Goal: Information Seeking & Learning: Learn about a topic

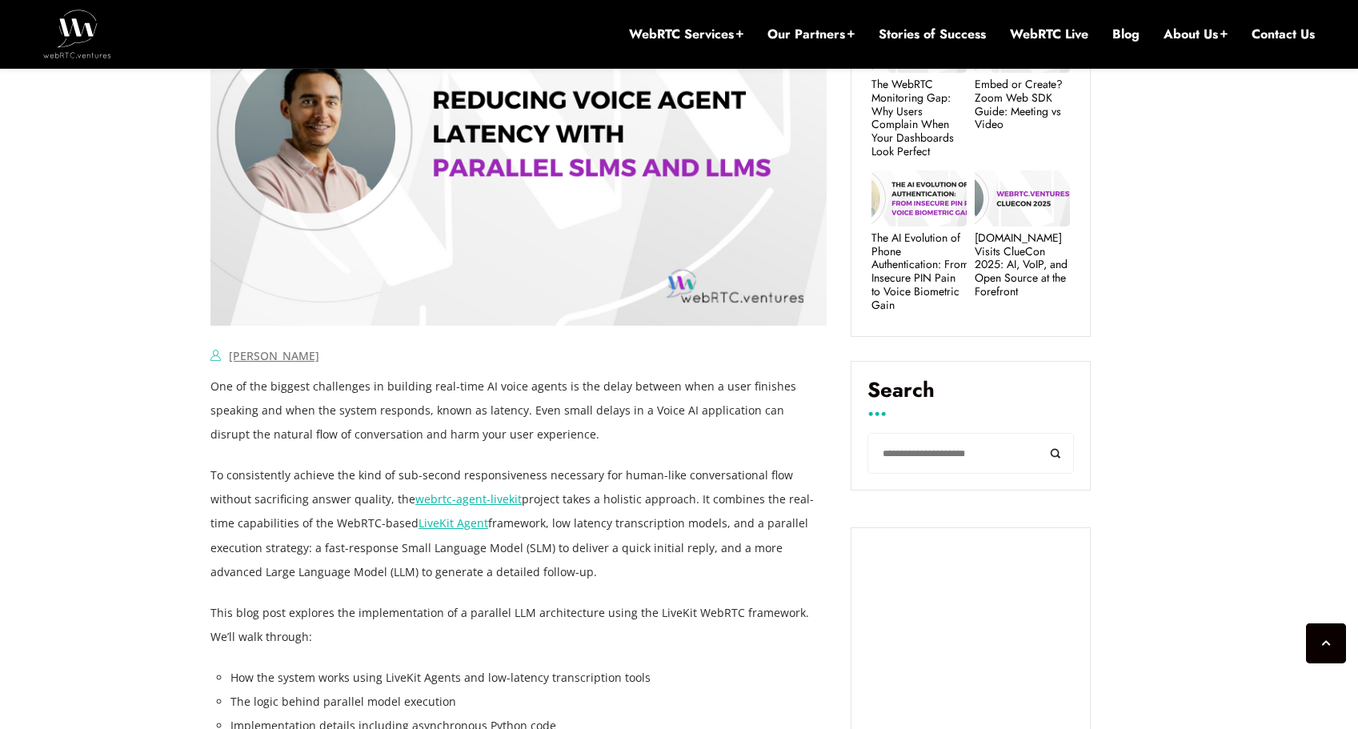
click at [438, 443] on p "One of the biggest challenges in building real-time AI voice agents is the dela…" at bounding box center [518, 411] width 616 height 72
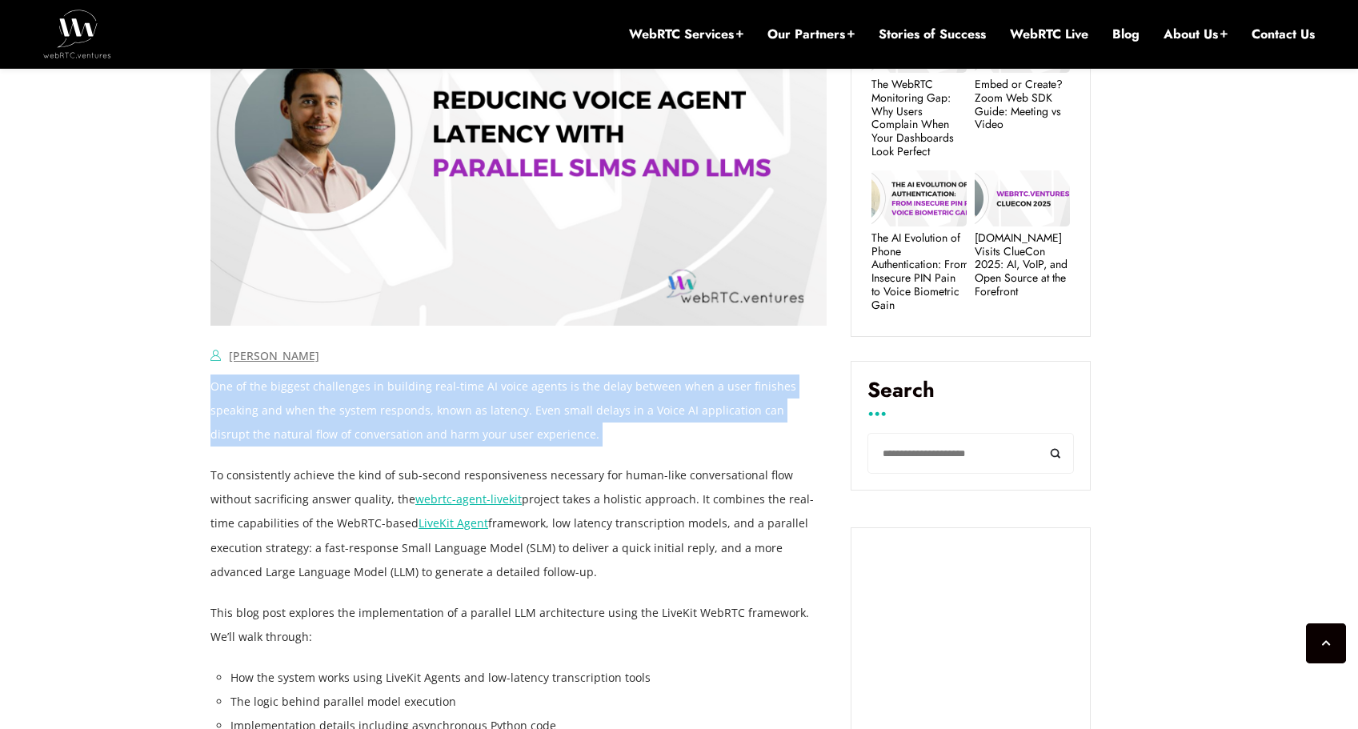
click at [438, 443] on p "One of the biggest challenges in building real-time AI voice agents is the dela…" at bounding box center [518, 411] width 616 height 72
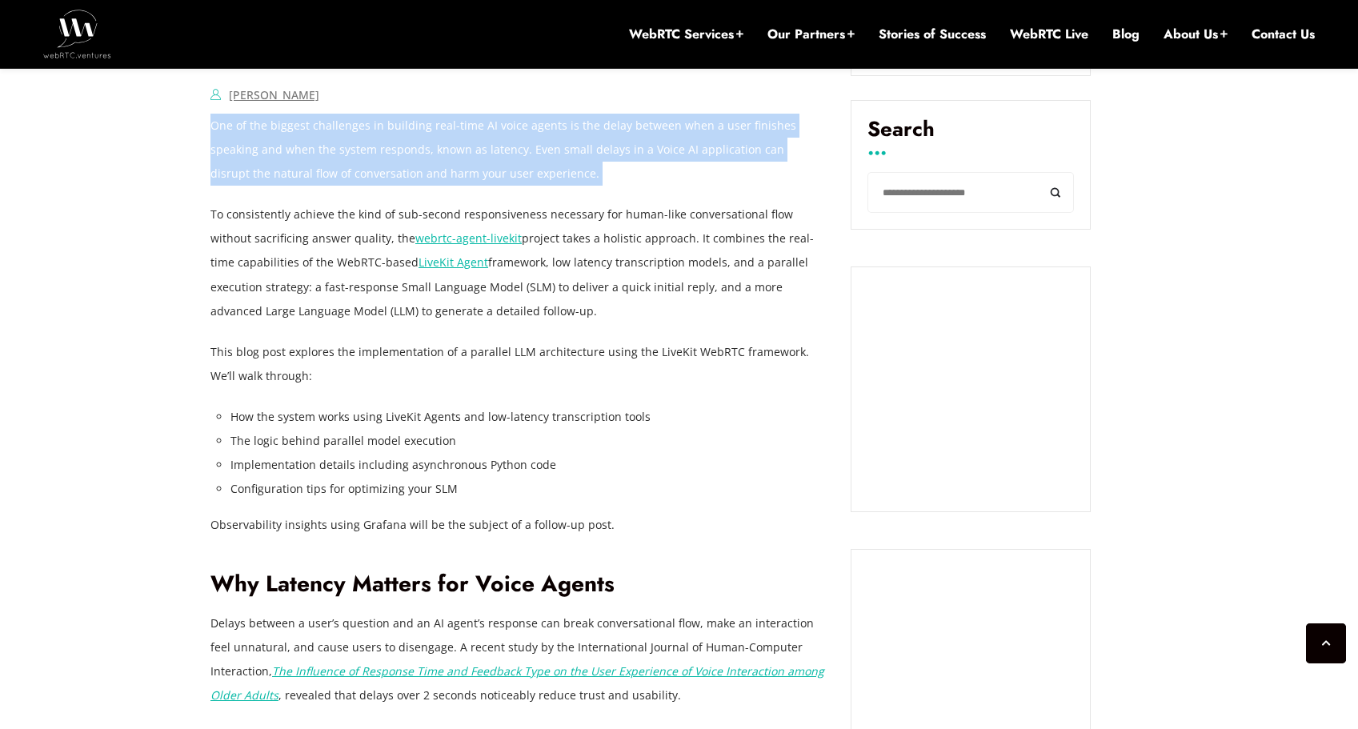
scroll to position [1230, 0]
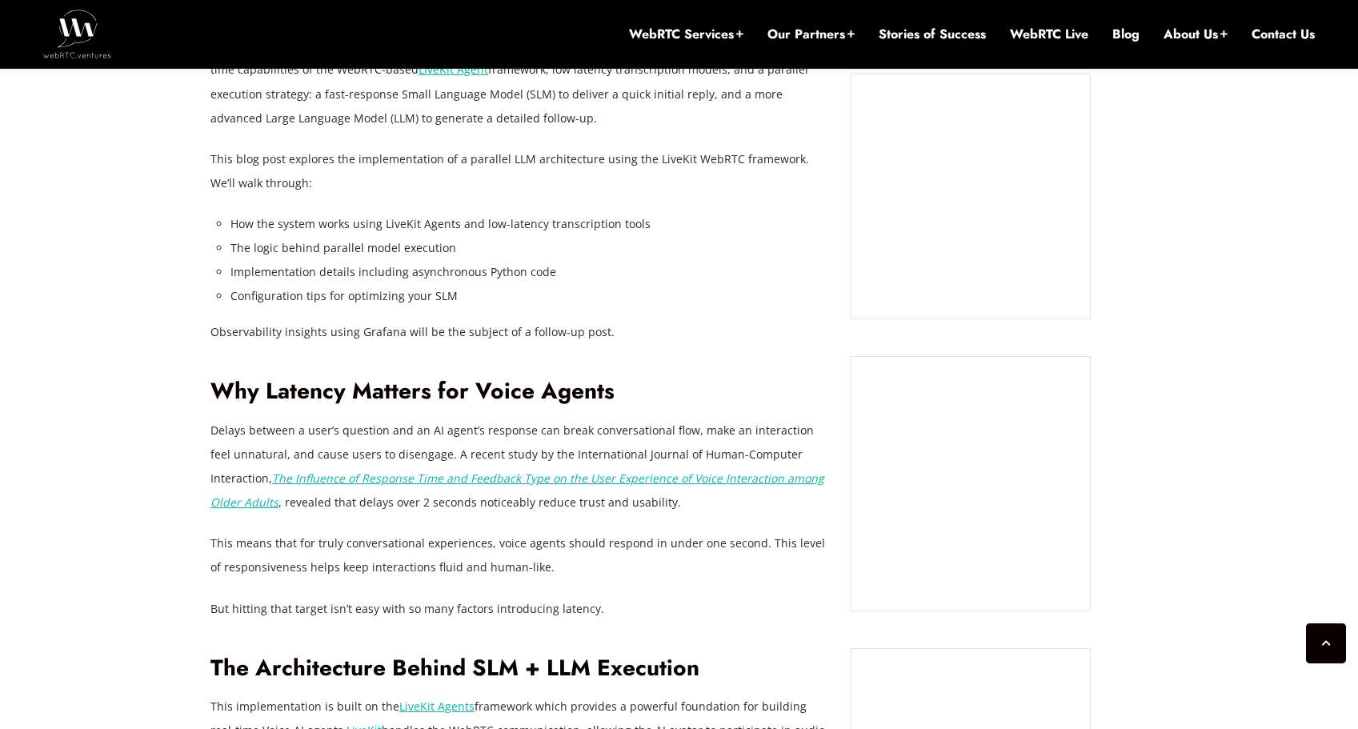
click at [514, 502] on p "Delays between a user’s question and an AI agent’s response can break conversat…" at bounding box center [518, 467] width 616 height 96
click at [586, 447] on p "Delays between a user’s question and an AI agent’s response can break conversat…" at bounding box center [518, 467] width 616 height 96
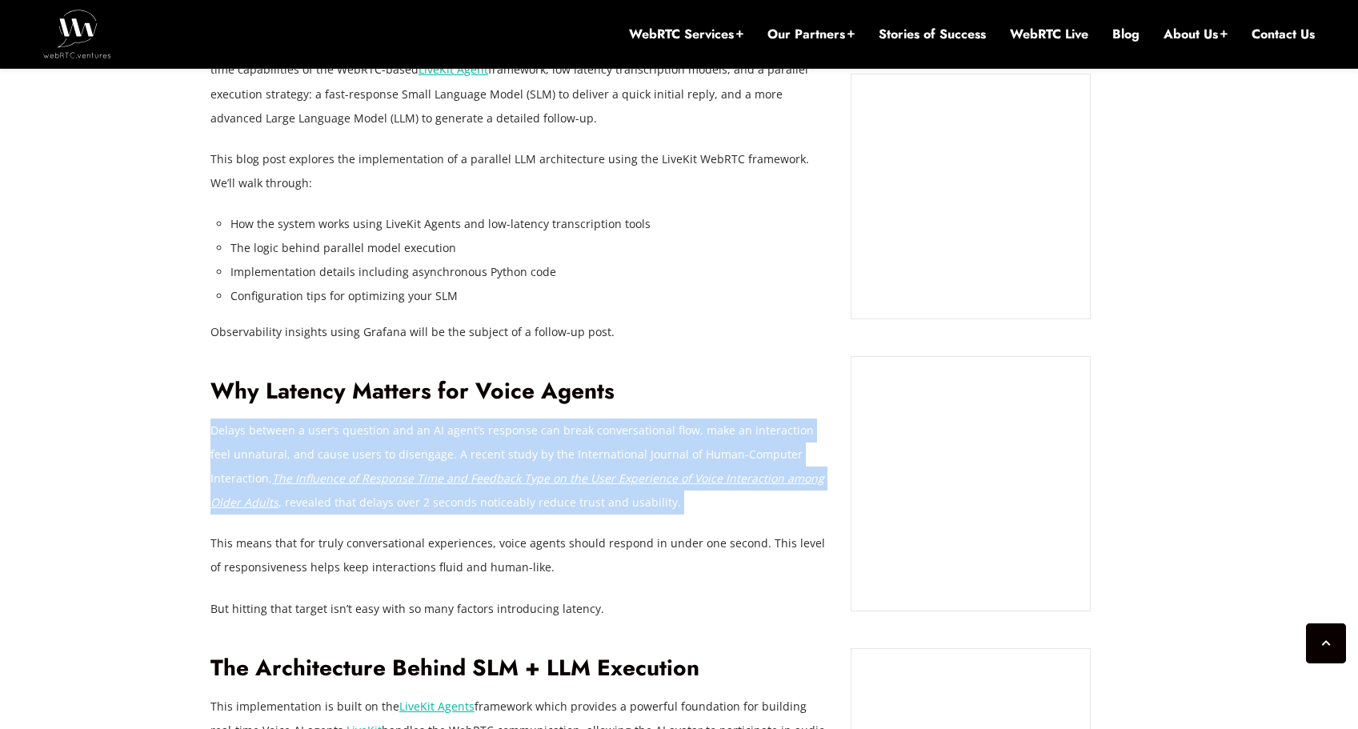
click at [586, 447] on p "Delays between a user’s question and an AI agent’s response can break conversat…" at bounding box center [518, 467] width 616 height 96
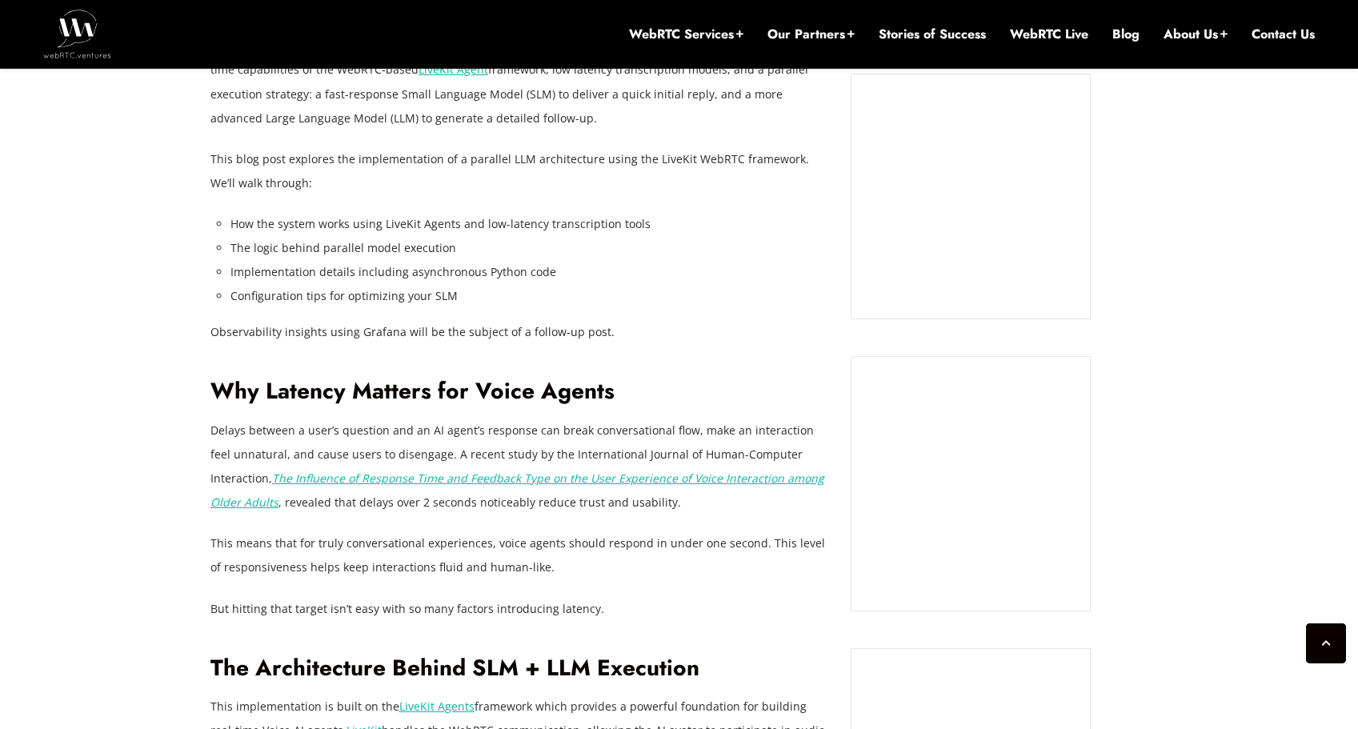
click at [576, 506] on p "Delays between a user’s question and an AI agent’s response can break conversat…" at bounding box center [518, 467] width 616 height 96
click at [532, 550] on p "This means that for truly conversational experiences, voice agents should respo…" at bounding box center [518, 555] width 616 height 48
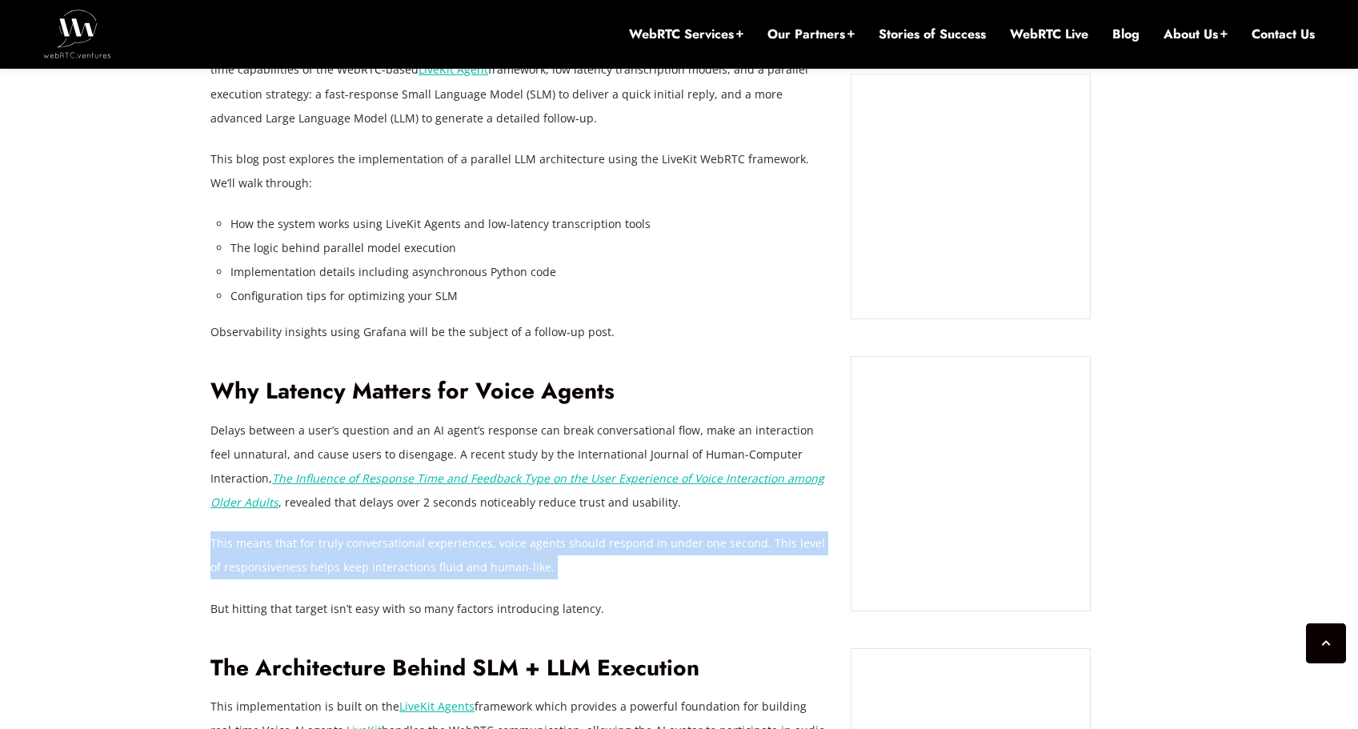
click at [532, 550] on p "This means that for truly conversational experiences, voice agents should respo…" at bounding box center [518, 555] width 616 height 48
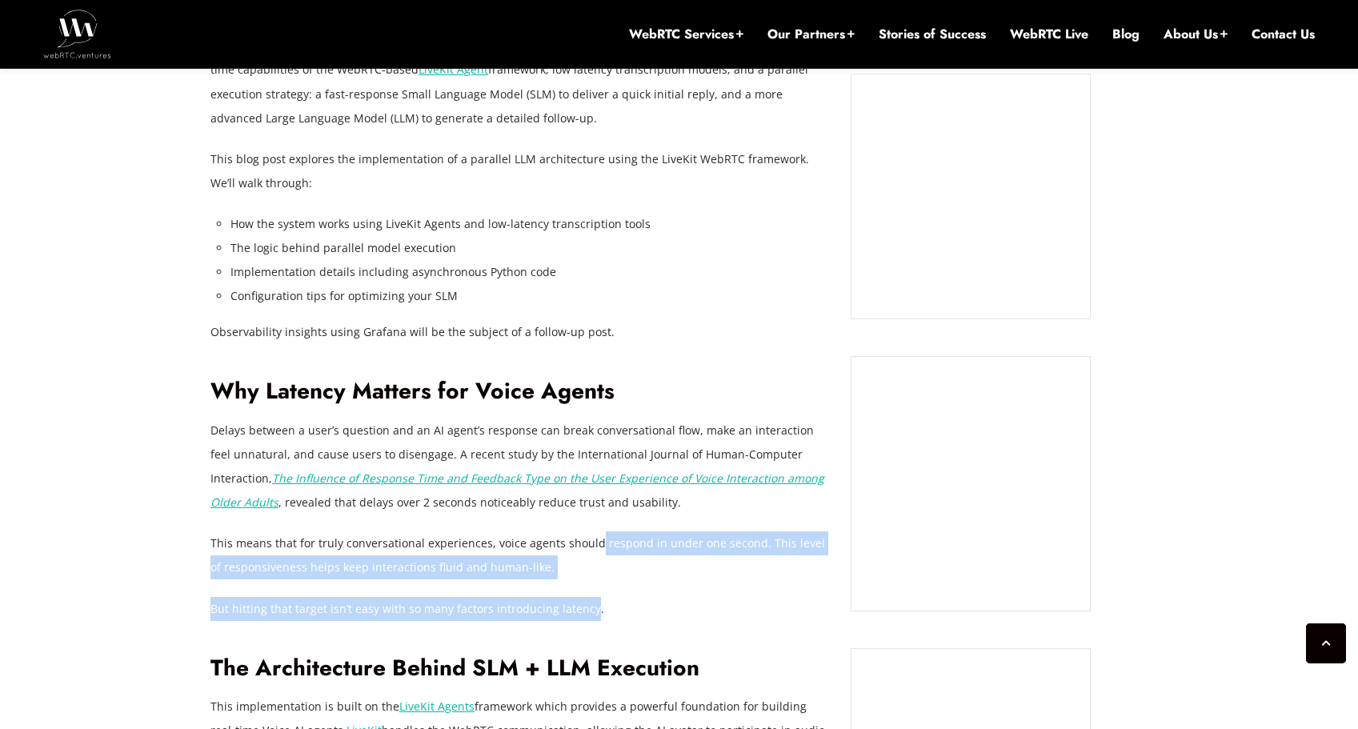
drag, startPoint x: 586, startPoint y: 568, endPoint x: 589, endPoint y: 537, distance: 31.4
drag, startPoint x: 589, startPoint y: 537, endPoint x: 585, endPoint y: 525, distance: 12.7
click at [589, 537] on p "This means that for truly conversational experiences, voice agents should respo…" at bounding box center [518, 555] width 616 height 48
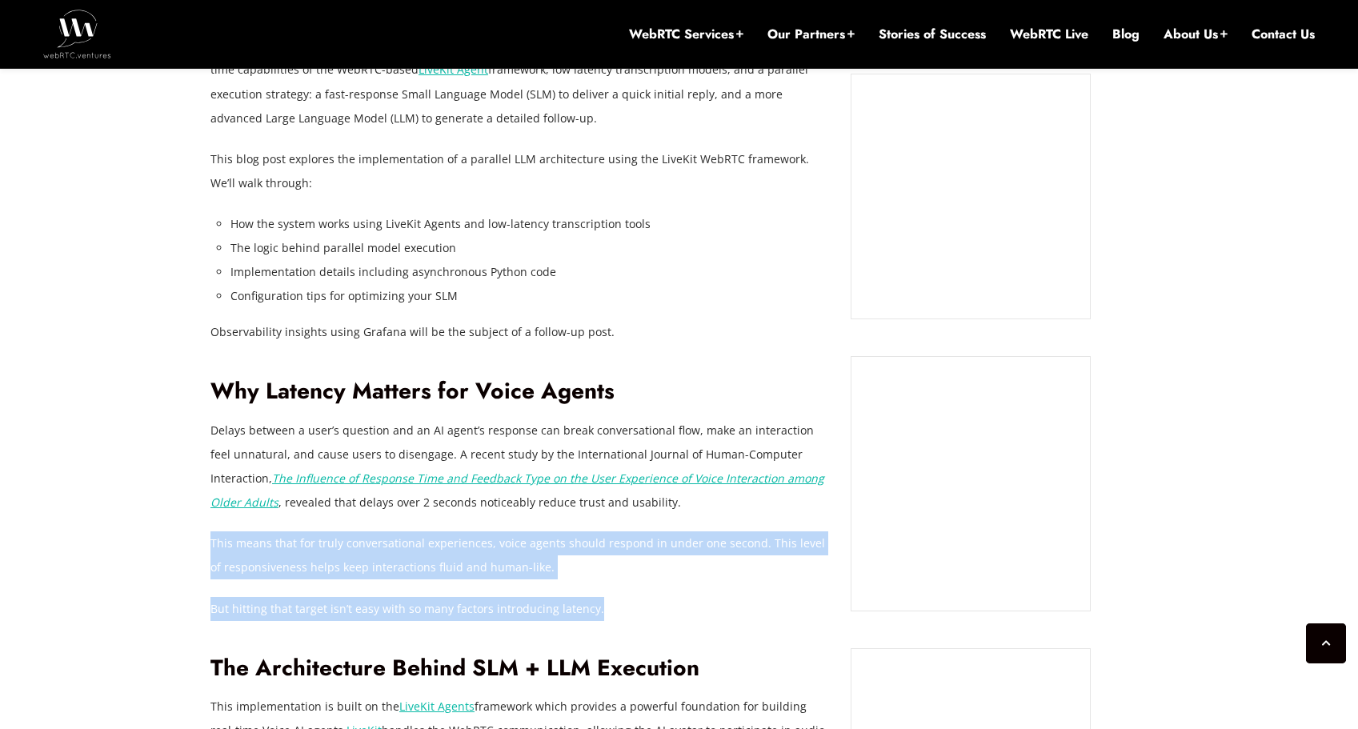
drag, startPoint x: 623, startPoint y: 581, endPoint x: 634, endPoint y: 597, distance: 19.1
click at [635, 599] on p "But hitting that target isn’t easy with so many factors introducing latency." at bounding box center [518, 609] width 616 height 24
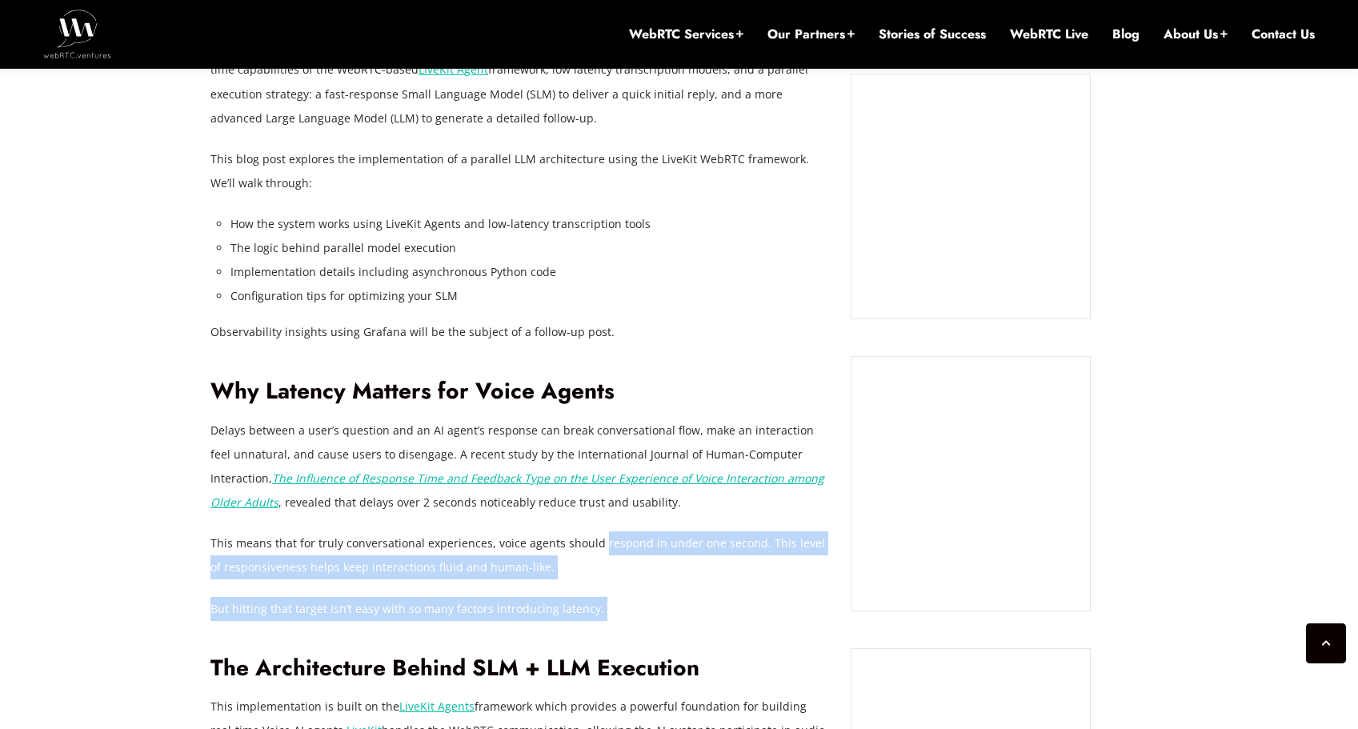
drag, startPoint x: 607, startPoint y: 547, endPoint x: 601, endPoint y: 532, distance: 16.2
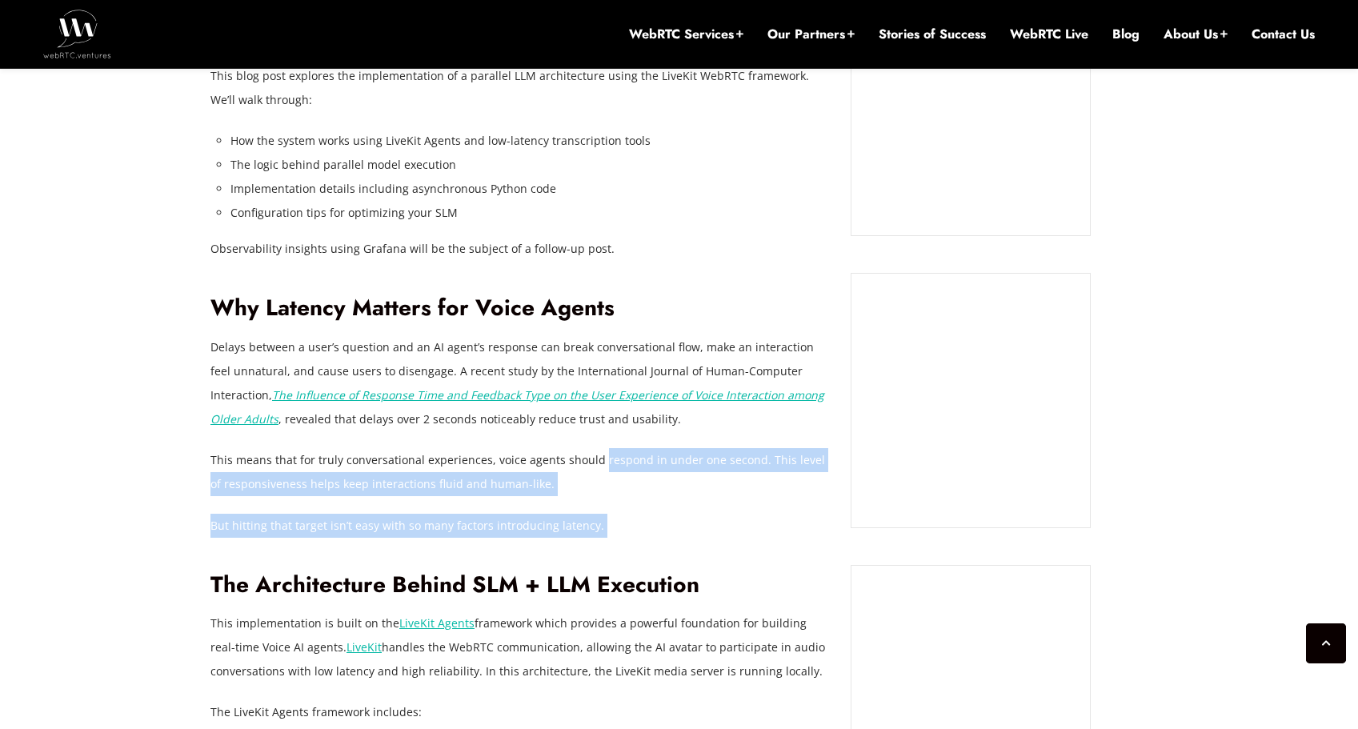
scroll to position [1509, 0]
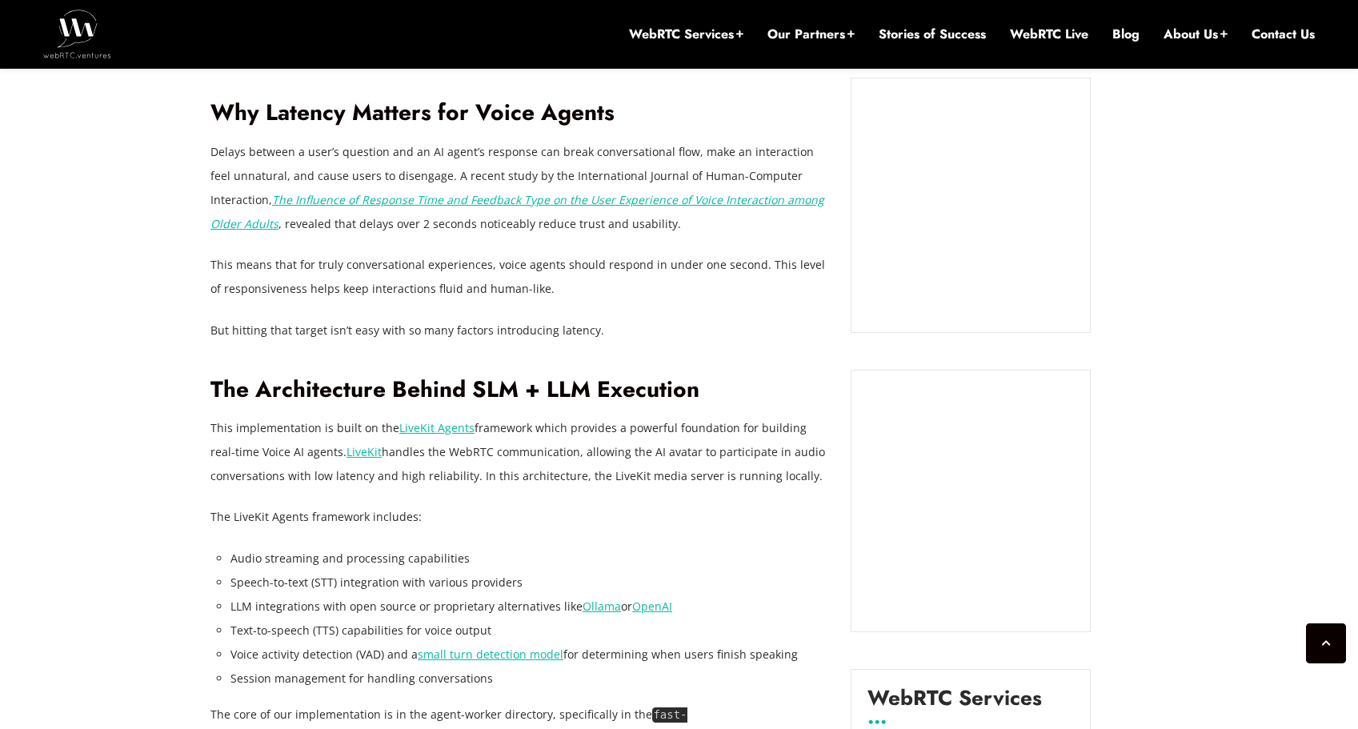
click at [572, 485] on p "This implementation is built on the LiveKit Agents framework which provides a p…" at bounding box center [518, 452] width 616 height 72
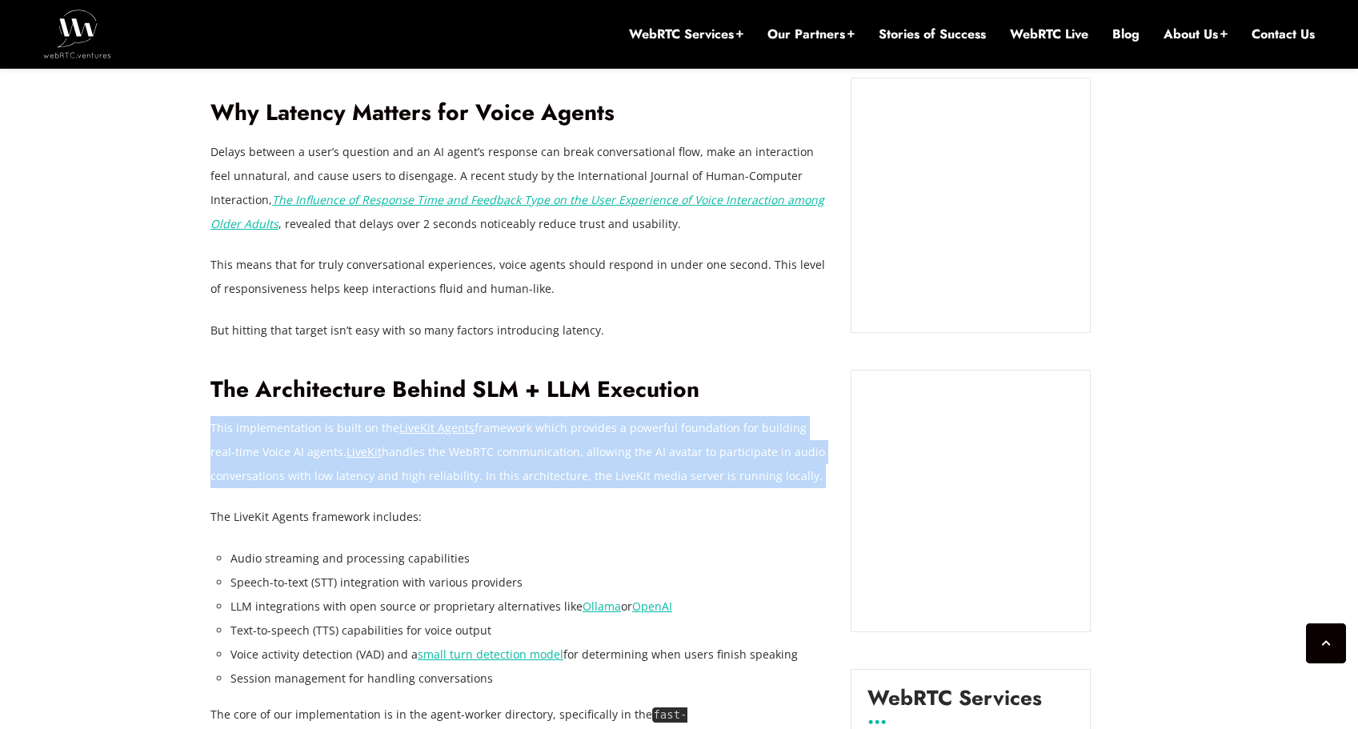
click at [572, 485] on p "This implementation is built on the LiveKit Agents framework which provides a p…" at bounding box center [518, 452] width 616 height 72
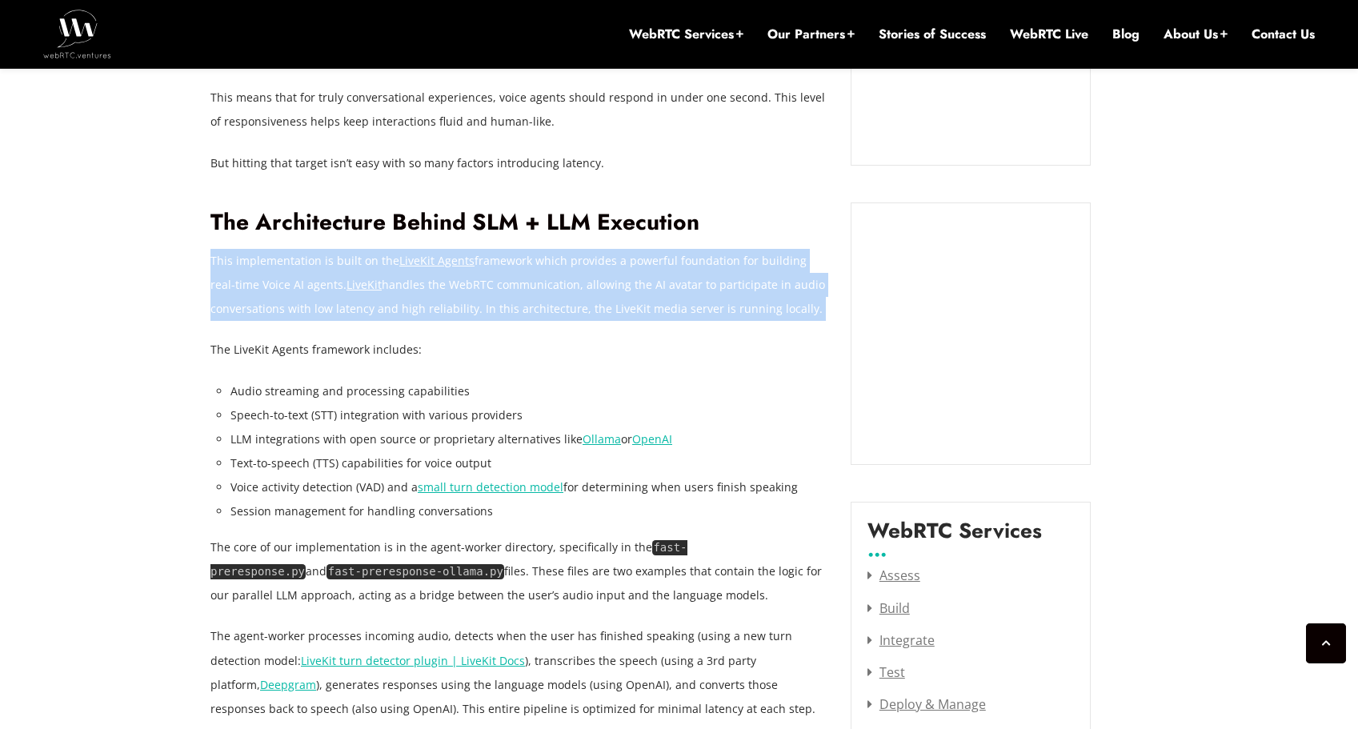
scroll to position [1677, 0]
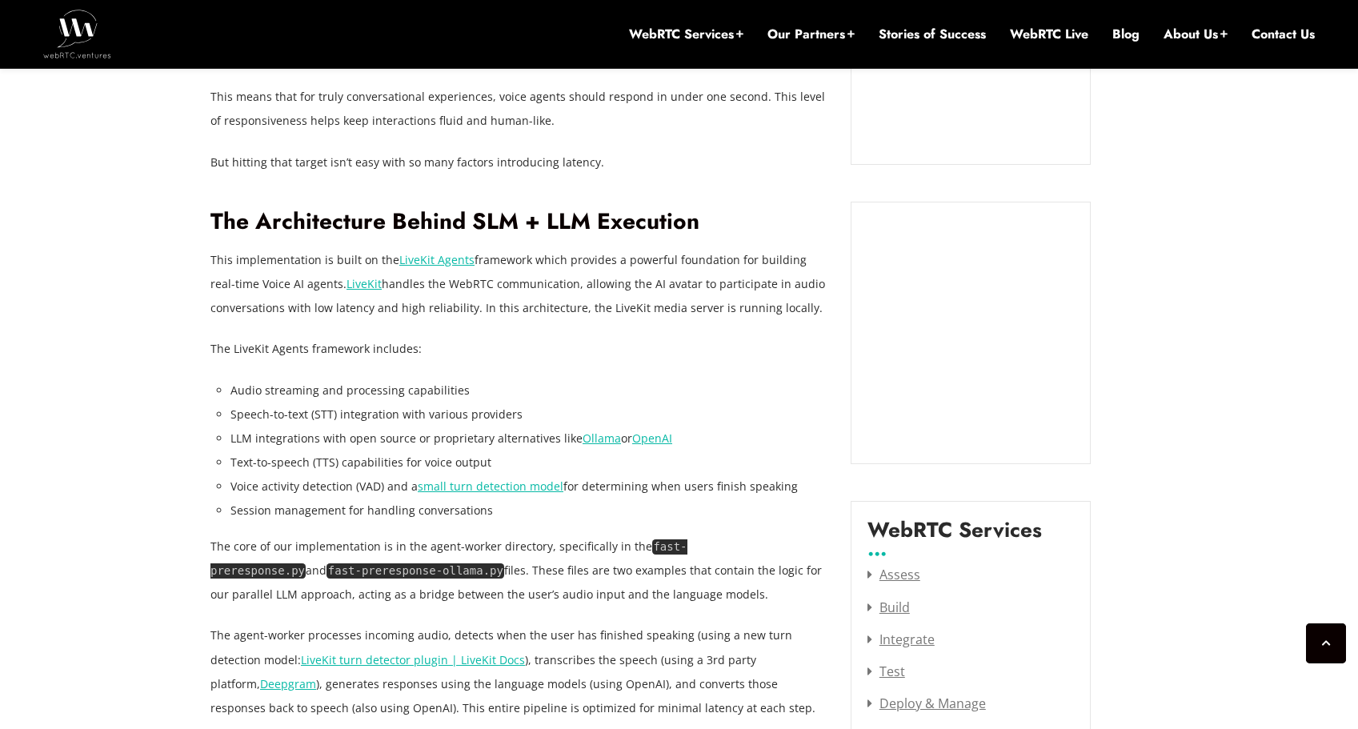
click at [403, 431] on li "LLM integrations with open source or proprietary alternatives like Ollama or Op…" at bounding box center [529, 439] width 596 height 24
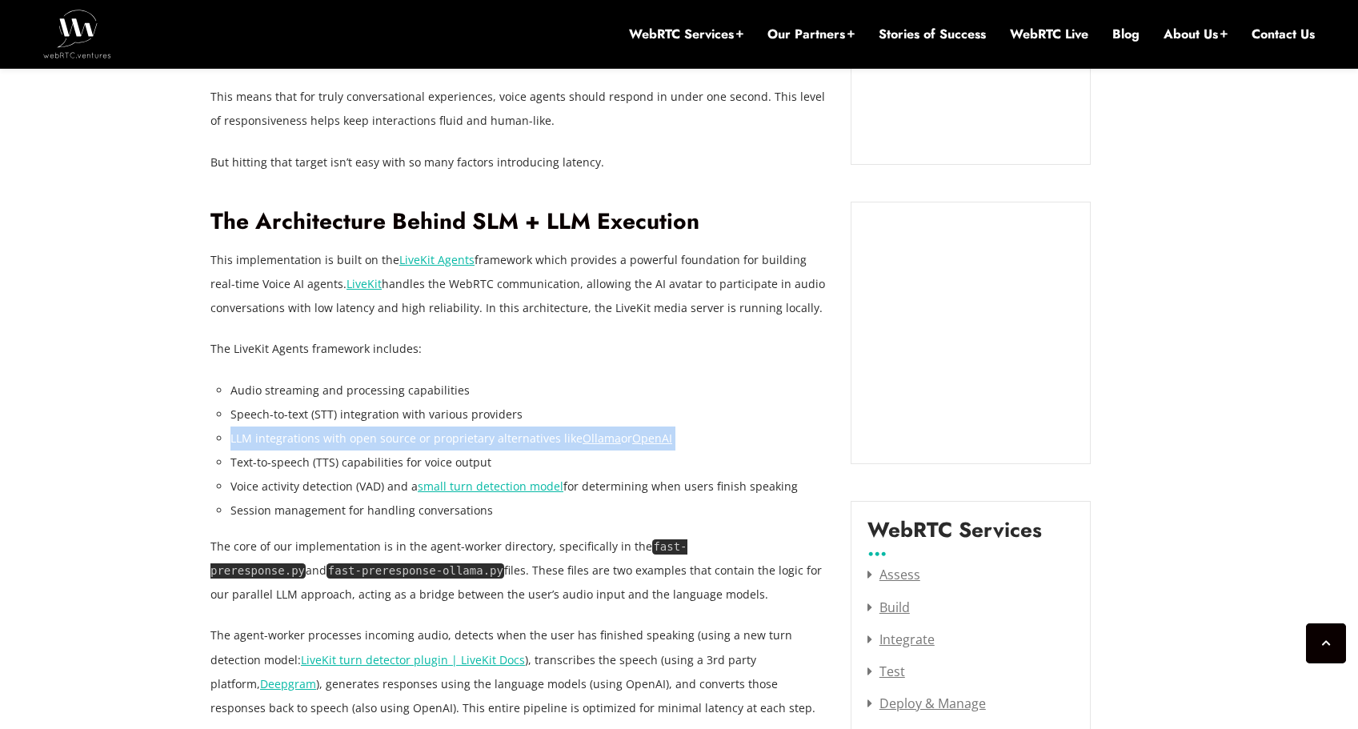
click at [403, 431] on li "LLM integrations with open source or proprietary alternatives like Ollama or Op…" at bounding box center [529, 439] width 596 height 24
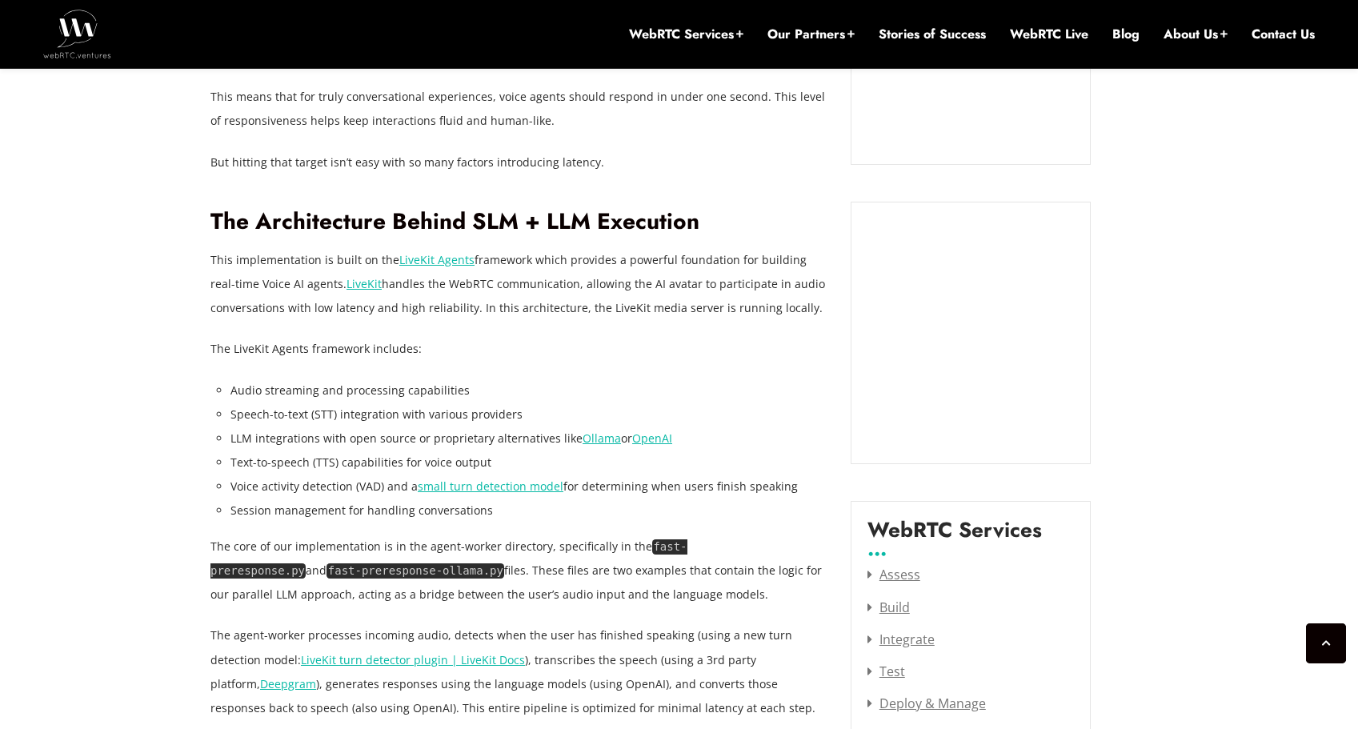
click at [370, 475] on li "Voice activity detection (VAD) and a small turn detection model for determining…" at bounding box center [529, 487] width 596 height 24
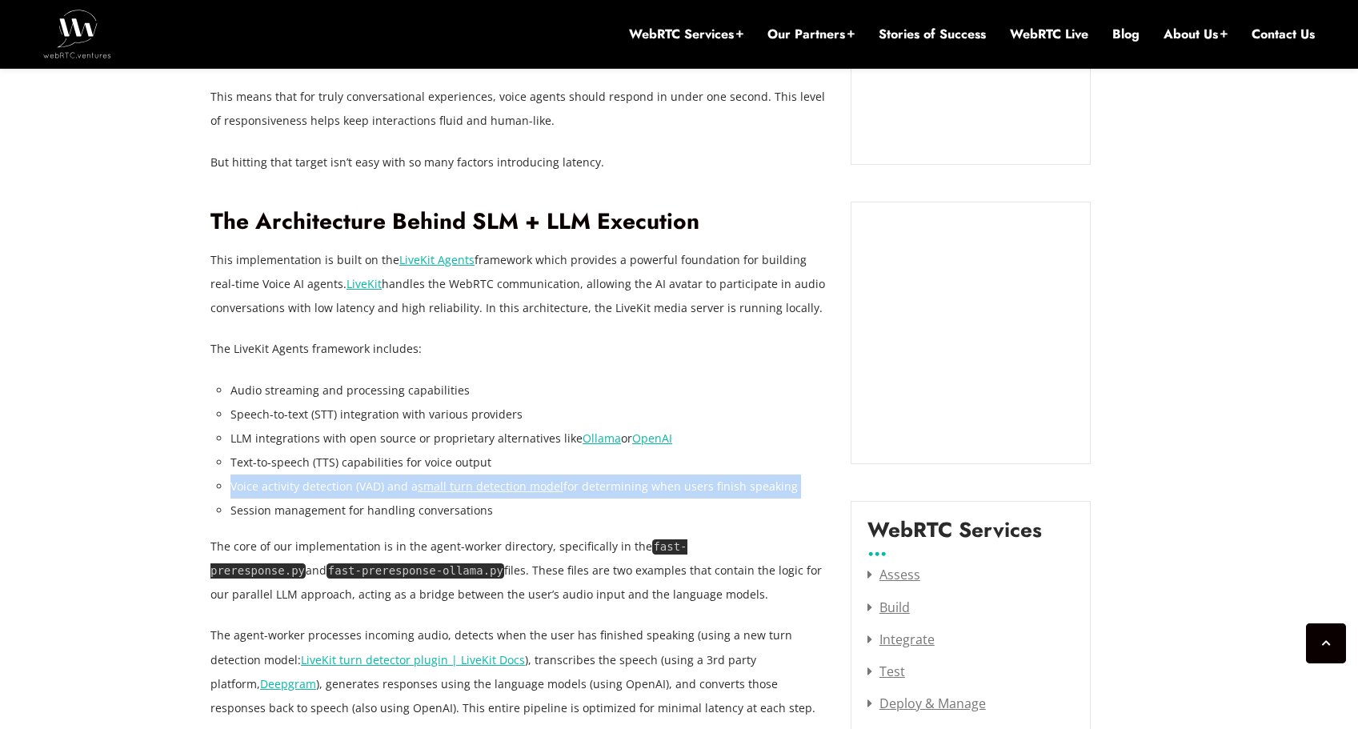
click at [370, 475] on li "Voice activity detection (VAD) and a small turn detection model for determining…" at bounding box center [529, 487] width 596 height 24
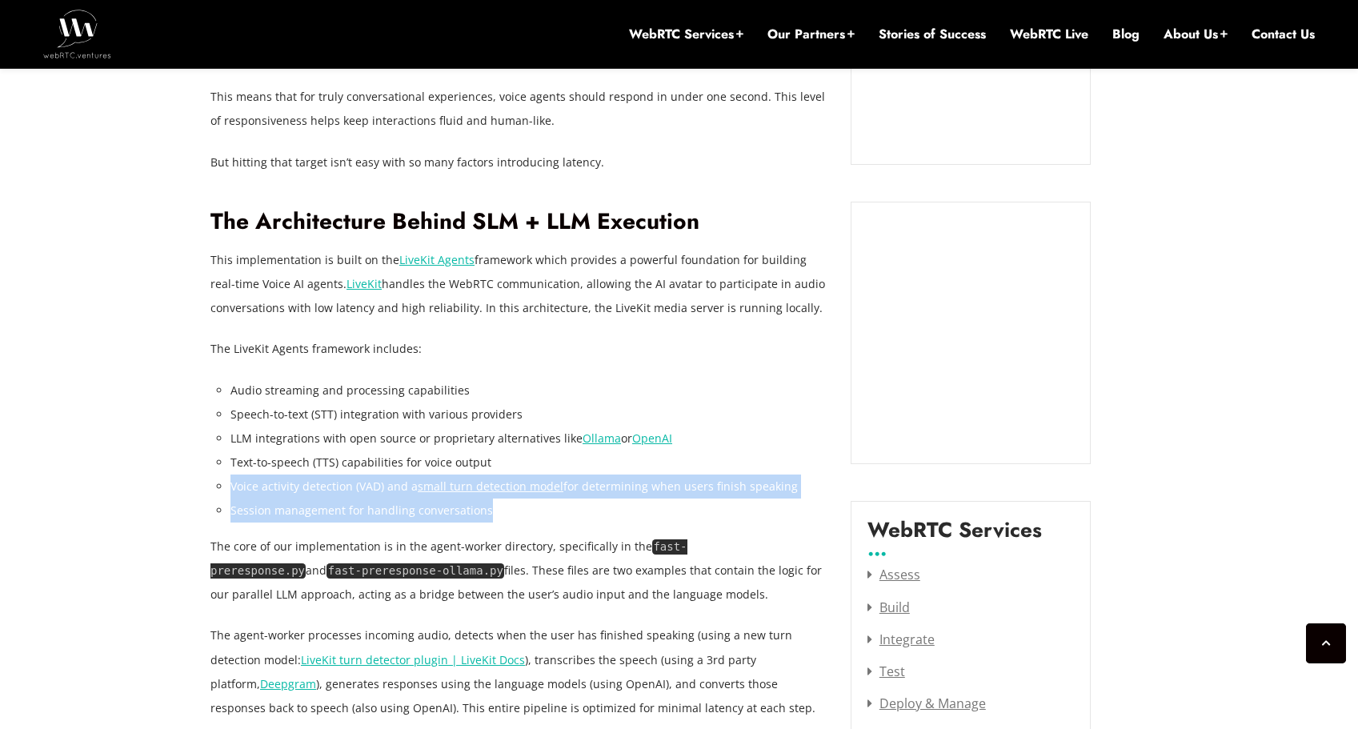
drag, startPoint x: 559, startPoint y: 510, endPoint x: 567, endPoint y: 466, distance: 44.7
click at [567, 467] on ul "Audio streaming and processing capabilities Speech-to-text (STT) integration wi…" at bounding box center [529, 451] width 596 height 145
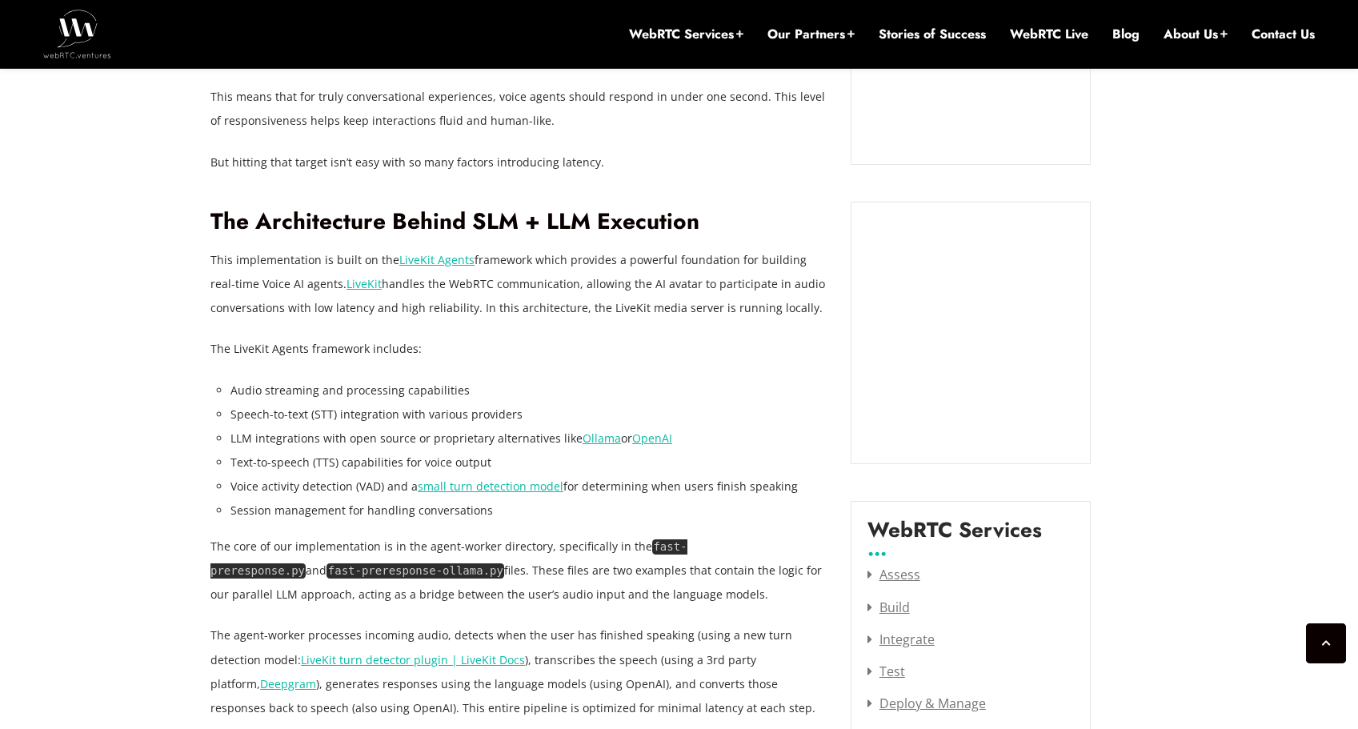
click at [595, 463] on li "Text-to-speech (TTS) capabilities for voice output" at bounding box center [529, 463] width 596 height 24
click at [514, 489] on link "small turn detection model" at bounding box center [491, 486] width 146 height 15
click at [331, 472] on li "Text-to-speech (TTS) capabilities for voice output" at bounding box center [529, 463] width 596 height 24
drag, startPoint x: 331, startPoint y: 473, endPoint x: 331, endPoint y: 487, distance: 13.6
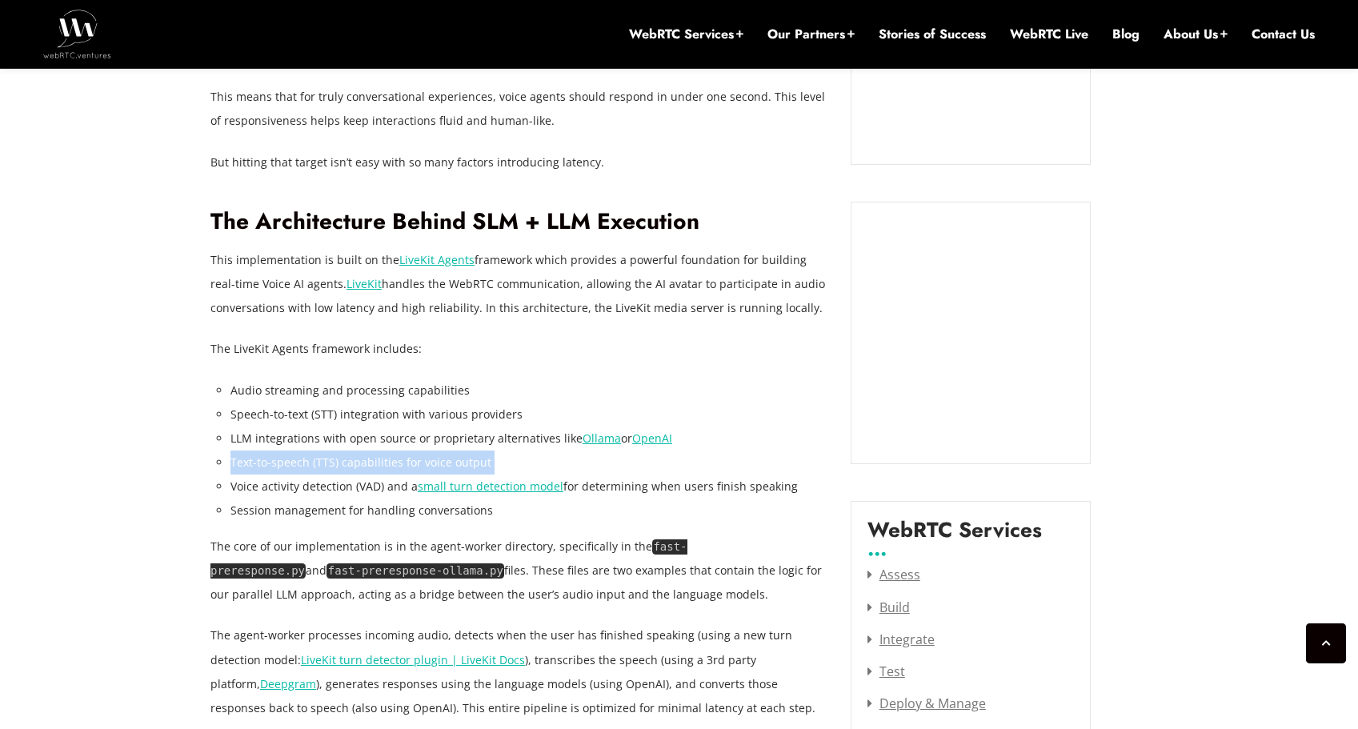
click at [331, 474] on ul "Audio streaming and processing capabilities Speech-to-text (STT) integration wi…" at bounding box center [529, 451] width 596 height 145
click at [334, 511] on li "Session management for handling conversations" at bounding box center [529, 511] width 596 height 24
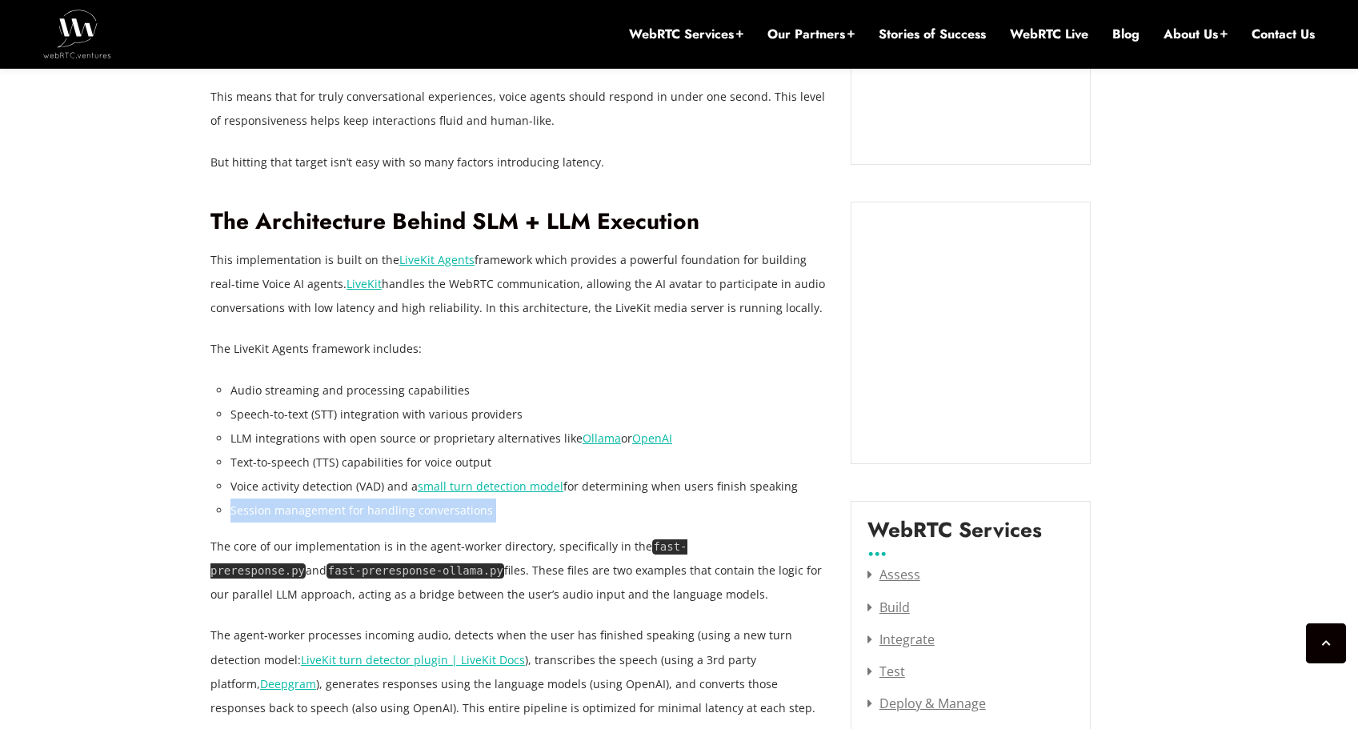
click at [334, 511] on li "Session management for handling conversations" at bounding box center [529, 511] width 596 height 24
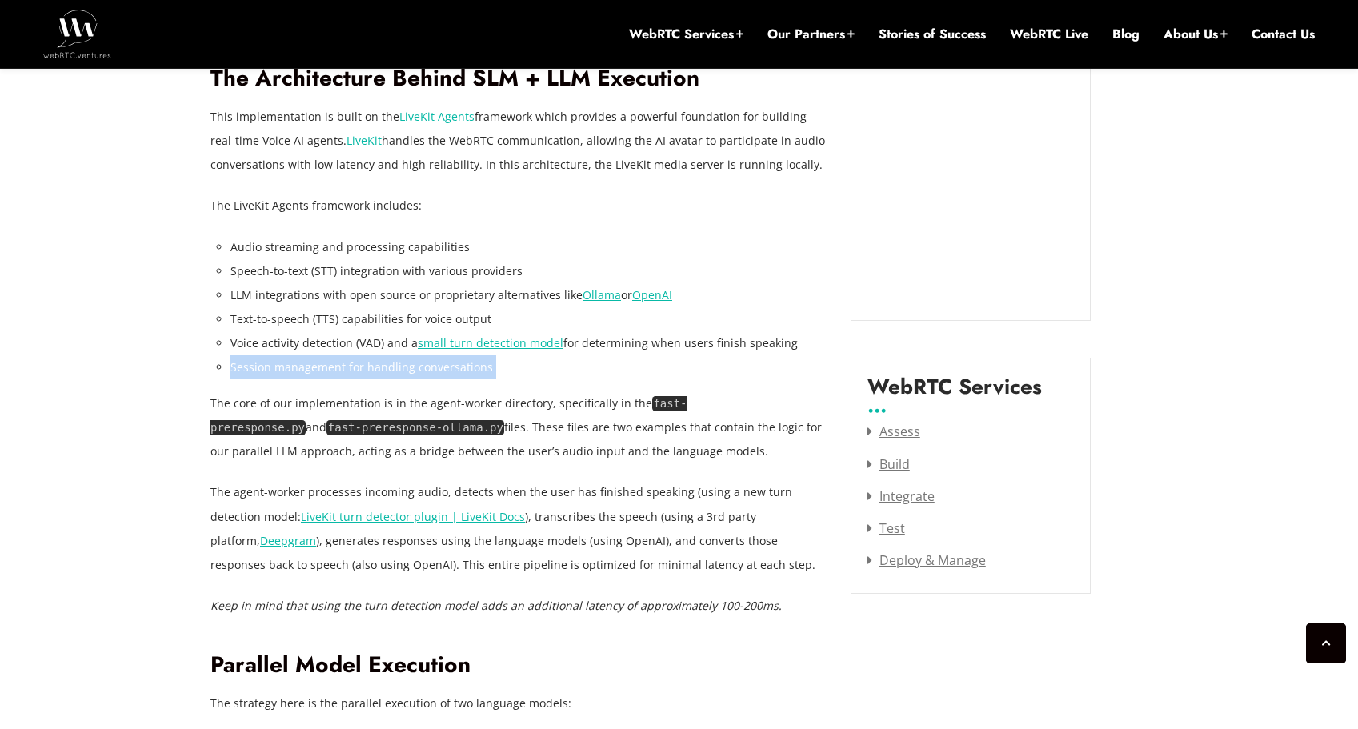
scroll to position [1826, 0]
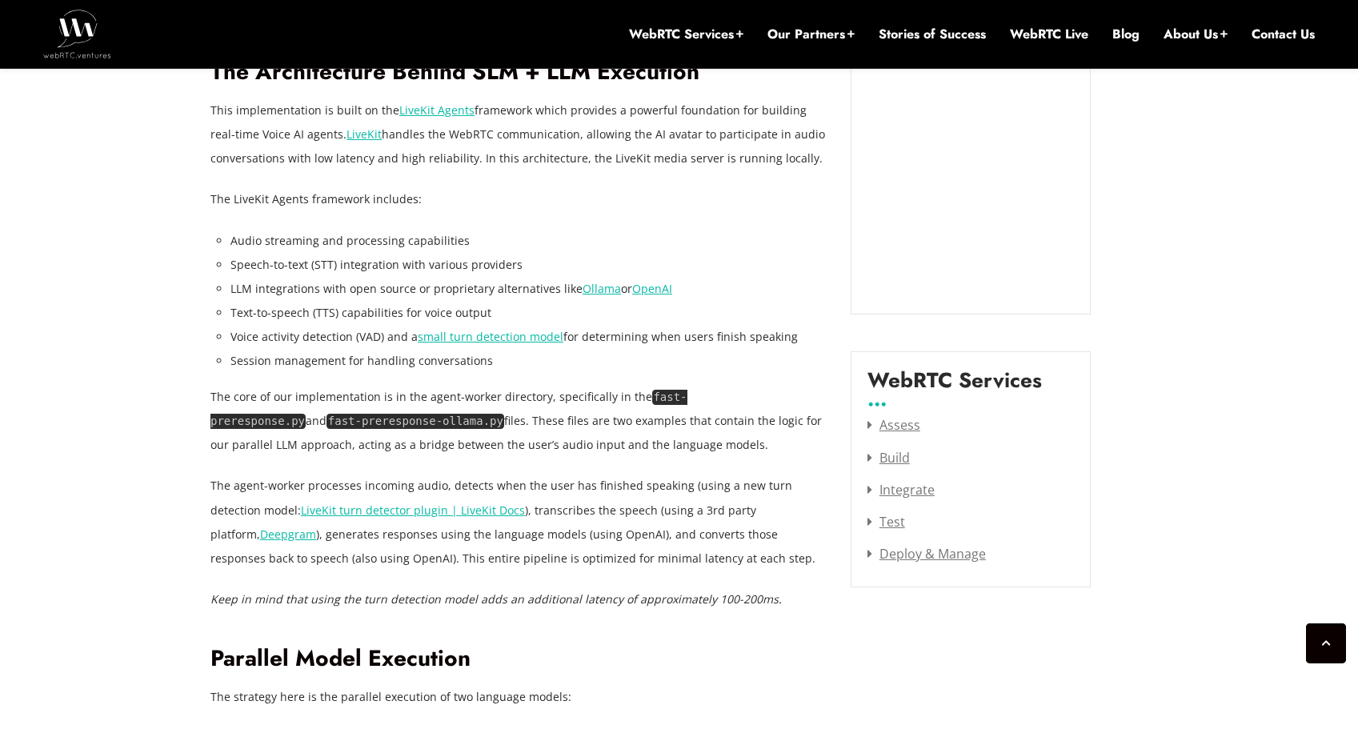
click at [435, 441] on p "The core of our implementation is in the agent-worker directory, specifically i…" at bounding box center [518, 421] width 616 height 72
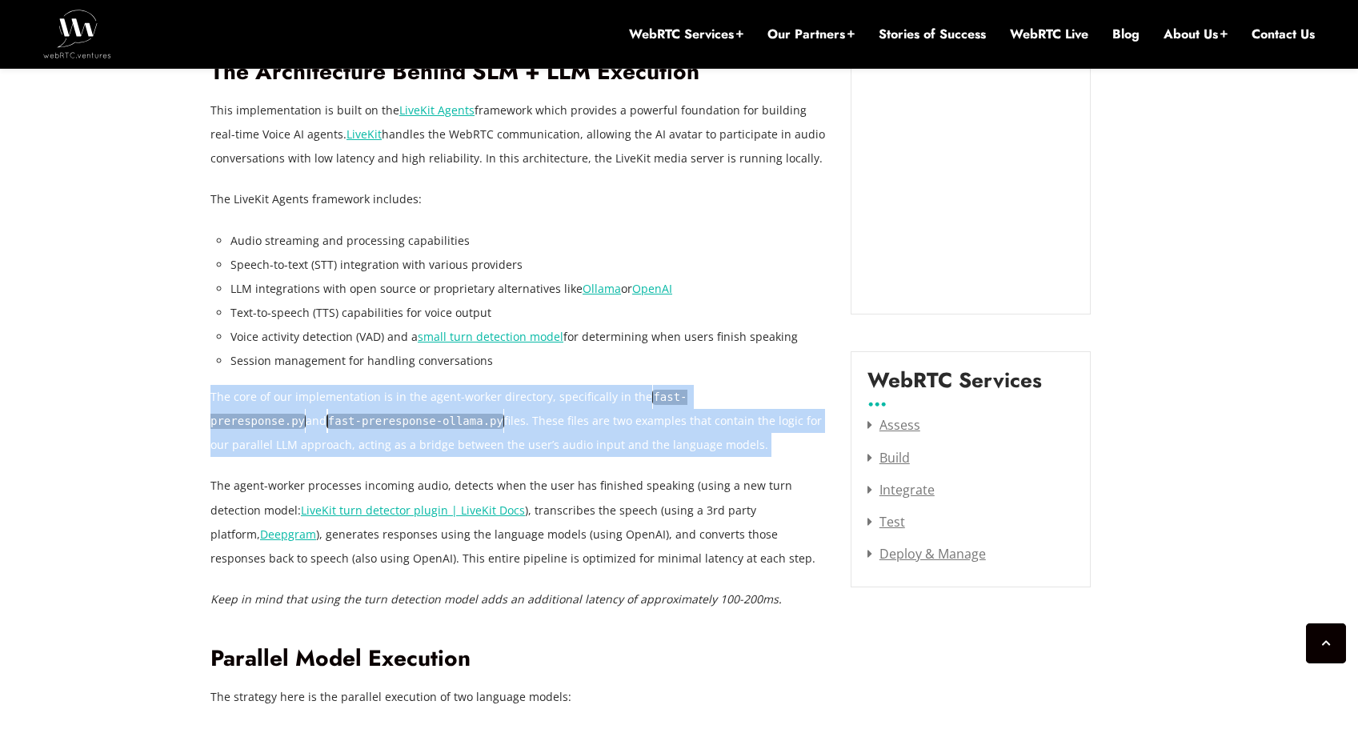
click at [435, 441] on p "The core of our implementation is in the agent-worker directory, specifically i…" at bounding box center [518, 421] width 616 height 72
click at [538, 443] on p "The core of our implementation is in the agent-worker directory, specifically i…" at bounding box center [518, 421] width 616 height 72
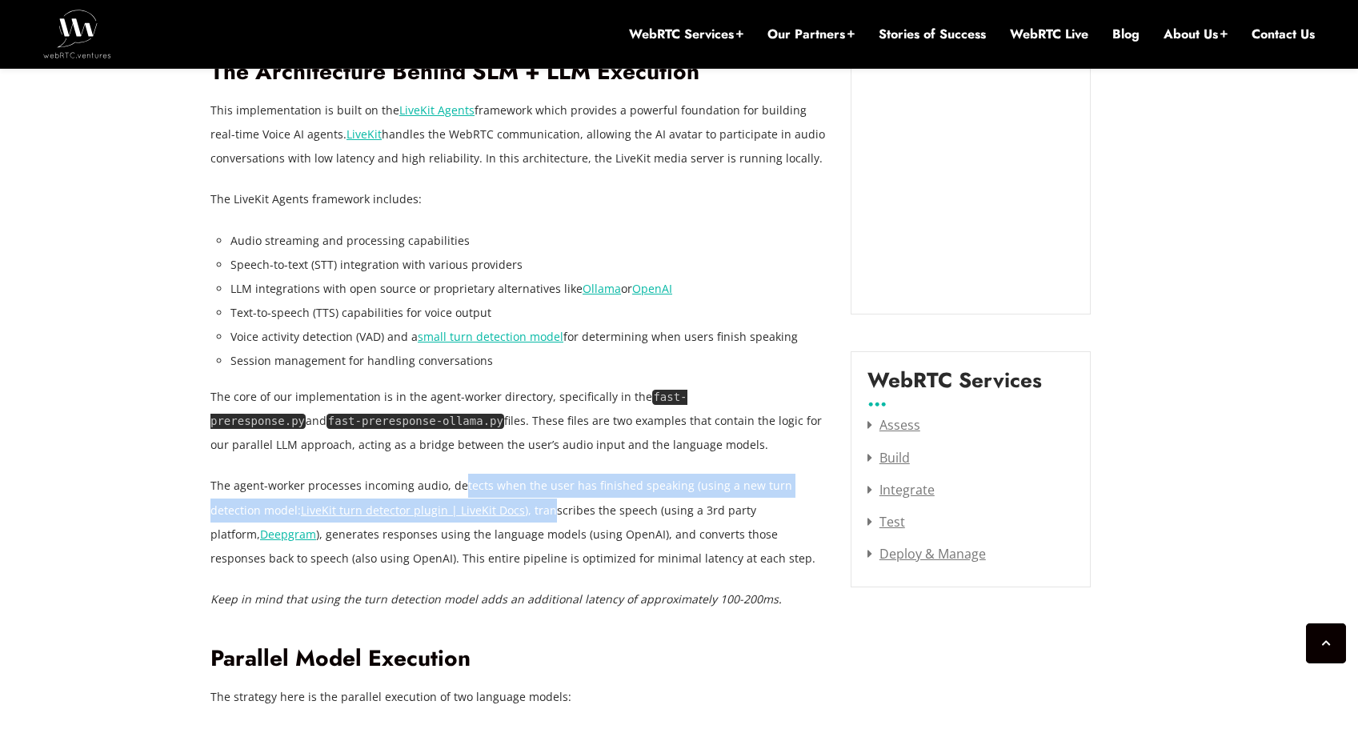
drag, startPoint x: 491, startPoint y: 486, endPoint x: 499, endPoint y: 504, distance: 20.1
click at [498, 503] on p "The agent-worker processes incoming audio, detects when the user has finished s…" at bounding box center [518, 522] width 616 height 96
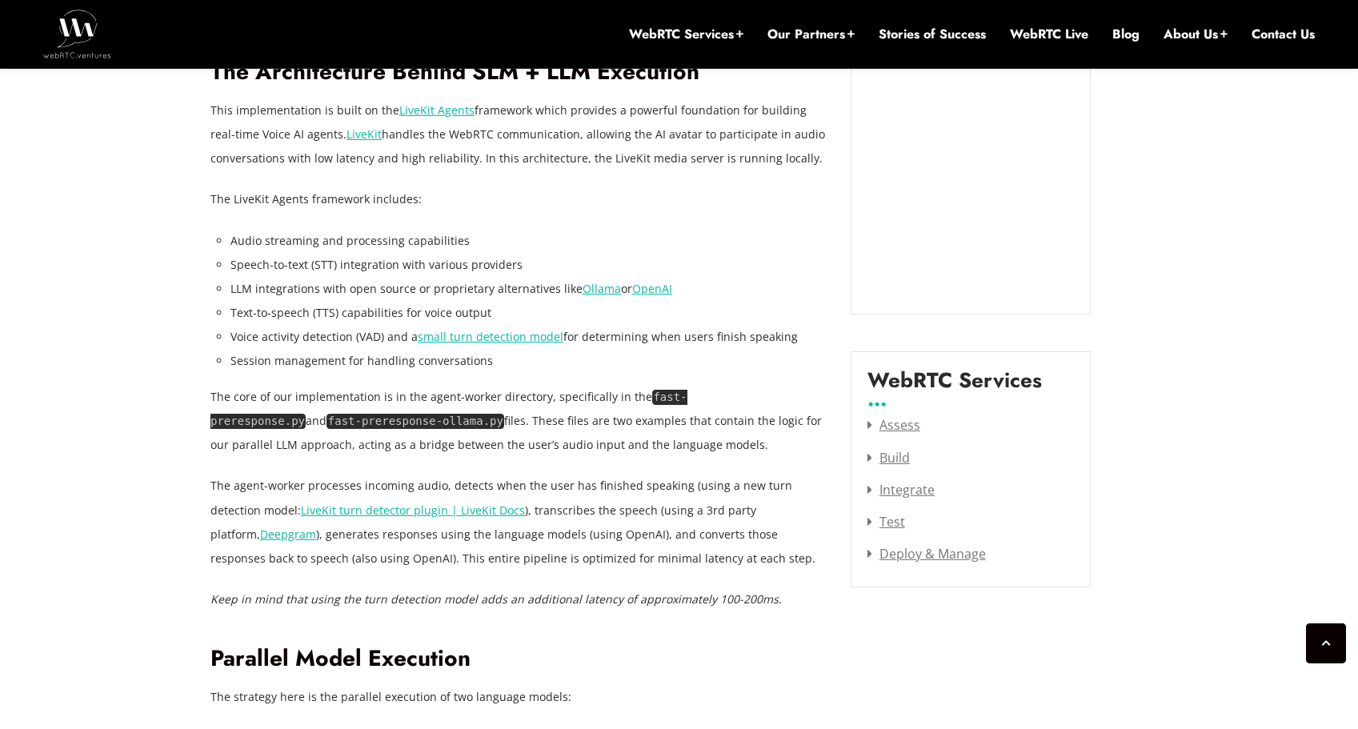
click at [503, 505] on p "The agent-worker processes incoming audio, detects when the user has finished s…" at bounding box center [518, 522] width 616 height 96
drag, startPoint x: 263, startPoint y: 532, endPoint x: 497, endPoint y: 527, distance: 233.8
click at [497, 527] on p "The agent-worker processes incoming audio, detects when the user has finished s…" at bounding box center [518, 522] width 616 height 96
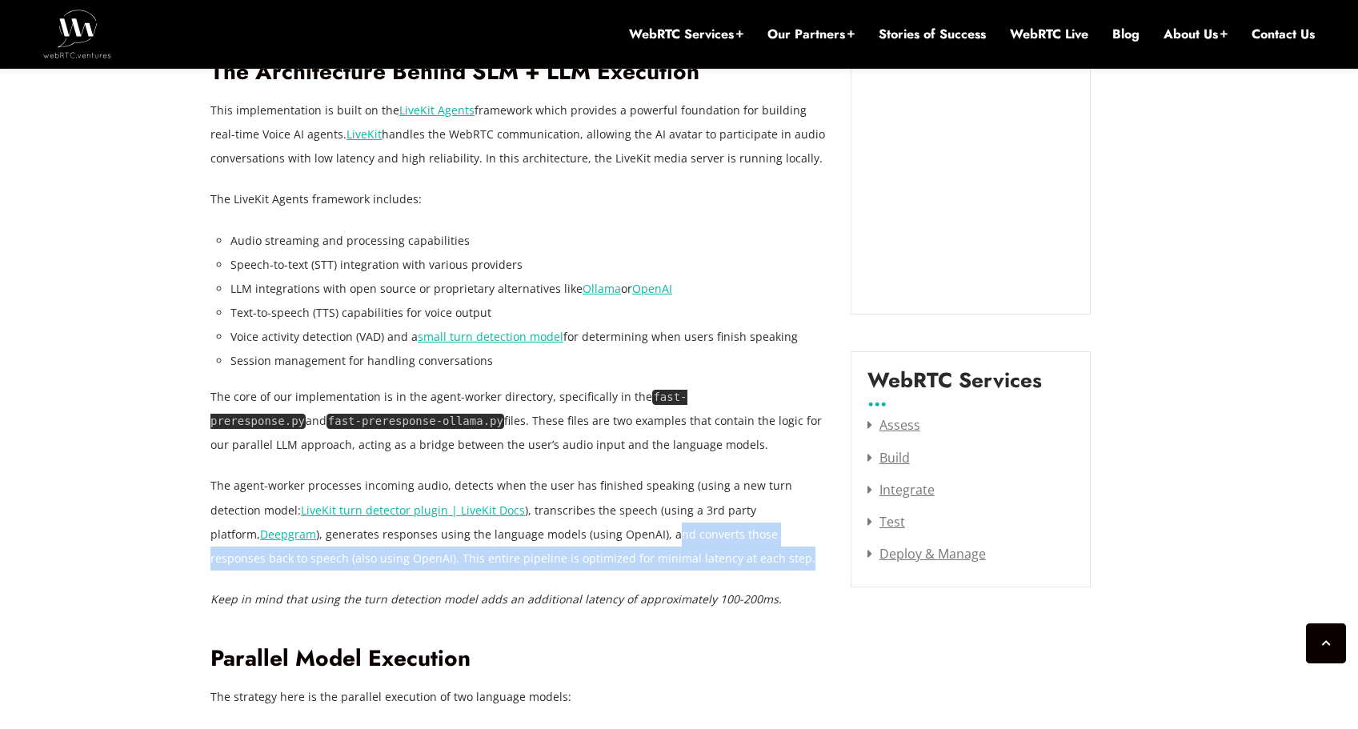
drag, startPoint x: 551, startPoint y: 531, endPoint x: 650, endPoint y: 559, distance: 102.1
click at [651, 559] on p "The agent-worker processes incoming audio, detects when the user has finished s…" at bounding box center [518, 522] width 616 height 96
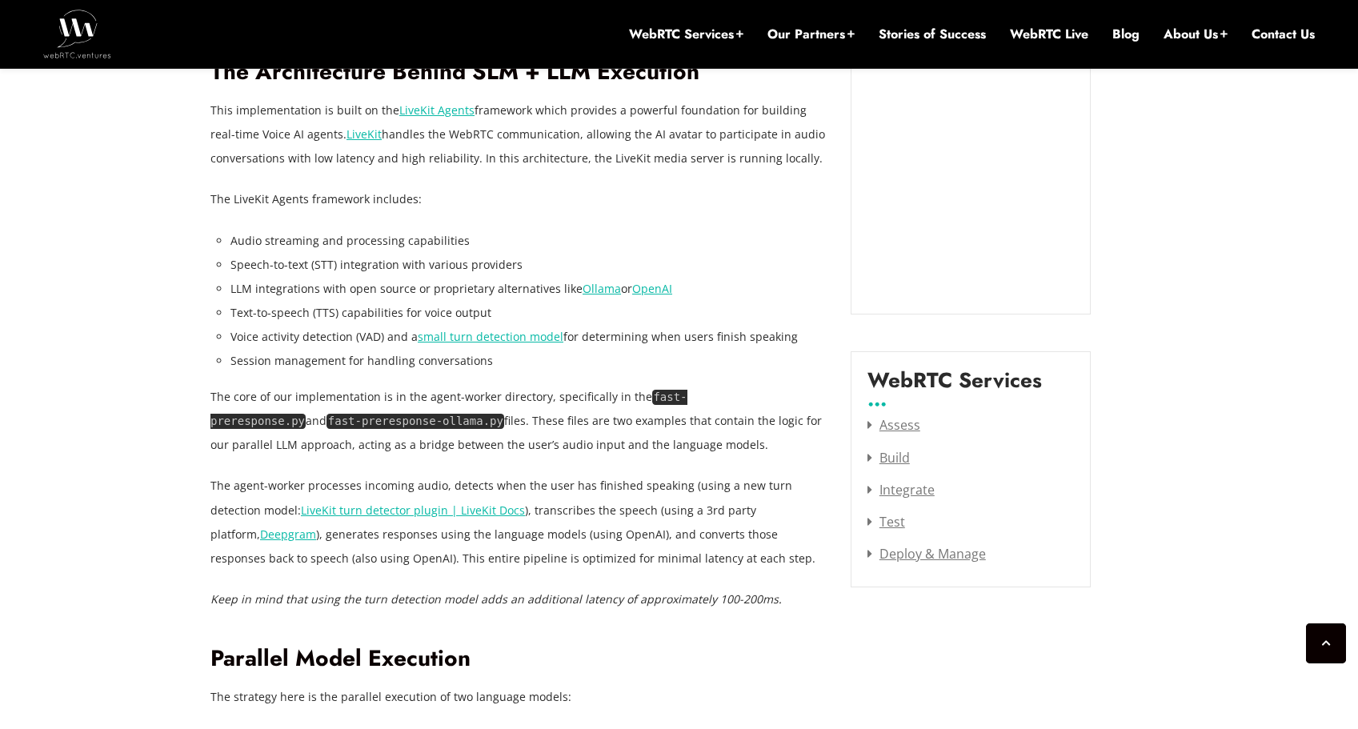
click at [410, 601] on em "Keep in mind that using the turn detection model adds an additional latency of …" at bounding box center [495, 598] width 571 height 15
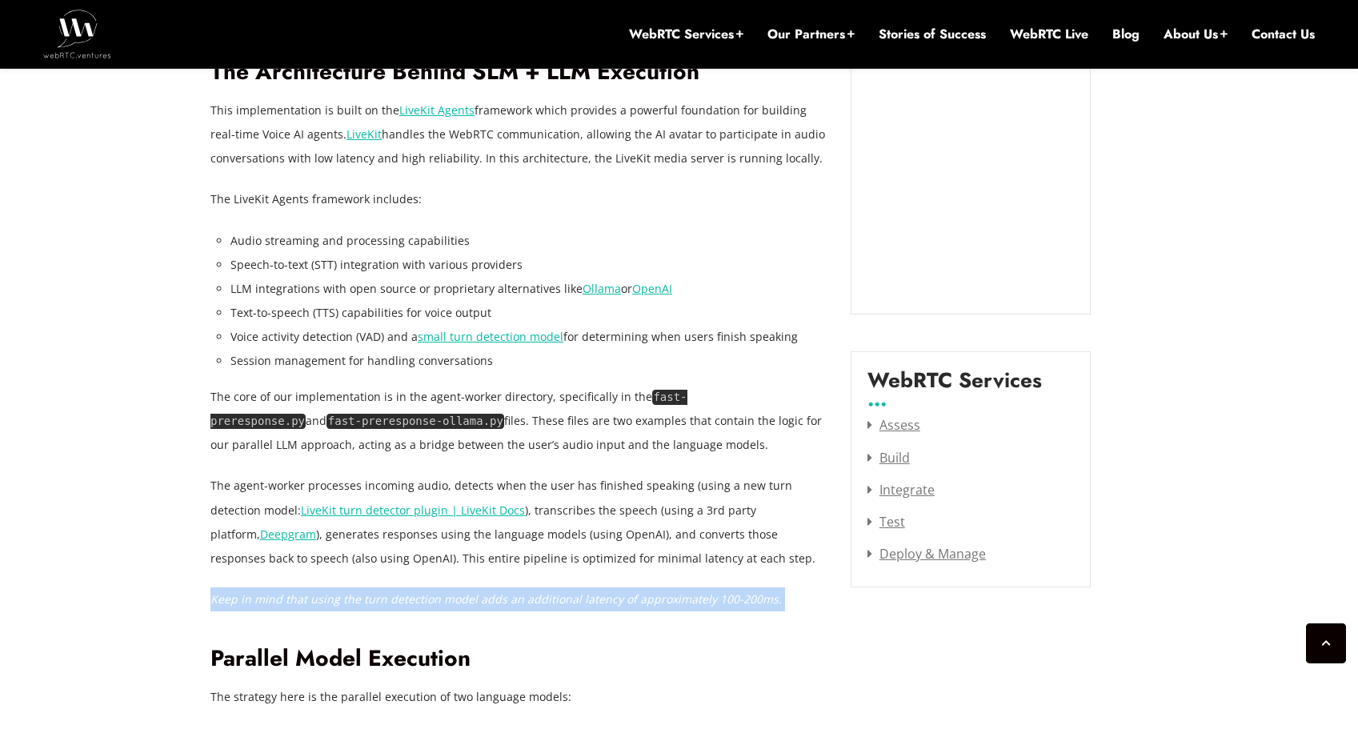
click at [410, 601] on em "Keep in mind that using the turn detection model adds an additional latency of …" at bounding box center [495, 598] width 571 height 15
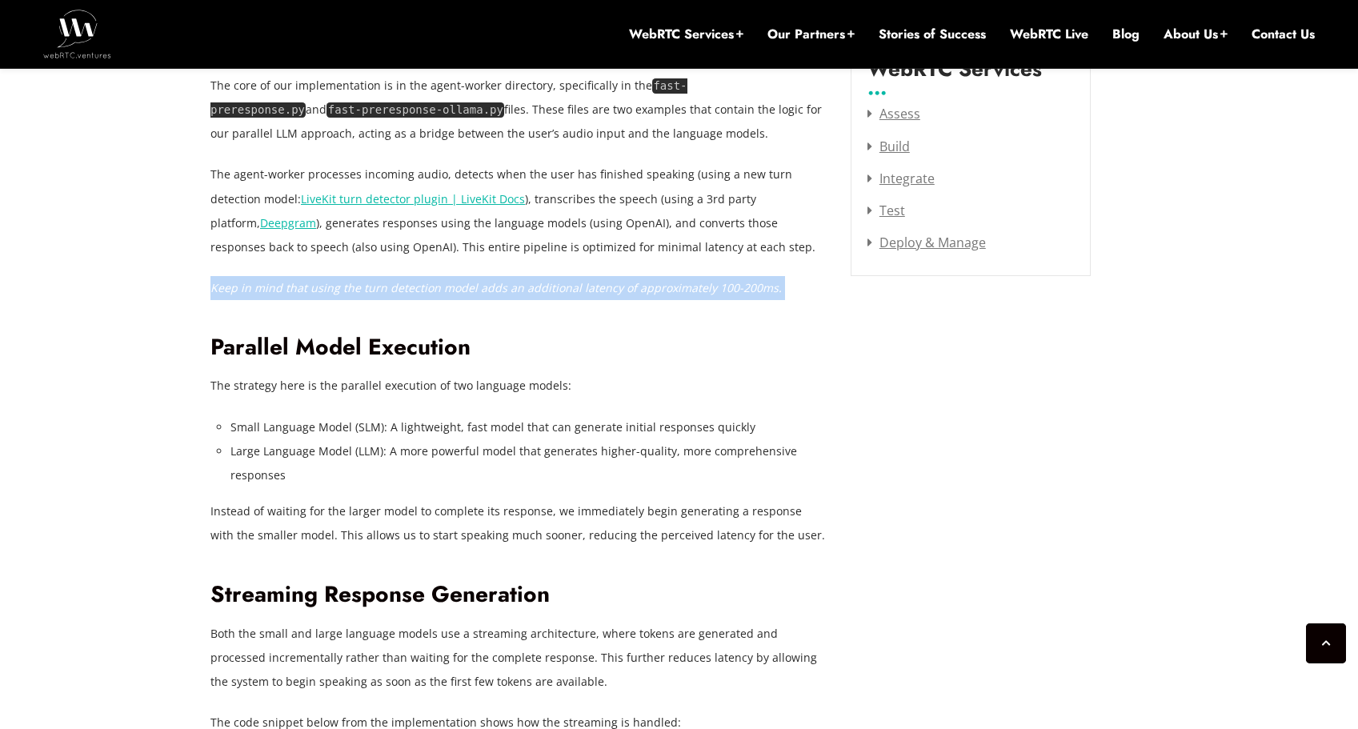
scroll to position [2145, 0]
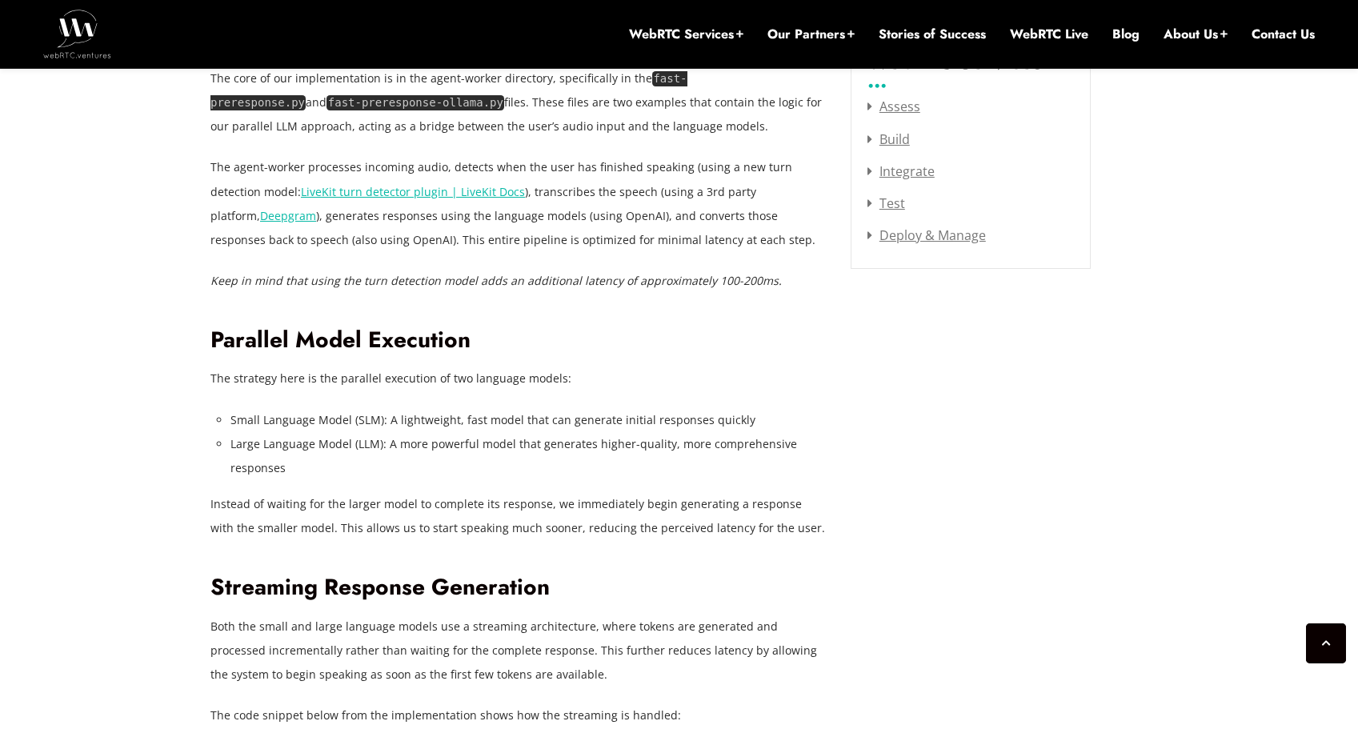
click at [379, 441] on li "Large Language Model (LLM): A more powerful model that generates higher-quality…" at bounding box center [529, 456] width 596 height 48
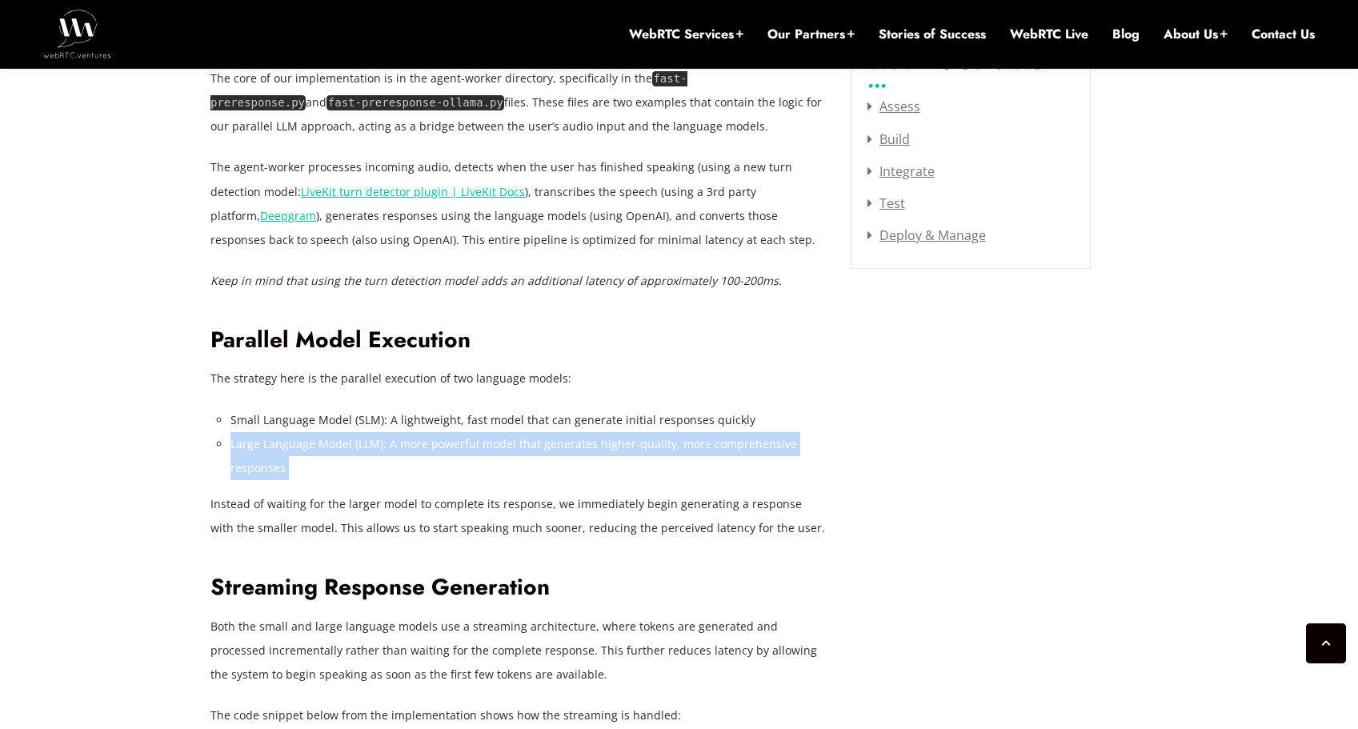
click at [379, 441] on li "Large Language Model (LLM): A more powerful model that generates higher-quality…" at bounding box center [529, 456] width 596 height 48
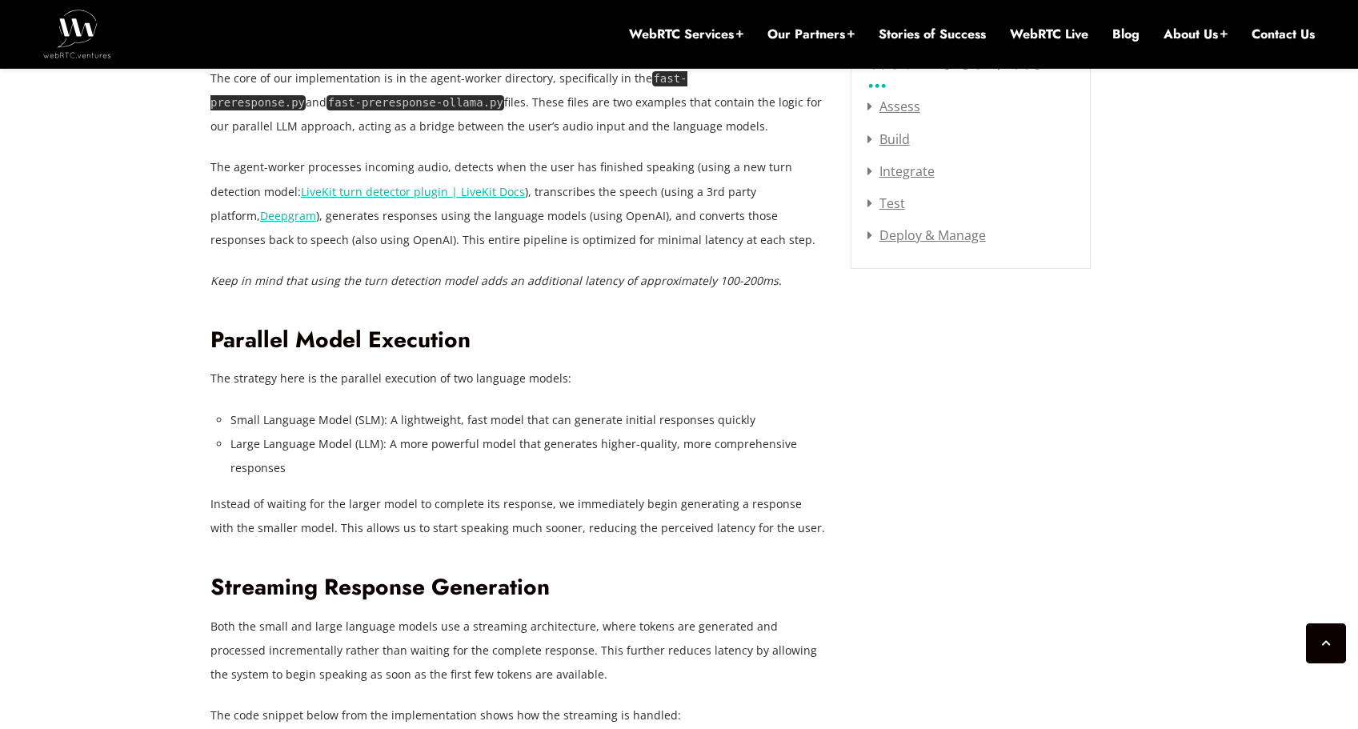
click at [363, 375] on p "The strategy here is the parallel execution of two language models:" at bounding box center [518, 379] width 616 height 24
click at [355, 415] on li "Small Language Model (SLM): A lightweight, fast model that can generate initial…" at bounding box center [529, 420] width 596 height 24
drag, startPoint x: 387, startPoint y: 421, endPoint x: 753, endPoint y: 424, distance: 365.8
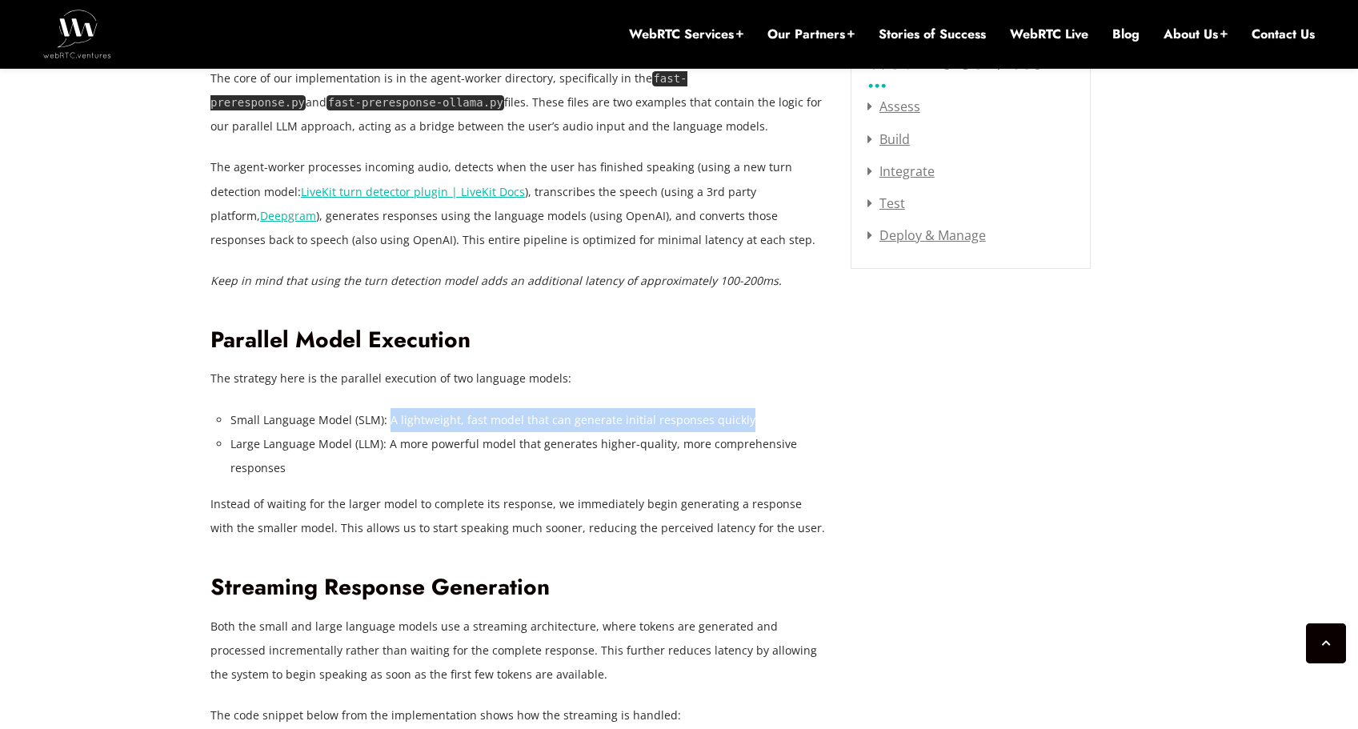
click at [753, 424] on li "Small Language Model (SLM): A lightweight, fast model that can generate initial…" at bounding box center [529, 420] width 596 height 24
click at [488, 453] on li "Large Language Model (LLM): A more powerful model that generates higher-quality…" at bounding box center [529, 456] width 596 height 48
click at [478, 454] on li "Large Language Model (LLM): A more powerful model that generates higher-quality…" at bounding box center [529, 456] width 596 height 48
click at [435, 504] on p "Instead of waiting for the larger model to complete its response, we immediatel…" at bounding box center [518, 516] width 616 height 48
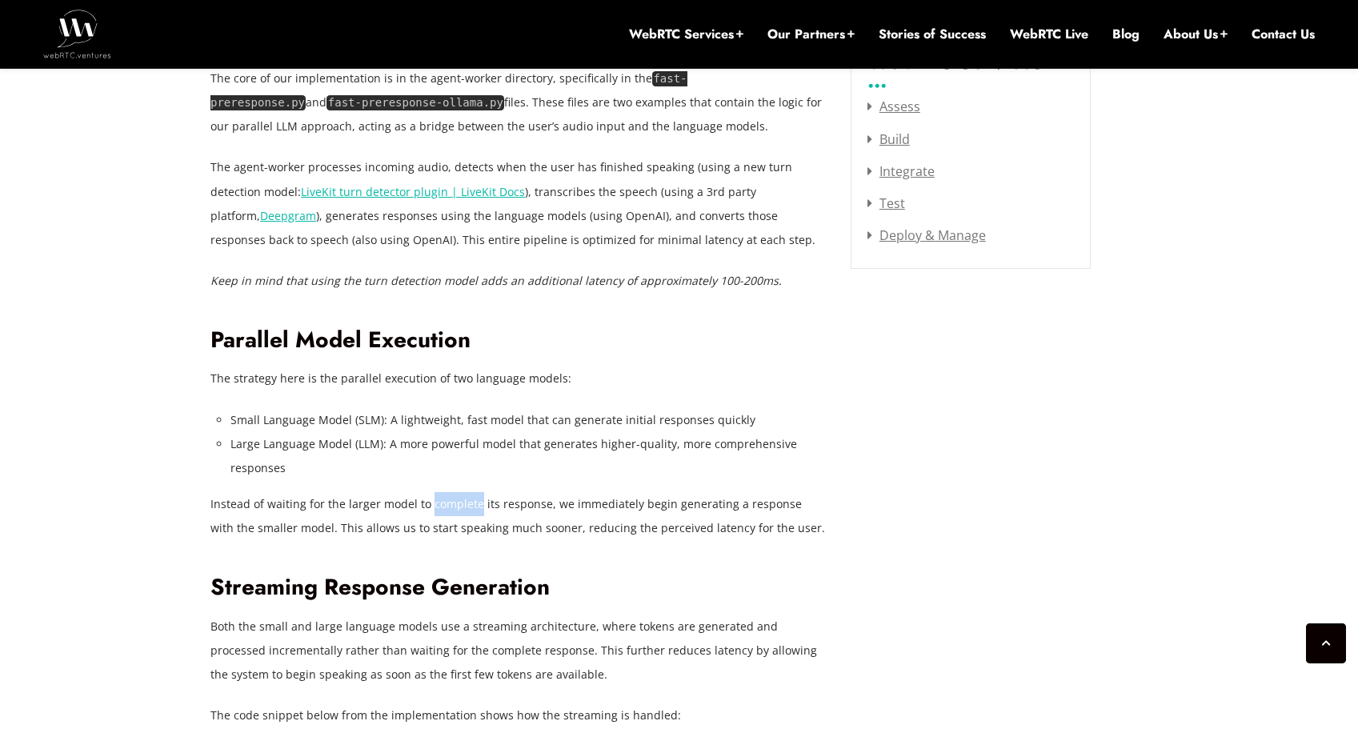
click at [435, 504] on p "Instead of waiting for the larger model to complete its response, we immediatel…" at bounding box center [518, 516] width 616 height 48
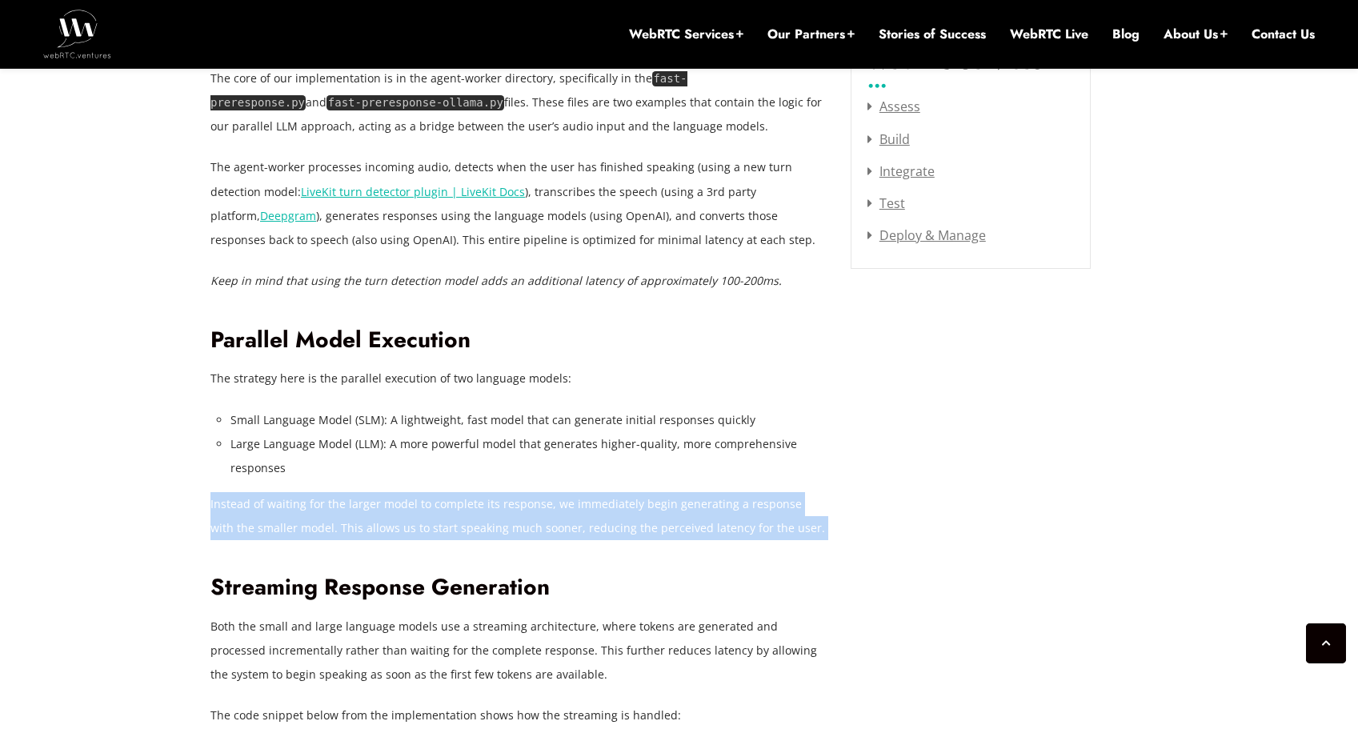
click at [435, 504] on p "Instead of waiting for the larger model to complete its response, we immediatel…" at bounding box center [518, 516] width 616 height 48
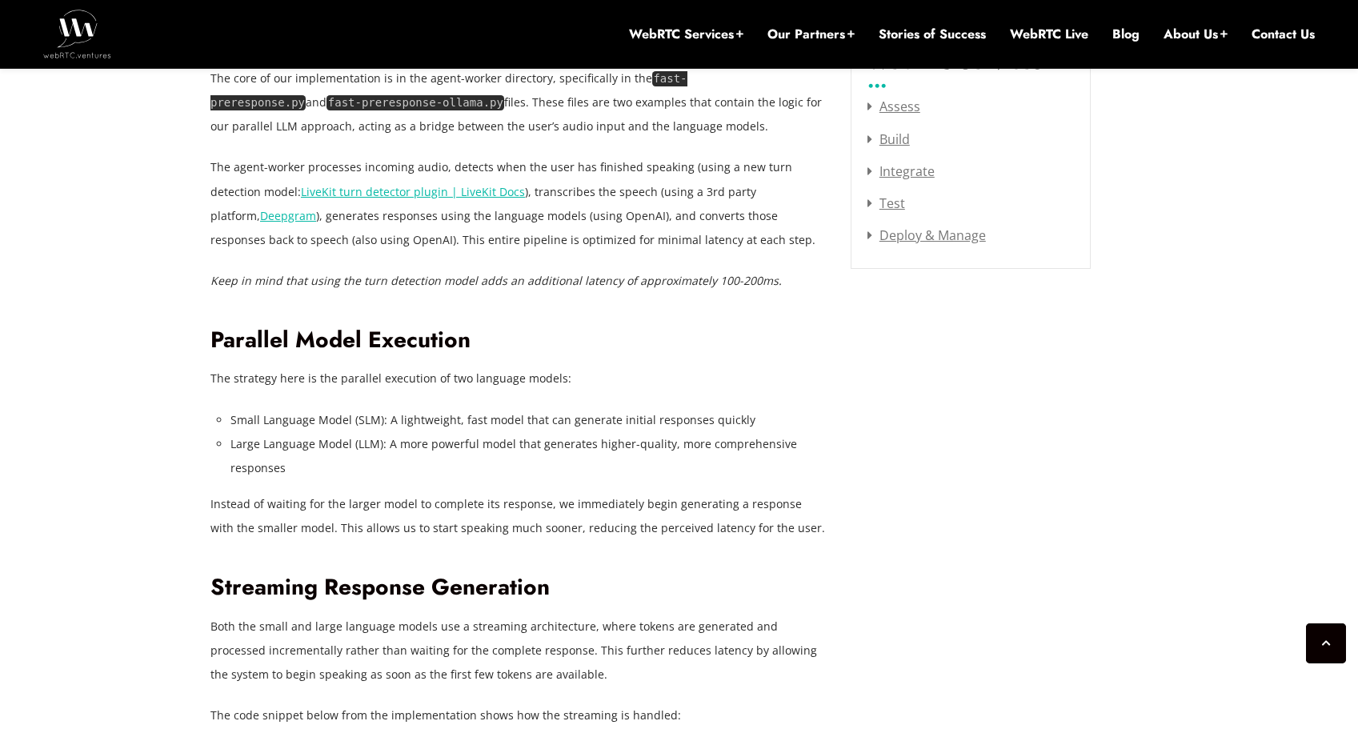
click at [405, 451] on li "Large Language Model (LLM): A more powerful model that generates higher-quality…" at bounding box center [529, 456] width 596 height 48
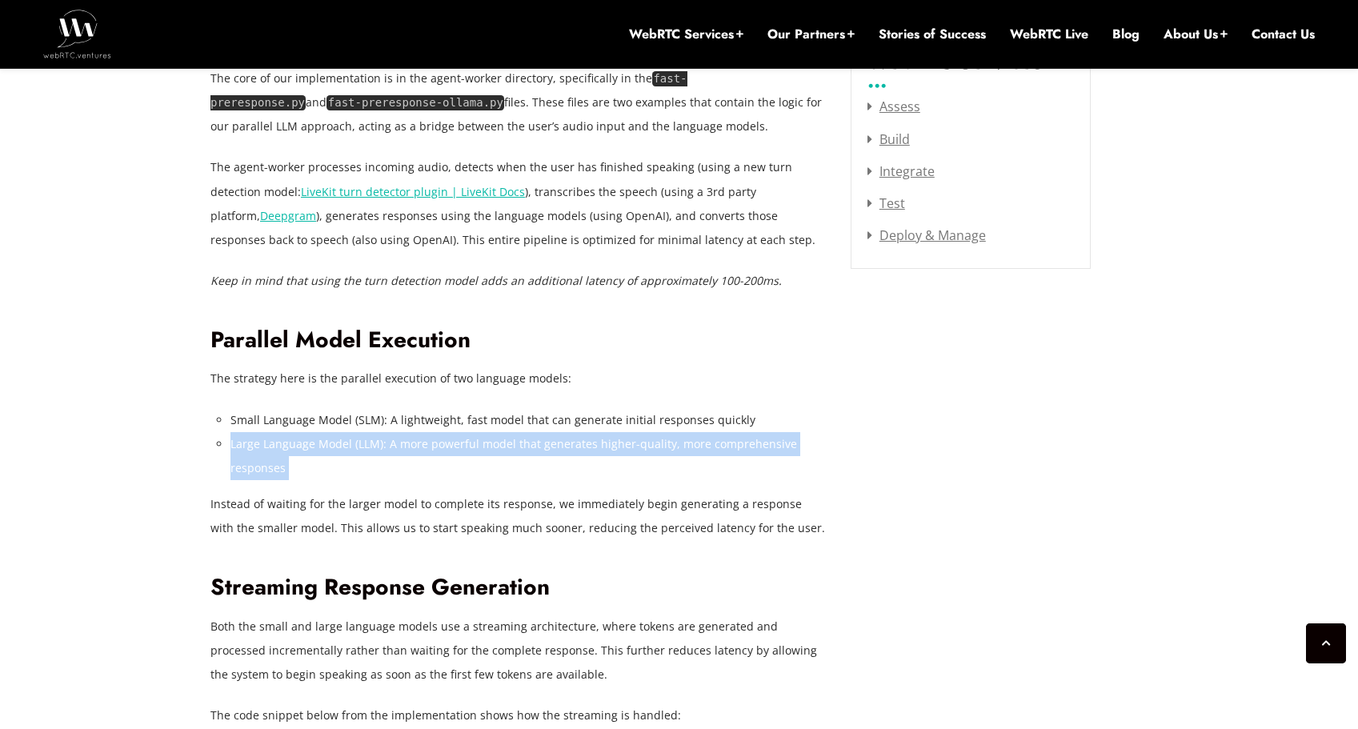
click at [405, 451] on li "Large Language Model (LLM): A more powerful model that generates higher-quality…" at bounding box center [529, 456] width 596 height 48
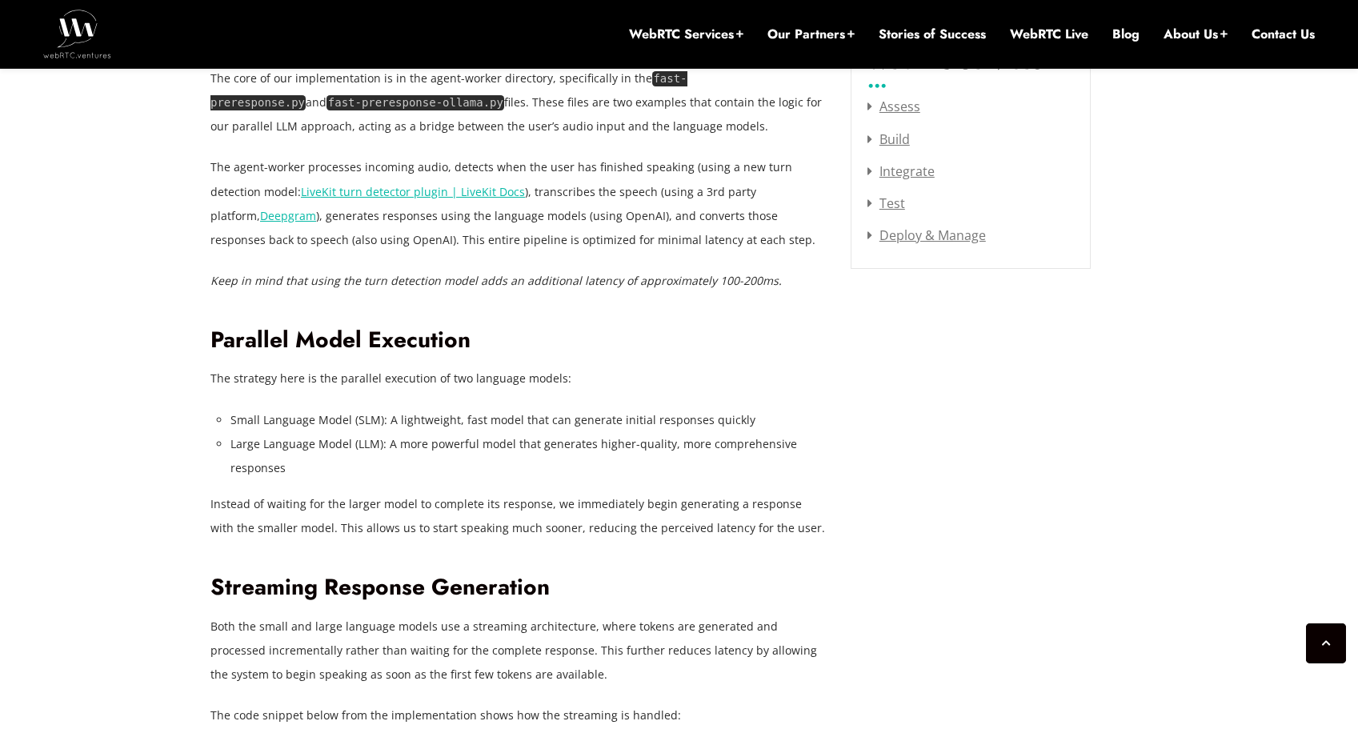
click at [415, 510] on p "Instead of waiting for the larger model to complete its response, we immediatel…" at bounding box center [518, 516] width 616 height 48
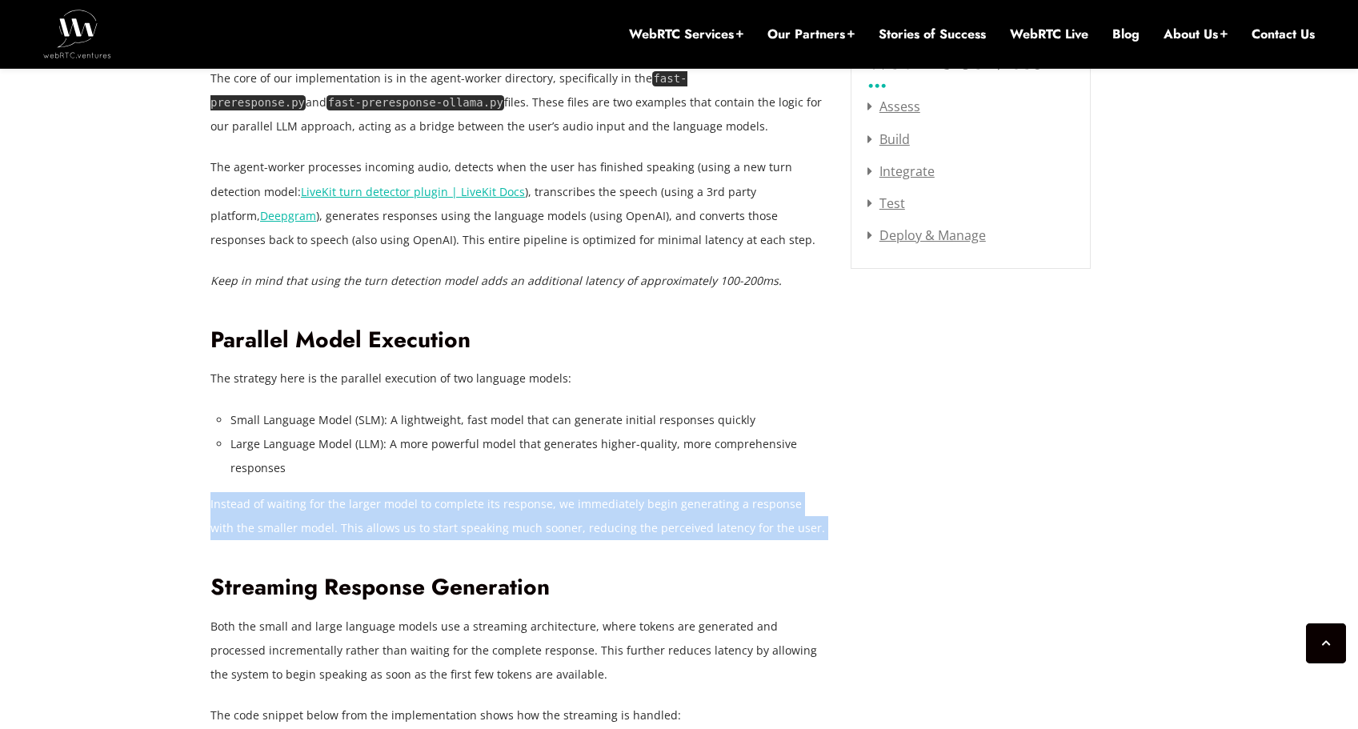
click at [415, 510] on p "Instead of waiting for the larger model to complete its response, we immediatel…" at bounding box center [518, 516] width 616 height 48
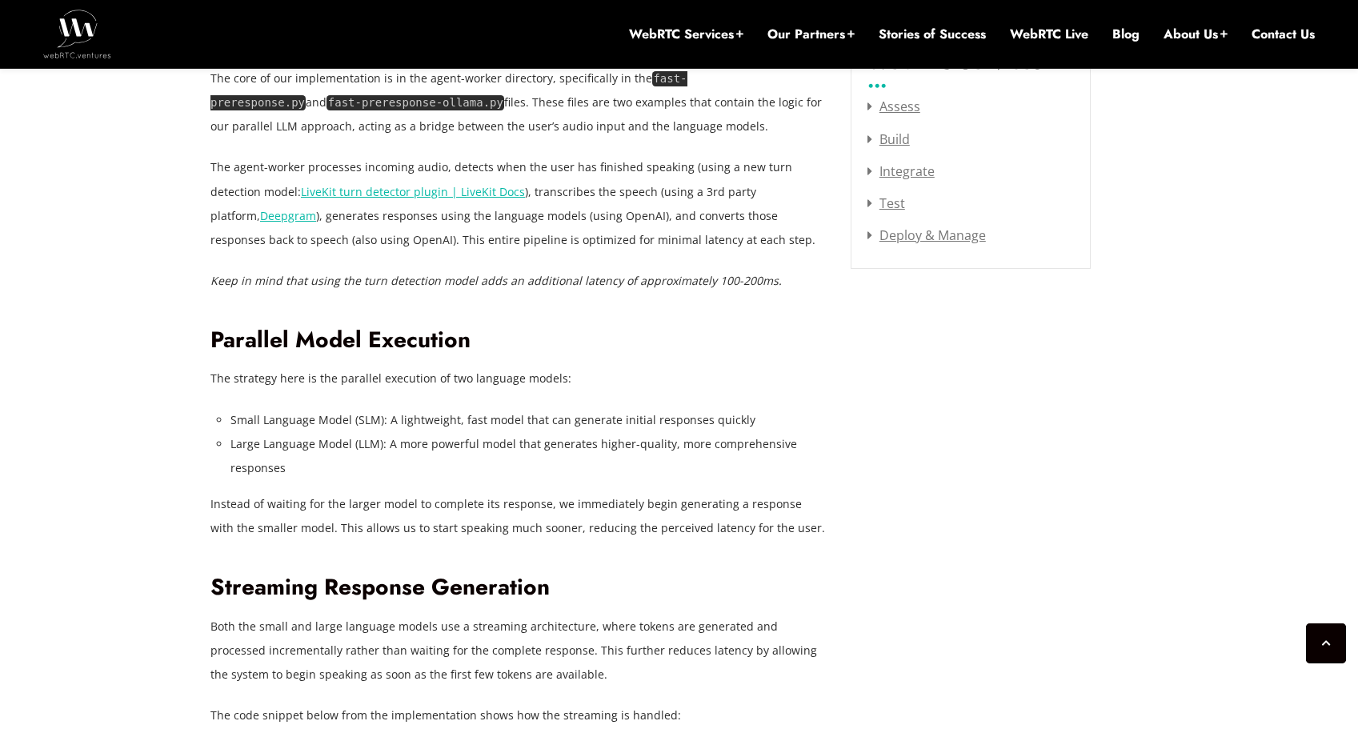
click at [447, 471] on li "Large Language Model (LLM): A more powerful model that generates higher-quality…" at bounding box center [529, 456] width 596 height 48
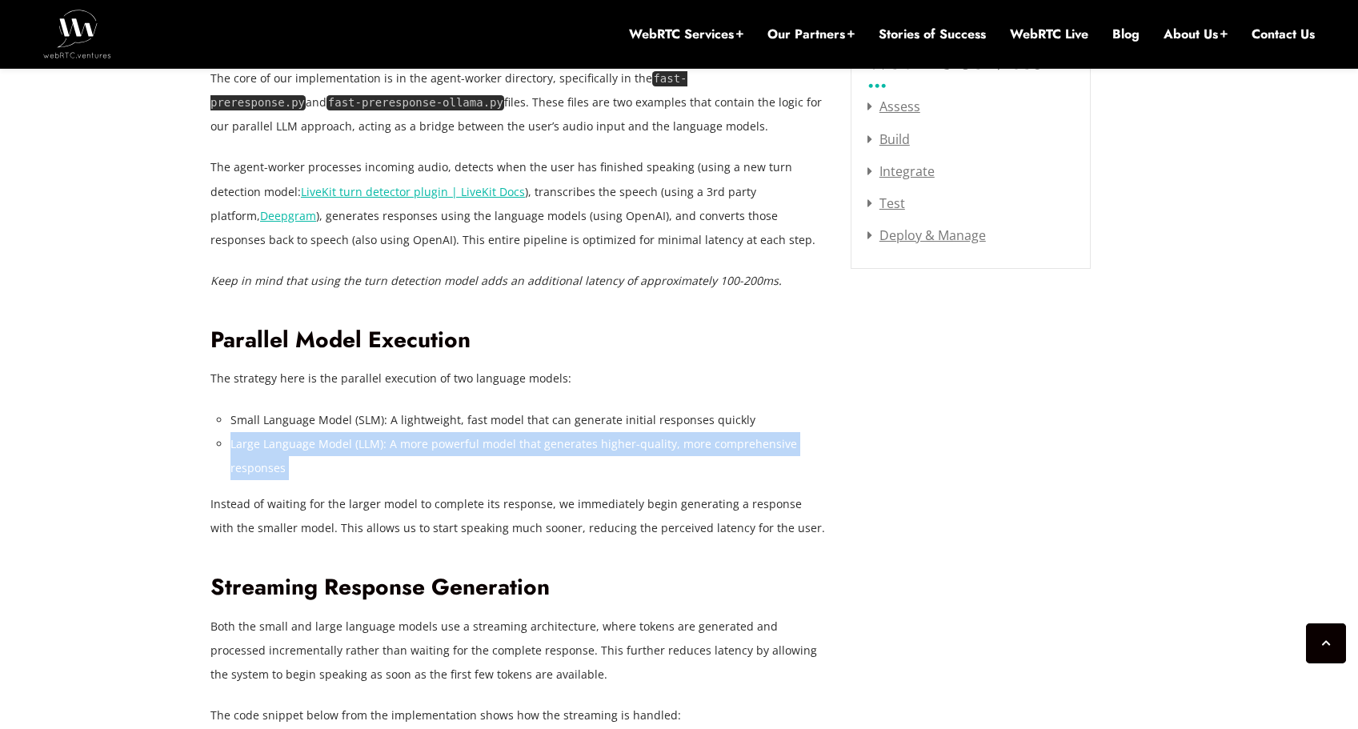
click at [447, 471] on li "Large Language Model (LLM): A more powerful model that generates higher-quality…" at bounding box center [529, 456] width 596 height 48
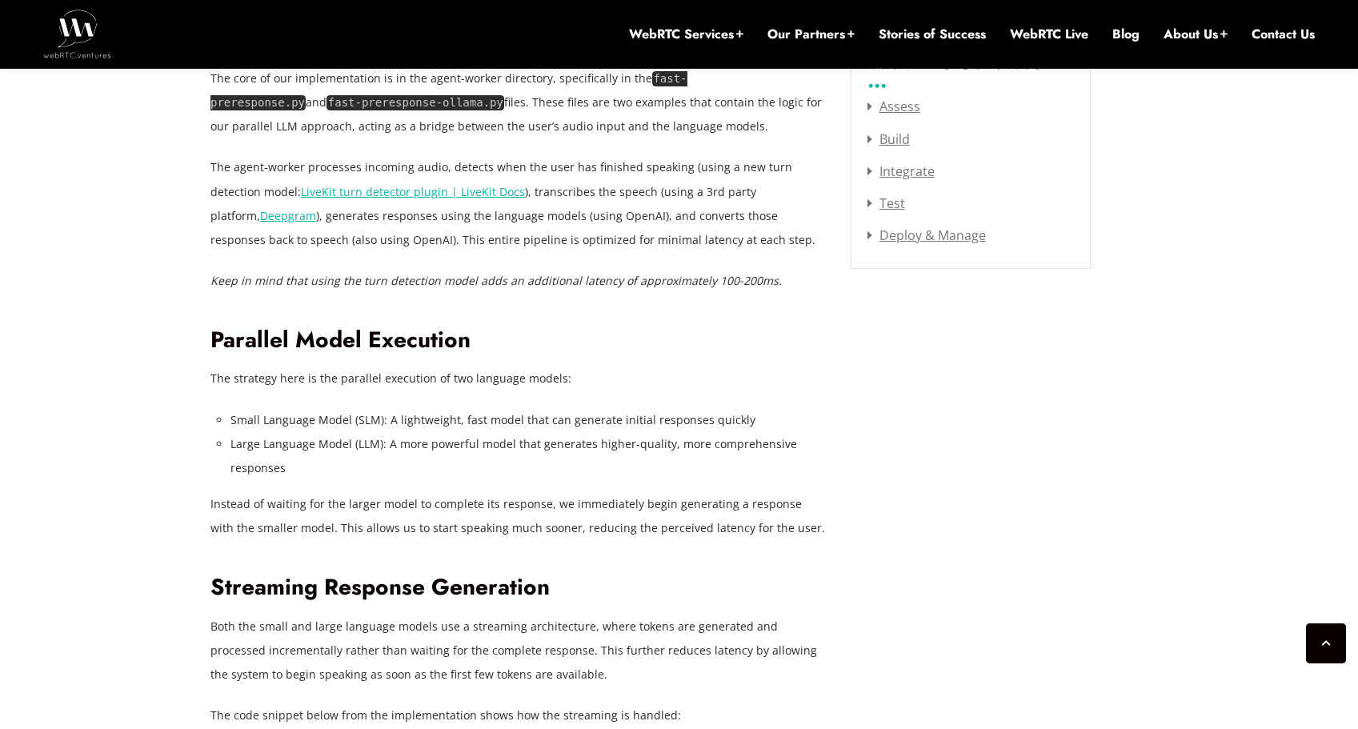
click at [451, 514] on p "Instead of waiting for the larger model to complete its response, we immediatel…" at bounding box center [518, 516] width 616 height 48
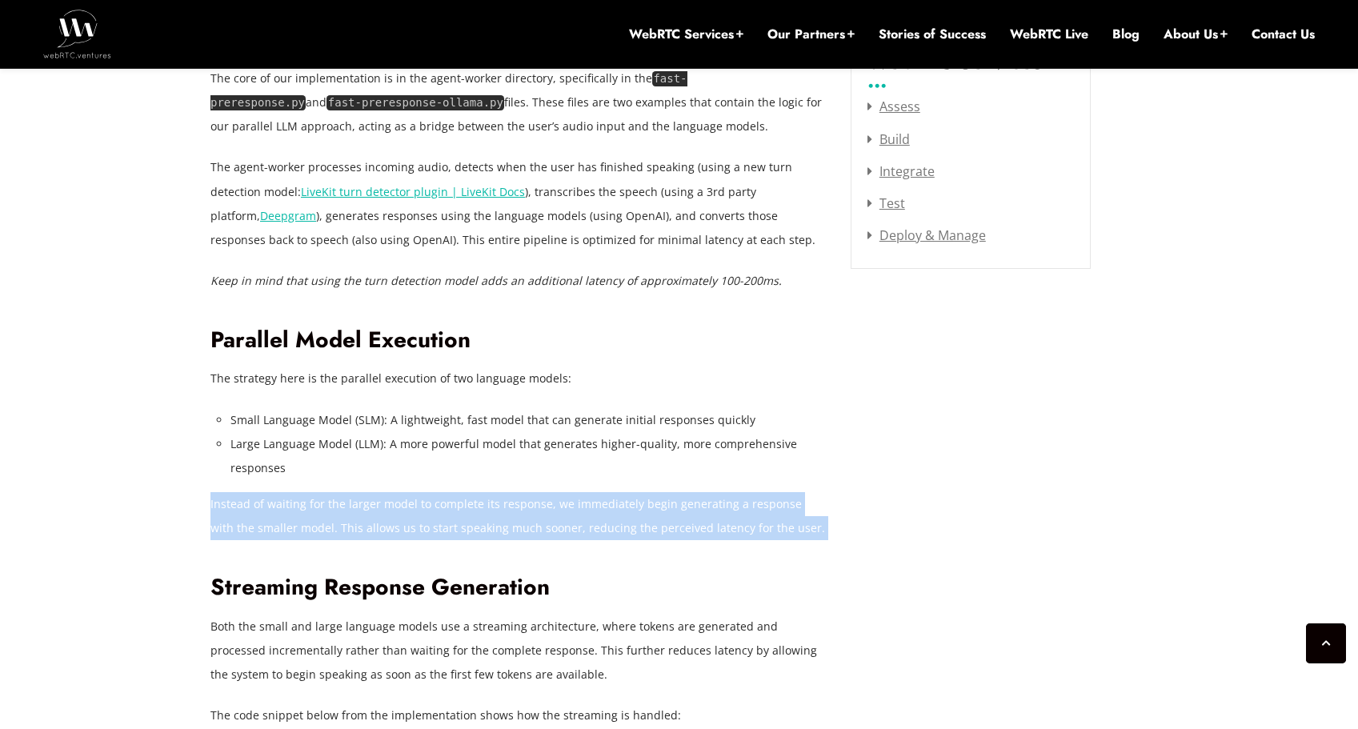
click at [451, 514] on p "Instead of waiting for the larger model to complete its response, we immediatel…" at bounding box center [518, 516] width 616 height 48
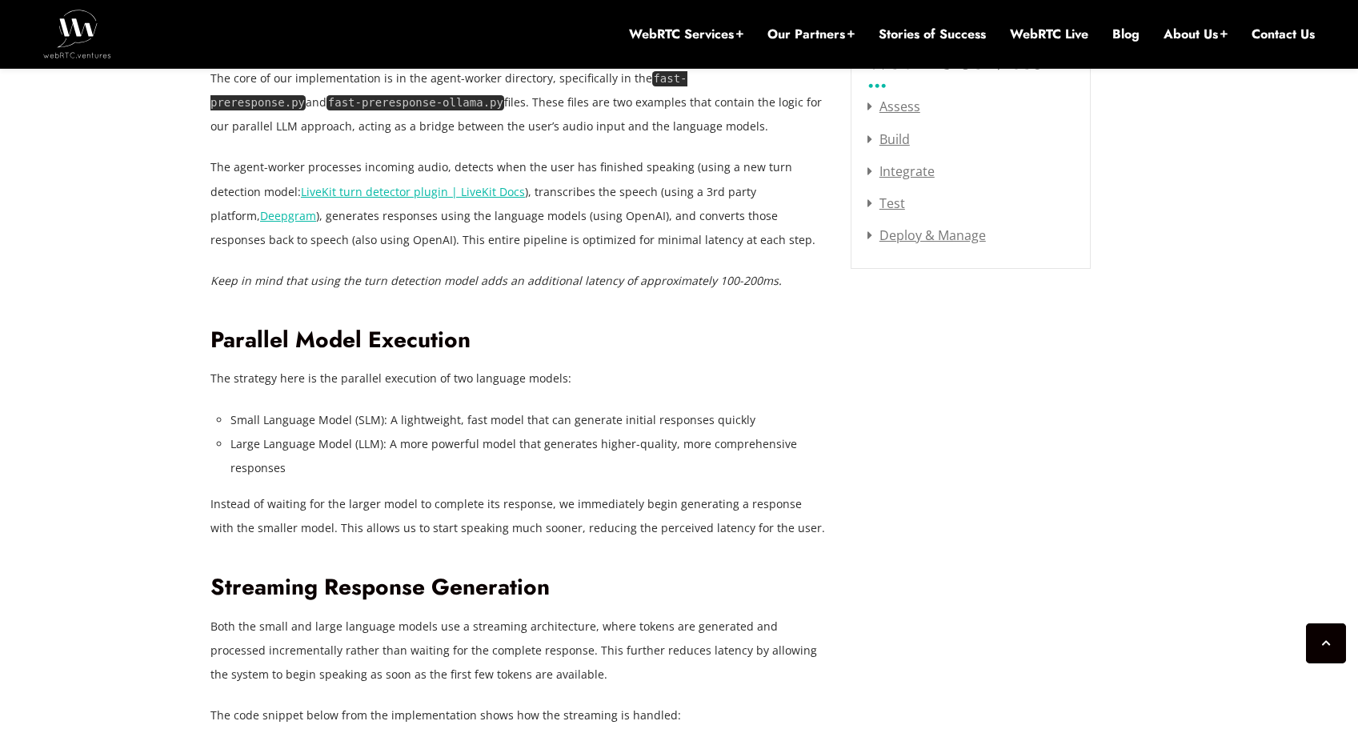
click at [449, 470] on li "Large Language Model (LLM): A more powerful model that generates higher-quality…" at bounding box center [529, 456] width 596 height 48
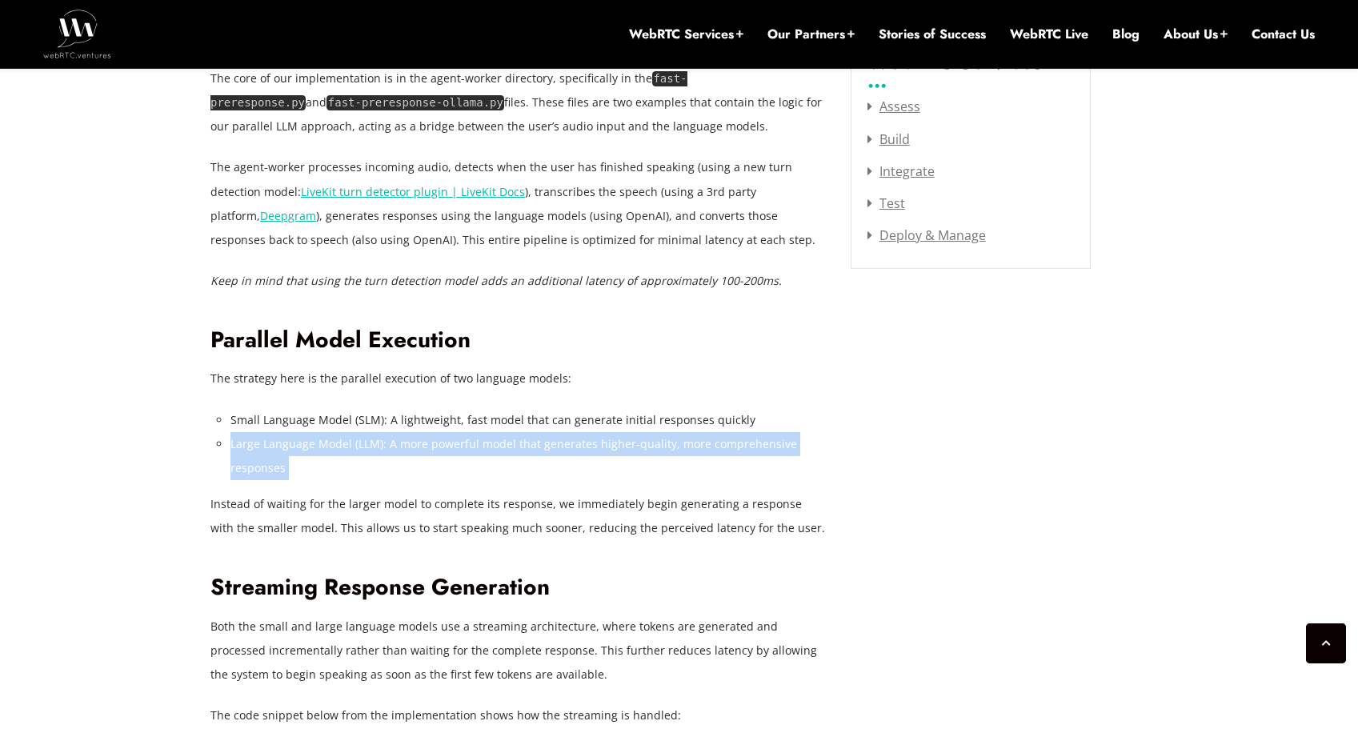
click at [449, 470] on li "Large Language Model (LLM): A more powerful model that generates higher-quality…" at bounding box center [529, 456] width 596 height 48
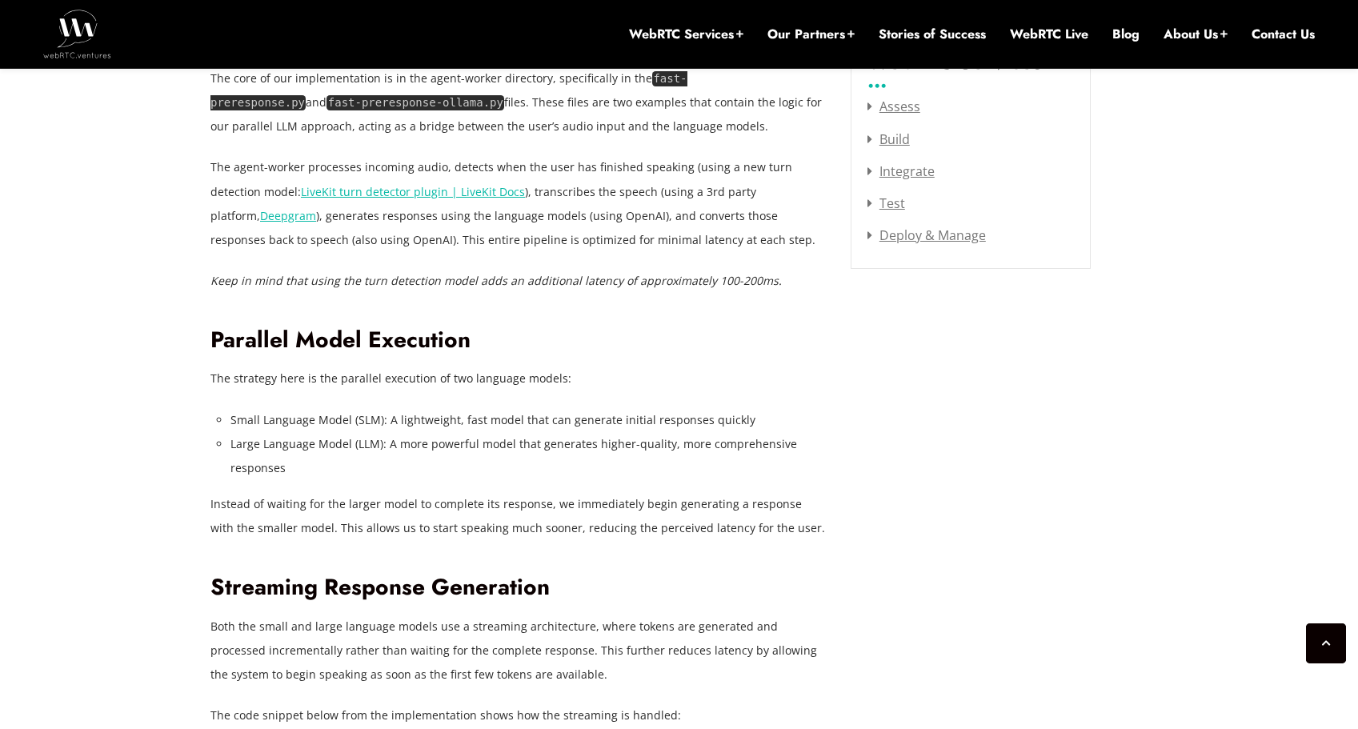
click at [455, 507] on p "Instead of waiting for the larger model to complete its response, we immediatel…" at bounding box center [518, 516] width 616 height 48
click at [552, 503] on p "Instead of waiting for the larger model to complete its response, we immediatel…" at bounding box center [518, 516] width 616 height 48
drag, startPoint x: 547, startPoint y: 505, endPoint x: 306, endPoint y: 523, distance: 242.4
click at [306, 523] on p "Instead of waiting for the larger model to complete its response, we immediatel…" at bounding box center [518, 516] width 616 height 48
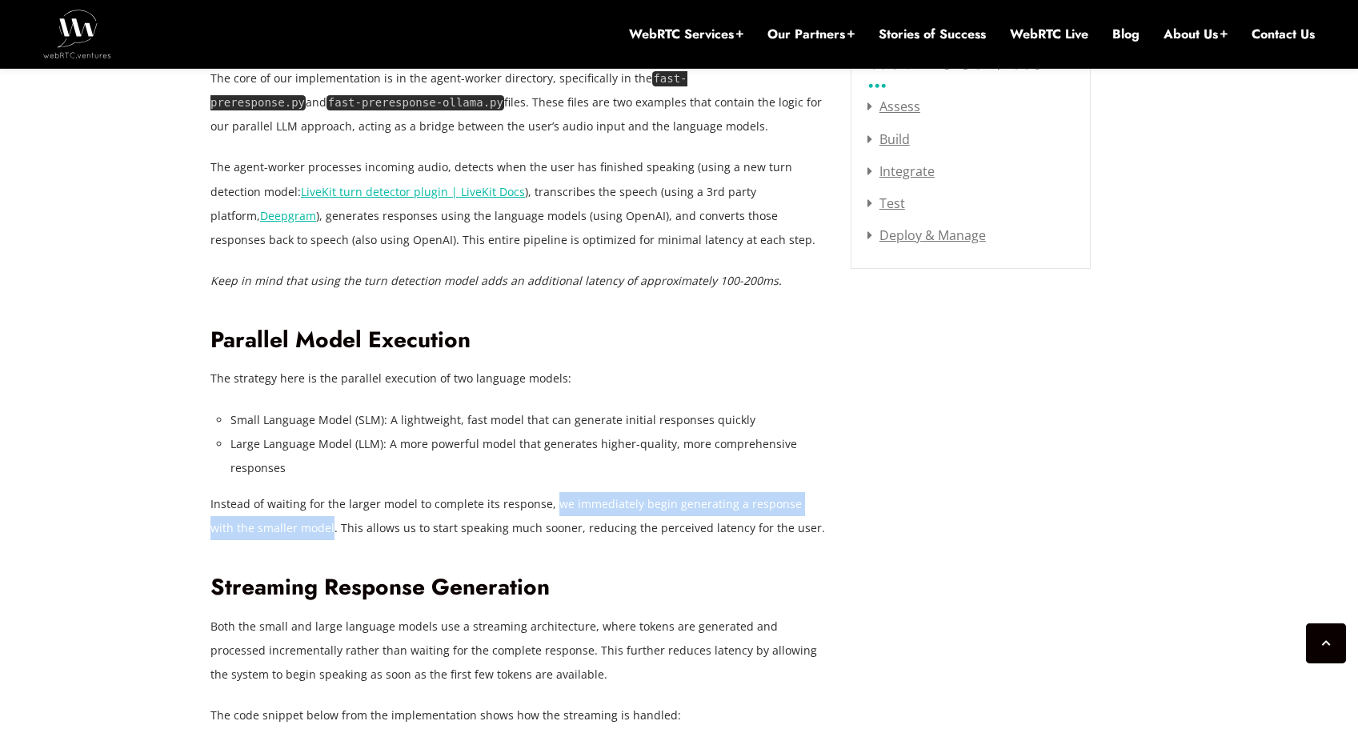
click at [306, 523] on p "Instead of waiting for the larger model to complete its response, we immediatel…" at bounding box center [518, 516] width 616 height 48
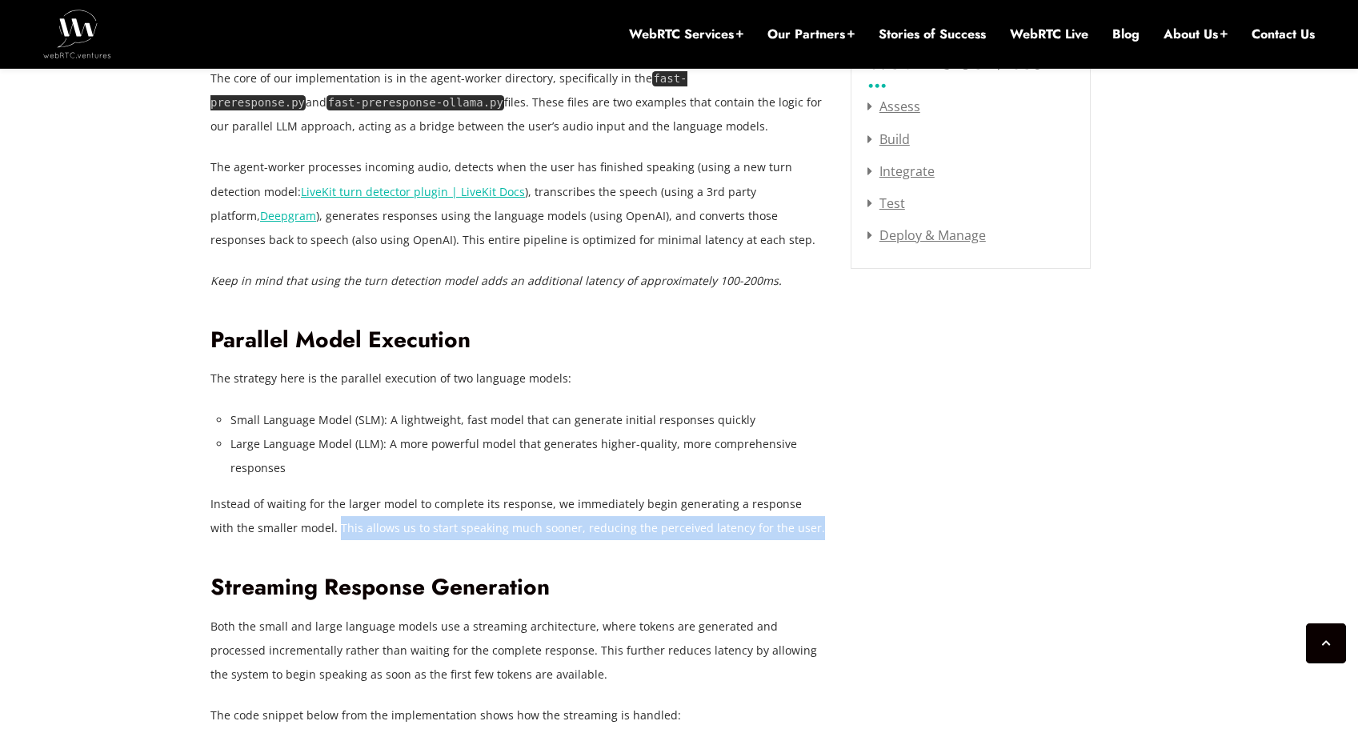
drag, startPoint x: 313, startPoint y: 523, endPoint x: 776, endPoint y: 520, distance: 463.4
click at [776, 520] on p "Instead of waiting for the larger model to complete its response, we immediatel…" at bounding box center [518, 516] width 616 height 48
drag, startPoint x: 748, startPoint y: 522, endPoint x: 399, endPoint y: 520, distance: 349.0
click at [404, 521] on p "Instead of waiting for the larger model to complete its response, we immediatel…" at bounding box center [518, 516] width 616 height 48
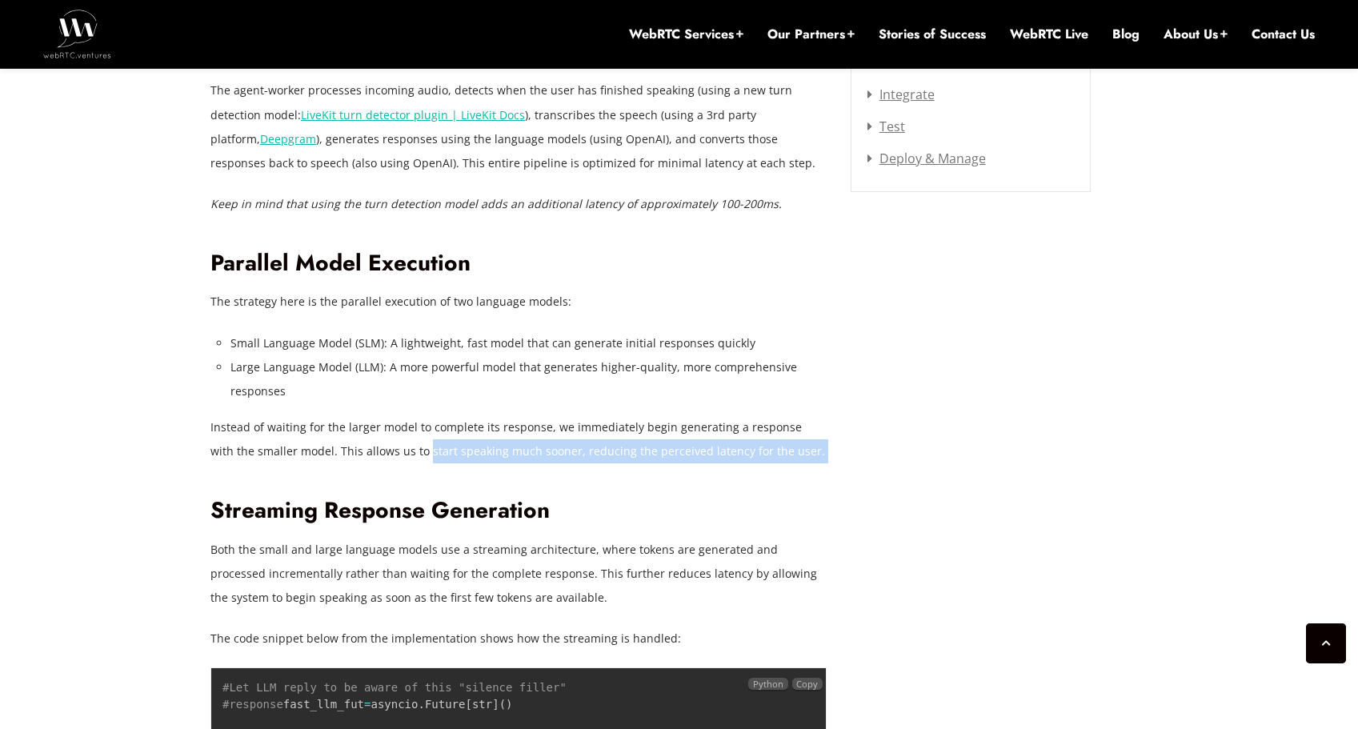
scroll to position [2478, 0]
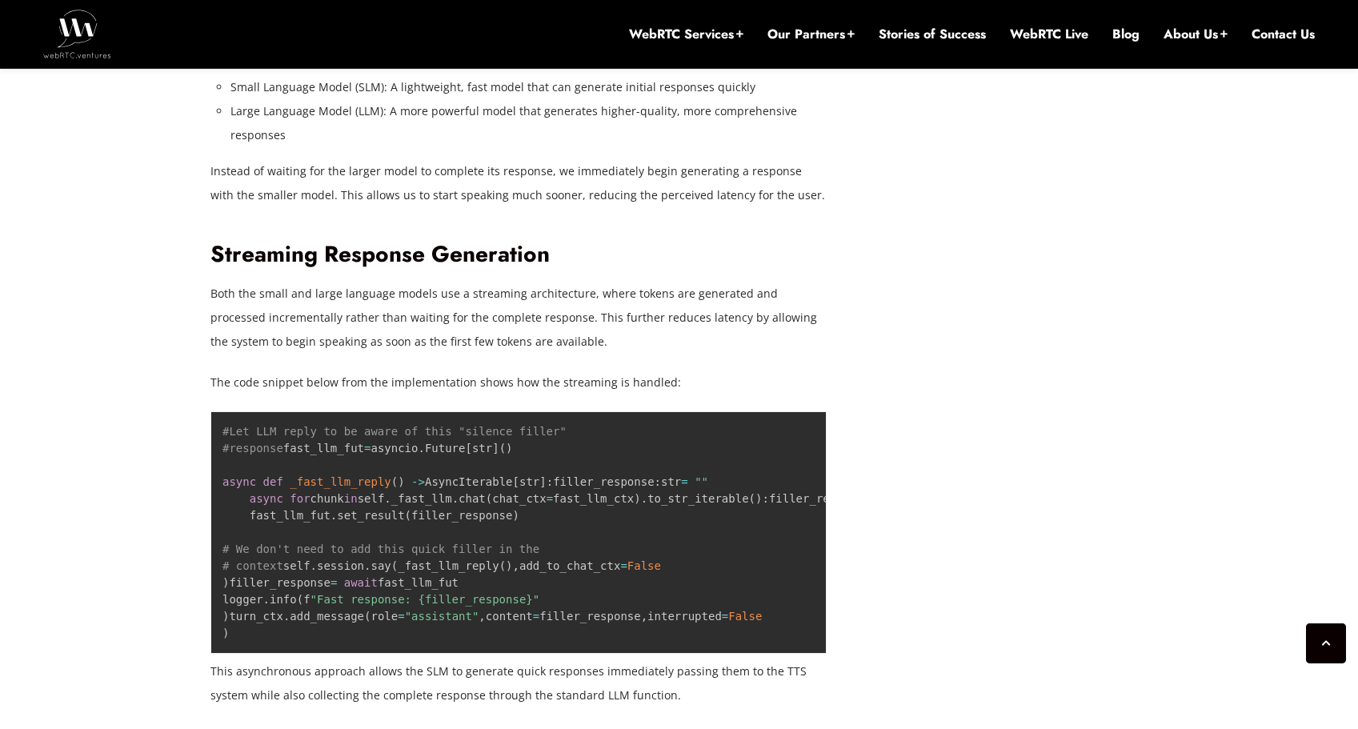
click at [355, 371] on p "The code snippet below from the implementation shows how the streaming is handl…" at bounding box center [518, 383] width 616 height 24
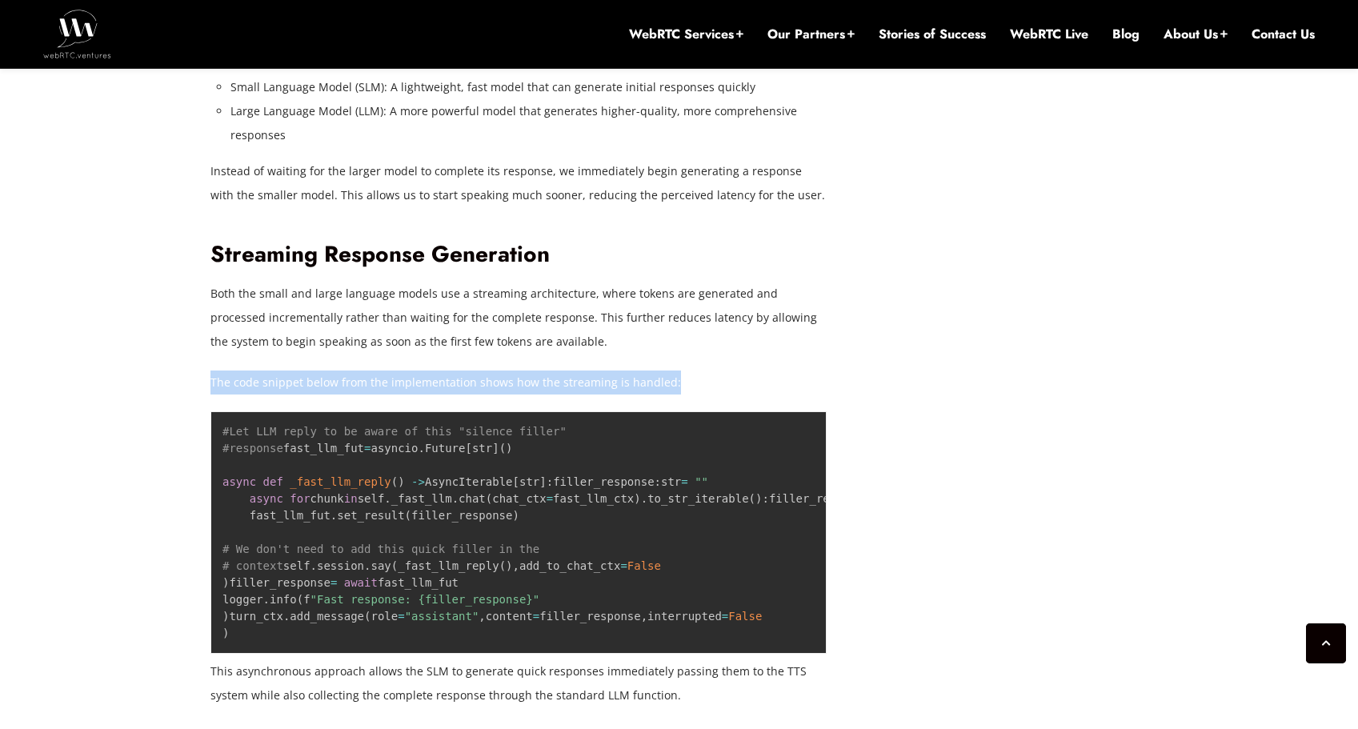
click at [355, 371] on p "The code snippet below from the implementation shows how the streaming is handl…" at bounding box center [518, 383] width 616 height 24
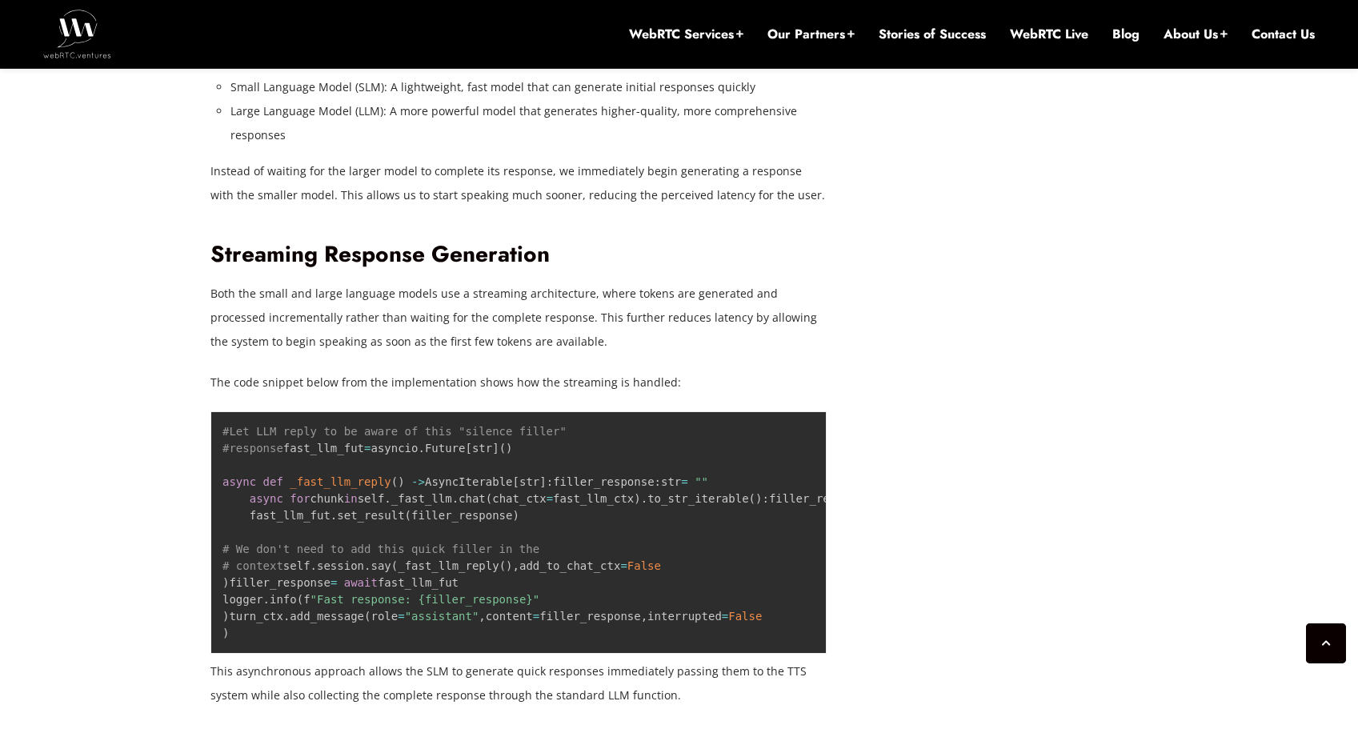
click at [361, 335] on p "Both the small and large language models use a streaming architecture, where to…" at bounding box center [518, 318] width 616 height 72
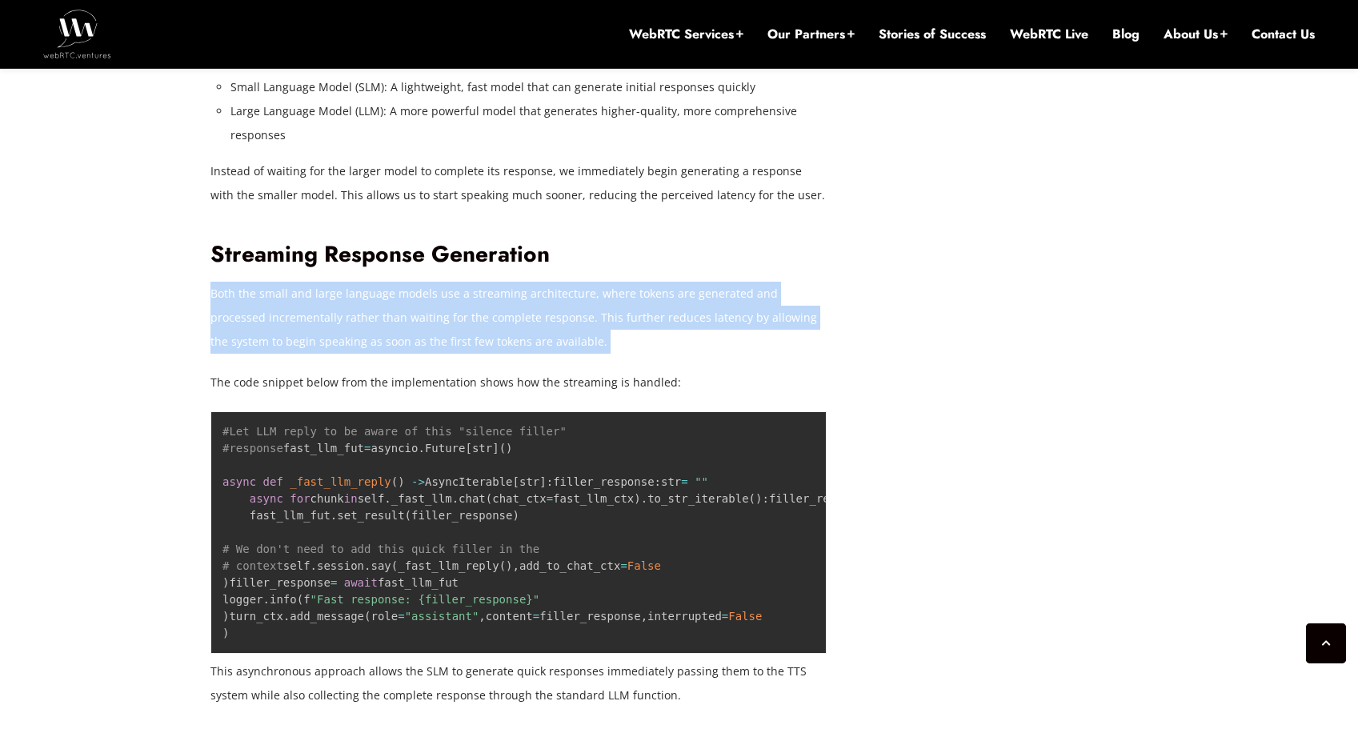
click at [361, 335] on p "Both the small and large language models use a streaming architecture, where to…" at bounding box center [518, 318] width 616 height 72
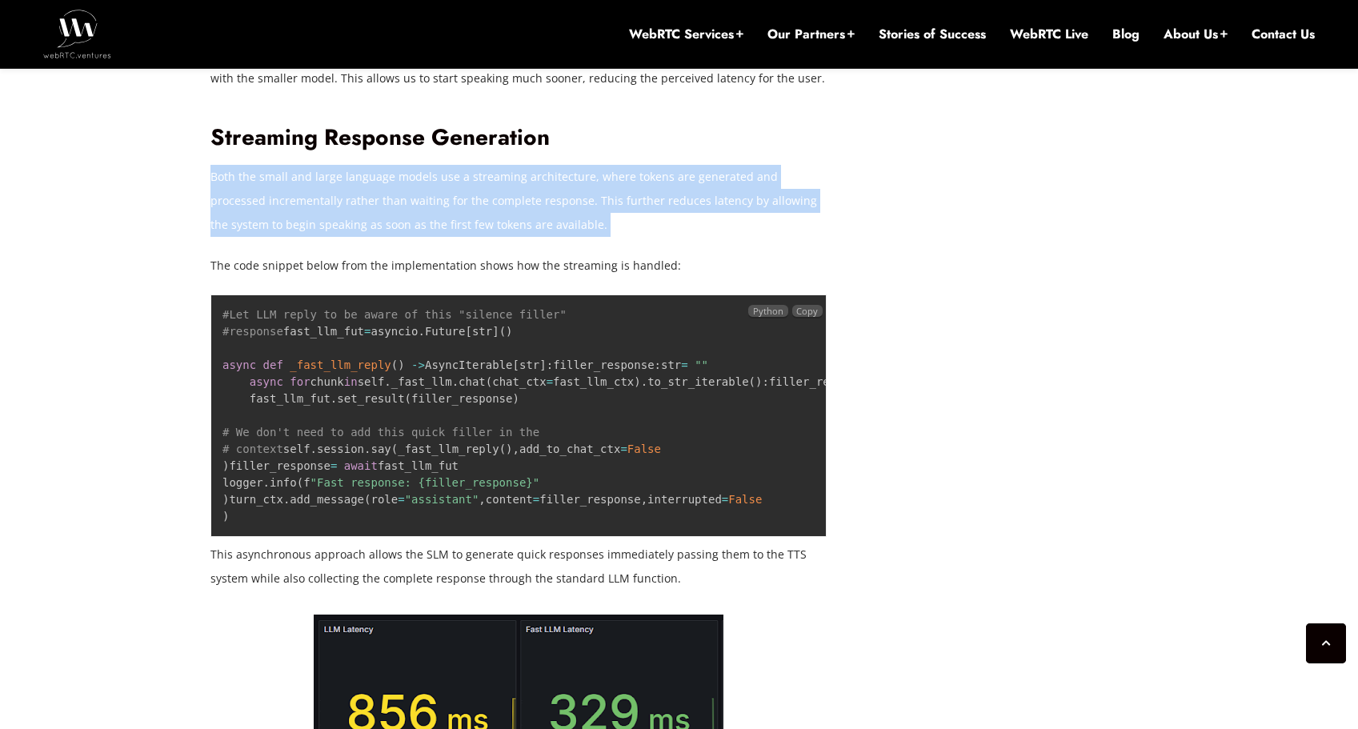
scroll to position [2609, 0]
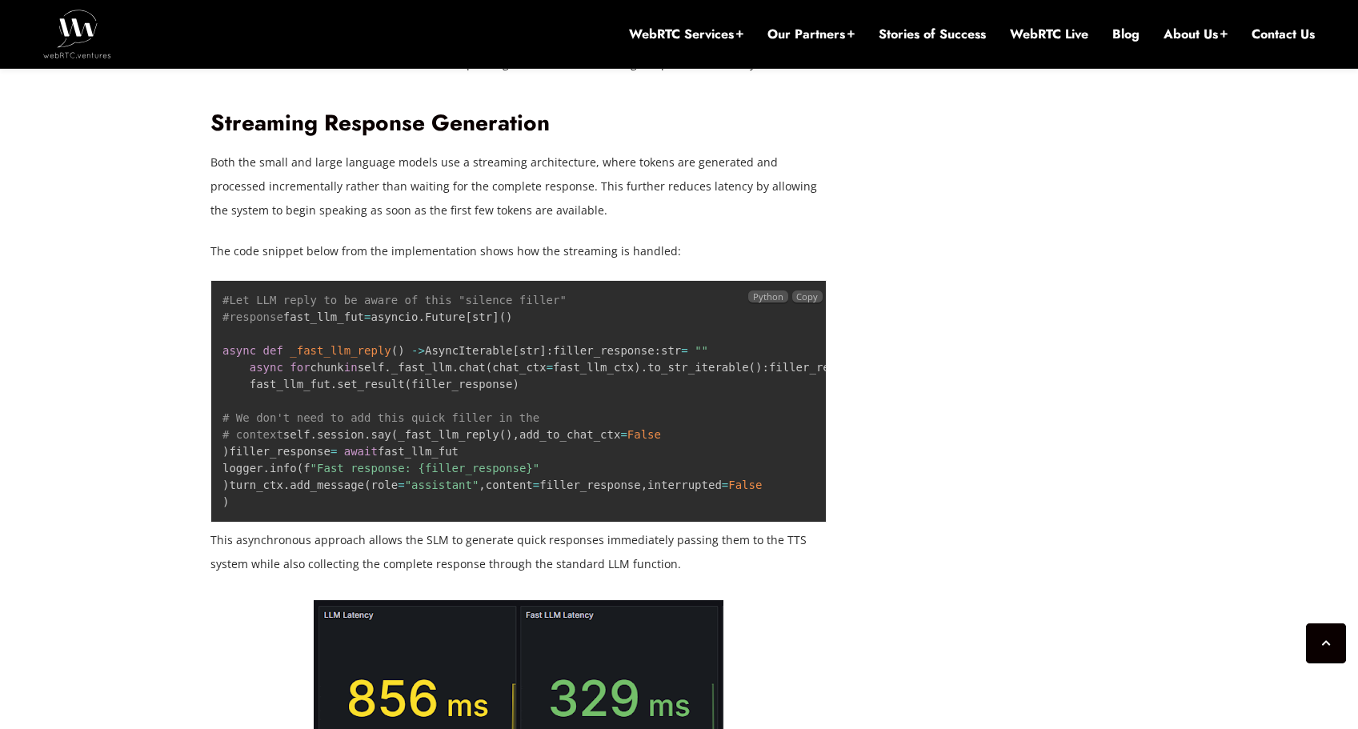
click at [423, 304] on span "#Let LLM reply to be aware of this "silence filler"" at bounding box center [394, 300] width 344 height 13
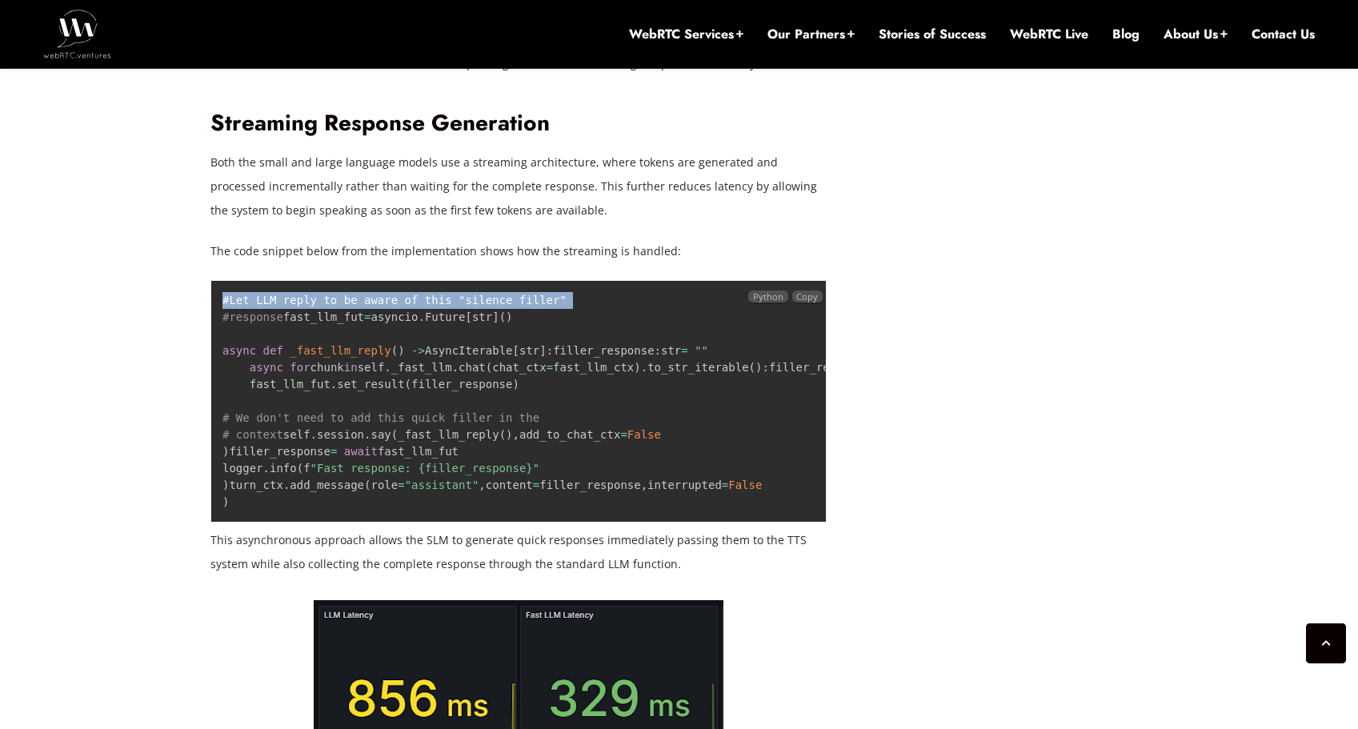
click at [423, 304] on span "#Let LLM reply to be aware of this "silence filler"" at bounding box center [394, 300] width 344 height 13
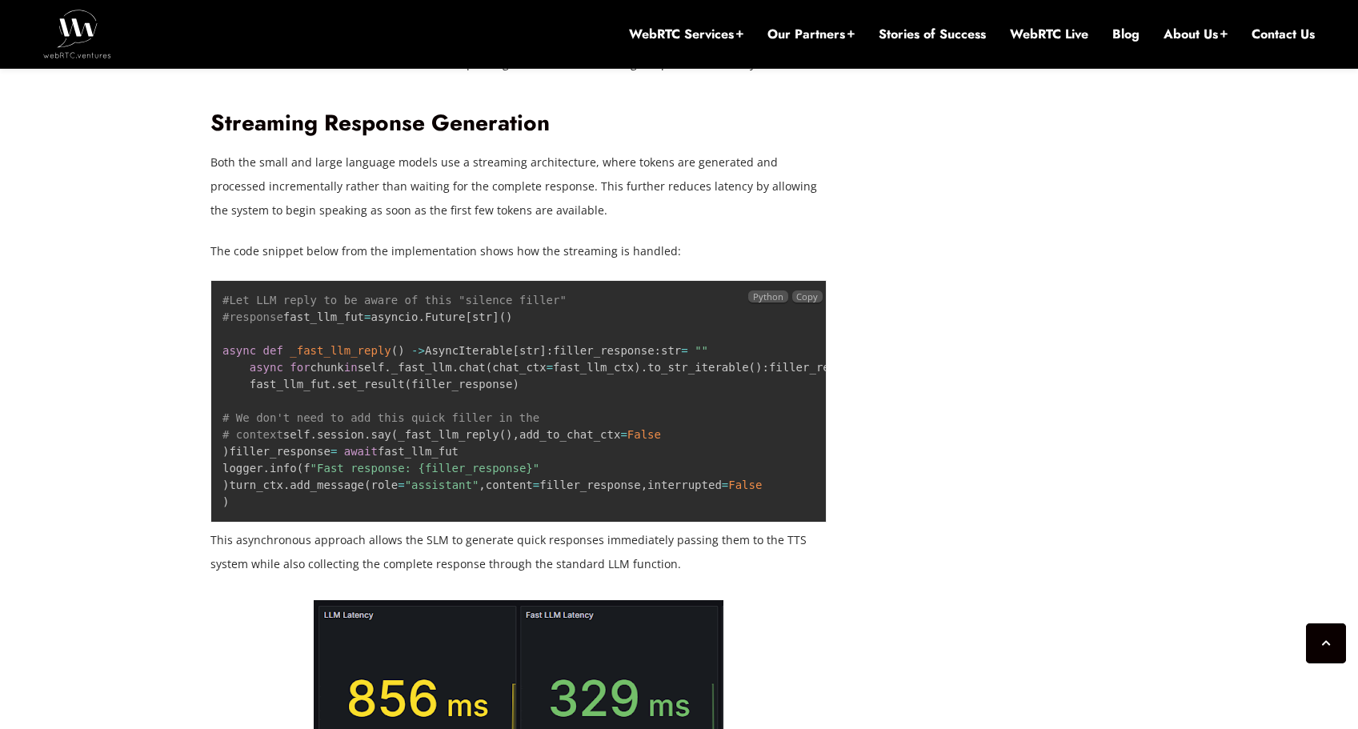
click at [465, 323] on span "[" at bounding box center [468, 317] width 6 height 13
click at [367, 303] on span "#Let LLM reply to be aware of this "silence filler"" at bounding box center [394, 300] width 344 height 13
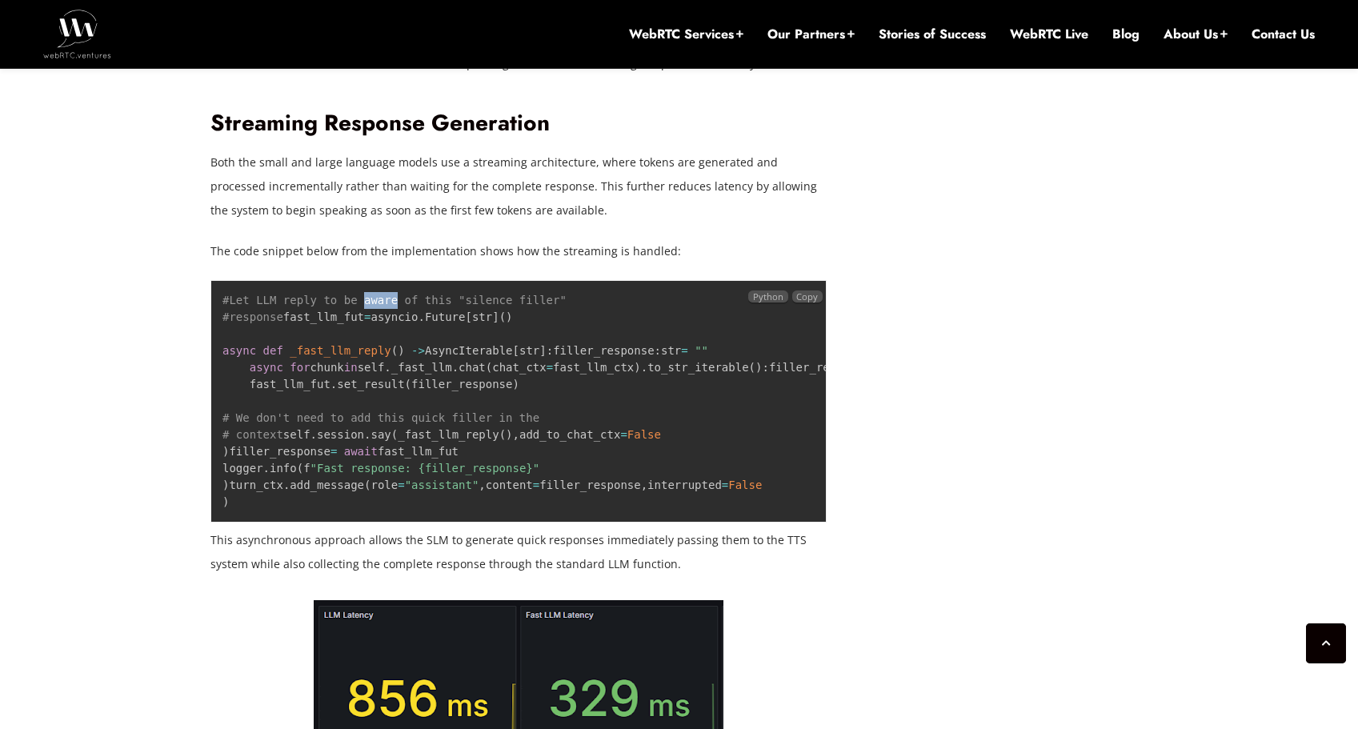
click at [367, 305] on span "#Let LLM reply to be aware of this "silence filler"" at bounding box center [394, 300] width 344 height 13
click at [316, 331] on code "#Let LLM reply to be aware of this "silence filler" #response fast_llm_fut = as…" at bounding box center [603, 401] width 763 height 214
click at [321, 262] on p "The code snippet below from the implementation shows how the streaming is handl…" at bounding box center [518, 251] width 616 height 24
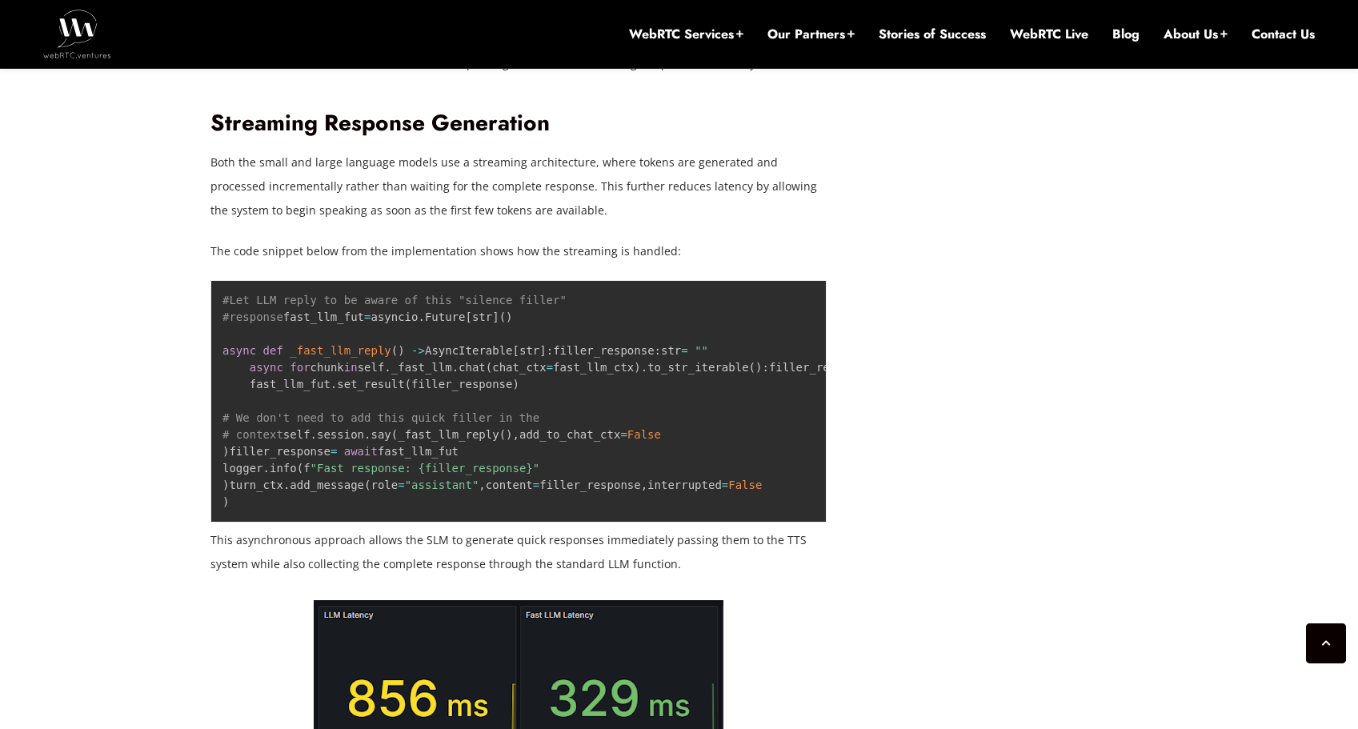
click at [321, 262] on p "The code snippet below from the implementation shows how the streaming is handl…" at bounding box center [518, 251] width 616 height 24
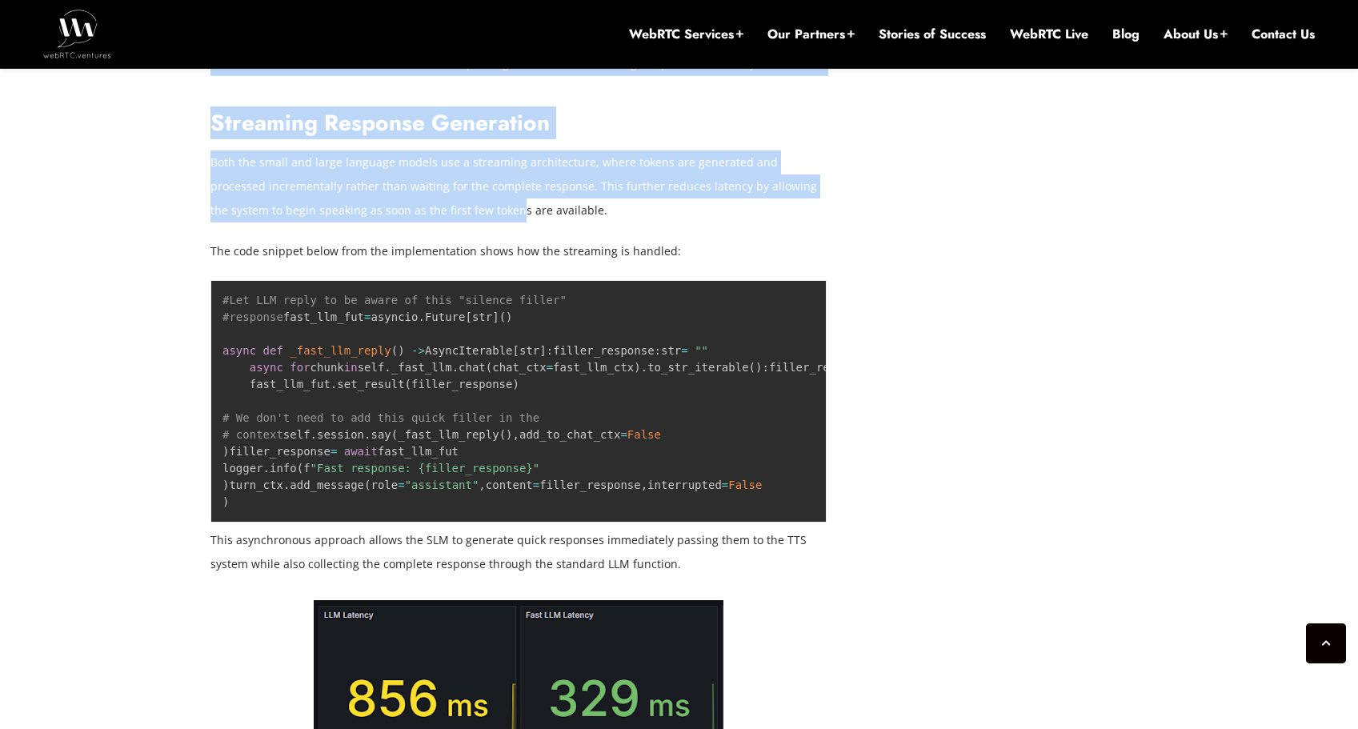
drag, startPoint x: 359, startPoint y: 188, endPoint x: 202, endPoint y: 160, distance: 158.6
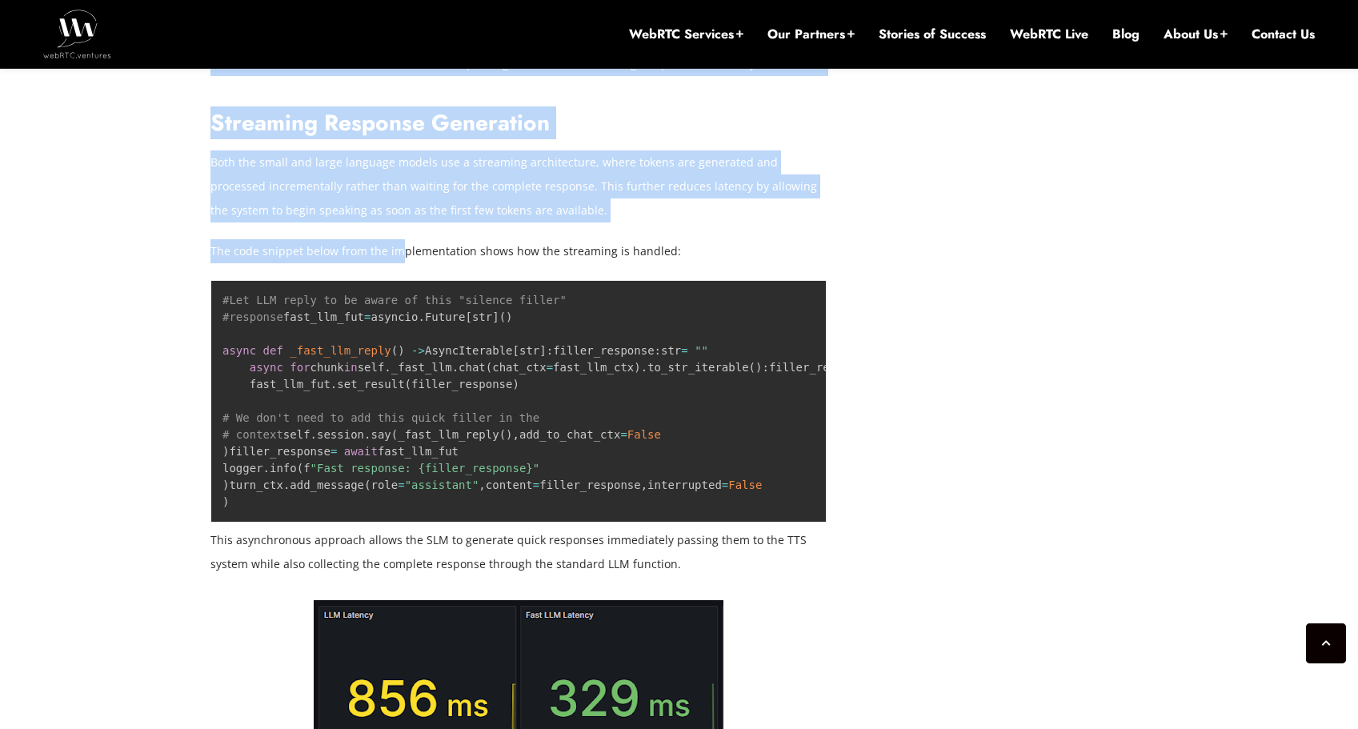
drag, startPoint x: 214, startPoint y: 166, endPoint x: 420, endPoint y: 273, distance: 232.0
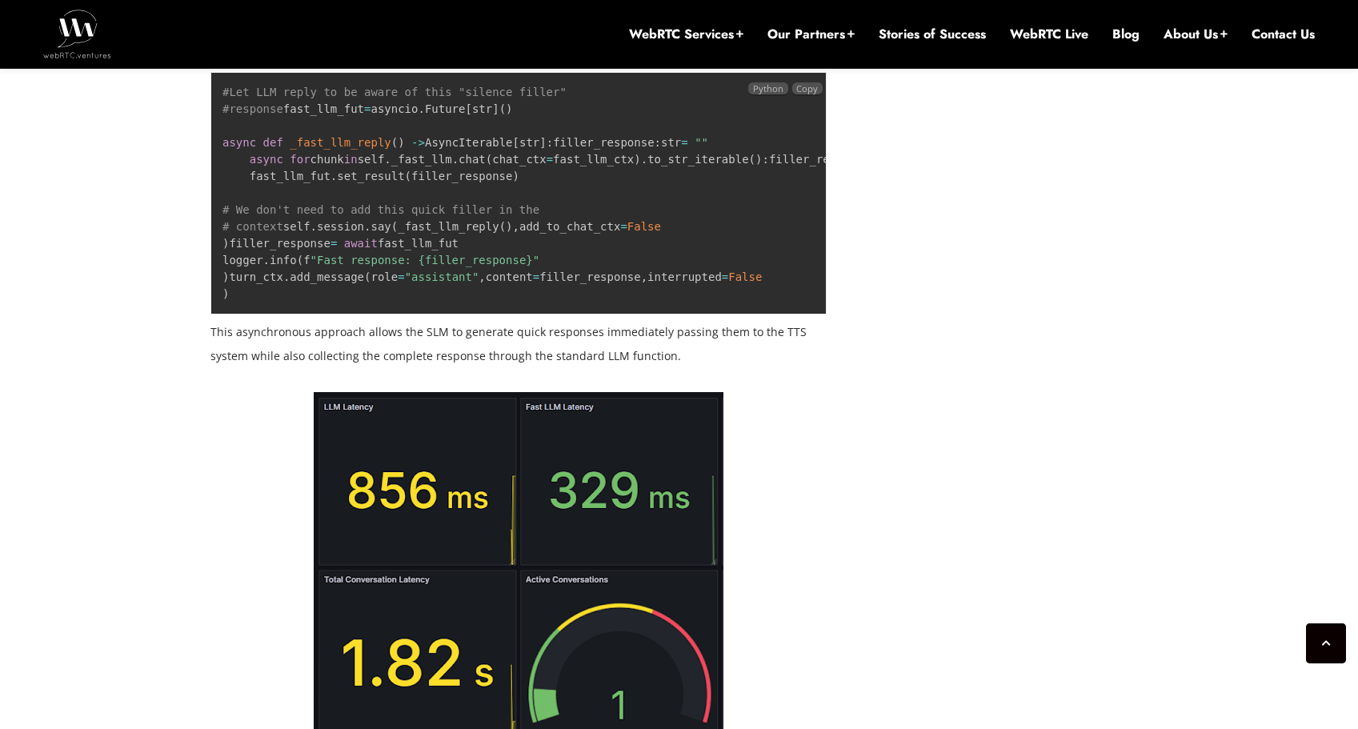
scroll to position [2813, 0]
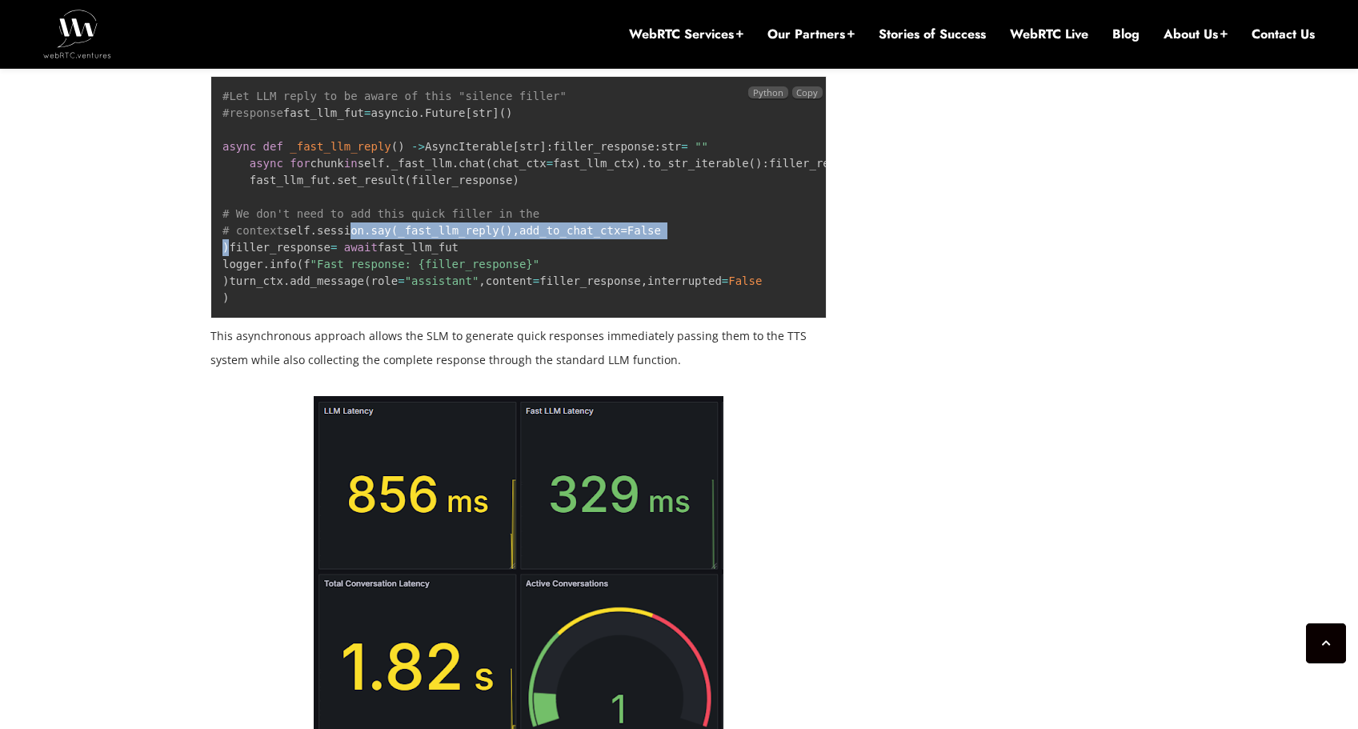
drag, startPoint x: 313, startPoint y: 401, endPoint x: 289, endPoint y: 334, distance: 71.4
click at [290, 319] on pre "#Let LLM reply to be aware of this "silence filler" #response fast_llm_fut = as…" at bounding box center [518, 197] width 616 height 243
drag, startPoint x: 280, startPoint y: 250, endPoint x: 478, endPoint y: 268, distance: 198.5
click at [462, 269] on pre "#Let LLM reply to be aware of this "silence filler" #response fast_llm_fut = as…" at bounding box center [518, 197] width 616 height 243
click at [521, 271] on pre "#Let LLM reply to be aware of this "silence filler" #response fast_llm_fut = as…" at bounding box center [518, 197] width 616 height 243
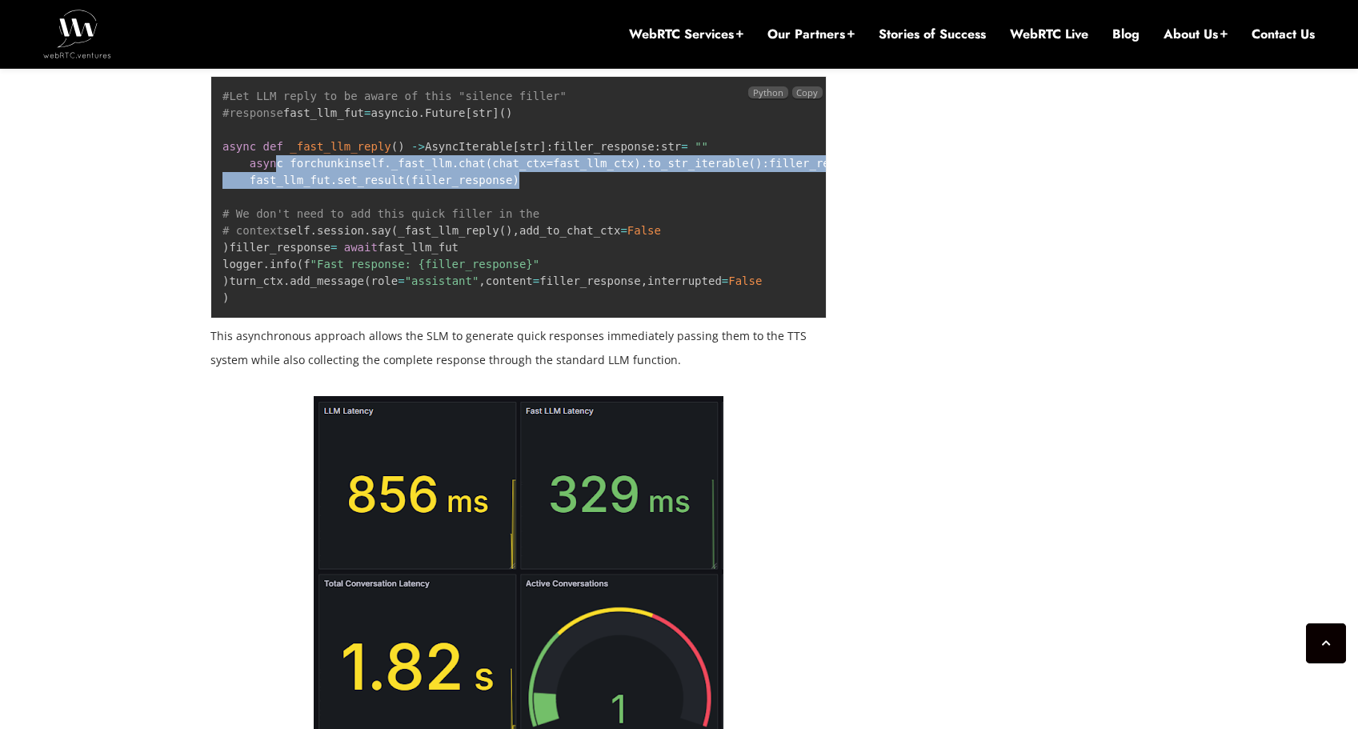
drag, startPoint x: 365, startPoint y: 205, endPoint x: 279, endPoint y: 199, distance: 85.8
click at [279, 198] on pre "#Let LLM reply to be aware of this "silence filler" #response fast_llm_fut = as…" at bounding box center [518, 197] width 616 height 243
click at [279, 170] on span "async" at bounding box center [267, 163] width 34 height 13
drag, startPoint x: 254, startPoint y: 199, endPoint x: 531, endPoint y: 274, distance: 286.7
click at [531, 274] on pre "#Let LLM reply to be aware of this "silence filler" #response fast_llm_fut = as…" at bounding box center [518, 197] width 616 height 243
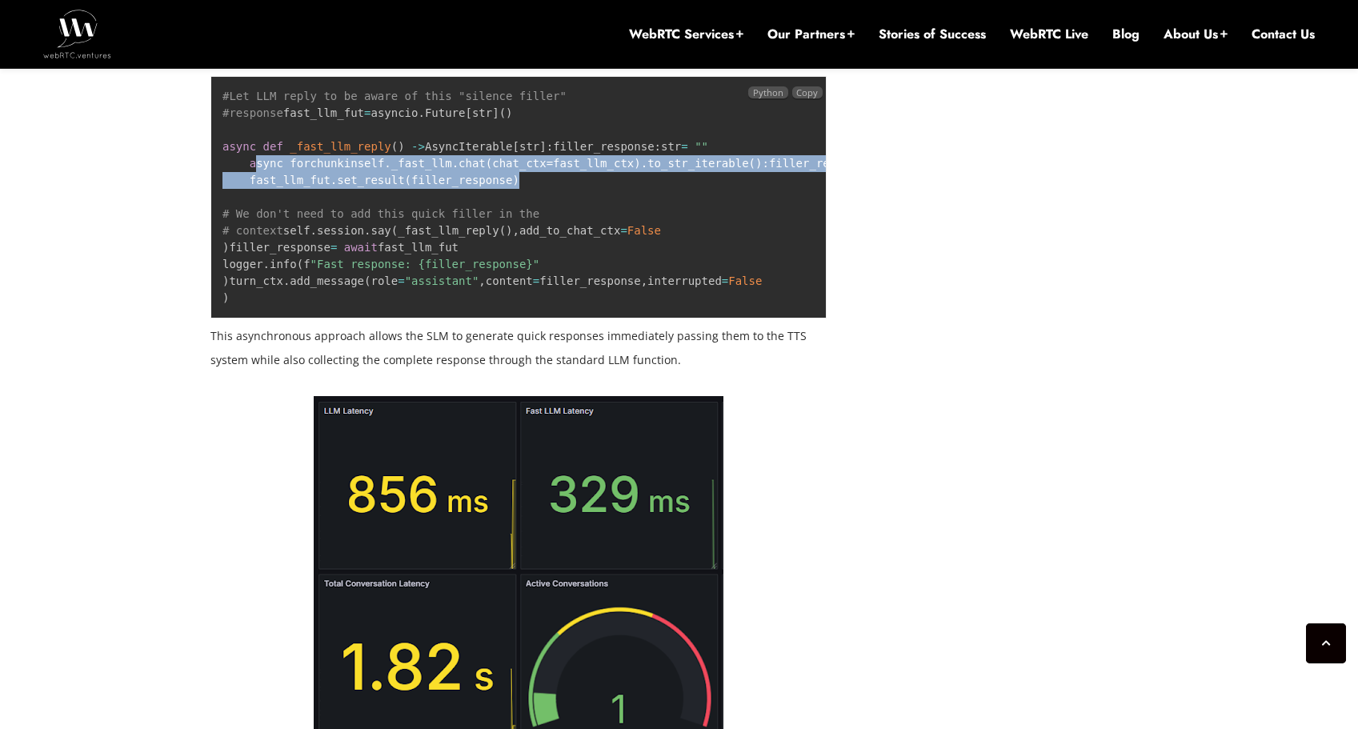
click at [534, 275] on pre "#Let LLM reply to be aware of this "silence filler" #response fast_llm_fut = as…" at bounding box center [518, 197] width 616 height 243
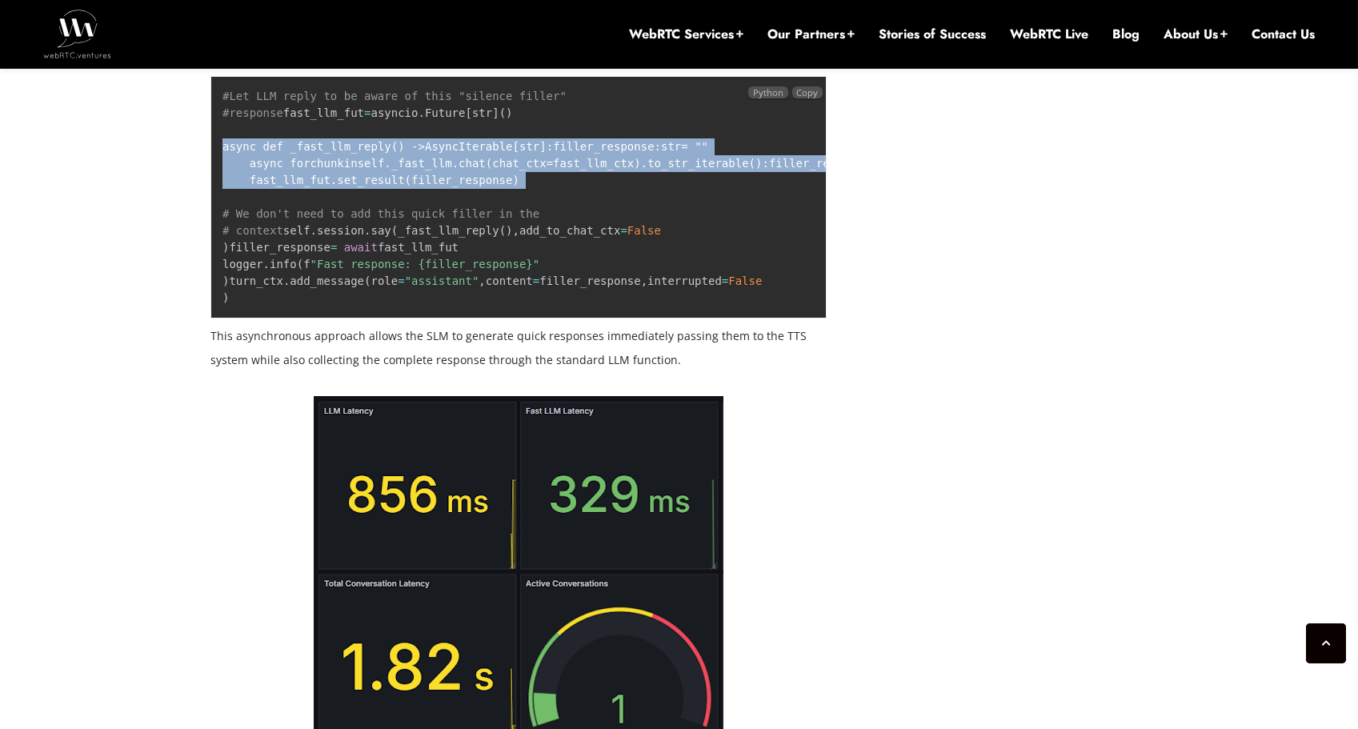
drag, startPoint x: 534, startPoint y: 275, endPoint x: 218, endPoint y: 152, distance: 339.0
click at [218, 152] on pre "#Let LLM reply to be aware of this "silence filler" #response fast_llm_fut = as…" at bounding box center [518, 197] width 616 height 243
click at [218, 146] on pre "#Let LLM reply to be aware of this "silence filler" #response fast_llm_fut = as…" at bounding box center [518, 197] width 616 height 243
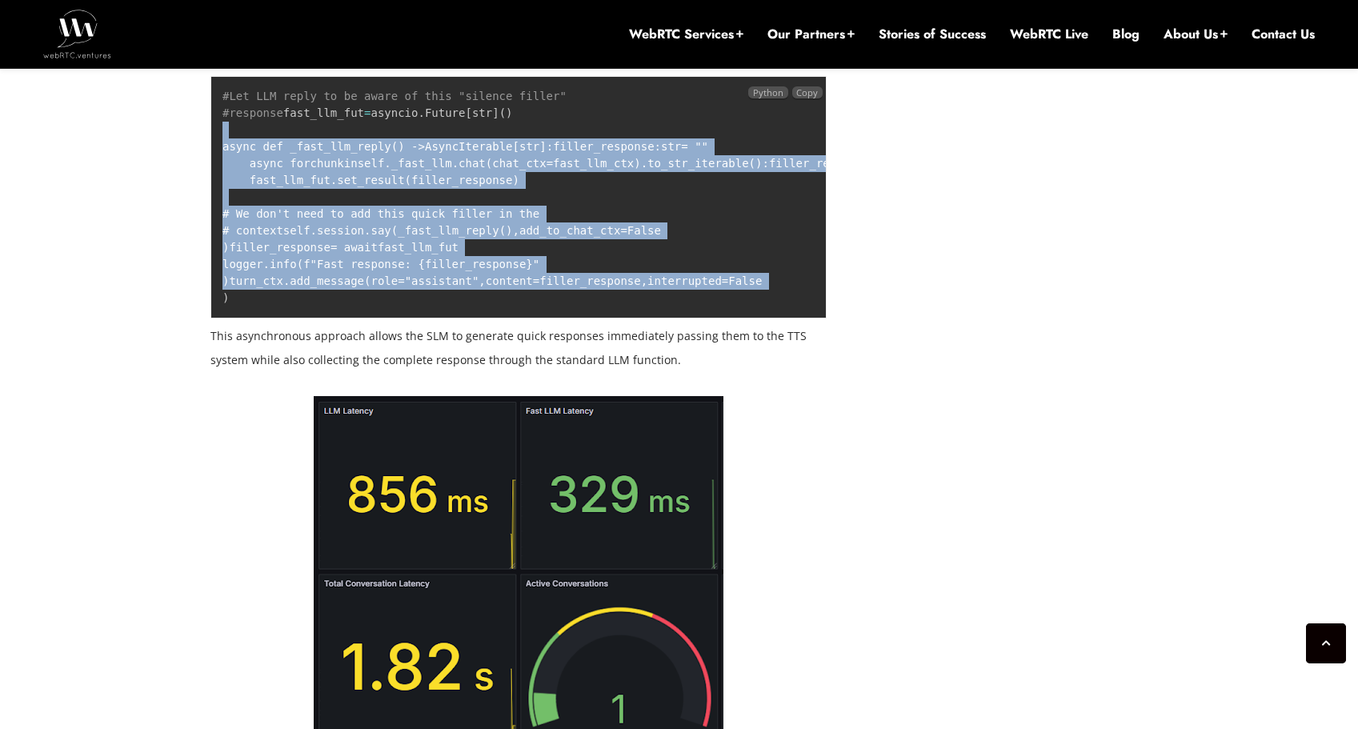
drag, startPoint x: 218, startPoint y: 146, endPoint x: 477, endPoint y: 549, distance: 478.9
click at [478, 319] on pre "#Let LLM reply to be aware of this "silence filler" #response fast_llm_fut = as…" at bounding box center [518, 197] width 616 height 243
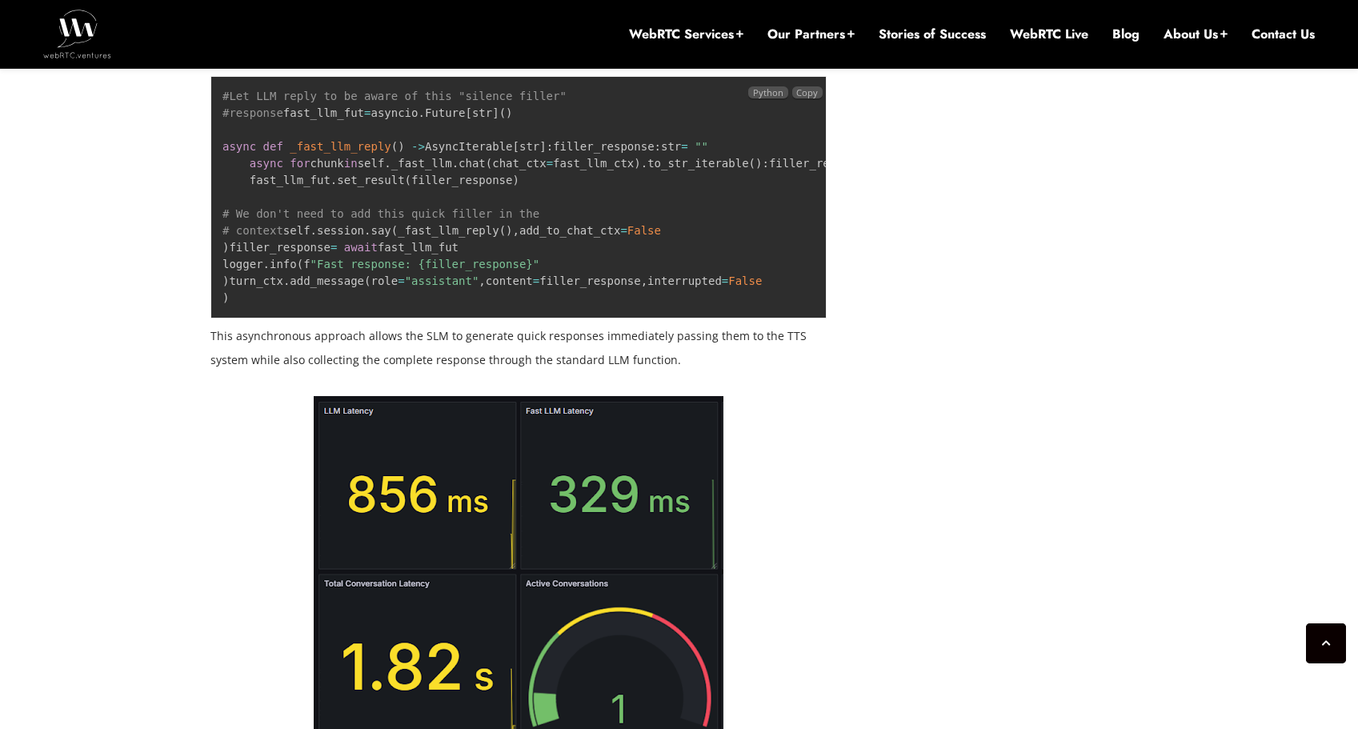
click at [452, 319] on pre "#Let LLM reply to be aware of this "silence filler" #response fast_llm_fut = as…" at bounding box center [518, 197] width 616 height 243
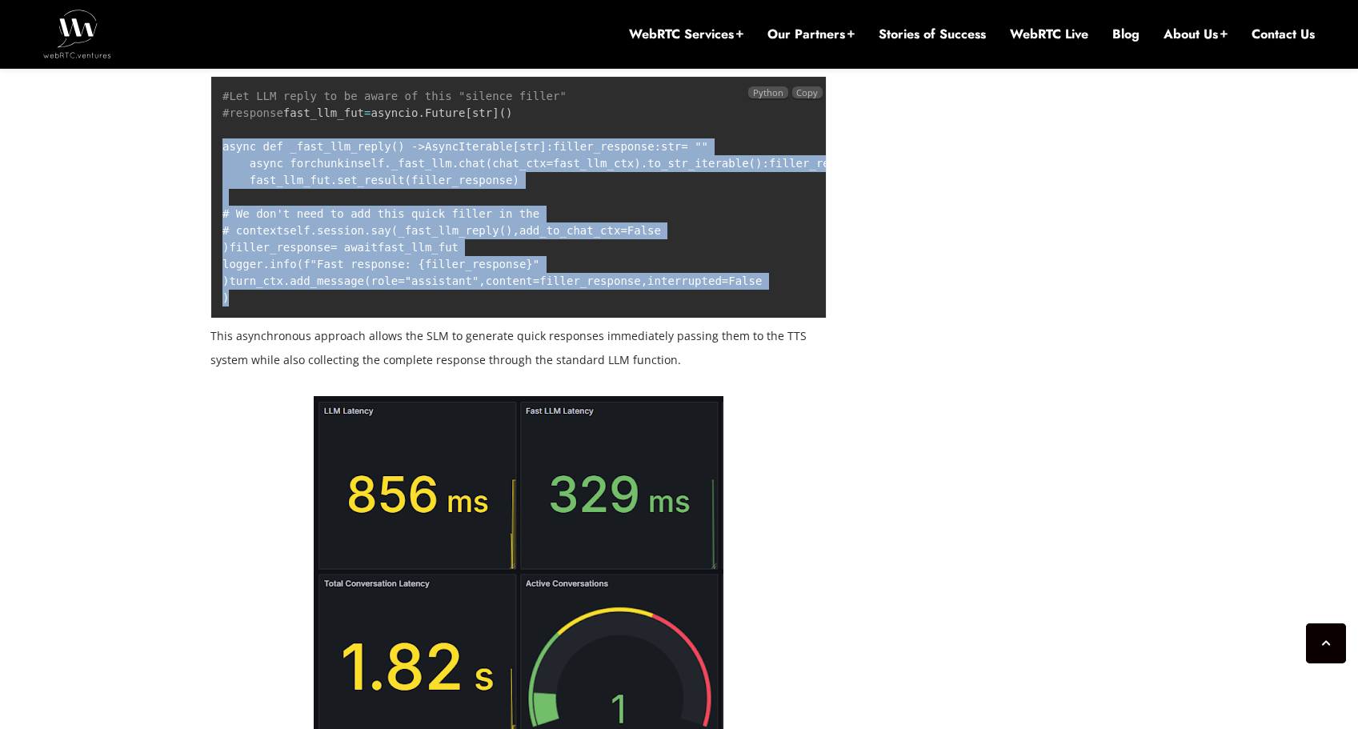
drag, startPoint x: 327, startPoint y: 349, endPoint x: 216, endPoint y: 162, distance: 217.4
click at [216, 162] on pre "#Let LLM reply to be aware of this "silence filler" #response fast_llm_fut = as…" at bounding box center [518, 197] width 616 height 243
drag, startPoint x: 219, startPoint y: 162, endPoint x: 406, endPoint y: 541, distance: 422.7
click at [406, 319] on pre "#Let LLM reply to be aware of this "silence filler" #response fast_llm_fut = as…" at bounding box center [518, 197] width 616 height 243
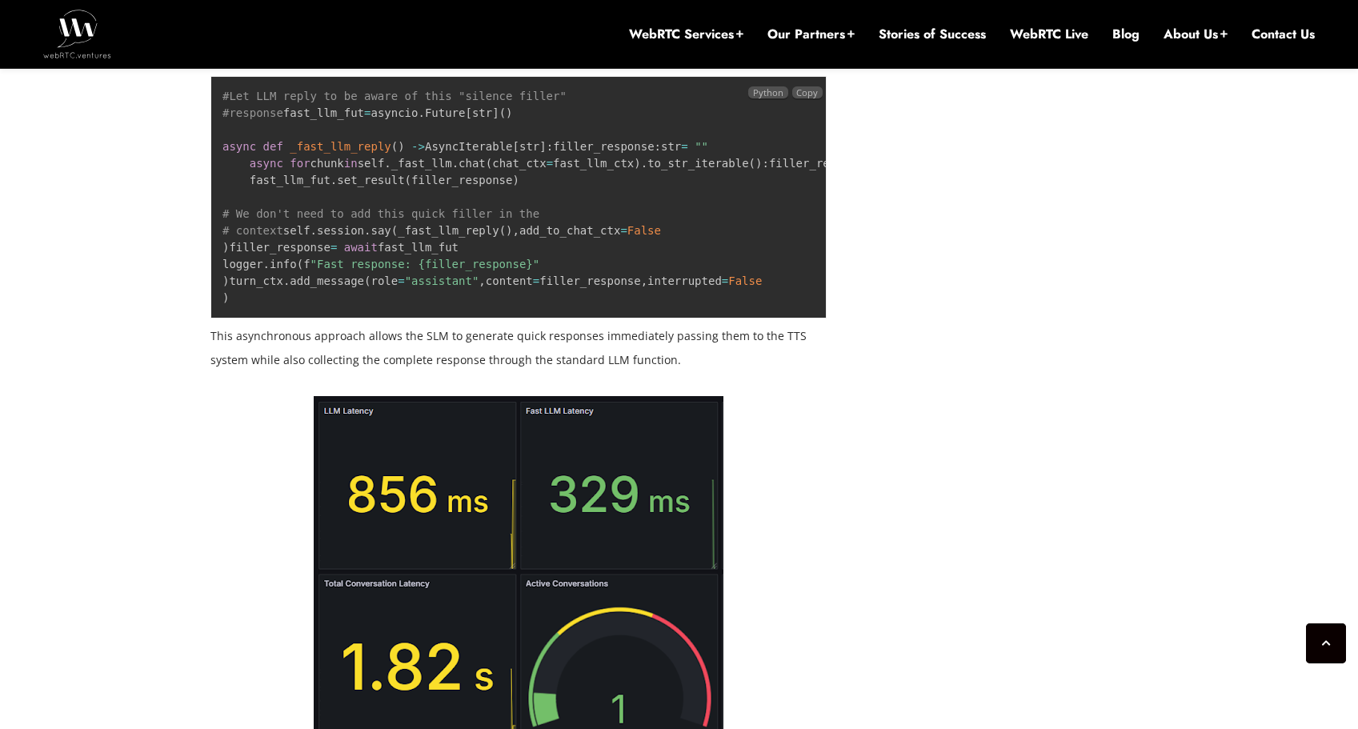
click at [384, 319] on pre "#Let LLM reply to be aware of this "silence filler" #response fast_llm_fut = as…" at bounding box center [518, 197] width 616 height 243
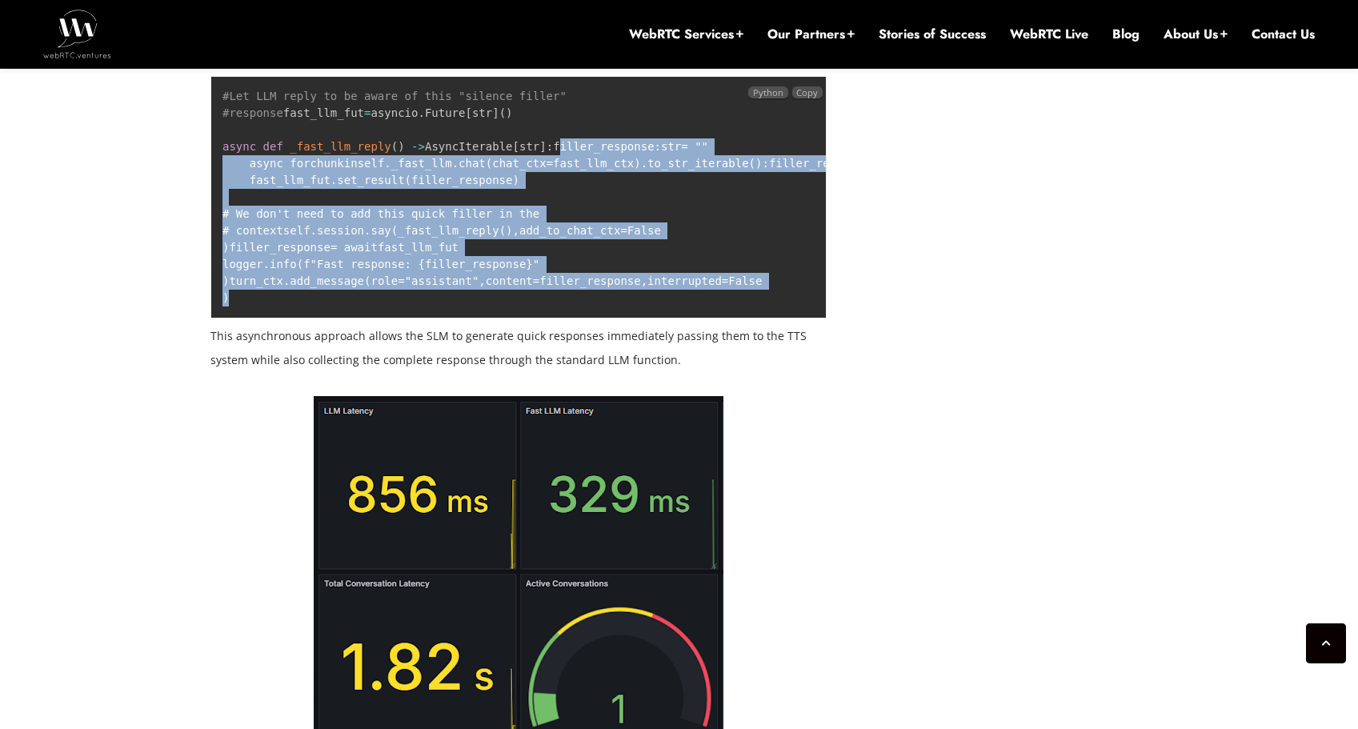
drag, startPoint x: 334, startPoint y: 525, endPoint x: 219, endPoint y: 172, distance: 371.0
click at [220, 172] on pre "#Let LLM reply to be aware of this "silence filler" #response fast_llm_fut = as…" at bounding box center [518, 197] width 616 height 243
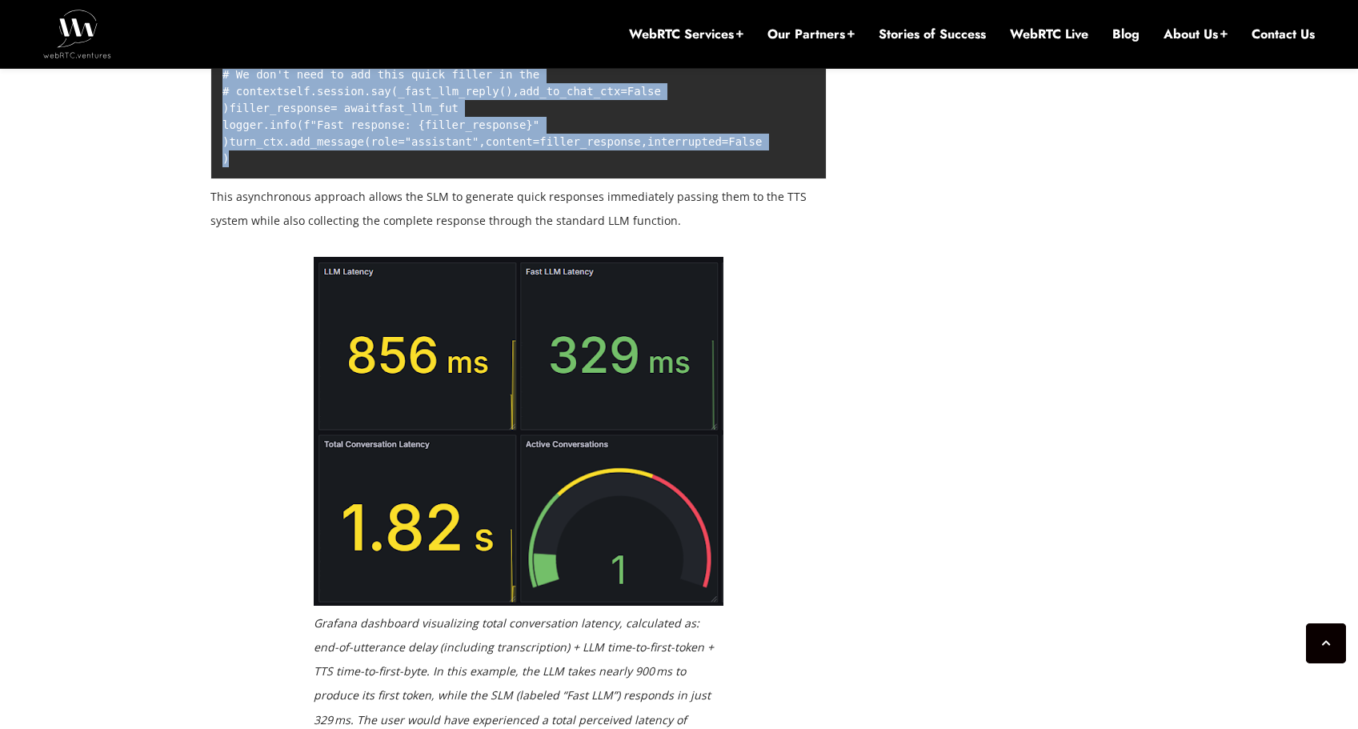
scroll to position [2960, 0]
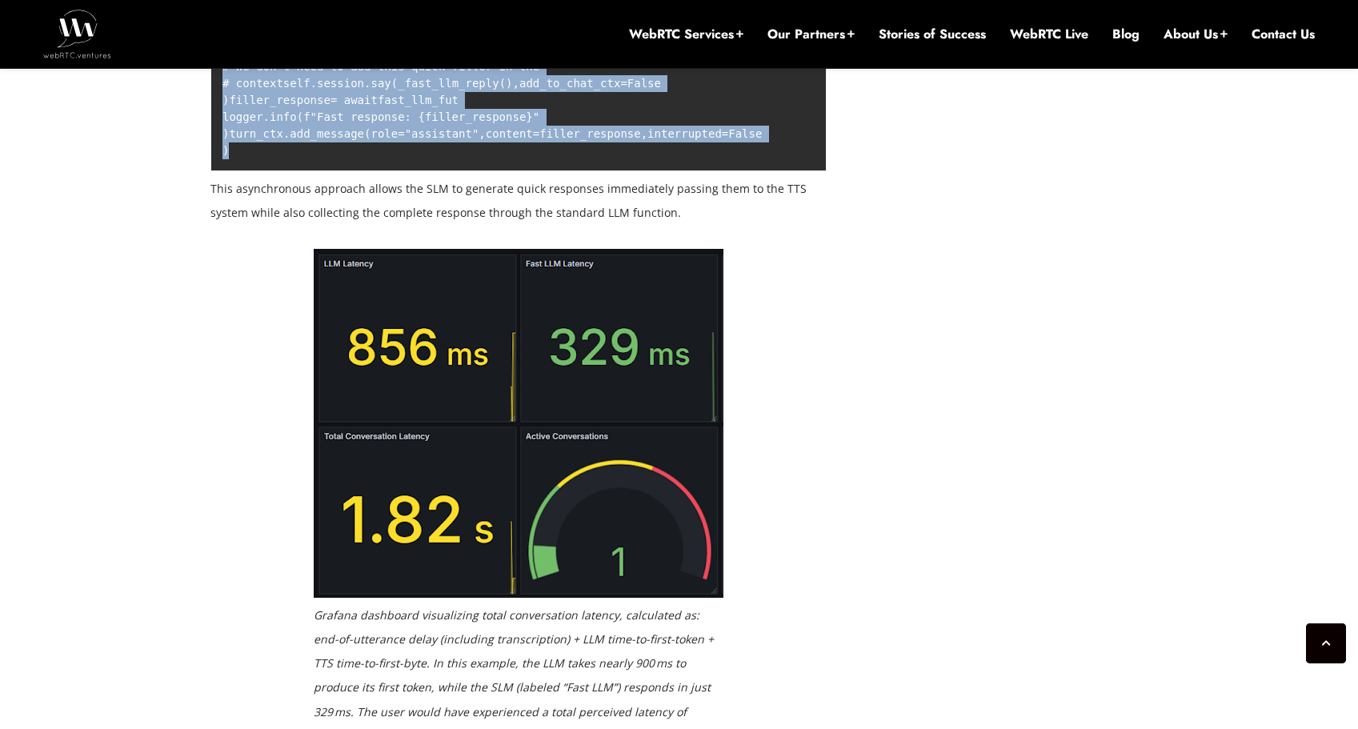
click at [403, 225] on p "This asynchronous approach allows the SLM to generate quick responses immediate…" at bounding box center [518, 201] width 616 height 48
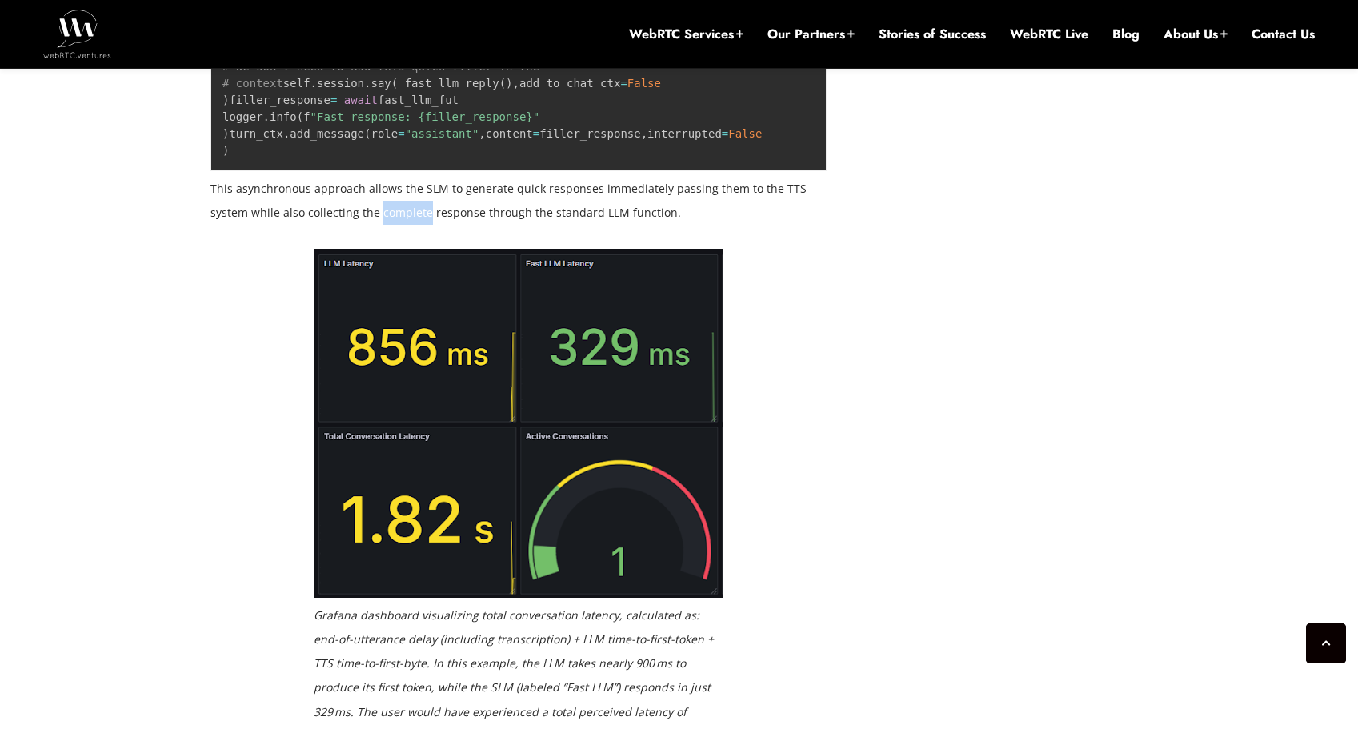
click at [403, 225] on p "This asynchronous approach allows the SLM to generate quick responses immediate…" at bounding box center [518, 201] width 616 height 48
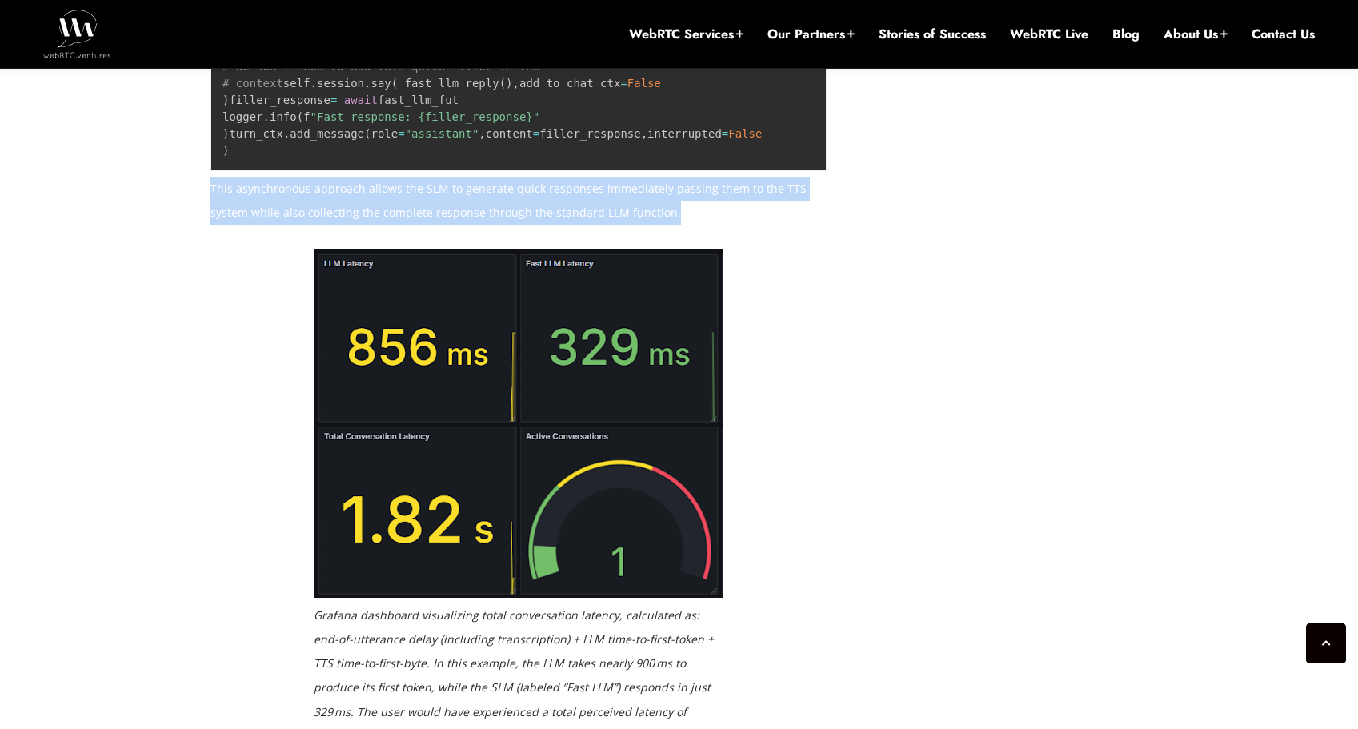
click at [403, 225] on p "This asynchronous approach allows the SLM to generate quick responses immediate…" at bounding box center [518, 201] width 616 height 48
click at [347, 225] on p "This asynchronous approach allows the SLM to generate quick responses immediate…" at bounding box center [518, 201] width 616 height 48
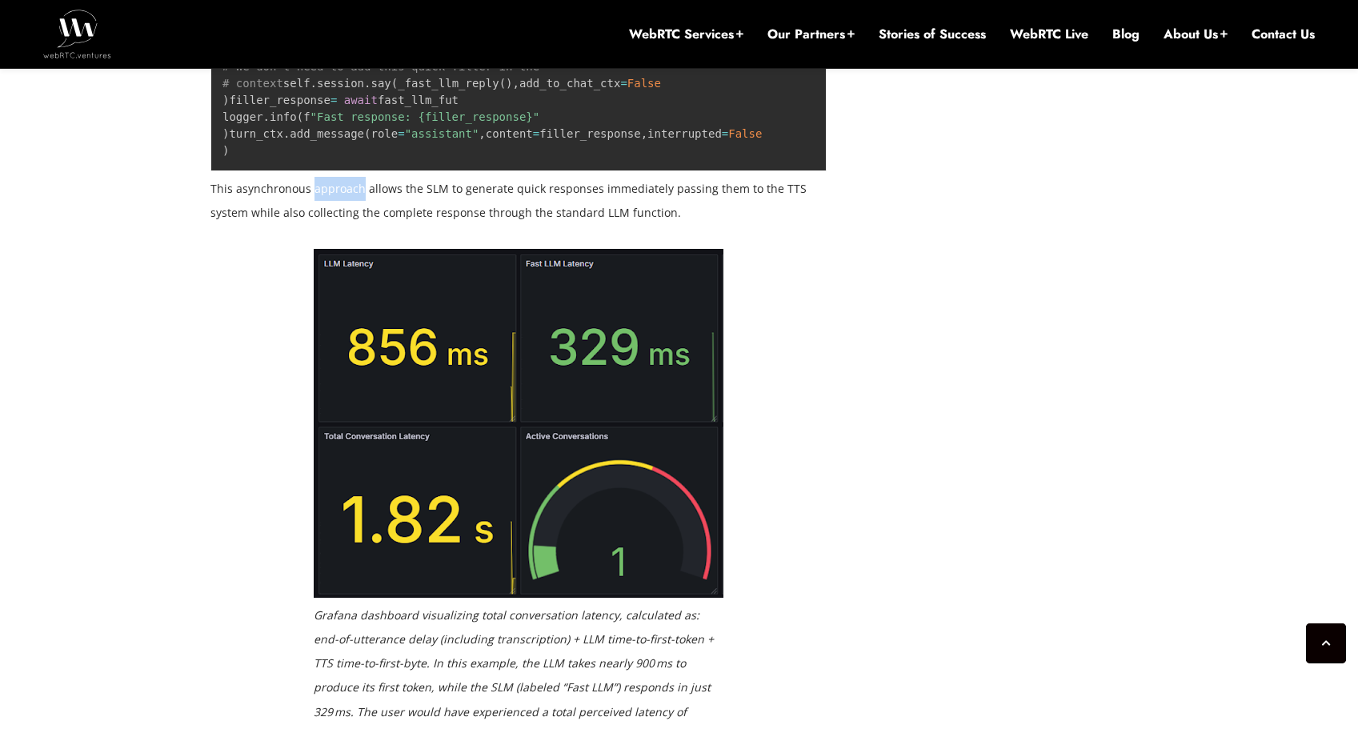
click at [347, 225] on p "This asynchronous approach allows the SLM to generate quick responses immediate…" at bounding box center [518, 201] width 616 height 48
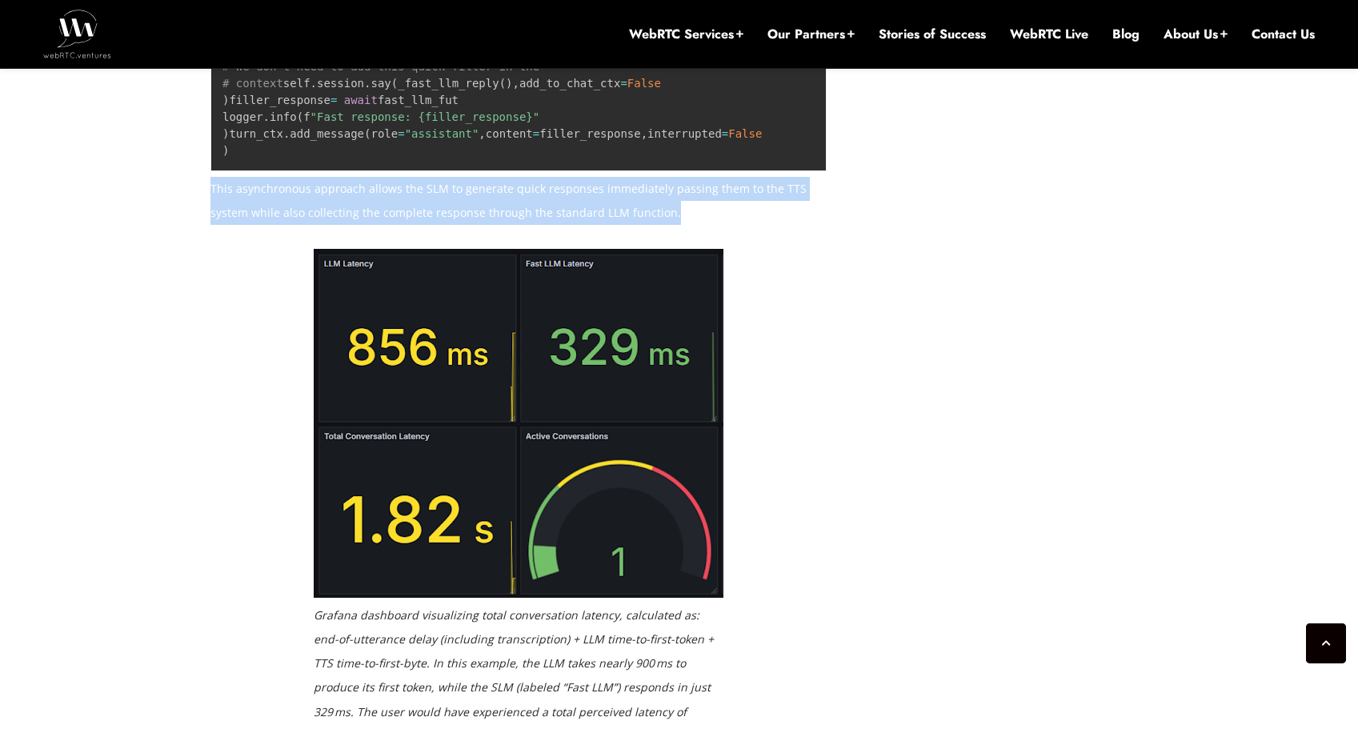
click at [347, 225] on p "This asynchronous approach allows the SLM to generate quick responses immediate…" at bounding box center [518, 201] width 616 height 48
click at [469, 225] on p "This asynchronous approach allows the SLM to generate quick responses immediate…" at bounding box center [518, 201] width 616 height 48
drag, startPoint x: 425, startPoint y: 456, endPoint x: 671, endPoint y: 489, distance: 247.9
click at [670, 225] on p "This asynchronous approach allows the SLM to generate quick responses immediate…" at bounding box center [518, 201] width 616 height 48
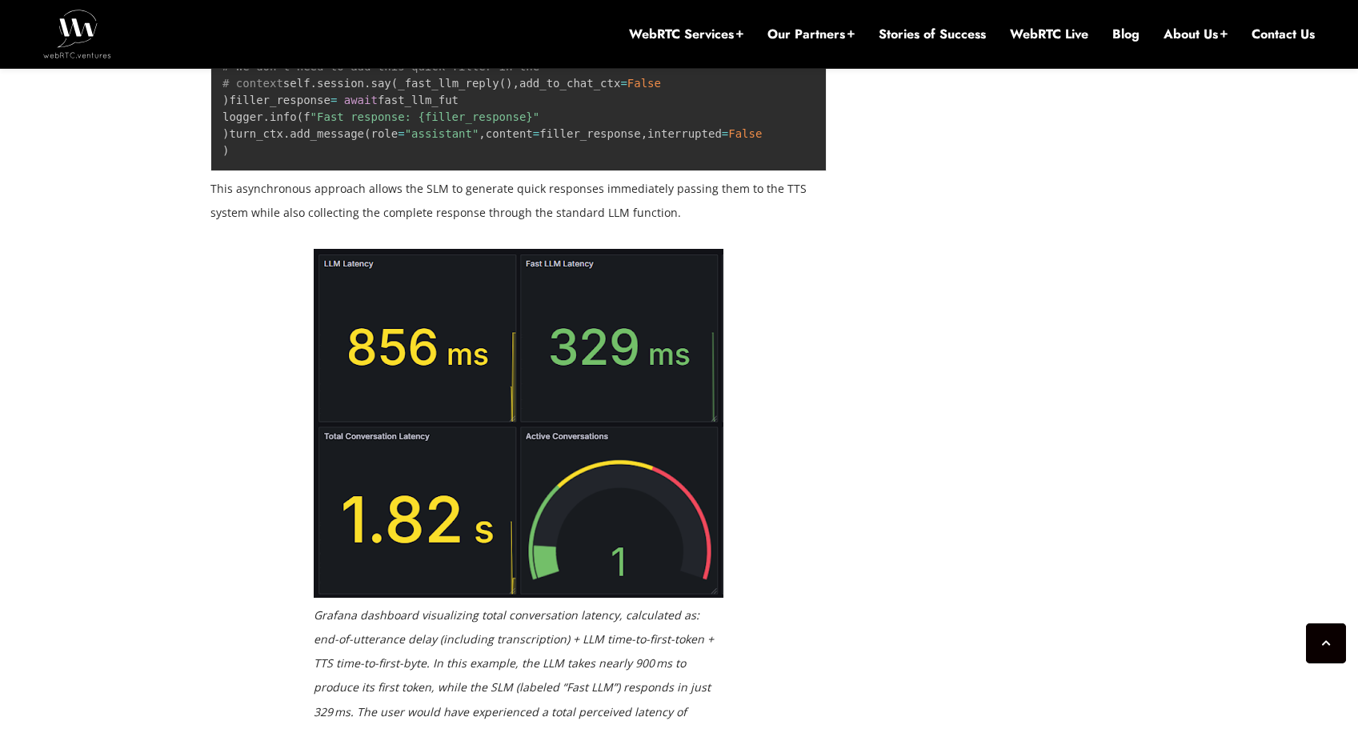
click at [671, 225] on p "This asynchronous approach allows the SLM to generate quick responses immediate…" at bounding box center [518, 201] width 616 height 48
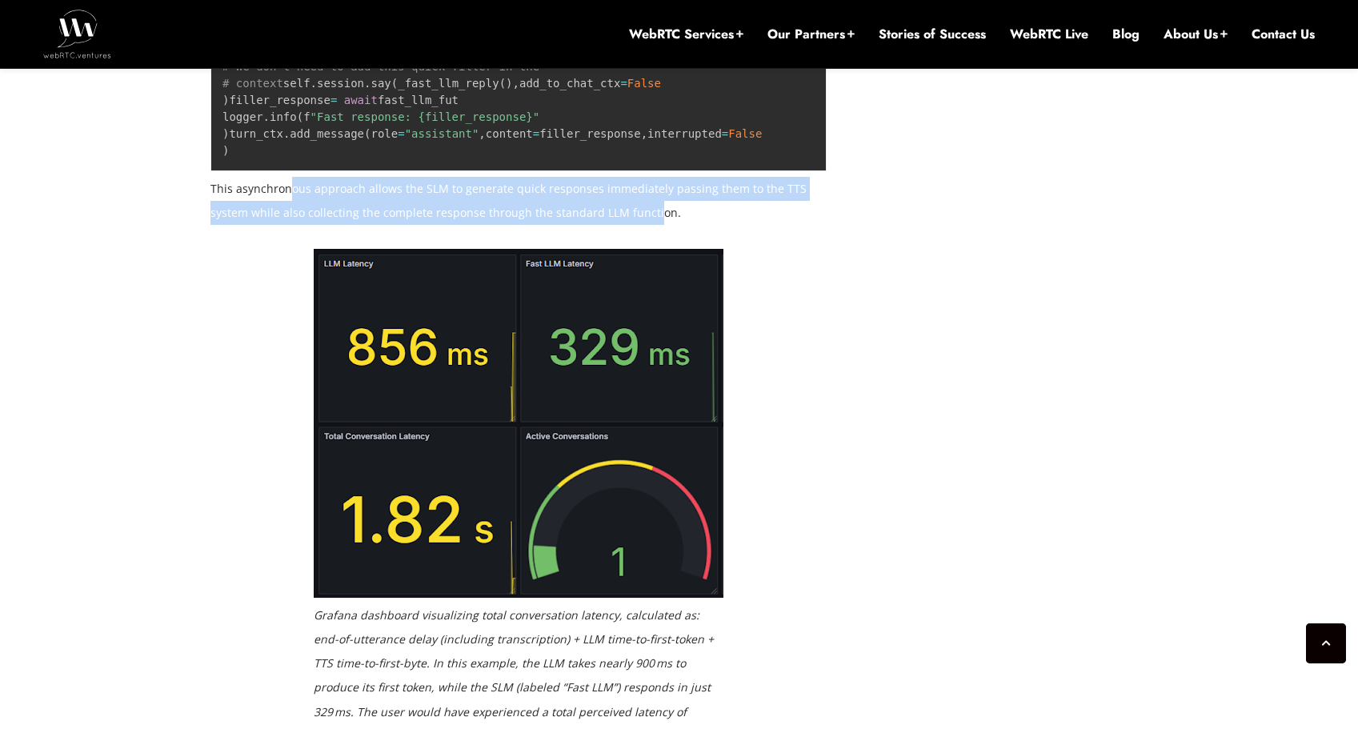
drag, startPoint x: 571, startPoint y: 470, endPoint x: 265, endPoint y: 465, distance: 306.6
click at [281, 225] on p "This asynchronous approach allows the SLM to generate quick responses immediate…" at bounding box center [518, 201] width 616 height 48
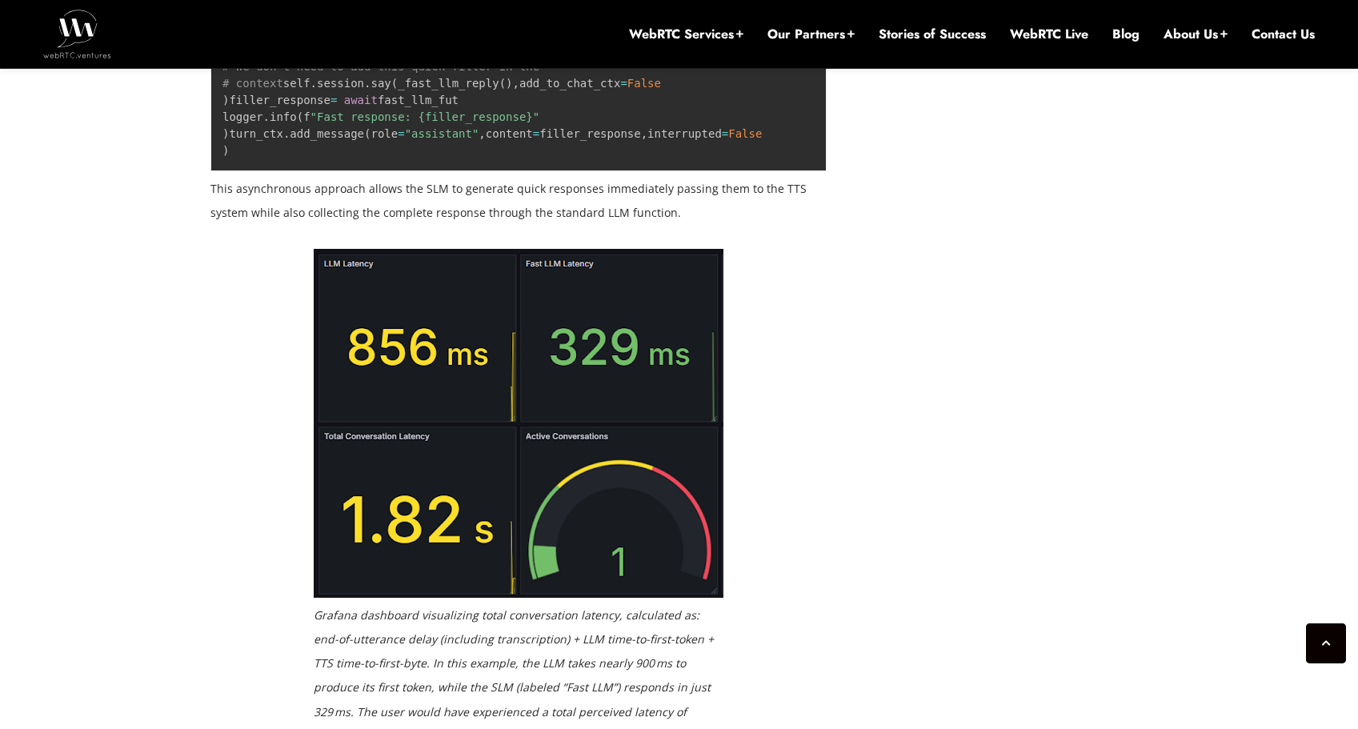
click at [240, 225] on p "This asynchronous approach allows the SLM to generate quick responses immediate…" at bounding box center [518, 201] width 616 height 48
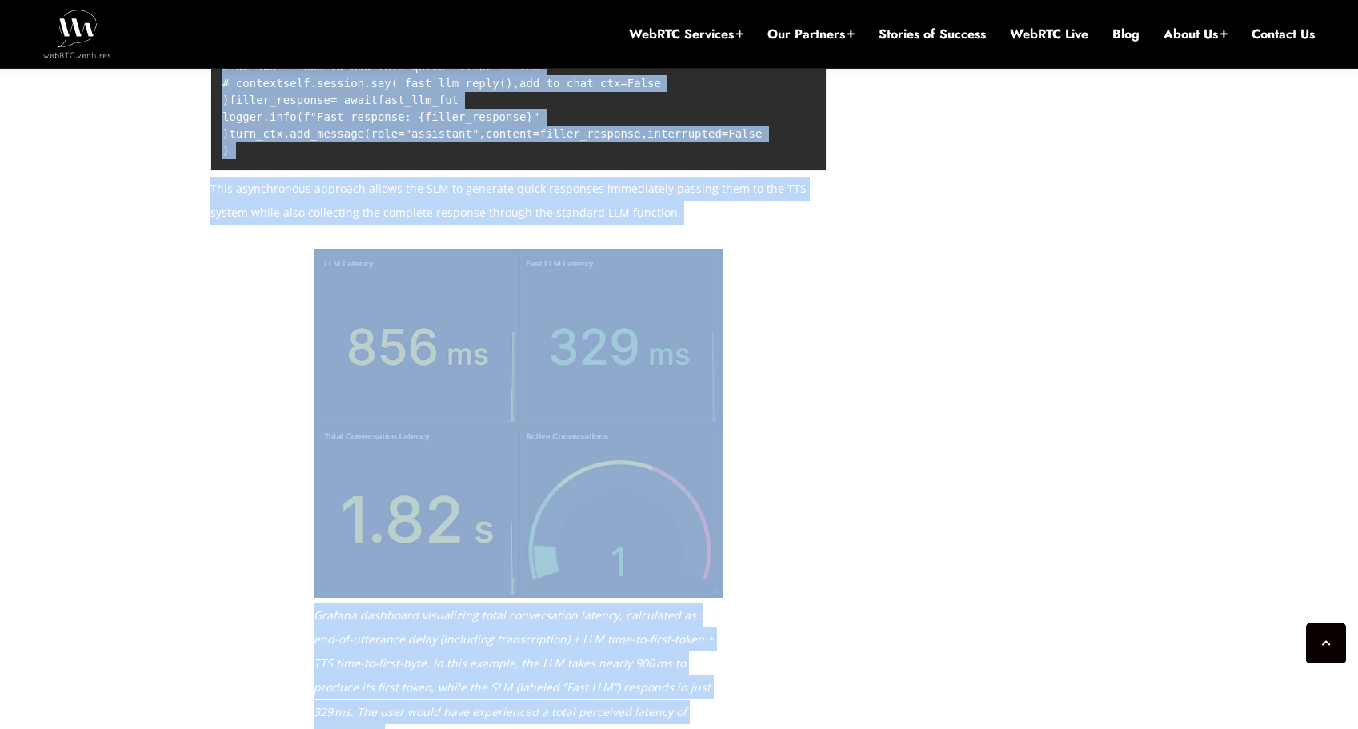
drag, startPoint x: 443, startPoint y: 488, endPoint x: 627, endPoint y: 497, distance: 184.3
click at [641, 225] on p "This asynchronous approach allows the SLM to generate quick responses immediate…" at bounding box center [518, 201] width 616 height 48
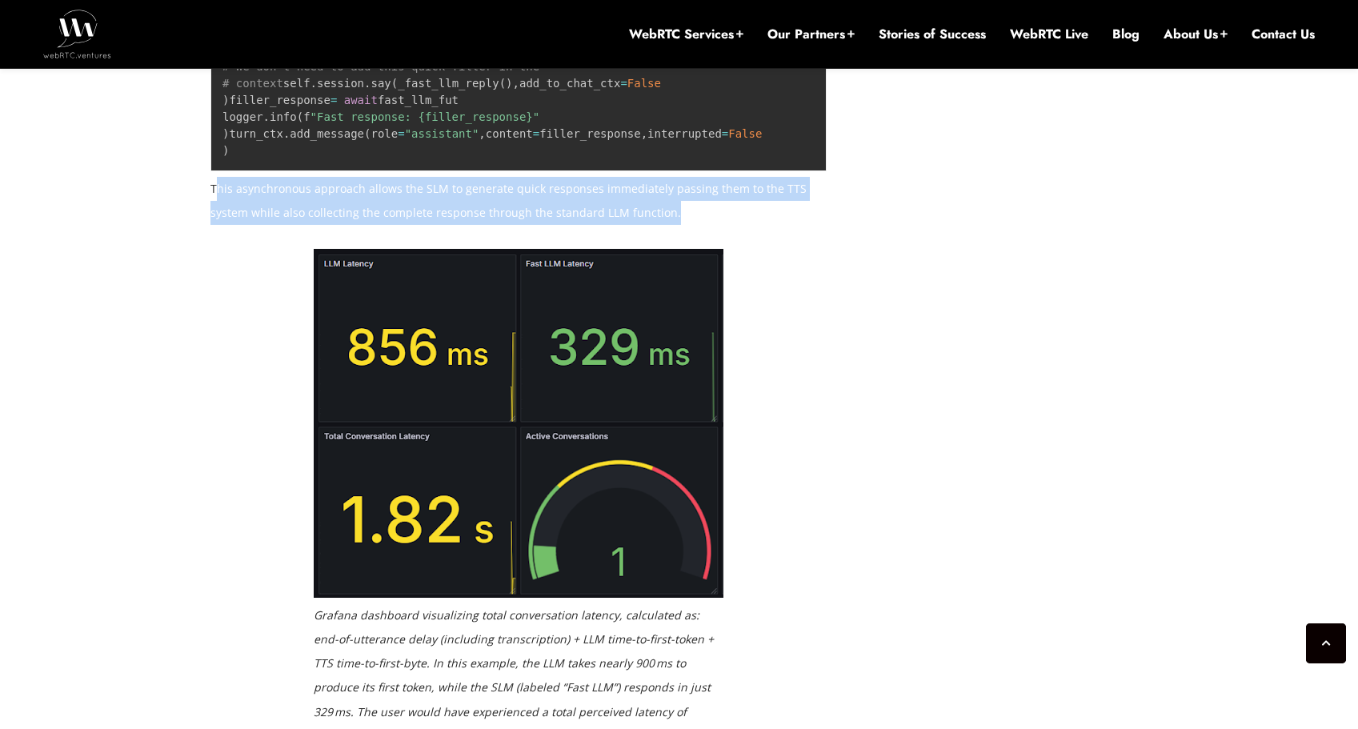
drag, startPoint x: 679, startPoint y: 480, endPoint x: 216, endPoint y: 460, distance: 463.8
click at [216, 225] on p "This asynchronous approach allows the SLM to generate quick responses immediate…" at bounding box center [518, 201] width 616 height 48
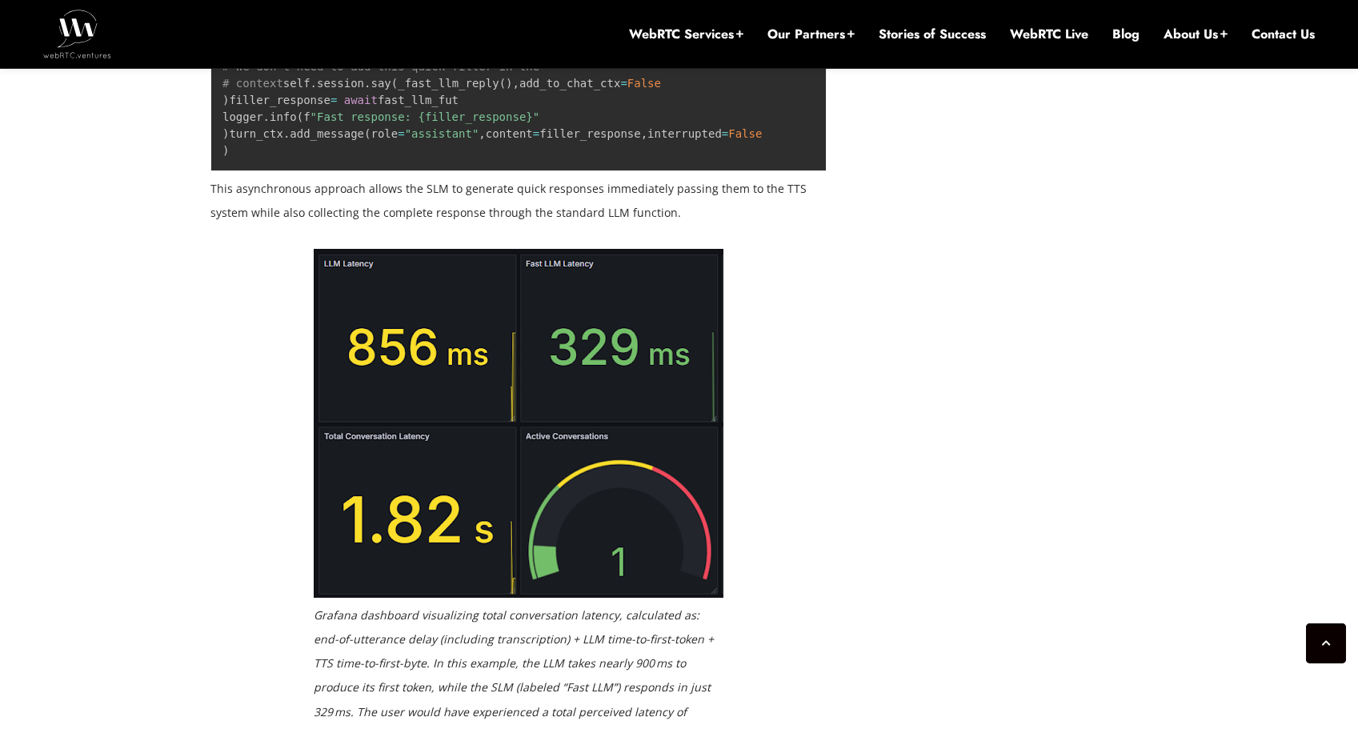
click at [218, 225] on p "This asynchronous approach allows the SLM to generate quick responses immediate…" at bounding box center [518, 201] width 616 height 48
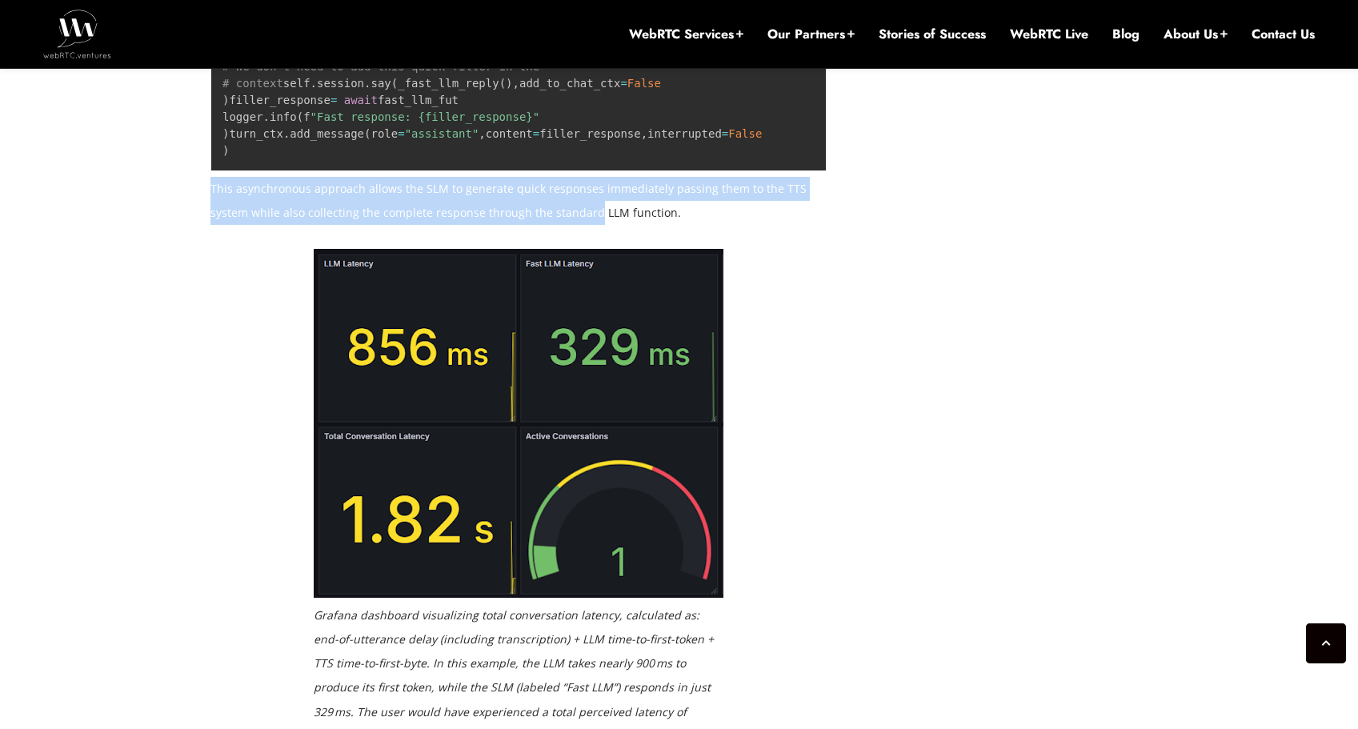
drag, startPoint x: 218, startPoint y: 460, endPoint x: 605, endPoint y: 474, distance: 387.6
click at [600, 225] on p "This asynchronous approach allows the SLM to generate quick responses immediate…" at bounding box center [518, 201] width 616 height 48
click at [617, 225] on p "This asynchronous approach allows the SLM to generate quick responses immediate…" at bounding box center [518, 201] width 616 height 48
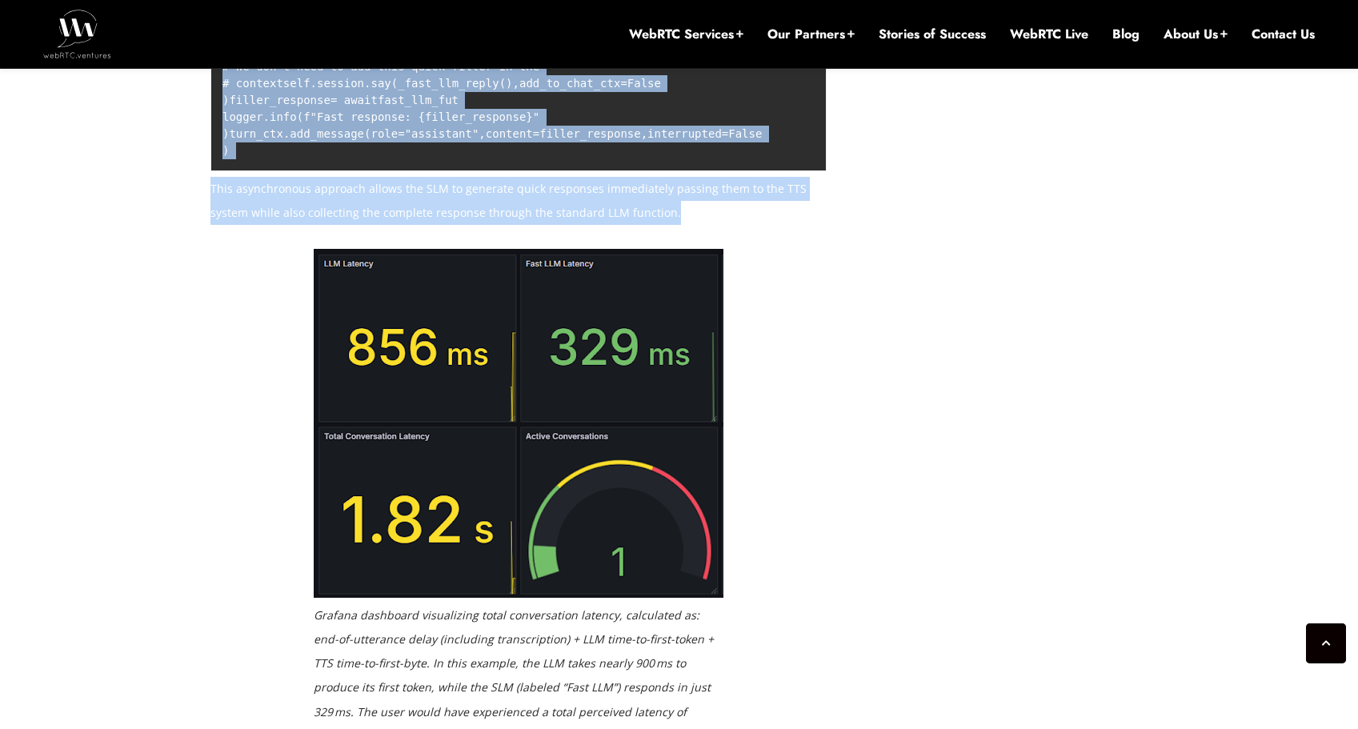
drag, startPoint x: 700, startPoint y: 480, endPoint x: 178, endPoint y: 460, distance: 523.0
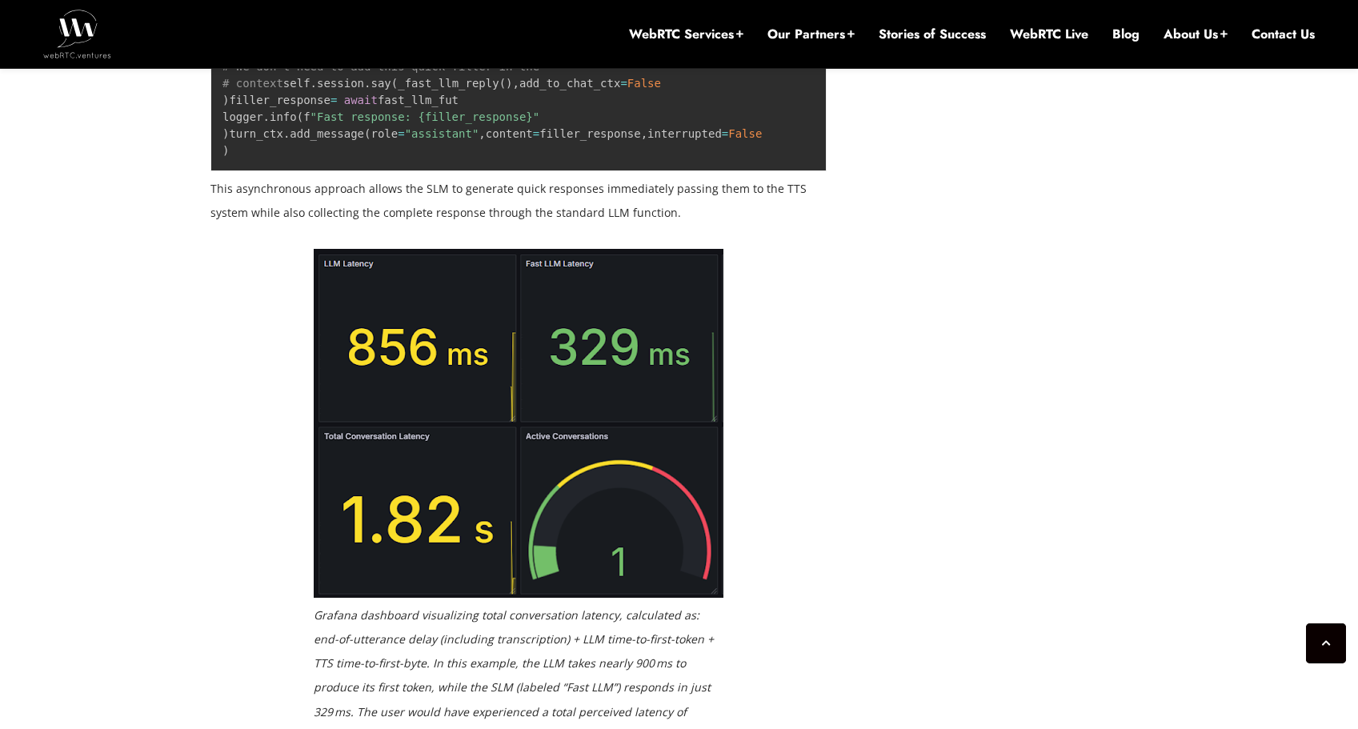
drag, startPoint x: 184, startPoint y: 460, endPoint x: 198, endPoint y: 459, distance: 13.6
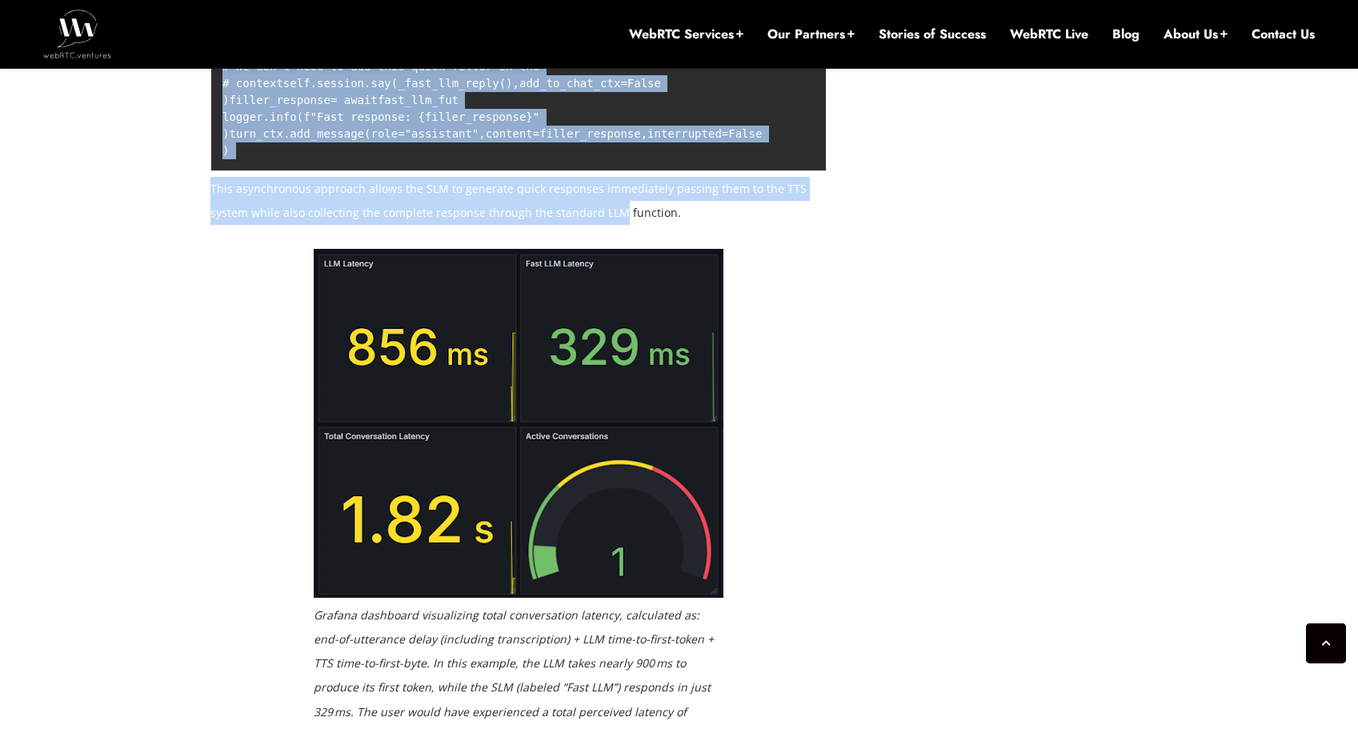
drag, startPoint x: 201, startPoint y: 459, endPoint x: 615, endPoint y: 470, distance: 414.7
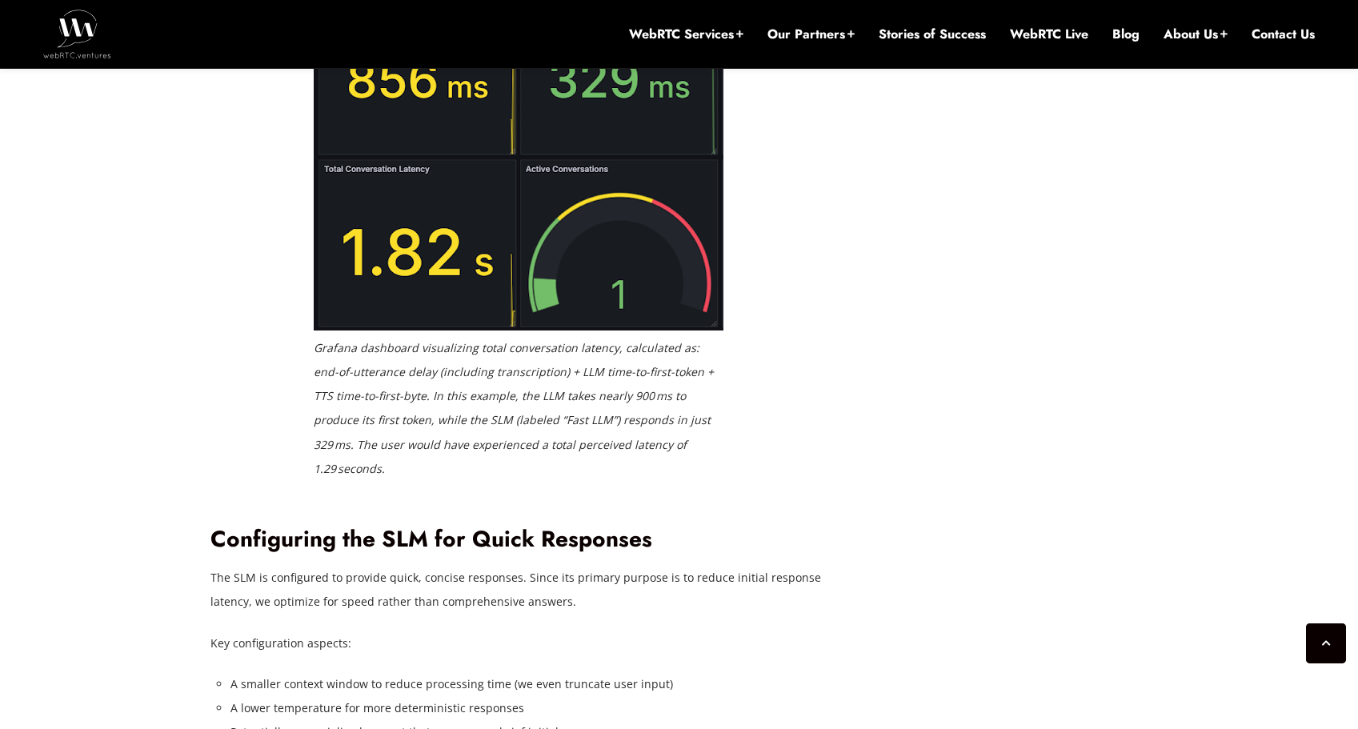
scroll to position [3225, 0]
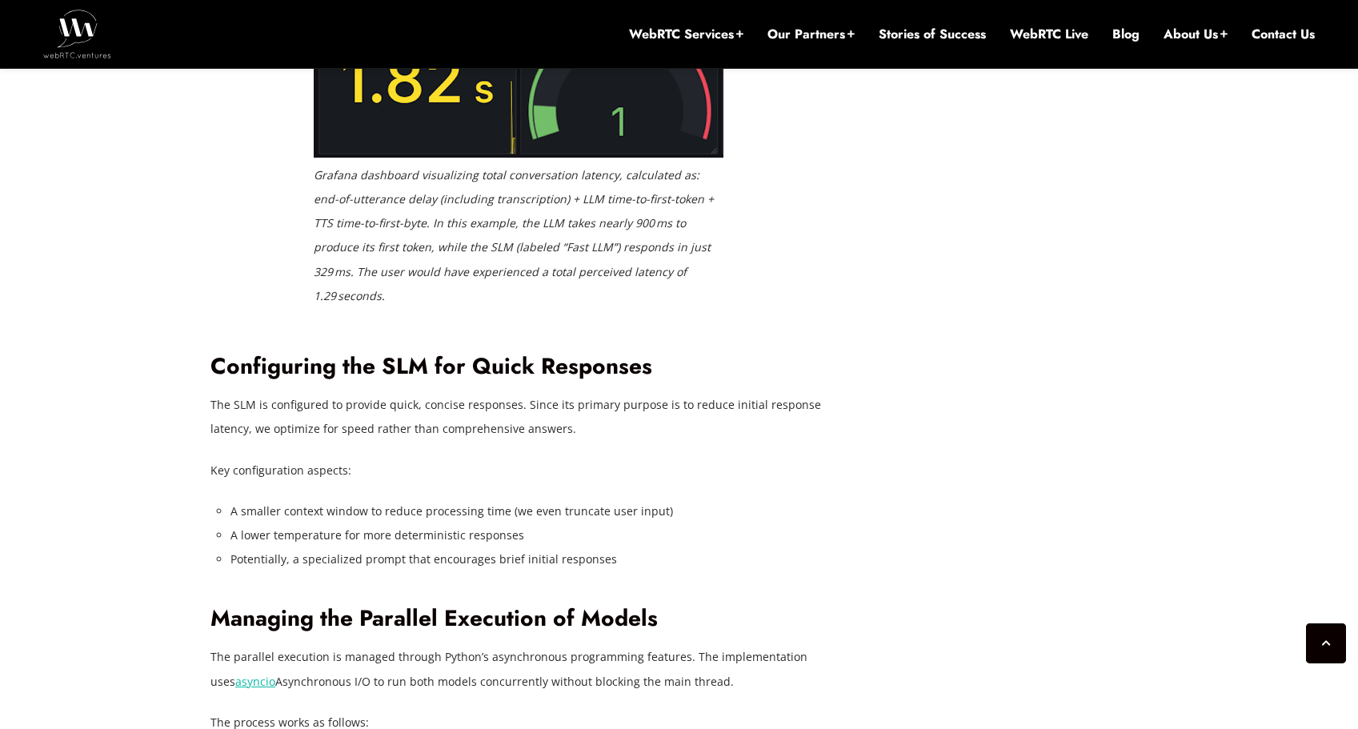
click at [371, 303] on em "Grafana dashboard visualizing total conversation latency, calculated as: end-of…" at bounding box center [514, 234] width 400 height 135
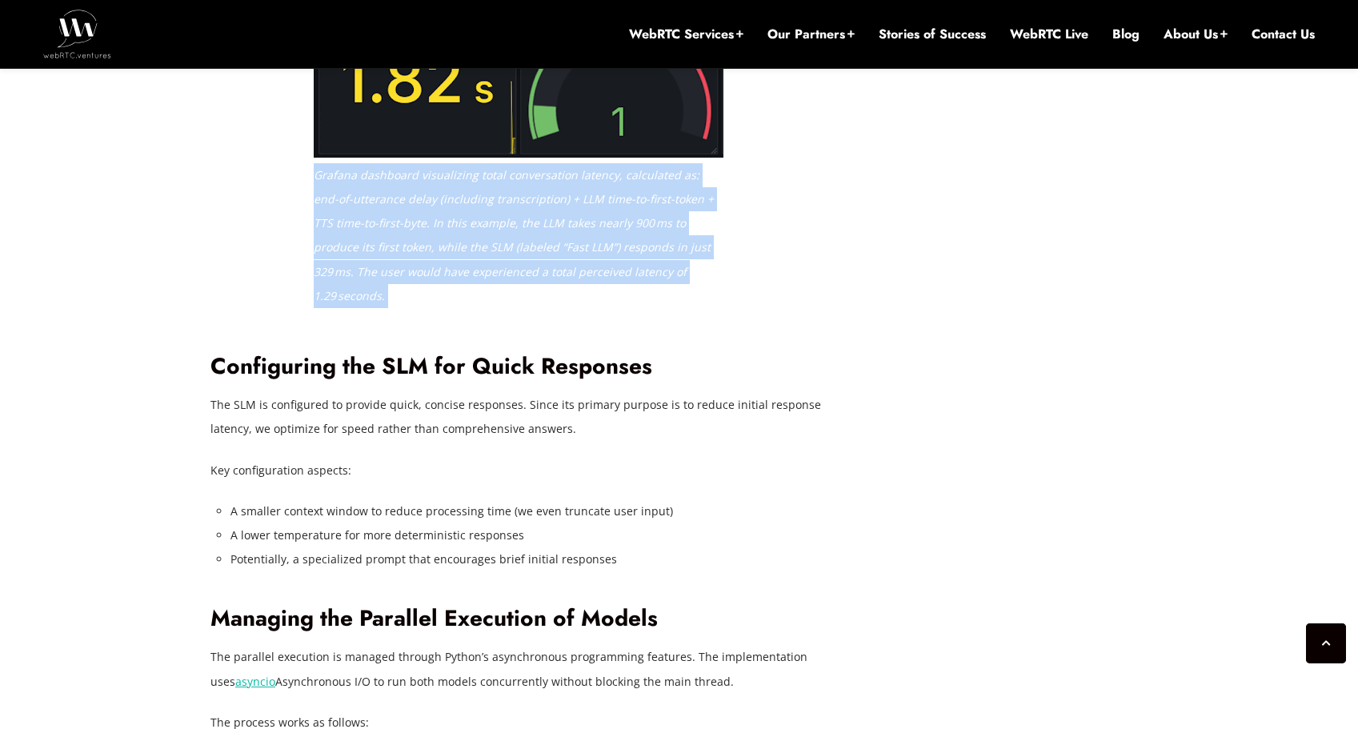
click at [371, 303] on em "Grafana dashboard visualizing total conversation latency, calculated as: end-of…" at bounding box center [514, 234] width 400 height 135
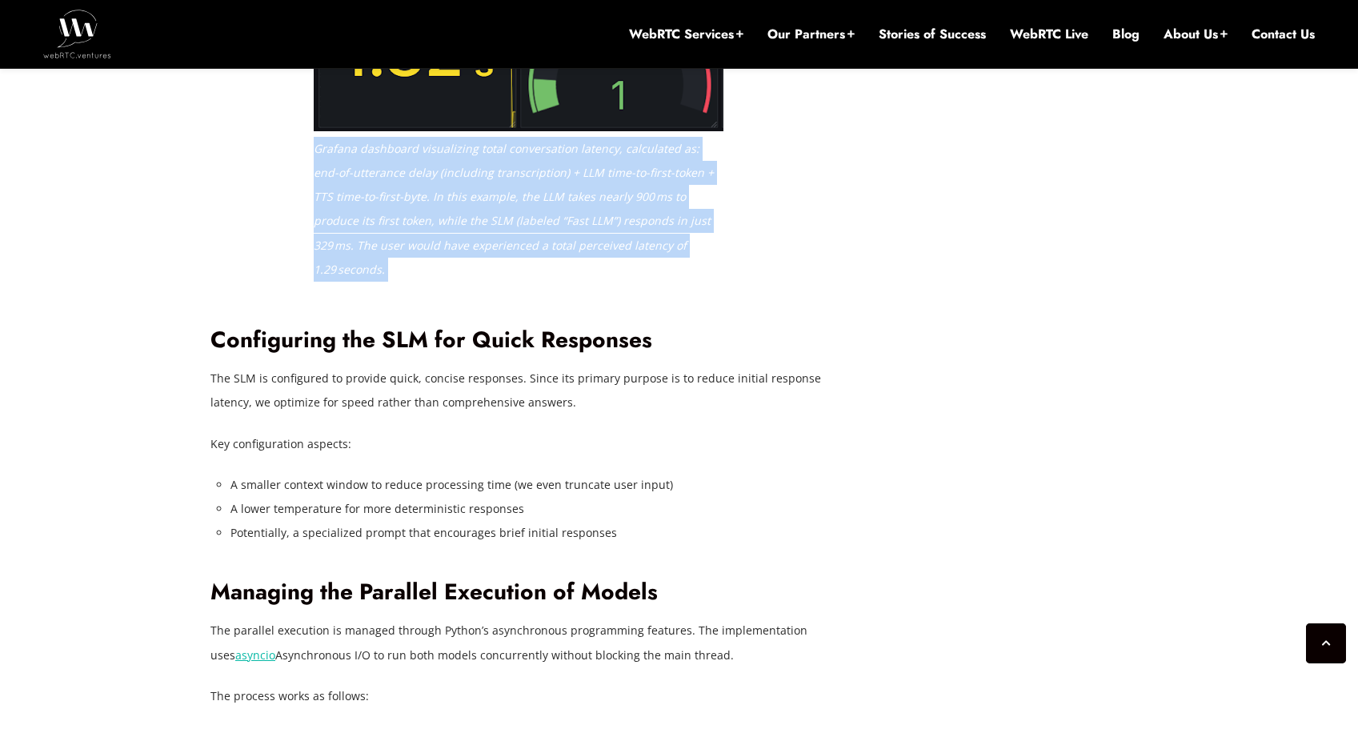
scroll to position [3537, 0]
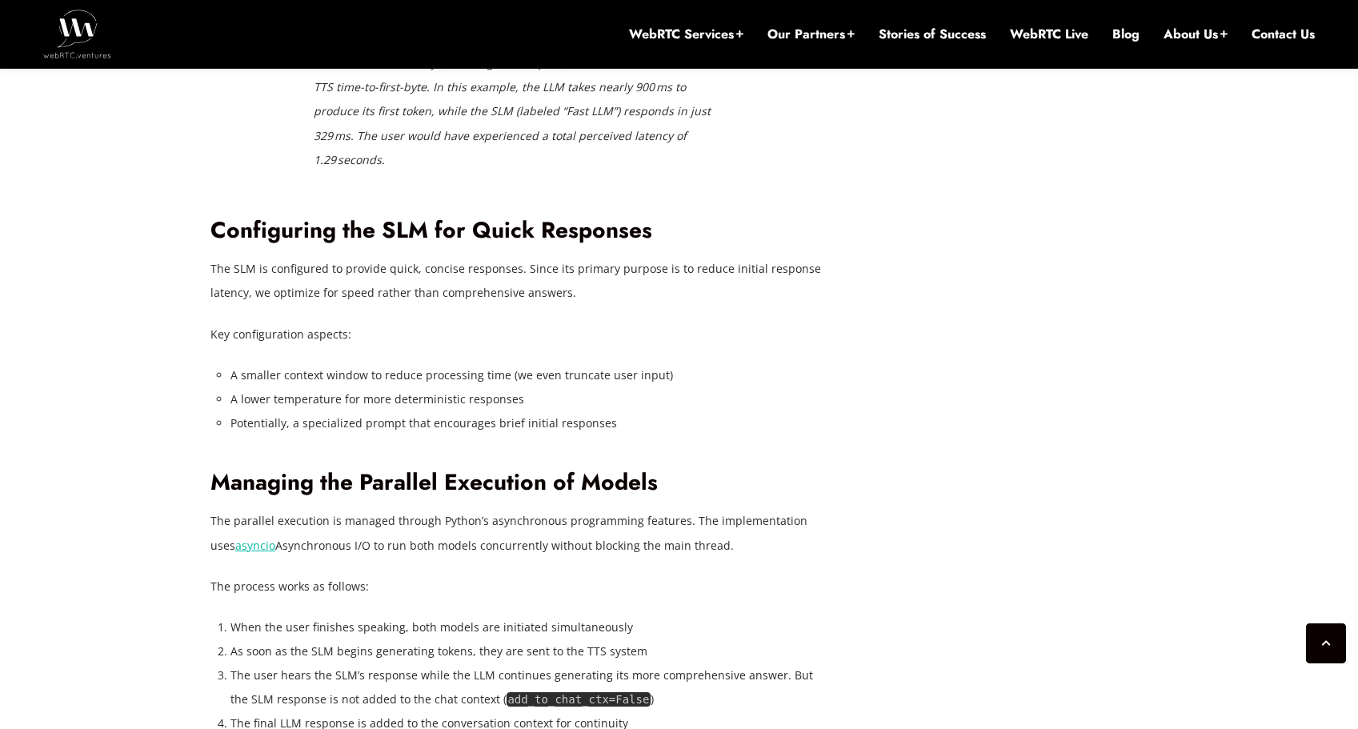
click at [349, 305] on p "The SLM is configured to provide quick, concise responses. Since its primary pu…" at bounding box center [518, 281] width 616 height 48
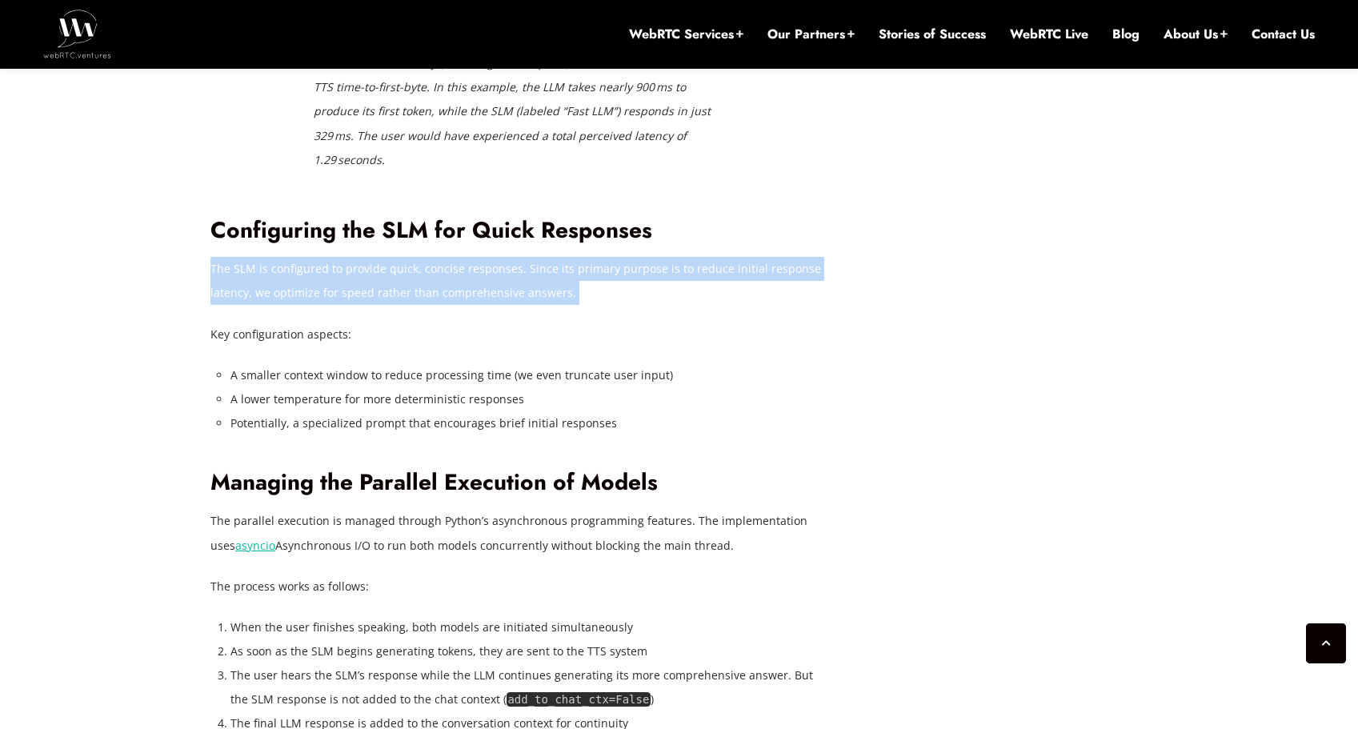
click at [349, 305] on p "The SLM is configured to provide quick, concise responses. Since its primary pu…" at bounding box center [518, 281] width 616 height 48
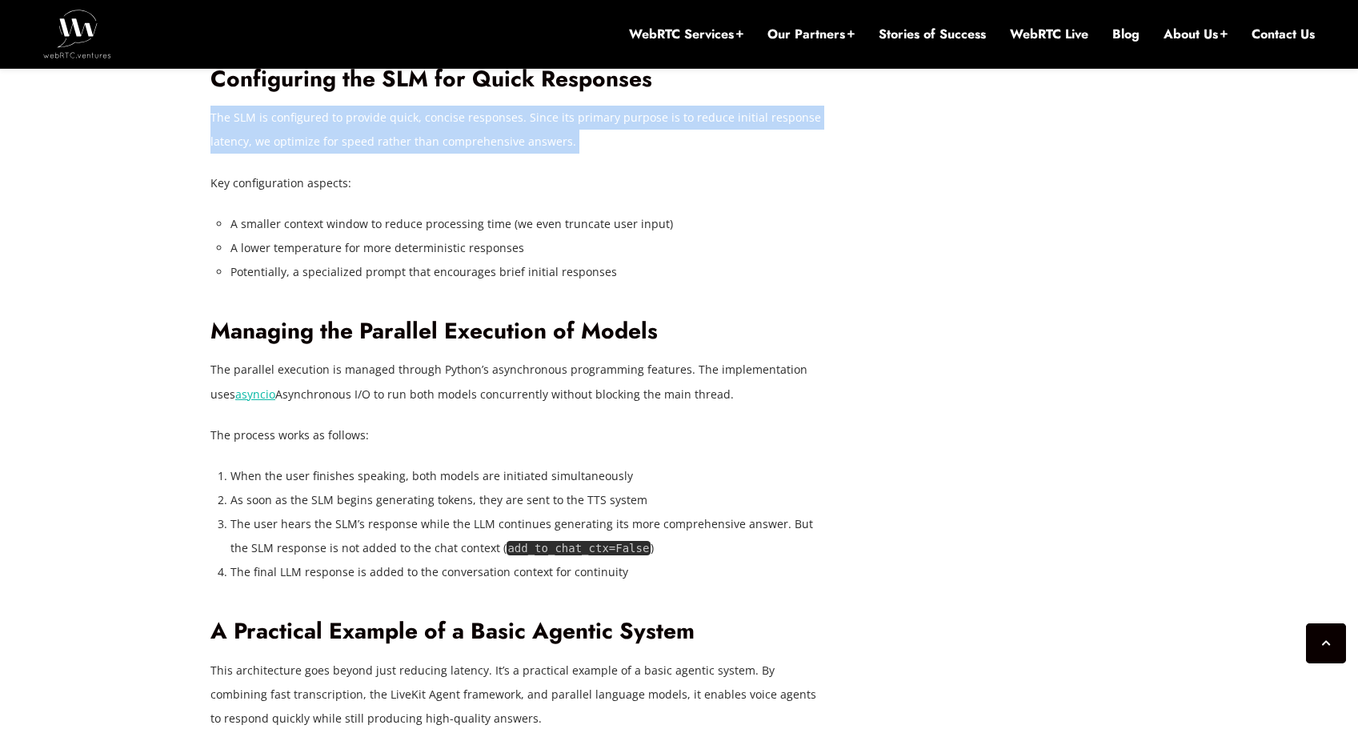
scroll to position [3689, 0]
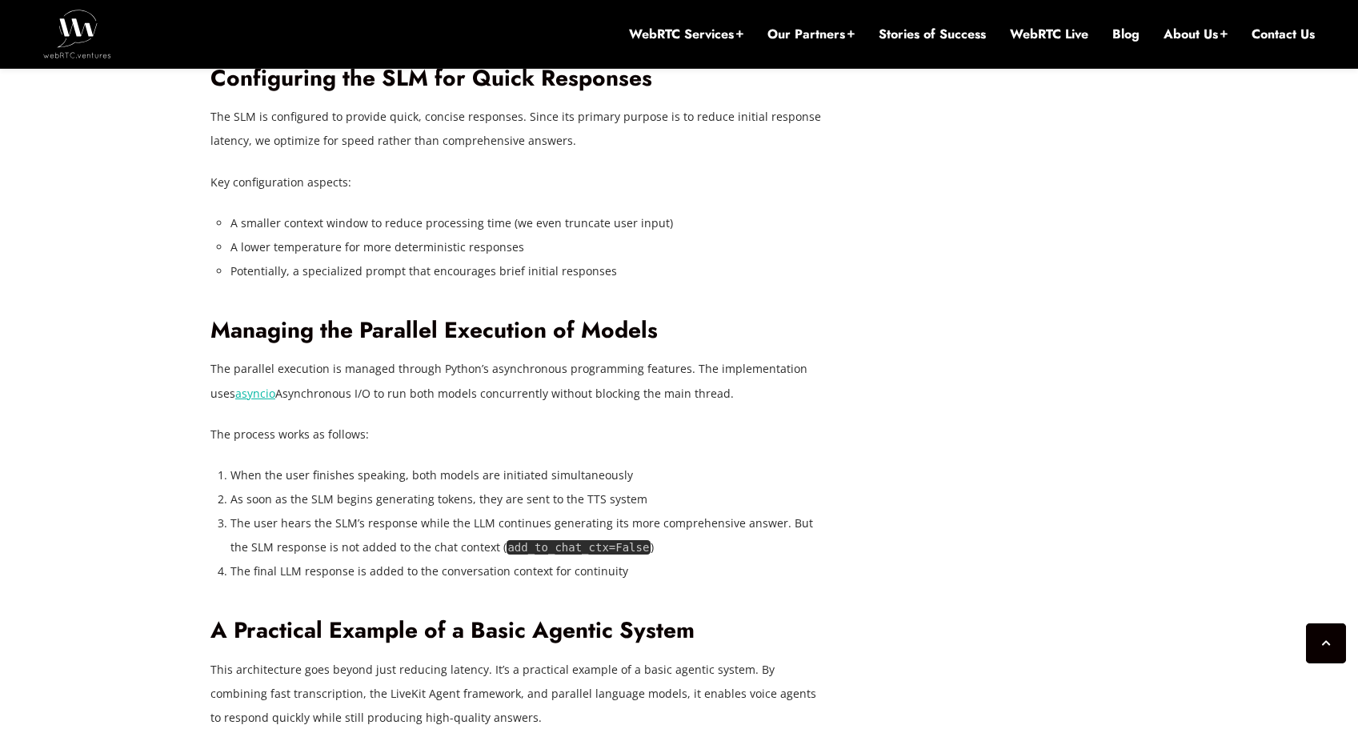
click at [389, 235] on li "A smaller context window to reduce processing time (we even truncate user input)" at bounding box center [529, 223] width 596 height 24
drag, startPoint x: 389, startPoint y: 479, endPoint x: 401, endPoint y: 509, distance: 32.7
click at [389, 235] on li "A smaller context window to reduce processing time (we even truncate user input)" at bounding box center [529, 223] width 596 height 24
click at [403, 283] on li "Potentially, a specialized prompt that encourages brief initial responses" at bounding box center [529, 271] width 596 height 24
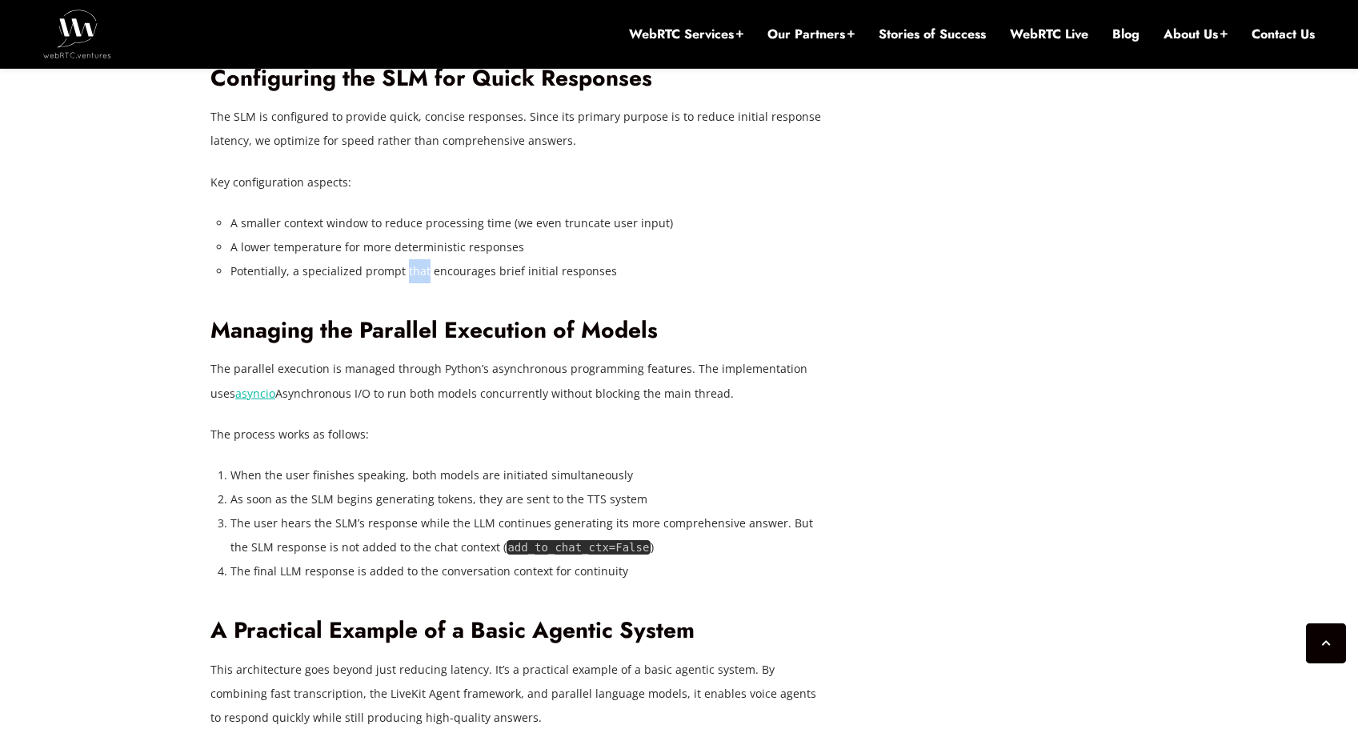
click at [403, 283] on li "Potentially, a specialized prompt that encourages brief initial responses" at bounding box center [529, 271] width 596 height 24
click at [608, 283] on li "Potentially, a specialized prompt that encourages brief initial responses" at bounding box center [529, 271] width 596 height 24
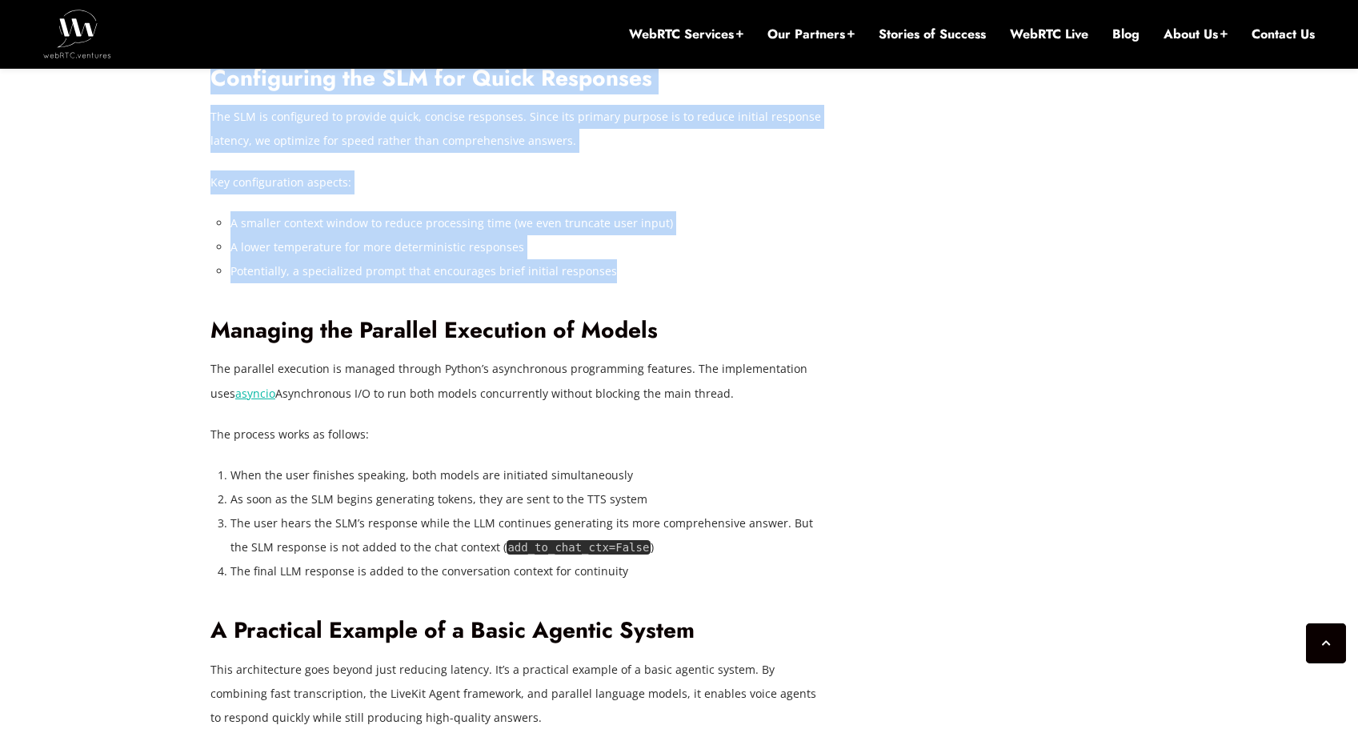
drag, startPoint x: 643, startPoint y: 520, endPoint x: 159, endPoint y: 359, distance: 509.7
click at [121, 399] on div "[DATE] [PERSON_NAME] Comments Off on Reducing Voice Agent Latency with Parallel…" at bounding box center [679, 314] width 1358 height 6765
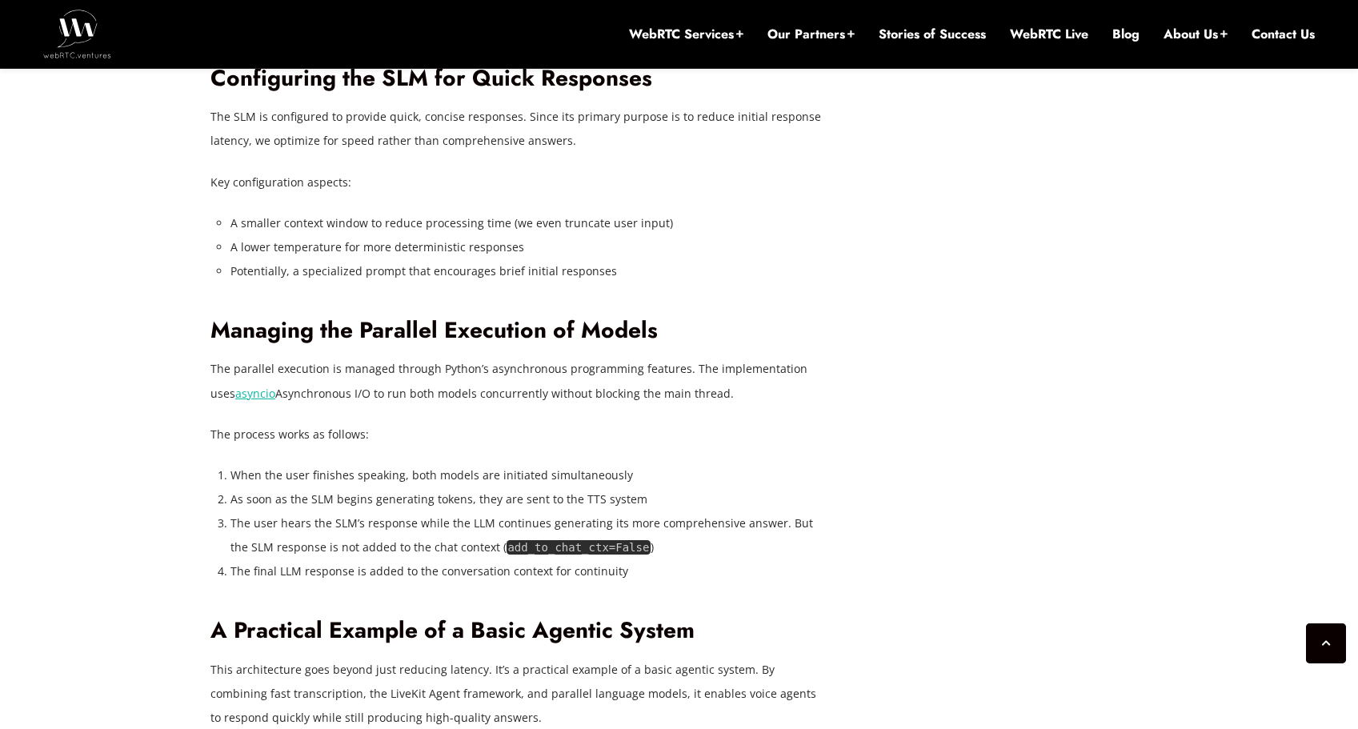
click at [190, 356] on div "[DATE] [PERSON_NAME] Comments Off on Reducing Voice Agent Latency with Parallel…" at bounding box center [679, 314] width 1358 height 6765
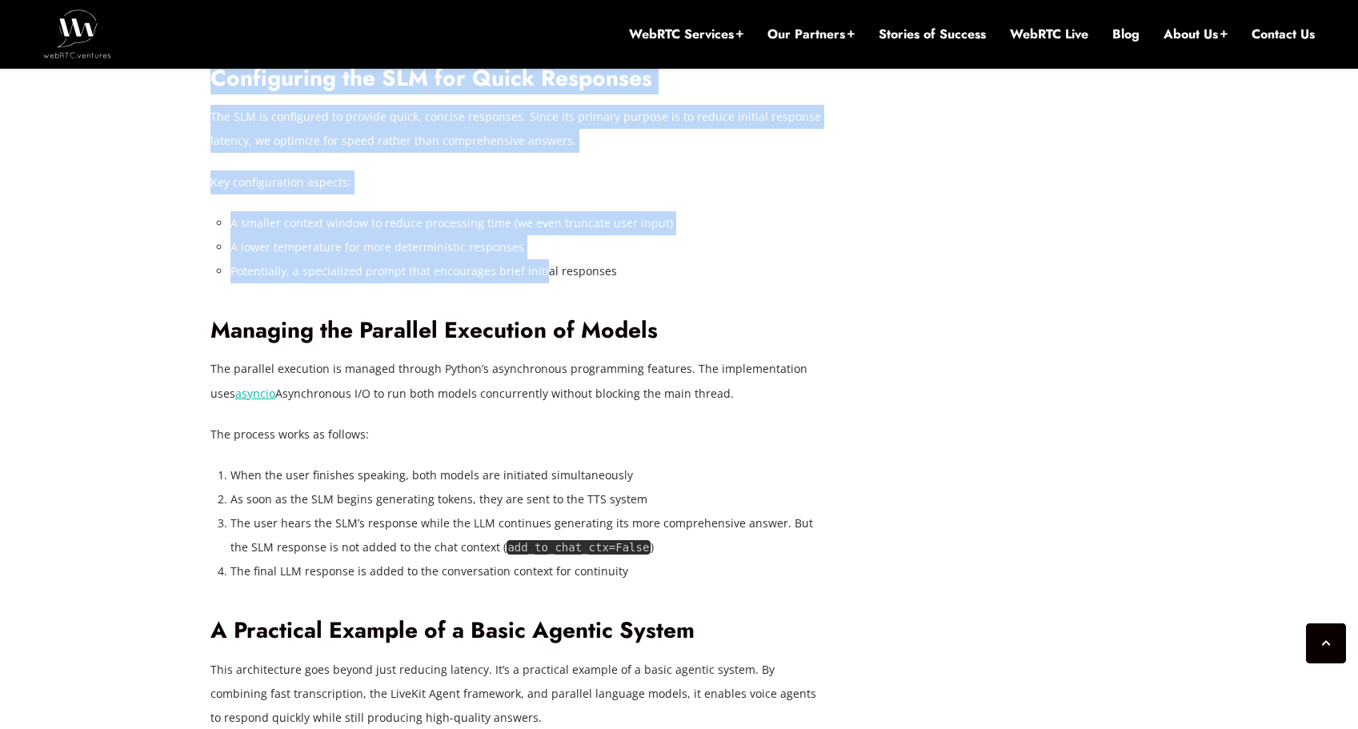
drag, startPoint x: 215, startPoint y: 365, endPoint x: 551, endPoint y: 524, distance: 371.2
click at [544, 525] on div "[DATE] [PERSON_NAME] Comments Off on Reducing Voice Agent Latency with Parallel…" at bounding box center [679, 314] width 1358 height 6765
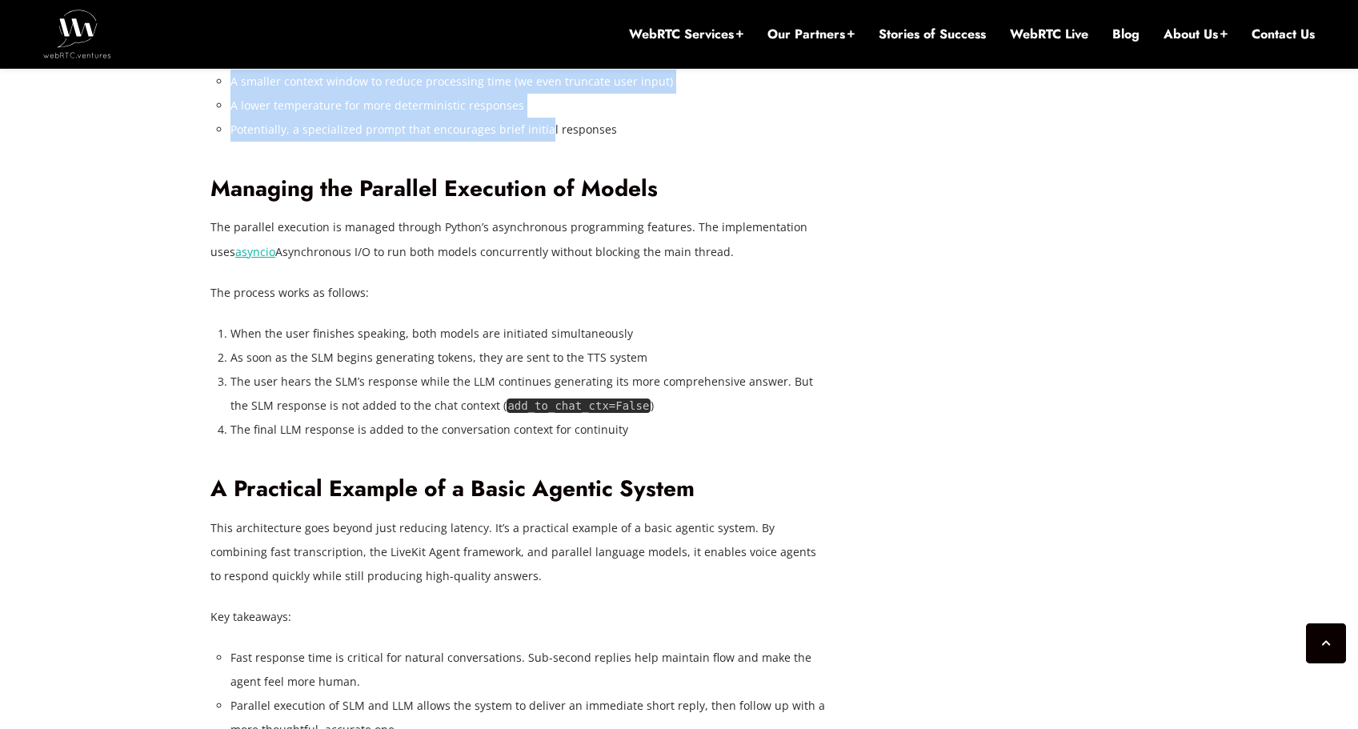
scroll to position [3923, 0]
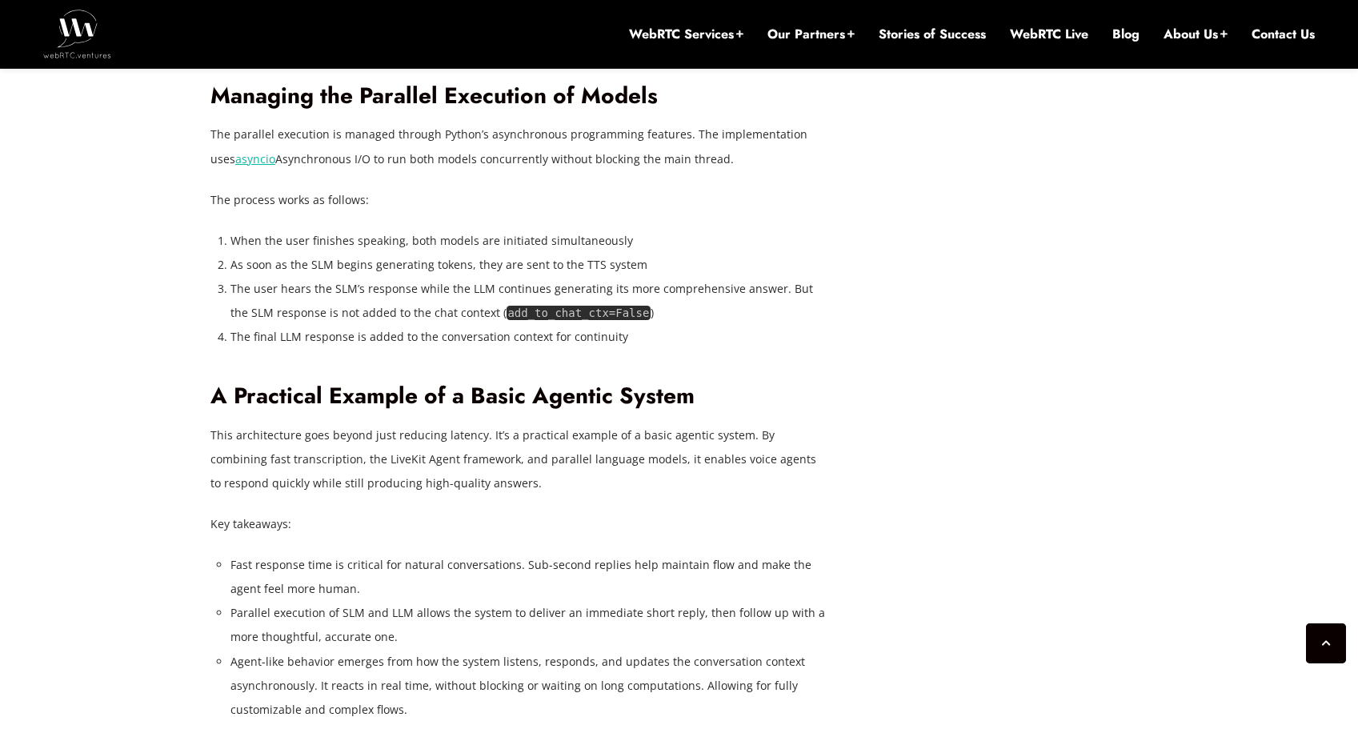
click at [384, 170] on p "The parallel execution is managed through Python’s asynchronous programming fea…" at bounding box center [518, 146] width 616 height 48
click at [375, 253] on li "When the user finishes speaking, both models are initiated simultaneously" at bounding box center [529, 241] width 596 height 24
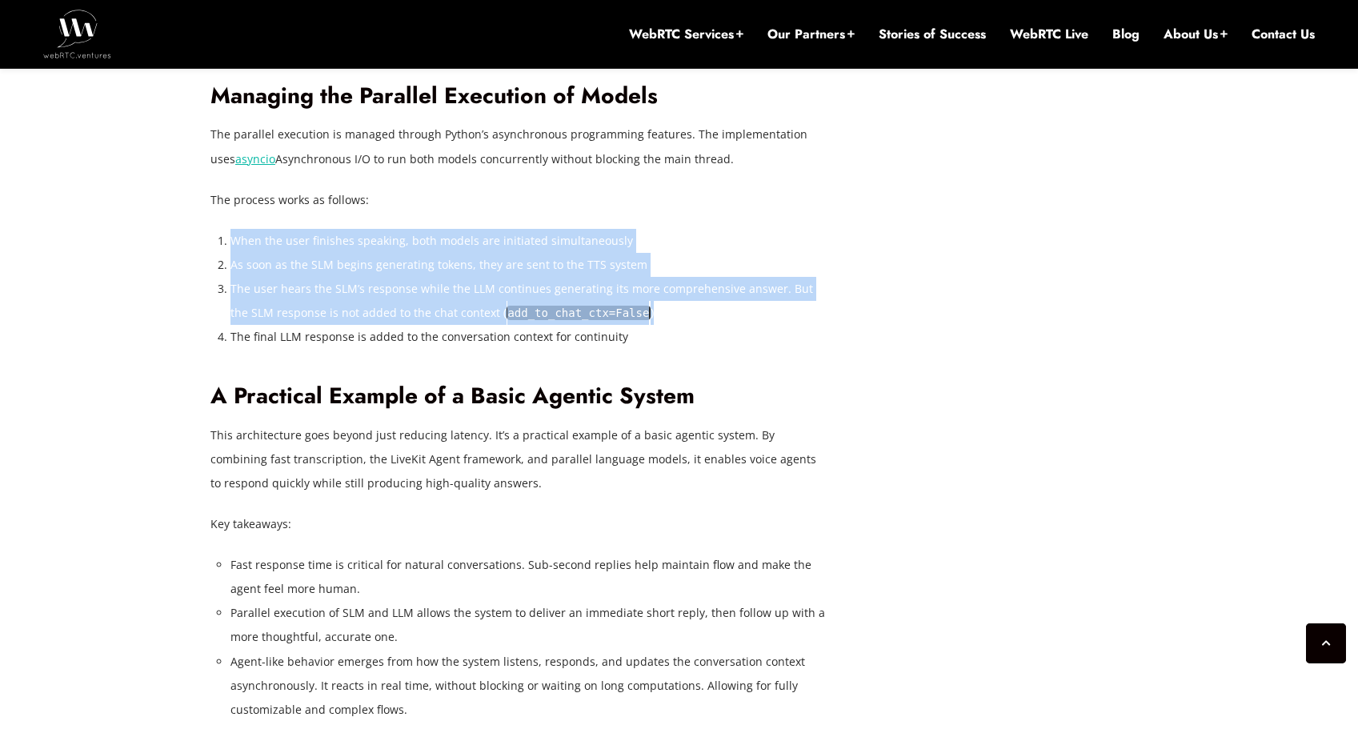
drag, startPoint x: 220, startPoint y: 485, endPoint x: 627, endPoint y: 555, distance: 413.3
click at [627, 349] on ol "When the user finishes speaking, both models are initiated simultaneously As so…" at bounding box center [529, 289] width 596 height 120
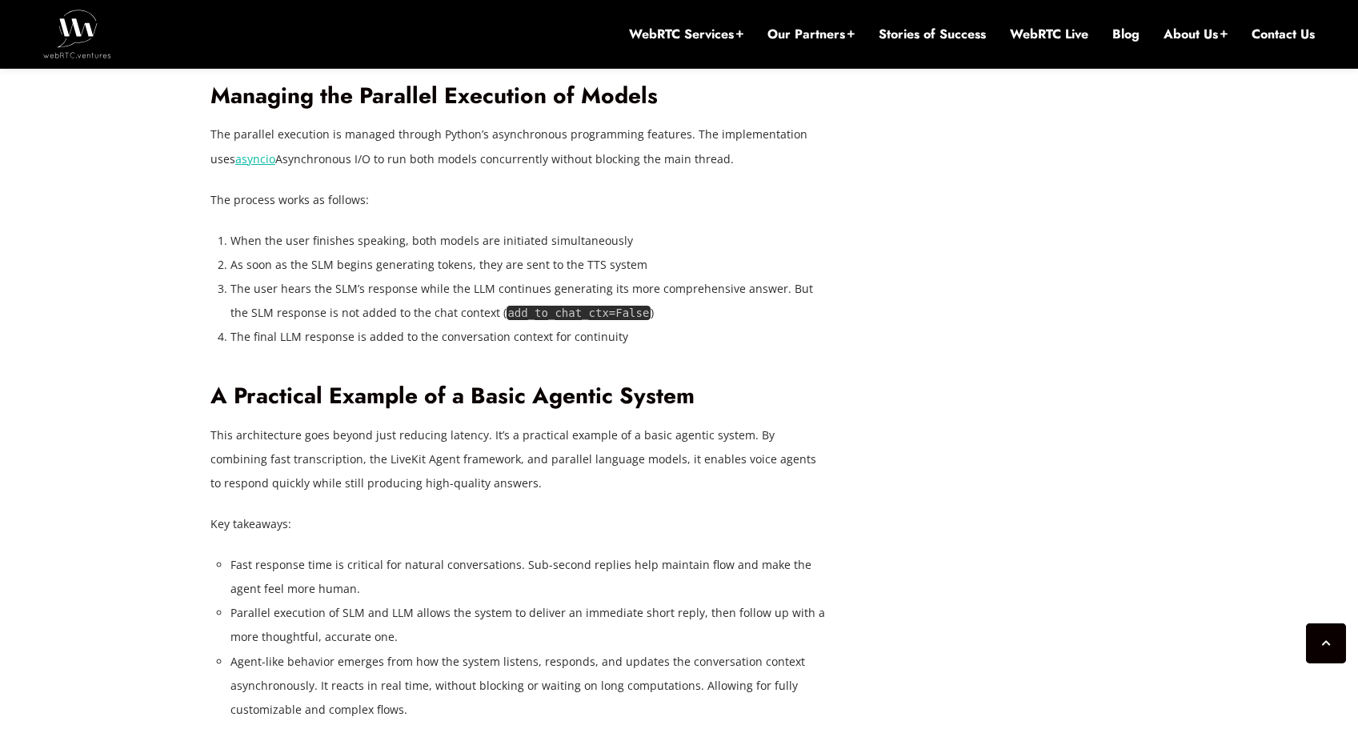
click at [534, 277] on li "As soon as the SLM begins generating tokens, they are sent to the TTS system" at bounding box center [529, 265] width 596 height 24
click at [339, 325] on li "The user hears the SLM’s response while the LLM continues generating its more c…" at bounding box center [529, 301] width 596 height 48
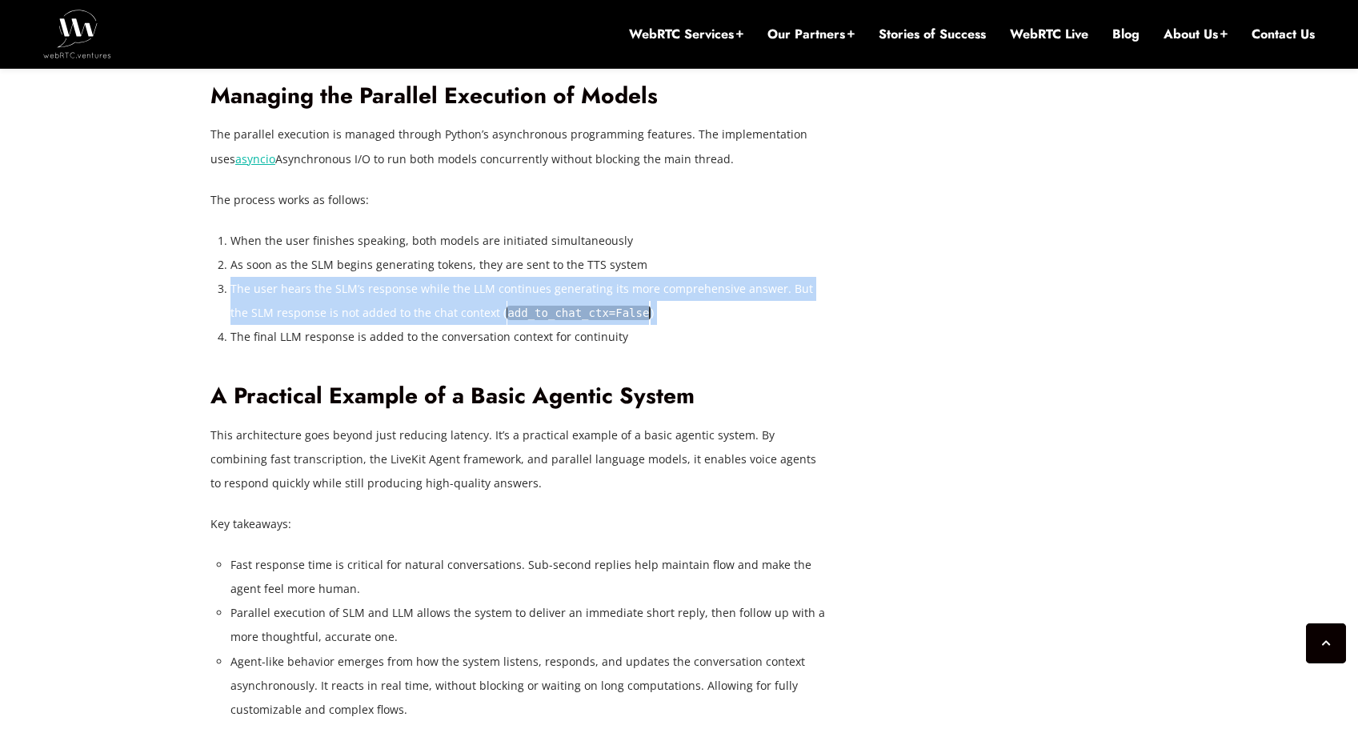
click at [339, 325] on li "The user hears the SLM’s response while the LLM continues generating its more c…" at bounding box center [529, 301] width 596 height 48
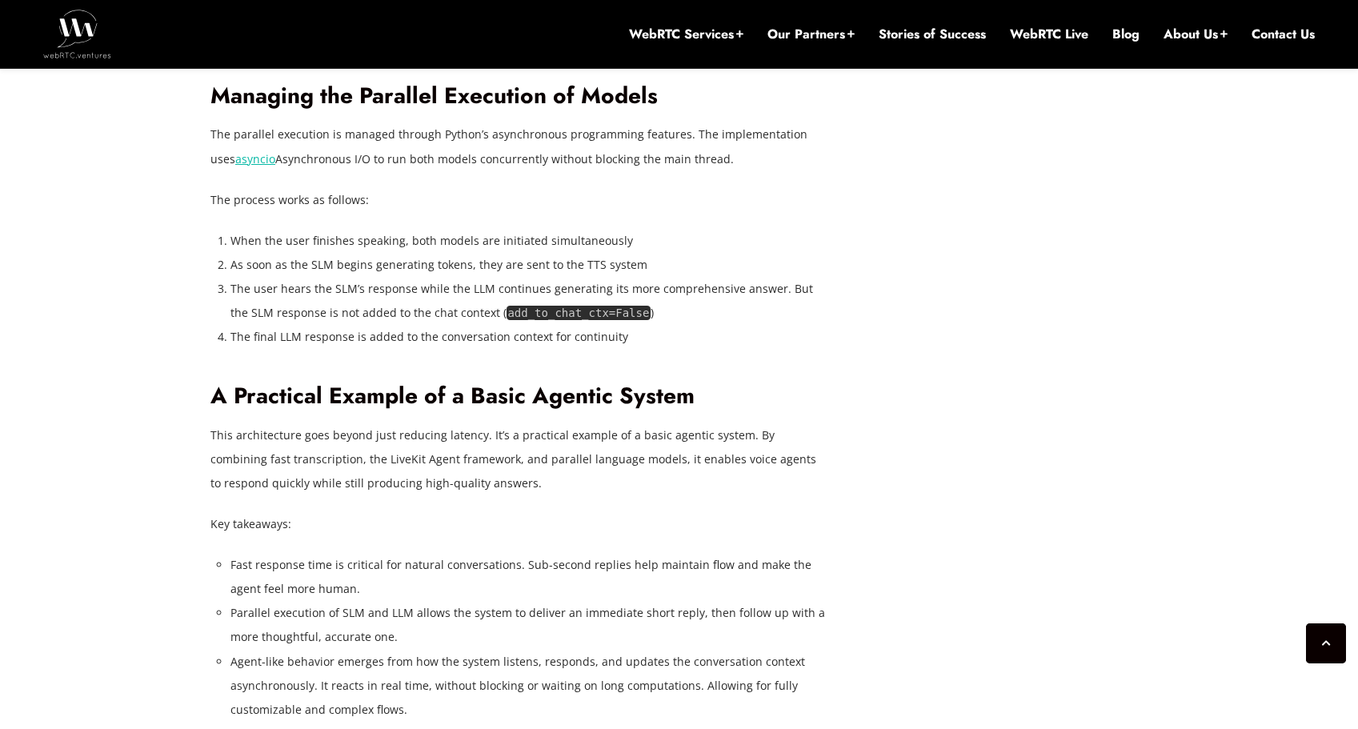
click at [353, 277] on li "As soon as the SLM begins generating tokens, they are sent to the TTS system" at bounding box center [529, 265] width 596 height 24
click at [395, 325] on li "The user hears the SLM’s response while the LLM continues generating its more c…" at bounding box center [529, 301] width 596 height 48
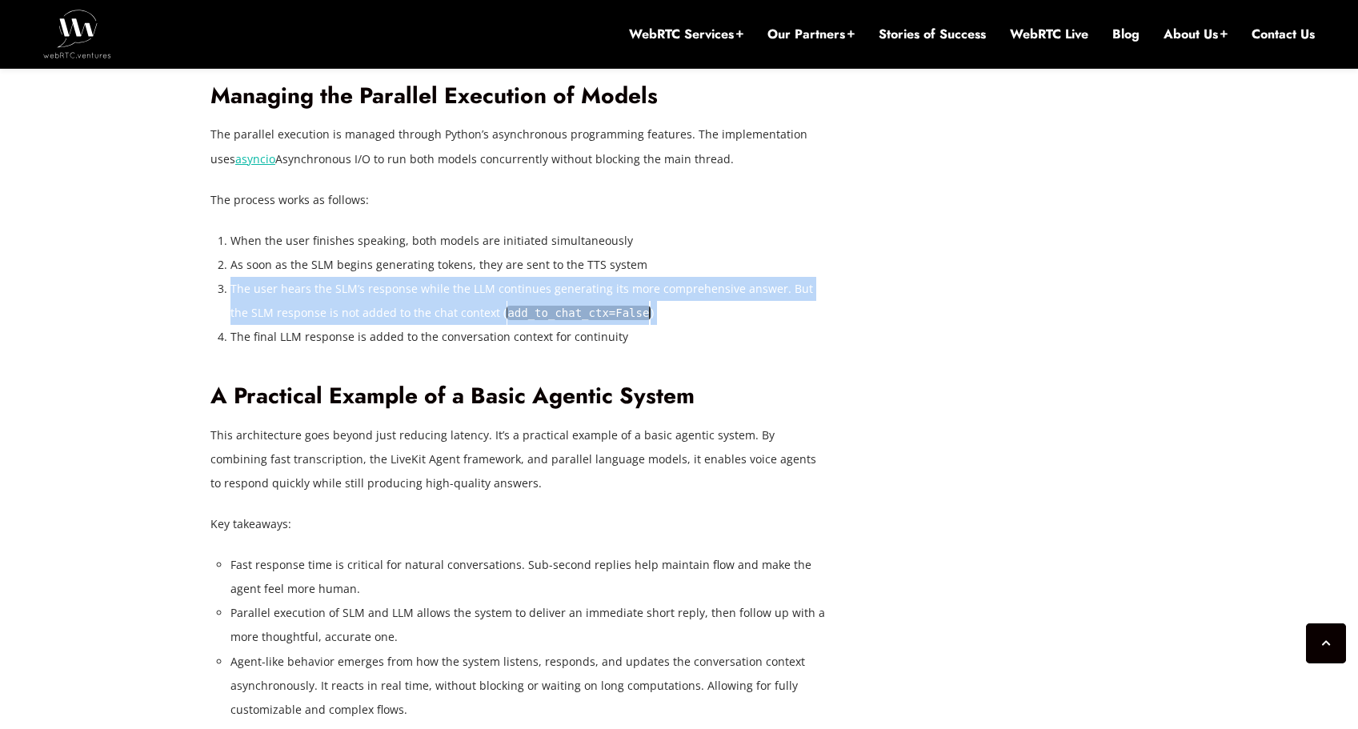
click at [395, 325] on li "The user hears the SLM’s response while the LLM continues generating its more c…" at bounding box center [529, 301] width 596 height 48
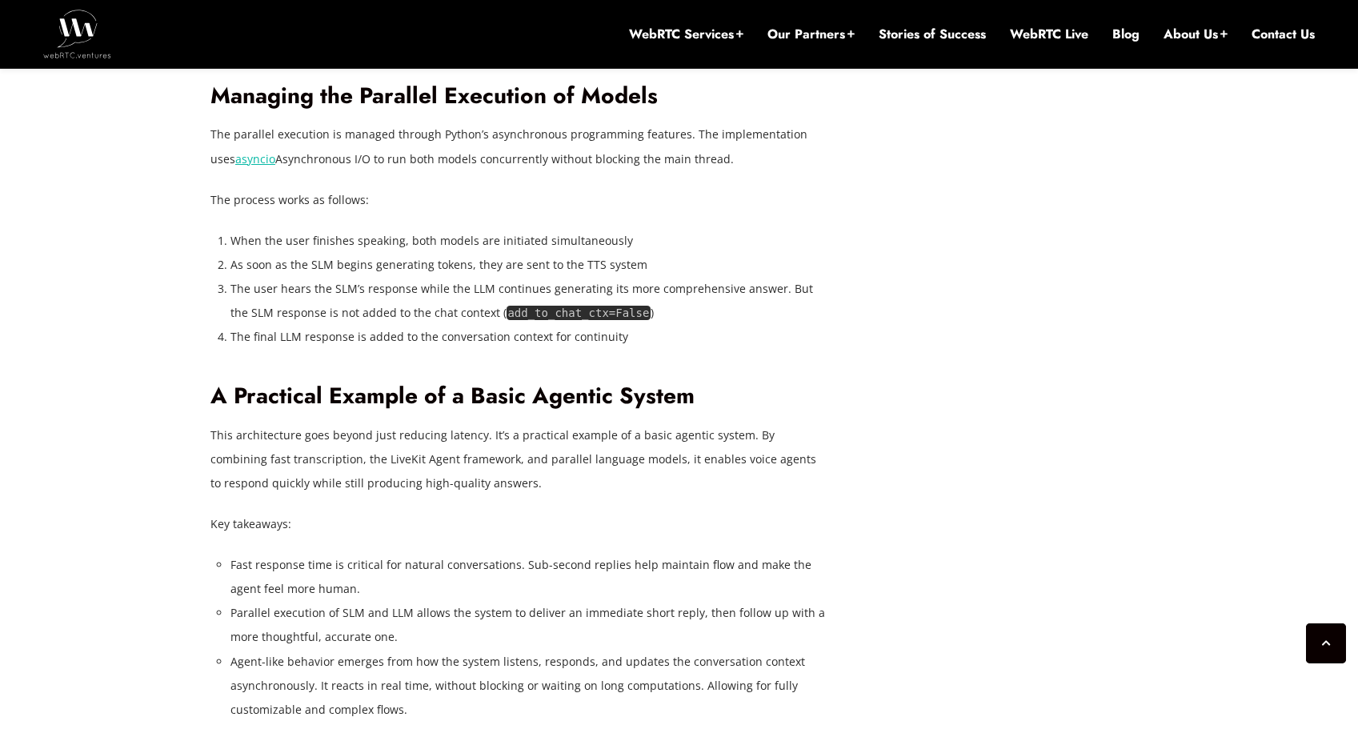
click at [378, 277] on li "As soon as the SLM begins generating tokens, they are sent to the TTS system" at bounding box center [529, 265] width 596 height 24
click at [395, 325] on li "The user hears the SLM’s response while the LLM continues generating its more c…" at bounding box center [529, 301] width 596 height 48
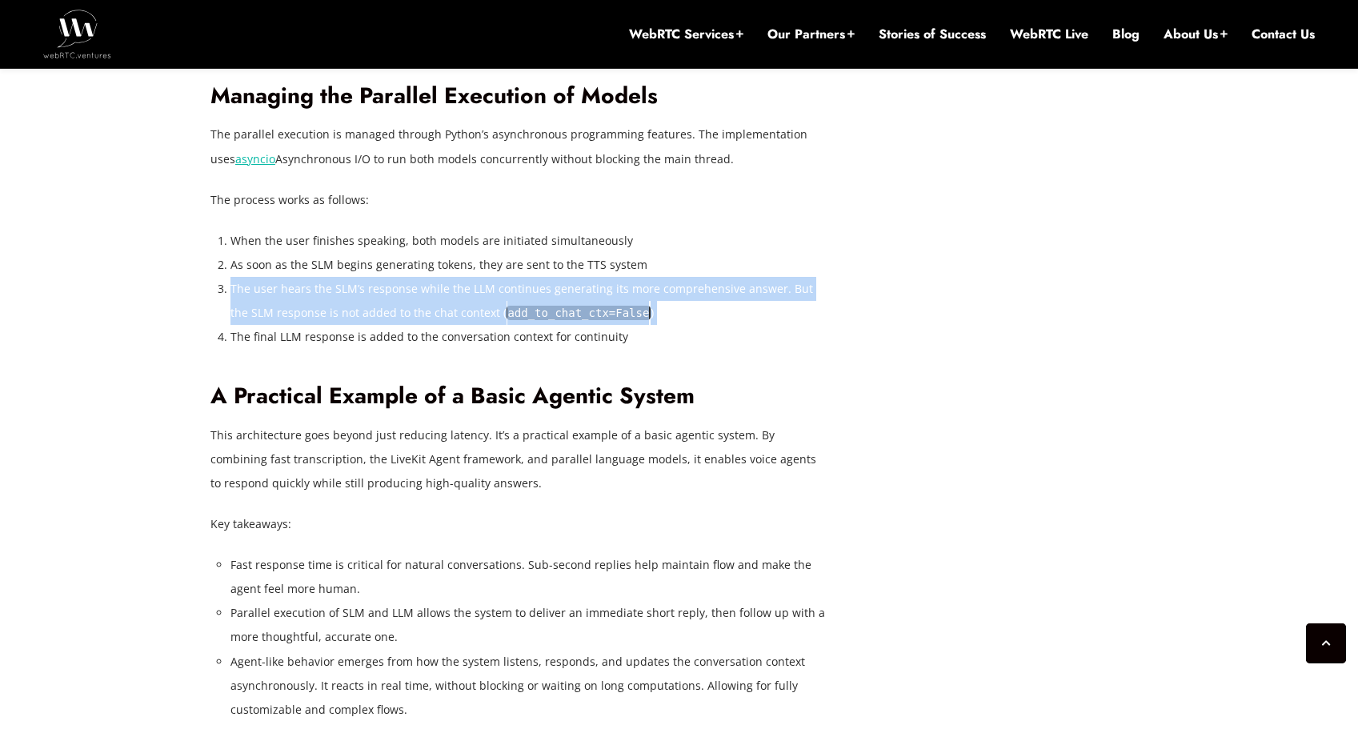
click at [395, 325] on li "The user hears the SLM’s response while the LLM continues generating its more c…" at bounding box center [529, 301] width 596 height 48
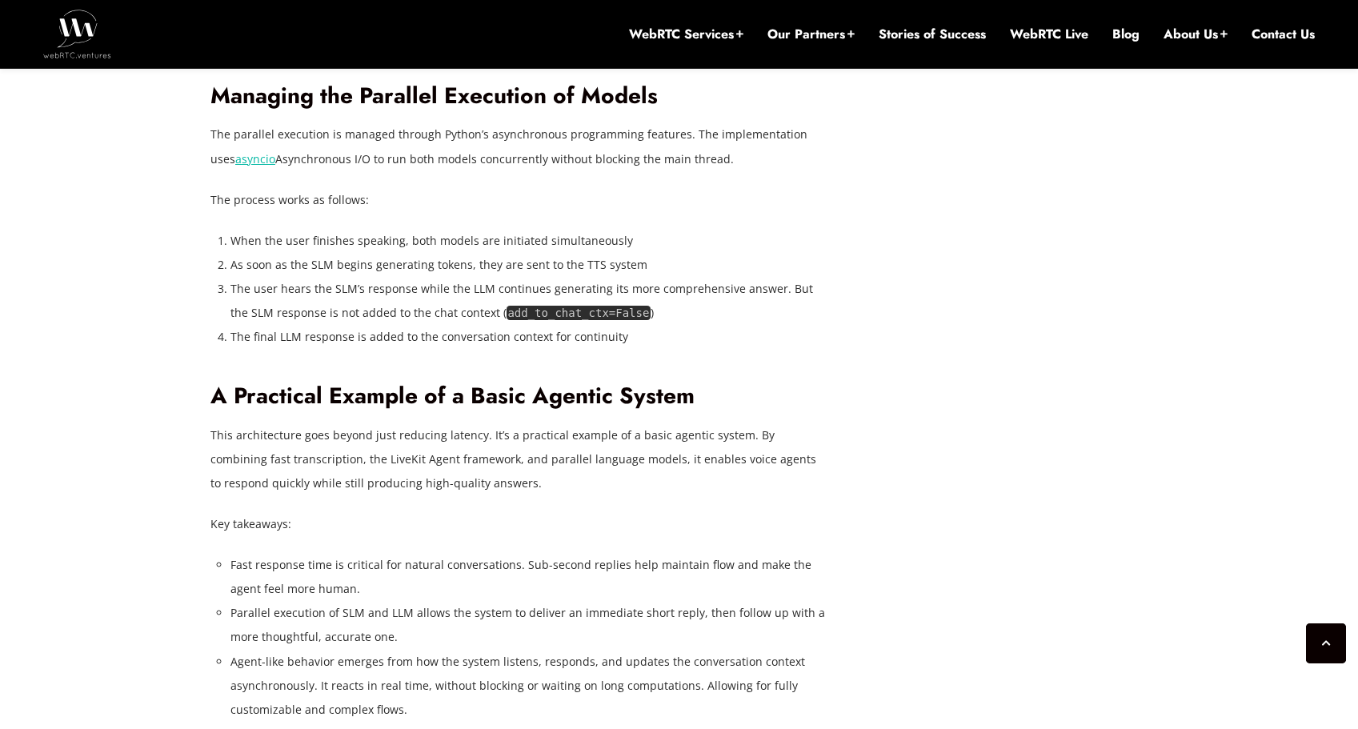
click at [363, 277] on li "As soon as the SLM begins generating tokens, they are sent to the TTS system" at bounding box center [529, 265] width 596 height 24
click at [381, 325] on li "The user hears the SLM’s response while the LLM continues generating its more c…" at bounding box center [529, 301] width 596 height 48
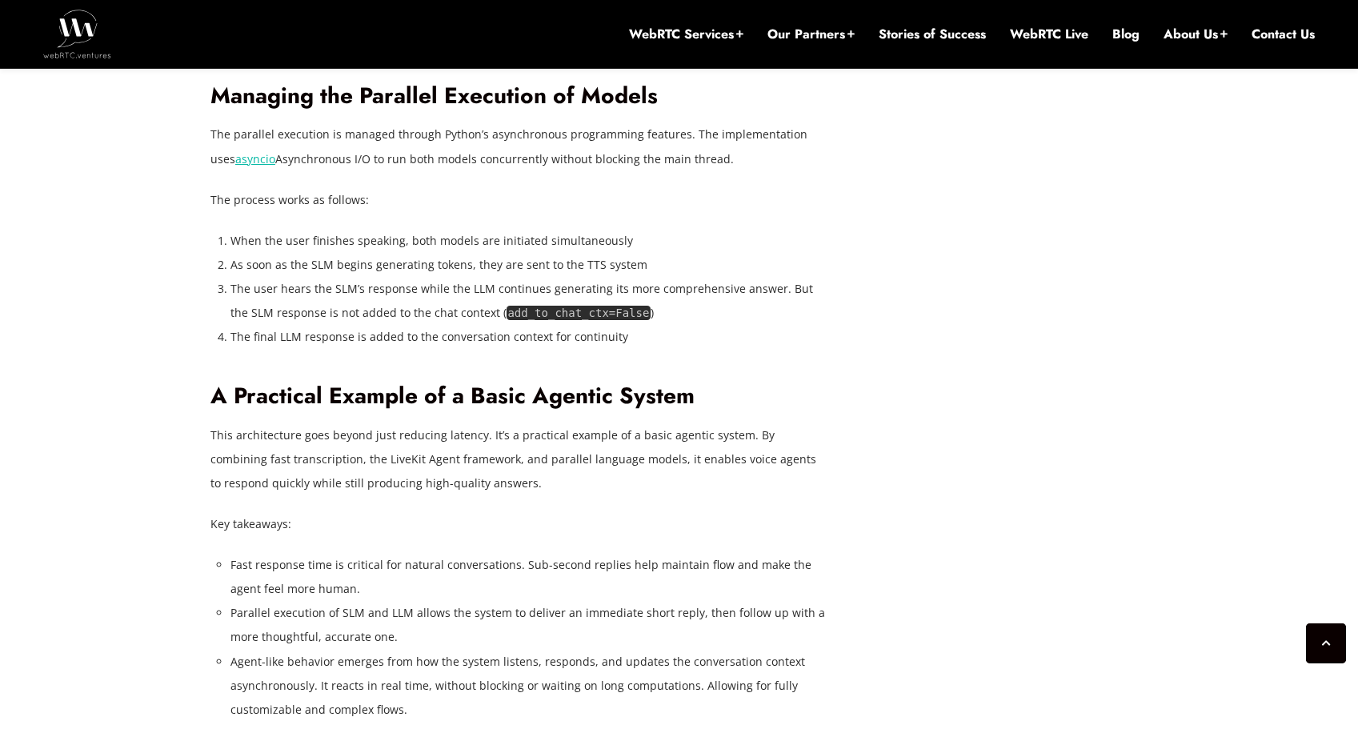
click at [364, 277] on li "As soon as the SLM begins generating tokens, they are sent to the TTS system" at bounding box center [529, 265] width 596 height 24
click at [369, 253] on li "When the user finishes speaking, both models are initiated simultaneously" at bounding box center [529, 241] width 596 height 24
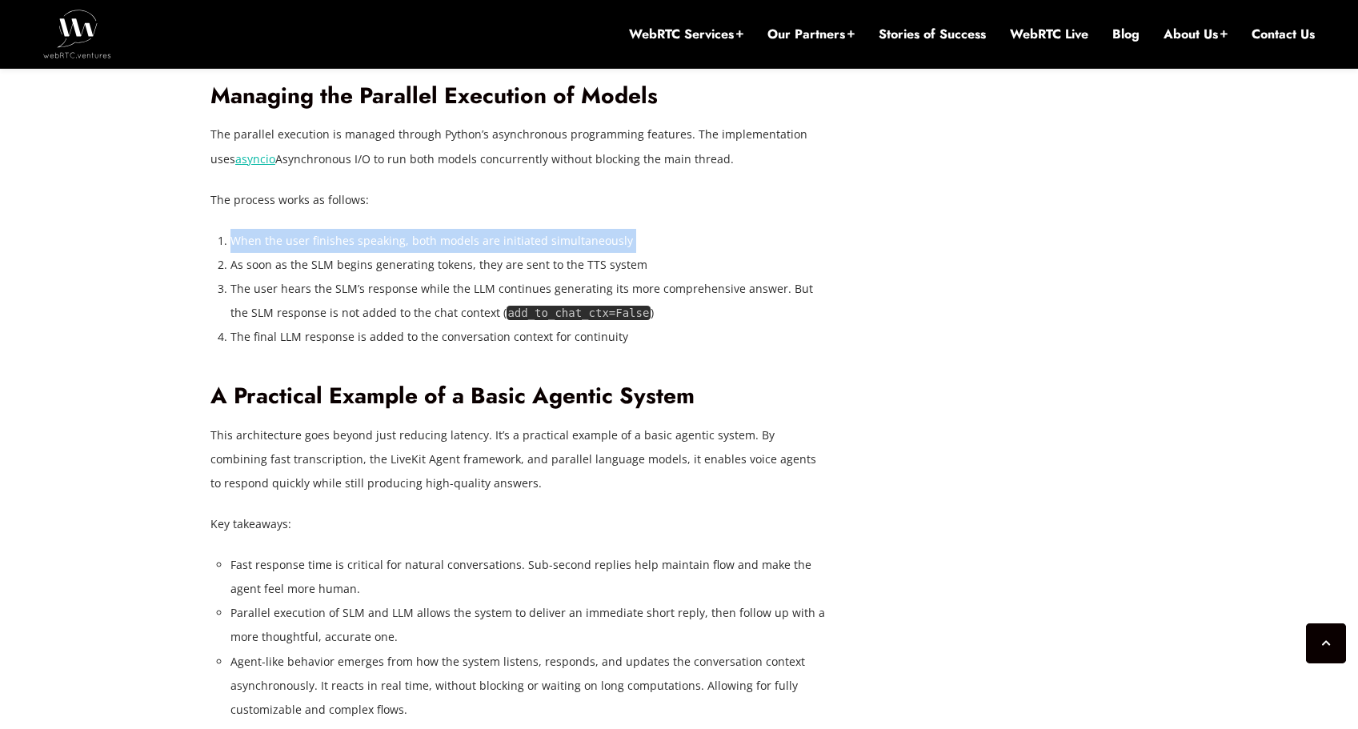
click at [369, 253] on li "When the user finishes speaking, both models are initiated simultaneously" at bounding box center [529, 241] width 596 height 24
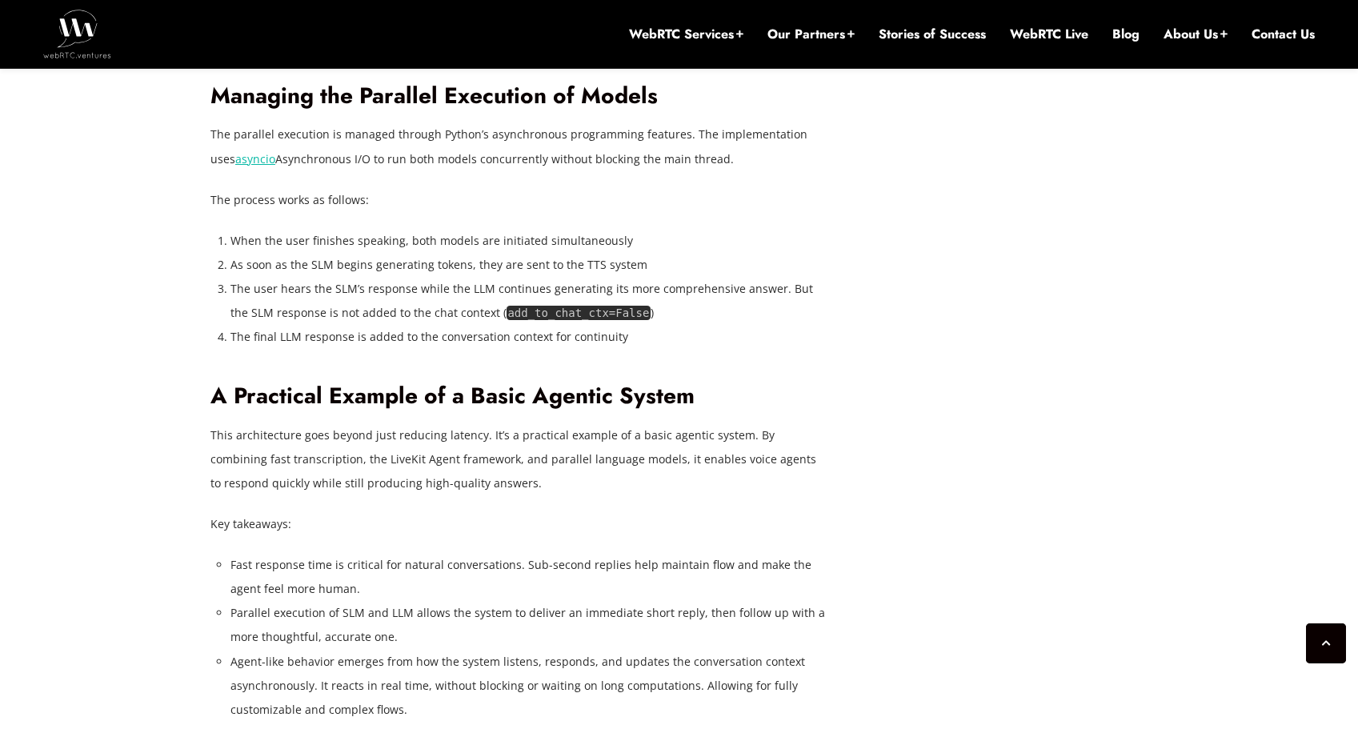
click at [372, 277] on li "As soon as the SLM begins generating tokens, they are sent to the TTS system" at bounding box center [529, 265] width 596 height 24
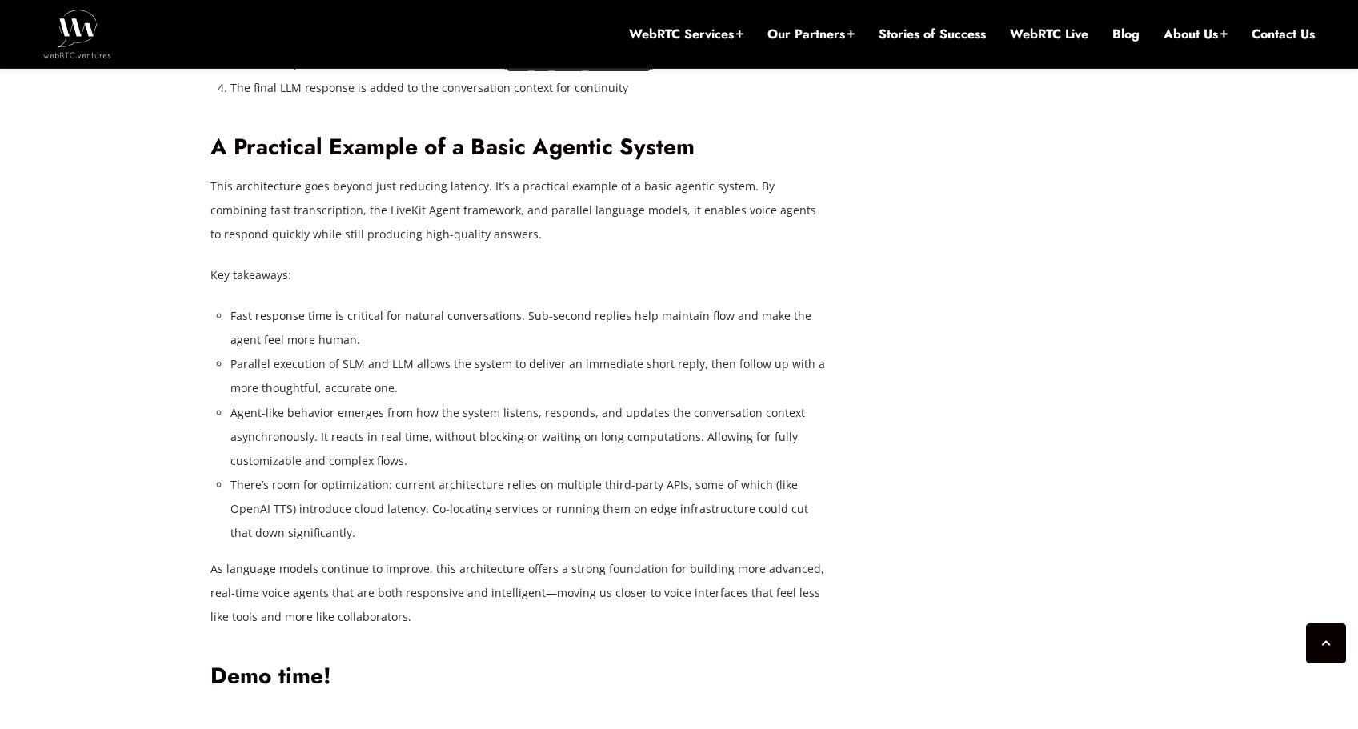
click at [361, 247] on p "This architecture goes beyond just reducing latency. It’s a practical example o…" at bounding box center [518, 210] width 616 height 72
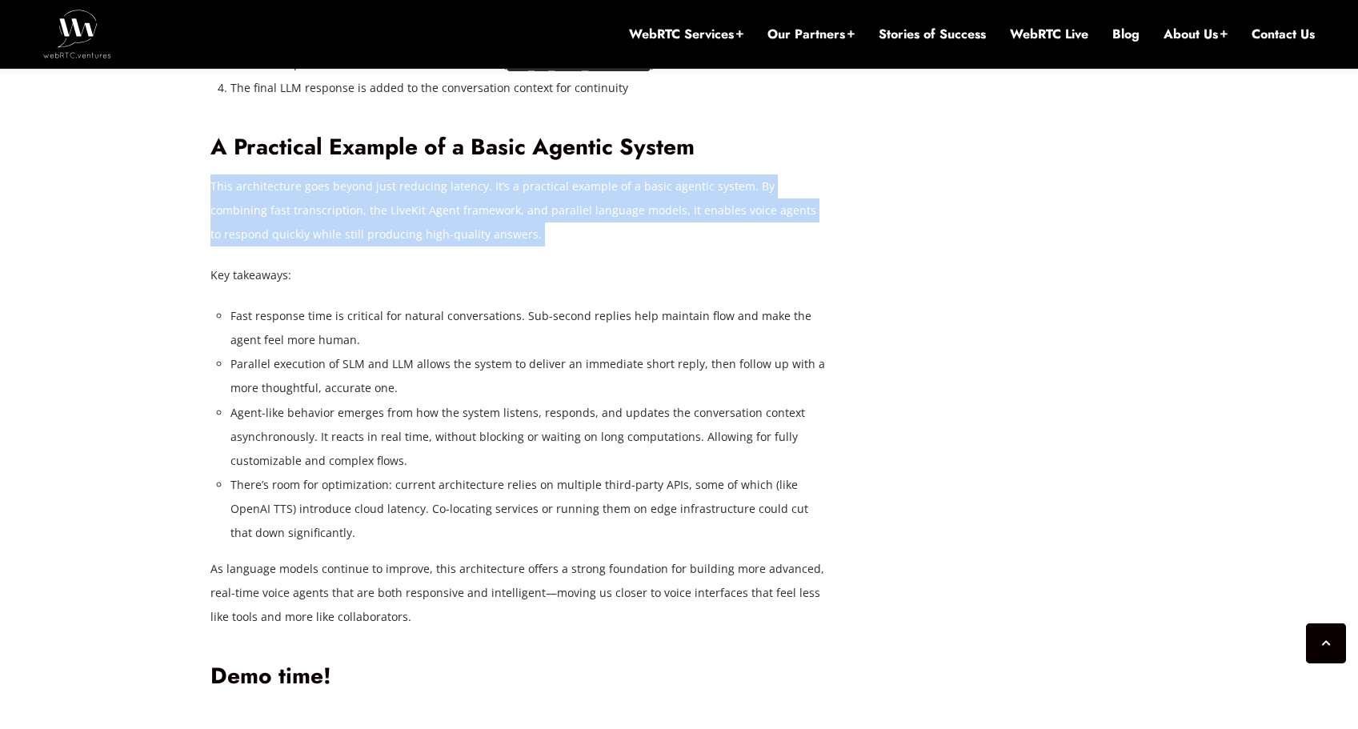
click at [361, 247] on p "This architecture goes beyond just reducing latency. It’s a practical example o…" at bounding box center [518, 210] width 616 height 72
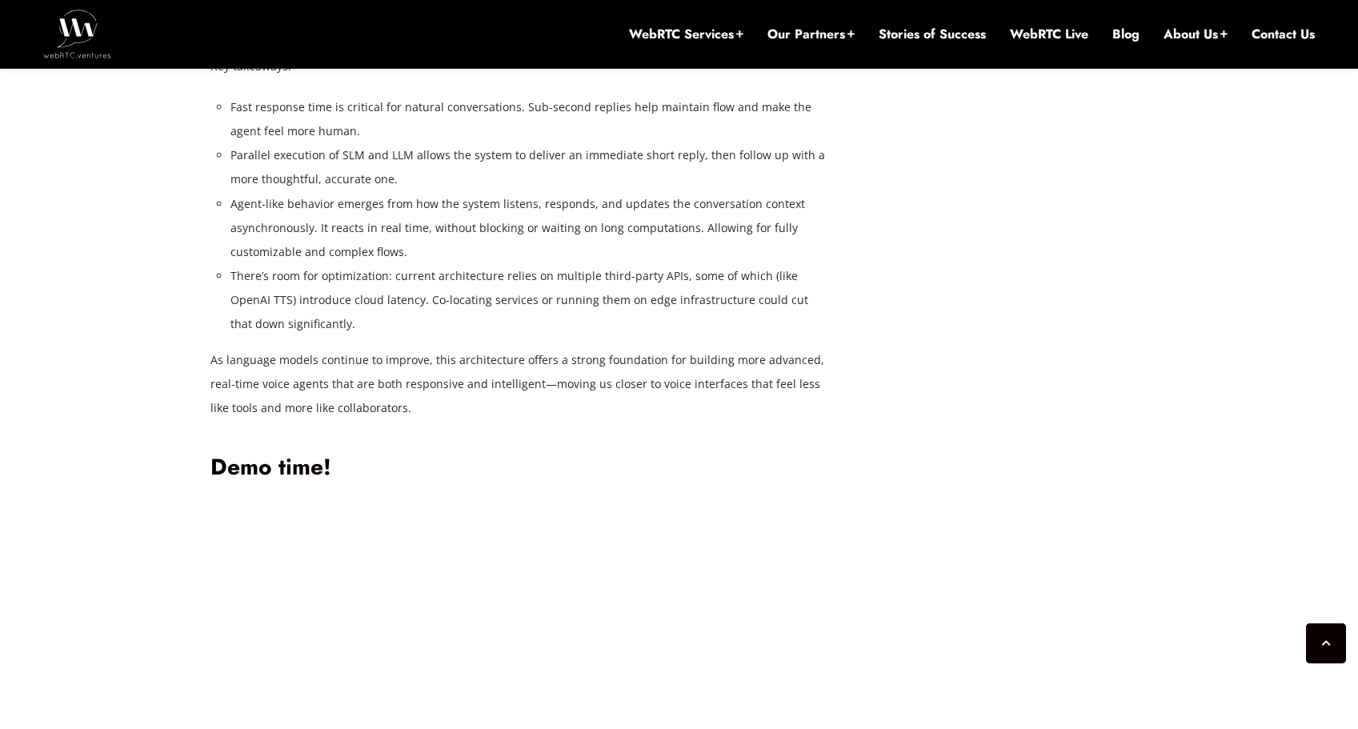
scroll to position [4443, 0]
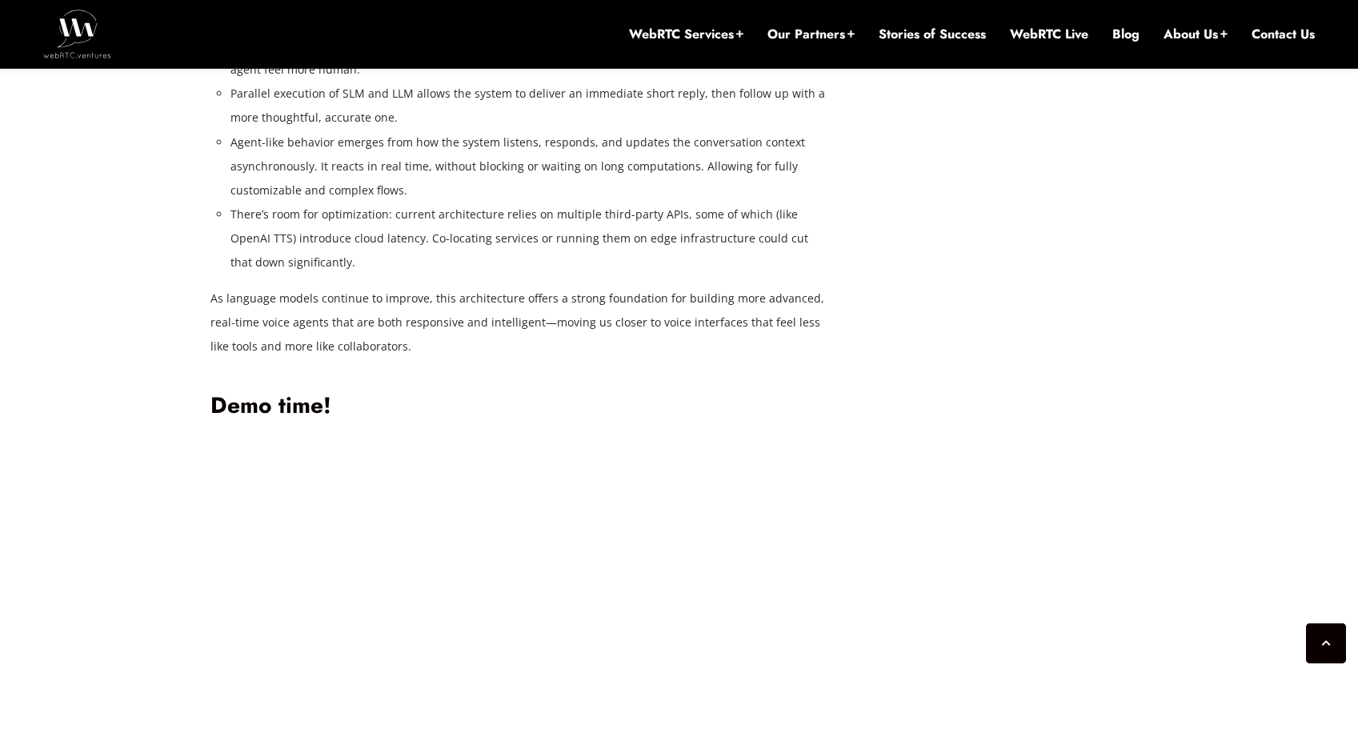
click at [314, 202] on li "Agent-like behavior emerges from how the system listens, responds, and updates …" at bounding box center [529, 166] width 596 height 72
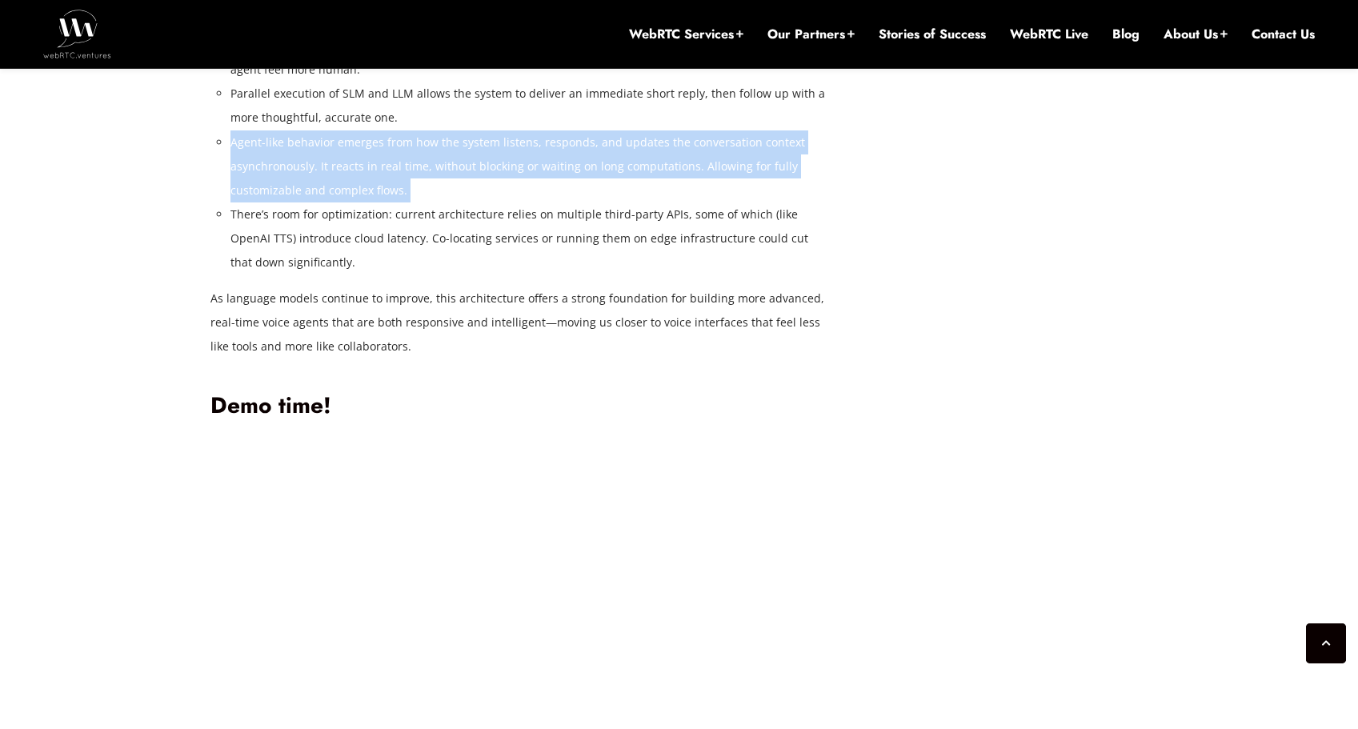
click at [314, 202] on li "Agent-like behavior emerges from how the system listens, responds, and updates …" at bounding box center [529, 166] width 596 height 72
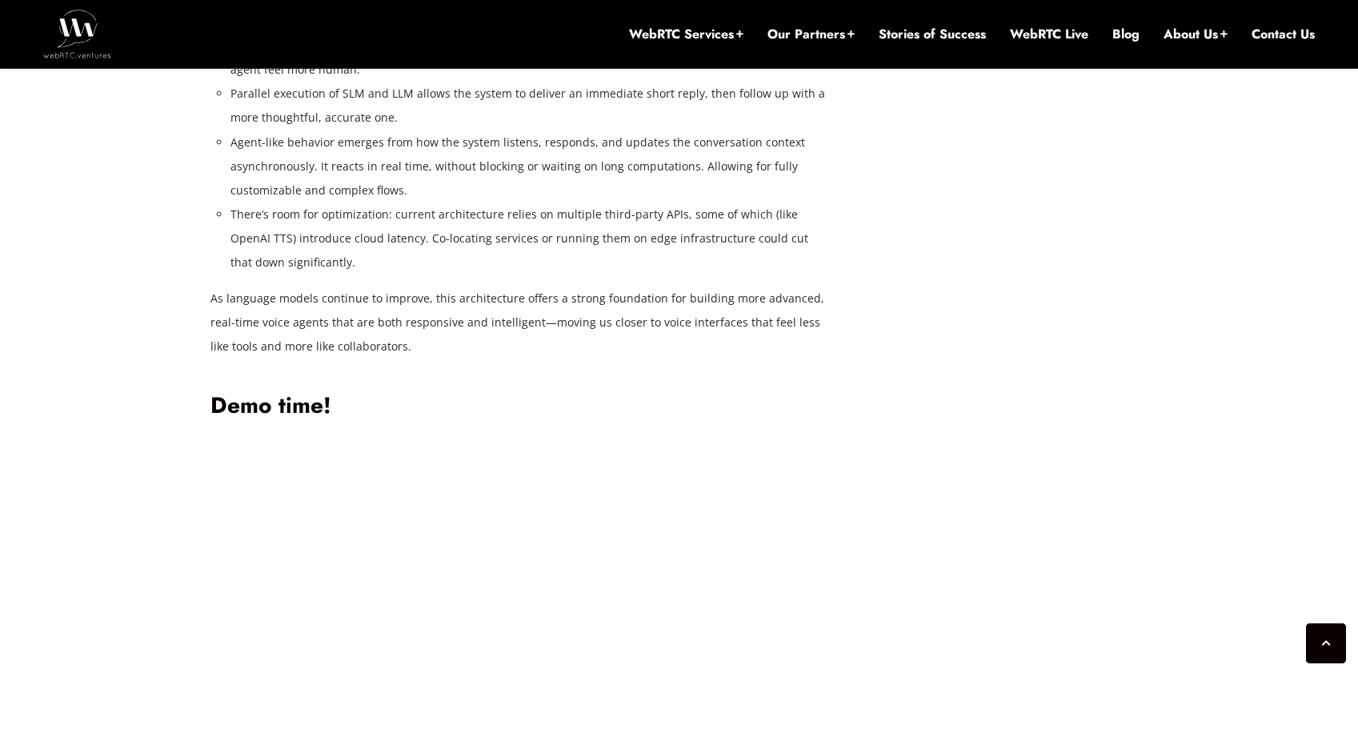
click at [311, 130] on li "Parallel execution of SLM and LLM allows the system to deliver an immediate sho…" at bounding box center [529, 106] width 596 height 48
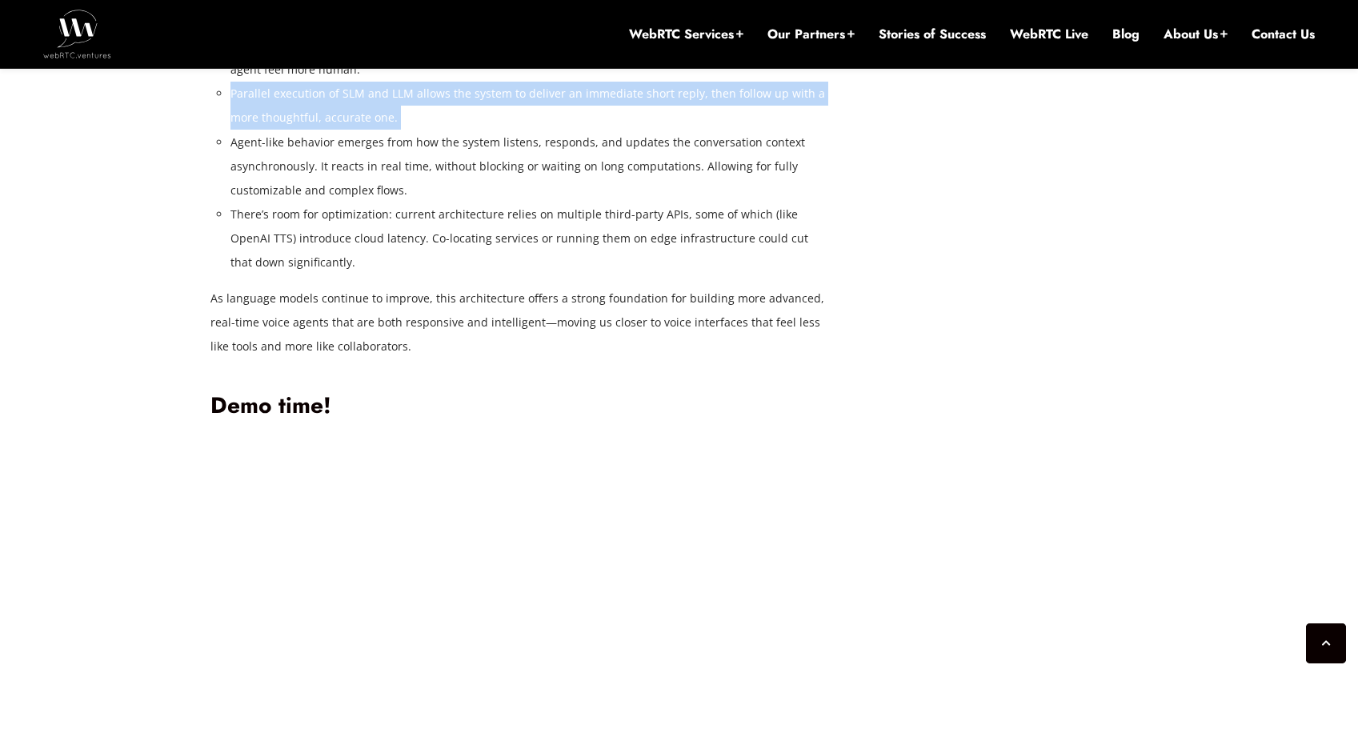
click at [311, 130] on li "Parallel execution of SLM and LLM allows the system to deliver an immediate sho…" at bounding box center [529, 106] width 596 height 48
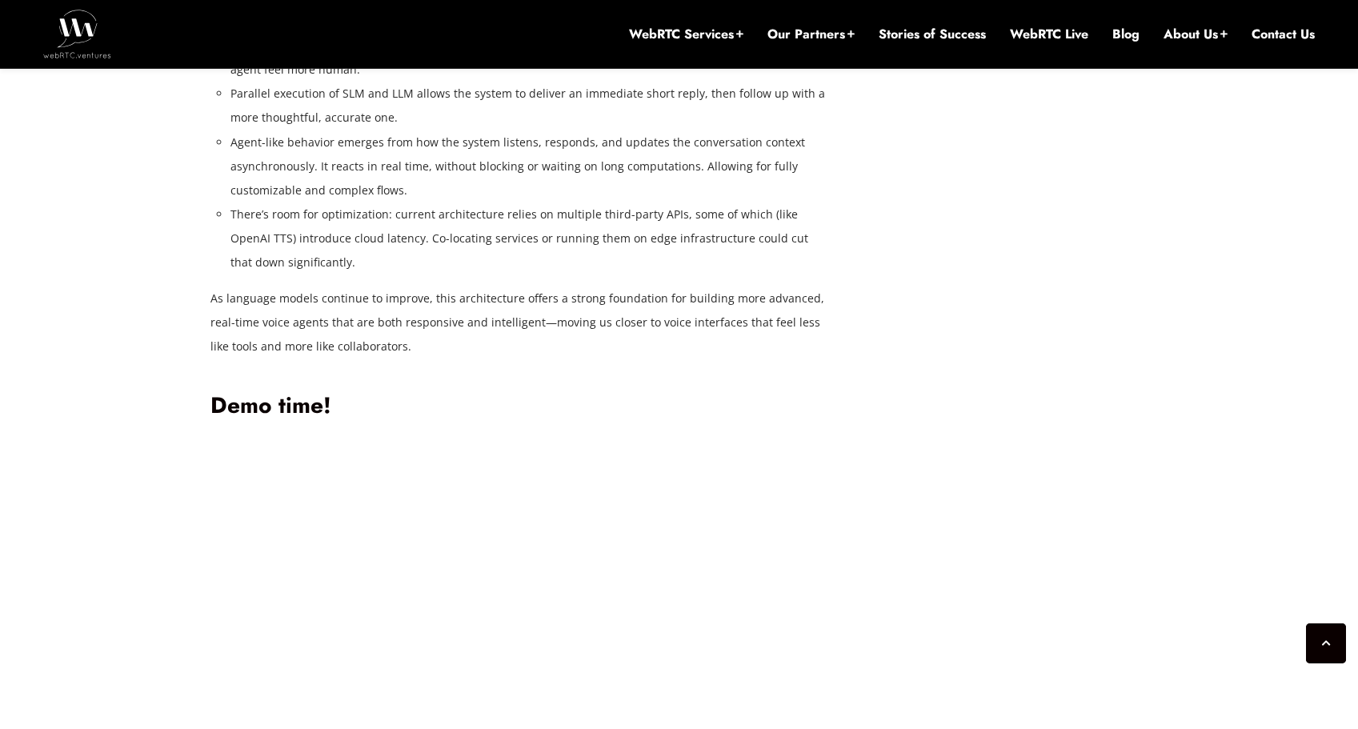
click at [421, 202] on li "Agent-like behavior emerges from how the system listens, responds, and updates …" at bounding box center [529, 166] width 596 height 72
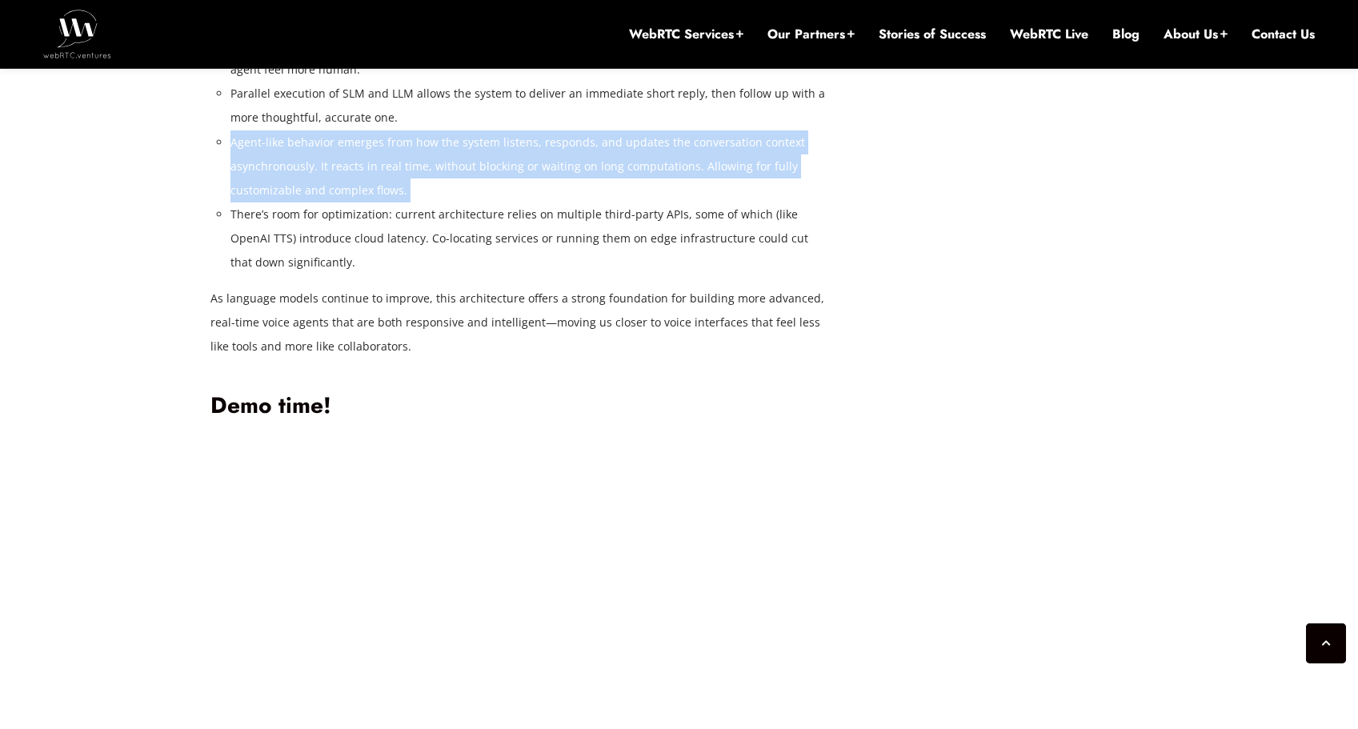
click at [421, 202] on li "Agent-like behavior emerges from how the system listens, responds, and updates …" at bounding box center [529, 166] width 596 height 72
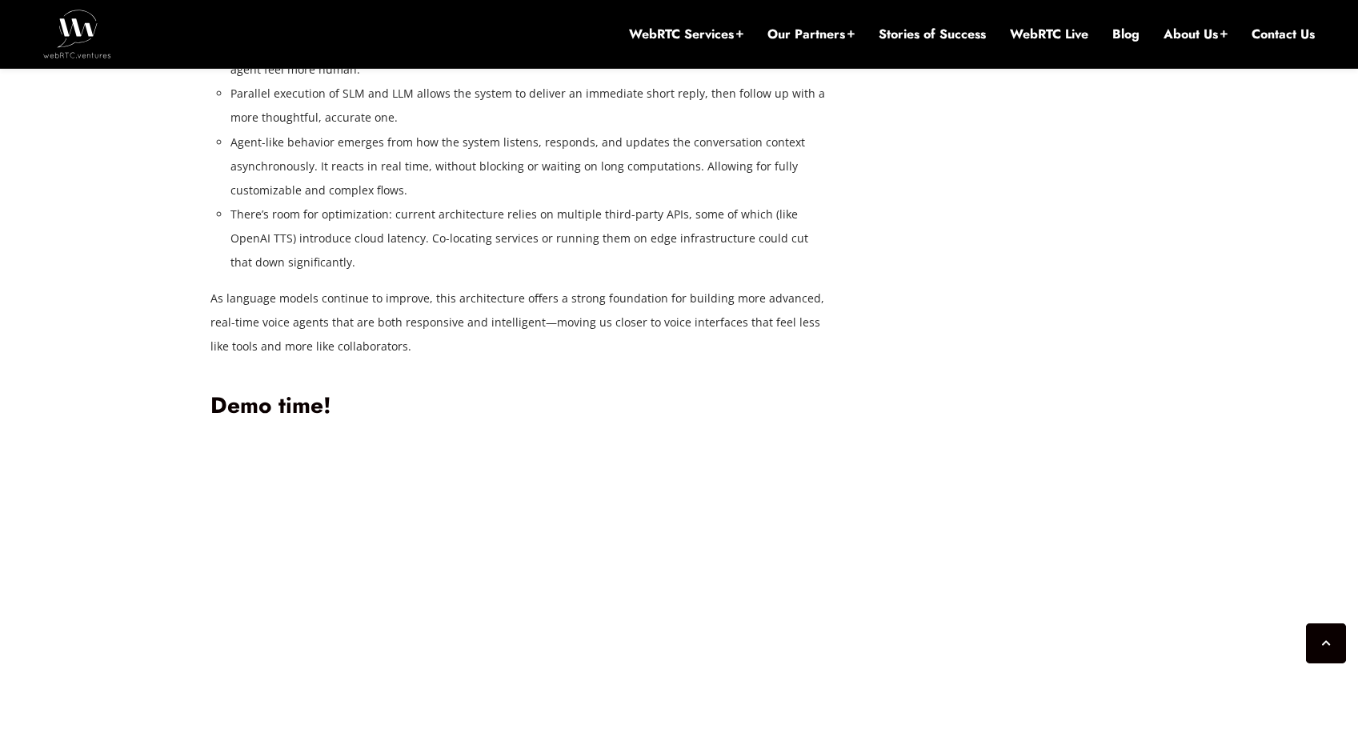
click at [478, 275] on li "There’s room for optimization: current architecture relies on multiple third-pa…" at bounding box center [529, 238] width 596 height 72
click at [477, 275] on li "There’s room for optimization: current architecture relies on multiple third-pa…" at bounding box center [529, 238] width 596 height 72
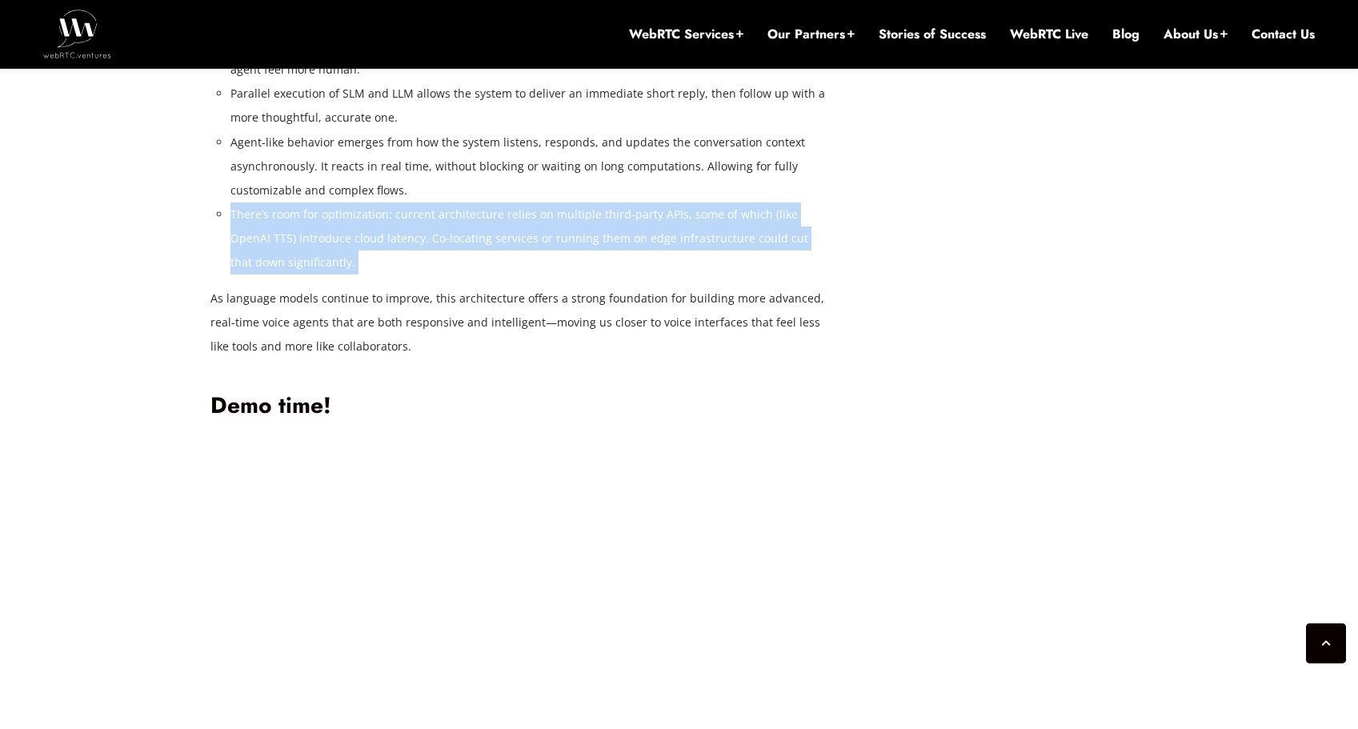
click at [477, 275] on li "There’s room for optimization: current architecture relies on multiple third-pa…" at bounding box center [529, 238] width 596 height 72
click at [457, 275] on li "There’s room for optimization: current architecture relies on multiple third-pa…" at bounding box center [529, 238] width 596 height 72
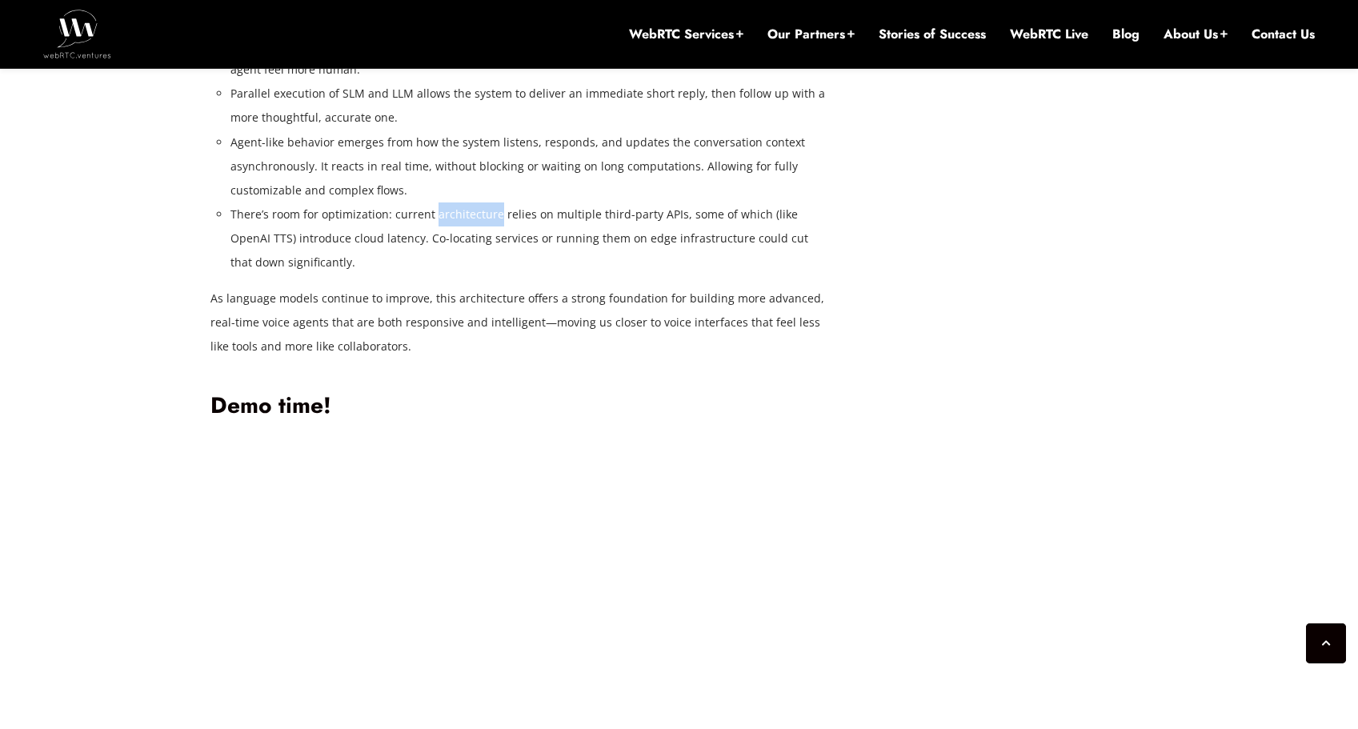
click at [457, 275] on li "There’s room for optimization: current architecture relies on multiple third-pa…" at bounding box center [529, 238] width 596 height 72
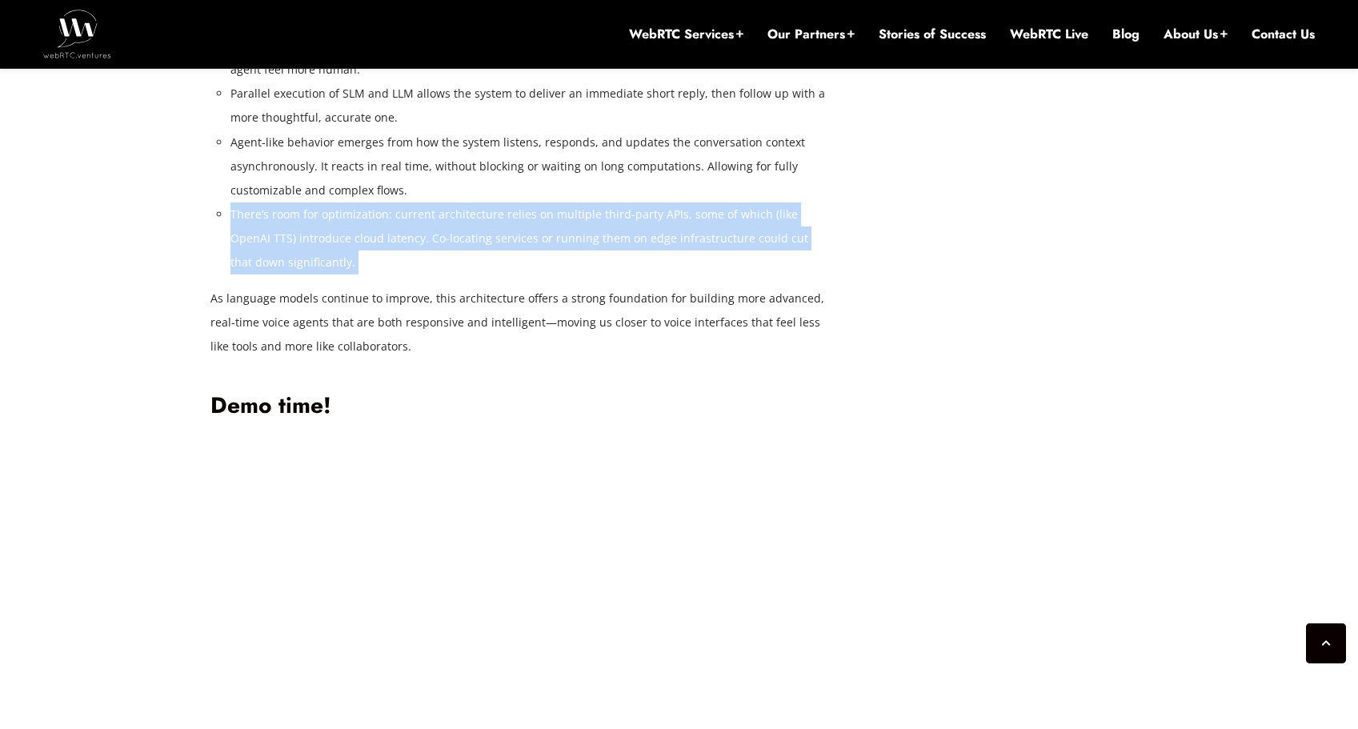
click at [457, 275] on li "There’s room for optimization: current architecture relies on multiple third-pa…" at bounding box center [529, 238] width 596 height 72
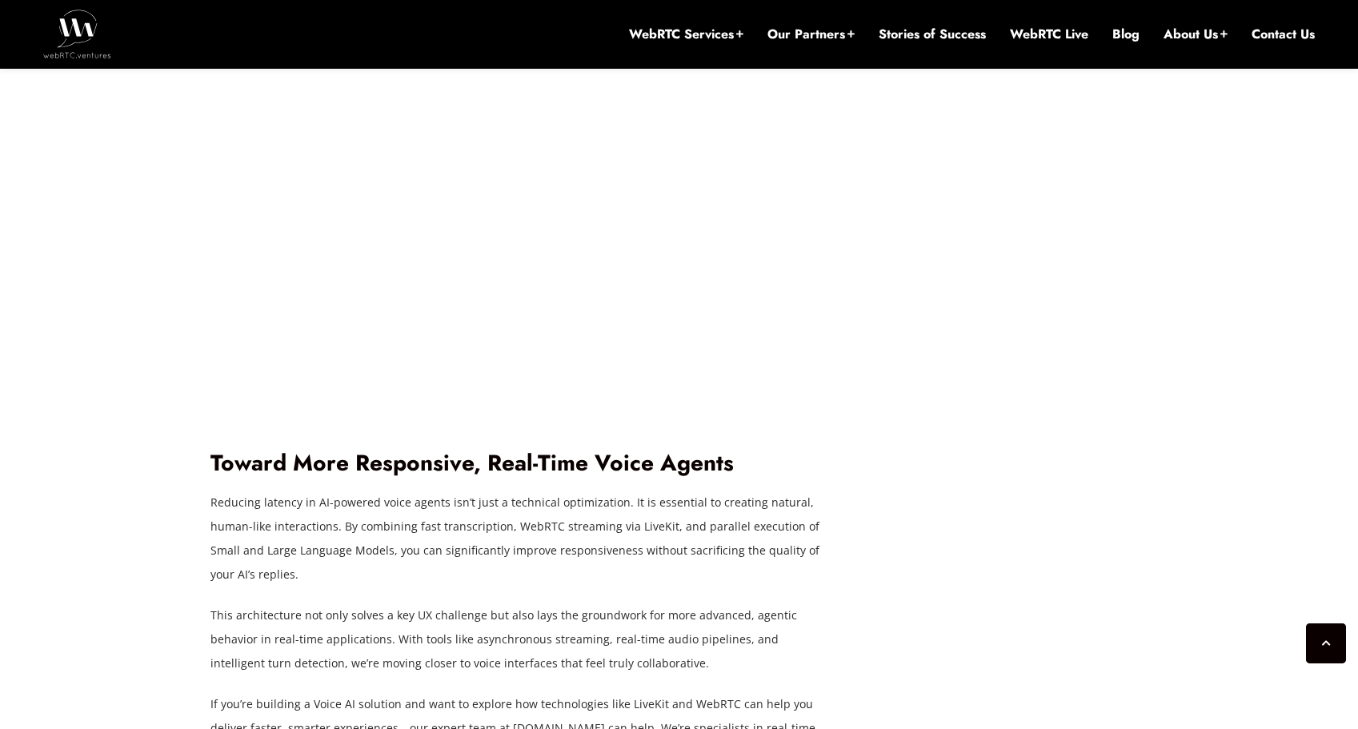
scroll to position [5712, 0]
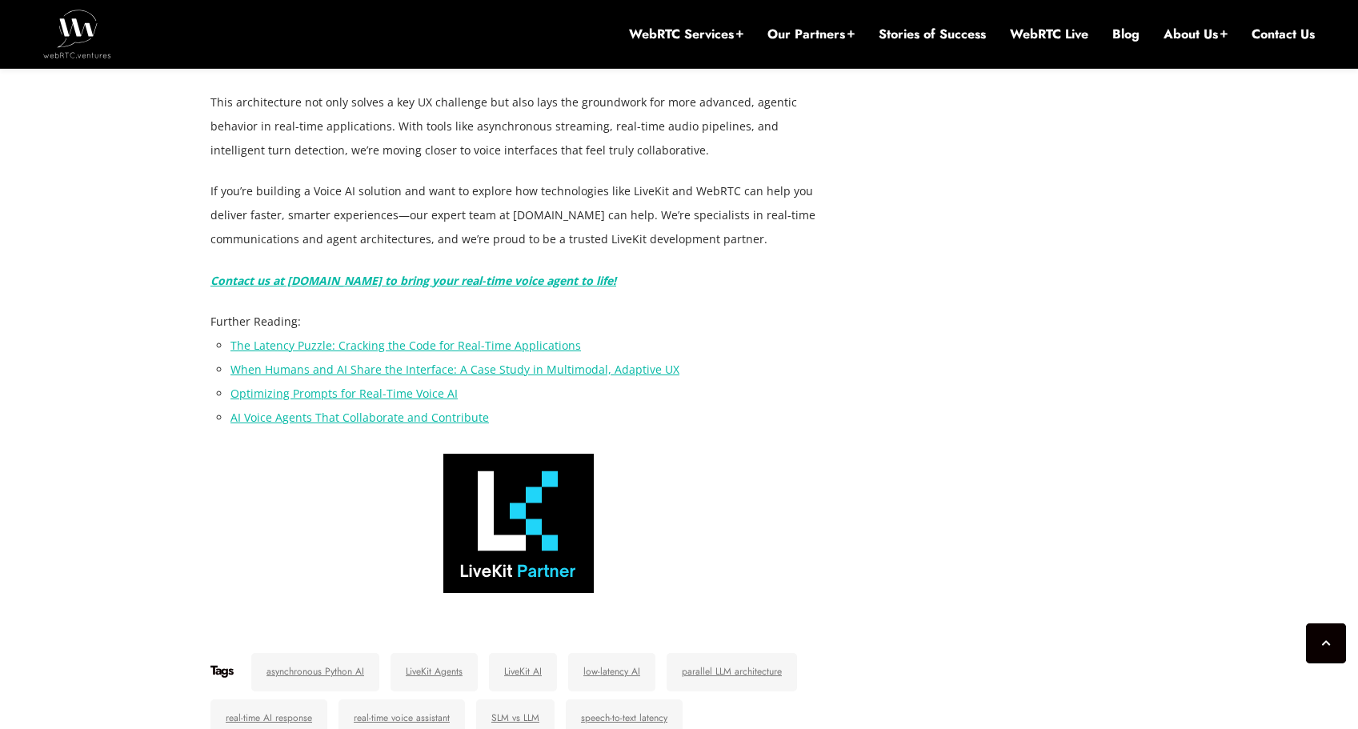
drag, startPoint x: 679, startPoint y: 500, endPoint x: 502, endPoint y: 214, distance: 336.5
drag, startPoint x: 502, startPoint y: 214, endPoint x: 712, endPoint y: 506, distance: 358.9
click at [782, 251] on p "If you’re building a Voice AI solution and want to explore how technologies lik…" at bounding box center [518, 215] width 616 height 72
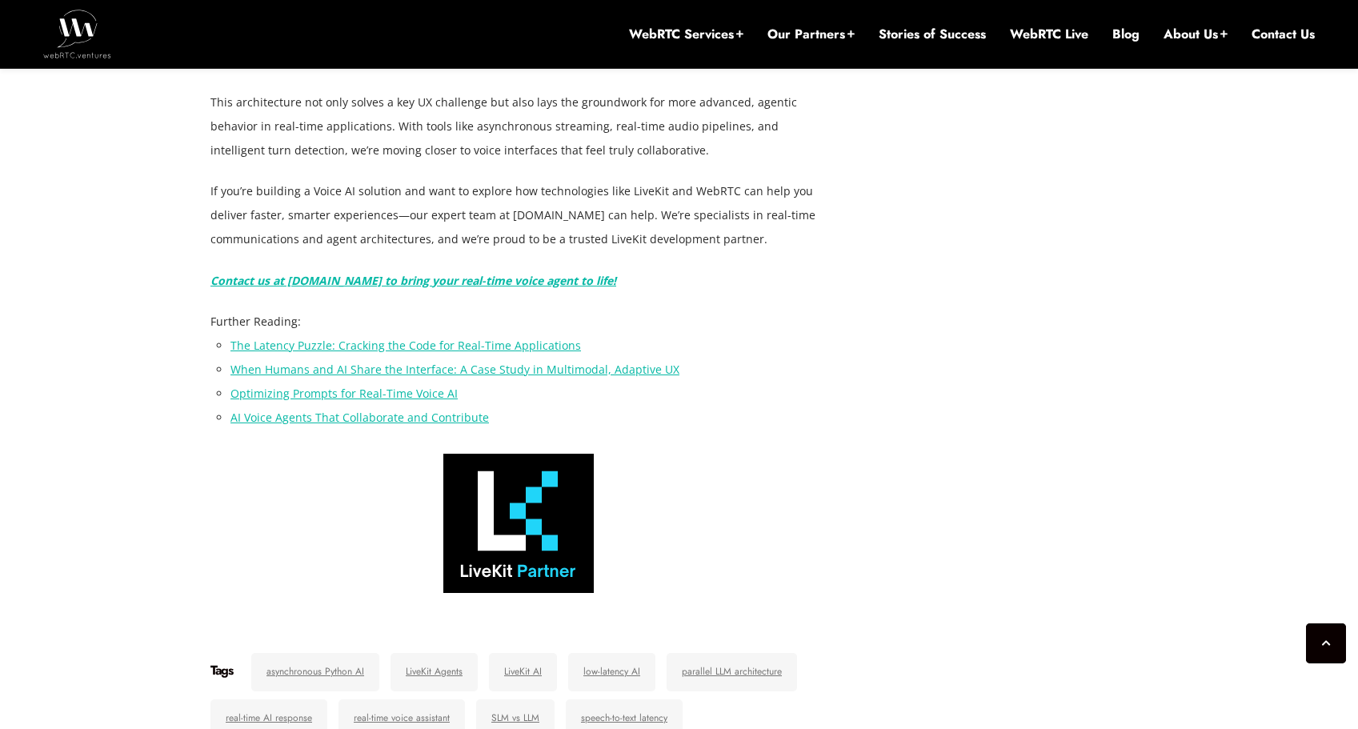
drag, startPoint x: 765, startPoint y: 475, endPoint x: 218, endPoint y: 259, distance: 588.1
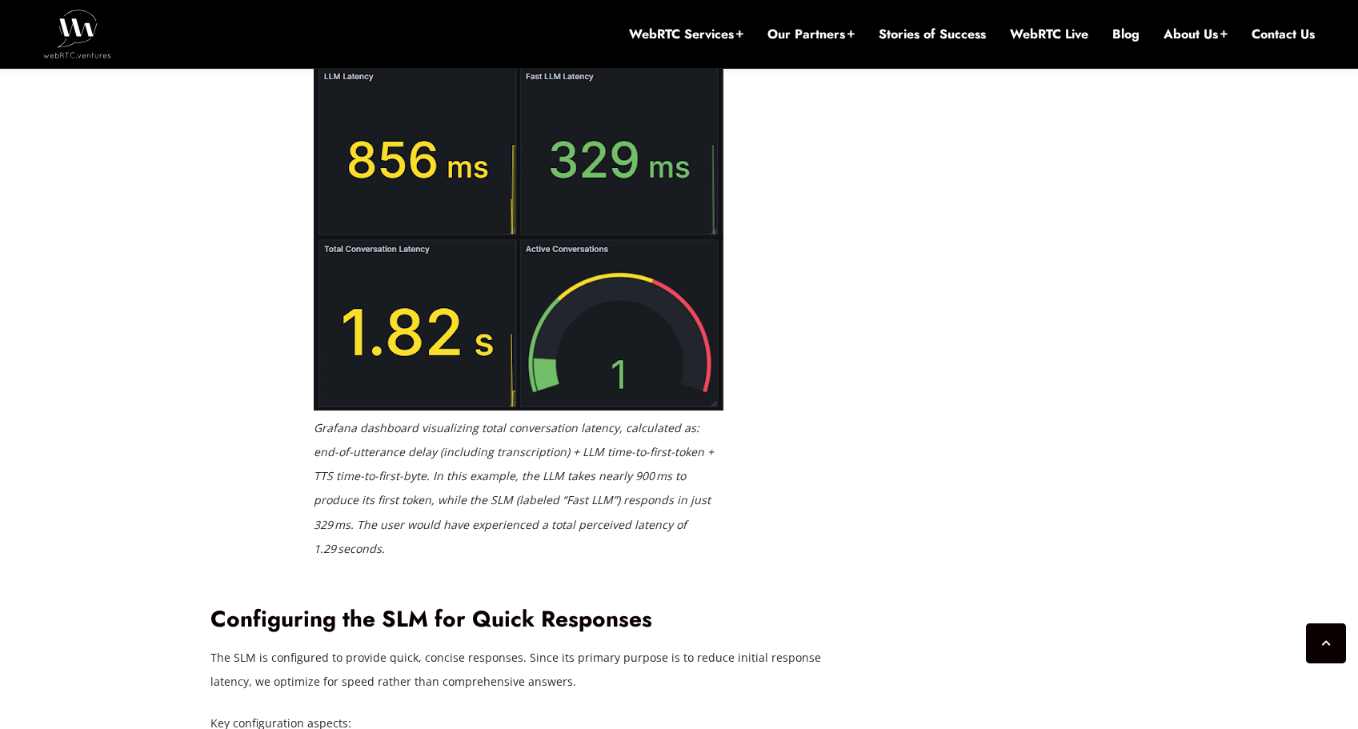
scroll to position [2710, 0]
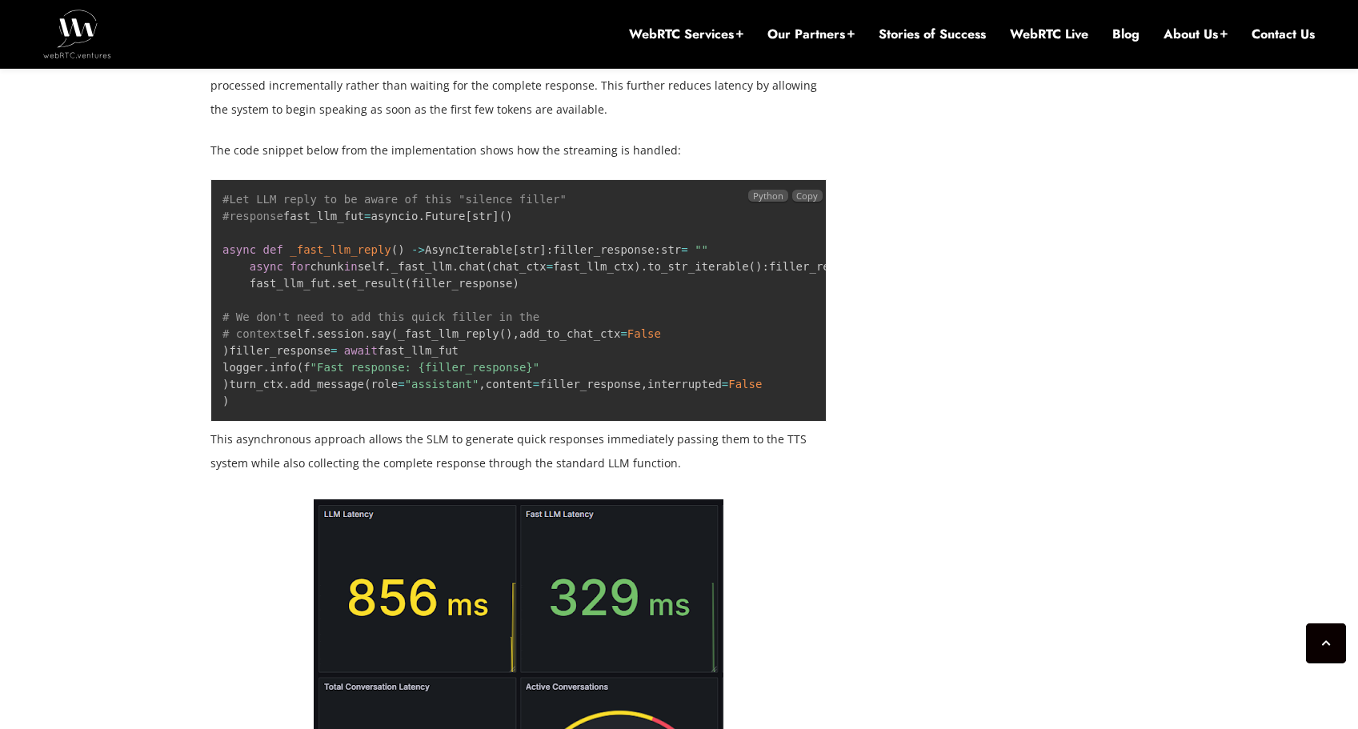
click at [323, 333] on code "#Let LLM reply to be aware of this "silence filler" #response fast_llm_fut = as…" at bounding box center [603, 300] width 763 height 214
click at [371, 312] on code "#Let LLM reply to be aware of this "silence filler" #response fast_llm_fut = as…" at bounding box center [603, 300] width 763 height 214
click at [469, 302] on code "#Let LLM reply to be aware of this "silence filler" #response fast_llm_fut = as…" at bounding box center [603, 300] width 763 height 214
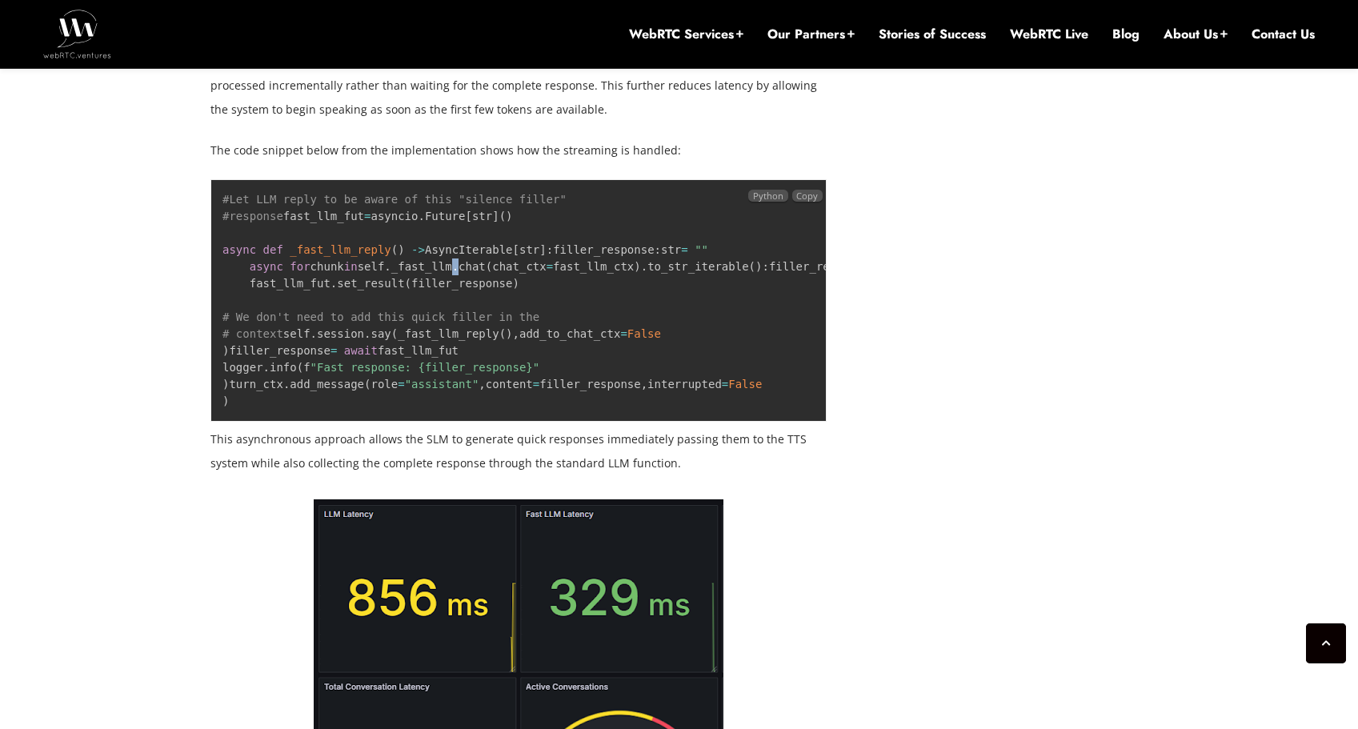
click at [469, 302] on code "#Let LLM reply to be aware of this "silence filler" #response fast_llm_fut = as…" at bounding box center [603, 300] width 763 height 214
click at [434, 304] on code "#Let LLM reply to be aware of this "silence filler" #response fast_llm_fut = as…" at bounding box center [603, 300] width 763 height 214
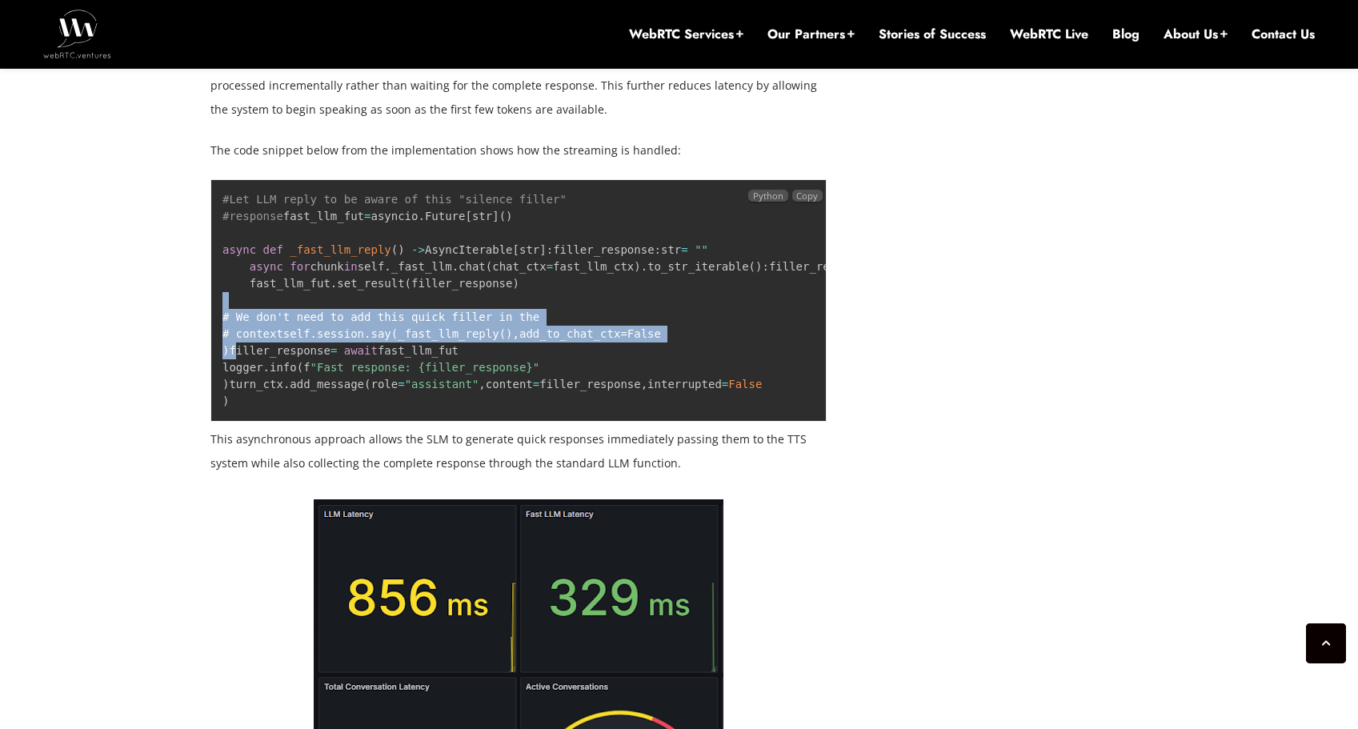
drag, startPoint x: 371, startPoint y: 513, endPoint x: 351, endPoint y: 401, distance: 113.7
click at [351, 398] on pre "#Let LLM reply to be aware of this "silence filler" #response fast_llm_fut = as…" at bounding box center [518, 300] width 616 height 243
click at [363, 422] on pre "#Let LLM reply to be aware of this "silence filler" #response fast_llm_fut = as…" at bounding box center [518, 300] width 616 height 243
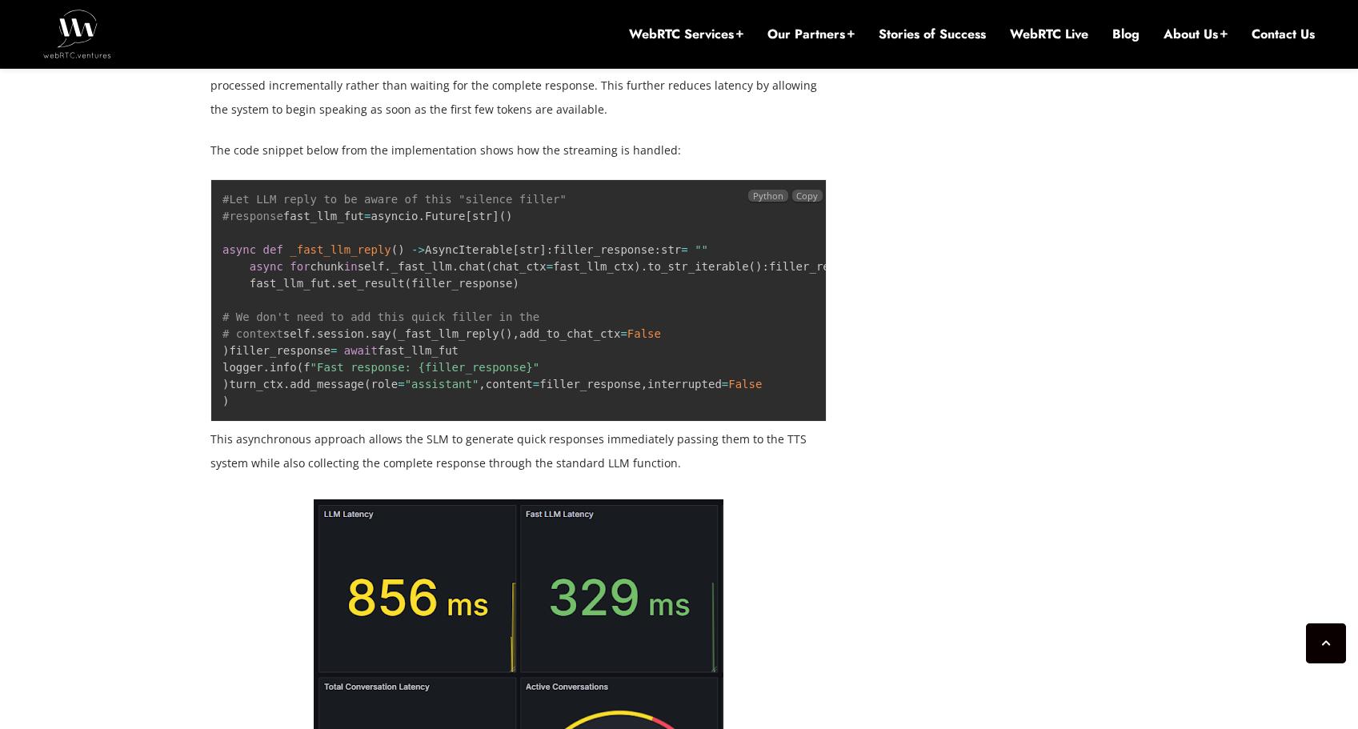
click at [300, 407] on code "#Let LLM reply to be aware of this "silence filler" #response fast_llm_fut = as…" at bounding box center [603, 300] width 763 height 214
click at [431, 325] on pre "#Let LLM reply to be aware of this "silence filler" #response fast_llm_fut = as…" at bounding box center [518, 300] width 616 height 243
click at [480, 302] on code "#Let LLM reply to be aware of this "silence filler" #response fast_llm_fut = as…" at bounding box center [603, 300] width 763 height 214
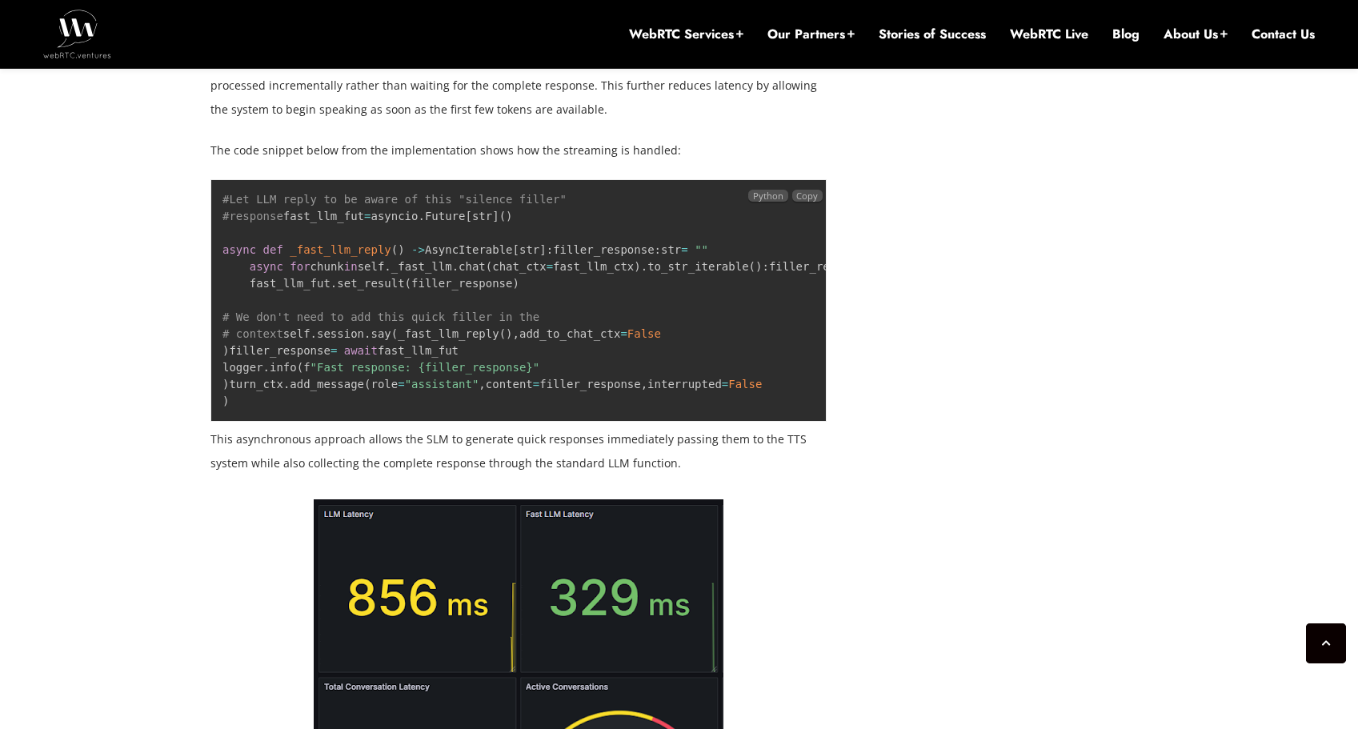
click at [310, 319] on code "#Let LLM reply to be aware of this "silence filler" #response fast_llm_fut = as…" at bounding box center [603, 300] width 763 height 214
click at [383, 313] on code "#Let LLM reply to be aware of this "silence filler" #response fast_llm_fut = as…" at bounding box center [603, 300] width 763 height 214
click at [483, 294] on code "#Let LLM reply to be aware of this "silence filler" #response fast_llm_fut = as…" at bounding box center [603, 300] width 763 height 214
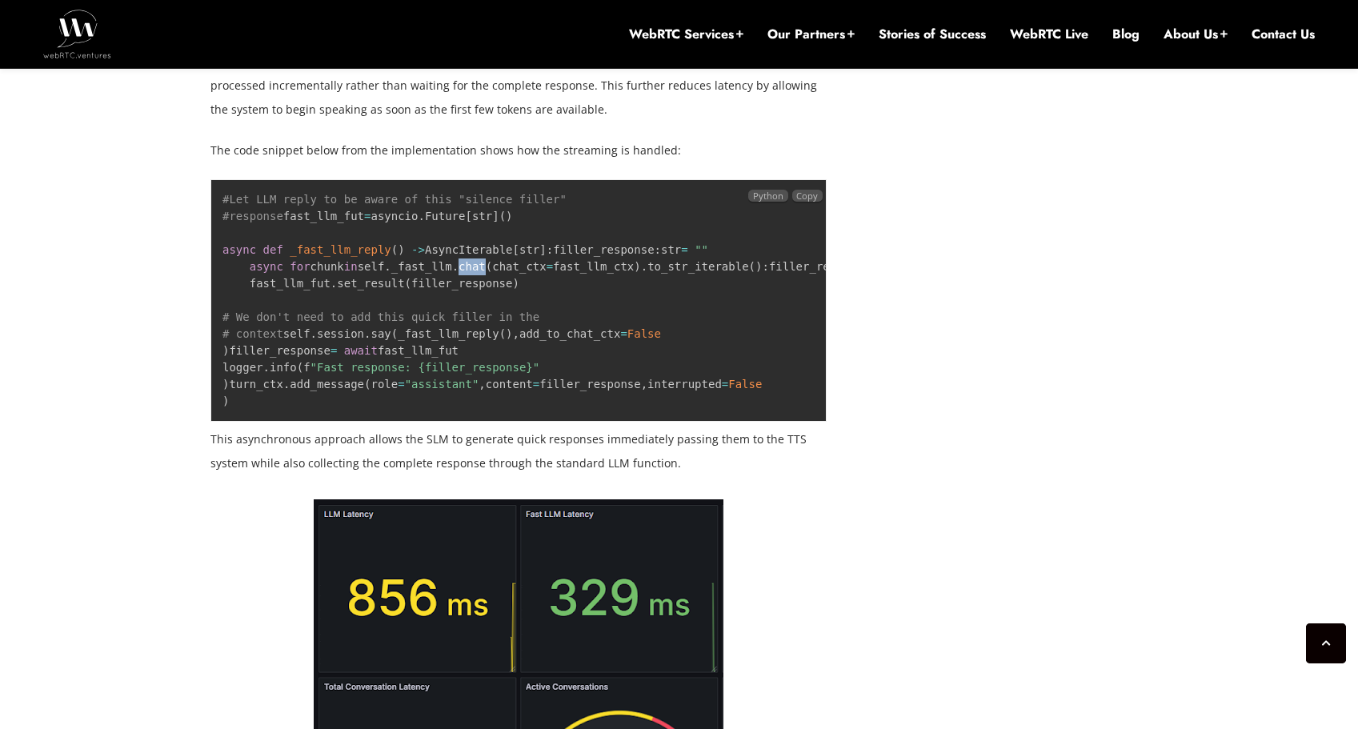
click at [483, 294] on code "#Let LLM reply to be aware of this "silence filler" #response fast_llm_fut = as…" at bounding box center [603, 300] width 763 height 214
click at [398, 304] on code "#Let LLM reply to be aware of this "silence filler" #response fast_llm_fut = as…" at bounding box center [603, 300] width 763 height 214
click at [423, 303] on code "#Let LLM reply to be aware of this "silence filler" #response fast_llm_fut = as…" at bounding box center [603, 300] width 763 height 214
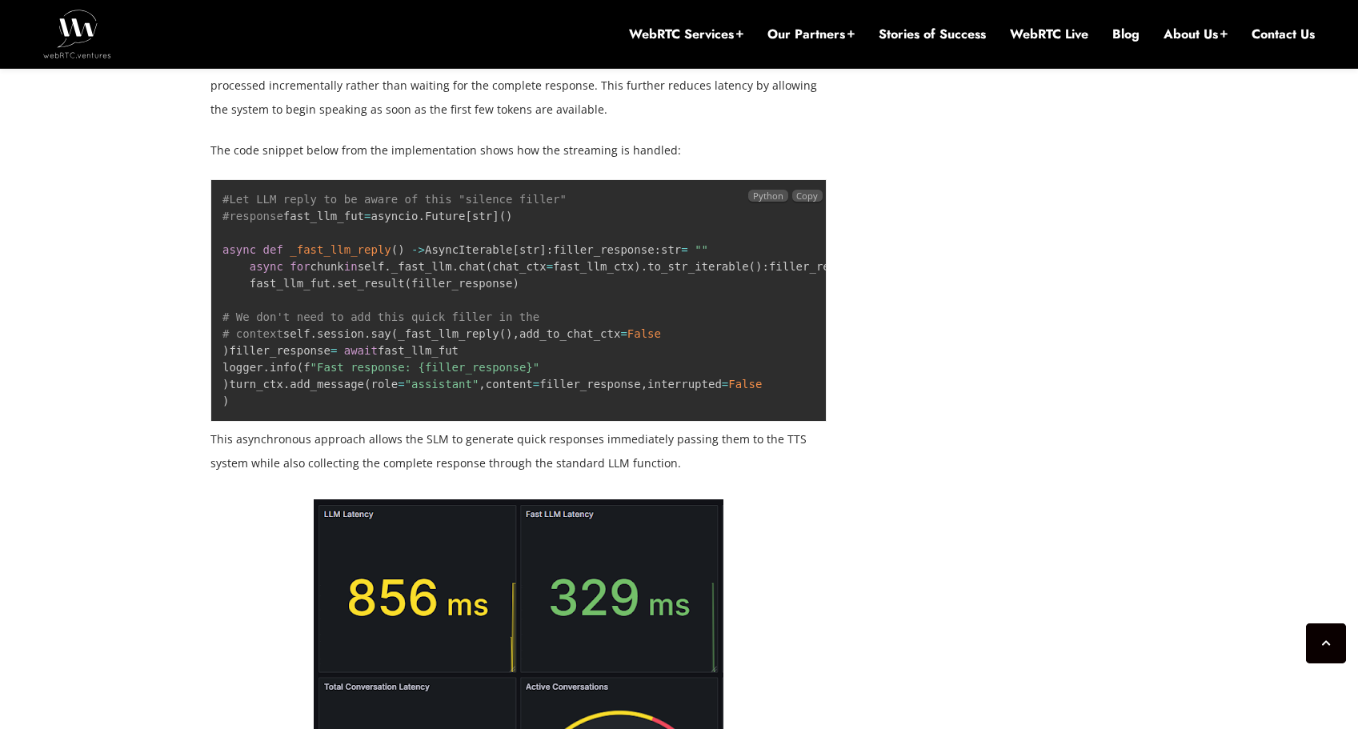
click at [365, 232] on code "#Let LLM reply to be aware of this "silence filler" #response fast_llm_fut = as…" at bounding box center [603, 300] width 763 height 214
click at [293, 232] on code "#Let LLM reply to be aware of this "silence filler" #response fast_llm_fut = as…" at bounding box center [603, 300] width 763 height 214
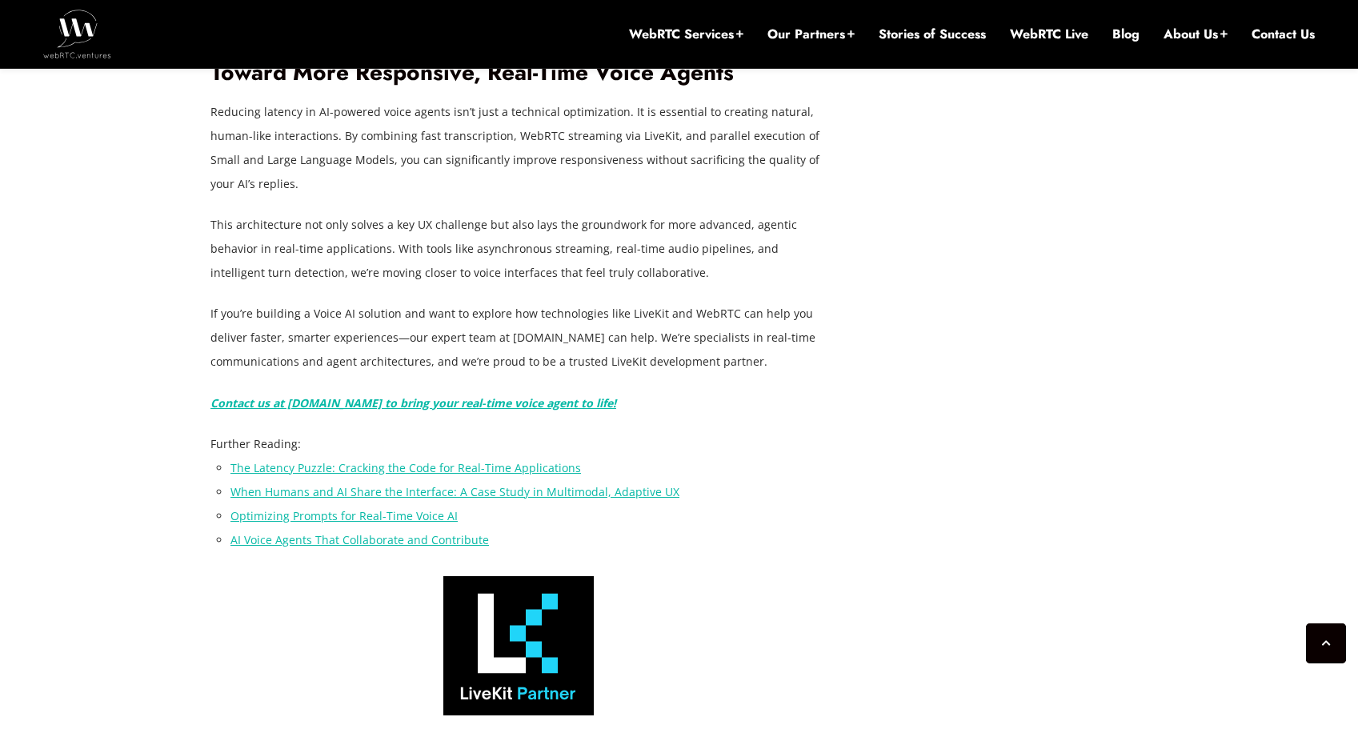
scroll to position [5884, 0]
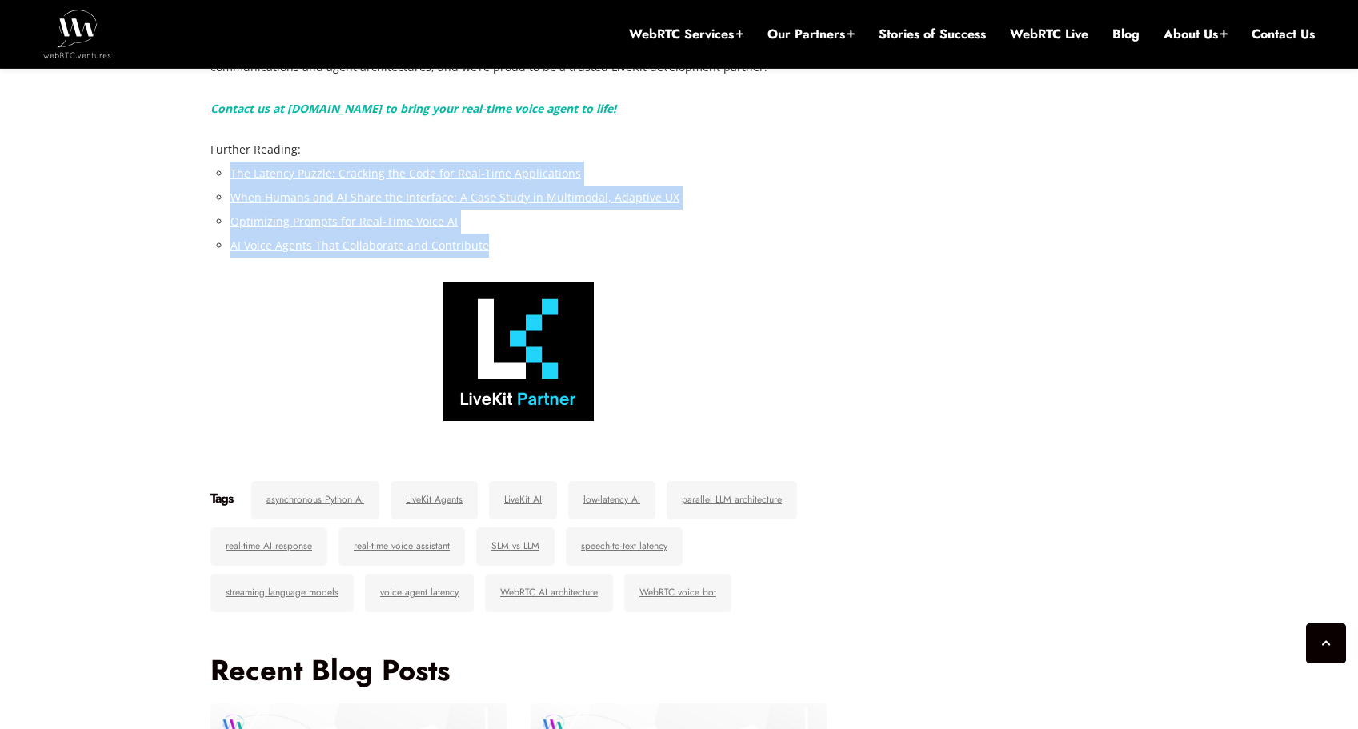
drag, startPoint x: 380, startPoint y: 402, endPoint x: 541, endPoint y: 481, distance: 179.3
click at [542, 258] on li "AI Voice Agents That Collaborate and Contribute" at bounding box center [529, 246] width 596 height 24
drag, startPoint x: 489, startPoint y: 466, endPoint x: 461, endPoint y: 400, distance: 71.4
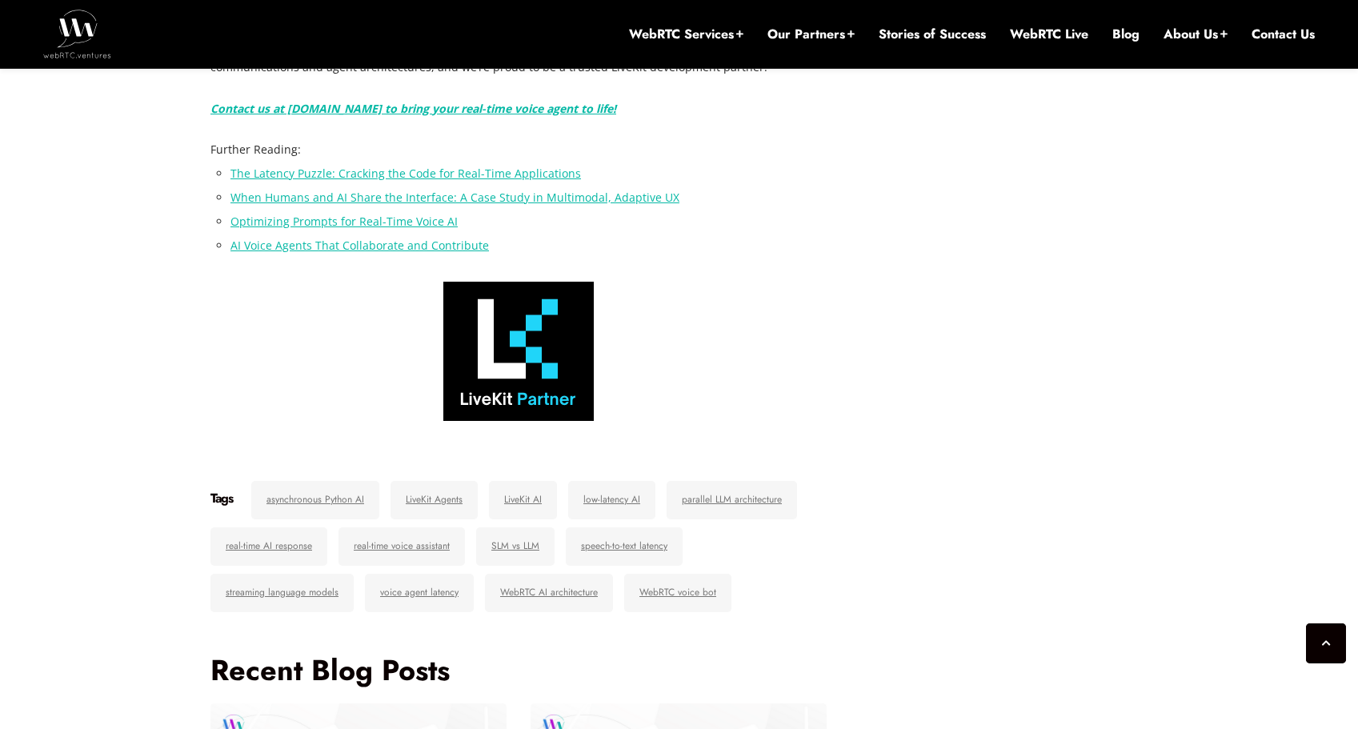
click at [344, 229] on link "Optimizing Prompts for Real-Time Voice AI" at bounding box center [344, 221] width 227 height 15
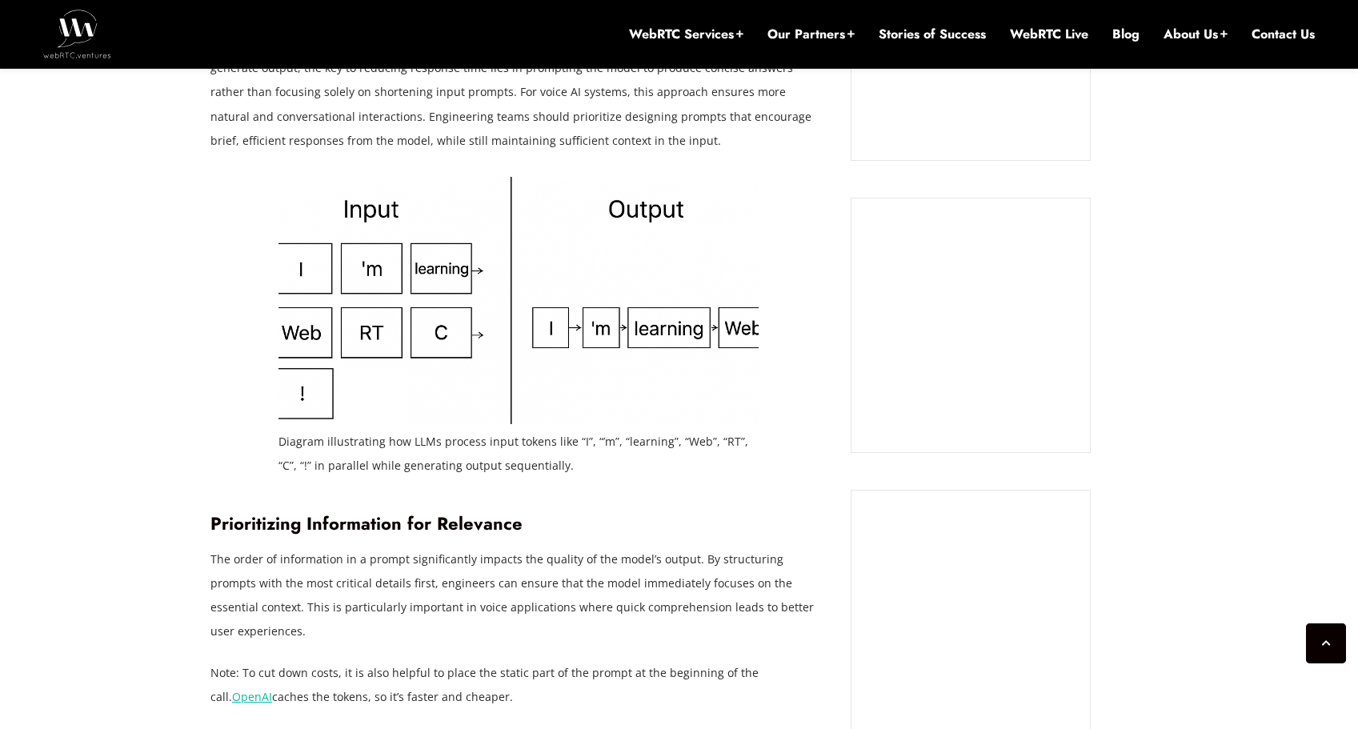
scroll to position [1387, 0]
click at [529, 444] on figcaption "Diagram illustrating how LLMs process input tokens like “I”, “’m”, “learning”, …" at bounding box center [519, 455] width 480 height 48
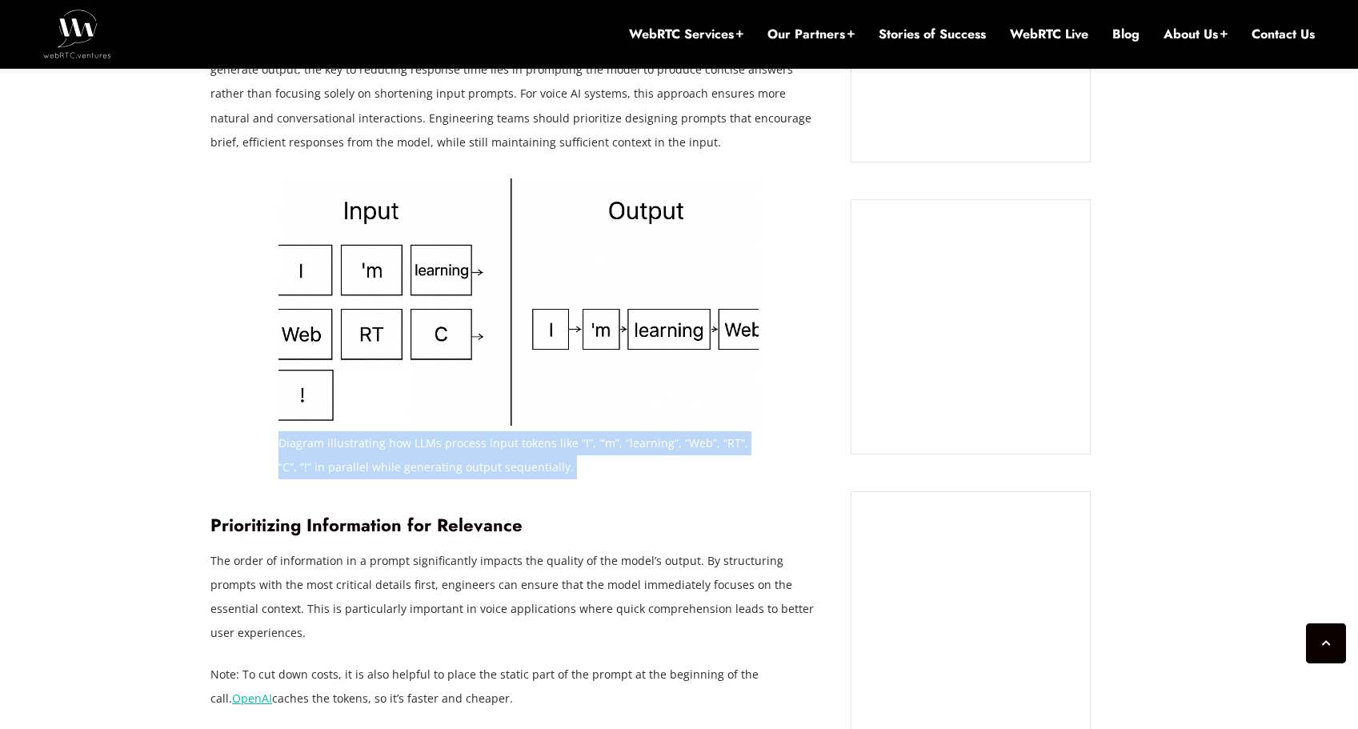
click at [529, 444] on figcaption "Diagram illustrating how LLMs process input tokens like “I”, “’m”, “learning”, …" at bounding box center [519, 455] width 480 height 48
click at [536, 473] on figcaption "Diagram illustrating how LLMs process input tokens like “I”, “’m”, “learning”, …" at bounding box center [519, 455] width 480 height 48
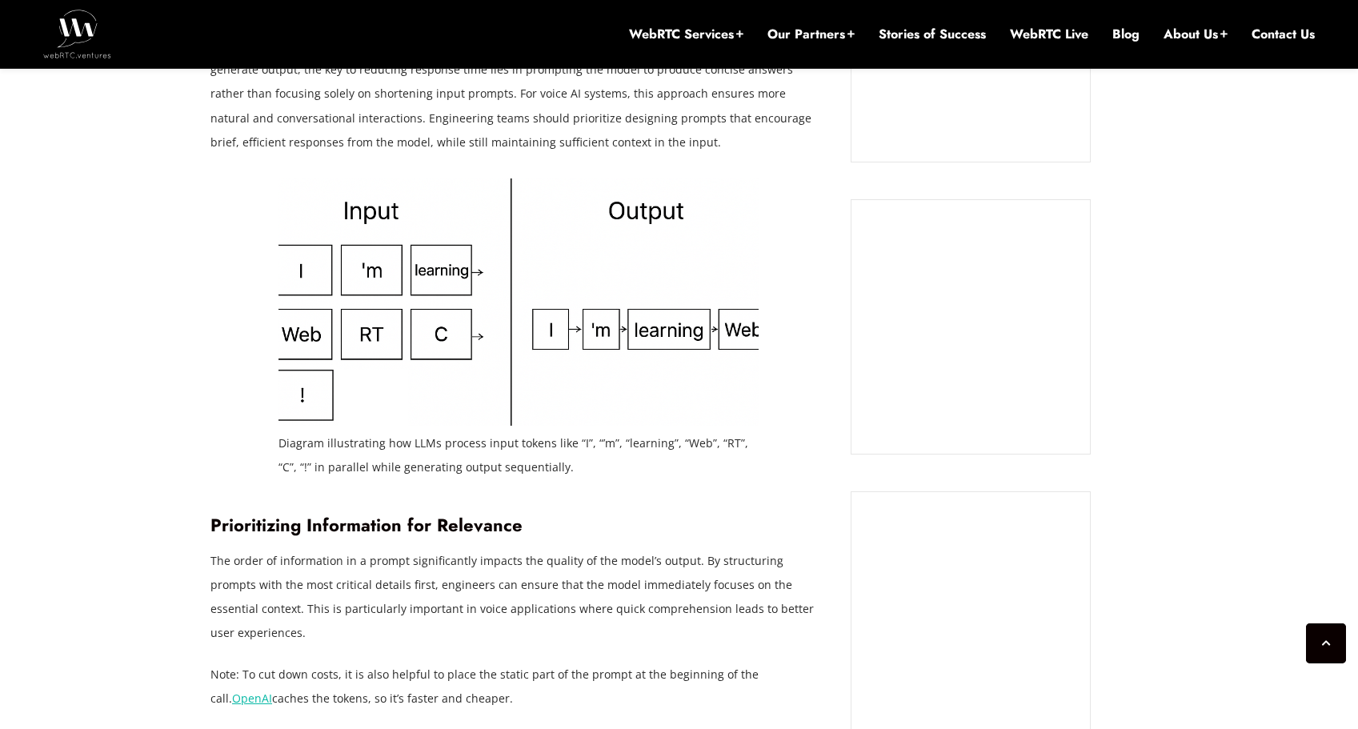
click at [571, 468] on figcaption "Diagram illustrating how LLMs process input tokens like “I”, “’m”, “learning”, …" at bounding box center [519, 455] width 480 height 48
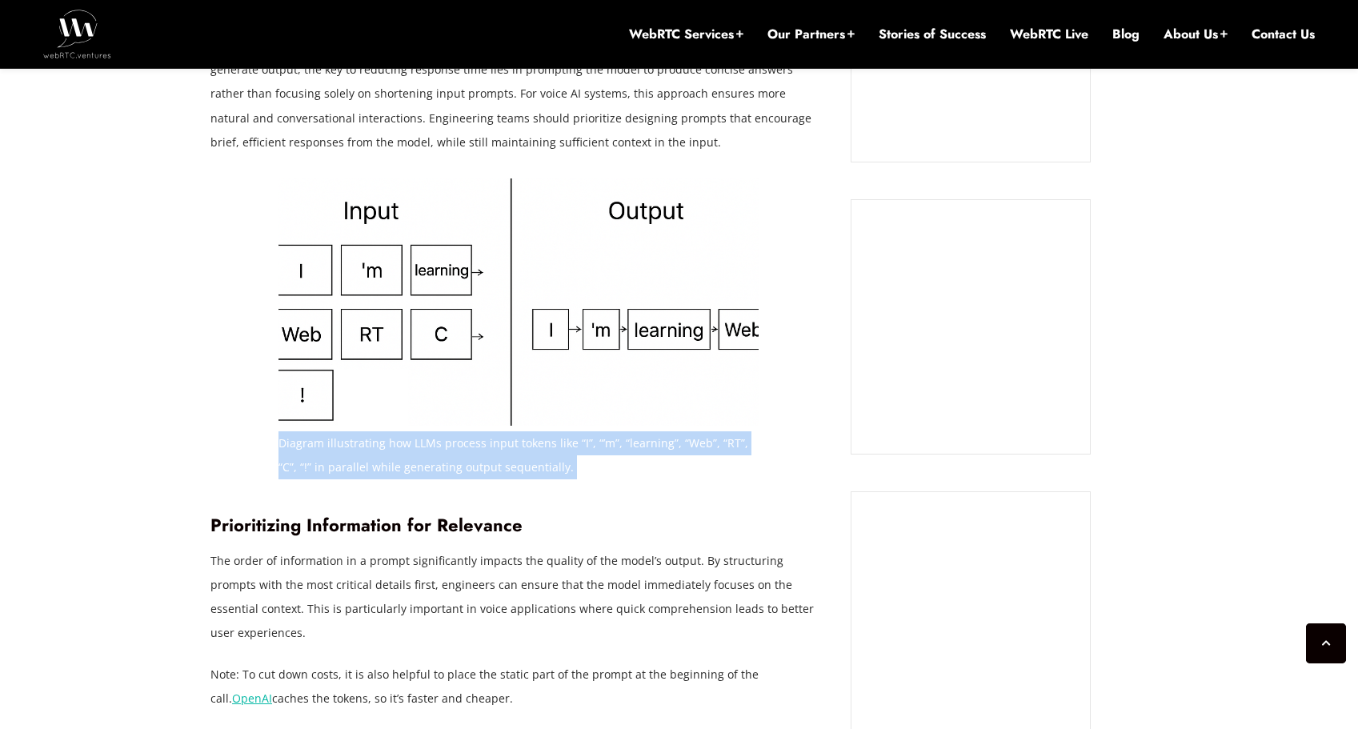
click at [571, 468] on figcaption "Diagram illustrating how LLMs process input tokens like “I”, “’m”, “learning”, …" at bounding box center [519, 455] width 480 height 48
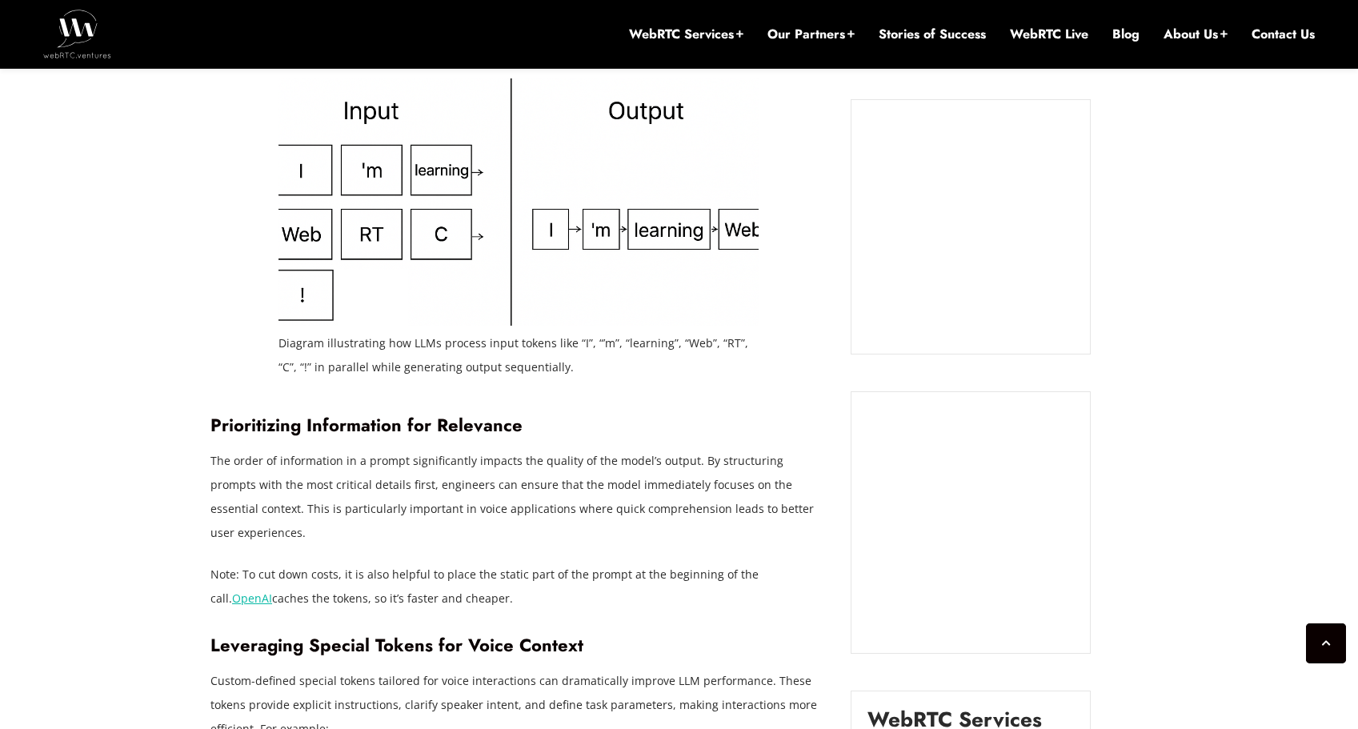
click at [479, 491] on p "The order of information in a prompt significantly impacts the quality of the m…" at bounding box center [518, 497] width 616 height 96
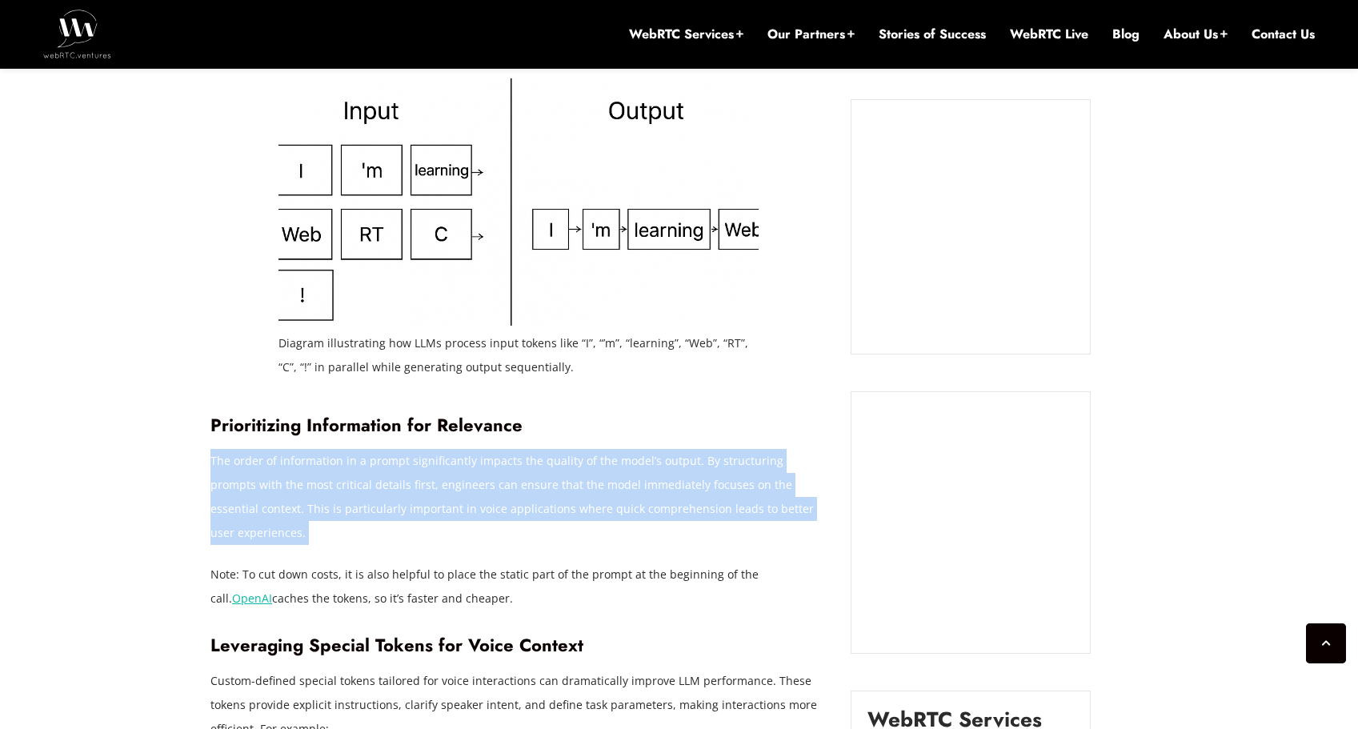
click at [479, 491] on p "The order of information in a prompt significantly impacts the quality of the m…" at bounding box center [518, 497] width 616 height 96
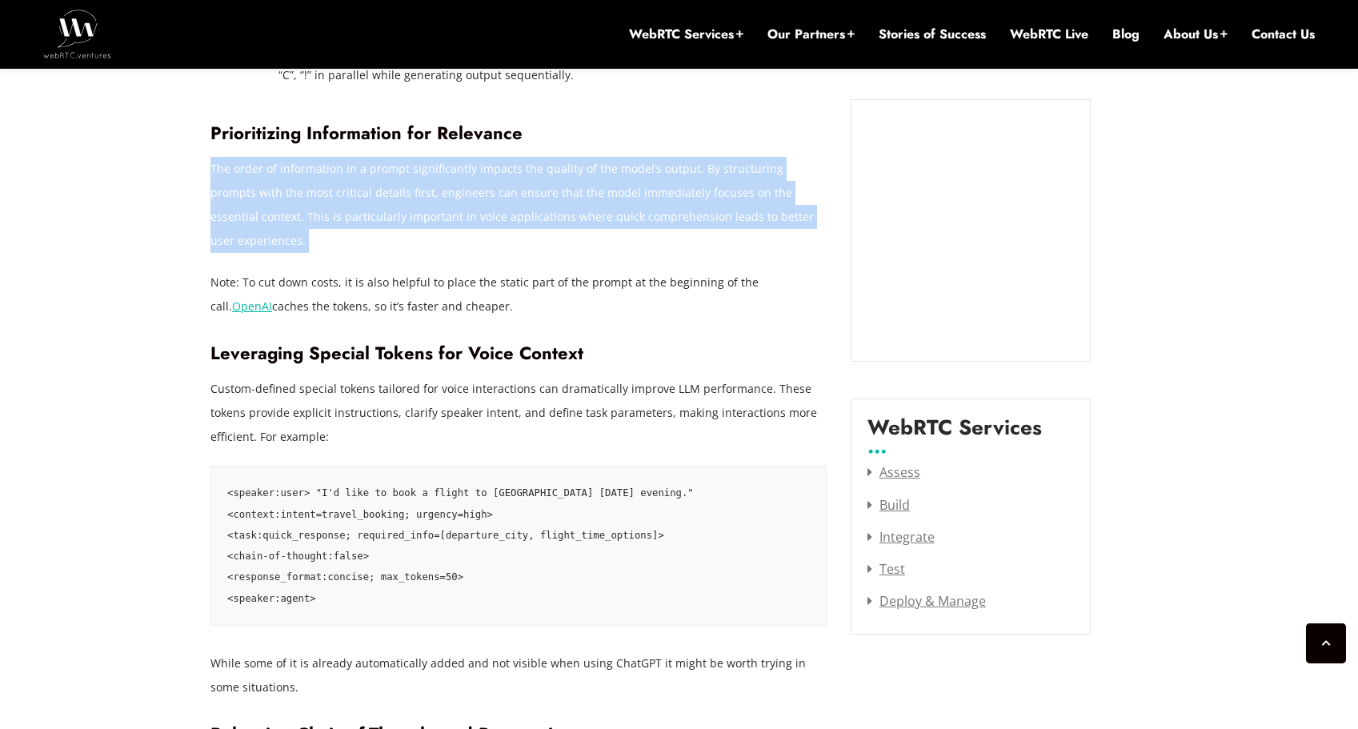
scroll to position [1845, 0]
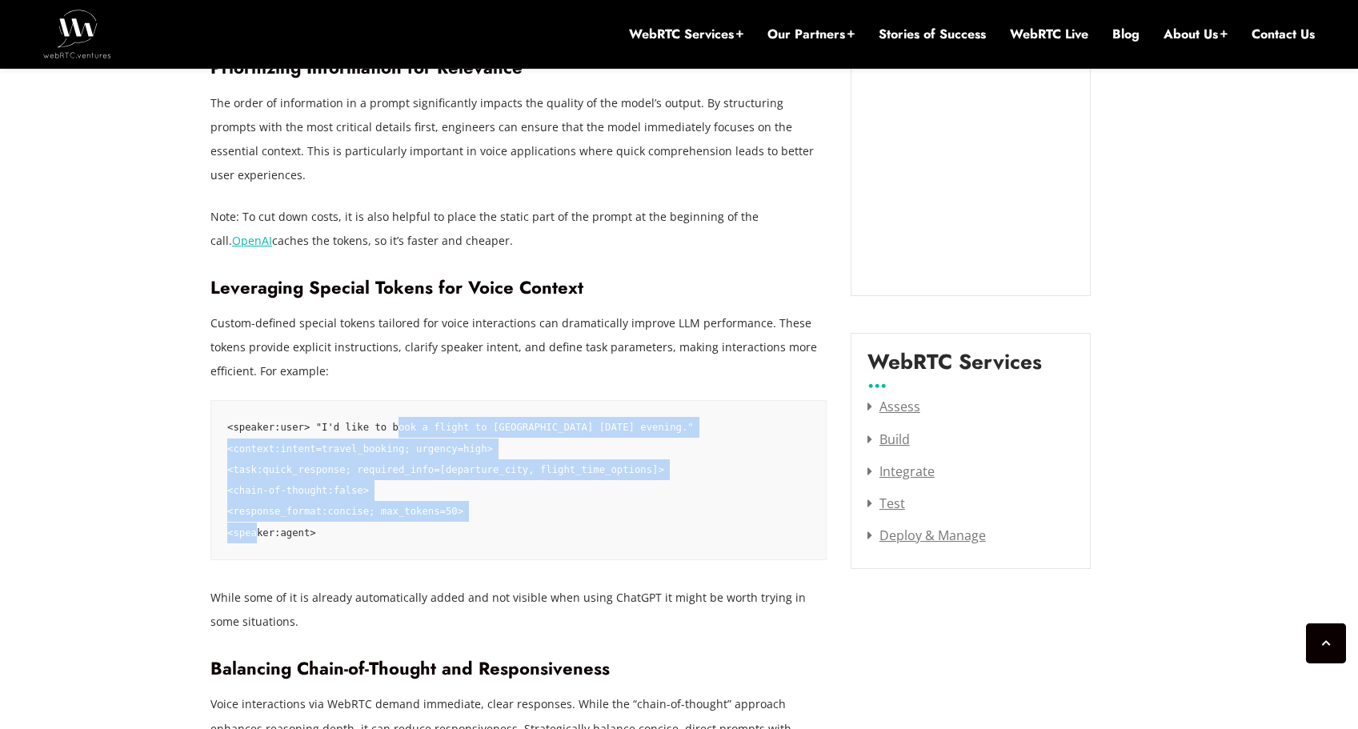
drag, startPoint x: 415, startPoint y: 523, endPoint x: 399, endPoint y: 395, distance: 129.1
click at [399, 400] on pre "<speaker:user> "I'd like to book a flight to Miami tomorrow evening." <context:…" at bounding box center [518, 480] width 616 height 160
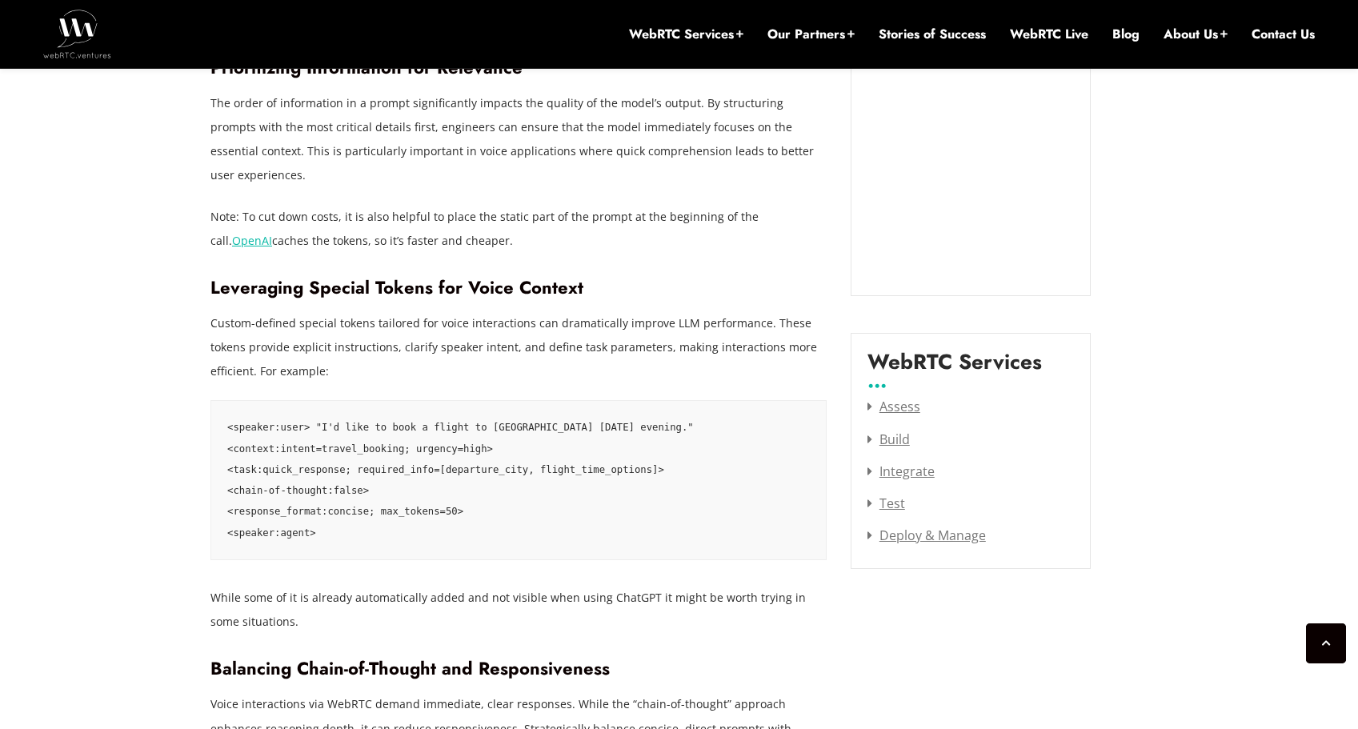
click at [379, 311] on p "Custom-defined special tokens tailored for voice interactions can dramatically …" at bounding box center [518, 347] width 616 height 72
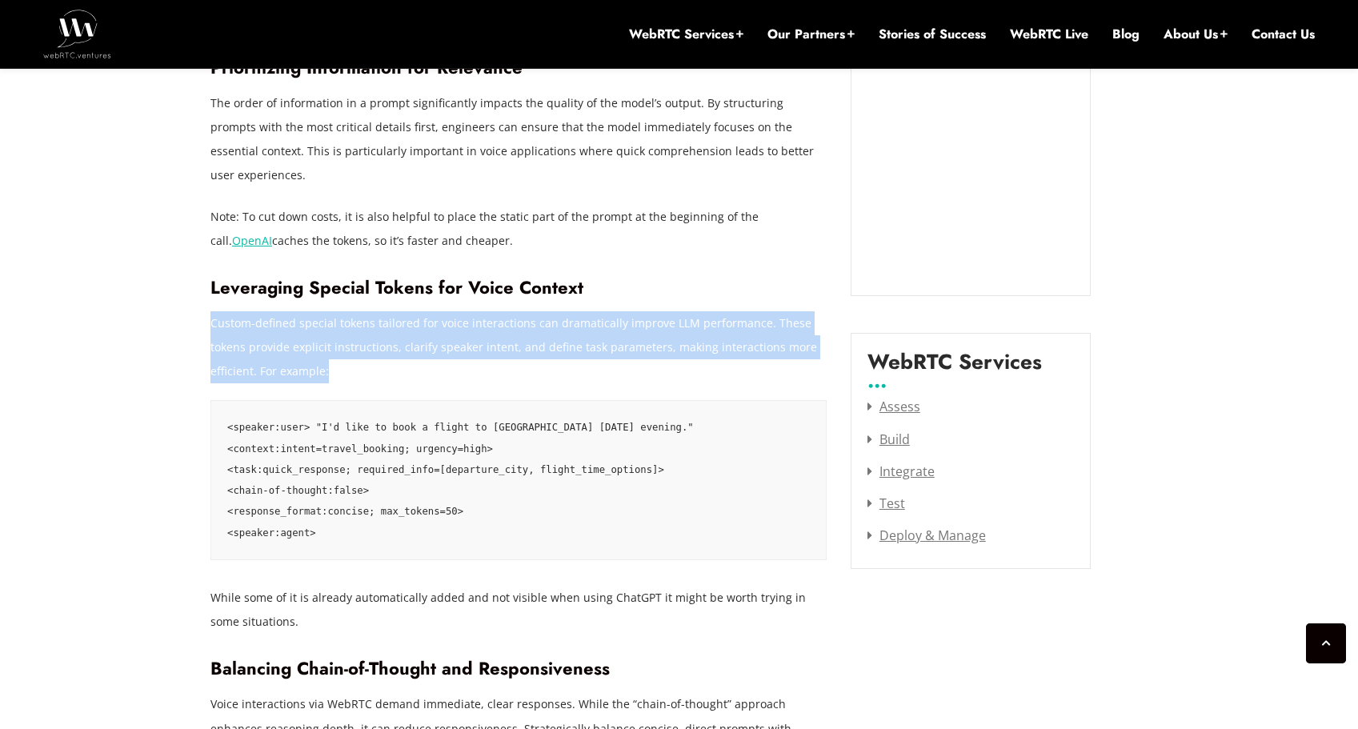
click at [379, 311] on p "Custom-defined special tokens tailored for voice interactions can dramatically …" at bounding box center [518, 347] width 616 height 72
click at [398, 323] on p "Custom-defined special tokens tailored for voice interactions can dramatically …" at bounding box center [518, 347] width 616 height 72
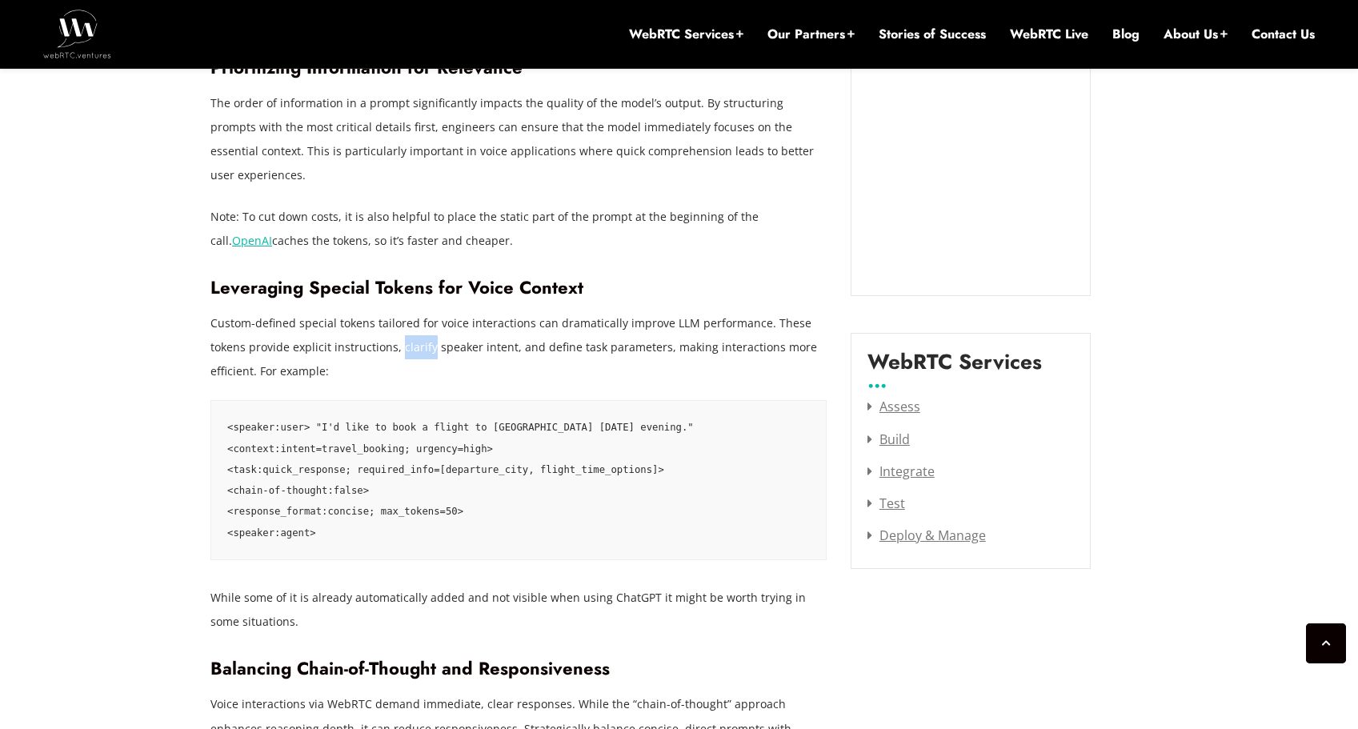
click at [398, 323] on p "Custom-defined special tokens tailored for voice interactions can dramatically …" at bounding box center [518, 347] width 616 height 72
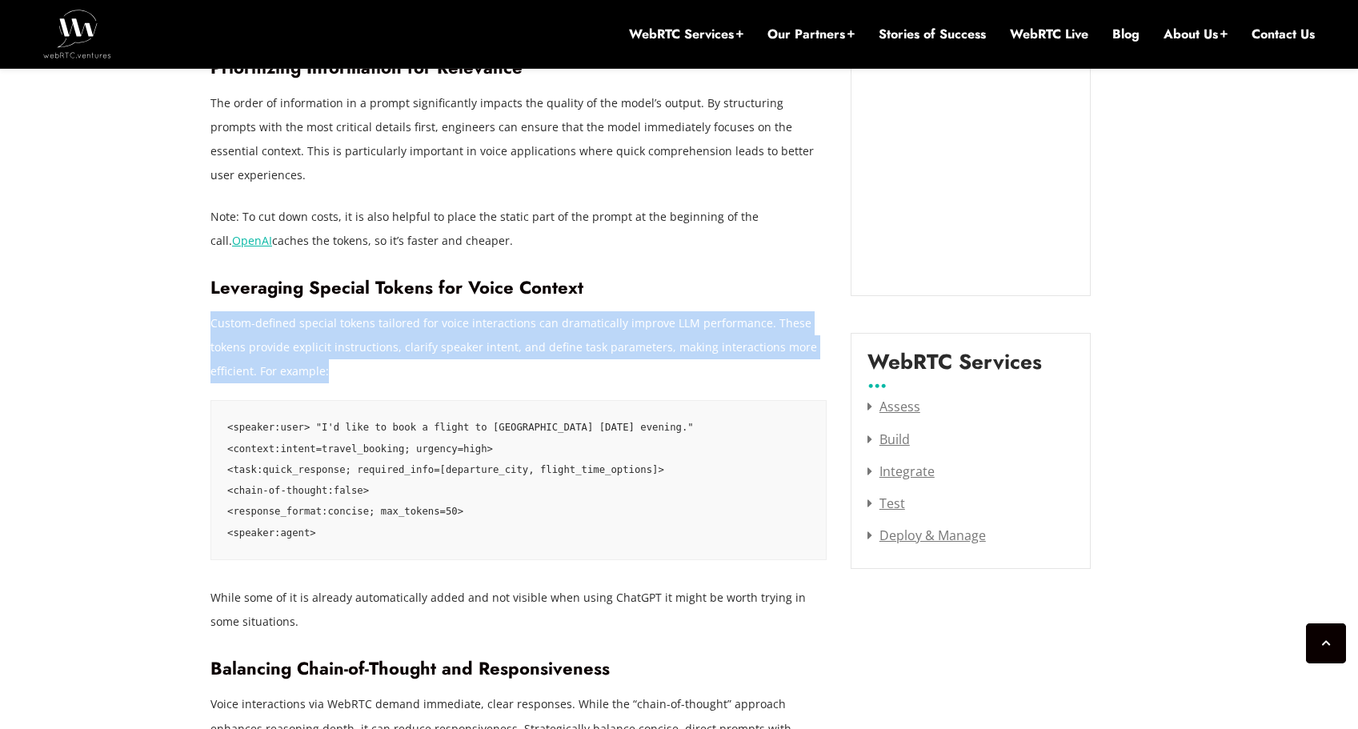
click at [398, 323] on p "Custom-defined special tokens tailored for voice interactions can dramatically …" at bounding box center [518, 347] width 616 height 72
click at [382, 355] on p "Custom-defined special tokens tailored for voice interactions can dramatically …" at bounding box center [518, 347] width 616 height 72
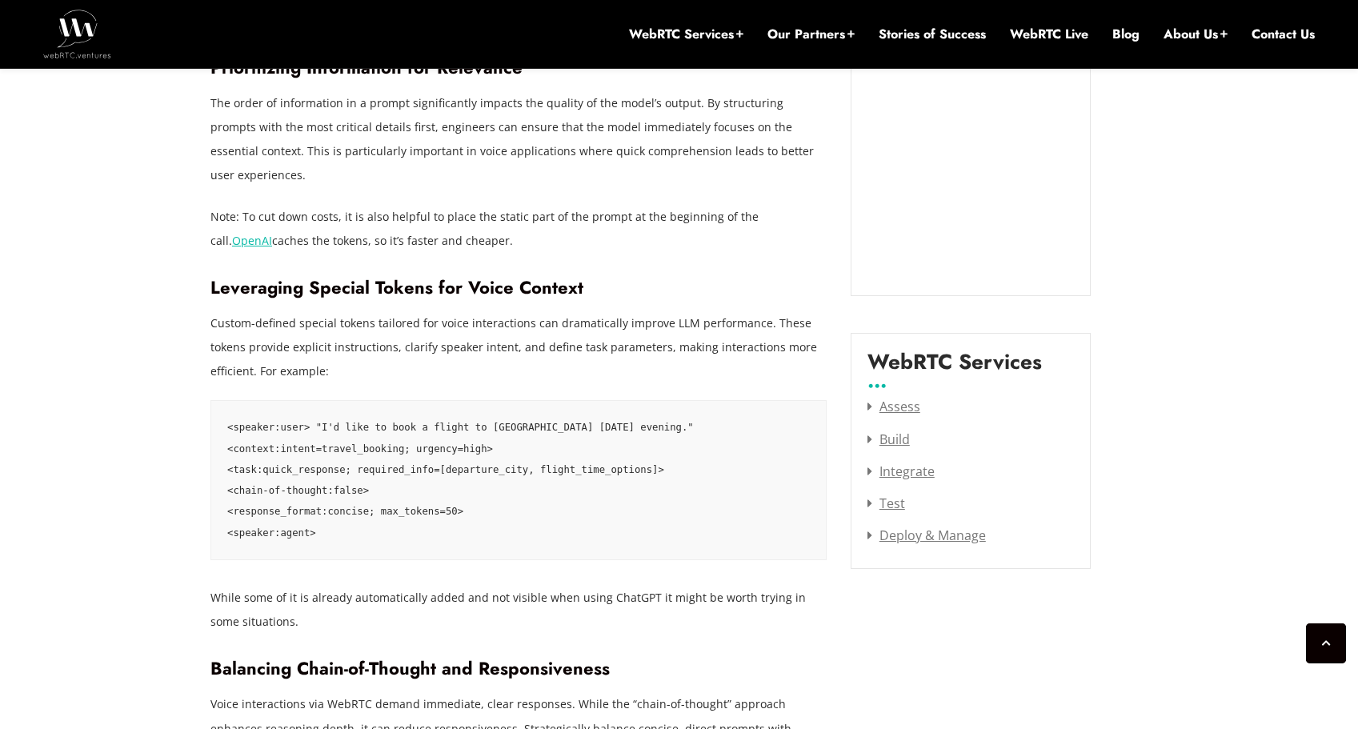
click at [395, 400] on pre "<speaker:user> "I'd like to book a flight to Miami tomorrow evening." <context:…" at bounding box center [518, 480] width 616 height 160
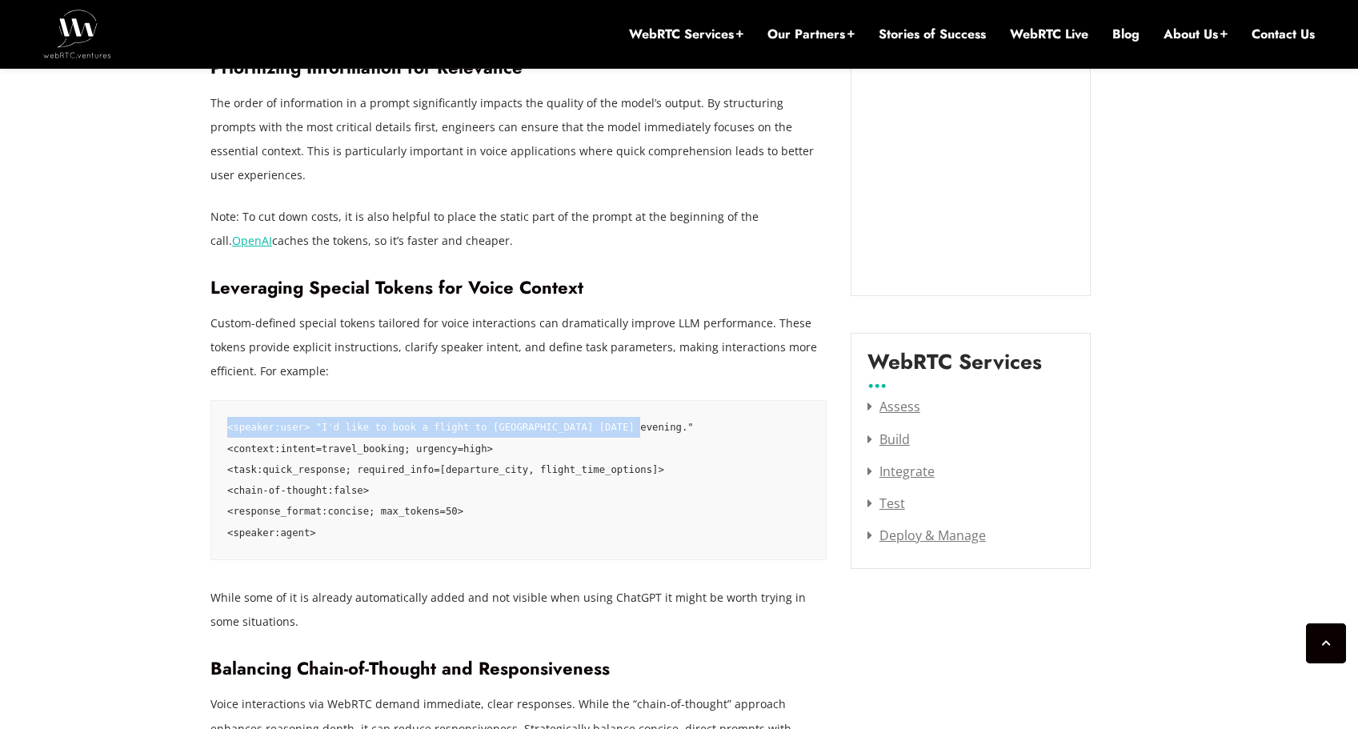
click at [395, 400] on pre "<speaker:user> "I'd like to book a flight to Miami tomorrow evening." <context:…" at bounding box center [518, 480] width 616 height 160
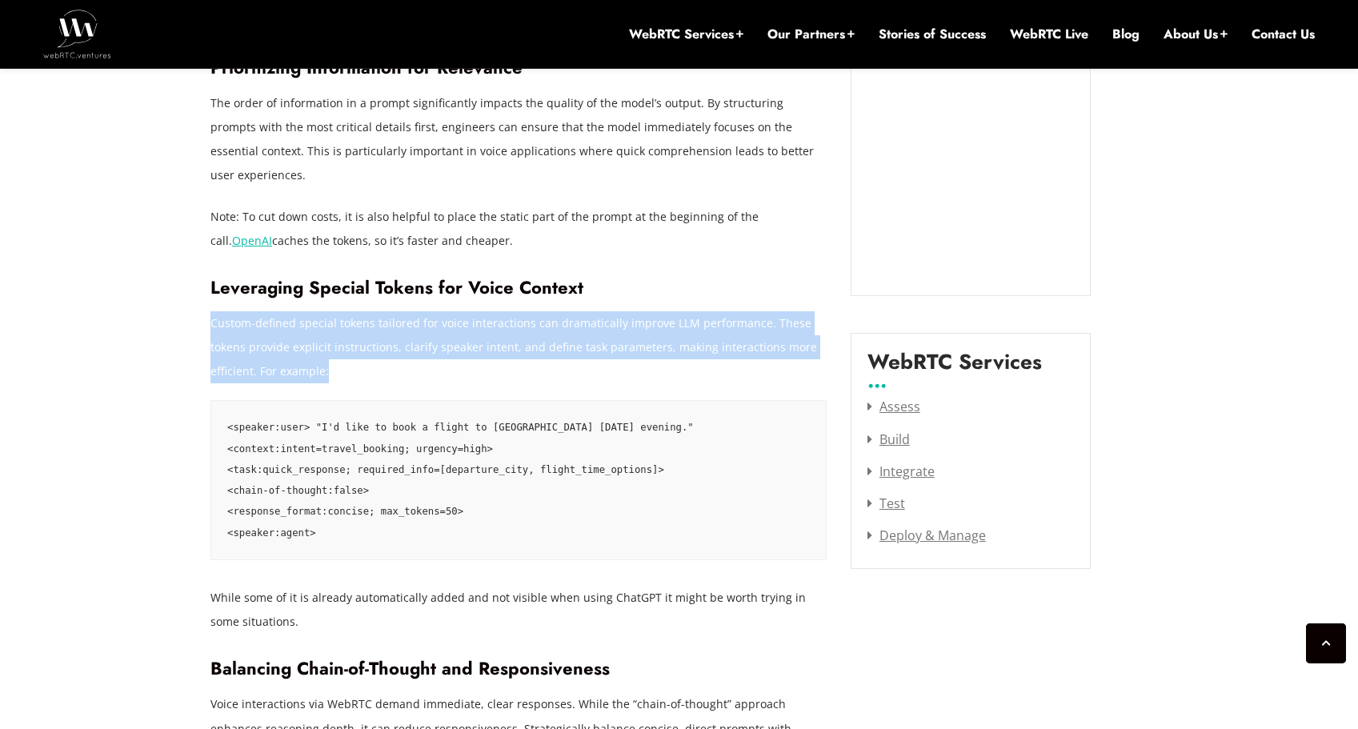
drag, startPoint x: 342, startPoint y: 342, endPoint x: 229, endPoint y: 283, distance: 127.1
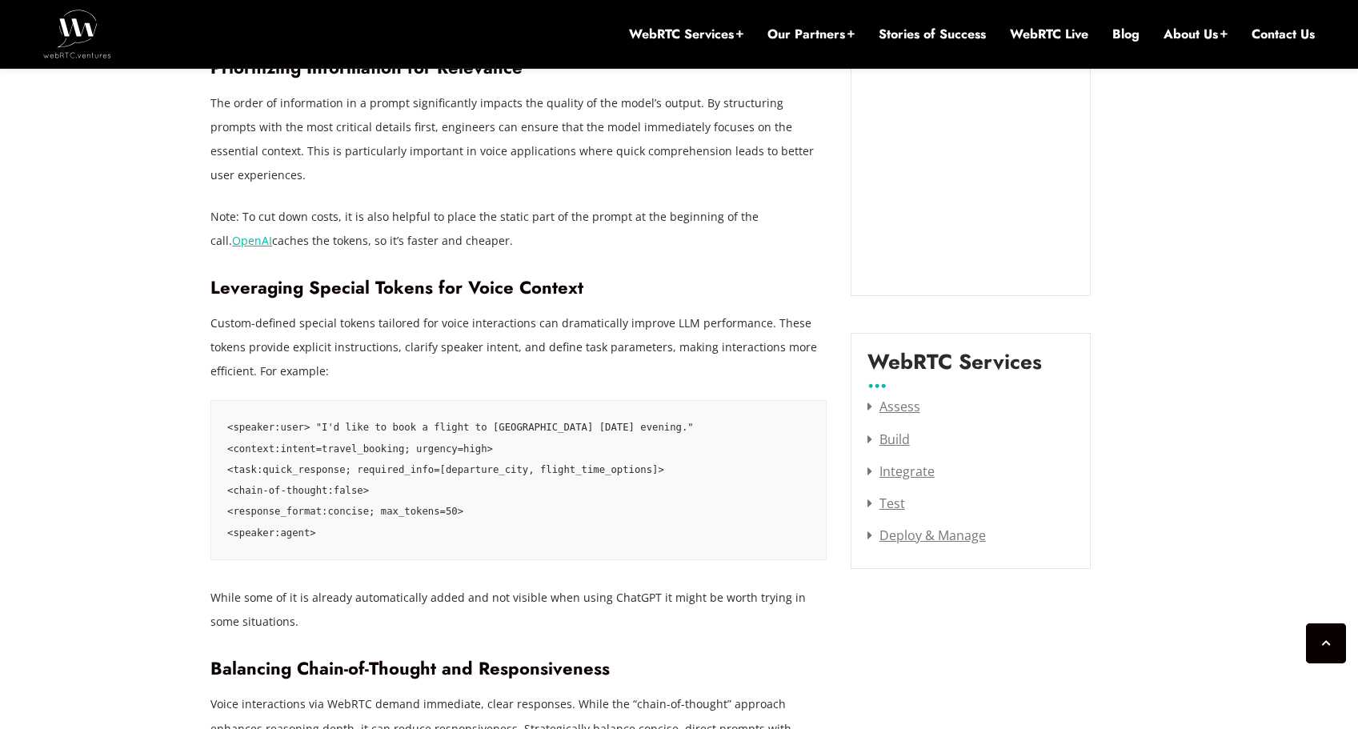
click at [216, 311] on p "Custom-defined special tokens tailored for voice interactions can dramatically …" at bounding box center [518, 347] width 616 height 72
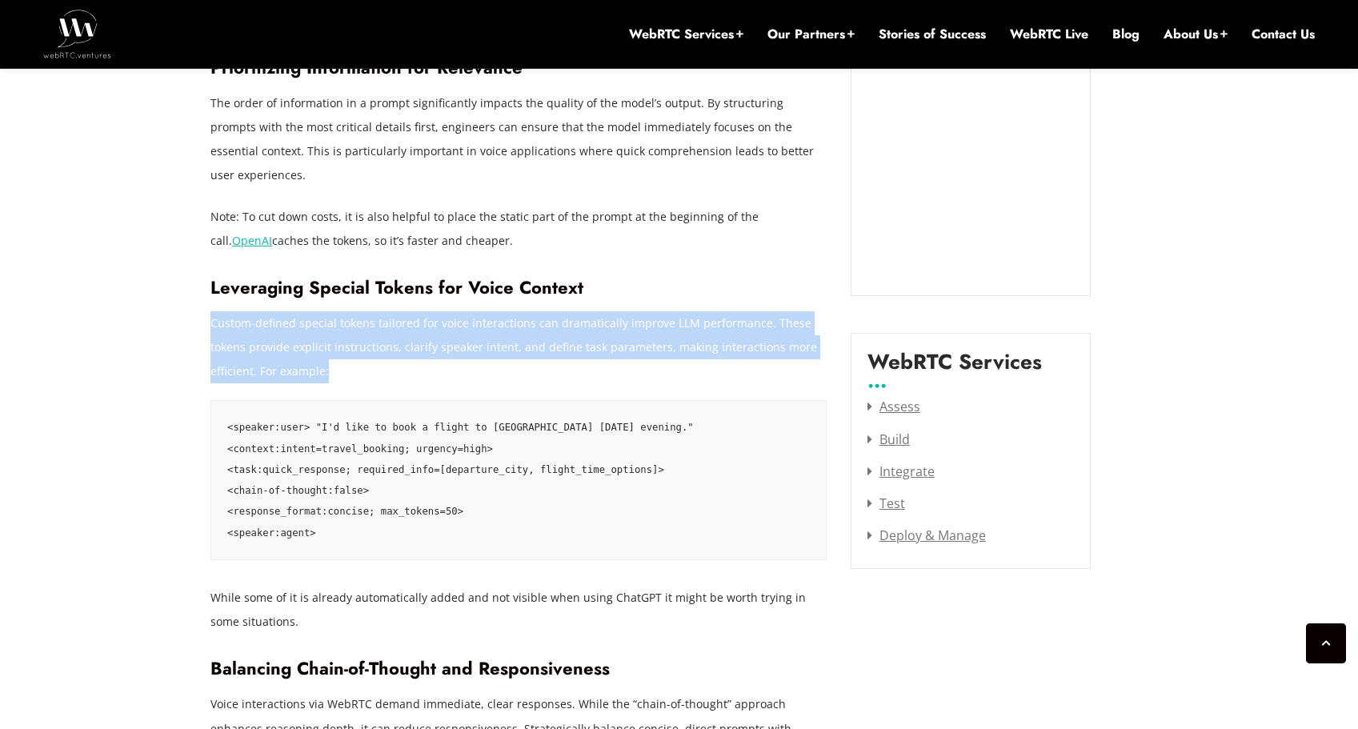
click at [216, 311] on p "Custom-defined special tokens tailored for voice interactions can dramatically …" at bounding box center [518, 347] width 616 height 72
click at [421, 311] on p "Custom-defined special tokens tailored for voice interactions can dramatically …" at bounding box center [518, 347] width 616 height 72
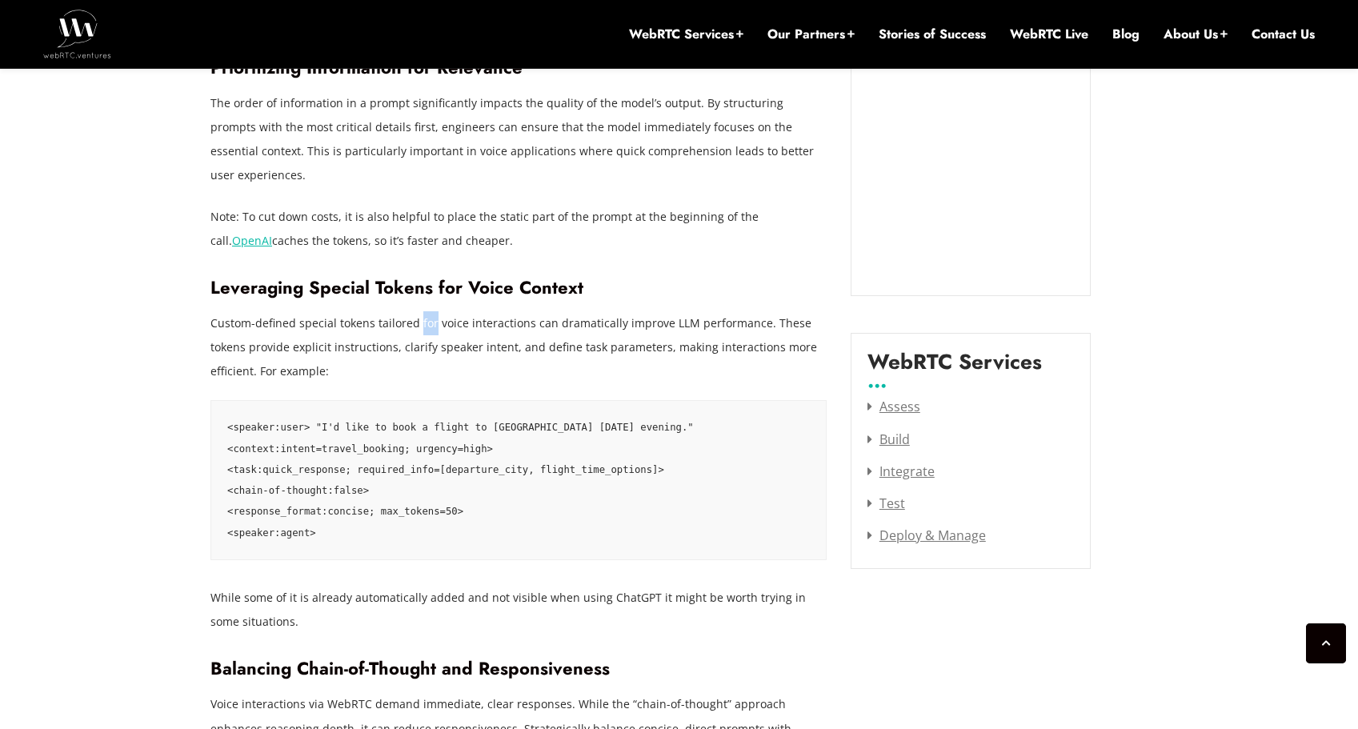
click at [421, 311] on p "Custom-defined special tokens tailored for voice interactions can dramatically …" at bounding box center [518, 347] width 616 height 72
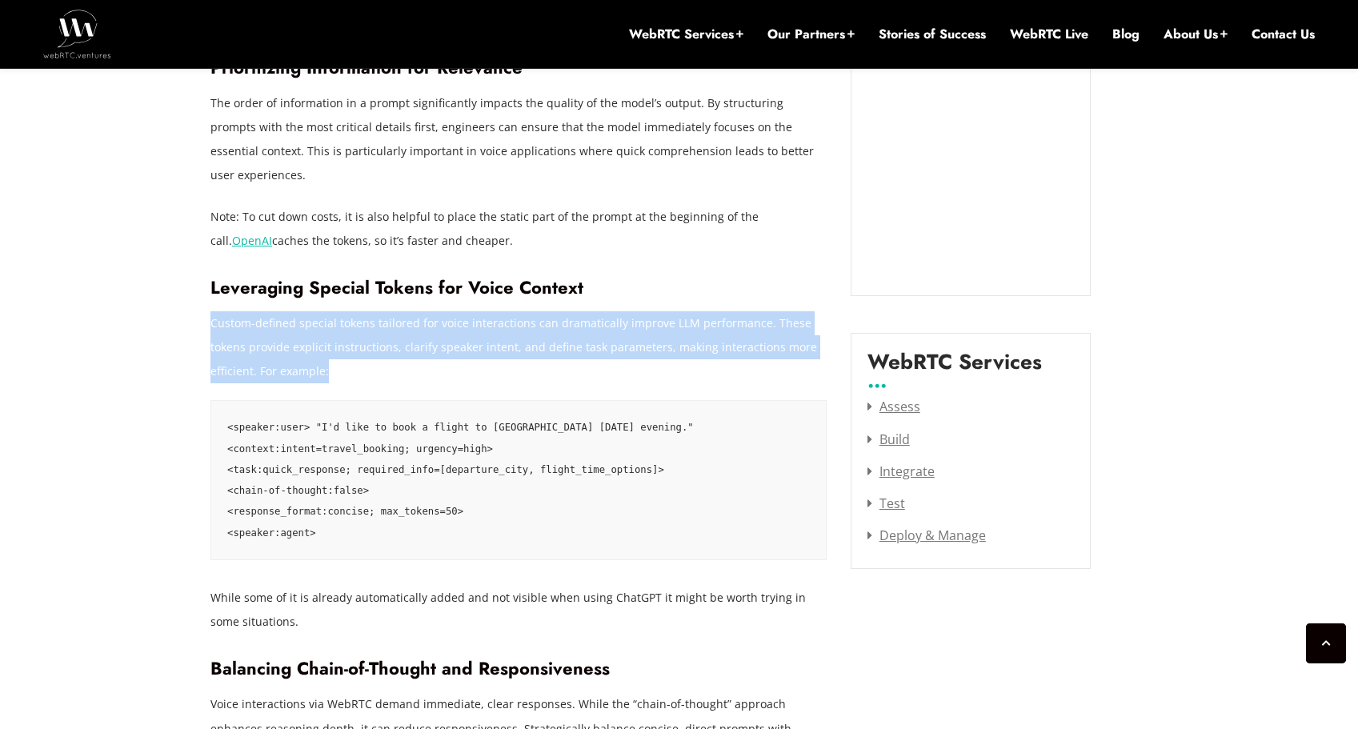
click at [421, 311] on p "Custom-defined special tokens tailored for voice interactions can dramatically …" at bounding box center [518, 347] width 616 height 72
click at [529, 319] on p "Custom-defined special tokens tailored for voice interactions can dramatically …" at bounding box center [518, 347] width 616 height 72
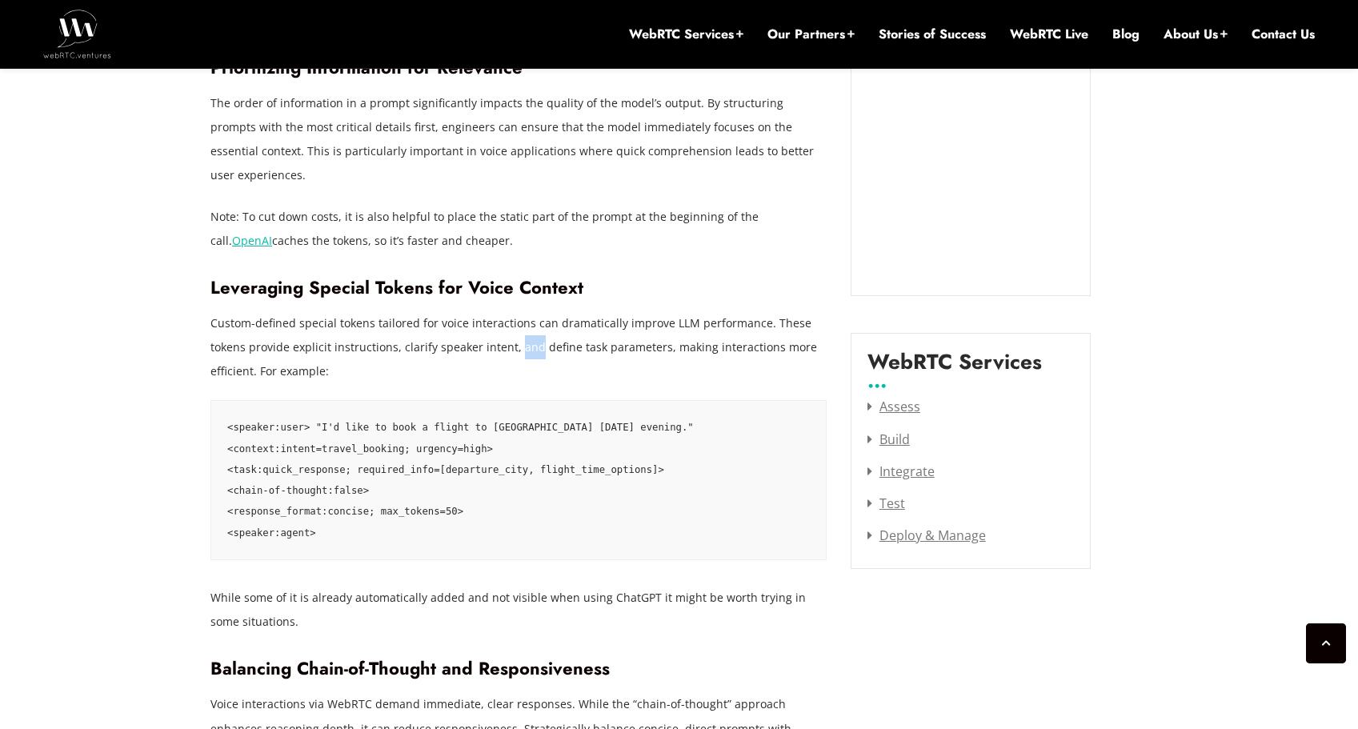
click at [529, 319] on p "Custom-defined special tokens tailored for voice interactions can dramatically …" at bounding box center [518, 347] width 616 height 72
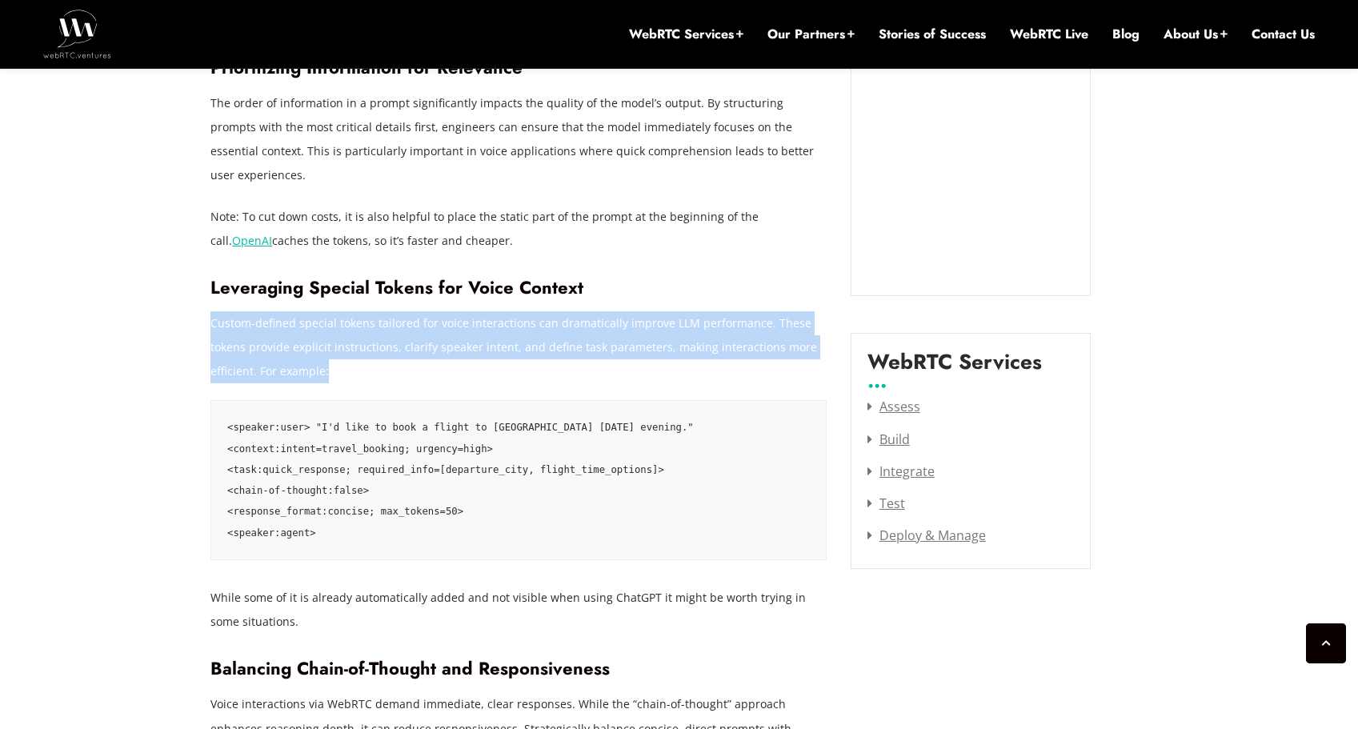
click at [529, 319] on p "Custom-defined special tokens tailored for voice interactions can dramatically …" at bounding box center [518, 347] width 616 height 72
click at [337, 331] on p "Custom-defined special tokens tailored for voice interactions can dramatically …" at bounding box center [518, 347] width 616 height 72
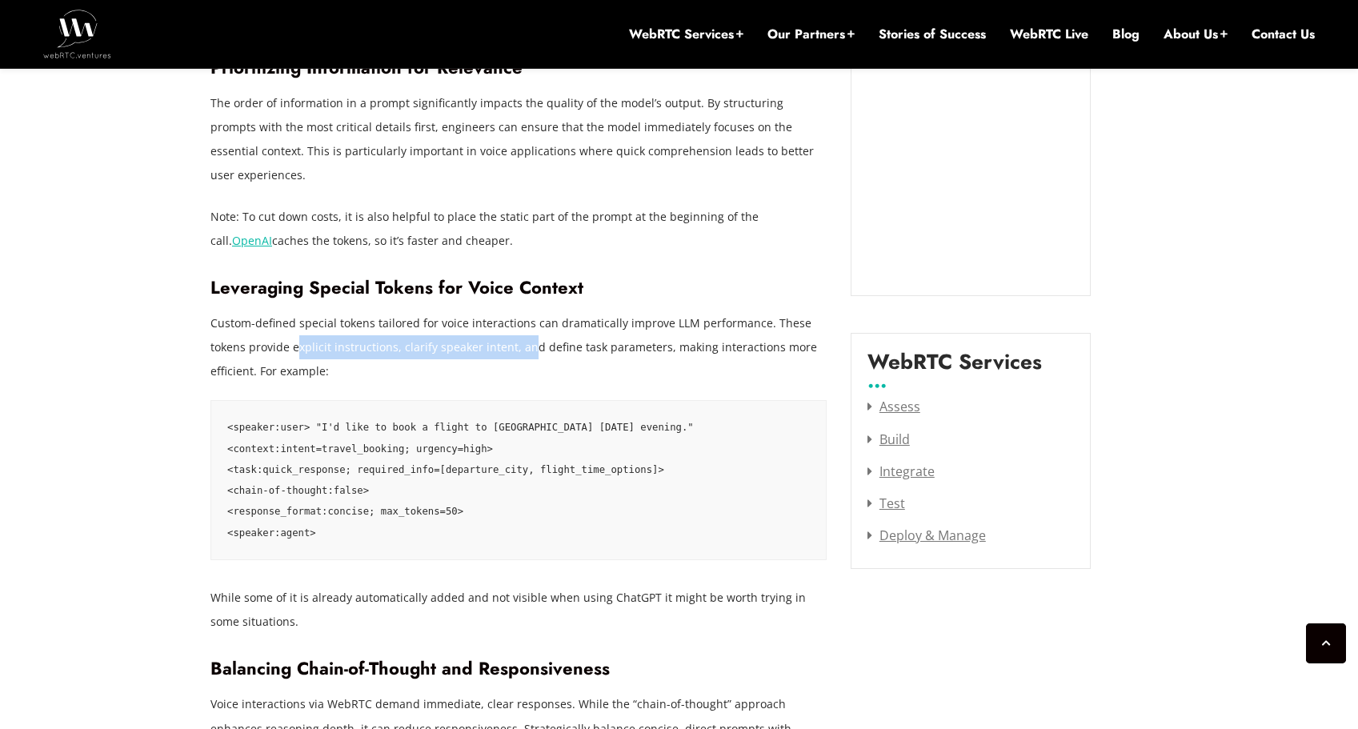
drag, startPoint x: 510, startPoint y: 327, endPoint x: 528, endPoint y: 327, distance: 18.4
click at [528, 327] on p "Custom-defined special tokens tailored for voice interactions can dramatically …" at bounding box center [518, 347] width 616 height 72
drag, startPoint x: 416, startPoint y: 324, endPoint x: 638, endPoint y: 329, distance: 221.7
click at [637, 329] on p "Custom-defined special tokens tailored for voice interactions can dramatically …" at bounding box center [518, 347] width 616 height 72
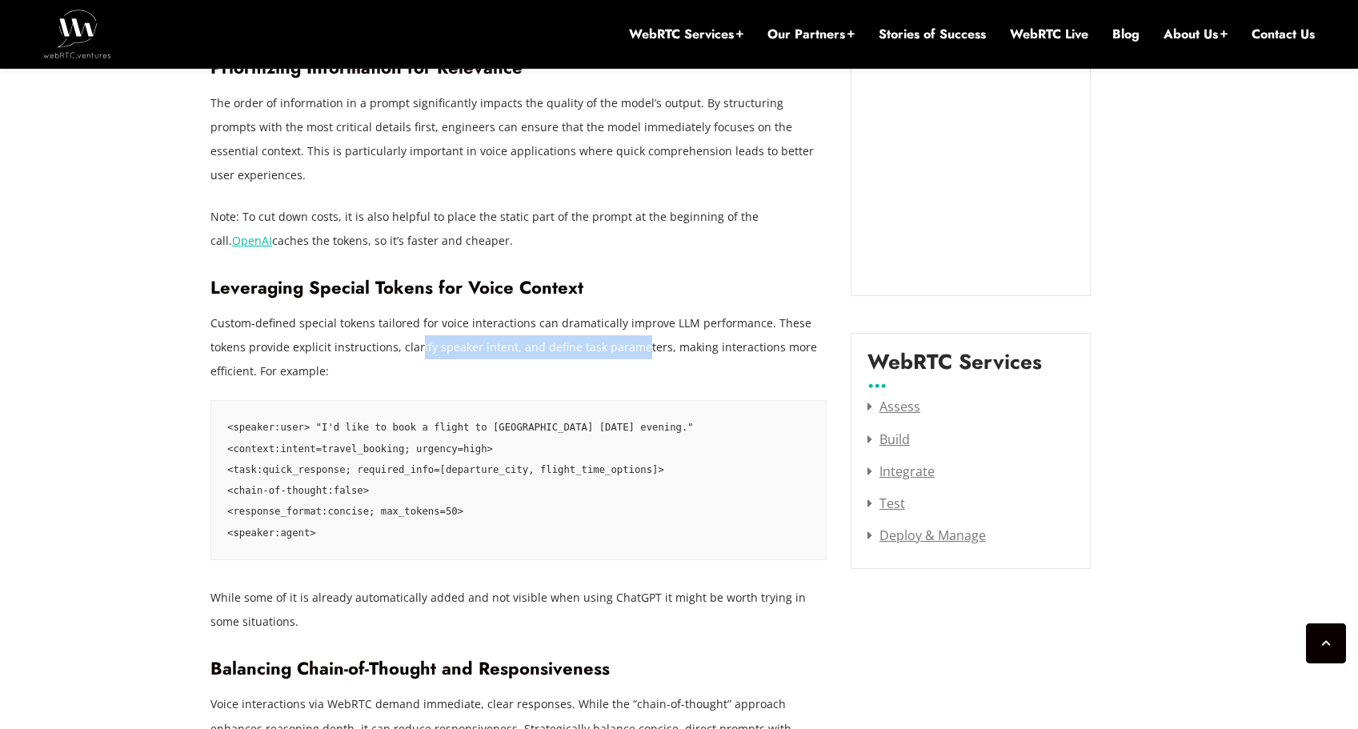
click at [638, 329] on p "Custom-defined special tokens tailored for voice interactions can dramatically …" at bounding box center [518, 347] width 616 height 72
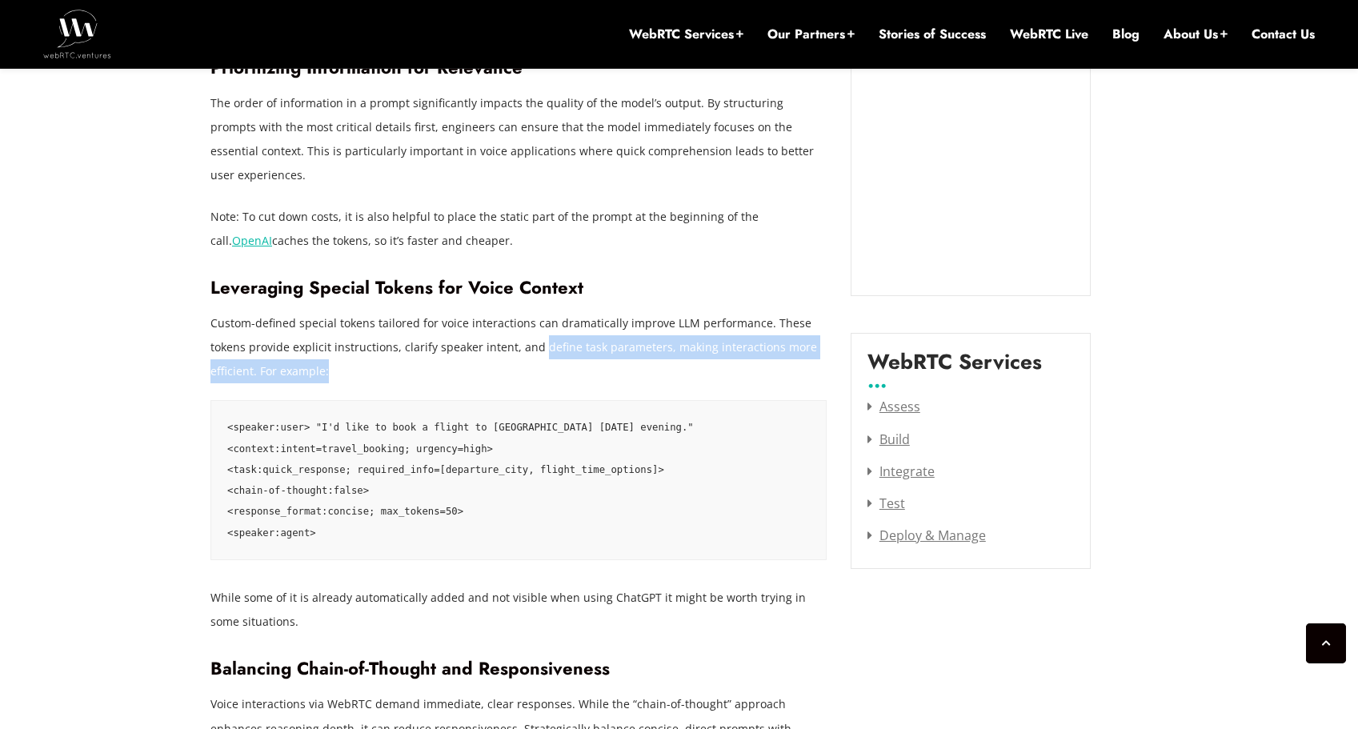
drag, startPoint x: 537, startPoint y: 328, endPoint x: 697, endPoint y: 365, distance: 164.2
click at [549, 336] on p "Custom-defined special tokens tailored for voice interactions can dramatically …" at bounding box center [518, 347] width 616 height 72
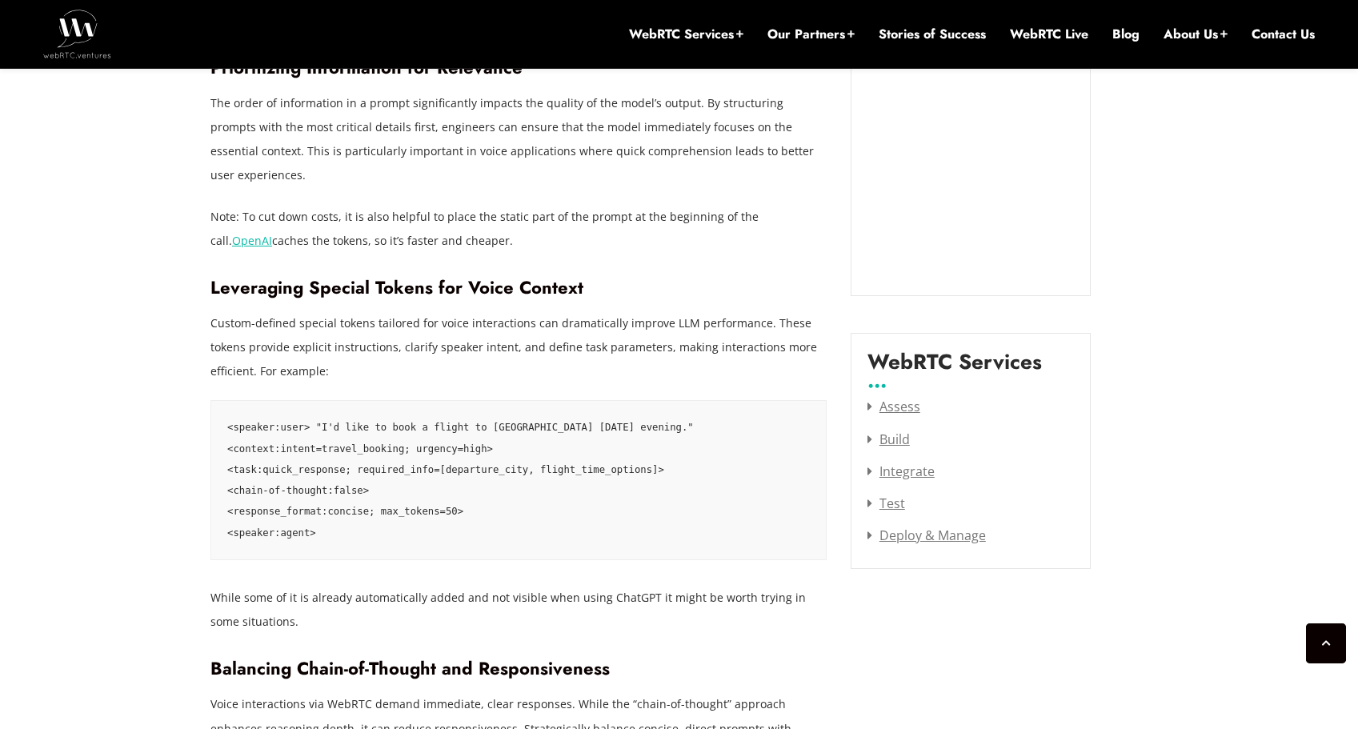
click at [549, 336] on p "Custom-defined special tokens tailored for voice interactions can dramatically …" at bounding box center [518, 347] width 616 height 72
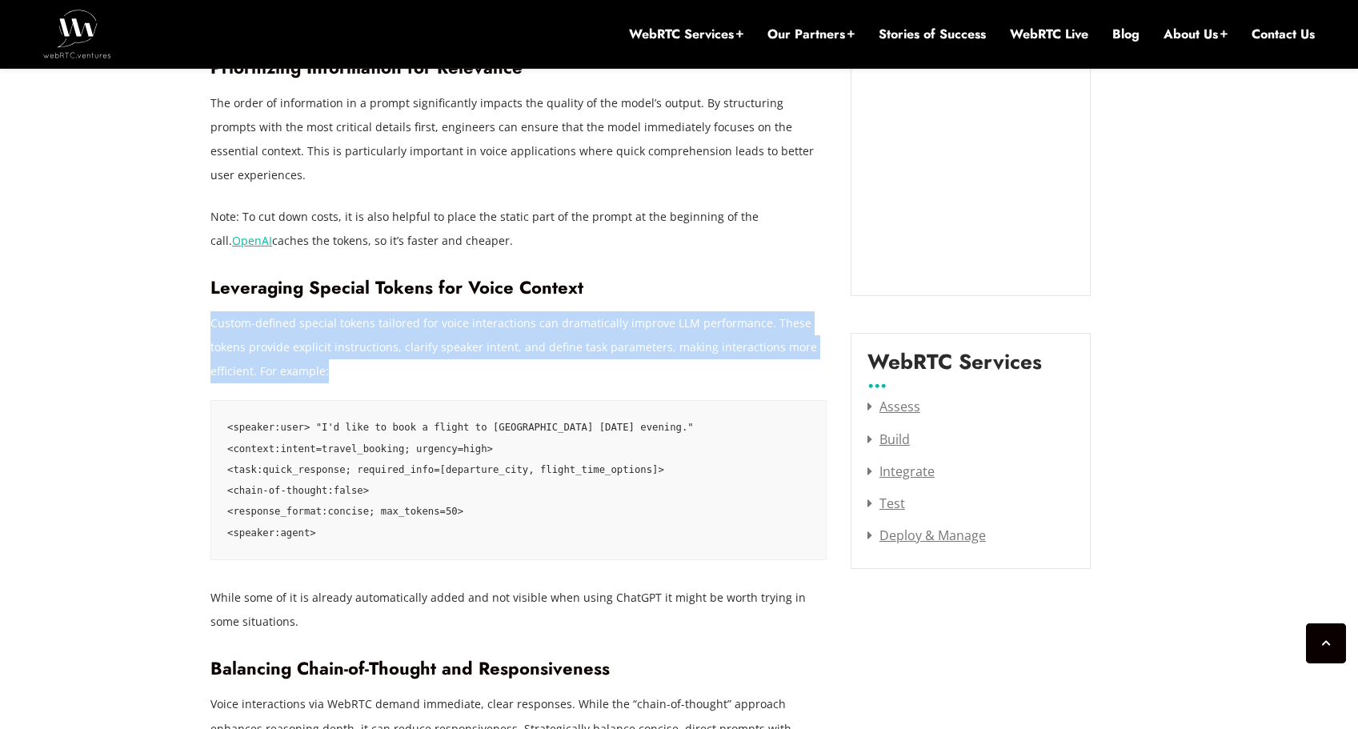
click at [549, 336] on p "Custom-defined special tokens tailored for voice interactions can dramatically …" at bounding box center [518, 347] width 616 height 72
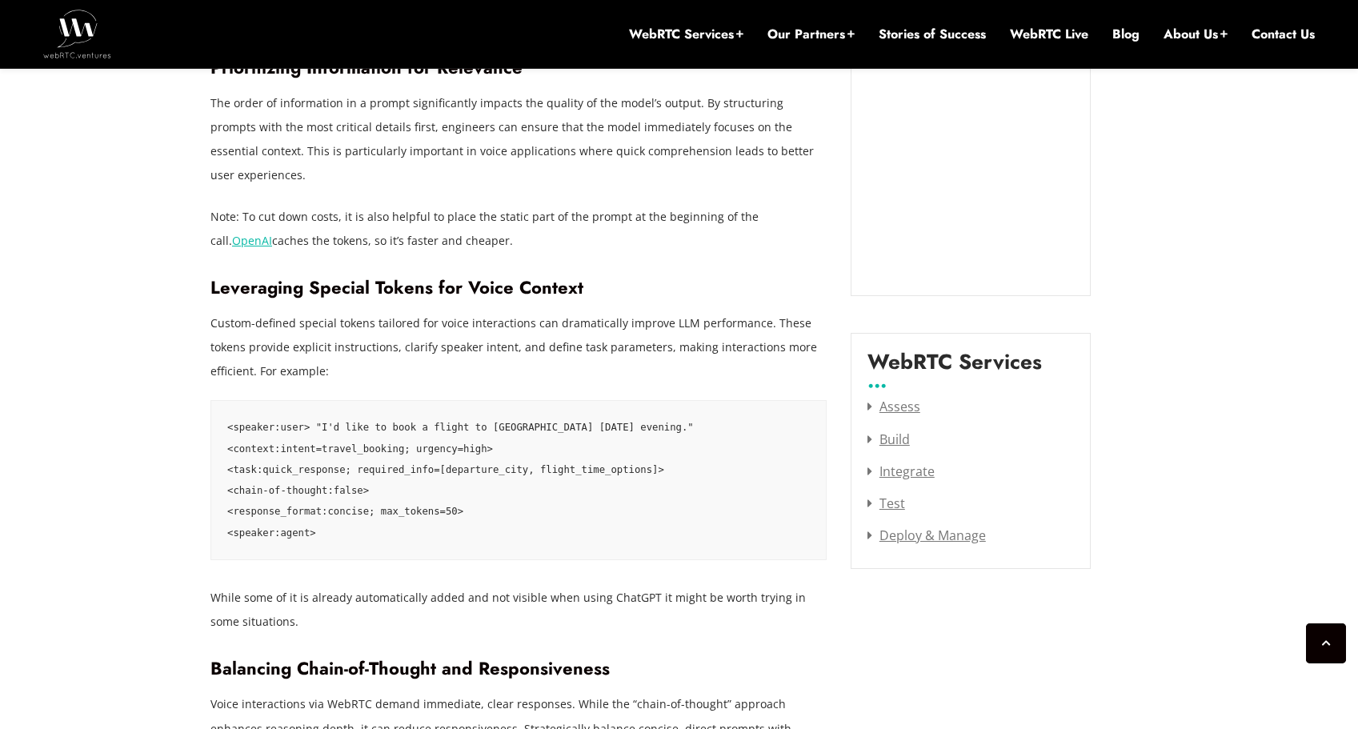
click at [394, 205] on p "Note: To cut down costs, it is also helpful to place the static part of the pro…" at bounding box center [518, 229] width 616 height 48
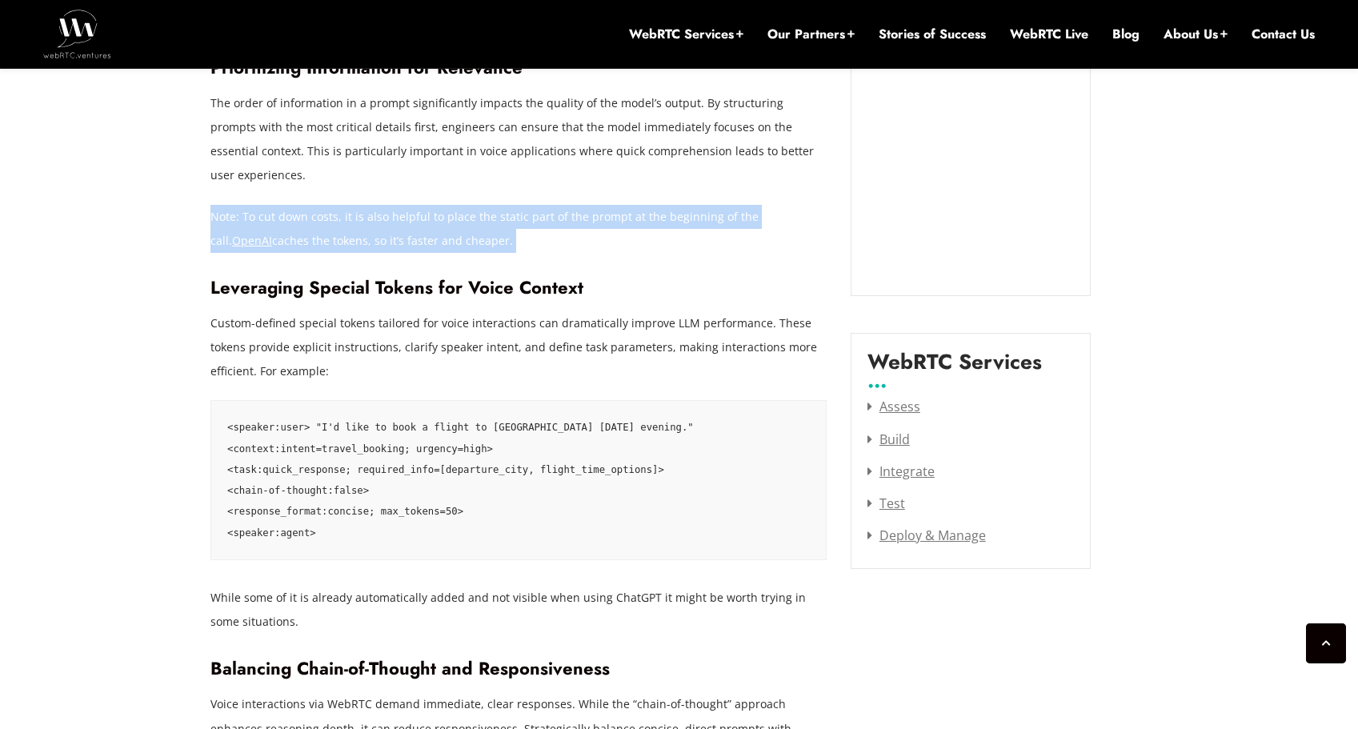
click at [394, 205] on p "Note: To cut down costs, it is also helpful to place the static part of the pro…" at bounding box center [518, 229] width 616 height 48
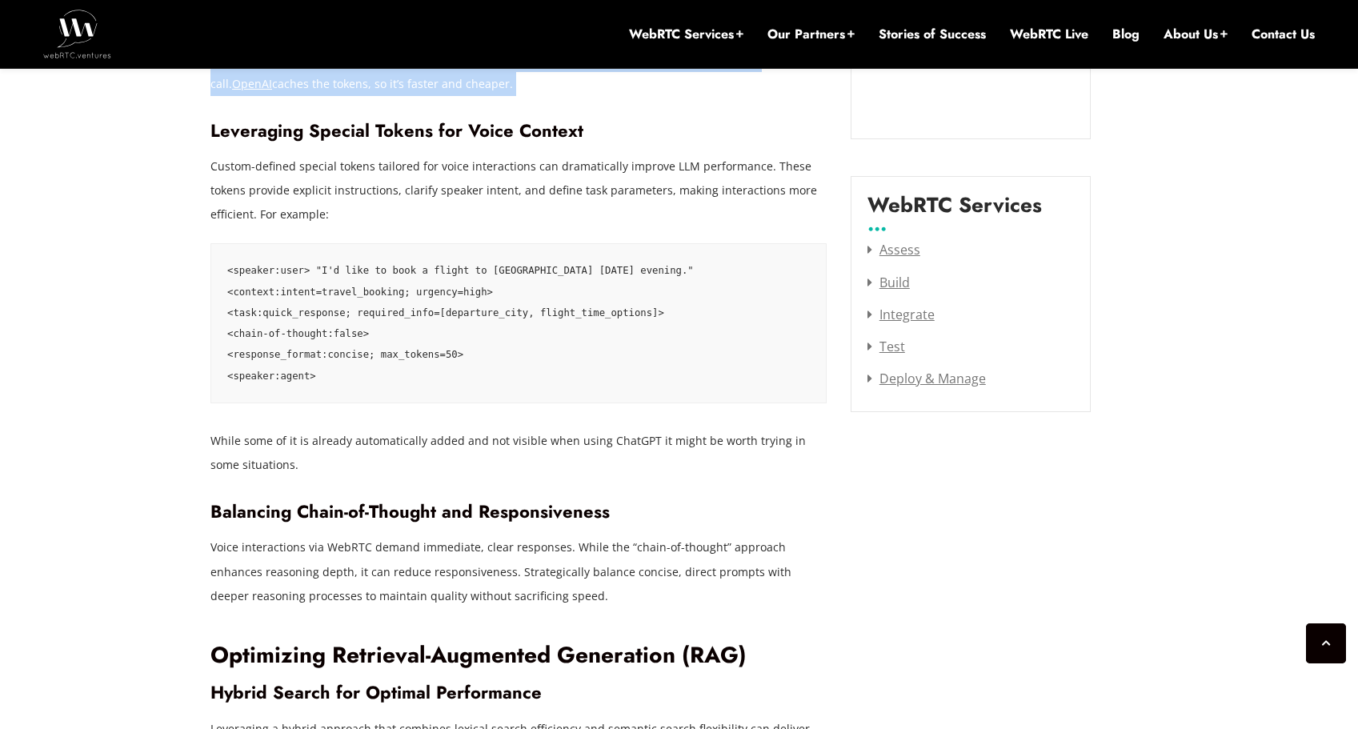
scroll to position [2187, 0]
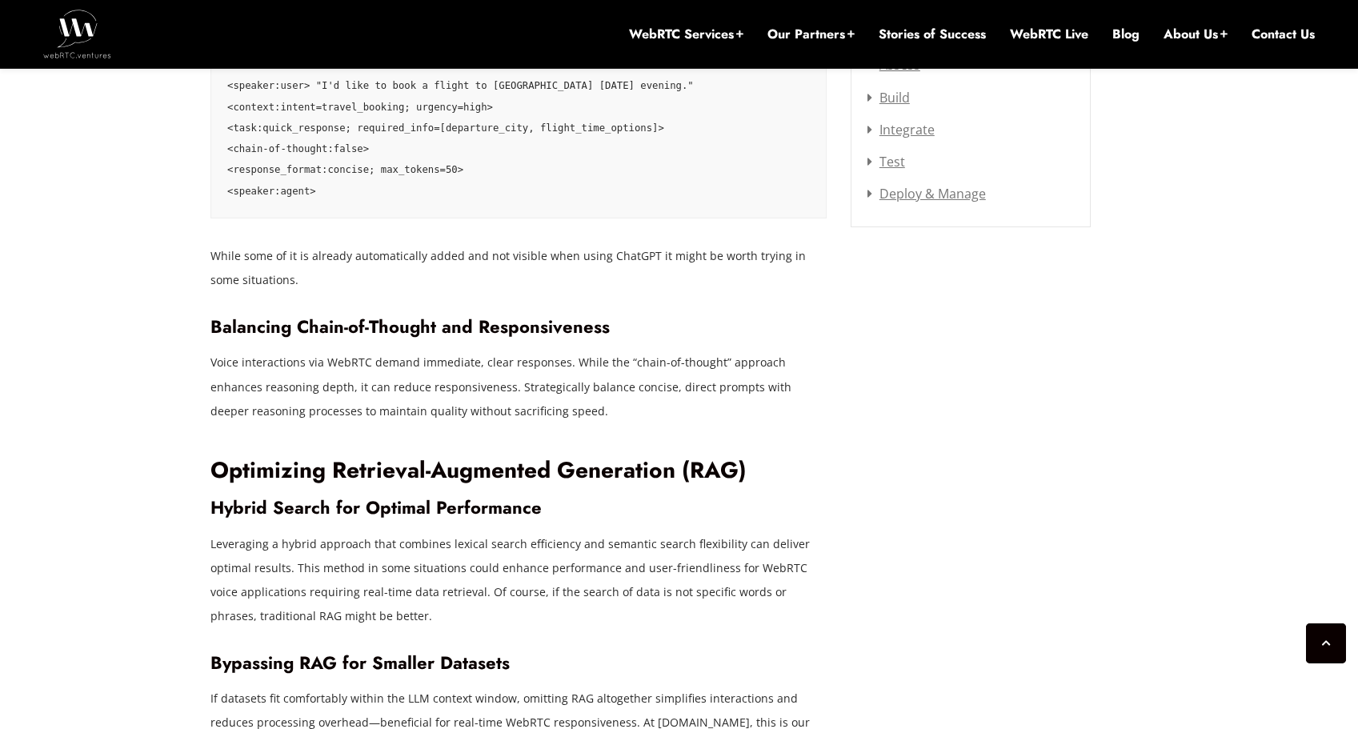
click at [395, 244] on p "While some of it is already automatically added and not visible when using Chat…" at bounding box center [518, 268] width 616 height 48
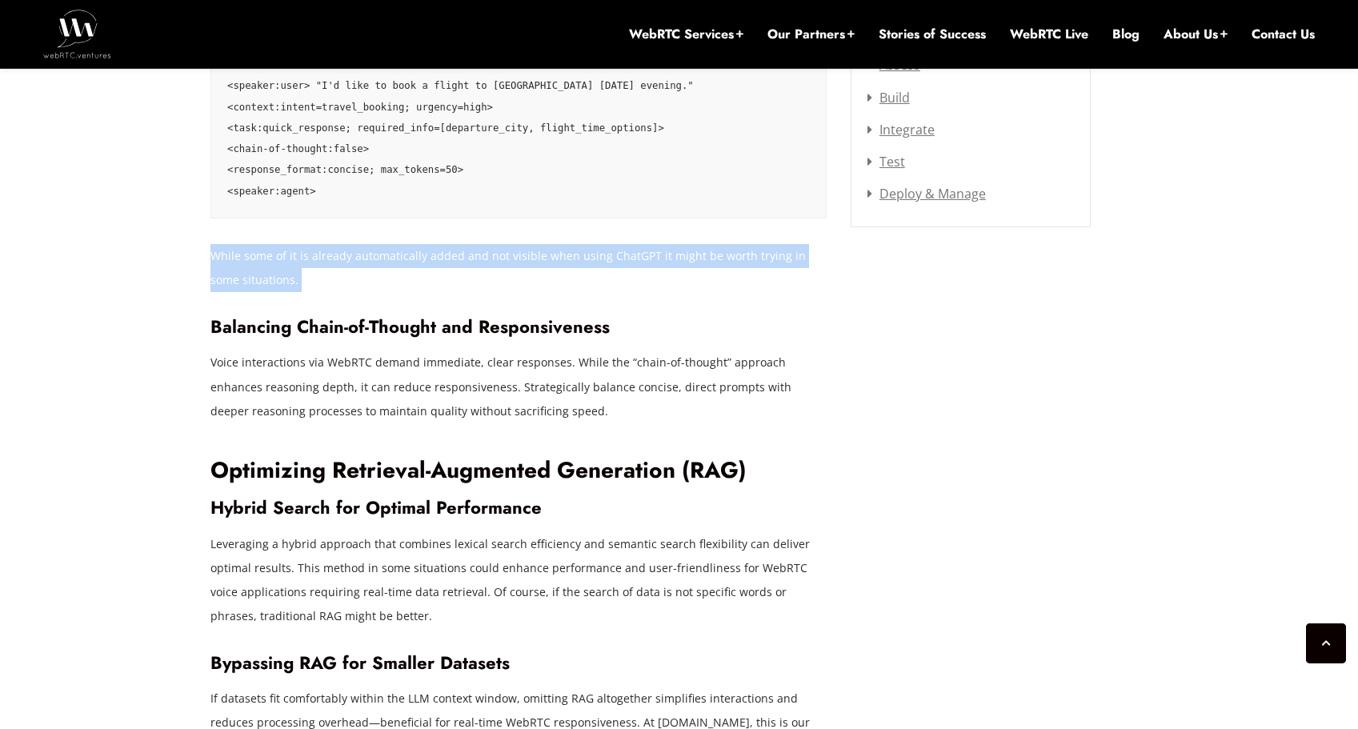
click at [395, 244] on p "While some of it is already automatically added and not visible when using Chat…" at bounding box center [518, 268] width 616 height 48
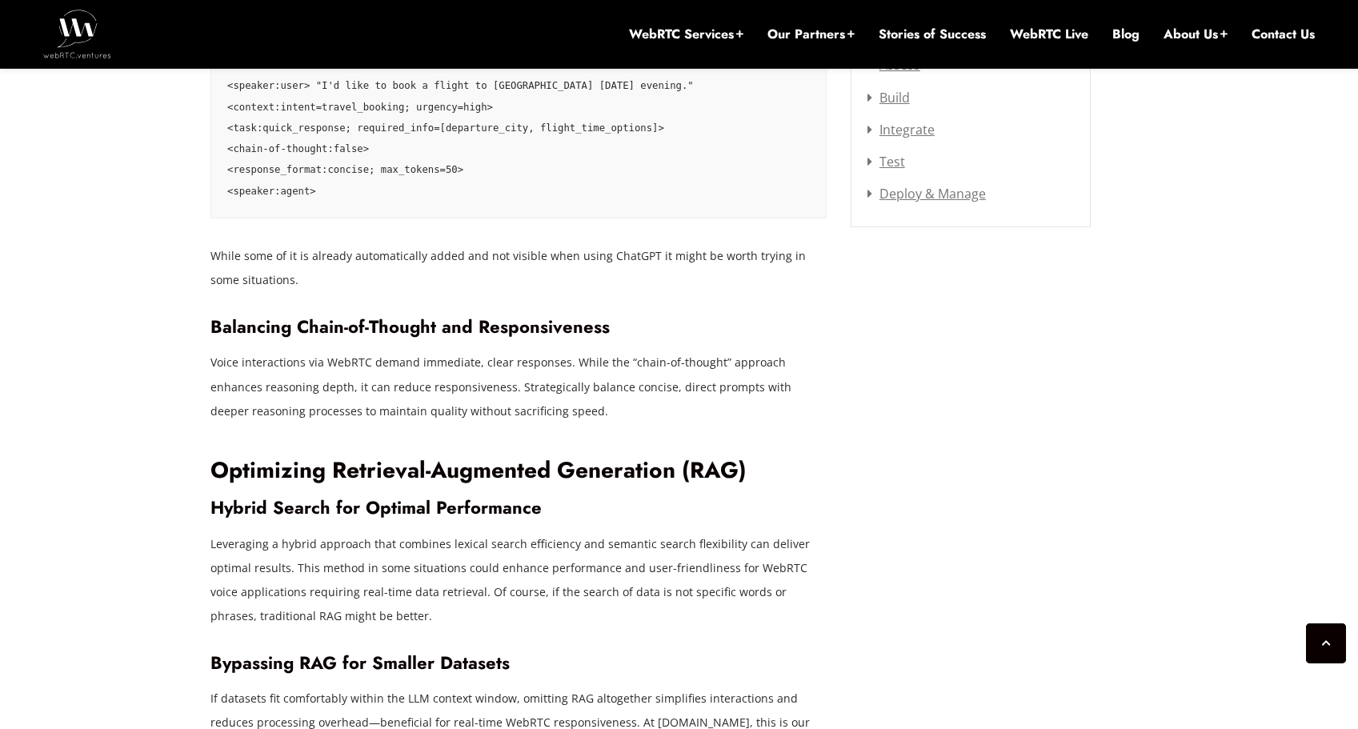
click at [399, 351] on p "Voice interactions via WebRTC demand immediate, clear responses. While the “cha…" at bounding box center [518, 387] width 616 height 72
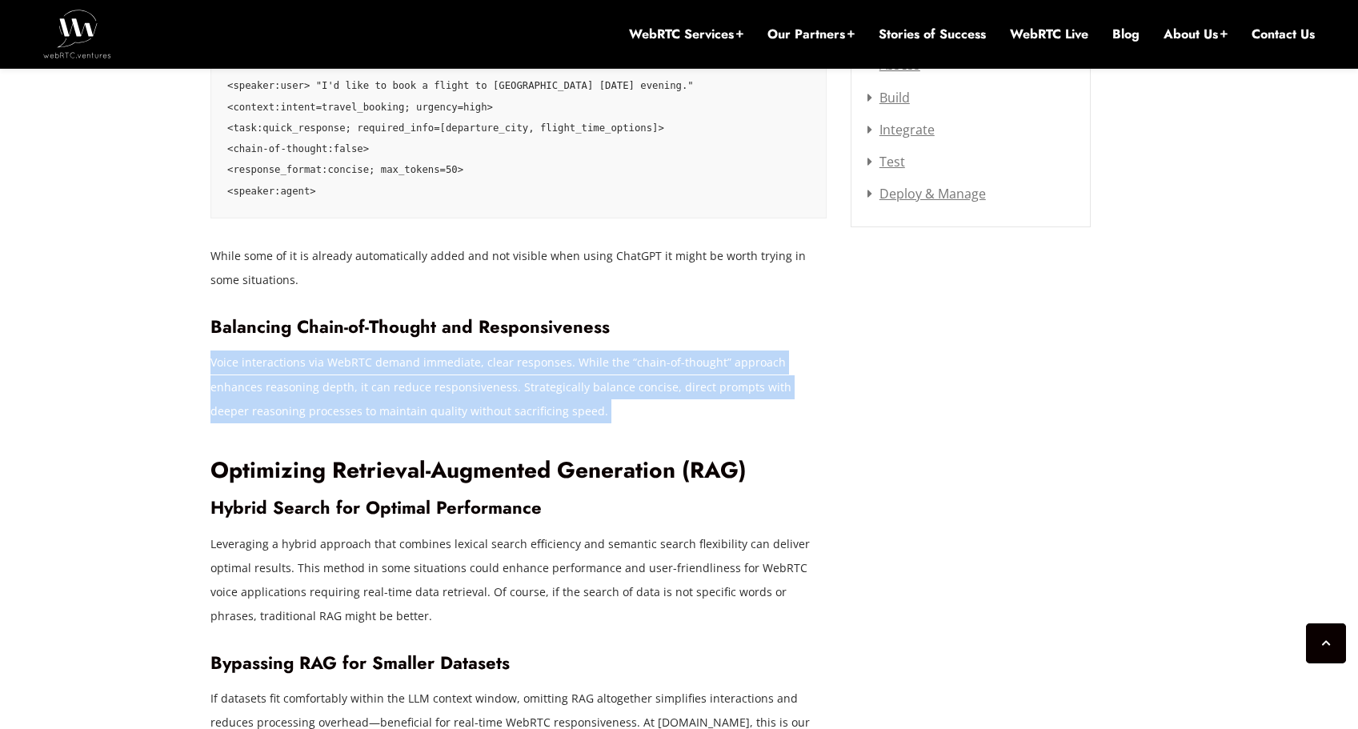
click at [399, 351] on p "Voice interactions via WebRTC demand immediate, clear responses. While the “cha…" at bounding box center [518, 387] width 616 height 72
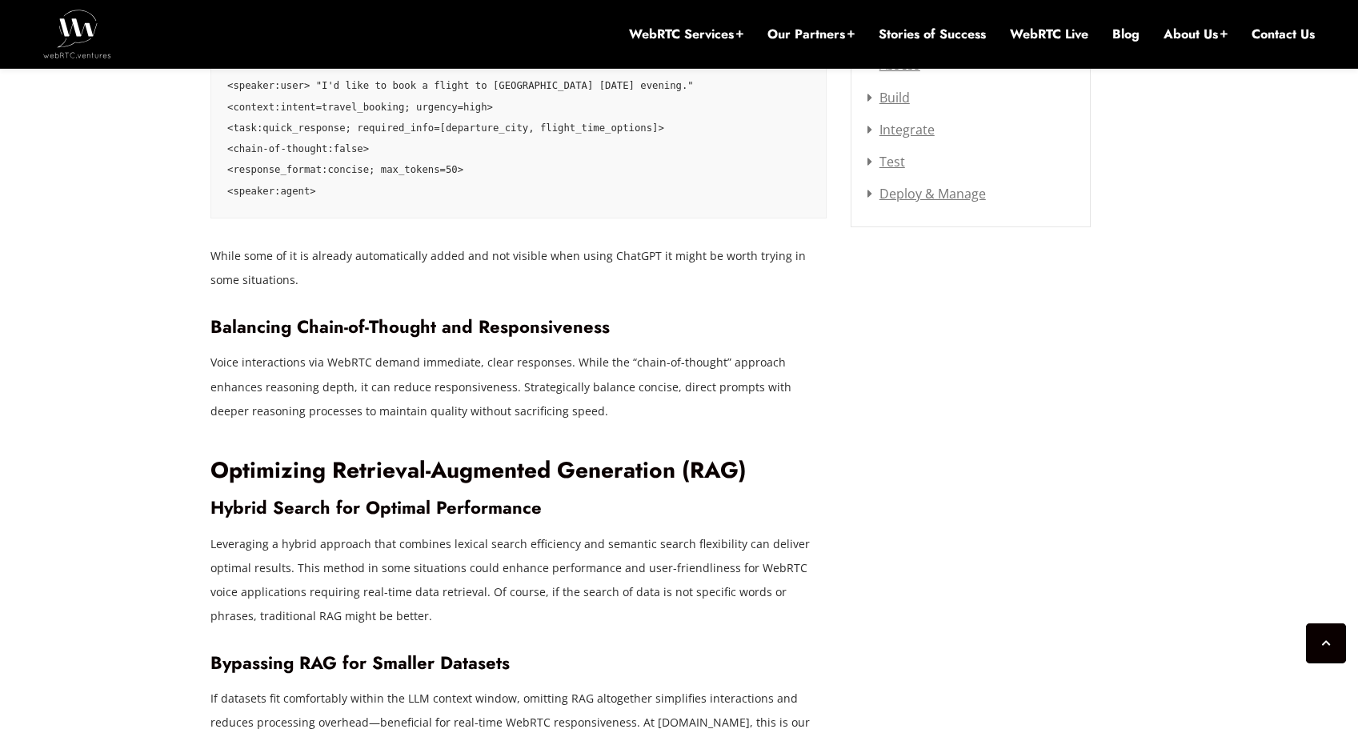
click at [404, 248] on p "While some of it is already automatically added and not visible when using Chat…" at bounding box center [518, 268] width 616 height 48
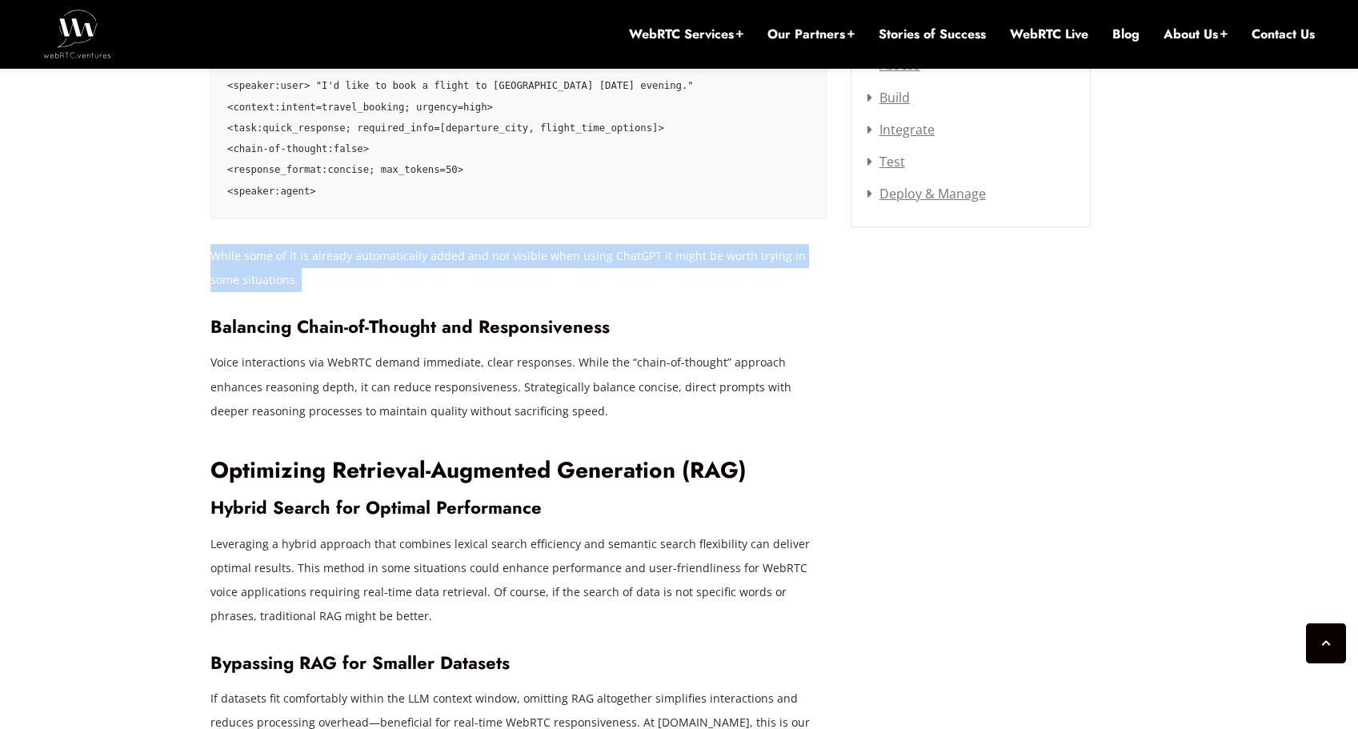
click at [404, 248] on p "While some of it is already automatically added and not visible when using Chat…" at bounding box center [518, 268] width 616 height 48
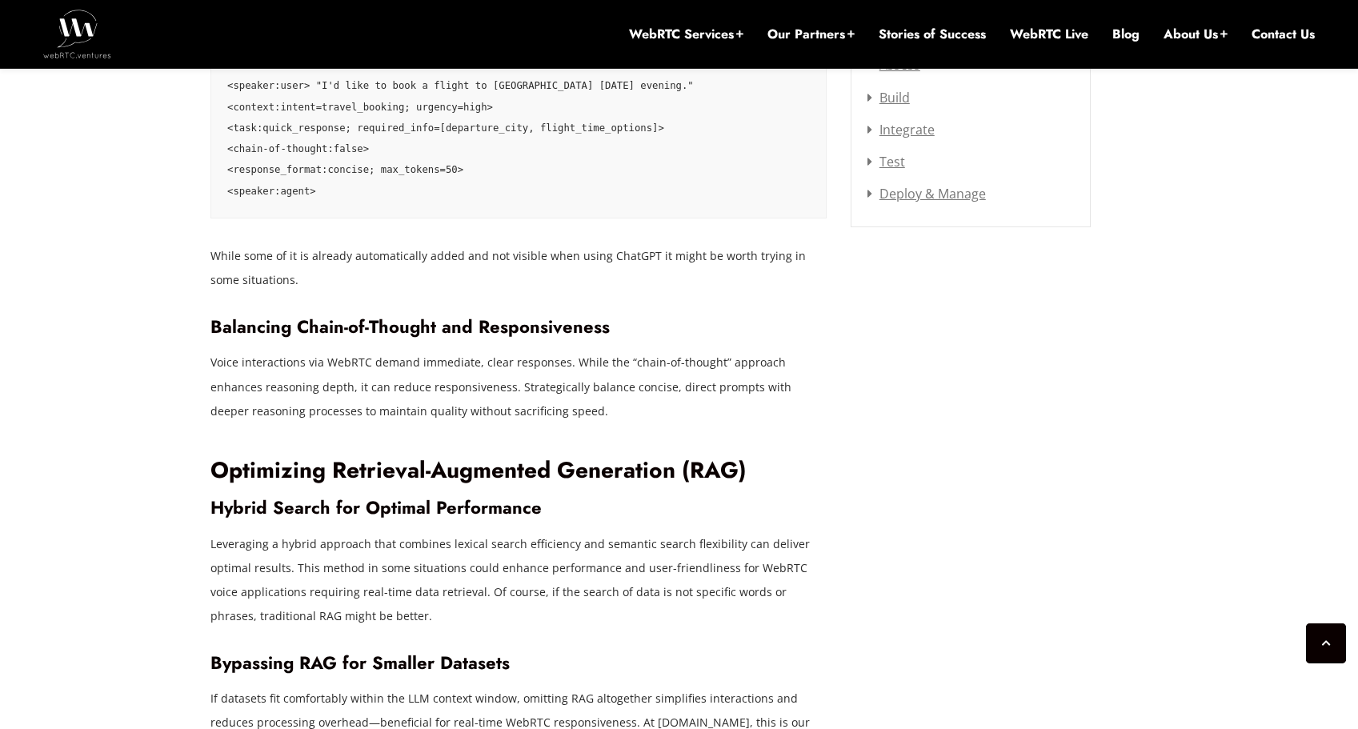
click at [423, 351] on p "Voice interactions via WebRTC demand immediate, clear responses. While the “cha…" at bounding box center [518, 387] width 616 height 72
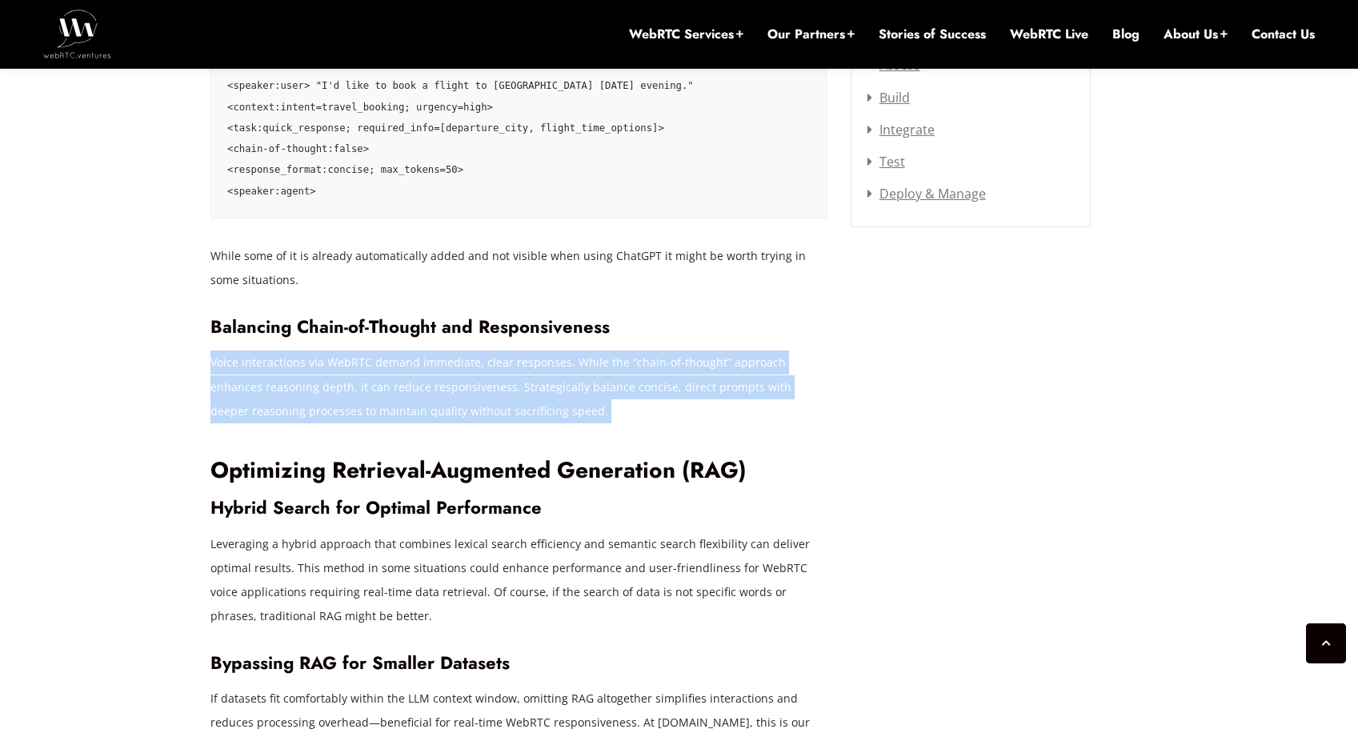
drag, startPoint x: 423, startPoint y: 346, endPoint x: 423, endPoint y: 337, distance: 8.8
click at [423, 351] on p "Voice interactions via WebRTC demand immediate, clear responses. While the “cha…" at bounding box center [518, 387] width 616 height 72
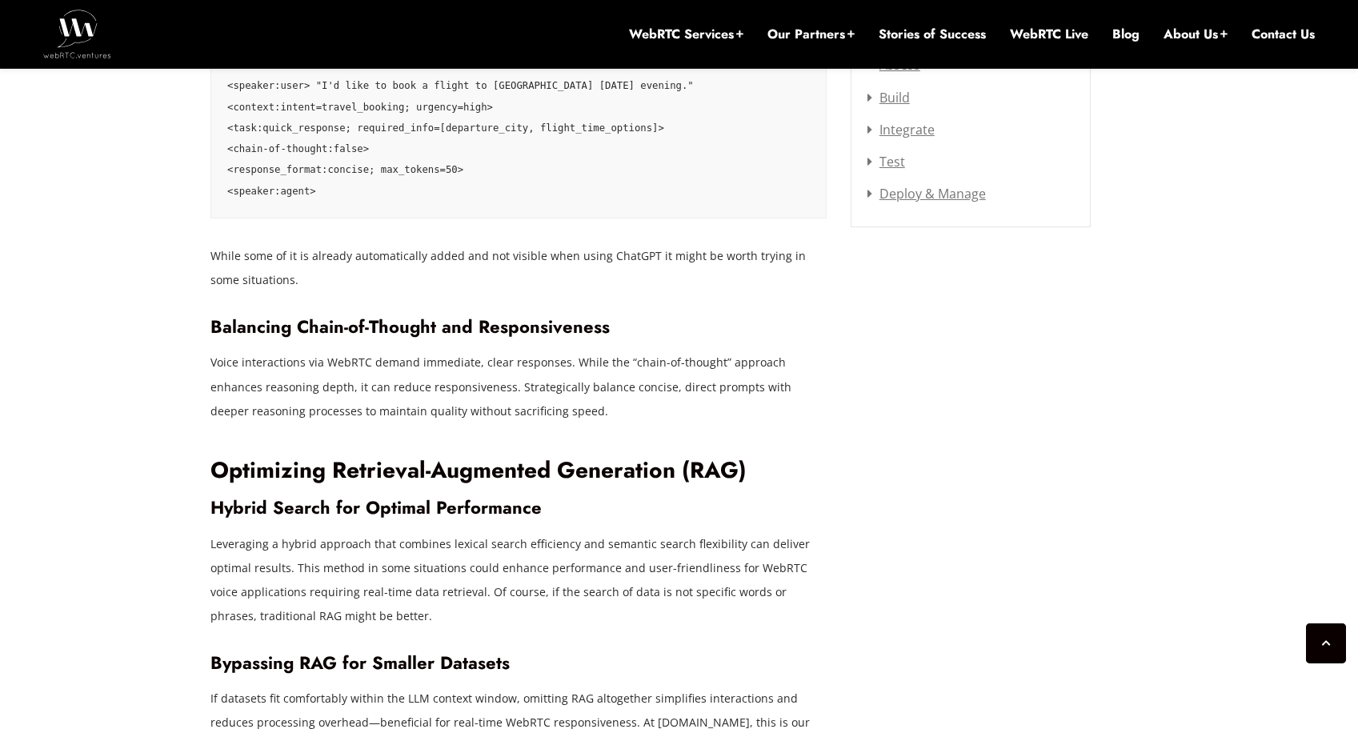
click at [423, 244] on p "While some of it is already automatically added and not visible when using Chat…" at bounding box center [518, 268] width 616 height 48
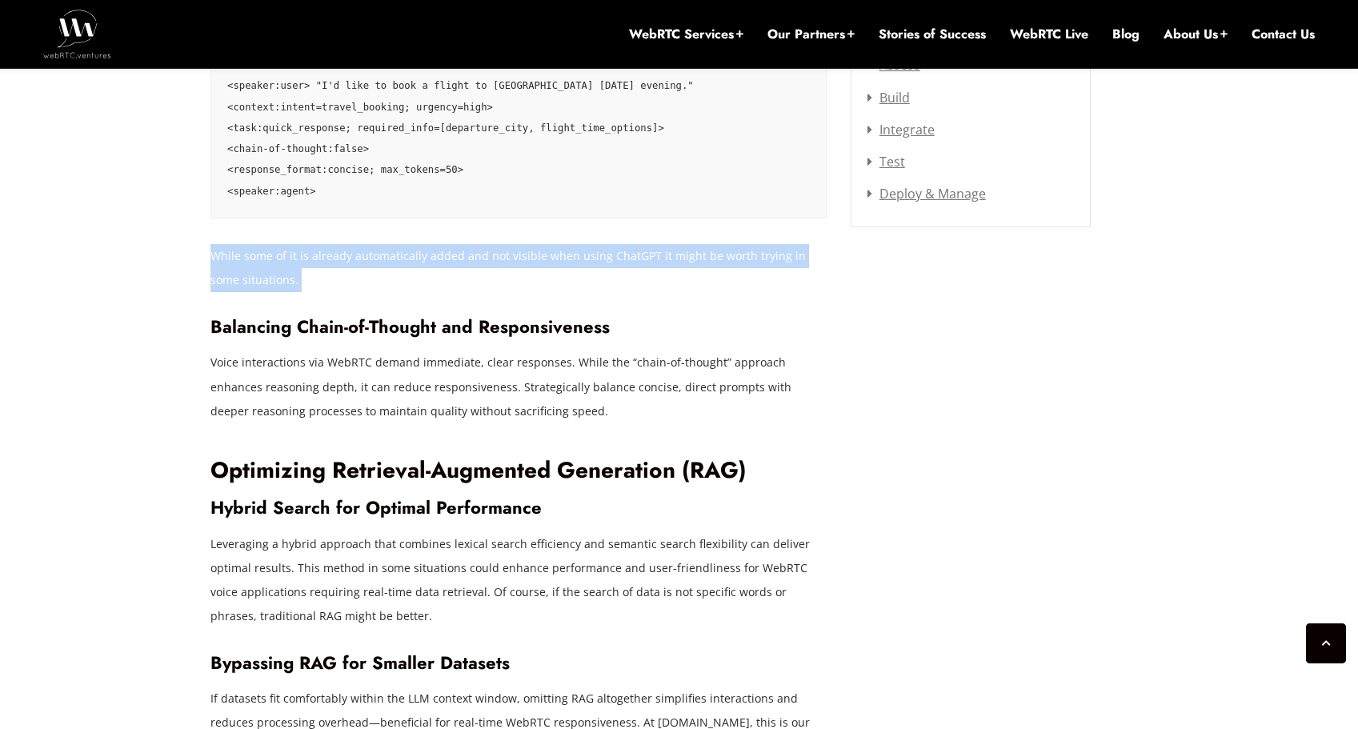
click at [423, 244] on p "While some of it is already automatically added and not visible when using Chat…" at bounding box center [518, 268] width 616 height 48
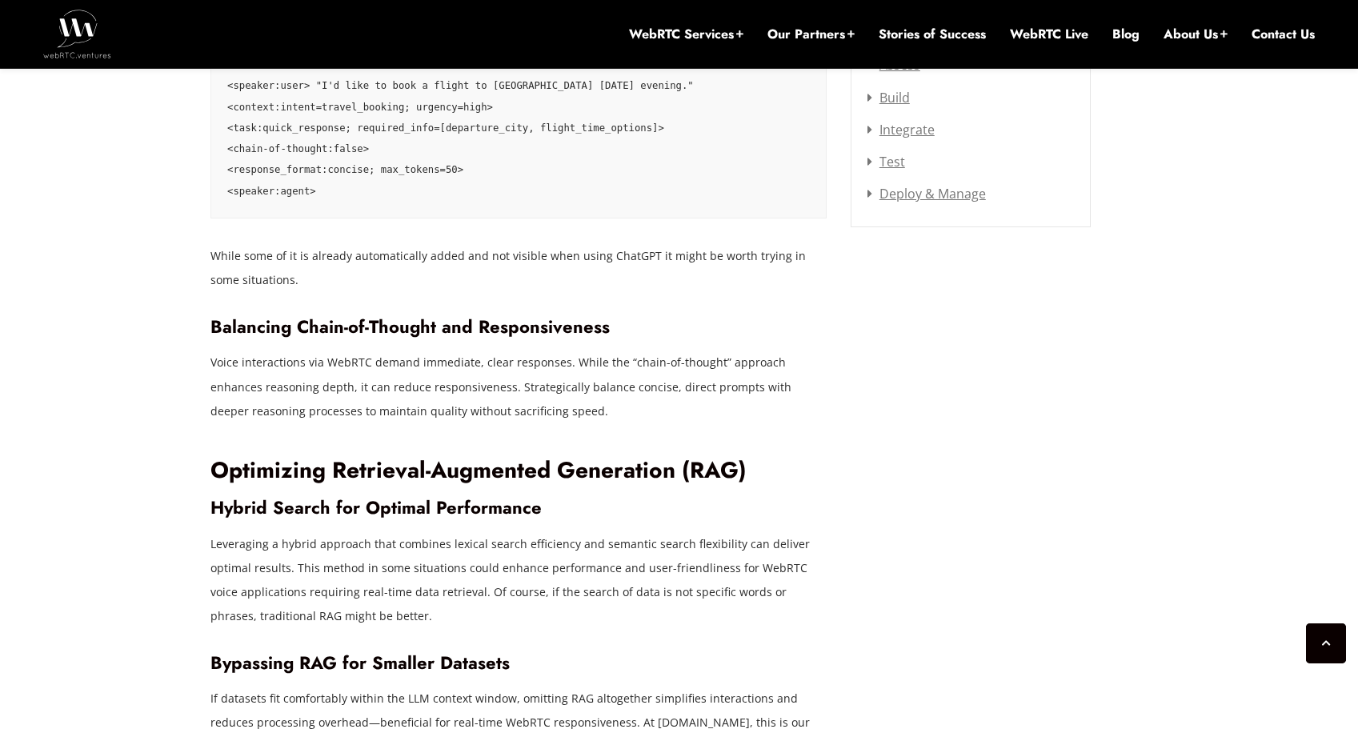
click at [422, 359] on p "Voice interactions via WebRTC demand immediate, clear responses. While the “cha…" at bounding box center [518, 387] width 616 height 72
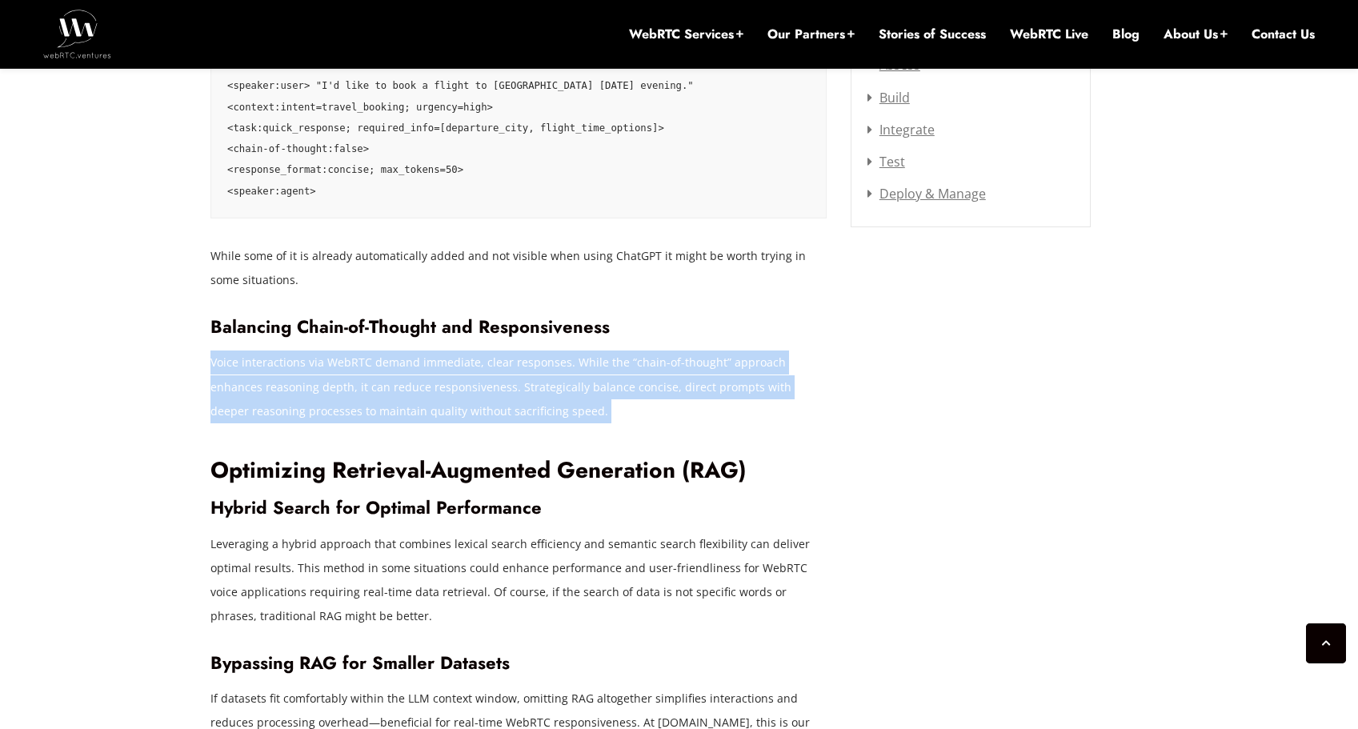
click at [422, 359] on p "Voice interactions via WebRTC demand immediate, clear responses. While the “cha…" at bounding box center [518, 387] width 616 height 72
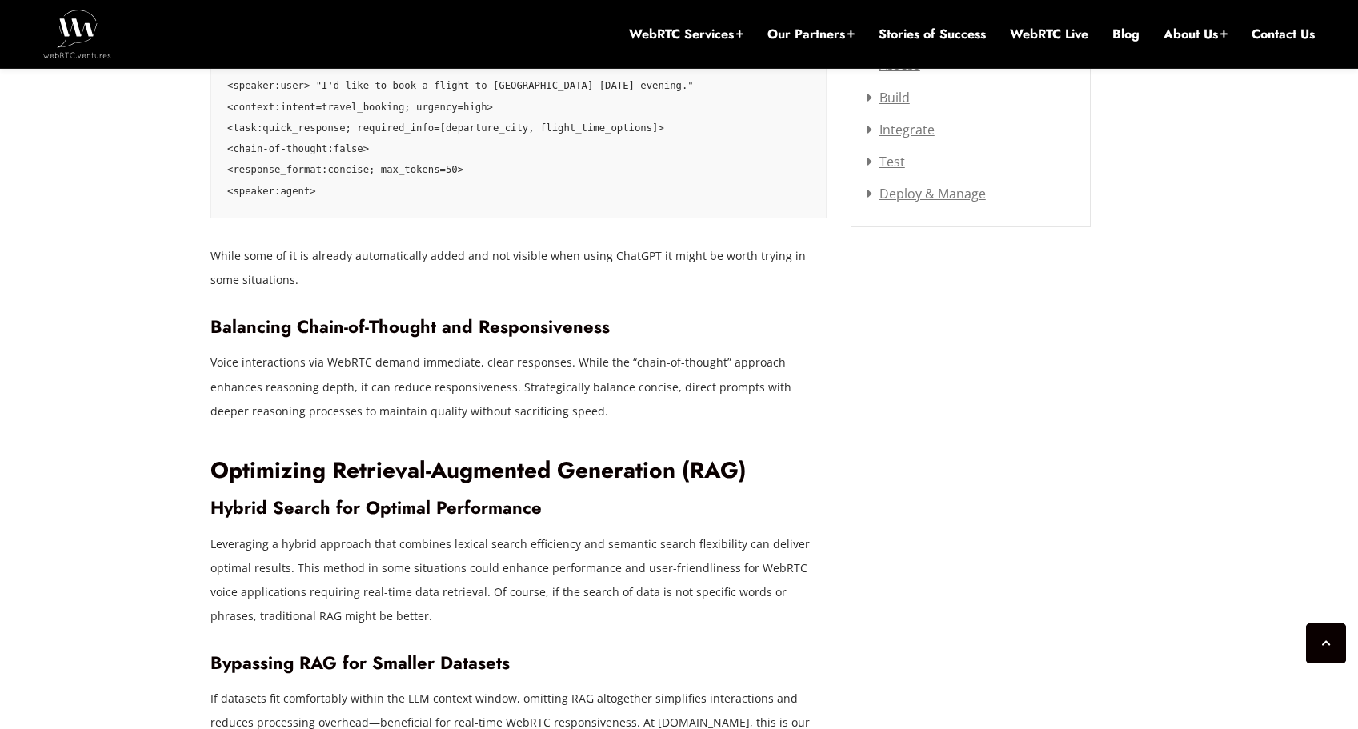
click at [374, 254] on p "While some of it is already automatically added and not visible when using Chat…" at bounding box center [518, 268] width 616 height 48
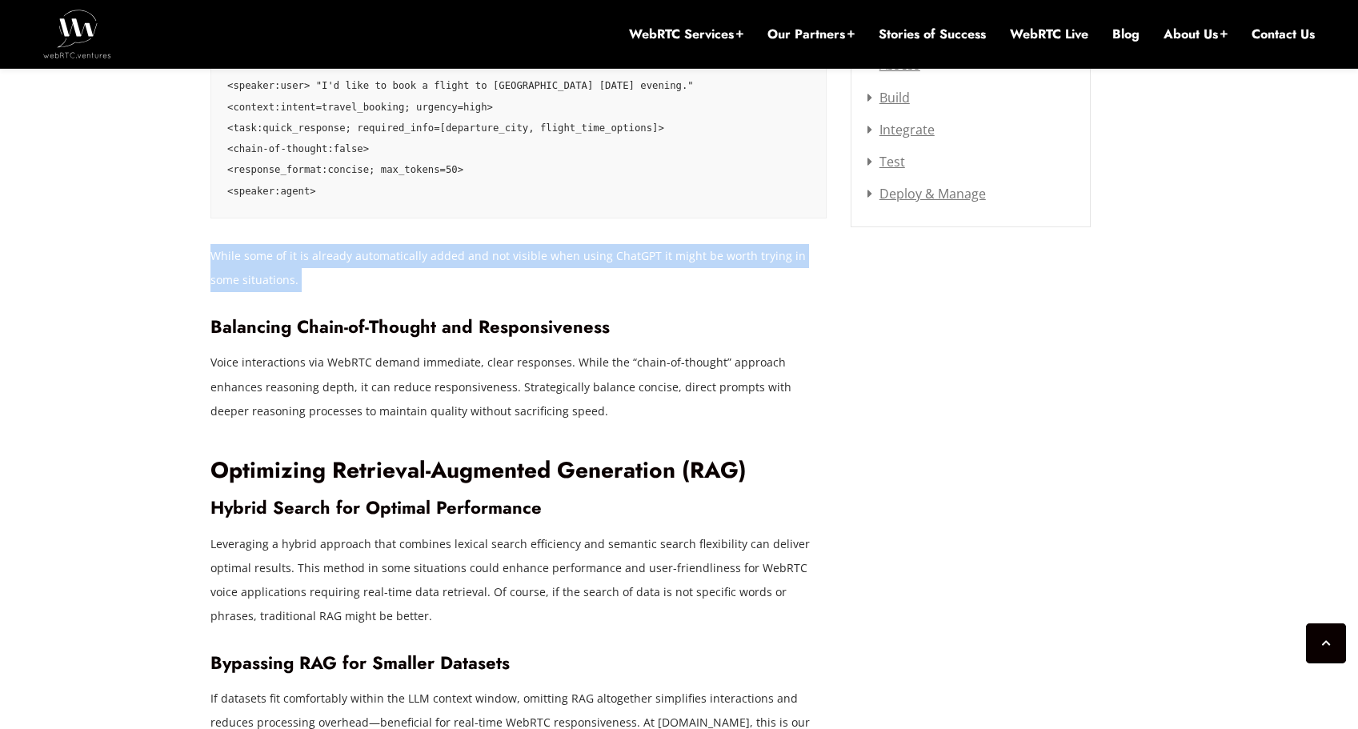
click at [374, 254] on p "While some of it is already automatically added and not visible when using Chat…" at bounding box center [518, 268] width 616 height 48
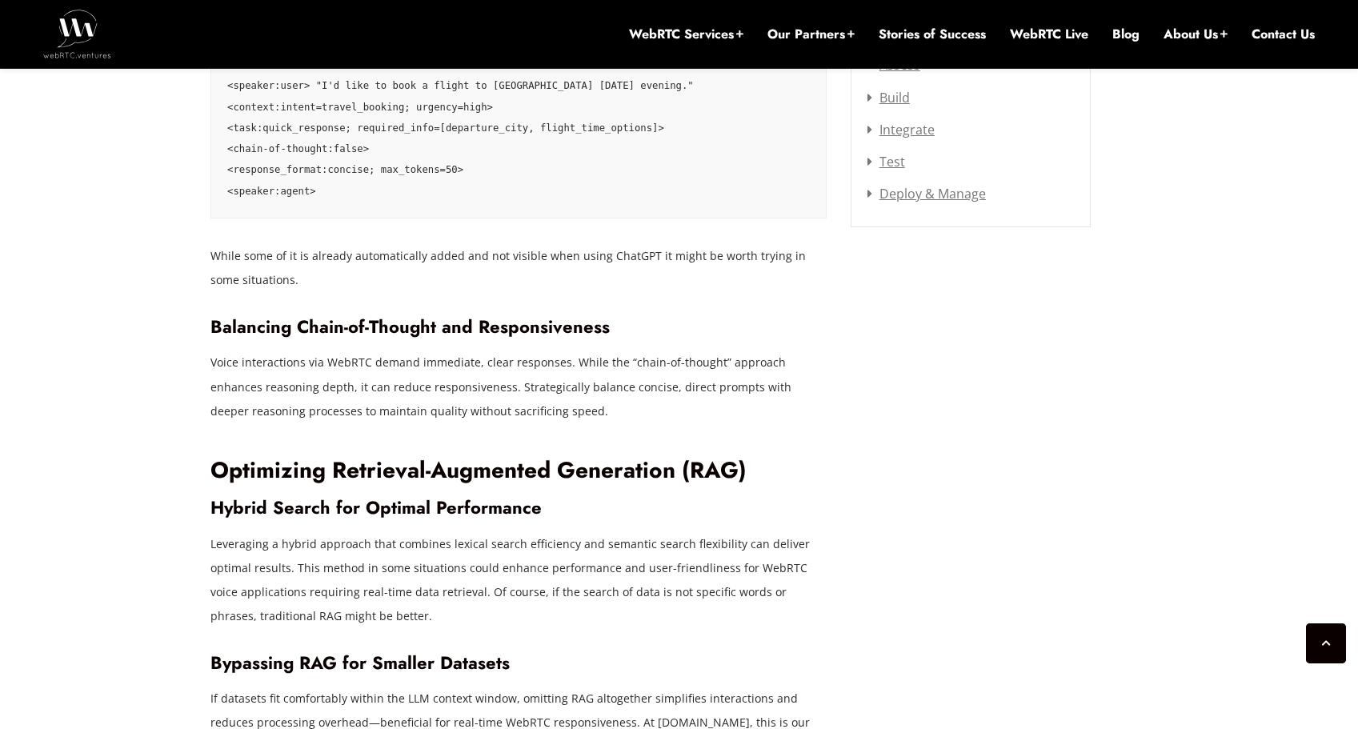
click at [399, 358] on p "Voice interactions via WebRTC demand immediate, clear responses. While the “cha…" at bounding box center [518, 387] width 616 height 72
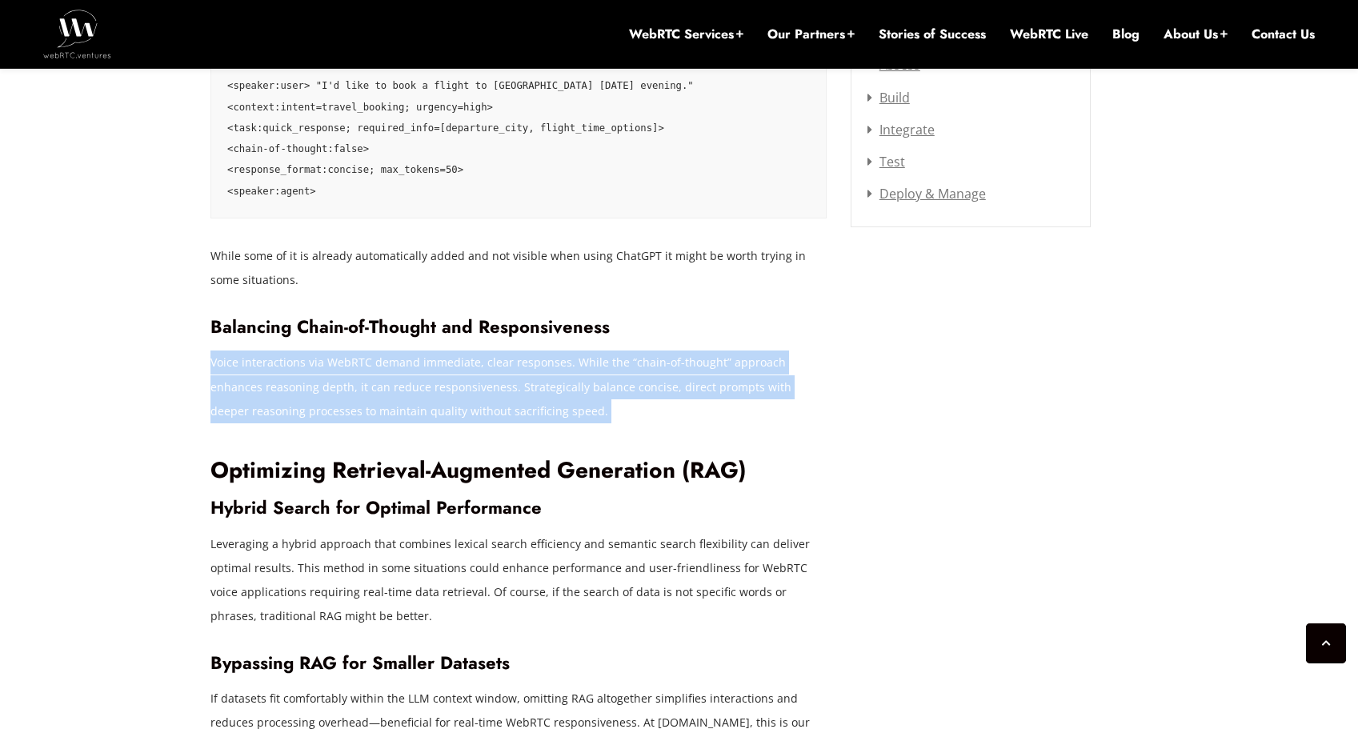
drag, startPoint x: 399, startPoint y: 358, endPoint x: 426, endPoint y: 415, distance: 62.7
click at [399, 359] on p "Voice interactions via WebRTC demand immediate, clear responses. While the “cha…" at bounding box center [518, 387] width 616 height 72
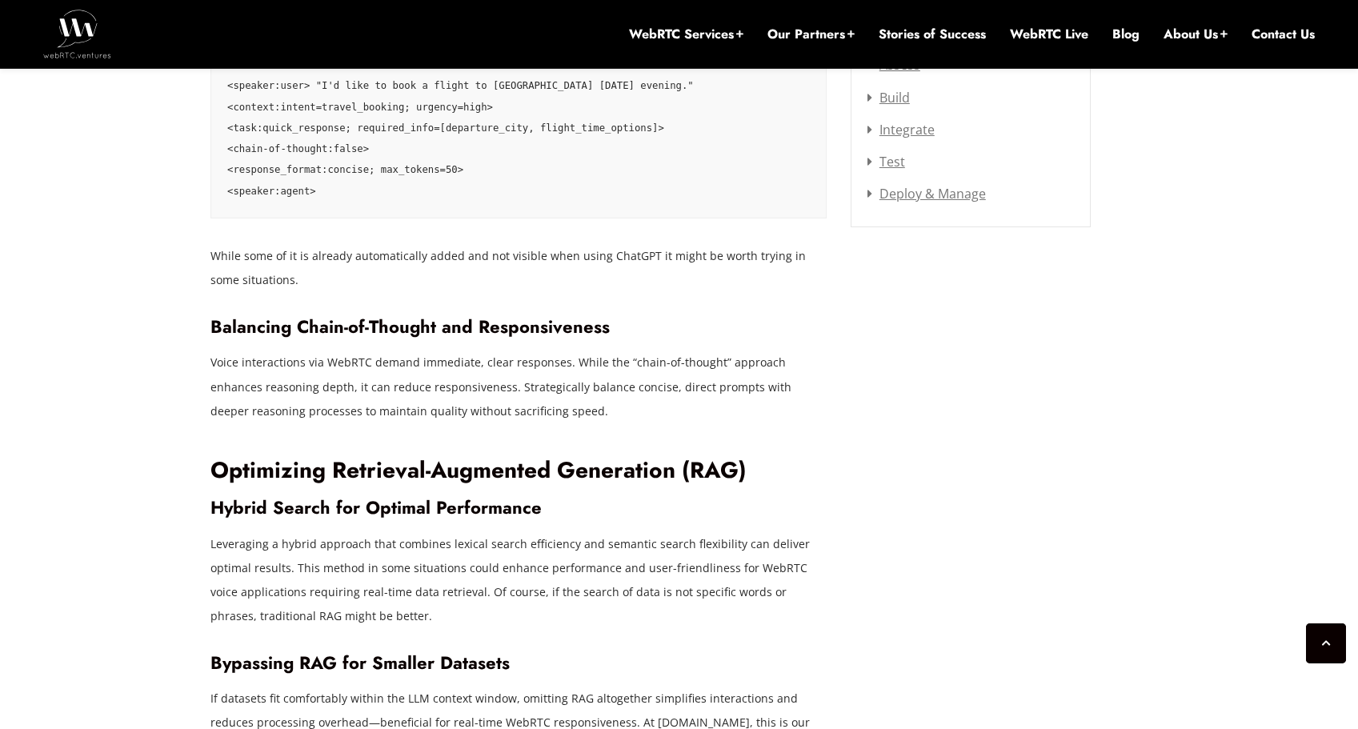
click at [427, 497] on h3 "Hybrid Search for Optimal Performance" at bounding box center [518, 508] width 616 height 22
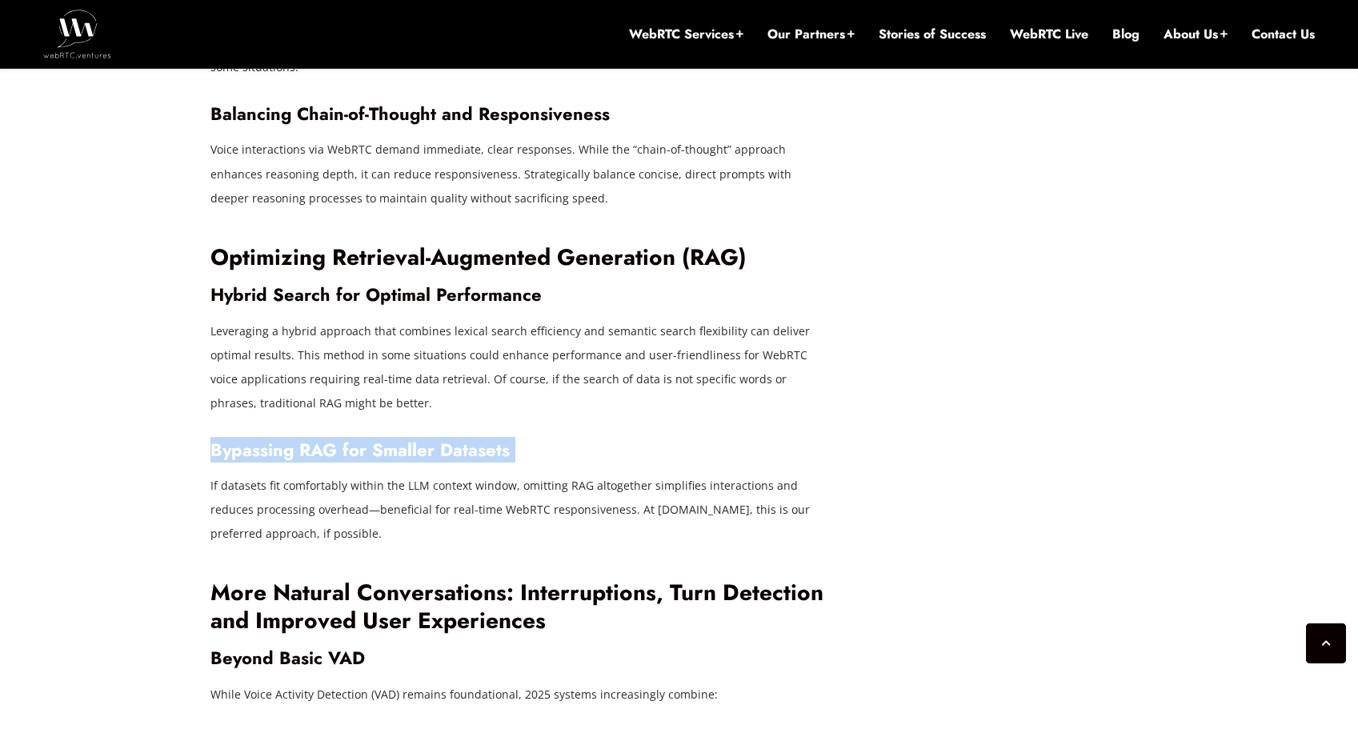
scroll to position [2407, 0]
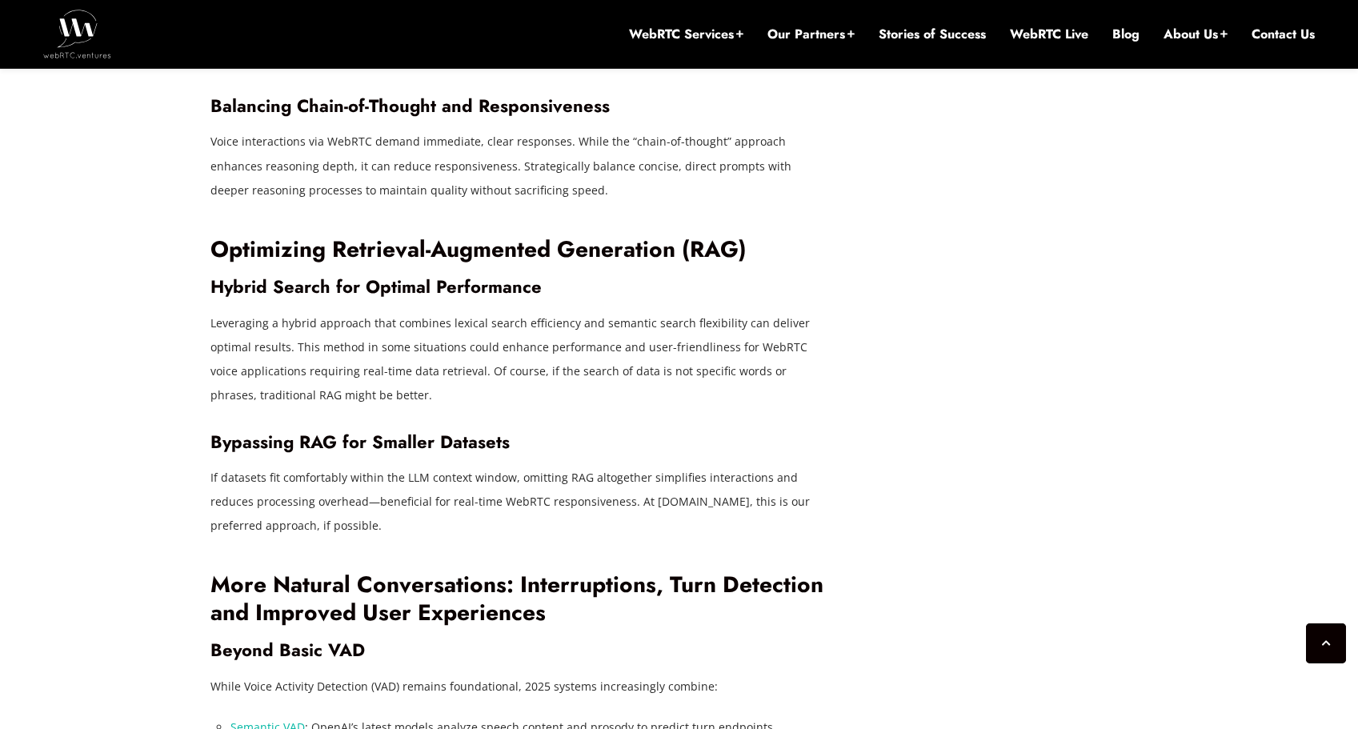
click at [427, 474] on p "If datasets fit comfortably within the LLM context window, omitting RAG altoget…" at bounding box center [518, 502] width 616 height 72
click at [401, 349] on p "Leveraging a hybrid approach that combines lexical search efficiency and semant…" at bounding box center [518, 359] width 616 height 96
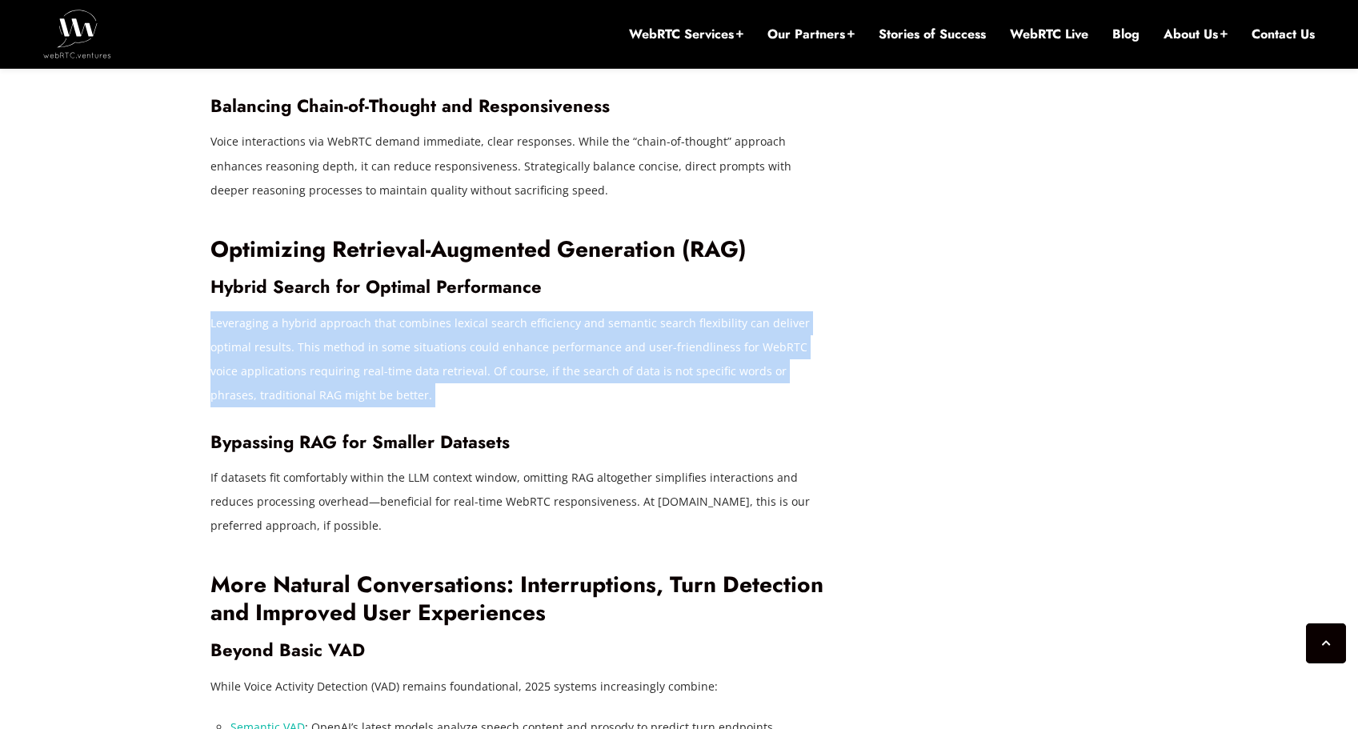
click at [401, 349] on p "Leveraging a hybrid approach that combines lexical search efficiency and semant…" at bounding box center [518, 359] width 616 height 96
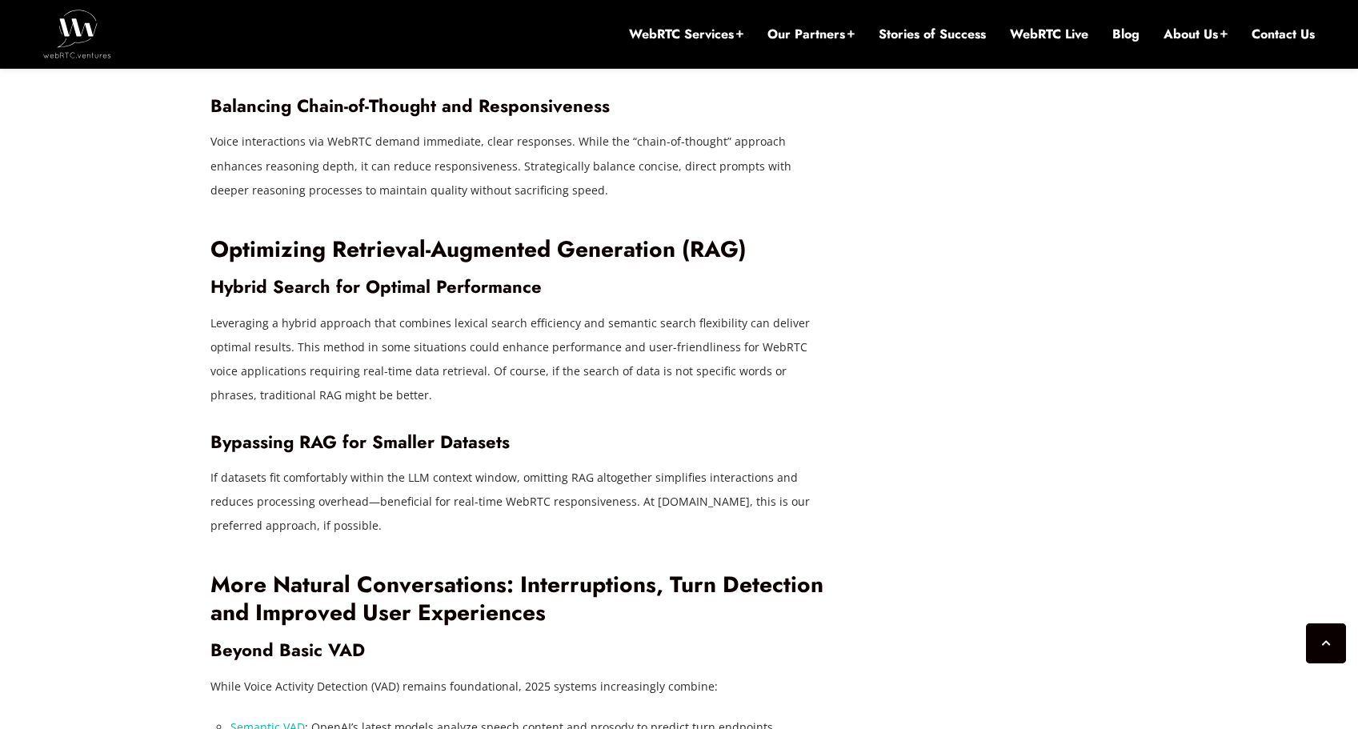
click at [483, 499] on p "If datasets fit comfortably within the LLM context window, omitting RAG altoget…" at bounding box center [518, 502] width 616 height 72
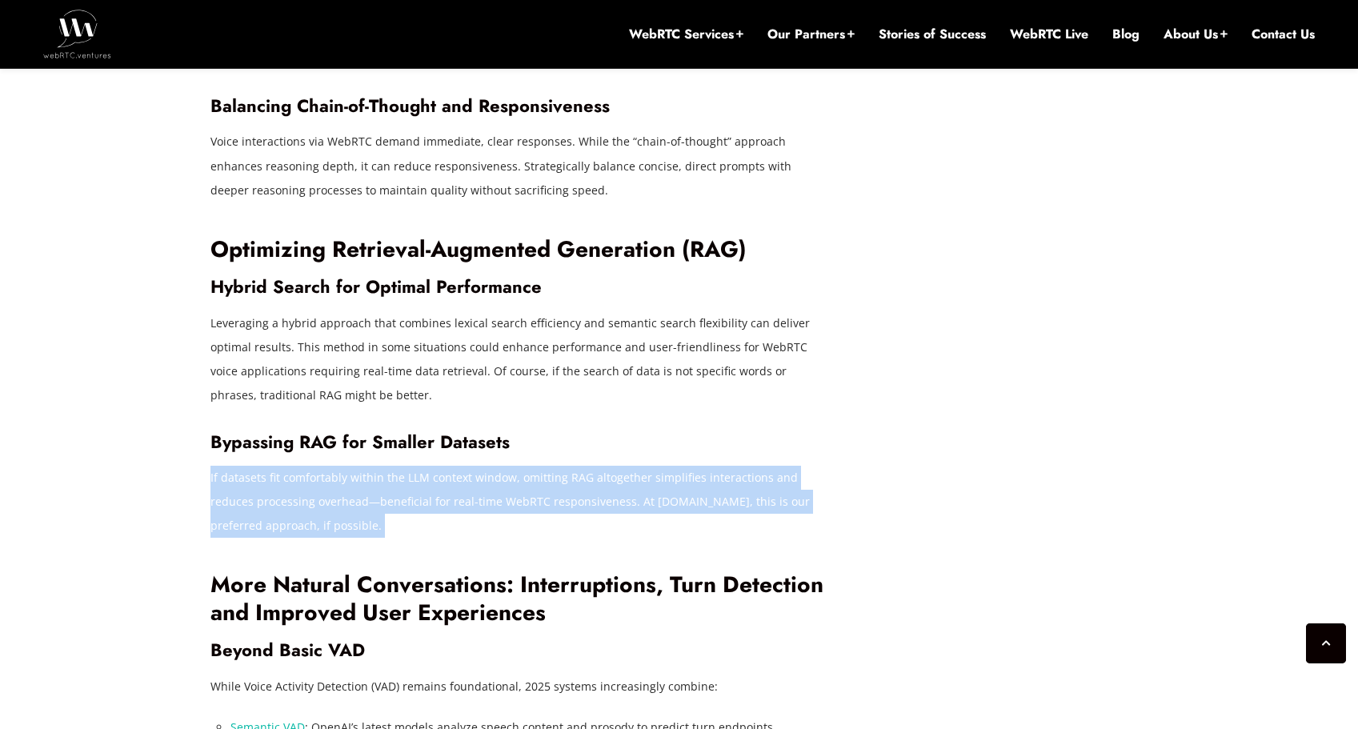
click at [483, 499] on p "If datasets fit comfortably within the LLM context window, omitting RAG altoget…" at bounding box center [518, 502] width 616 height 72
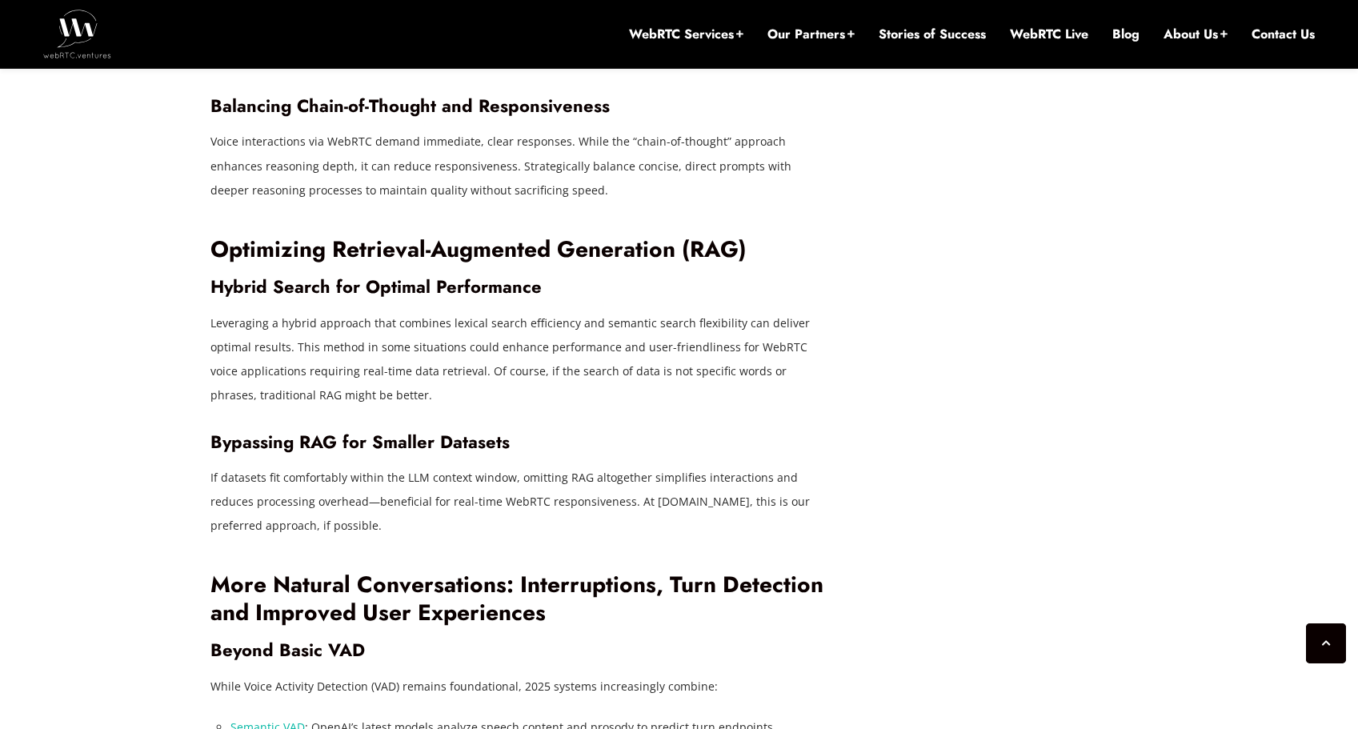
click at [455, 342] on p "Leveraging a hybrid approach that combines lexical search efficiency and semant…" at bounding box center [518, 359] width 616 height 96
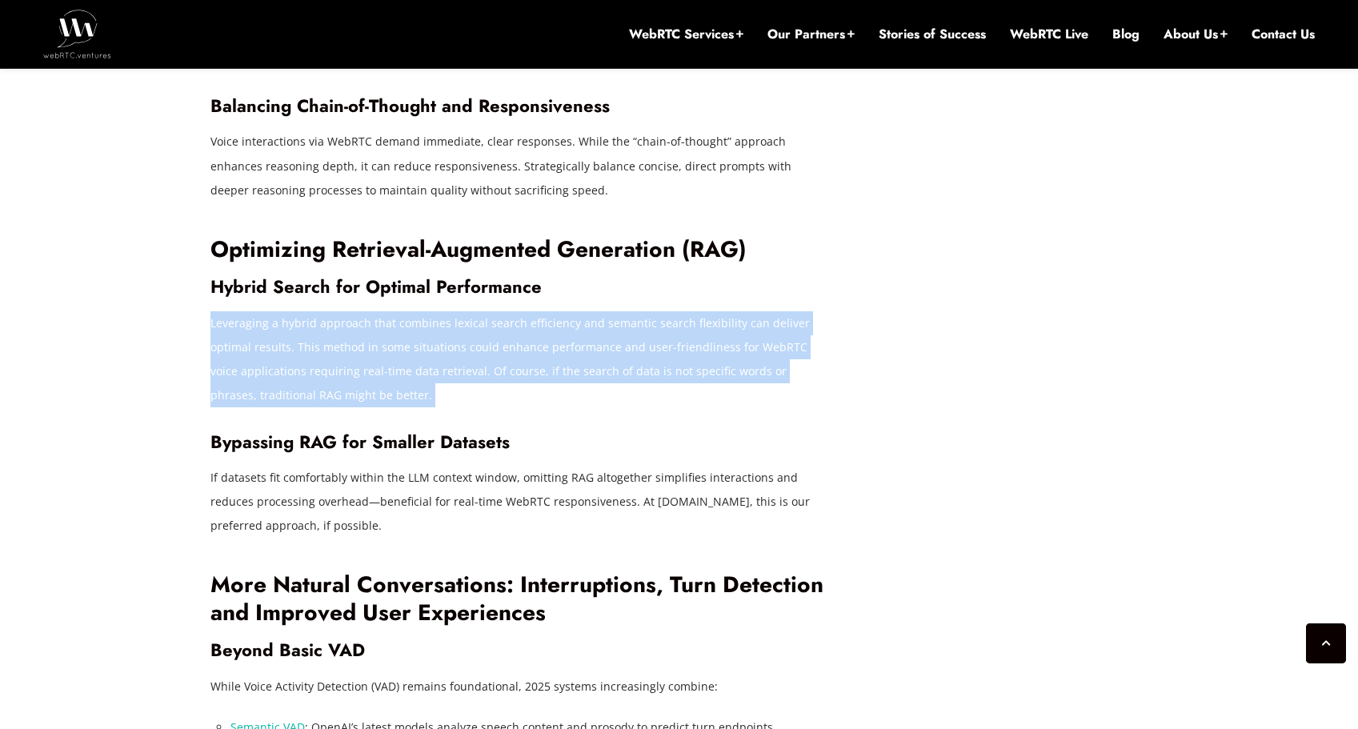
click at [455, 342] on p "Leveraging a hybrid approach that combines lexical search efficiency and semant…" at bounding box center [518, 359] width 616 height 96
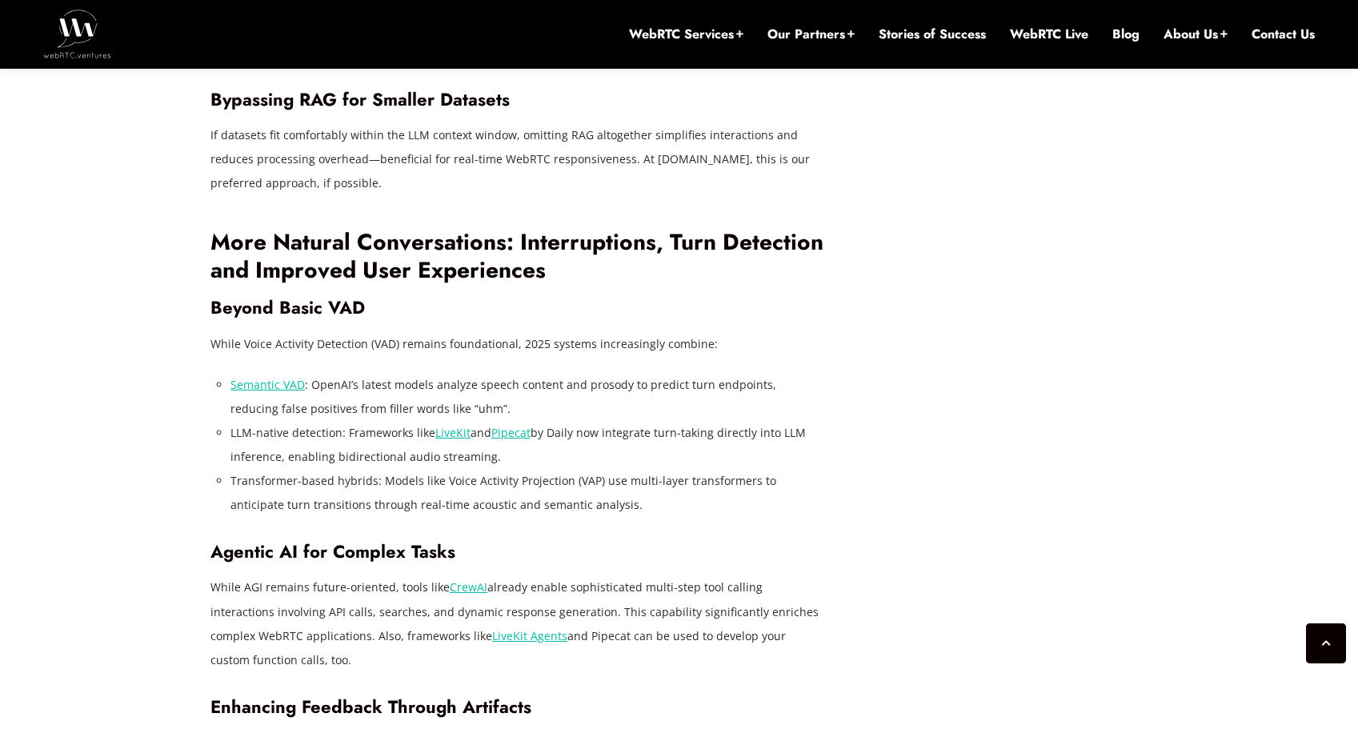
scroll to position [2751, 0]
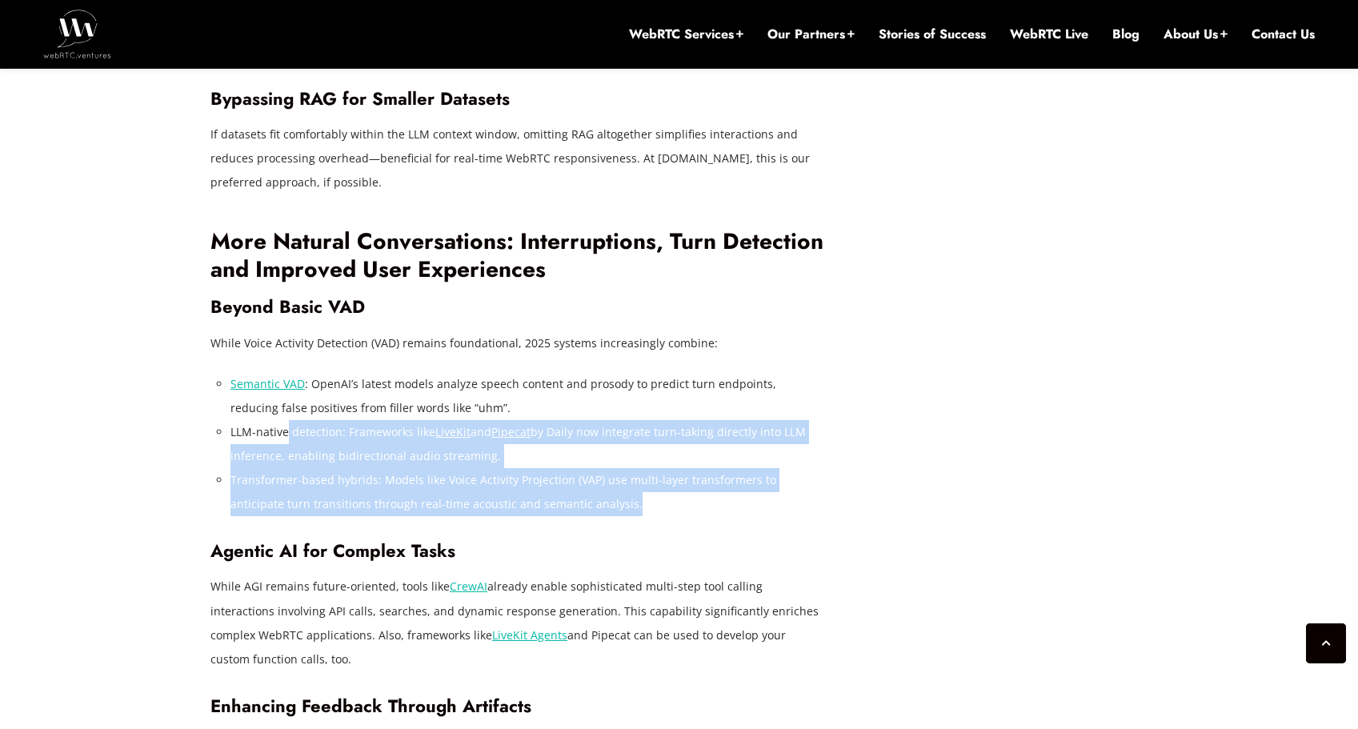
drag, startPoint x: 604, startPoint y: 470, endPoint x: 288, endPoint y: 396, distance: 324.6
click at [288, 396] on ul "Semantic VAD : OpenAI’s latest models analyze speech content and prosody to pre…" at bounding box center [529, 444] width 596 height 145
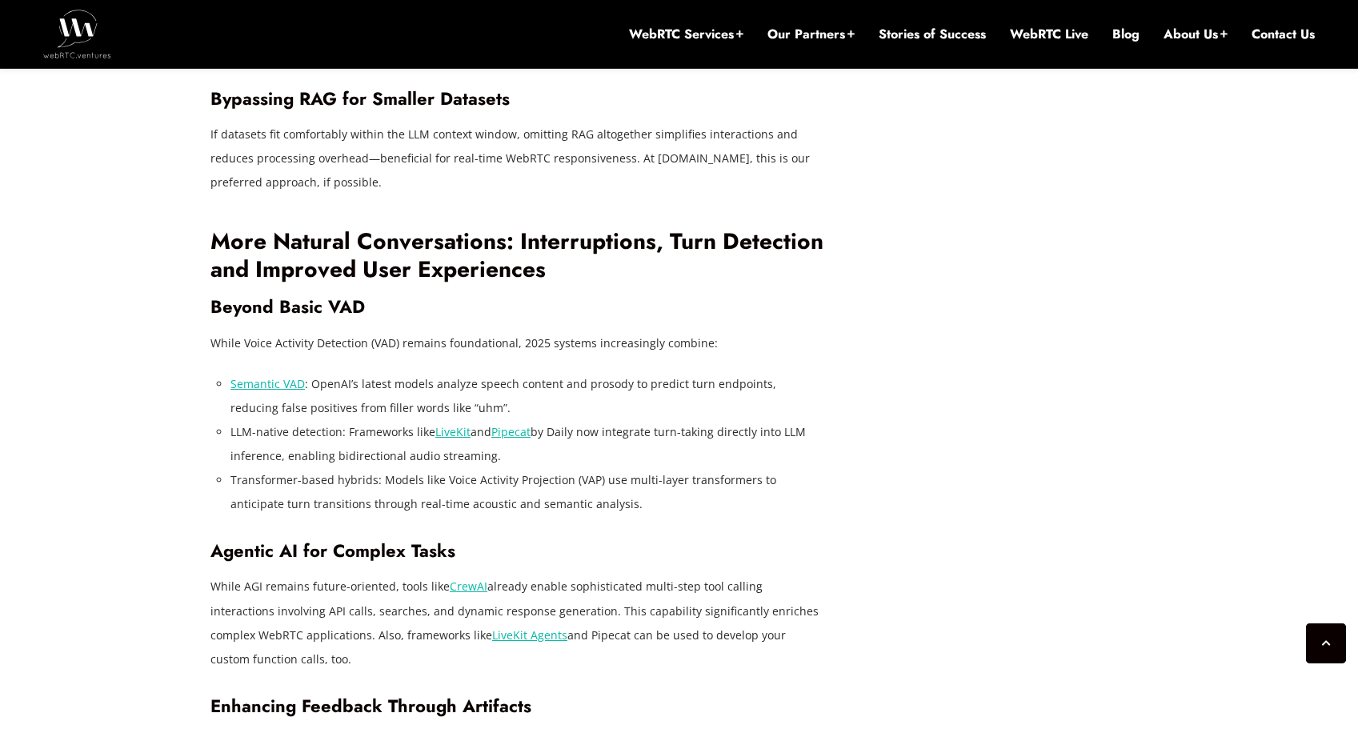
click at [290, 420] on li "LLM-native detection: Frameworks like LiveKit and Pipecat by Daily now integrat…" at bounding box center [529, 444] width 596 height 48
click at [323, 420] on li "LLM-native detection: Frameworks like LiveKit and Pipecat by Daily now integrat…" at bounding box center [529, 444] width 596 height 48
drag, startPoint x: 401, startPoint y: 418, endPoint x: 617, endPoint y: 432, distance: 216.6
click at [617, 432] on li "LLM-native detection: Frameworks like LiveKit and Pipecat by Daily now integrat…" at bounding box center [529, 444] width 596 height 48
click at [618, 432] on li "LLM-native detection: Frameworks like LiveKit and Pipecat by Daily now integrat…" at bounding box center [529, 444] width 596 height 48
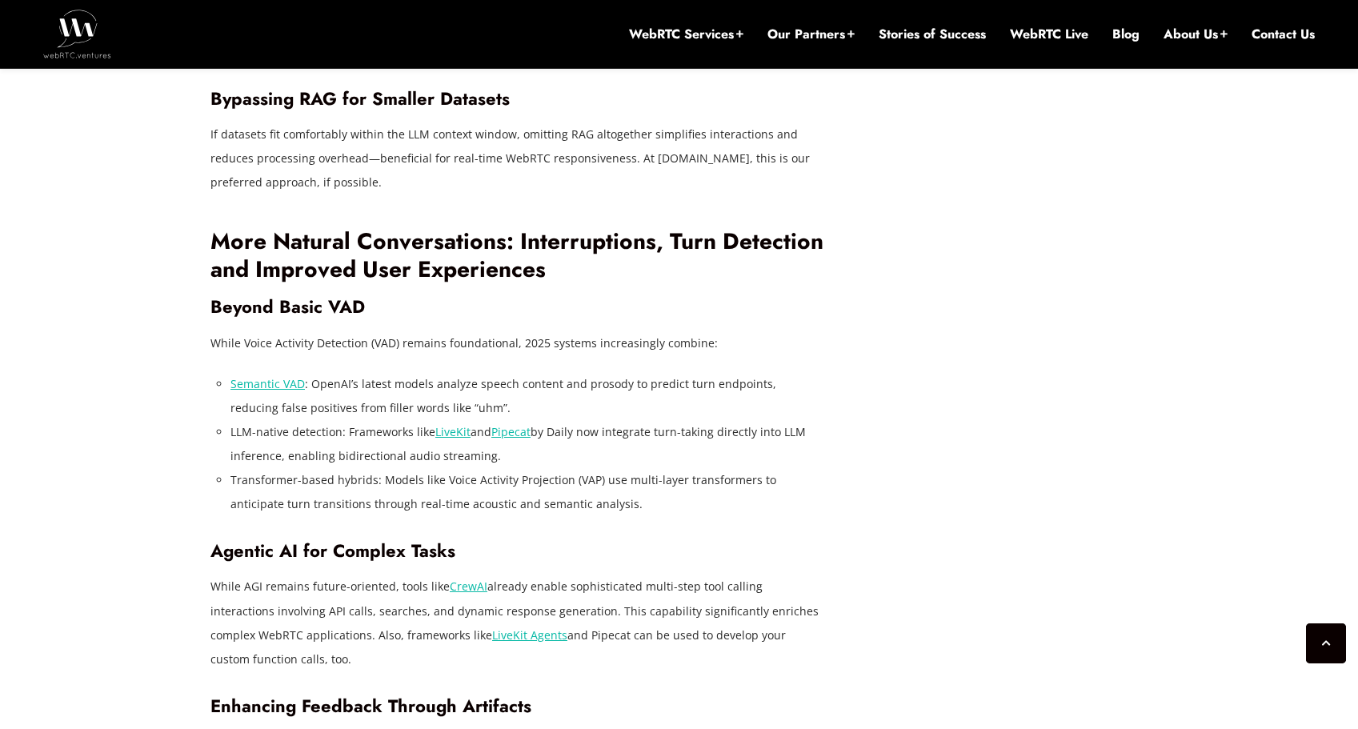
click at [614, 468] on li "Transformer-based hybrids: Models like Voice Activity Projection (VAP) use mult…" at bounding box center [529, 492] width 596 height 48
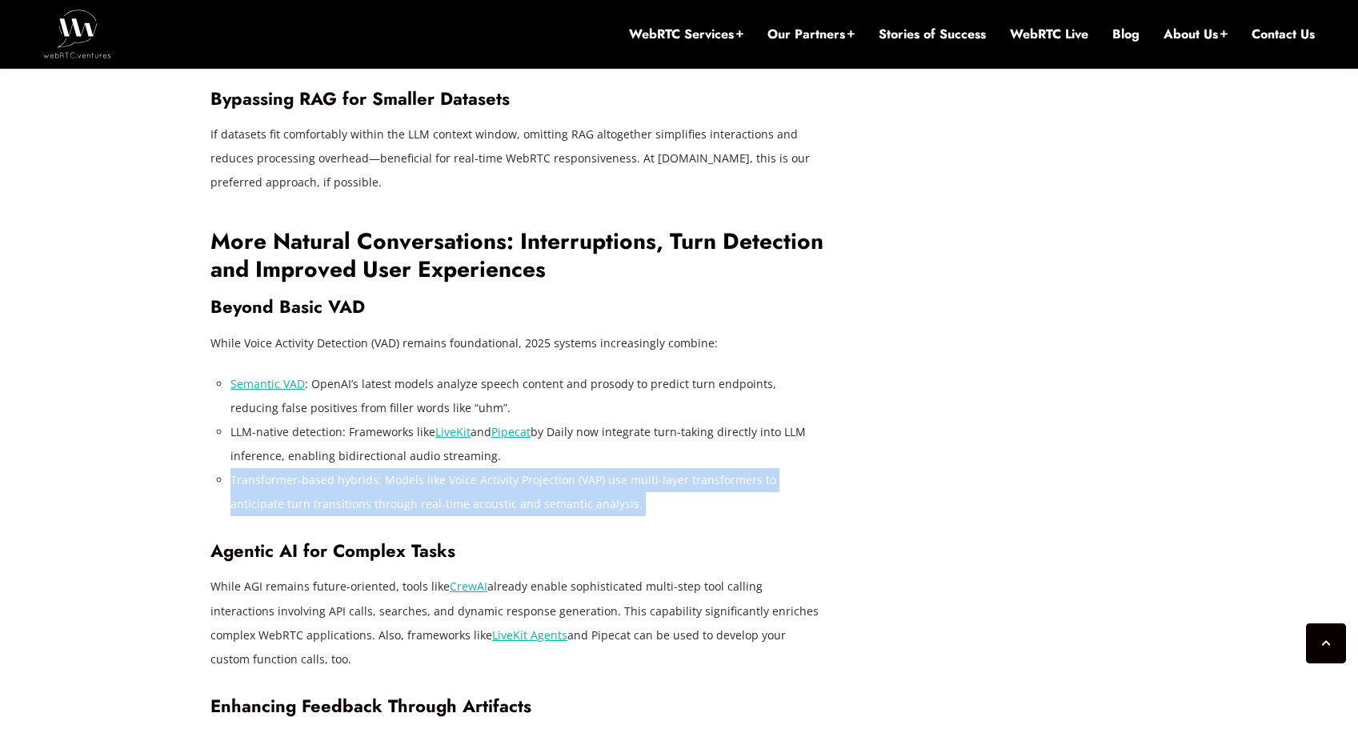
click at [614, 468] on li "Transformer-based hybrids: Models like Voice Activity Projection (VAP) use mult…" at bounding box center [529, 492] width 596 height 48
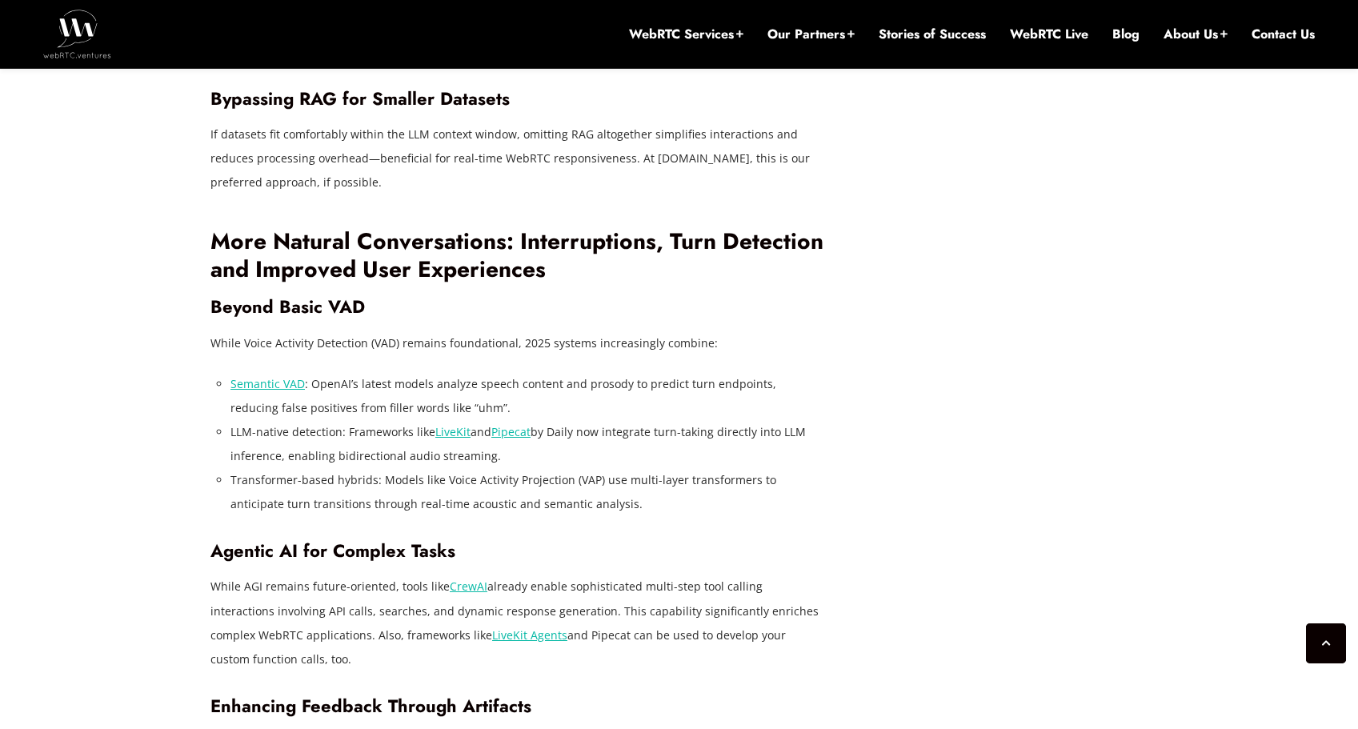
click at [602, 420] on li "LLM-native detection: Frameworks like LiveKit and Pipecat by Daily now integrat…" at bounding box center [529, 444] width 596 height 48
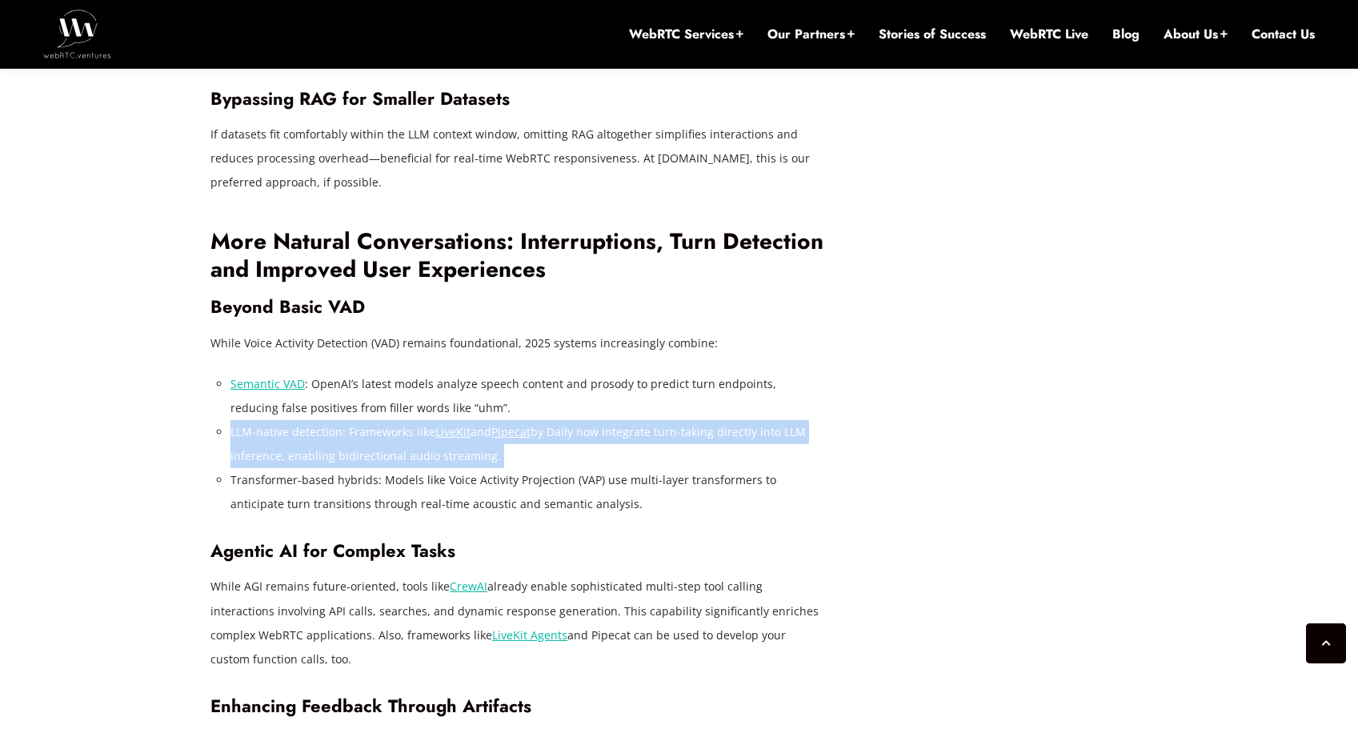
click at [602, 420] on li "LLM-native detection: Frameworks like LiveKit and Pipecat by Daily now integrat…" at bounding box center [529, 444] width 596 height 48
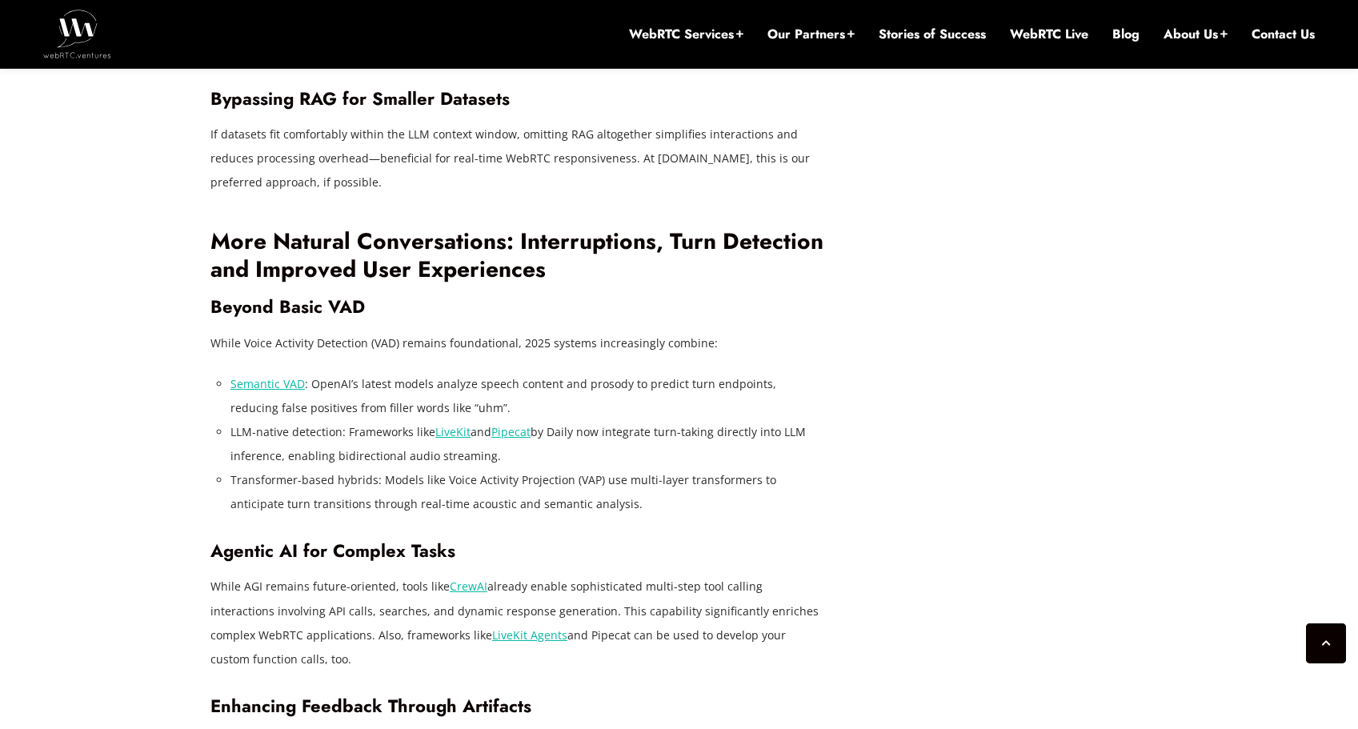
click at [615, 468] on li "Transformer-based hybrids: Models like Voice Activity Projection (VAP) use mult…" at bounding box center [529, 492] width 596 height 48
click at [615, 420] on li "LLM-native detection: Frameworks like LiveKit and Pipecat by Daily now integrat…" at bounding box center [529, 444] width 596 height 48
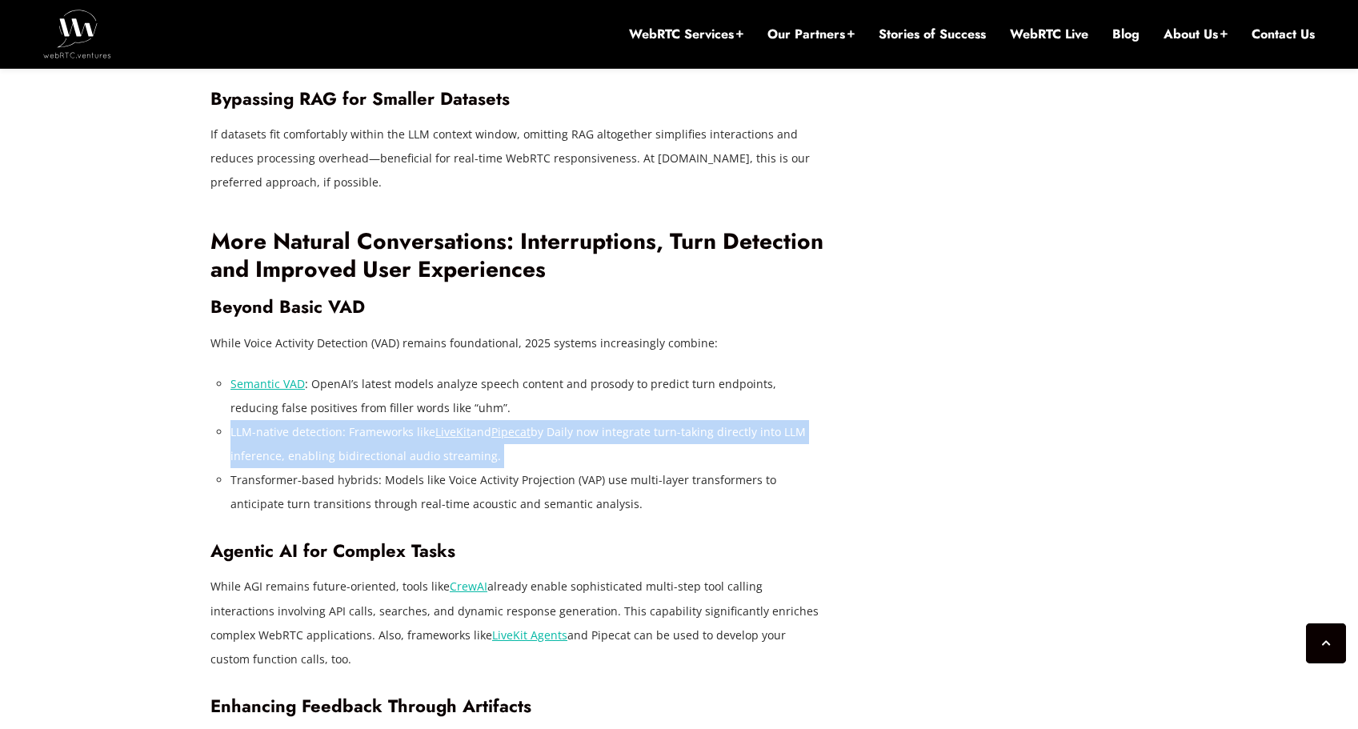
click at [615, 420] on li "LLM-native detection: Frameworks like LiveKit and Pipecat by Daily now integrat…" at bounding box center [529, 444] width 596 height 48
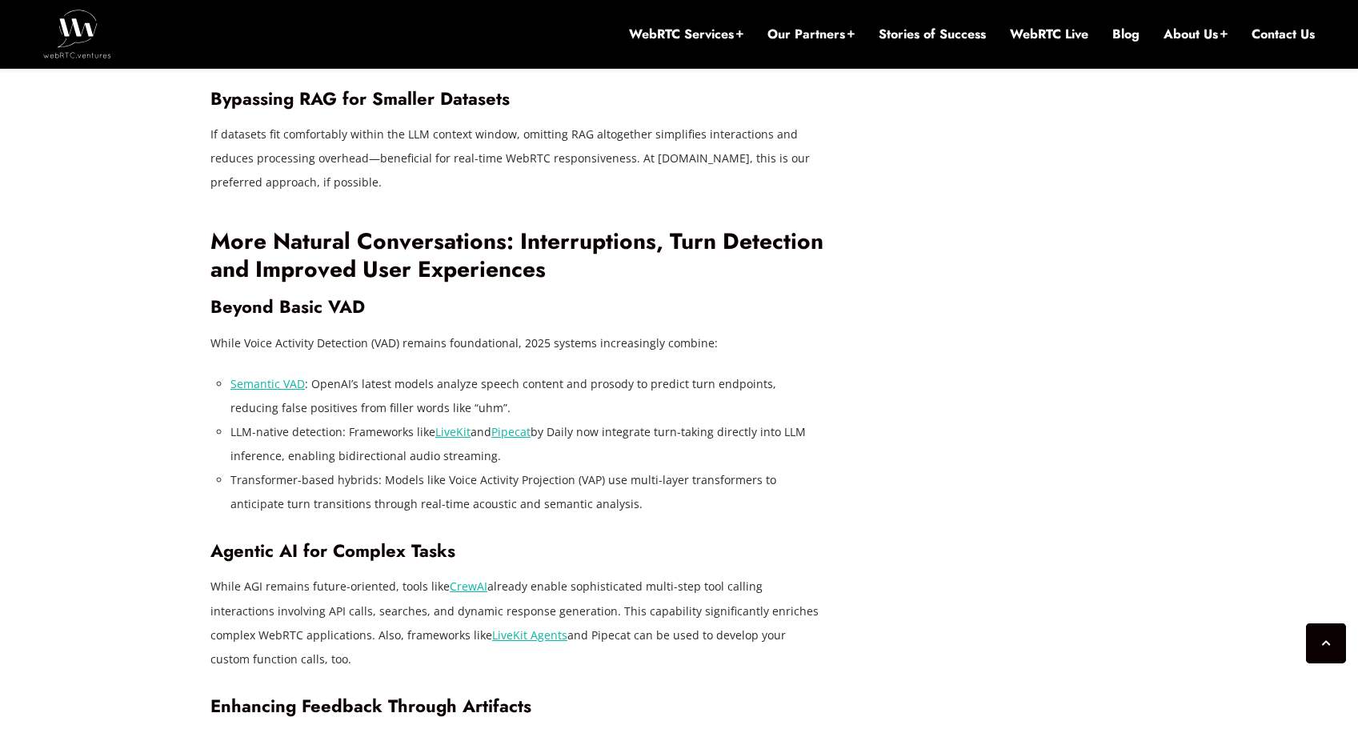
click at [623, 468] on li "Transformer-based hybrids: Models like Voice Activity Projection (VAP) use mult…" at bounding box center [529, 492] width 596 height 48
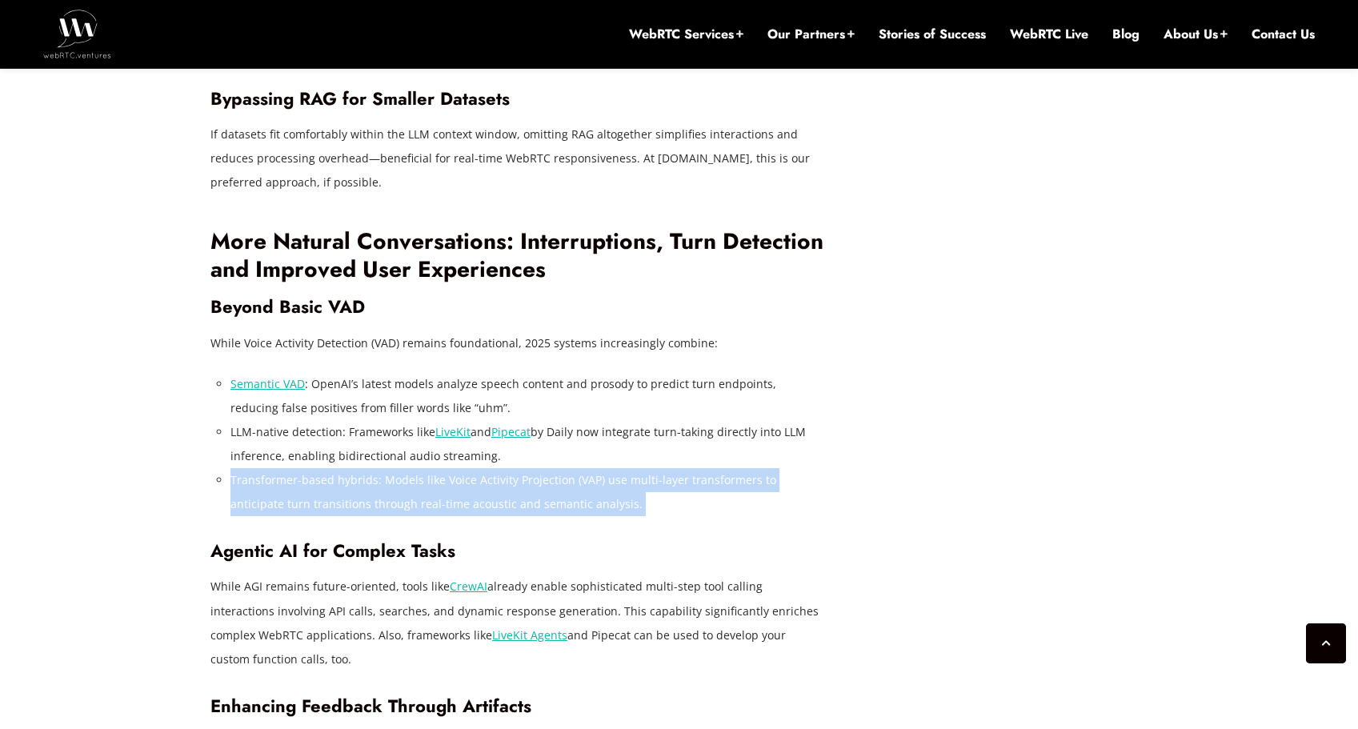
click at [623, 468] on li "Transformer-based hybrids: Models like Voice Activity Projection (VAP) use mult…" at bounding box center [529, 492] width 596 height 48
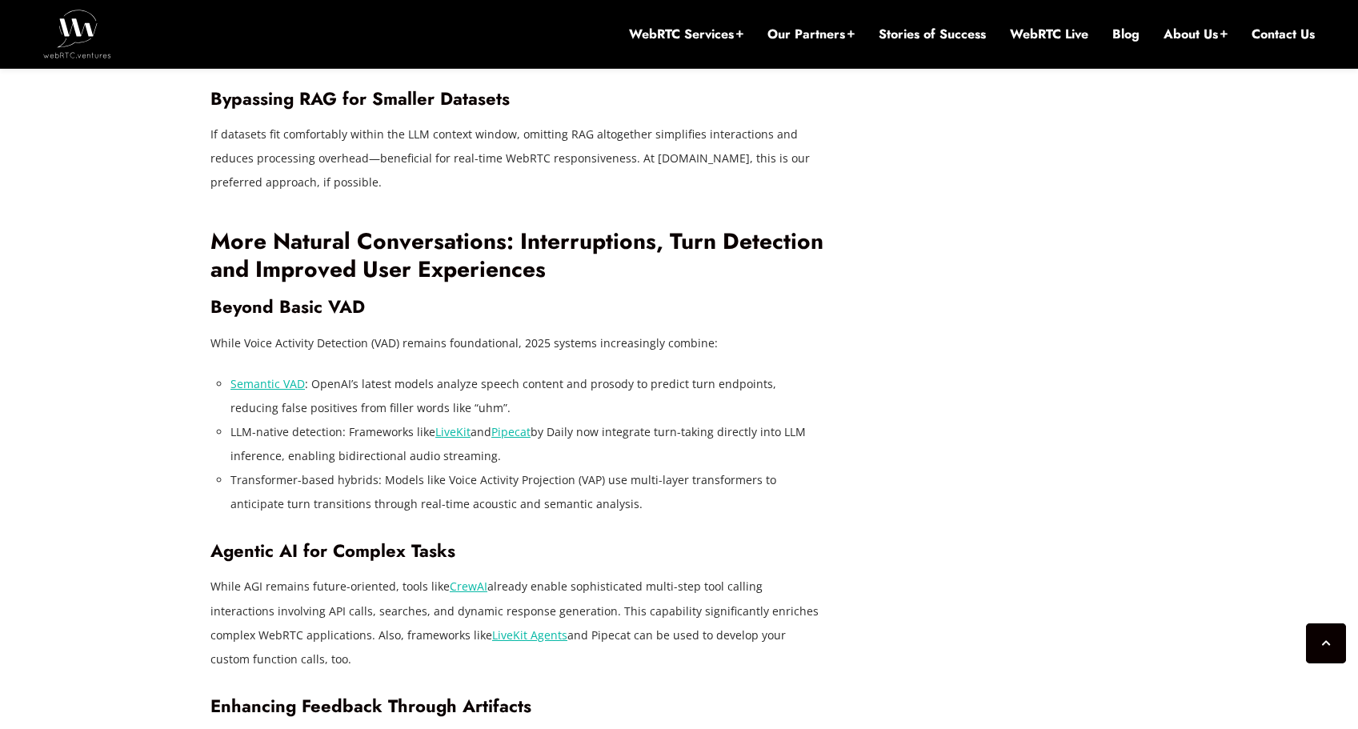
click at [600, 420] on li "LLM-native detection: Frameworks like LiveKit and Pipecat by Daily now integrat…" at bounding box center [529, 444] width 596 height 48
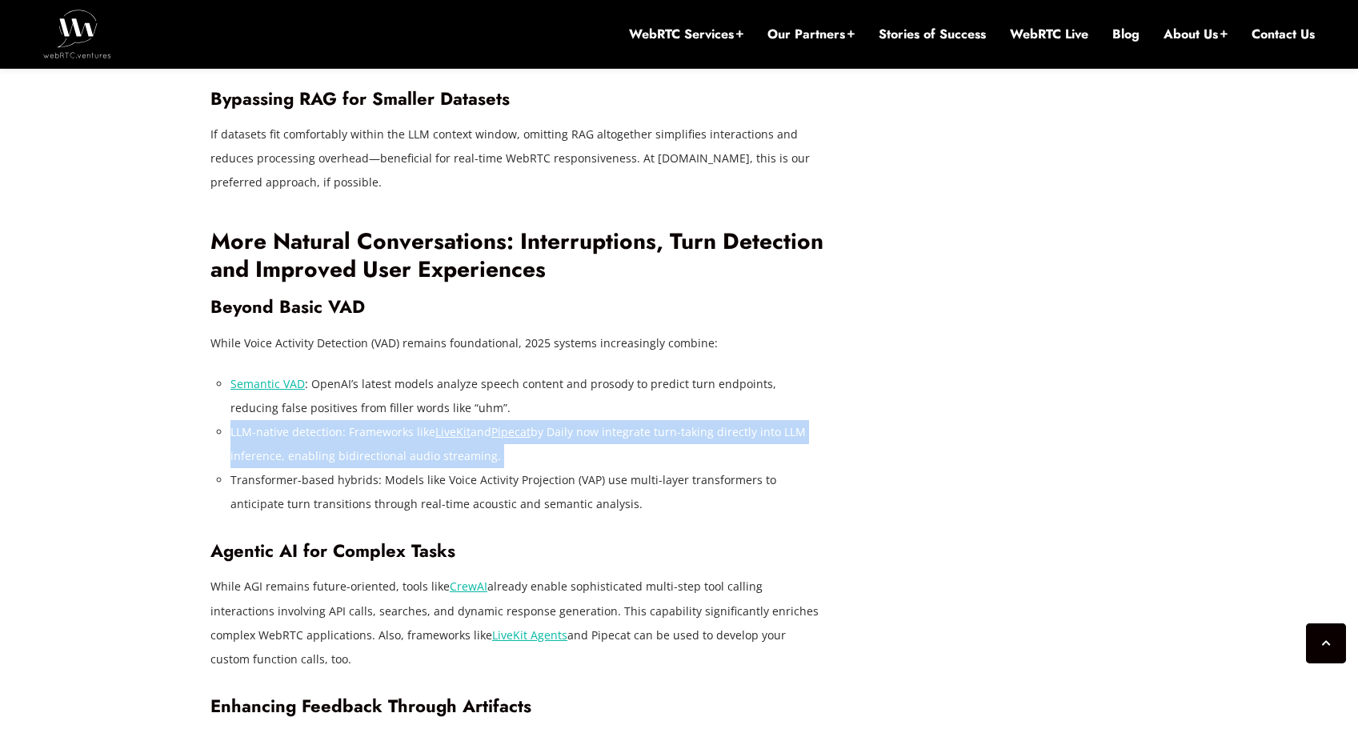
click at [600, 420] on li "LLM-native detection: Frameworks like LiveKit and Pipecat by Daily now integrat…" at bounding box center [529, 444] width 596 height 48
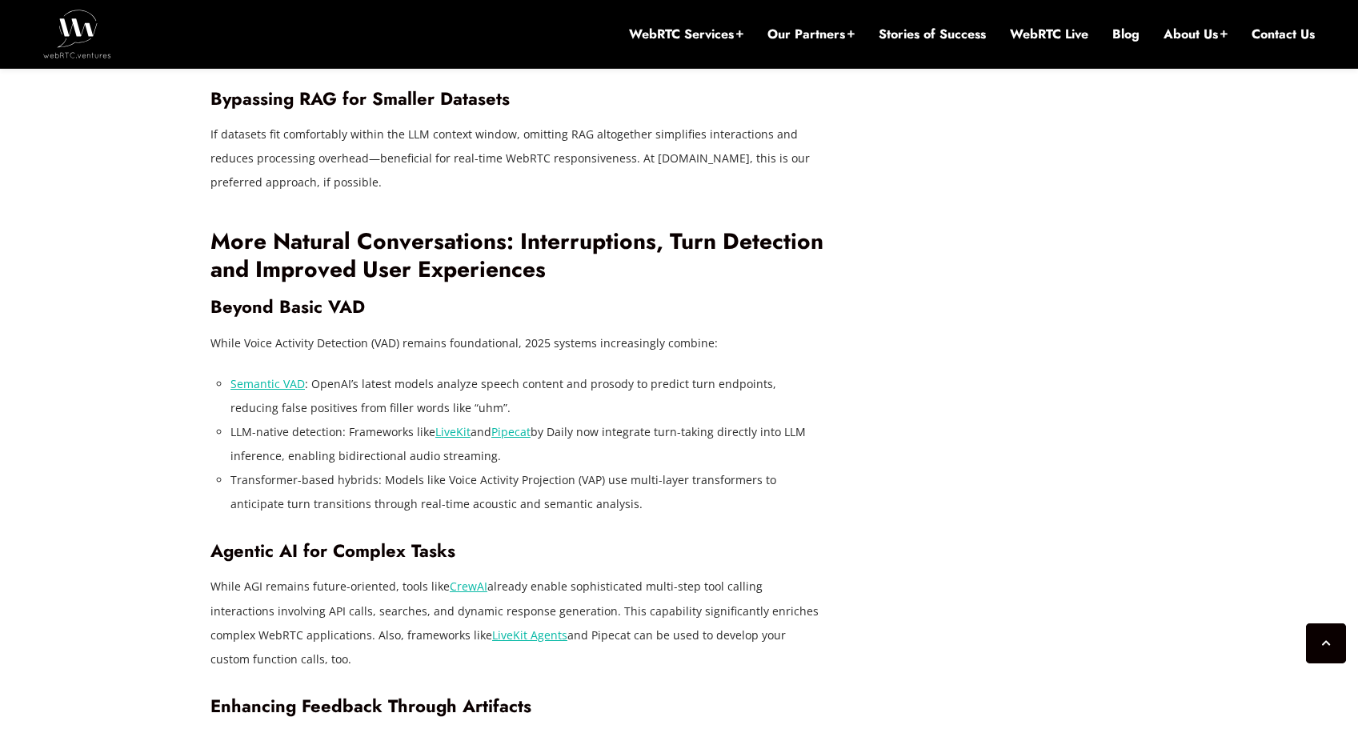
click at [599, 468] on li "Transformer-based hybrids: Models like Voice Activity Projection (VAP) use mult…" at bounding box center [529, 492] width 596 height 48
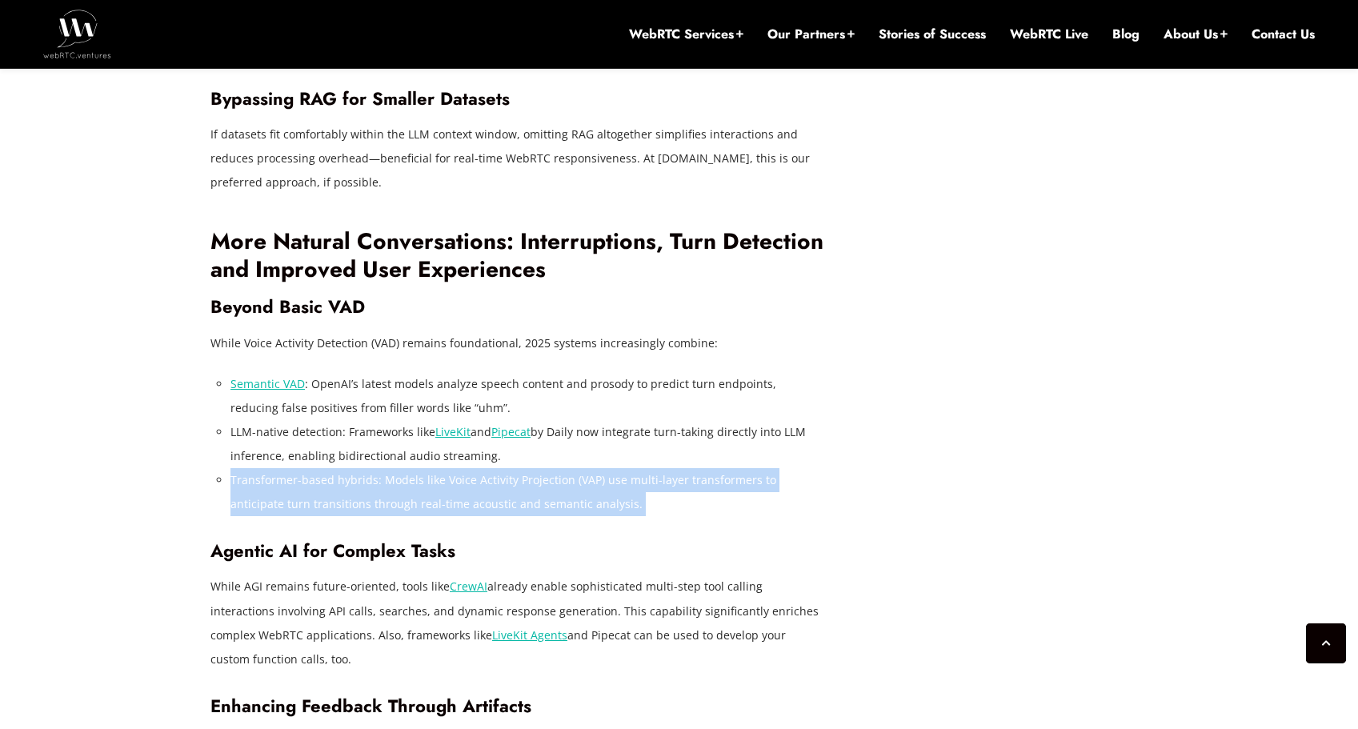
click at [599, 468] on li "Transformer-based hybrids: Models like Voice Activity Projection (VAP) use mult…" at bounding box center [529, 492] width 596 height 48
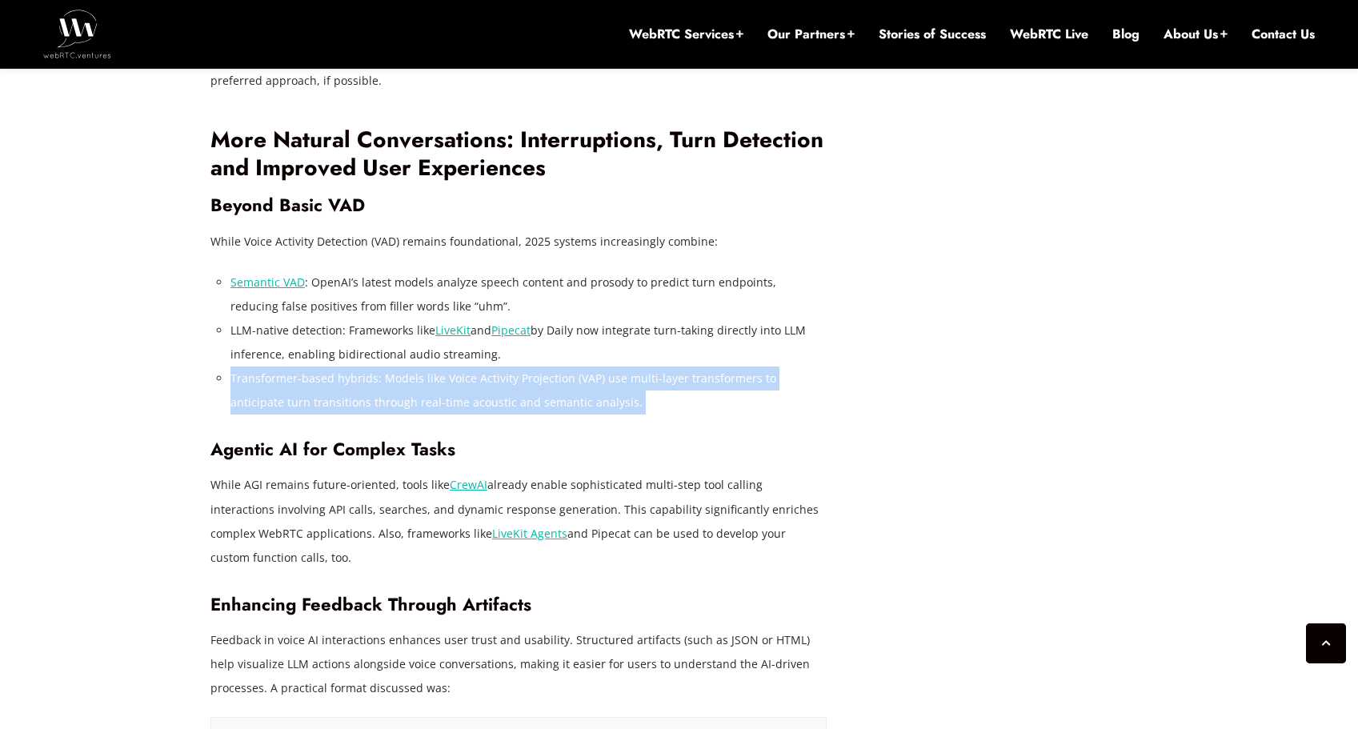
scroll to position [3049, 0]
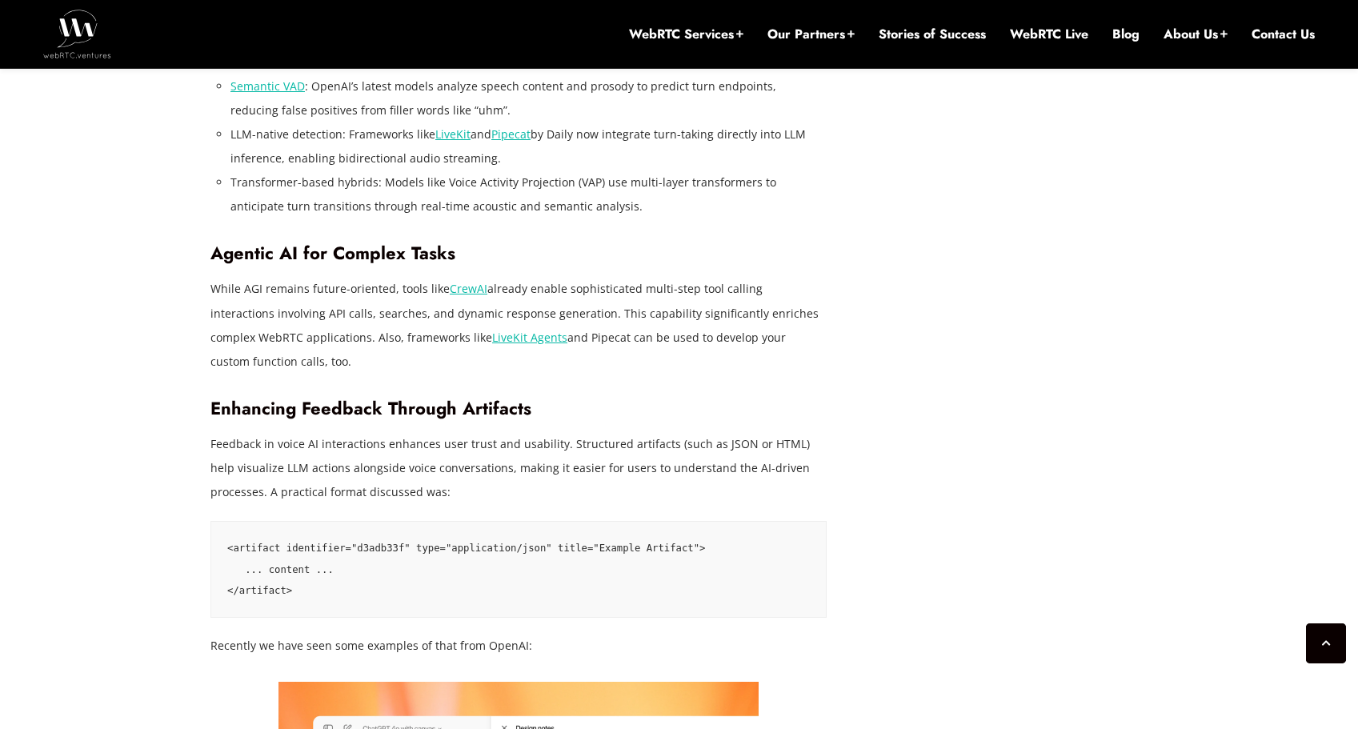
click at [532, 299] on p "While AGI remains future-oriented, tools like CrewAI already enable sophisticat…" at bounding box center [518, 325] width 616 height 96
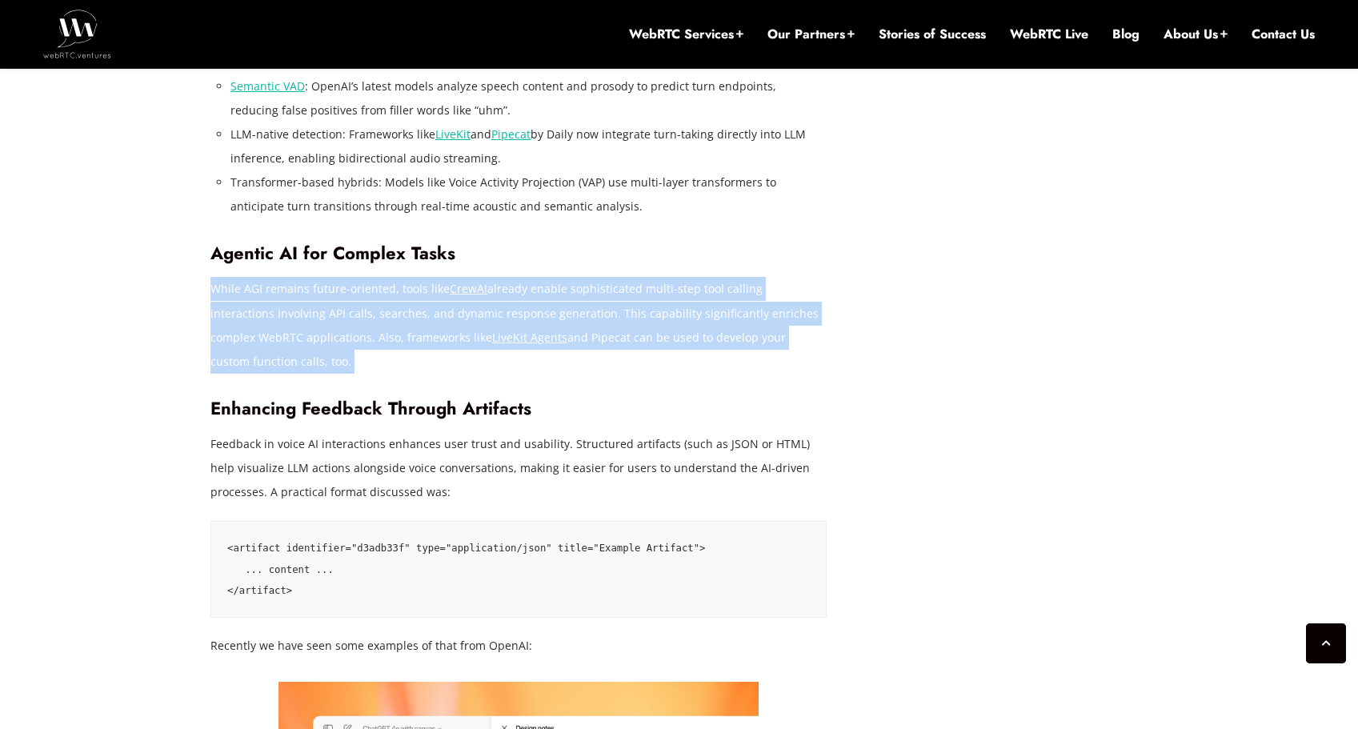
drag, startPoint x: 532, startPoint y: 299, endPoint x: 545, endPoint y: 384, distance: 85.8
click at [532, 299] on p "While AGI remains future-oriented, tools like CrewAI already enable sophisticat…" at bounding box center [518, 325] width 616 height 96
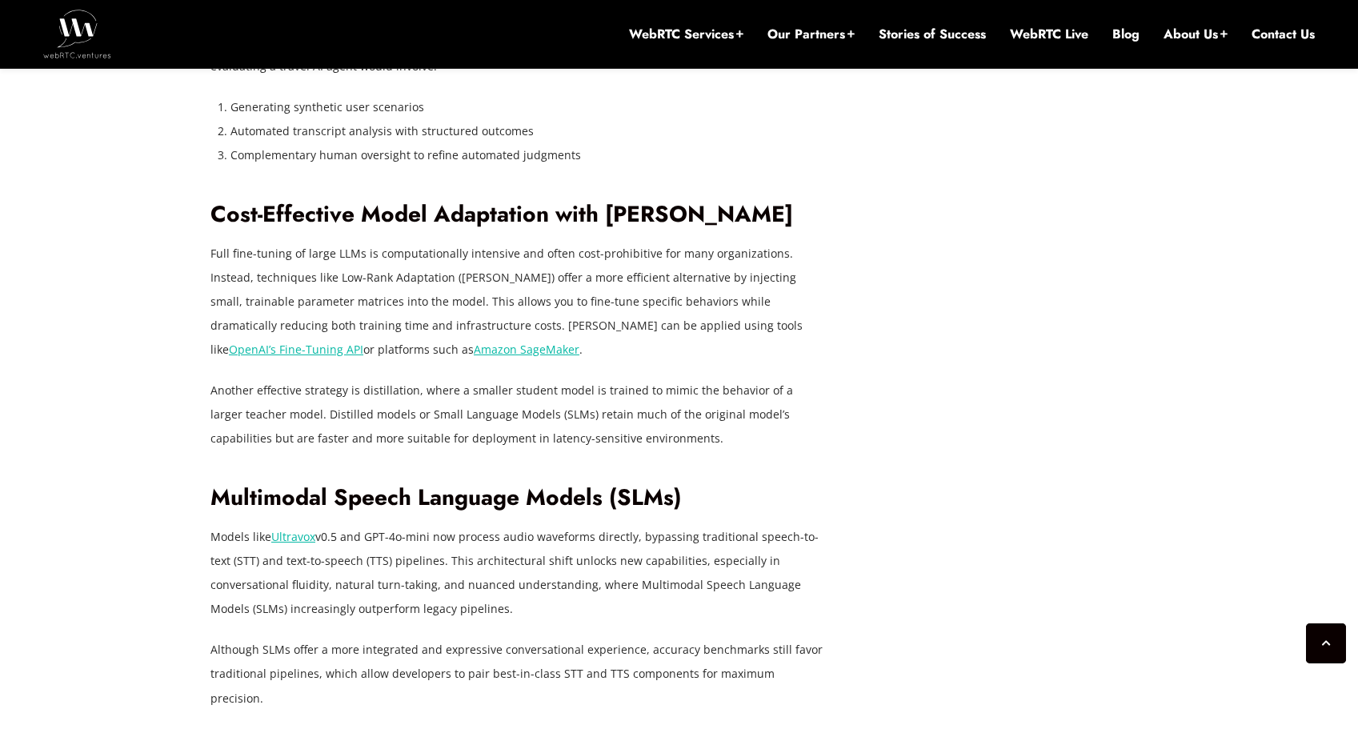
scroll to position [4479, 0]
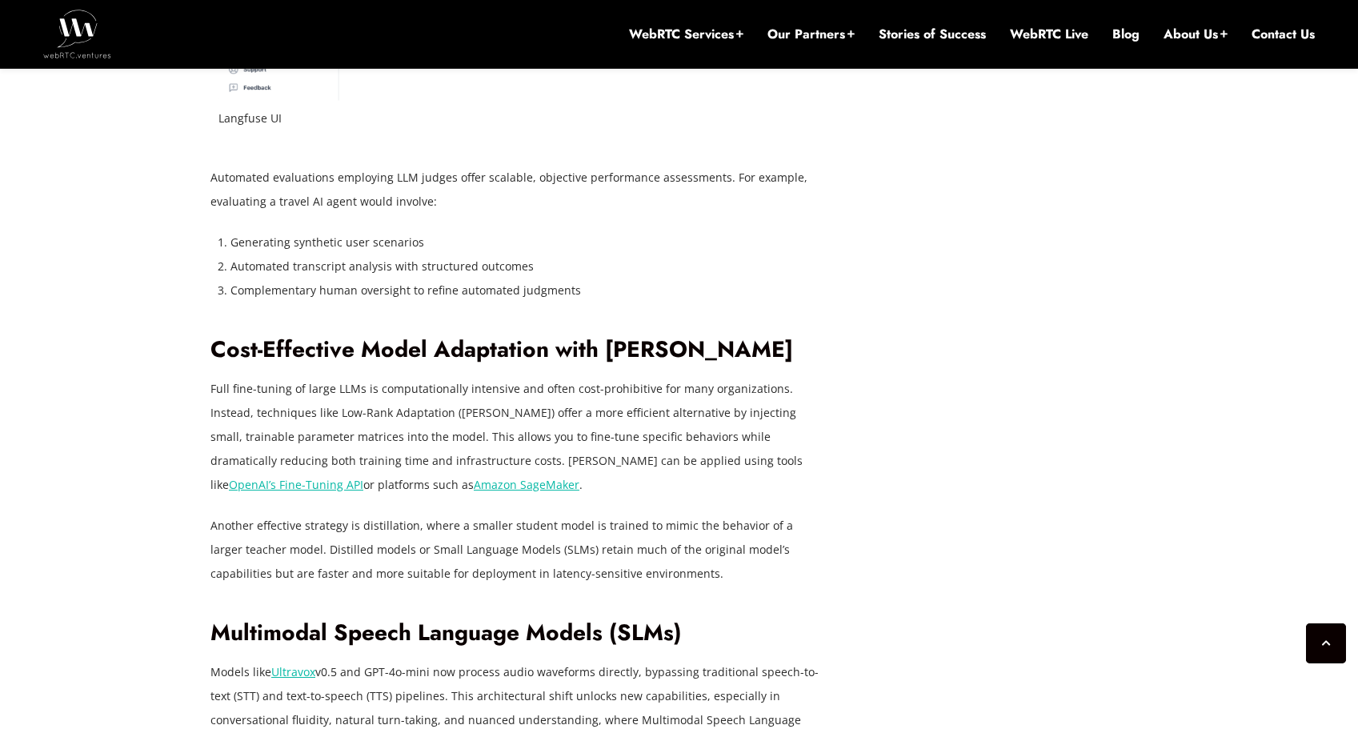
click at [382, 377] on p "Full fine-tuning of large LLMs is computationally intensive and often cost-proh…" at bounding box center [518, 437] width 616 height 120
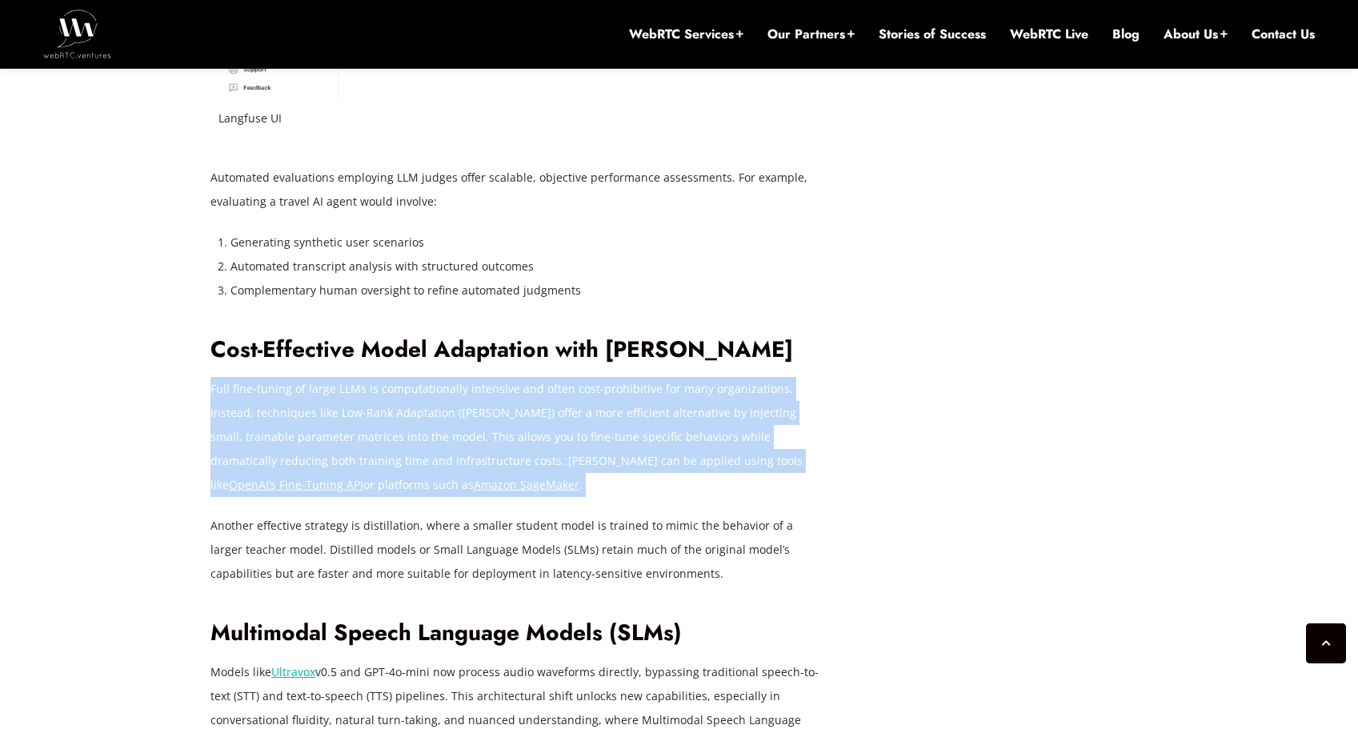
click at [382, 377] on p "Full fine-tuning of large LLMs is computationally intensive and often cost-proh…" at bounding box center [518, 437] width 616 height 120
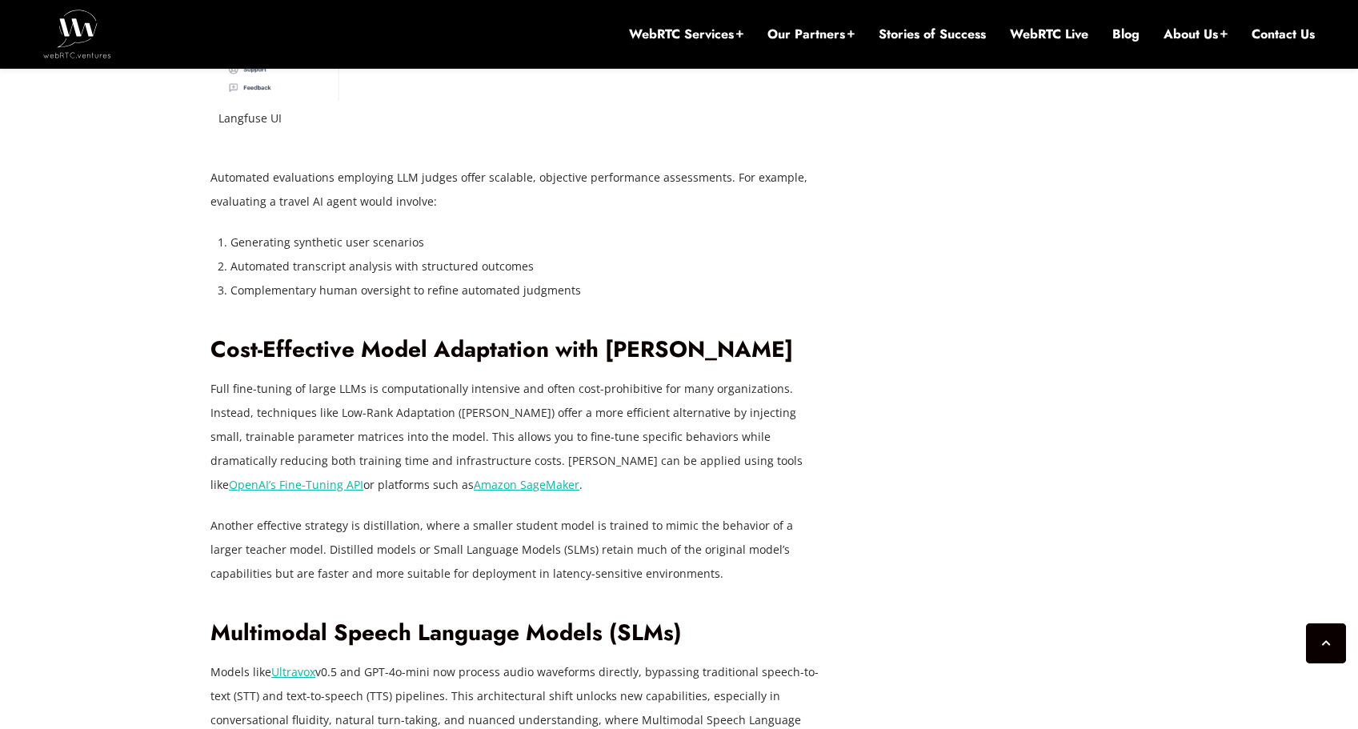
click at [401, 378] on p "Full fine-tuning of large LLMs is computationally intensive and often cost-proh…" at bounding box center [518, 437] width 616 height 120
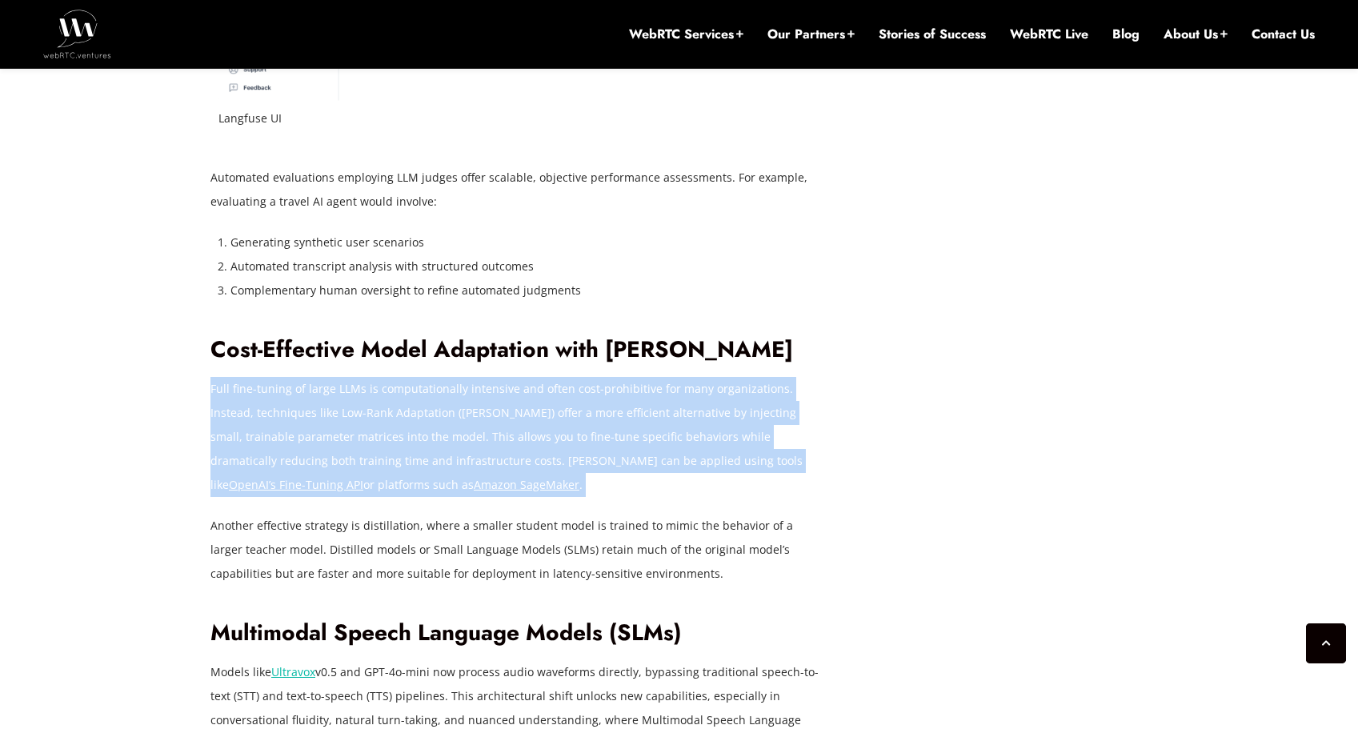
click at [401, 378] on p "Full fine-tuning of large LLMs is computationally intensive and often cost-proh…" at bounding box center [518, 437] width 616 height 120
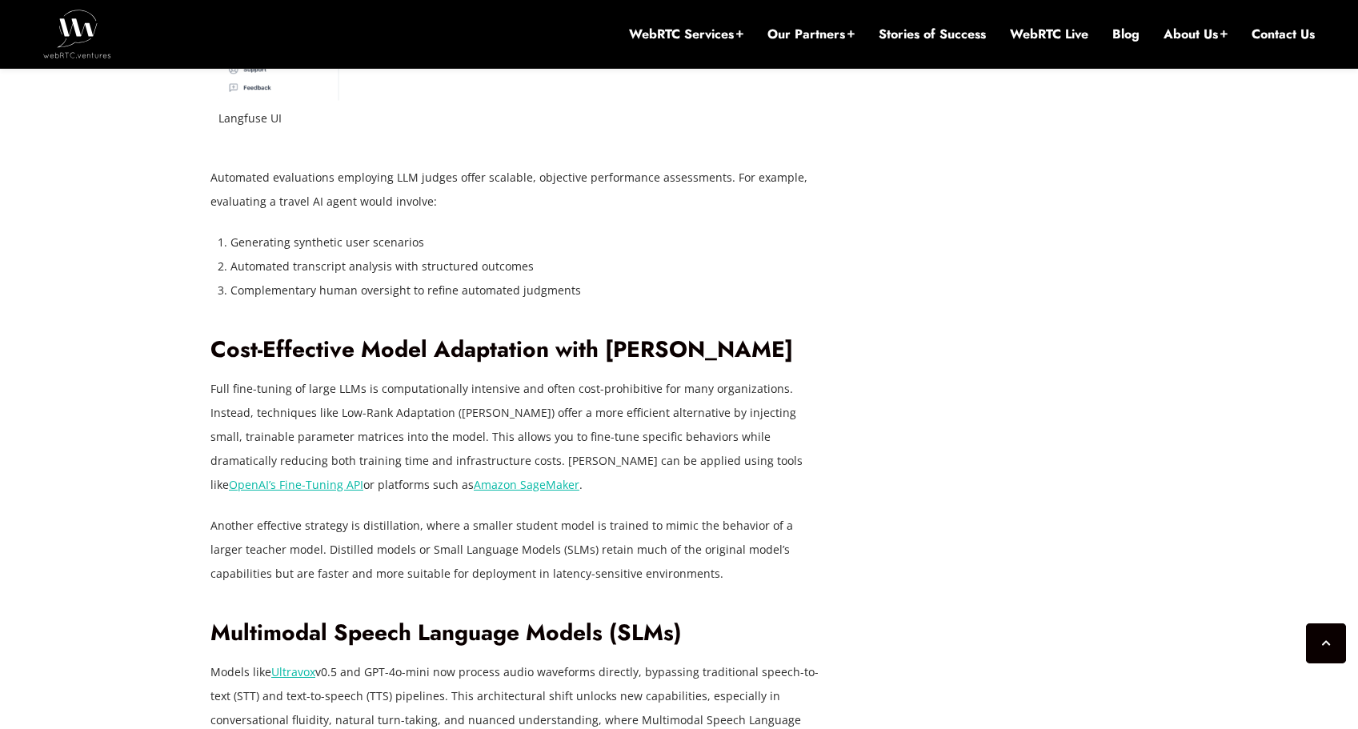
click at [431, 419] on p "Full fine-tuning of large LLMs is computationally intensive and often cost-proh…" at bounding box center [518, 437] width 616 height 120
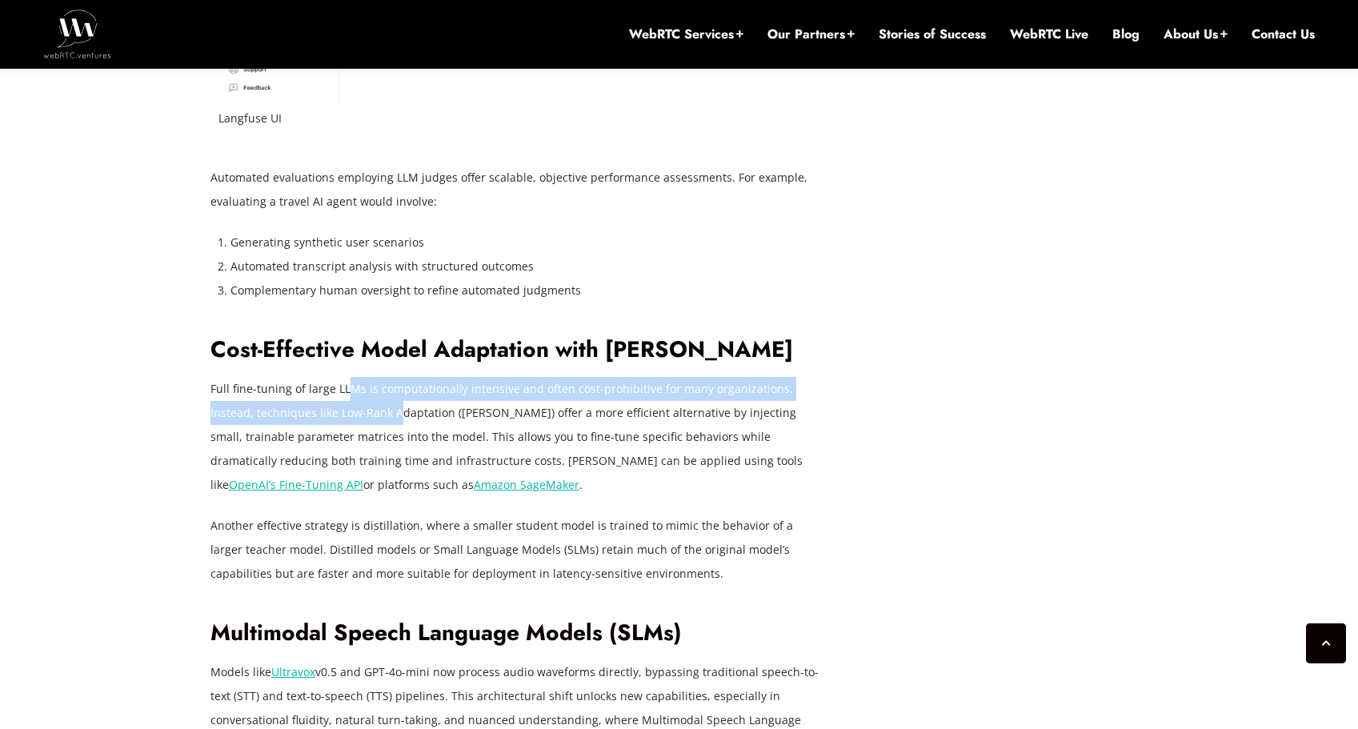
click at [347, 377] on p "Full fine-tuning of large LLMs is computationally intensive and often cost-proh…" at bounding box center [518, 437] width 616 height 120
click at [290, 377] on p "Full fine-tuning of large LLMs is computationally intensive and often cost-proh…" at bounding box center [518, 437] width 616 height 120
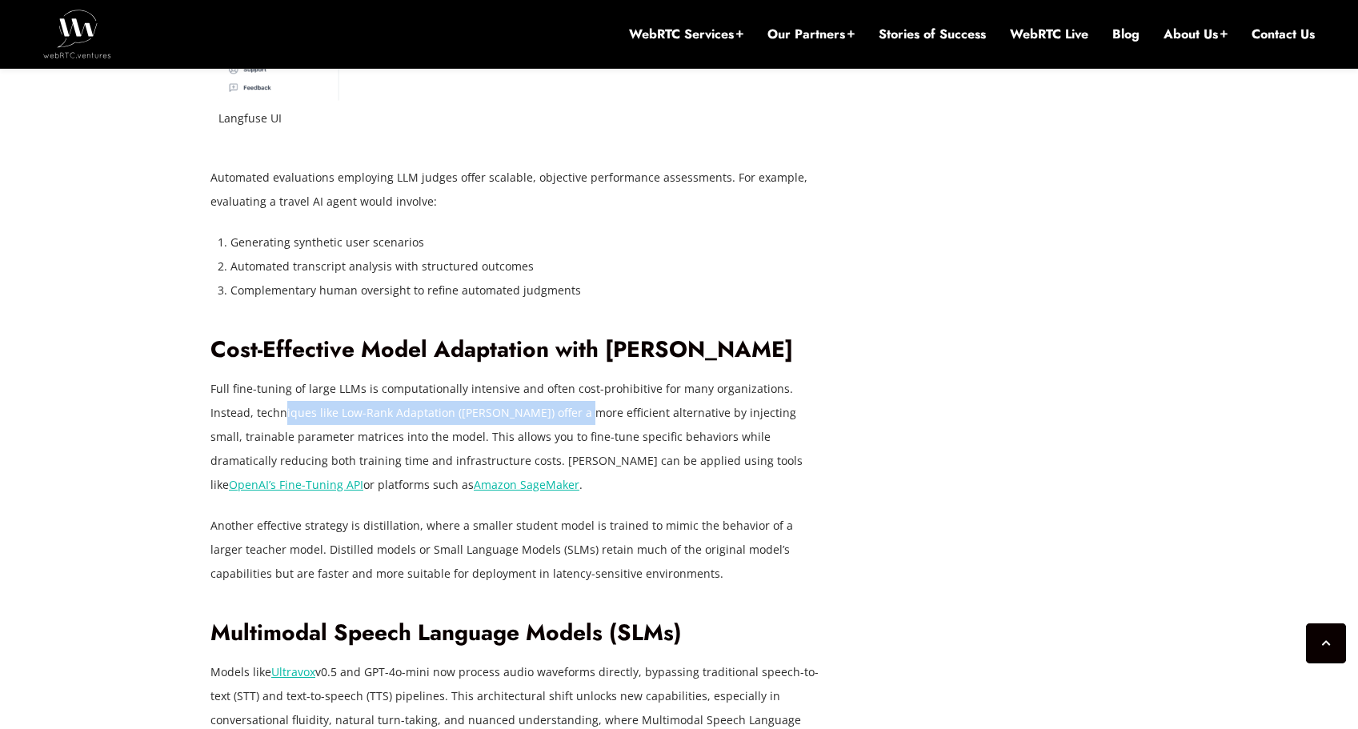
drag, startPoint x: 244, startPoint y: 367, endPoint x: 529, endPoint y: 366, distance: 284.9
click at [529, 377] on p "Full fine-tuning of large LLMs is computationally intensive and often cost-proh…" at bounding box center [518, 437] width 616 height 120
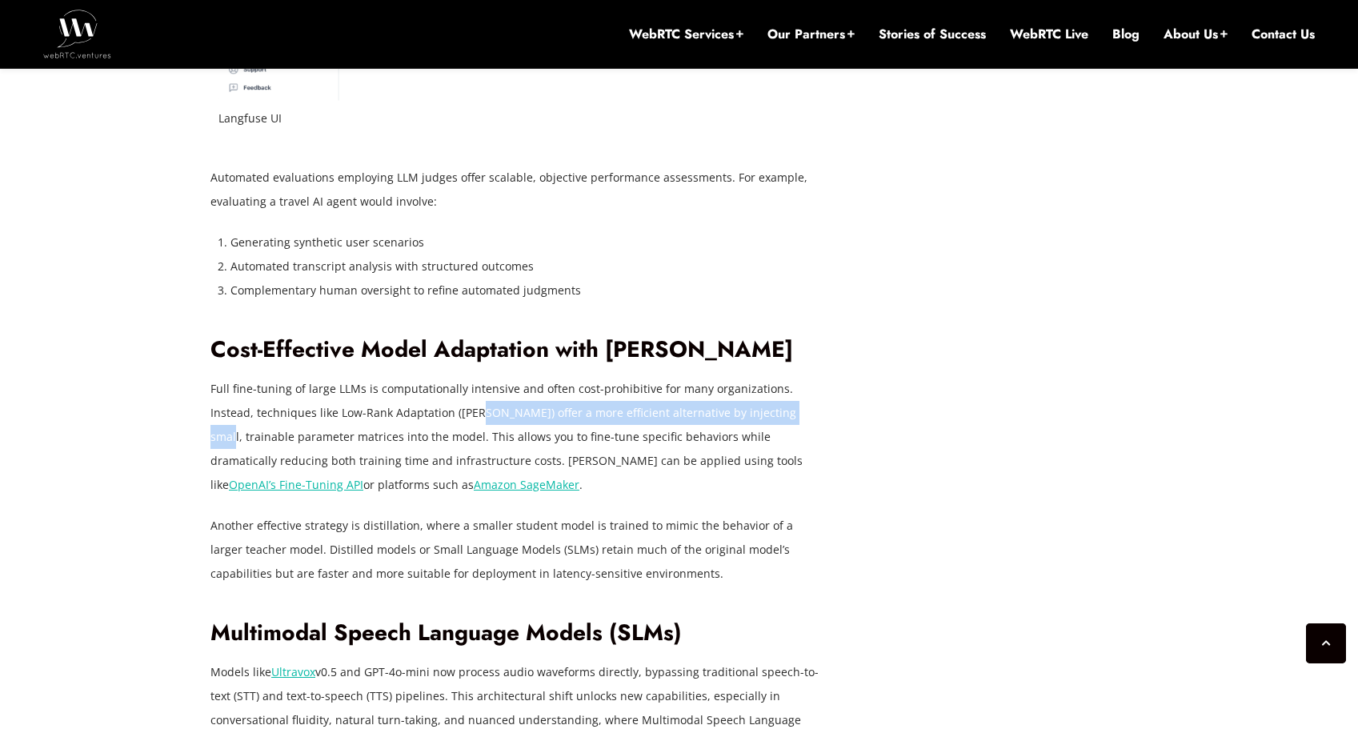
drag, startPoint x: 435, startPoint y: 366, endPoint x: 740, endPoint y: 366, distance: 304.9
click at [740, 377] on p "Full fine-tuning of large LLMs is computationally intensive and often cost-proh…" at bounding box center [518, 437] width 616 height 120
click at [701, 377] on p "Full fine-tuning of large LLMs is computationally intensive and often cost-proh…" at bounding box center [518, 437] width 616 height 120
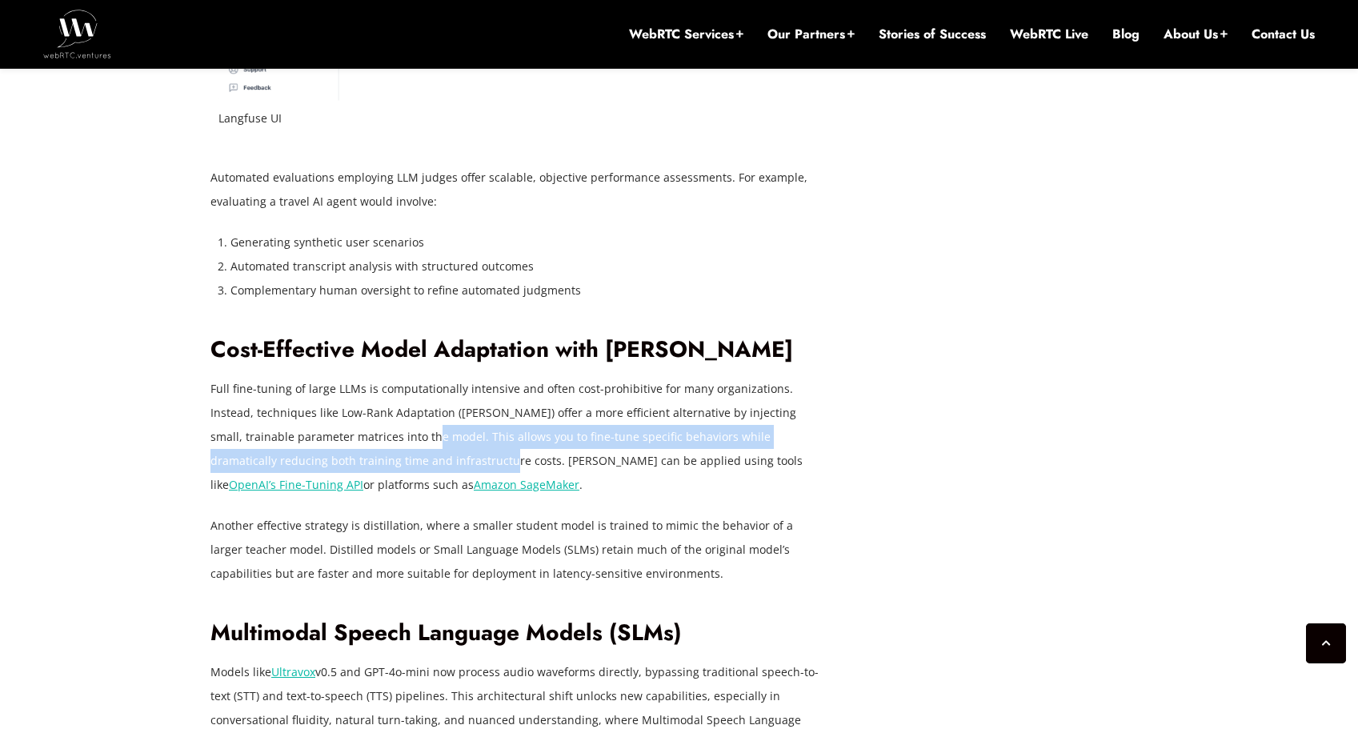
drag, startPoint x: 343, startPoint y: 388, endPoint x: 339, endPoint y: 411, distance: 23.6
click at [339, 411] on p "Full fine-tuning of large LLMs is computationally intensive and often cost-proh…" at bounding box center [518, 437] width 616 height 120
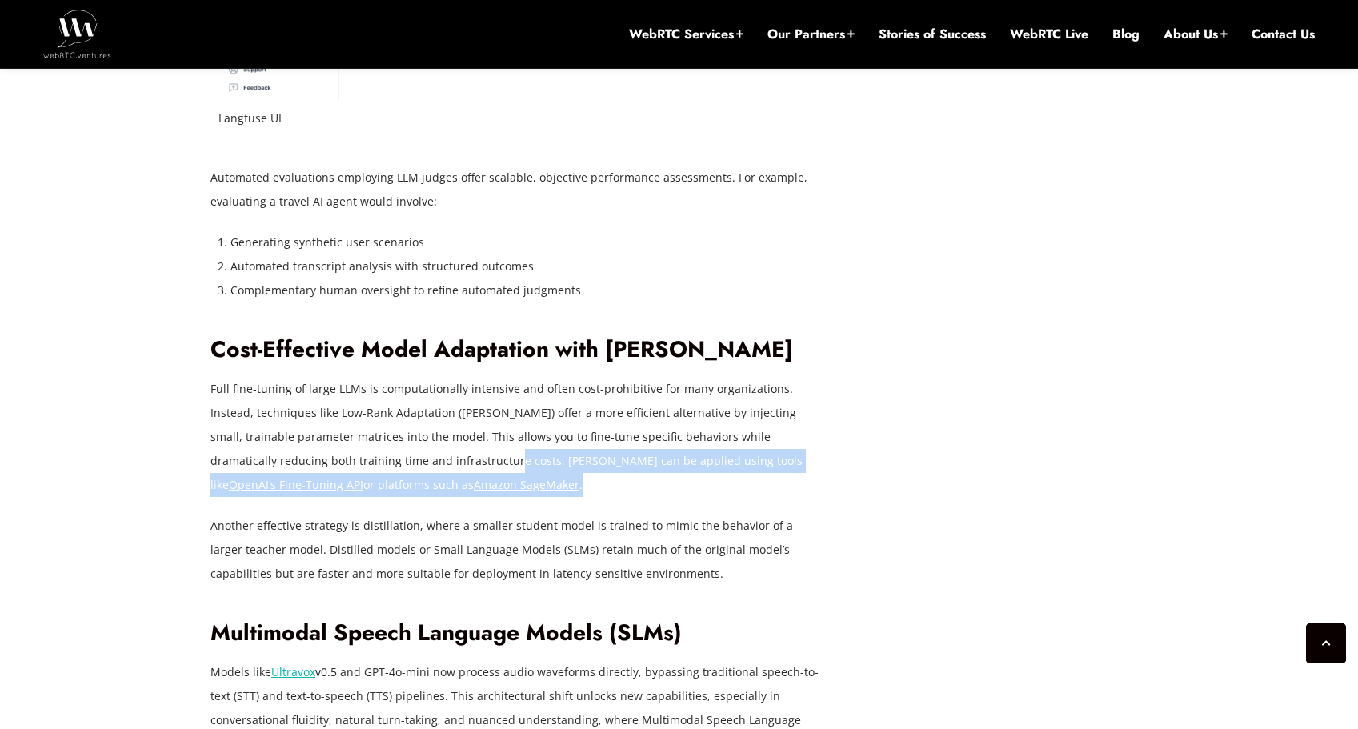
drag, startPoint x: 432, startPoint y: 412, endPoint x: 542, endPoint y: 427, distance: 110.7
click at [596, 428] on p "Full fine-tuning of large LLMs is computationally intensive and often cost-proh…" at bounding box center [518, 437] width 616 height 120
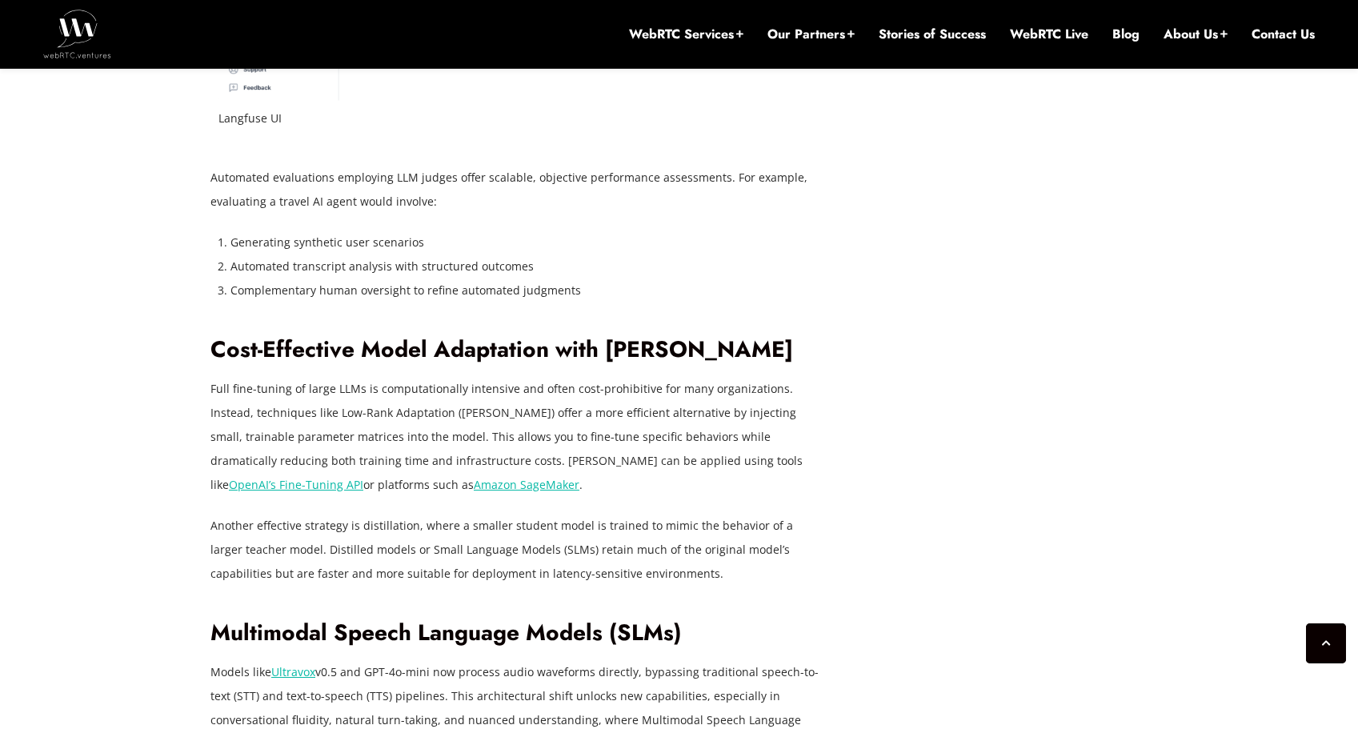
drag, startPoint x: 519, startPoint y: 428, endPoint x: 453, endPoint y: 424, distance: 65.8
click at [516, 429] on p "Full fine-tuning of large LLMs is computationally intensive and often cost-proh…" at bounding box center [518, 437] width 616 height 120
drag, startPoint x: 453, startPoint y: 424, endPoint x: 323, endPoint y: 409, distance: 130.5
click at [322, 409] on p "Full fine-tuning of large LLMs is computationally intensive and often cost-proh…" at bounding box center [518, 437] width 616 height 120
click at [331, 408] on p "Full fine-tuning of large LLMs is computationally intensive and often cost-proh…" at bounding box center [518, 437] width 616 height 120
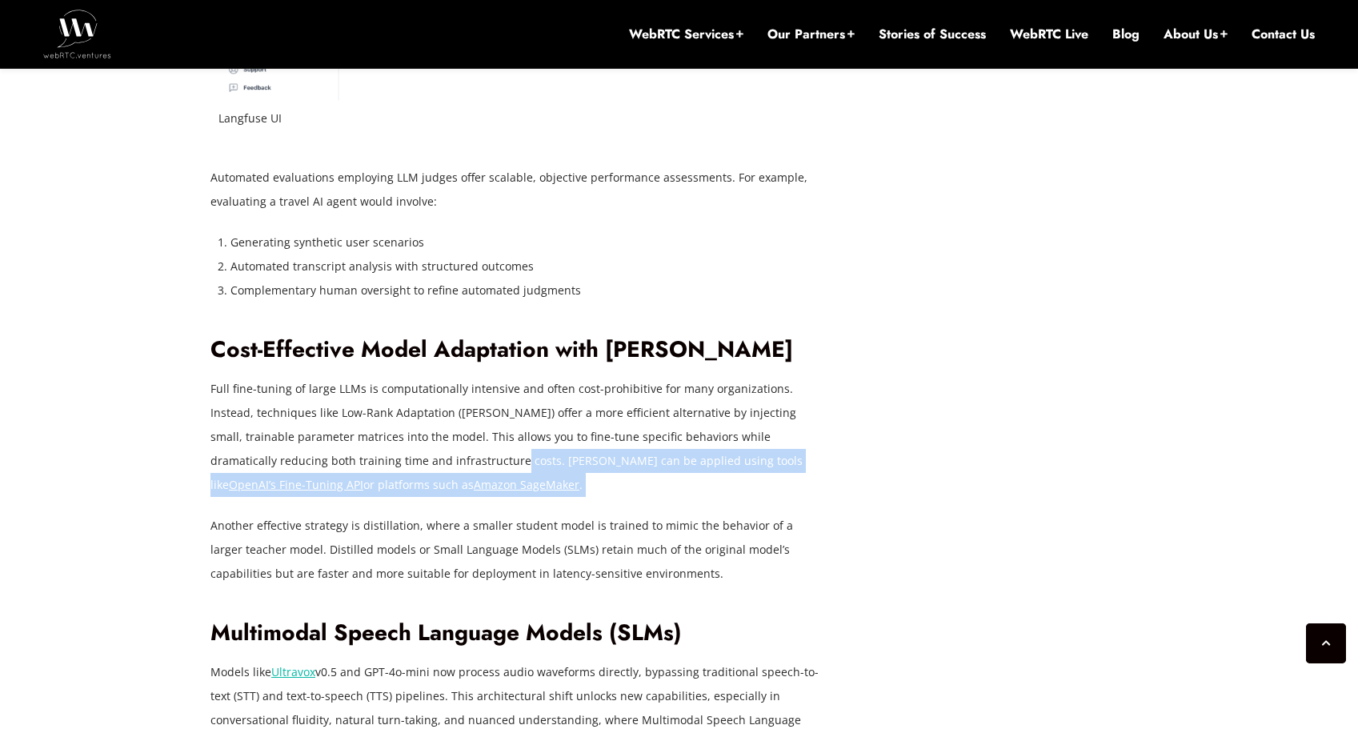
drag, startPoint x: 369, startPoint y: 417, endPoint x: 484, endPoint y: 459, distance: 122.8
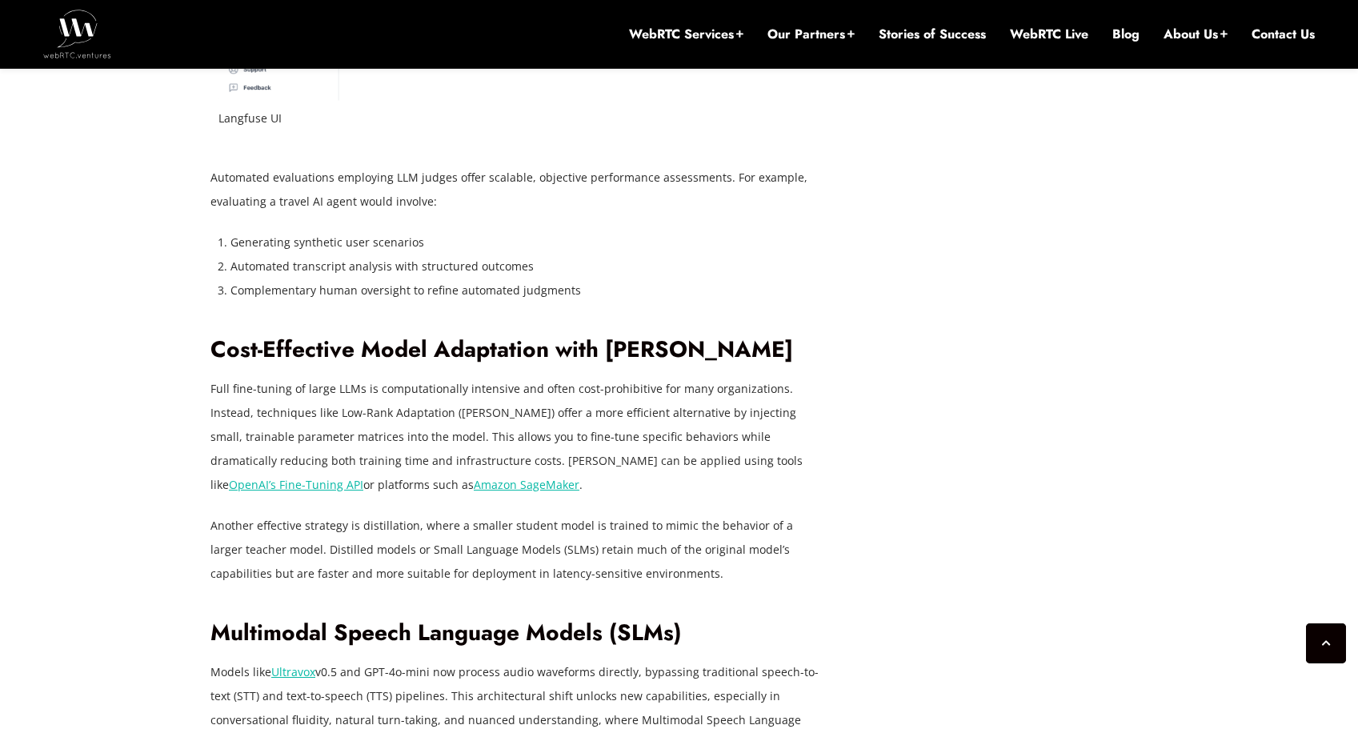
click at [407, 514] on p "Another effective strategy is distillation, where a smaller student model is tr…" at bounding box center [518, 550] width 616 height 72
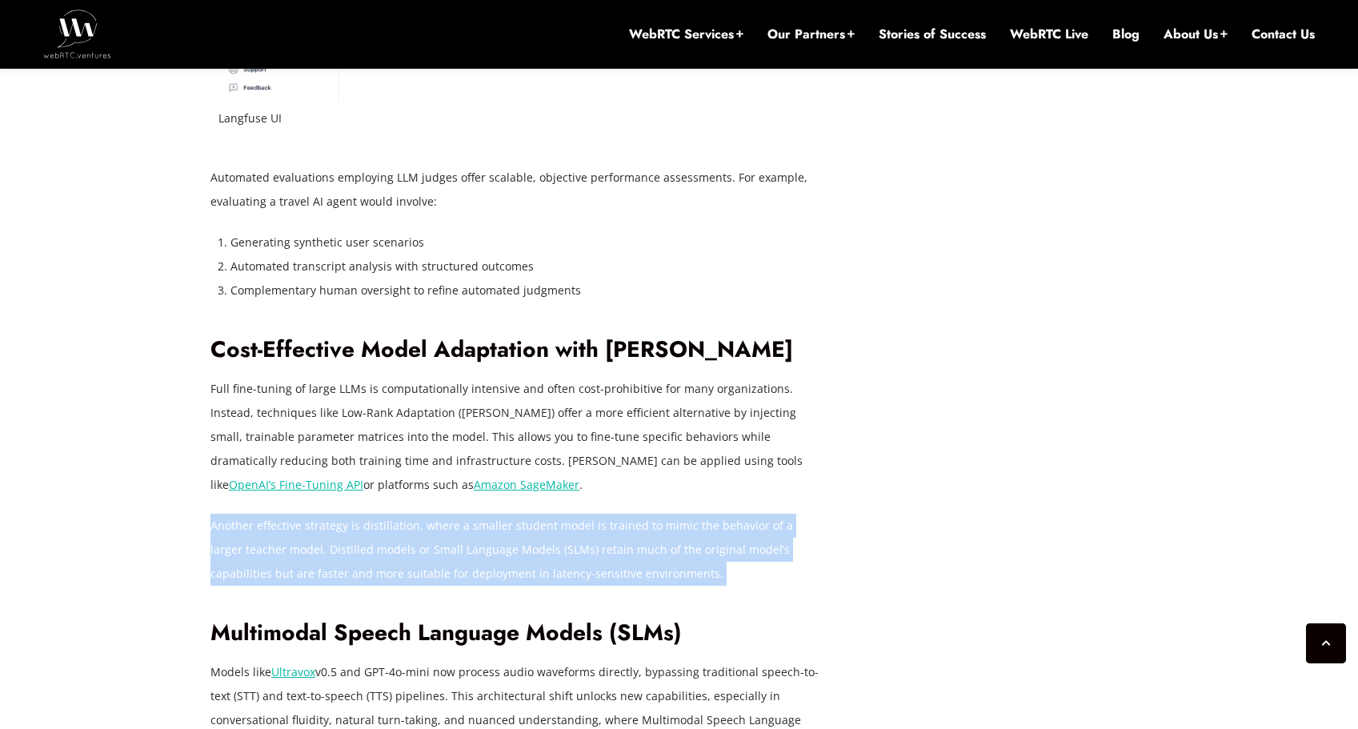
click at [407, 514] on p "Another effective strategy is distillation, where a smaller student model is tr…" at bounding box center [518, 550] width 616 height 72
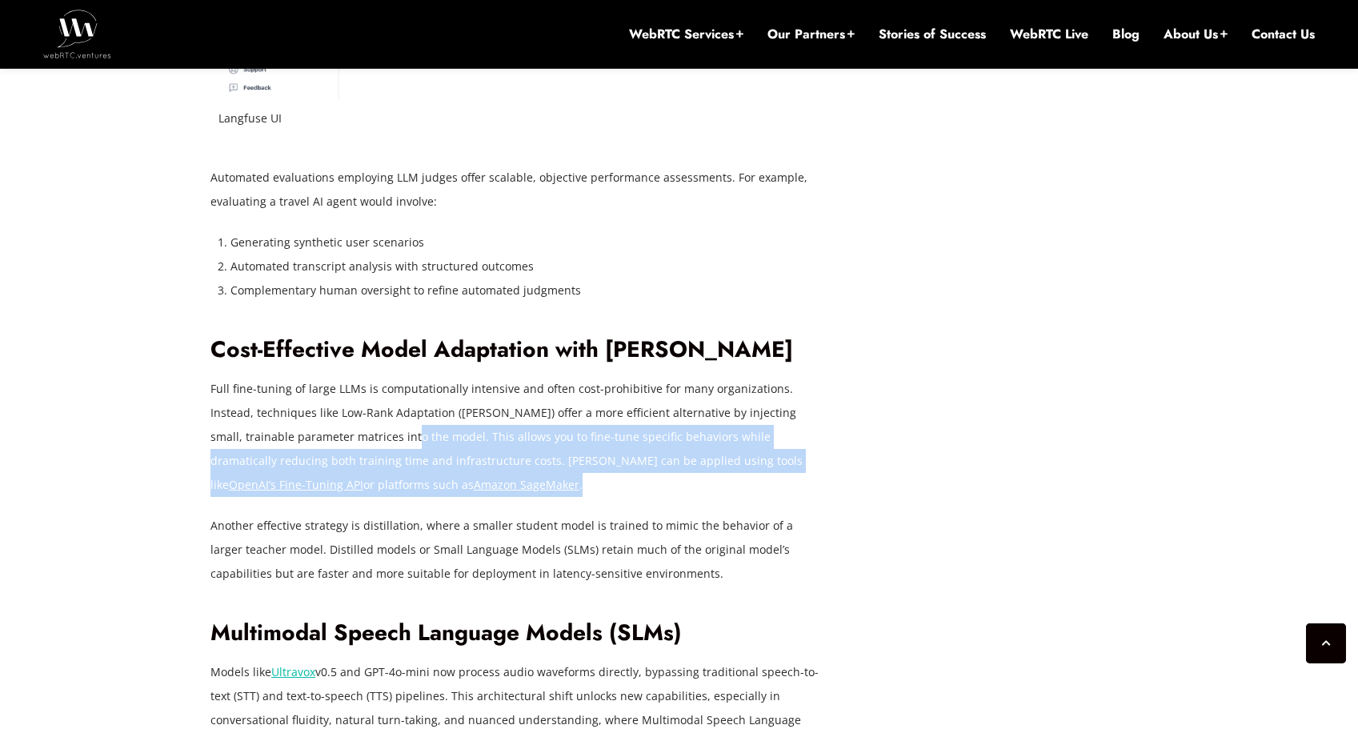
drag, startPoint x: 371, startPoint y: 439, endPoint x: 410, endPoint y: 475, distance: 52.7
click at [335, 392] on p "Full fine-tuning of large LLMs is computationally intensive and often cost-proh…" at bounding box center [518, 437] width 616 height 120
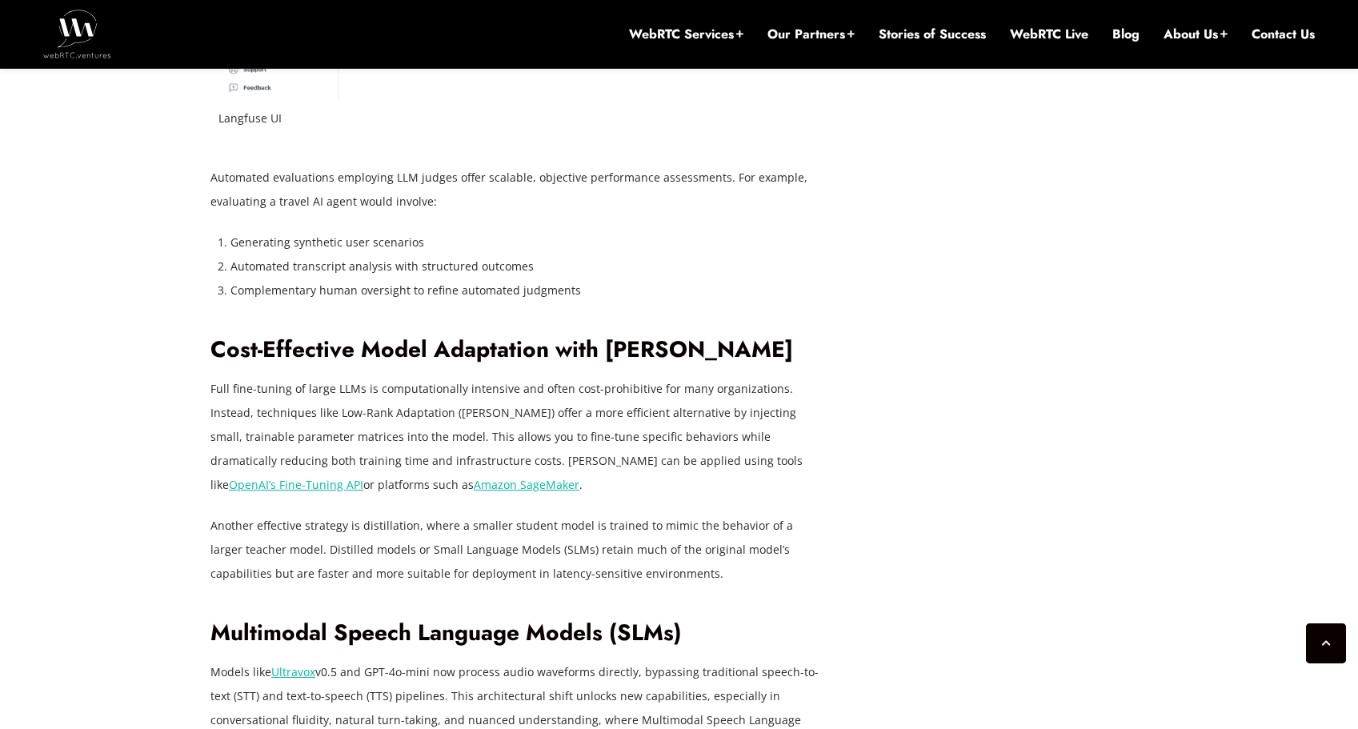
click at [417, 514] on p "Another effective strategy is distillation, where a smaller student model is tr…" at bounding box center [518, 550] width 616 height 72
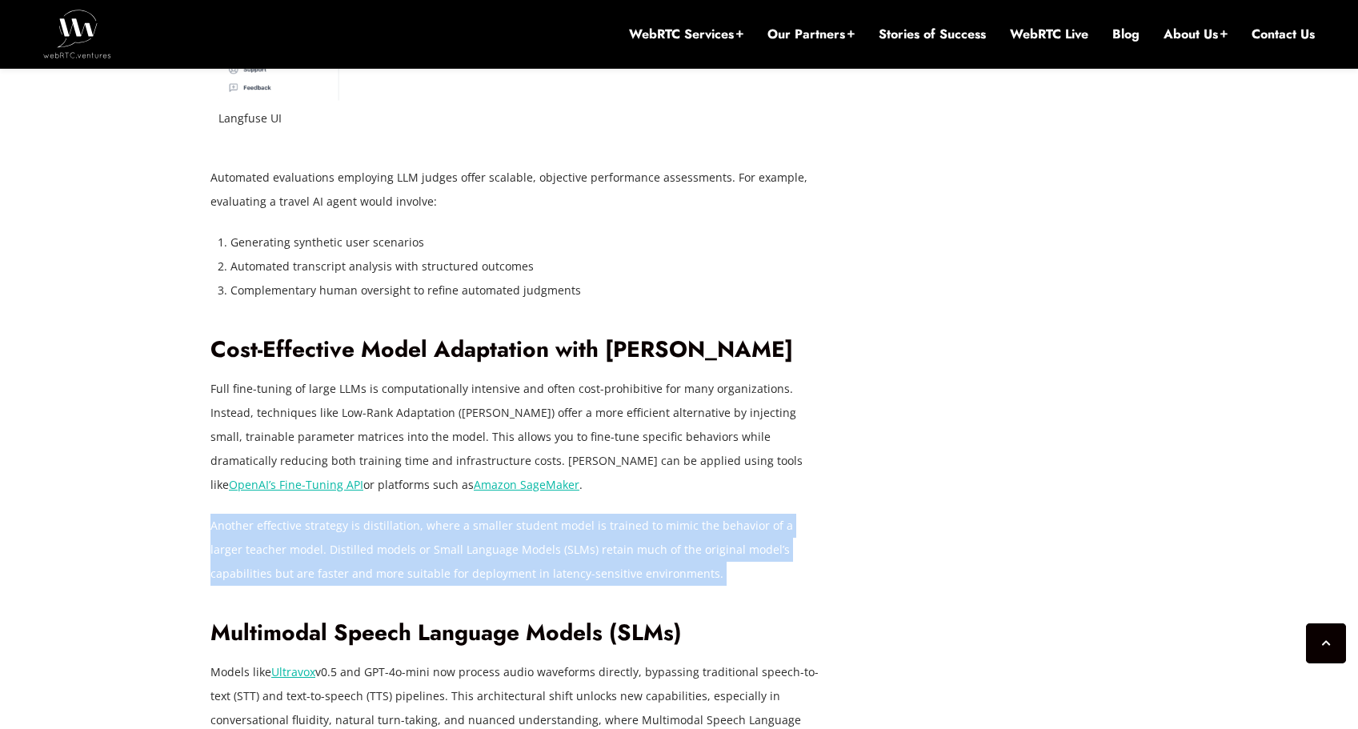
click at [417, 514] on p "Another effective strategy is distillation, where a smaller student model is tr…" at bounding box center [518, 550] width 616 height 72
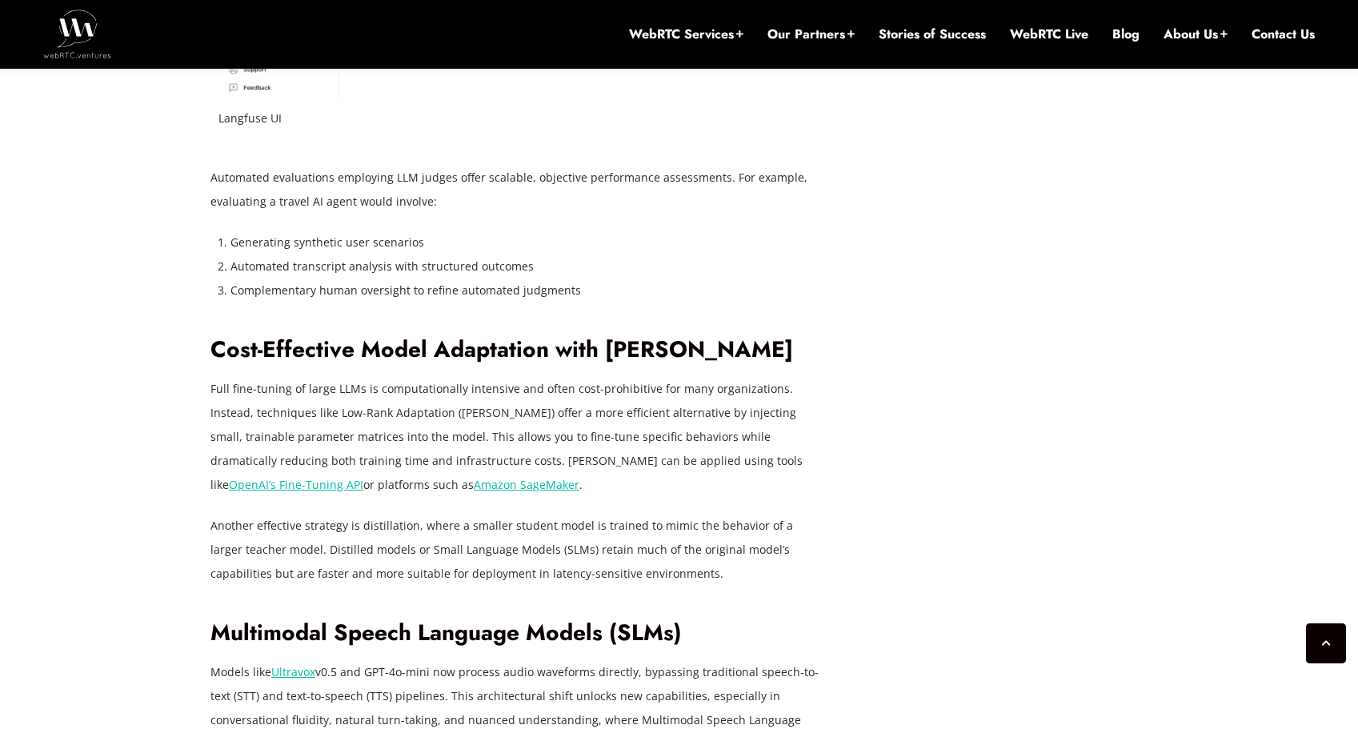
click at [463, 514] on p "Another effective strategy is distillation, where a smaller student model is tr…" at bounding box center [518, 550] width 616 height 72
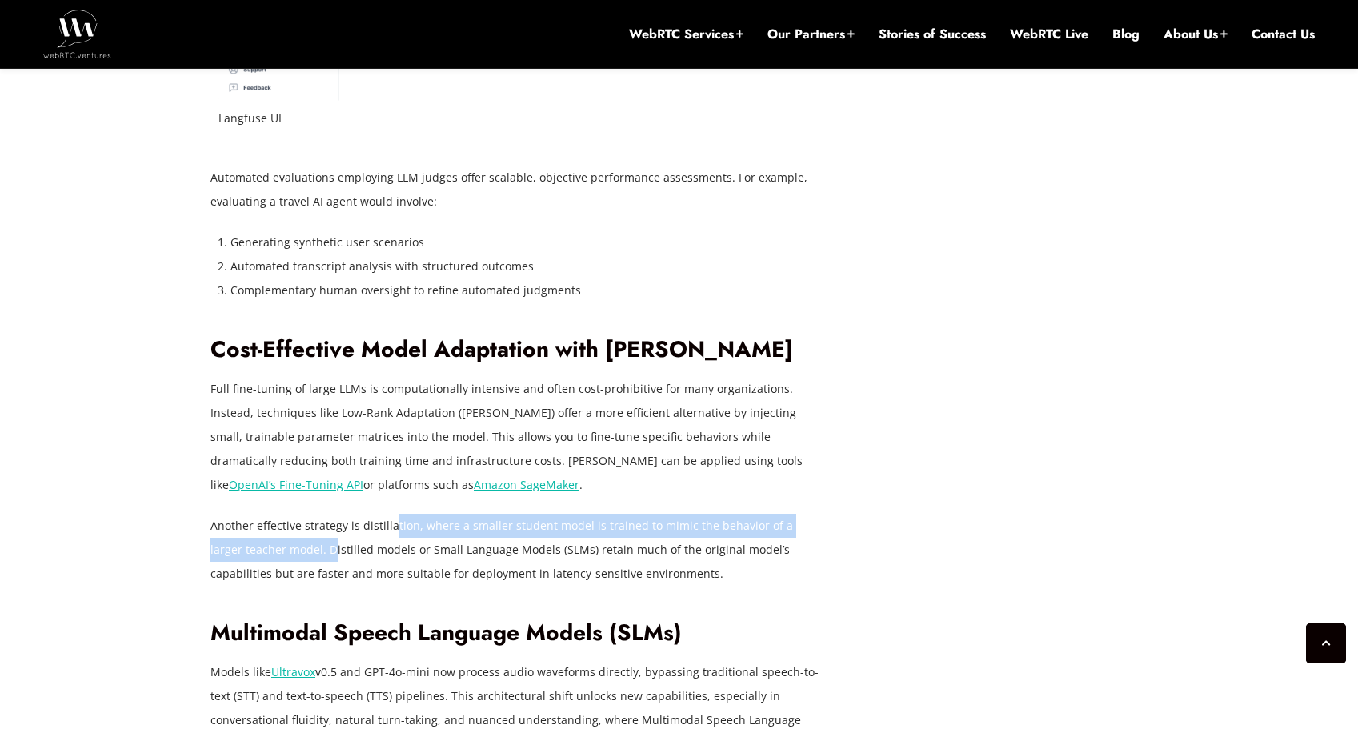
drag, startPoint x: 392, startPoint y: 475, endPoint x: 297, endPoint y: 502, distance: 99.1
click at [297, 514] on p "Another effective strategy is distillation, where a smaller student model is tr…" at bounding box center [518, 550] width 616 height 72
click at [296, 514] on p "Another effective strategy is distillation, where a smaller student model is tr…" at bounding box center [518, 550] width 616 height 72
drag, startPoint x: 331, startPoint y: 500, endPoint x: 708, endPoint y: 520, distance: 376.7
click at [711, 520] on p "Another effective strategy is distillation, where a smaller student model is tr…" at bounding box center [518, 550] width 616 height 72
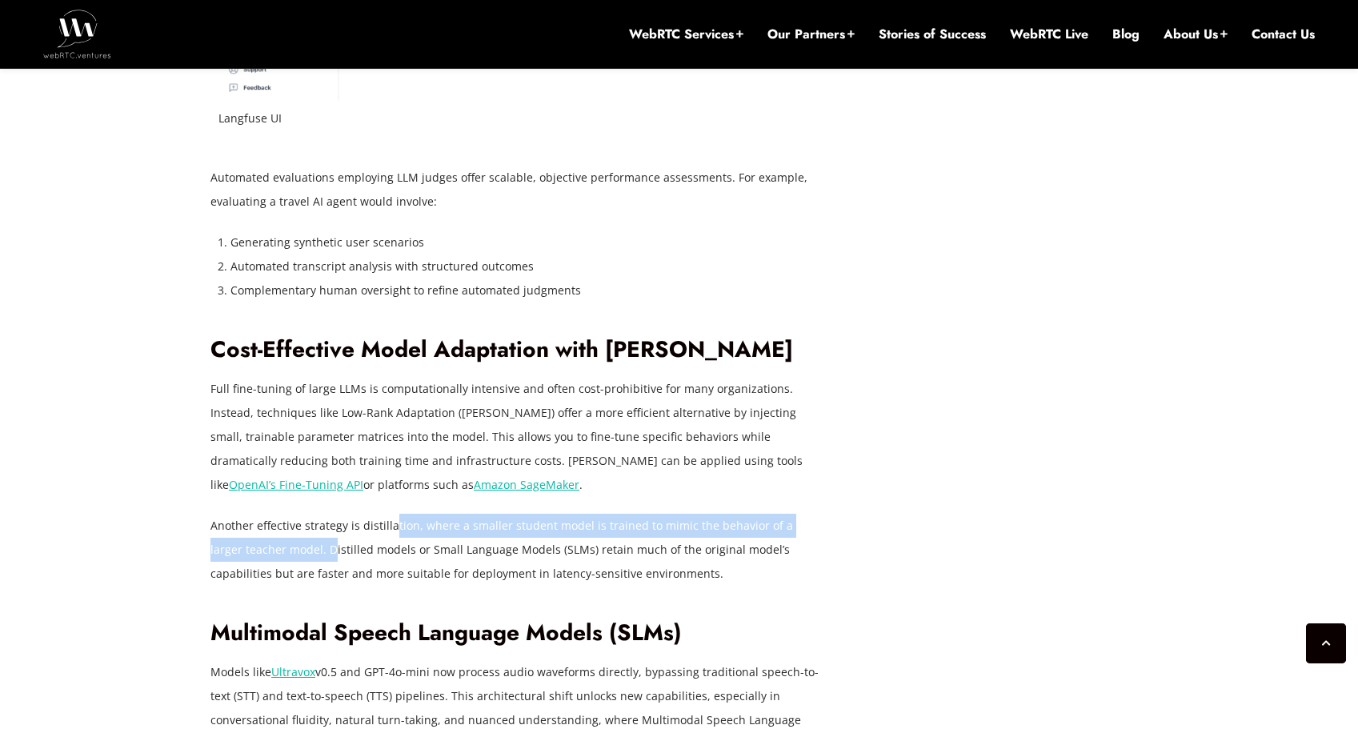
drag, startPoint x: 688, startPoint y: 517, endPoint x: 672, endPoint y: 515, distance: 15.4
click at [688, 517] on p "Another effective strategy is distillation, where a smaller student model is tr…" at bounding box center [518, 550] width 616 height 72
drag, startPoint x: 672, startPoint y: 515, endPoint x: 439, endPoint y: 457, distance: 240.7
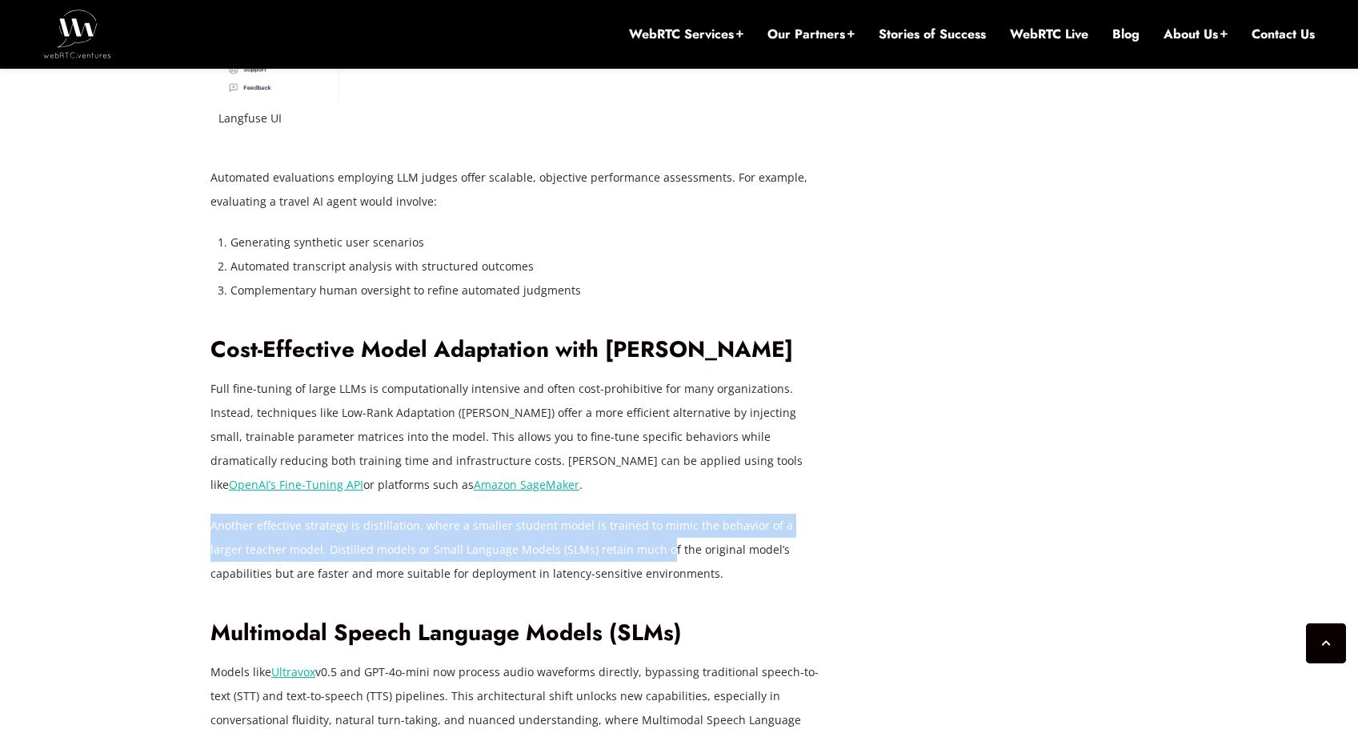
drag, startPoint x: 538, startPoint y: 487, endPoint x: 627, endPoint y: 512, distance: 93.2
click at [643, 523] on p "Another effective strategy is distillation, where a smaller student model is tr…" at bounding box center [518, 550] width 616 height 72
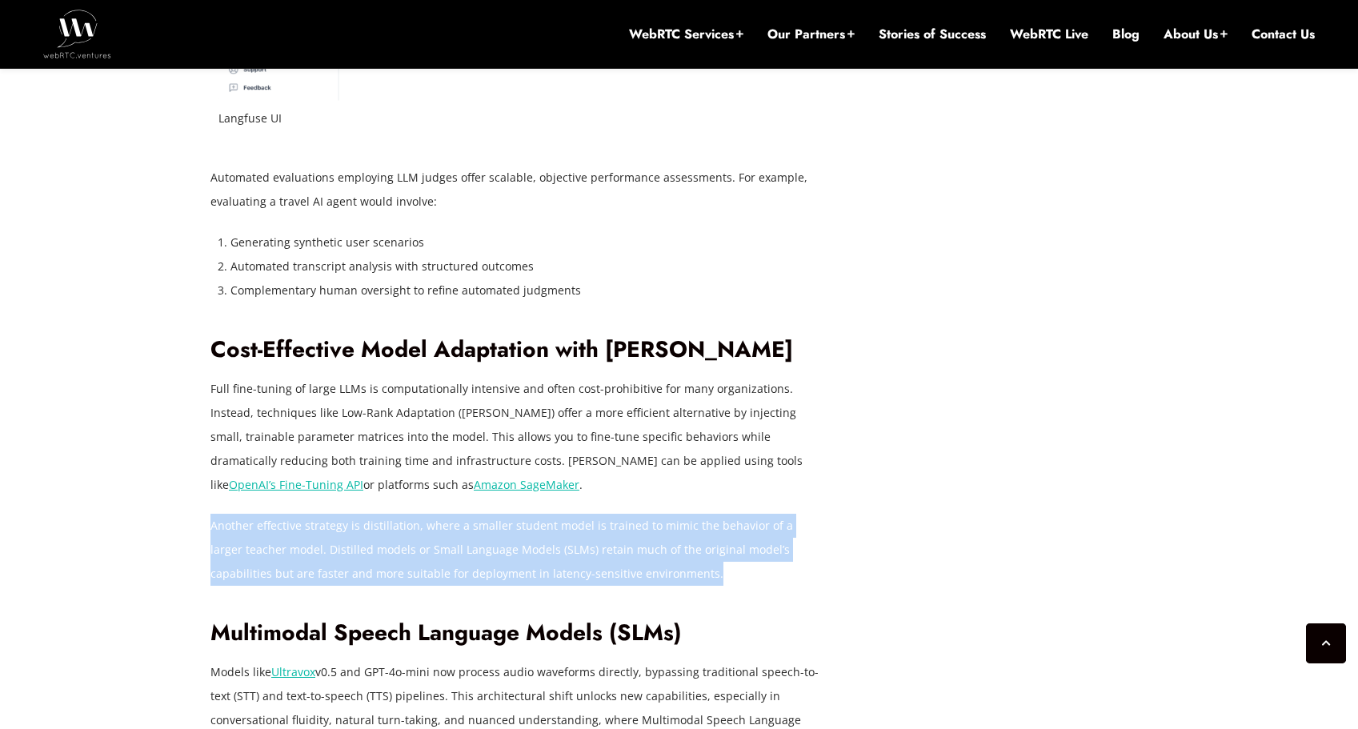
drag, startPoint x: 623, startPoint y: 518, endPoint x: 452, endPoint y: 436, distance: 189.0
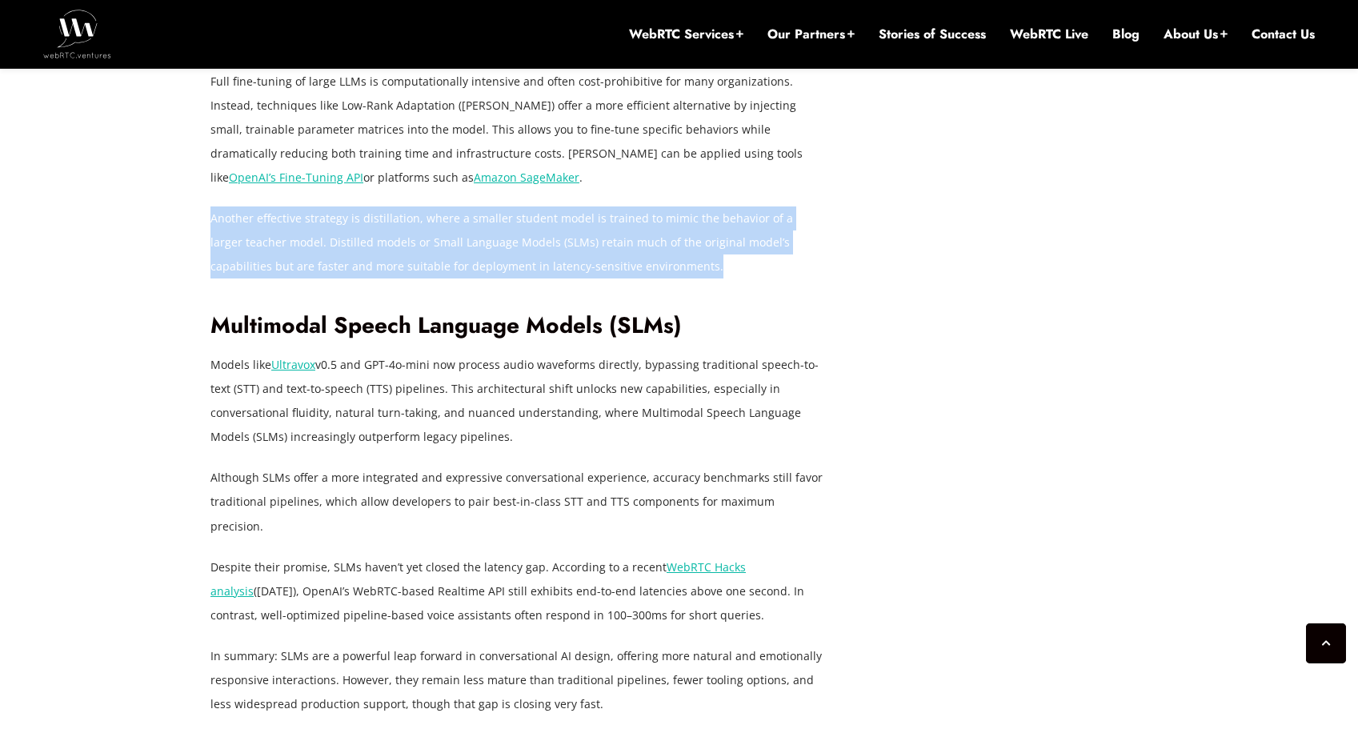
scroll to position [4795, 0]
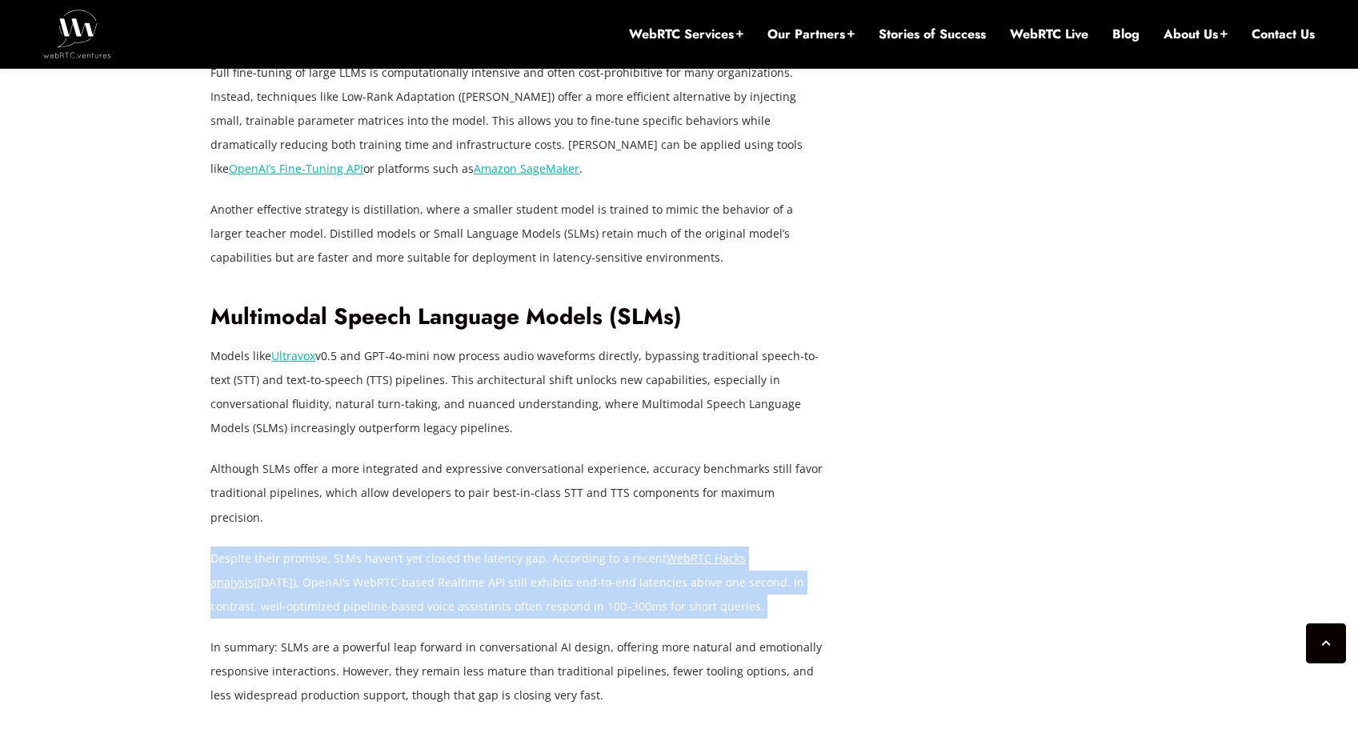
drag, startPoint x: 491, startPoint y: 462, endPoint x: 480, endPoint y: 443, distance: 21.8
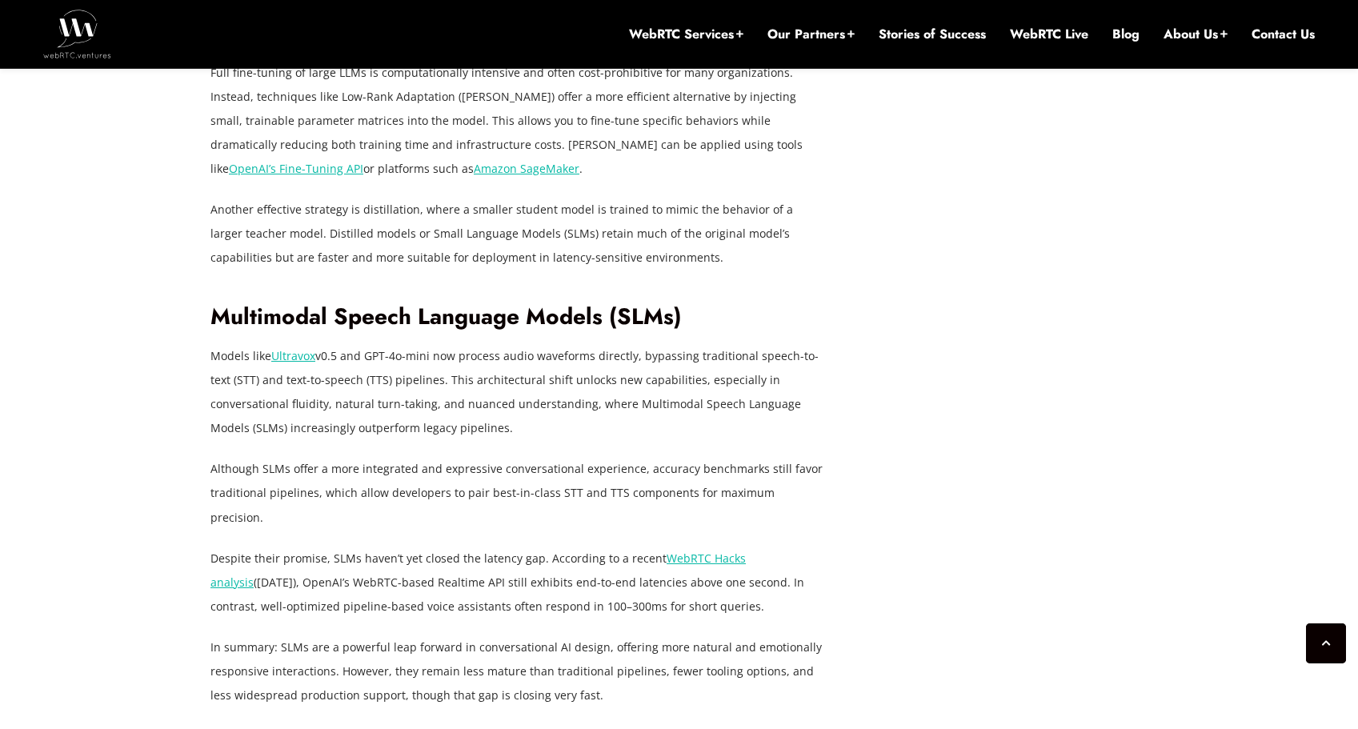
click at [428, 365] on p "Models like Ultravox v0.5 and GPT-4o-mini now process audio waveforms directly,…" at bounding box center [518, 392] width 616 height 96
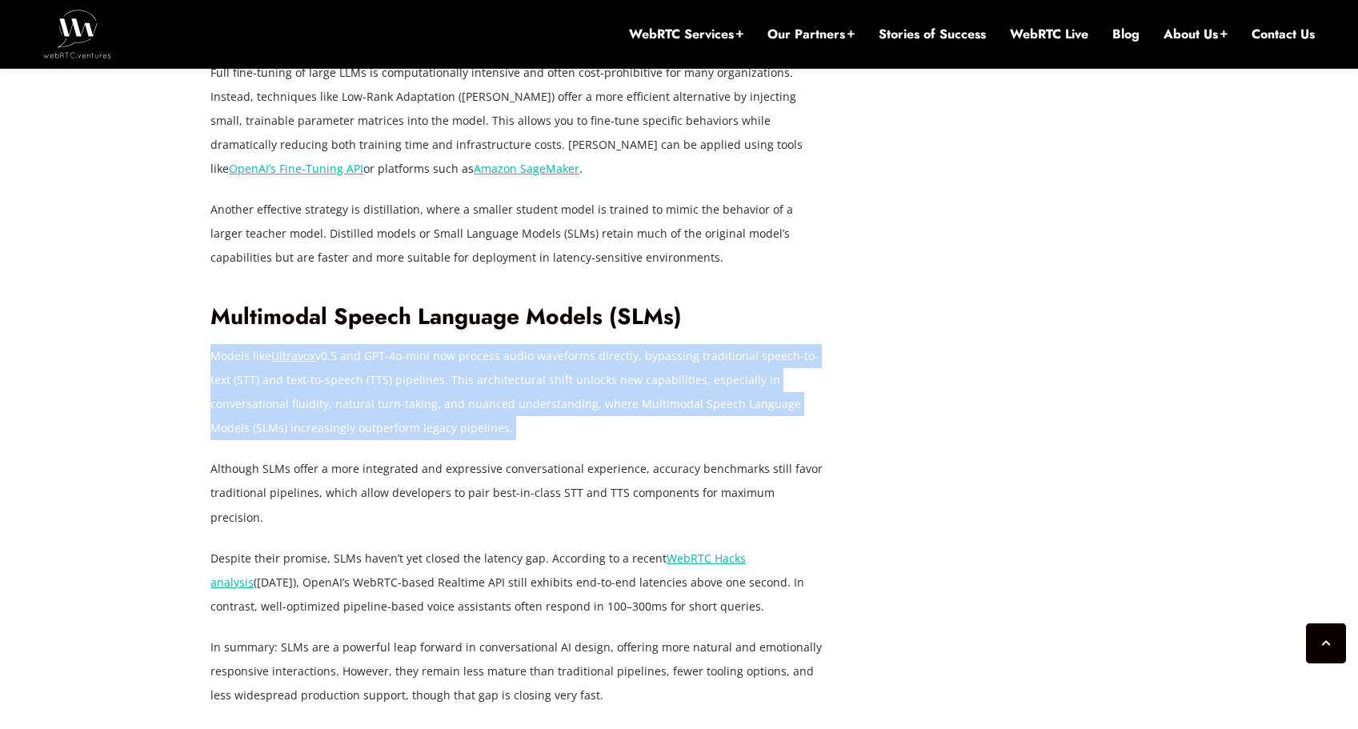
click at [428, 365] on p "Models like Ultravox v0.5 and GPT-4o-mini now process audio waveforms directly,…" at bounding box center [518, 392] width 616 height 96
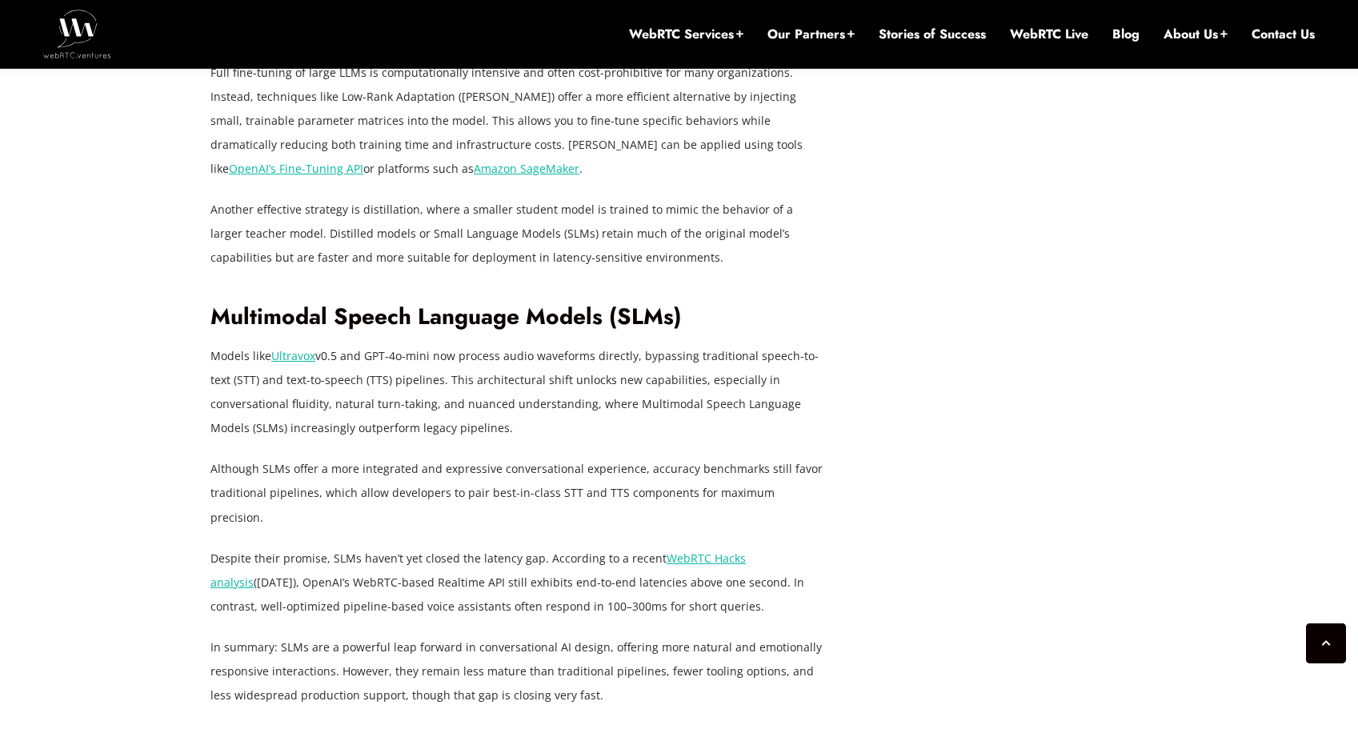
click at [455, 457] on p "Although SLMs offer a more integrated and expressive conversational experience,…" at bounding box center [518, 493] width 616 height 72
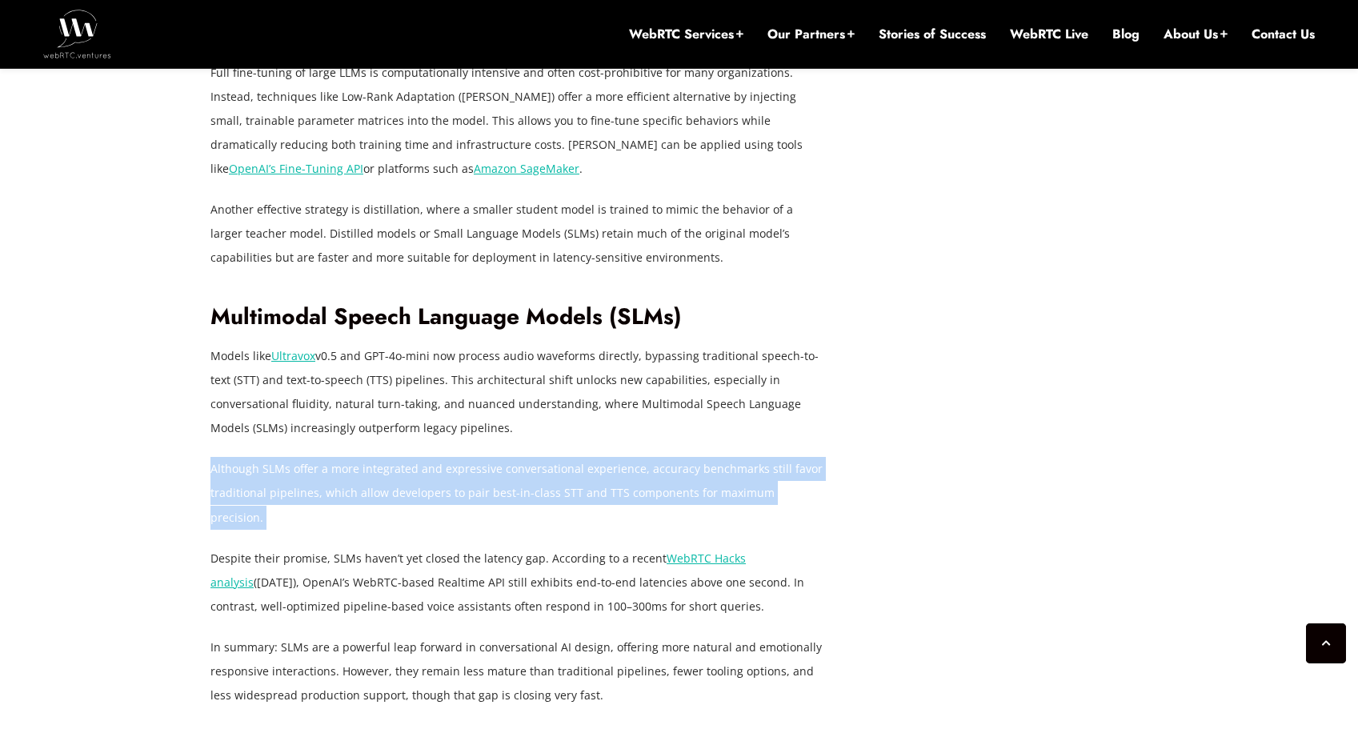
click at [455, 457] on p "Although SLMs offer a more integrated and expressive conversational experience,…" at bounding box center [518, 493] width 616 height 72
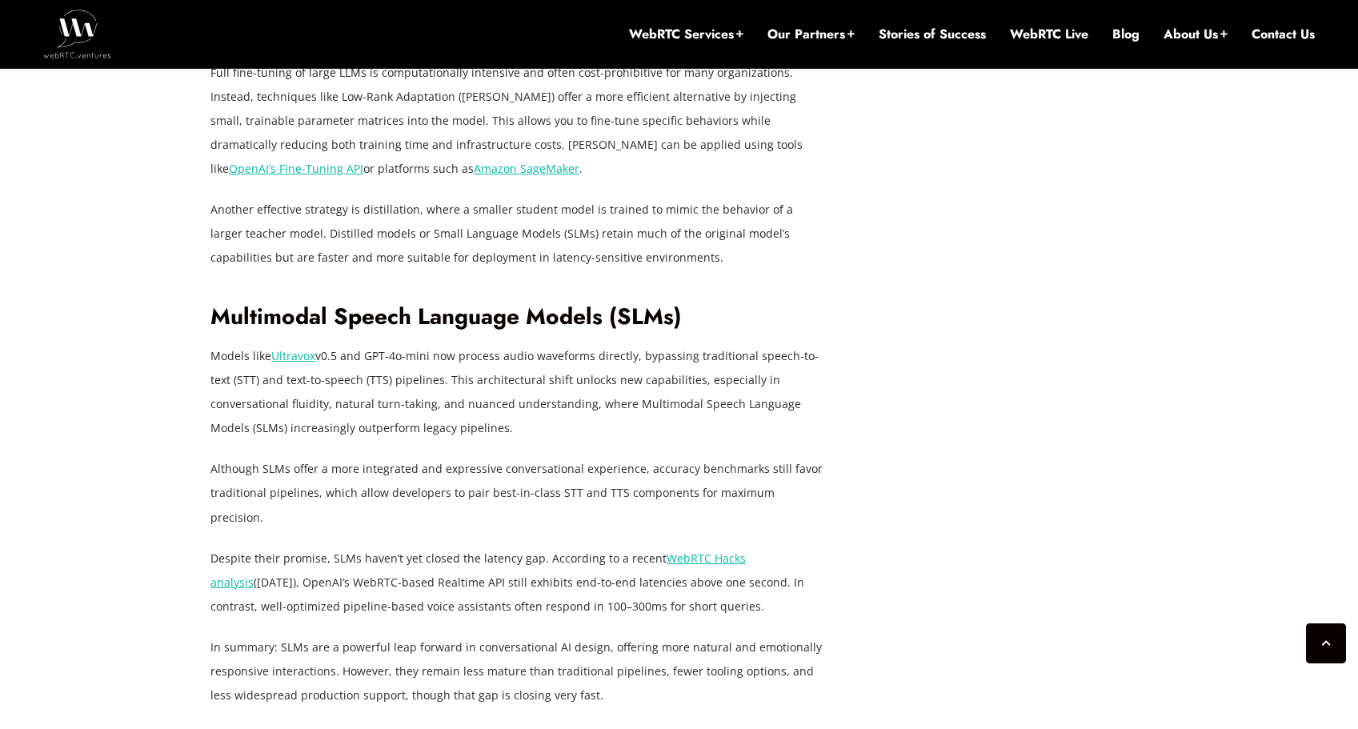
click at [475, 547] on p "Despite their promise, SLMs haven’t yet closed the latency gap. According to a …" at bounding box center [518, 583] width 616 height 72
click at [382, 350] on p "Models like Ultravox v0.5 and GPT-4o-mini now process audio waveforms directly,…" at bounding box center [518, 392] width 616 height 96
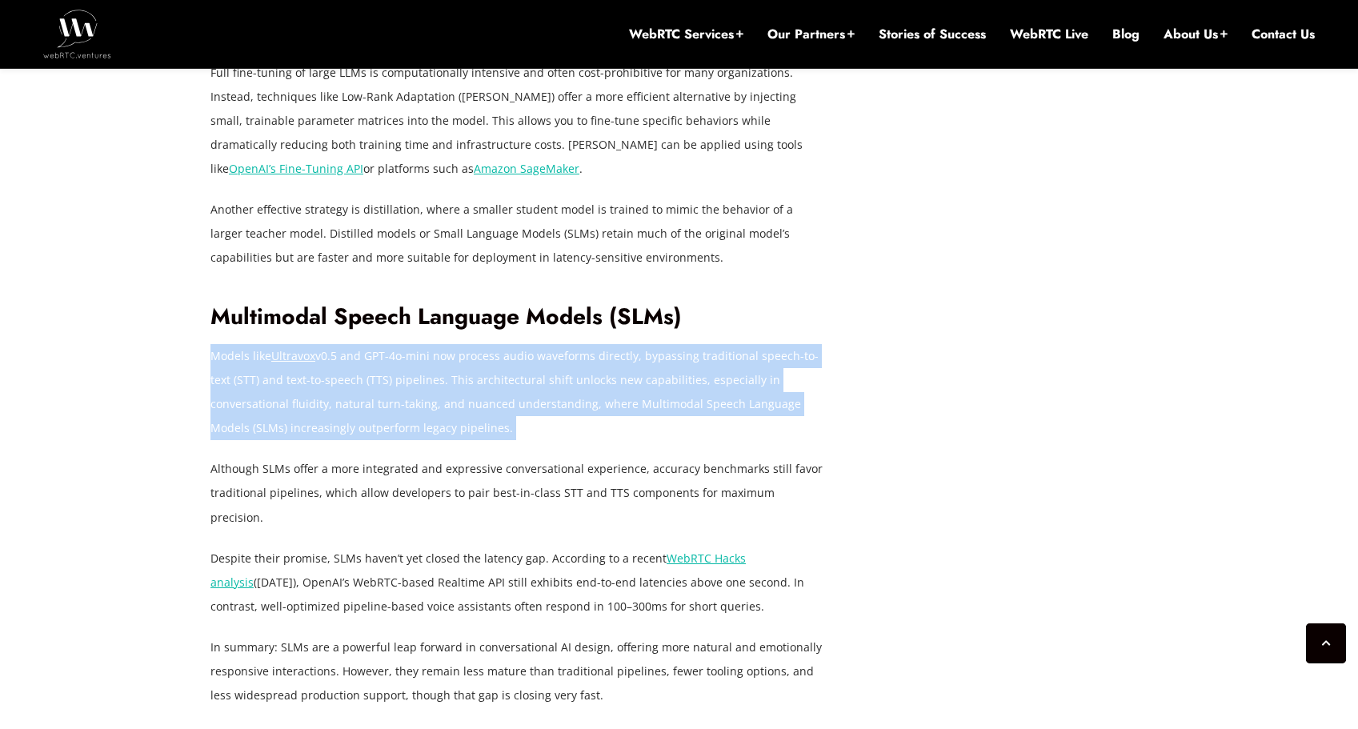
click at [382, 350] on p "Models like Ultravox v0.5 and GPT-4o-mini now process audio waveforms directly,…" at bounding box center [518, 392] width 616 height 96
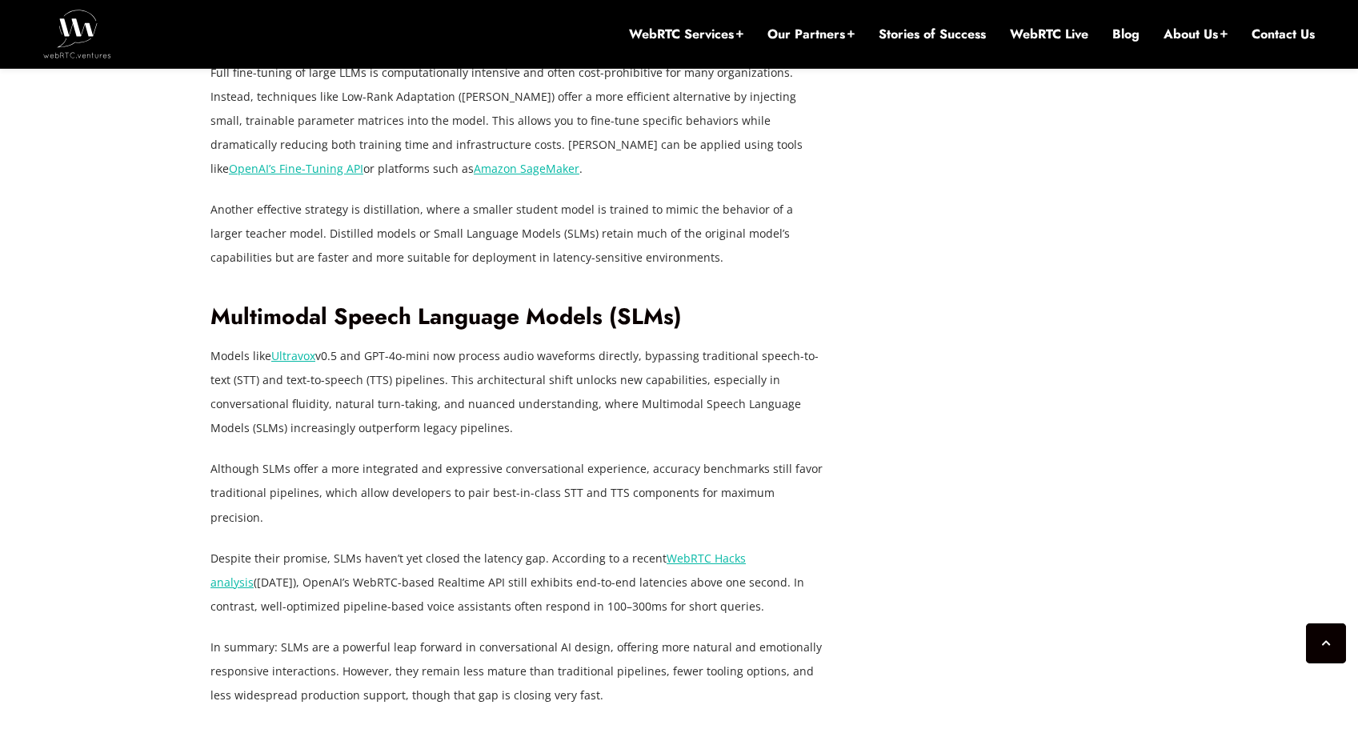
click at [404, 457] on p "Although SLMs offer a more integrated and expressive conversational experience,…" at bounding box center [518, 493] width 616 height 72
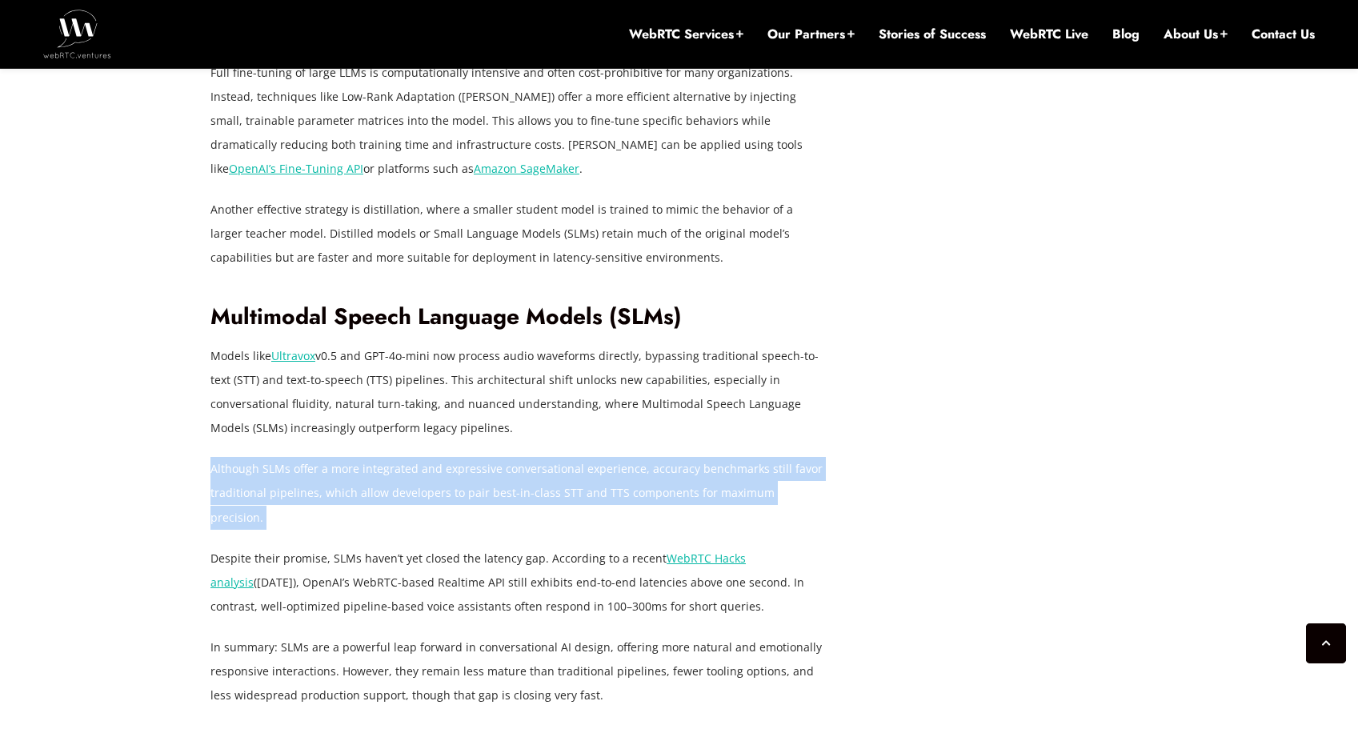
click at [404, 457] on p "Although SLMs offer a more integrated and expressive conversational experience,…" at bounding box center [518, 493] width 616 height 72
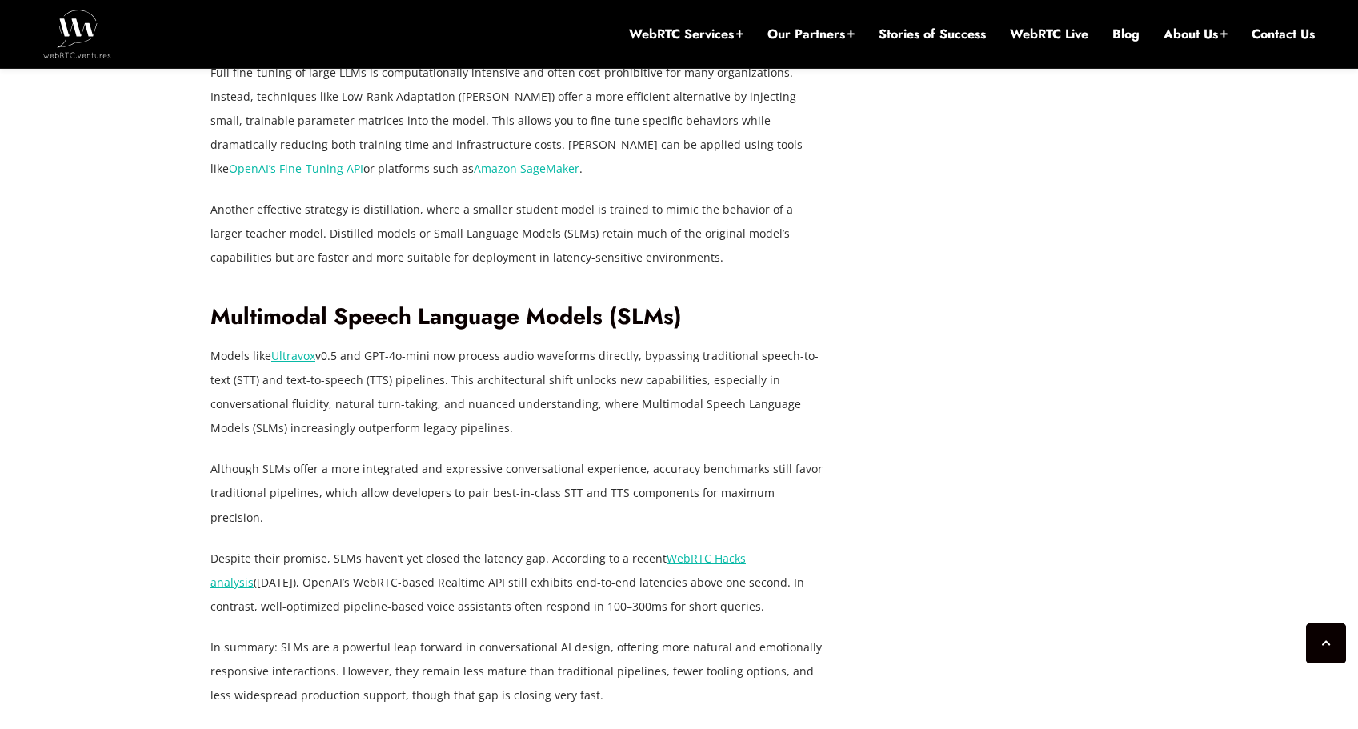
click at [440, 547] on p "Despite their promise, SLMs haven’t yet closed the latency gap. According to a …" at bounding box center [518, 583] width 616 height 72
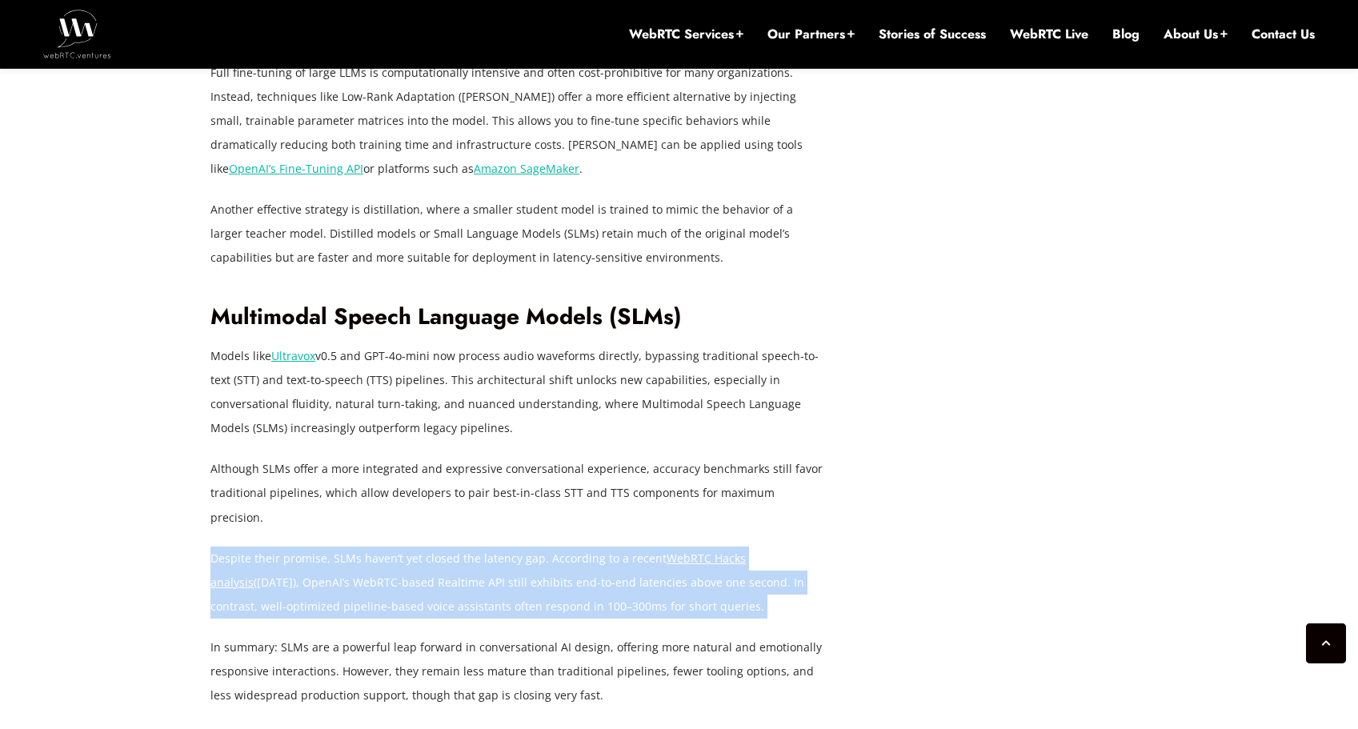
click at [440, 547] on p "Despite their promise, SLMs haven’t yet closed the latency gap. According to a …" at bounding box center [518, 583] width 616 height 72
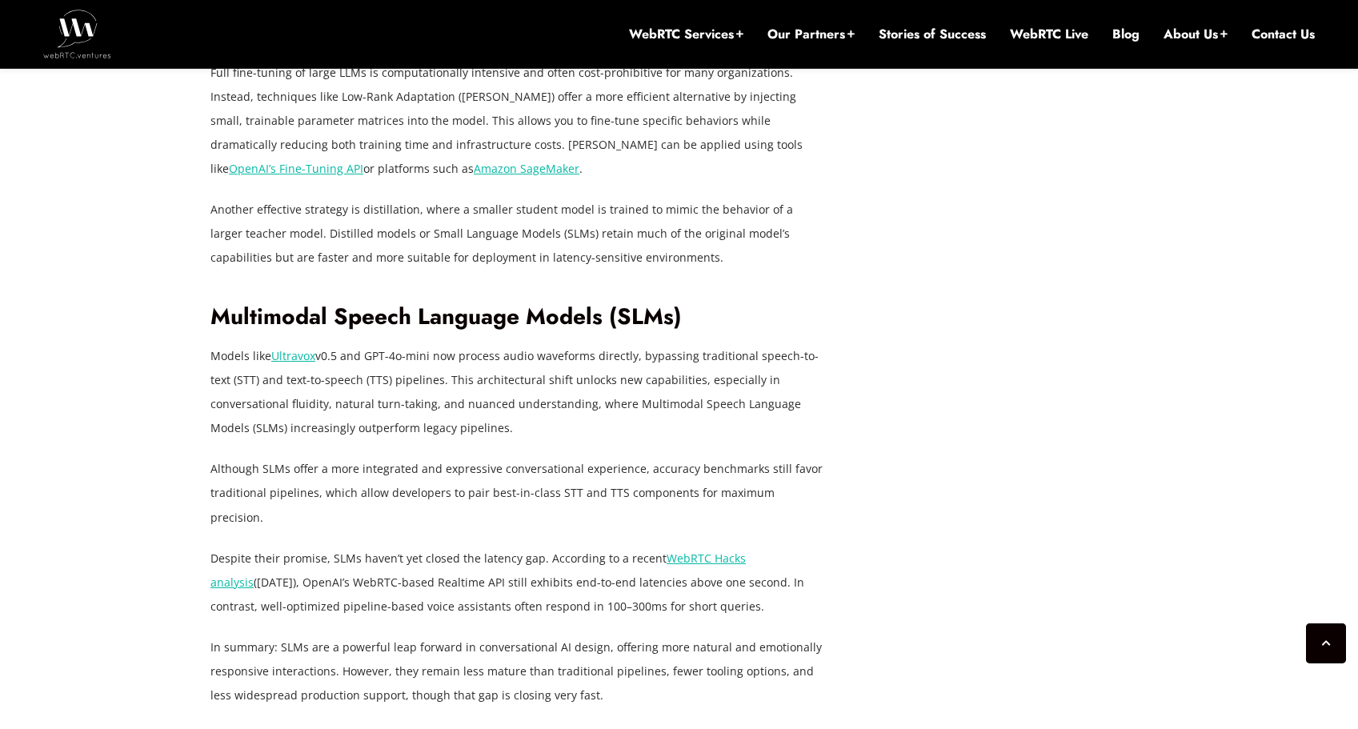
click at [451, 457] on p "Although SLMs offer a more integrated and expressive conversational experience,…" at bounding box center [518, 493] width 616 height 72
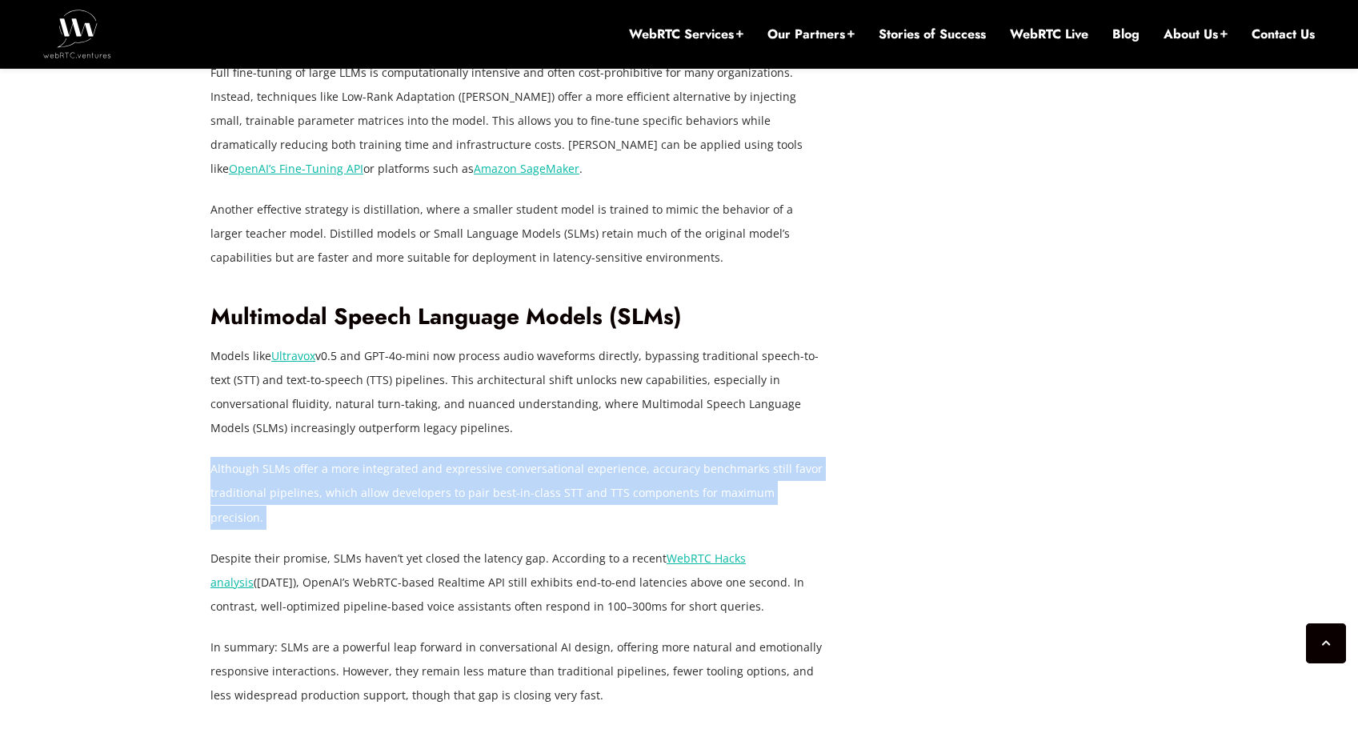
click at [451, 457] on p "Although SLMs offer a more integrated and expressive conversational experience,…" at bounding box center [518, 493] width 616 height 72
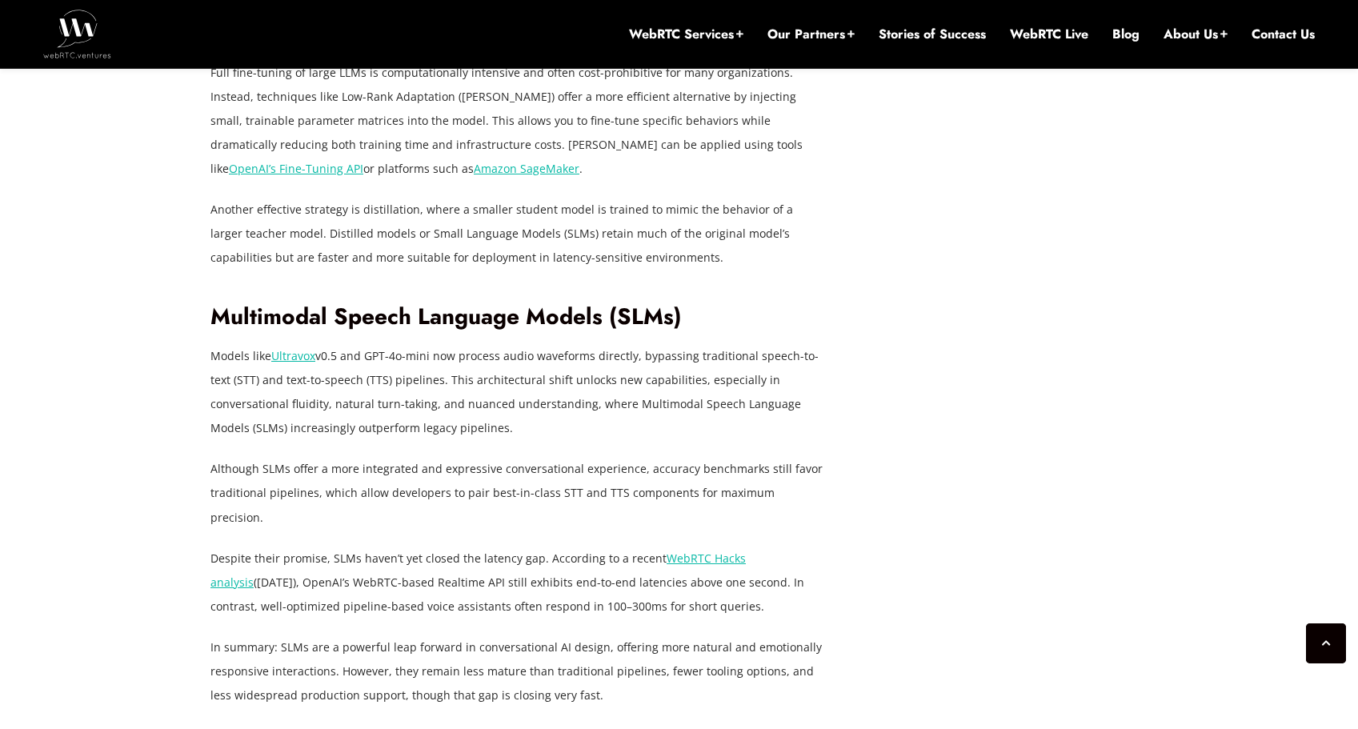
click at [465, 547] on p "Despite their promise, SLMs haven’t yet closed the latency gap. According to a …" at bounding box center [518, 583] width 616 height 72
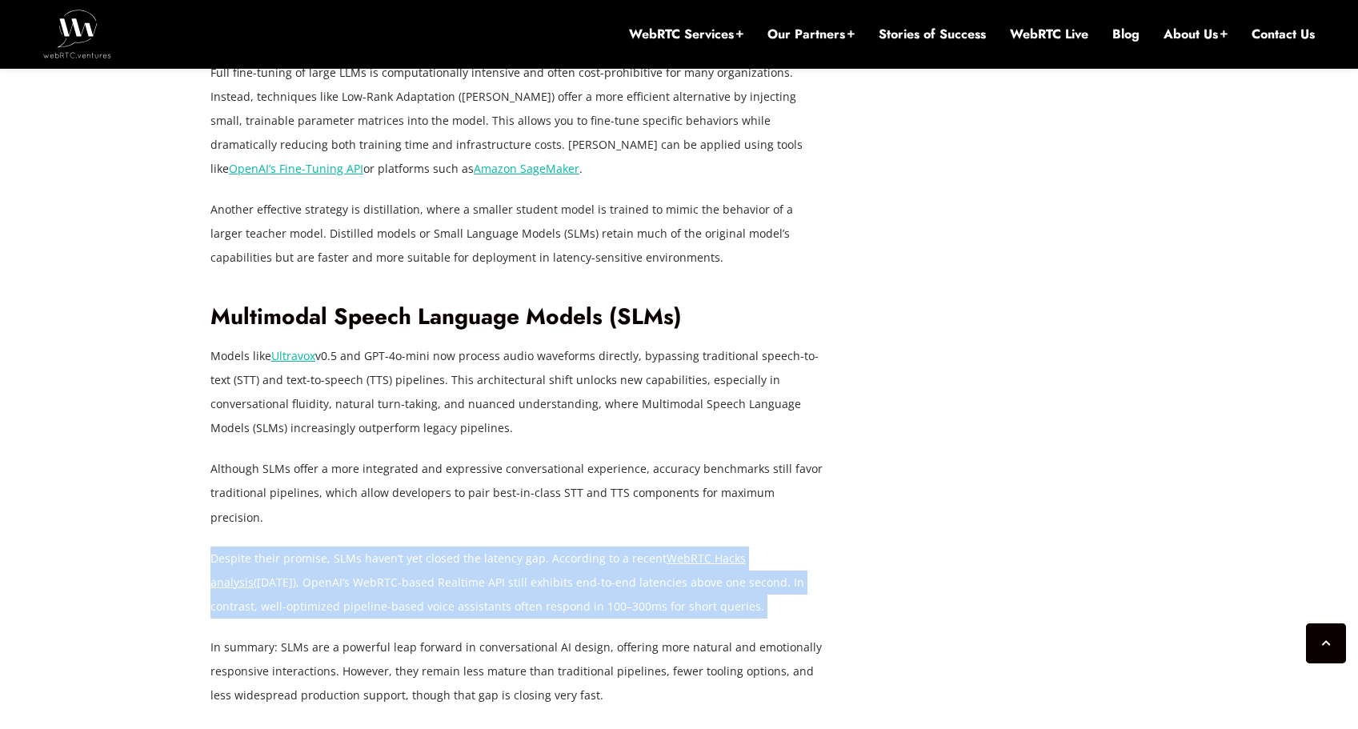
click at [465, 547] on p "Despite their promise, SLMs haven’t yet closed the latency gap. According to a …" at bounding box center [518, 583] width 616 height 72
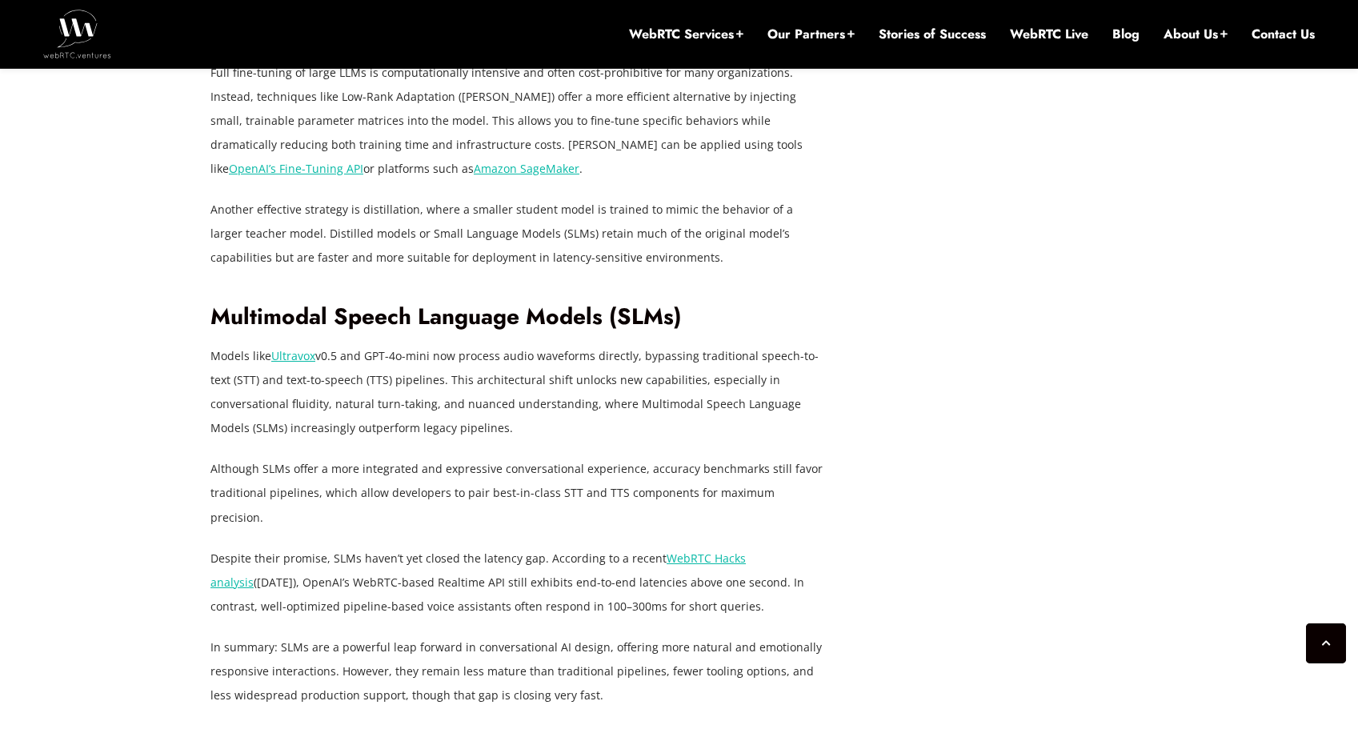
click at [499, 635] on p "In summary: SLMs are a powerful leap forward in conversational AI design, offer…" at bounding box center [518, 671] width 616 height 72
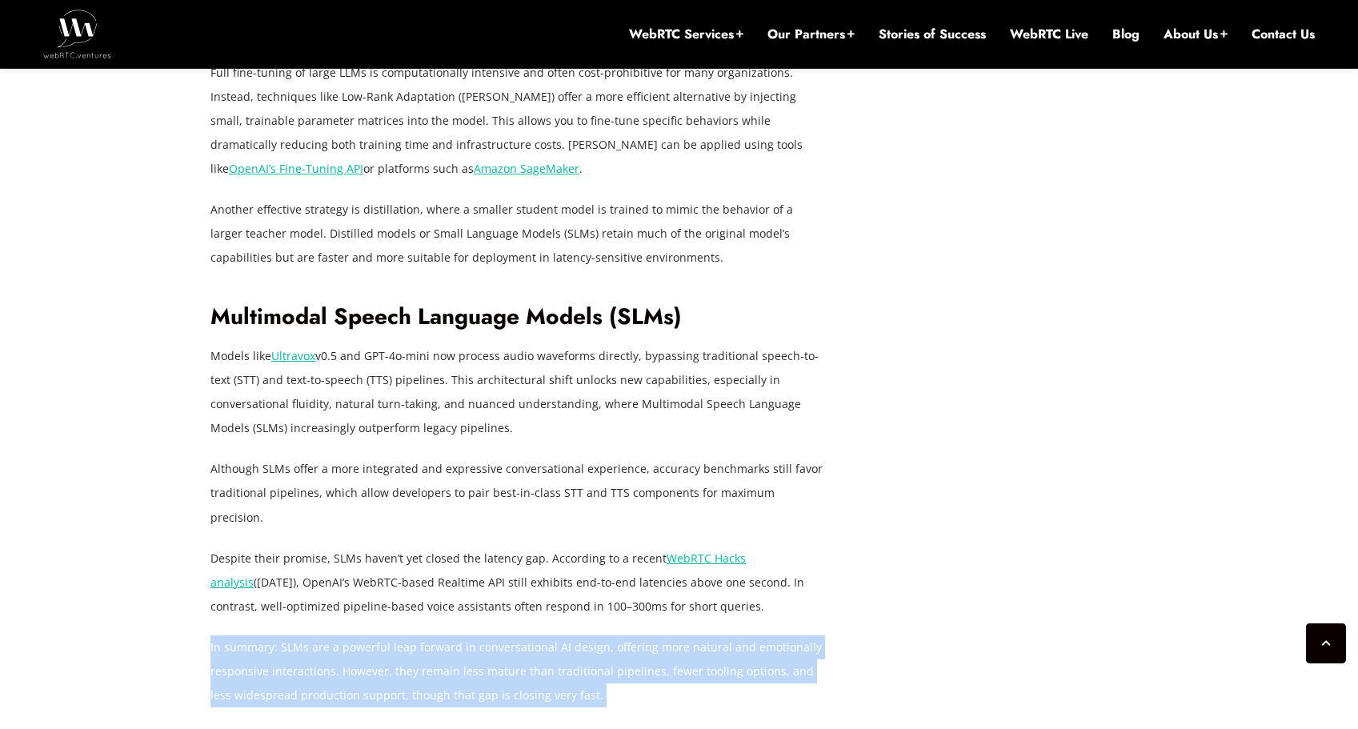
click at [499, 635] on p "In summary: SLMs are a powerful leap forward in conversational AI design, offer…" at bounding box center [518, 671] width 616 height 72
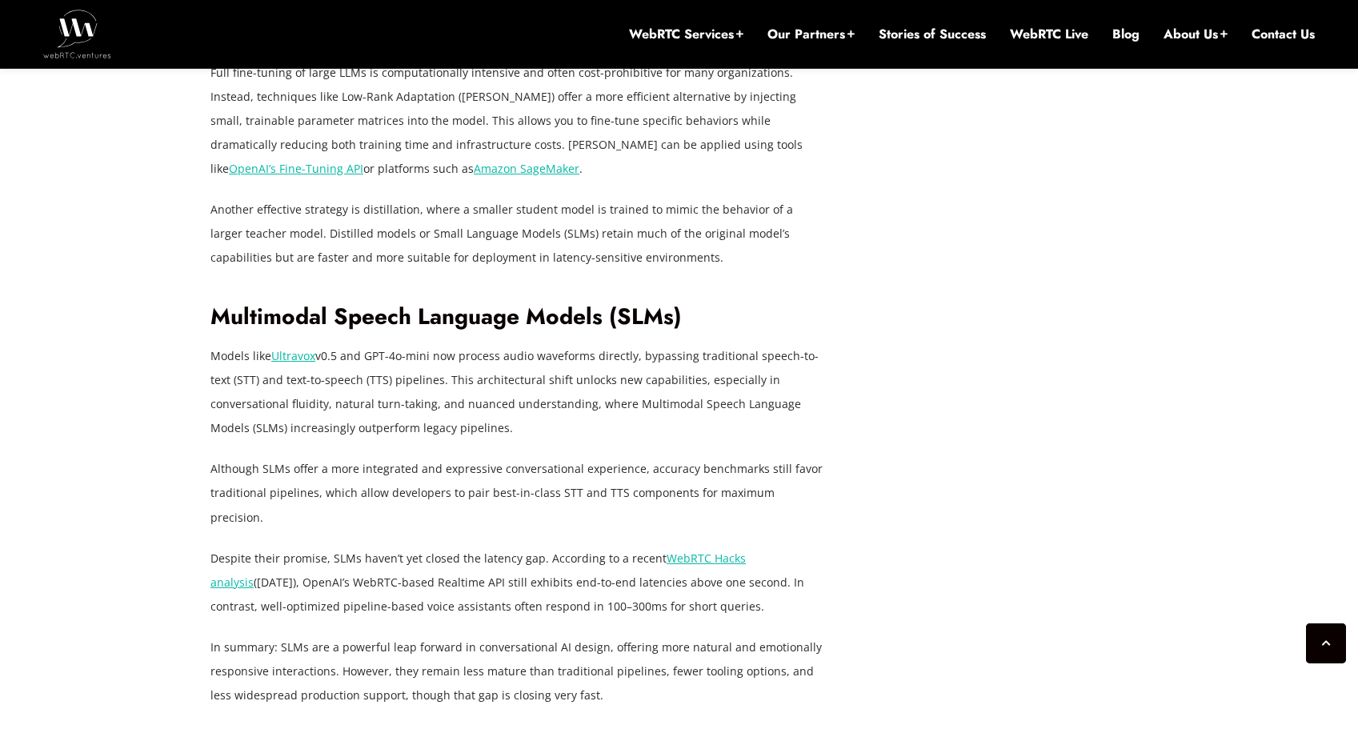
click at [468, 547] on p "Despite their promise, SLMs haven’t yet closed the latency gap. According to a …" at bounding box center [518, 583] width 616 height 72
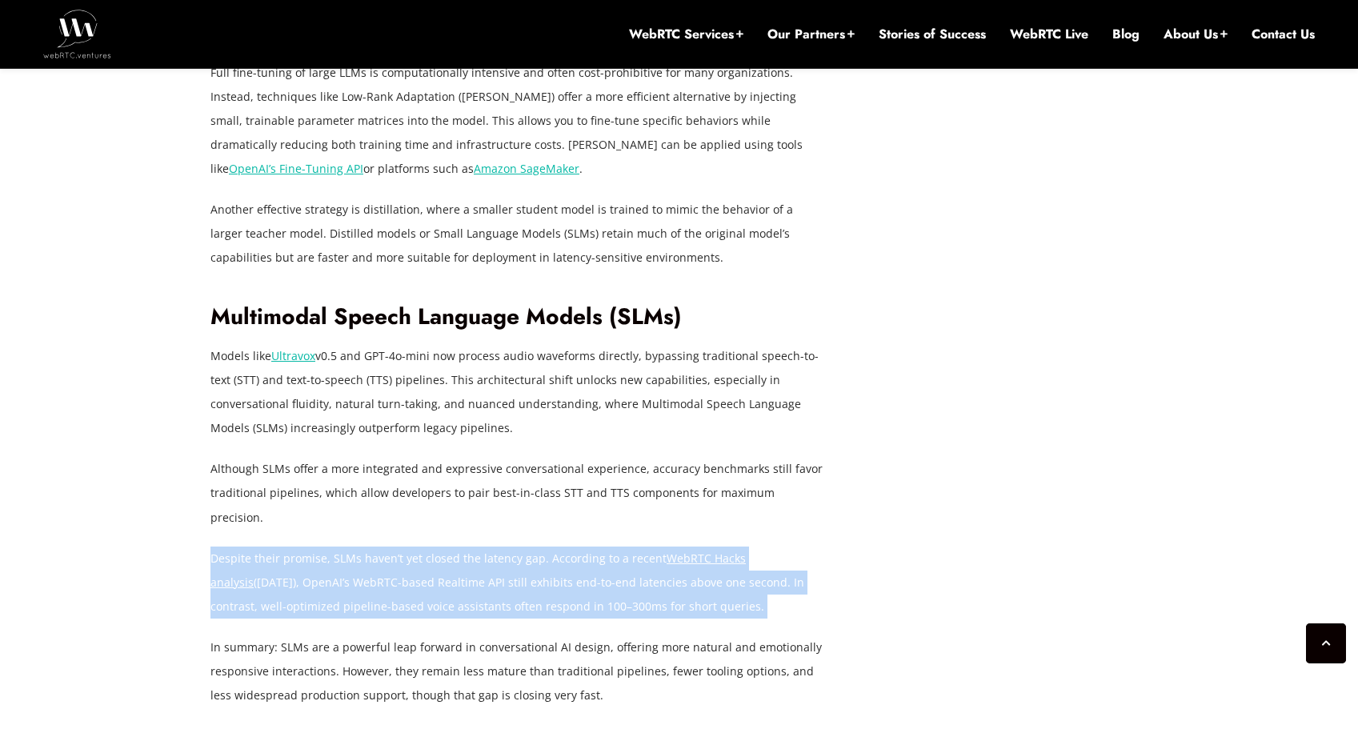
click at [468, 547] on p "Despite their promise, SLMs haven’t yet closed the latency gap. According to a …" at bounding box center [518, 583] width 616 height 72
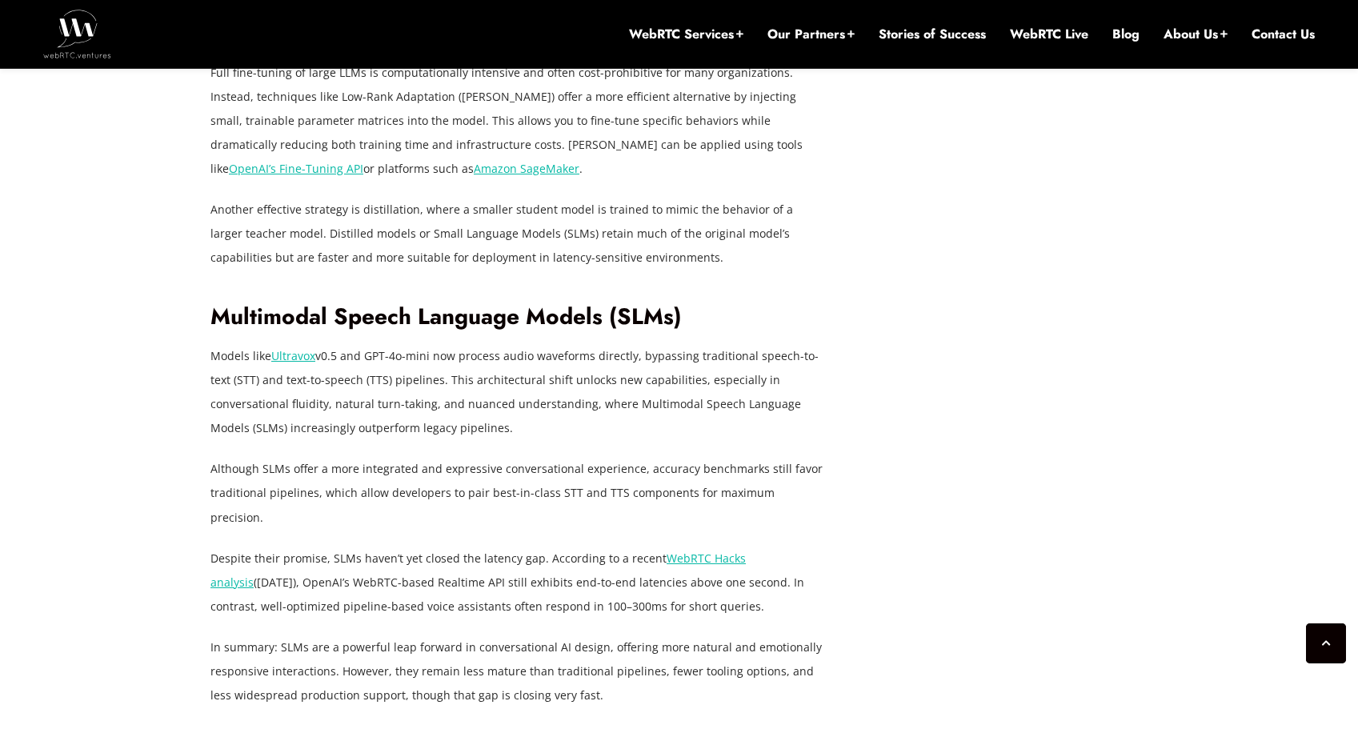
click at [477, 635] on p "In summary: SLMs are a powerful leap forward in conversational AI design, offer…" at bounding box center [518, 671] width 616 height 72
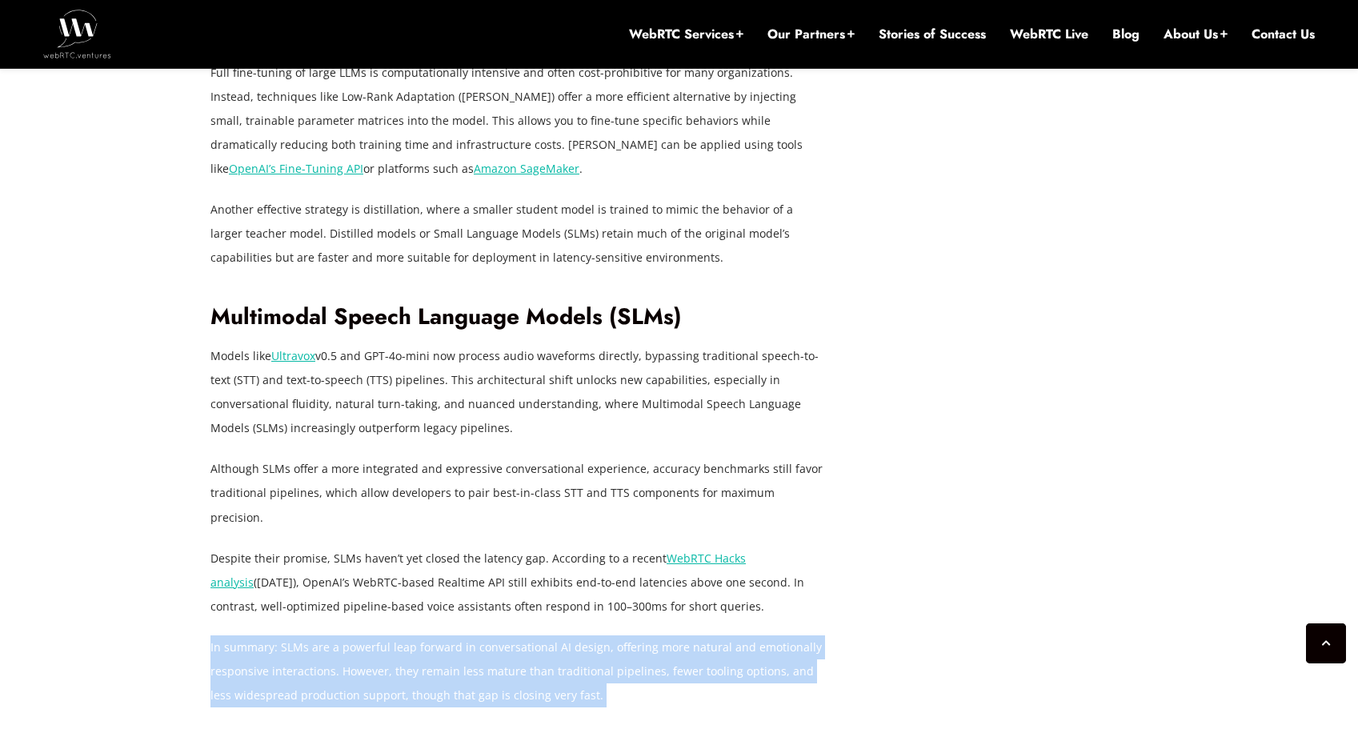
click at [477, 635] on p "In summary: SLMs are a powerful leap forward in conversational AI design, offer…" at bounding box center [518, 671] width 616 height 72
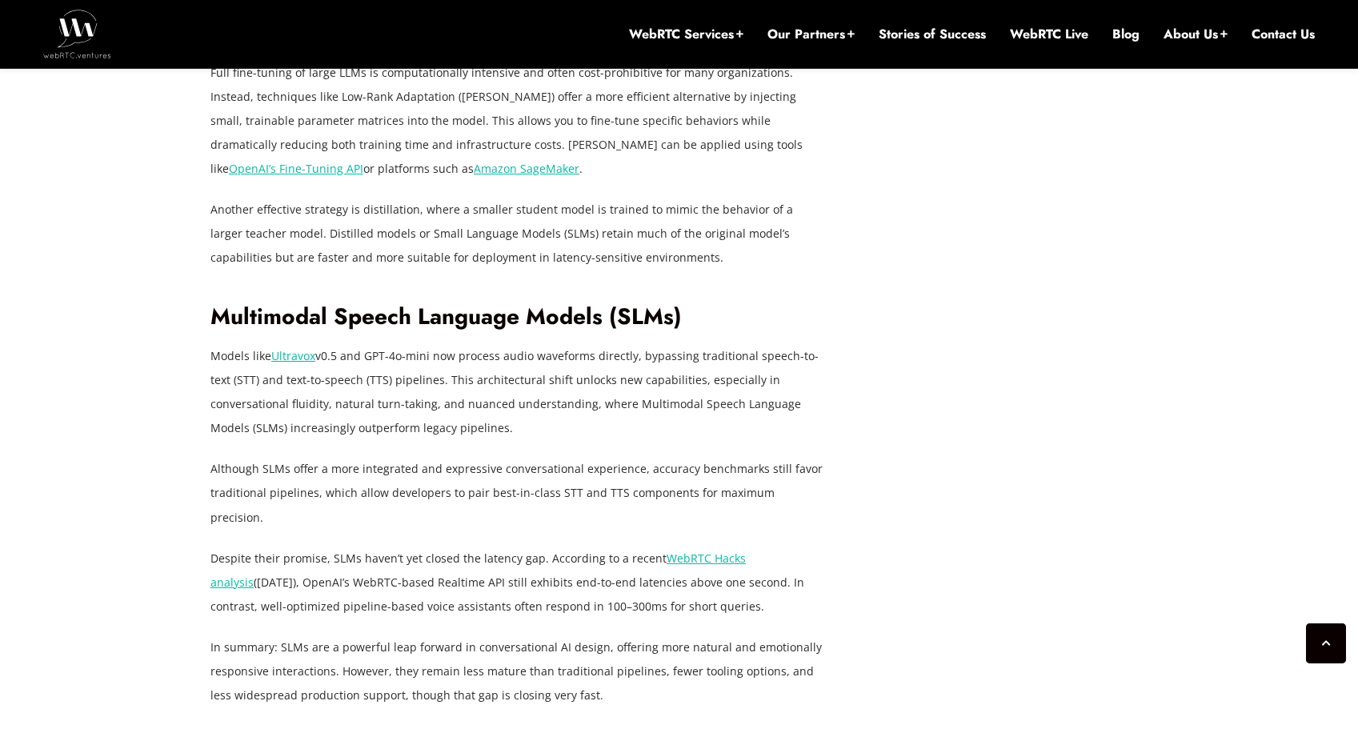
click at [561, 635] on p "In summary: SLMs are a powerful leap forward in conversational AI design, offer…" at bounding box center [518, 671] width 616 height 72
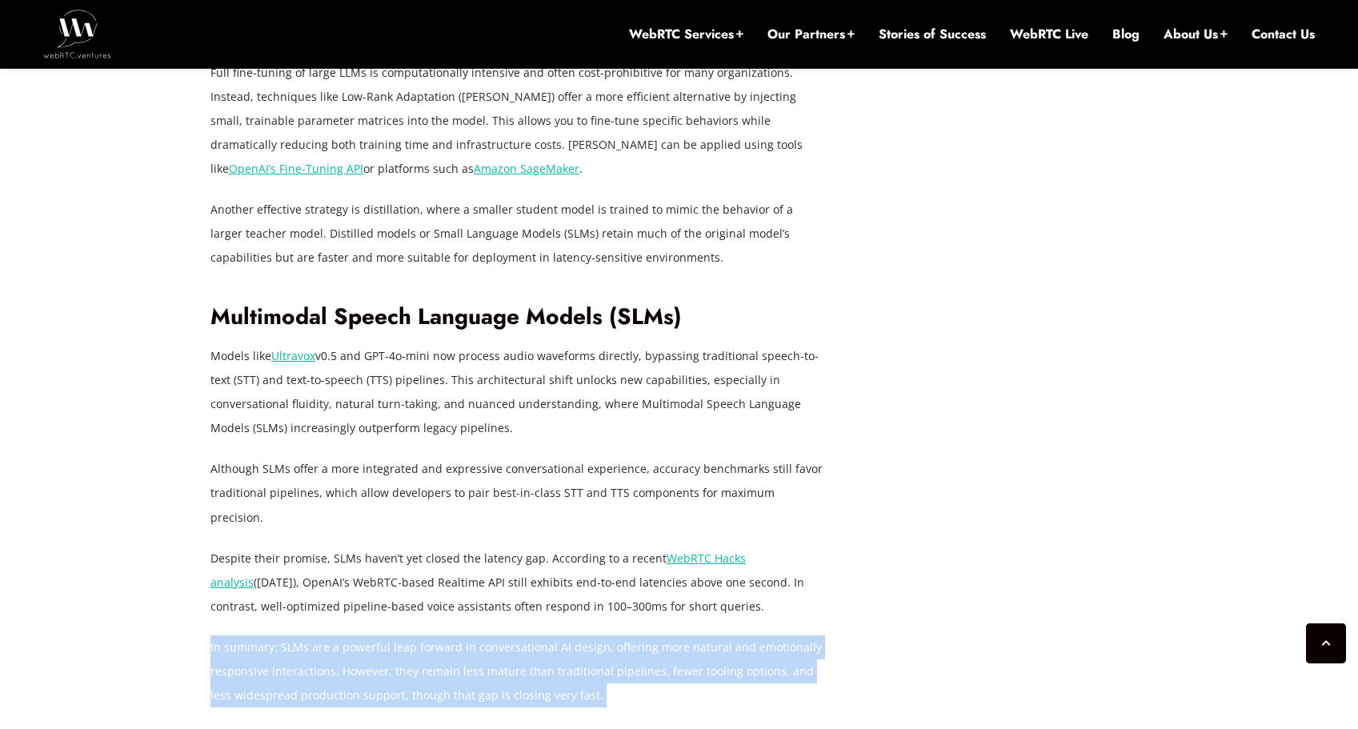
drag, startPoint x: 583, startPoint y: 625, endPoint x: 301, endPoint y: 580, distance: 285.3
click at [303, 635] on p "In summary: SLMs are a powerful leap forward in conversational AI design, offer…" at bounding box center [518, 671] width 616 height 72
click at [301, 635] on p "In summary: SLMs are a powerful leap forward in conversational AI design, offer…" at bounding box center [518, 671] width 616 height 72
drag, startPoint x: 274, startPoint y: 576, endPoint x: 553, endPoint y: 626, distance: 283.7
click at [551, 635] on p "In summary: SLMs are a powerful leap forward in conversational AI design, offer…" at bounding box center [518, 671] width 616 height 72
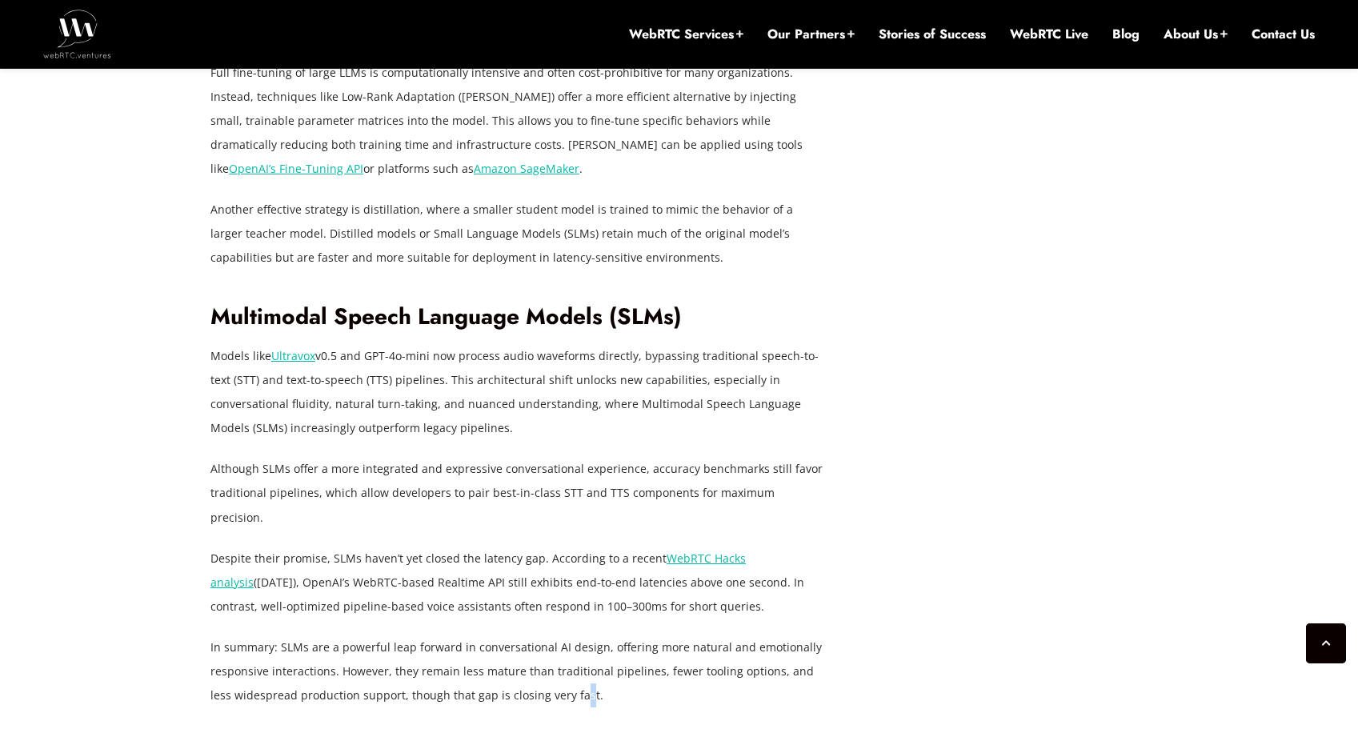
click at [557, 635] on p "In summary: SLMs are a powerful leap forward in conversational AI design, offer…" at bounding box center [518, 671] width 616 height 72
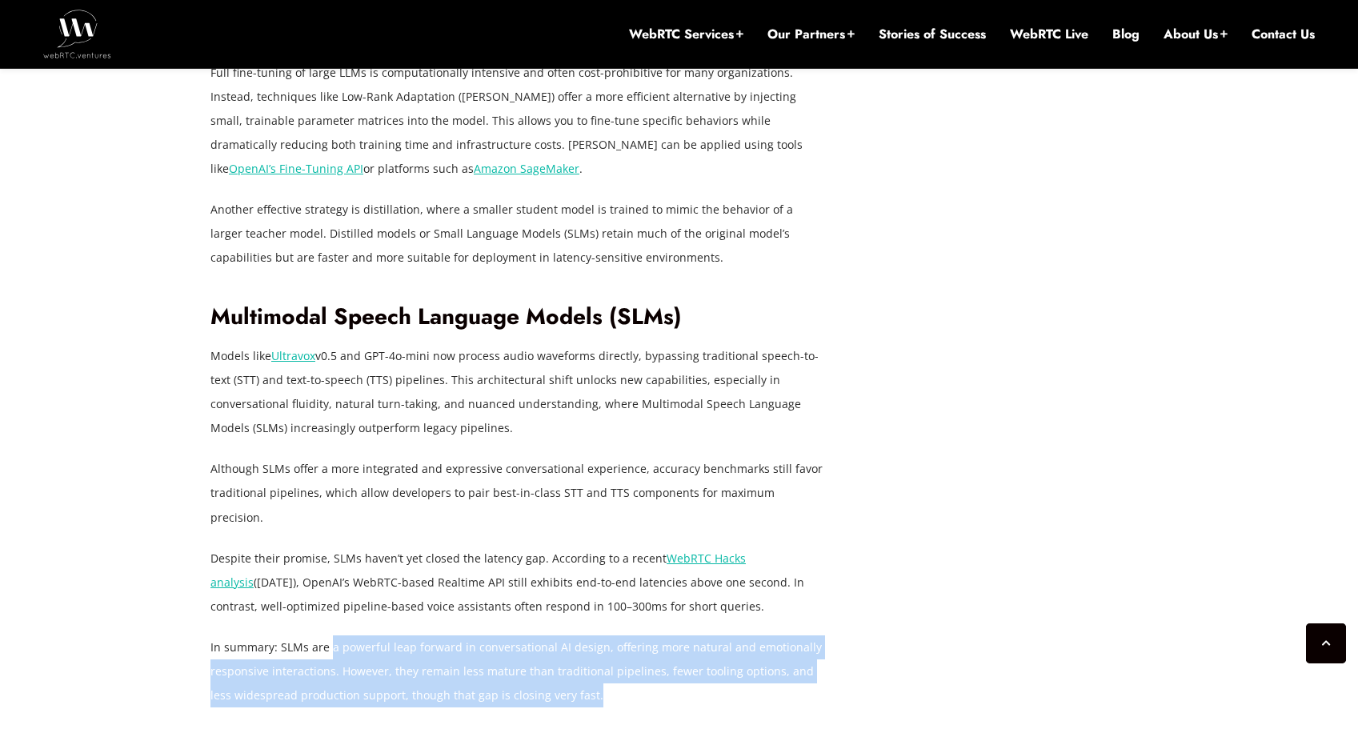
drag, startPoint x: 575, startPoint y: 622, endPoint x: 315, endPoint y: 571, distance: 265.7
click at [326, 635] on p "In summary: SLMs are a powerful leap forward in conversational AI design, offer…" at bounding box center [518, 671] width 616 height 72
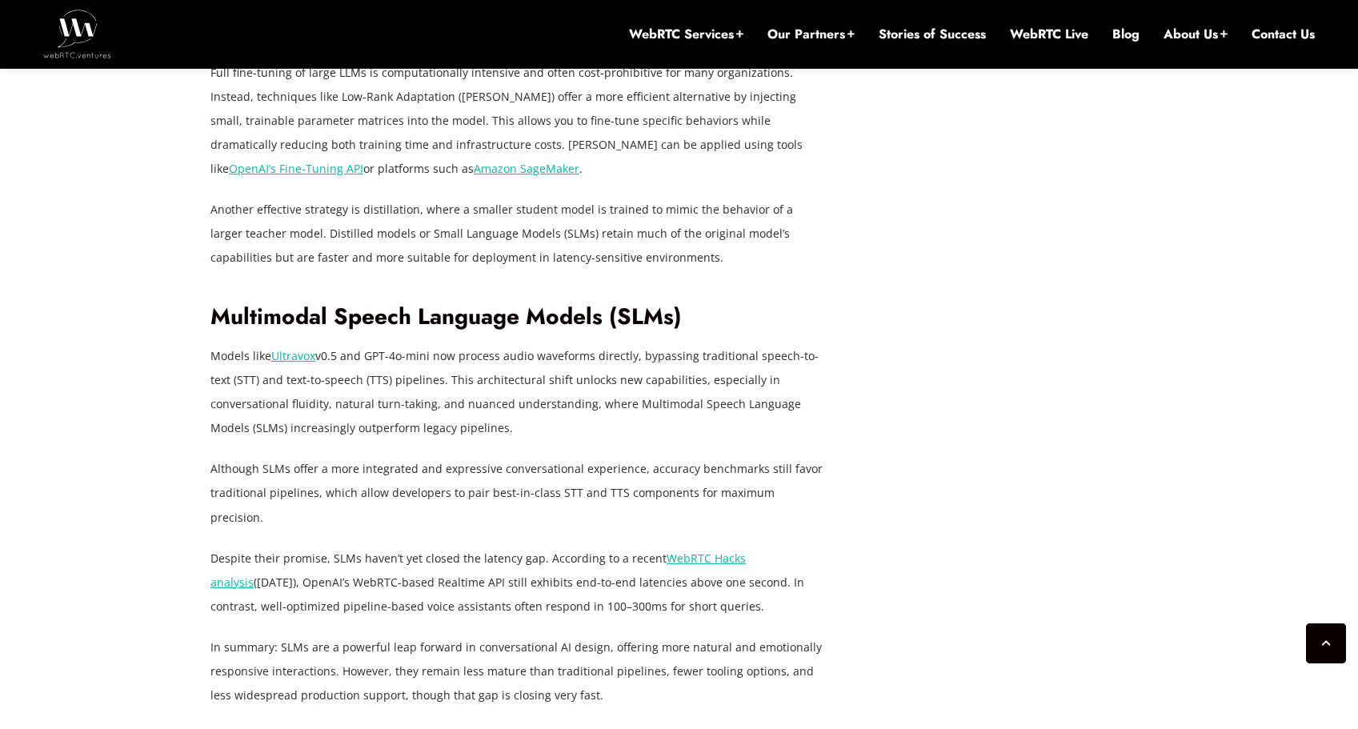
click at [333, 547] on p "Despite their promise, SLMs haven’t yet closed the latency gap. According to a …" at bounding box center [518, 583] width 616 height 72
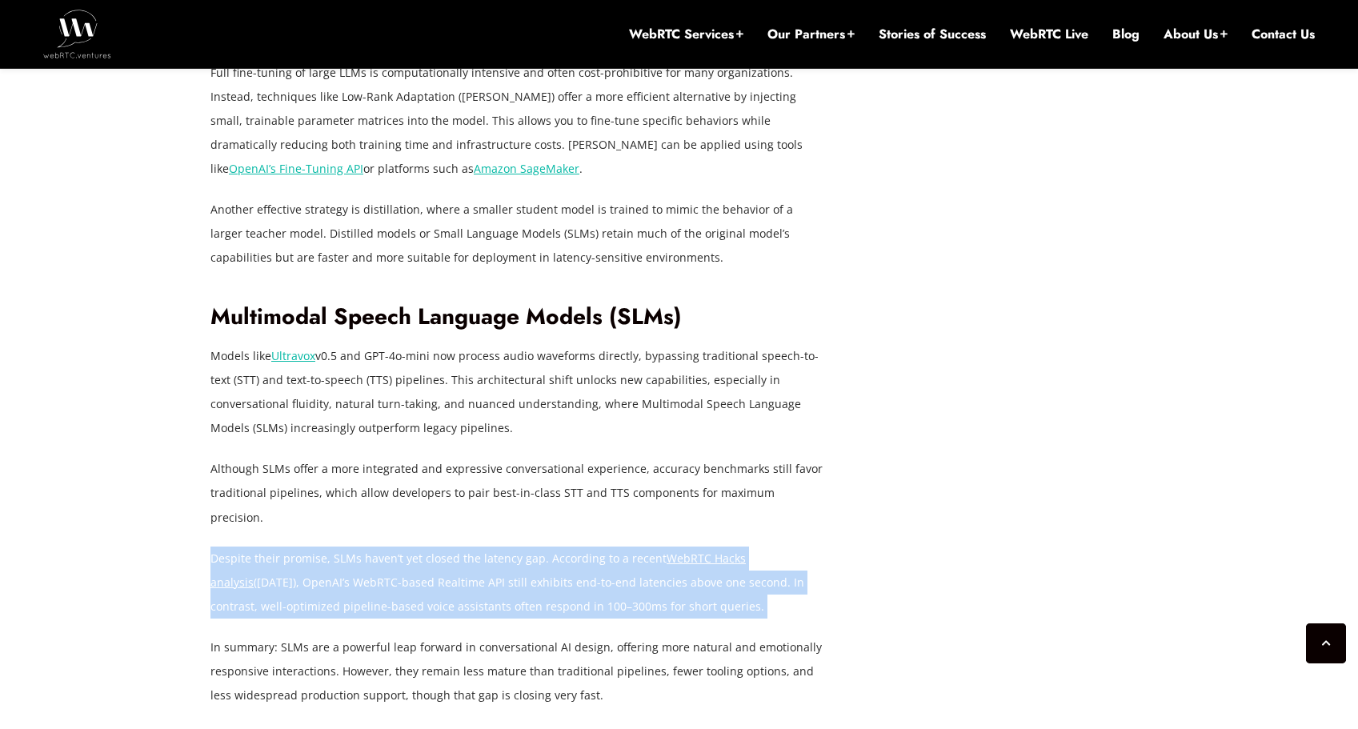
click at [333, 547] on p "Despite their promise, SLMs haven’t yet closed the latency gap. According to a …" at bounding box center [518, 583] width 616 height 72
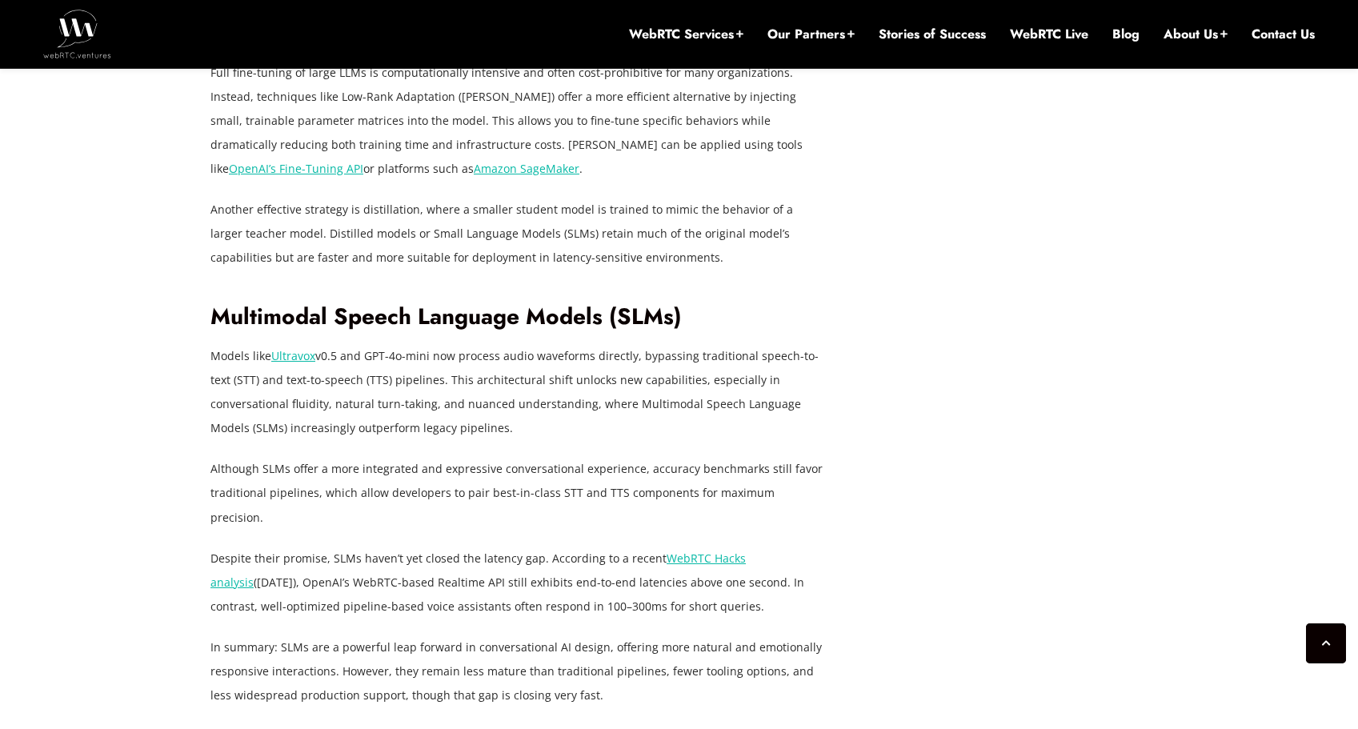
click at [375, 457] on p "Although SLMs offer a more integrated and expressive conversational experience,…" at bounding box center [518, 493] width 616 height 72
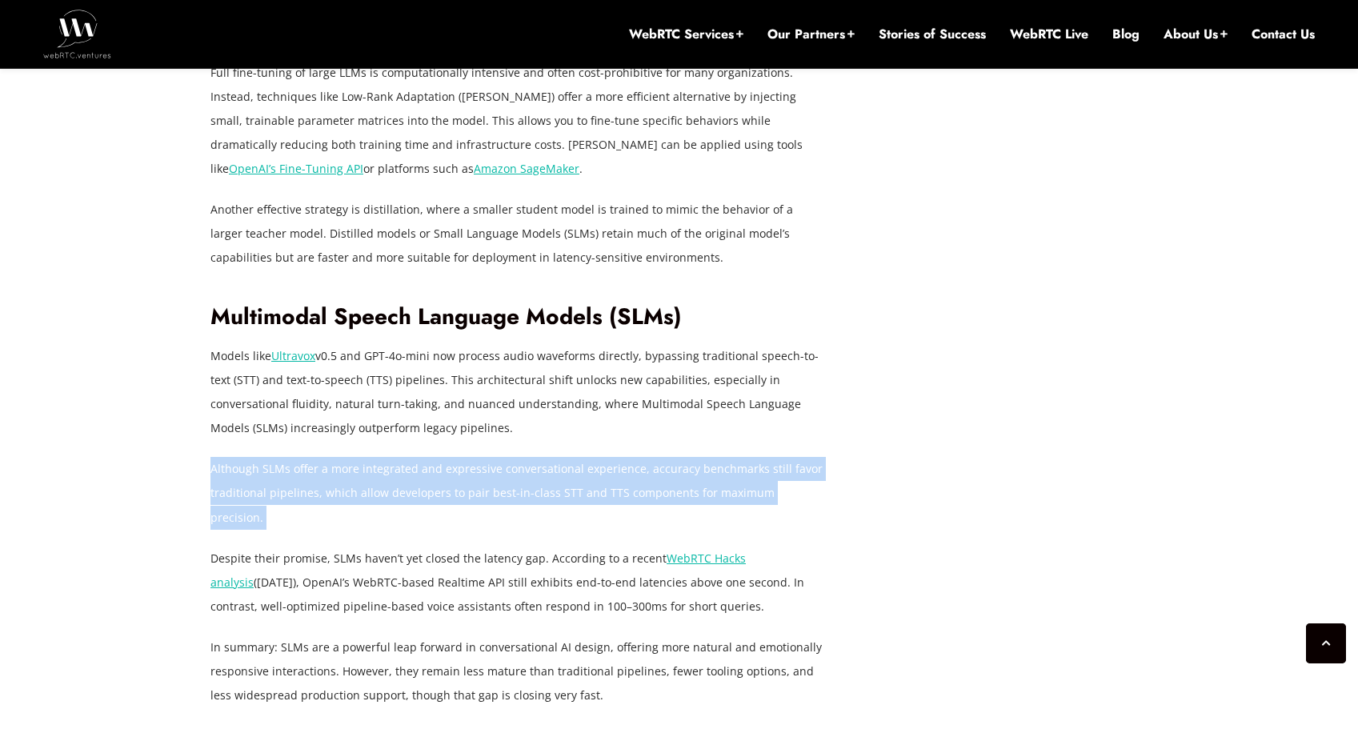
click at [375, 457] on p "Although SLMs offer a more integrated and expressive conversational experience,…" at bounding box center [518, 493] width 616 height 72
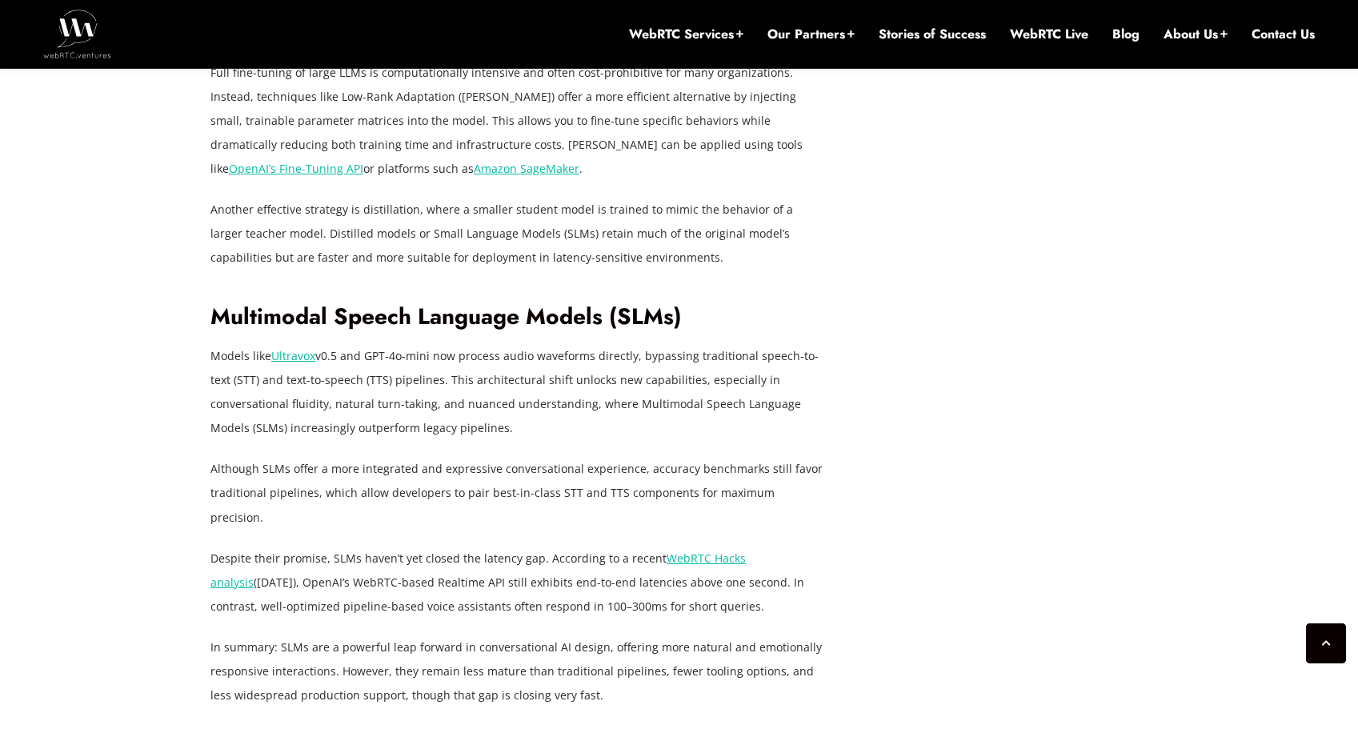
click at [397, 366] on p "Models like Ultravox v0.5 and GPT-4o-mini now process audio waveforms directly,…" at bounding box center [518, 392] width 616 height 96
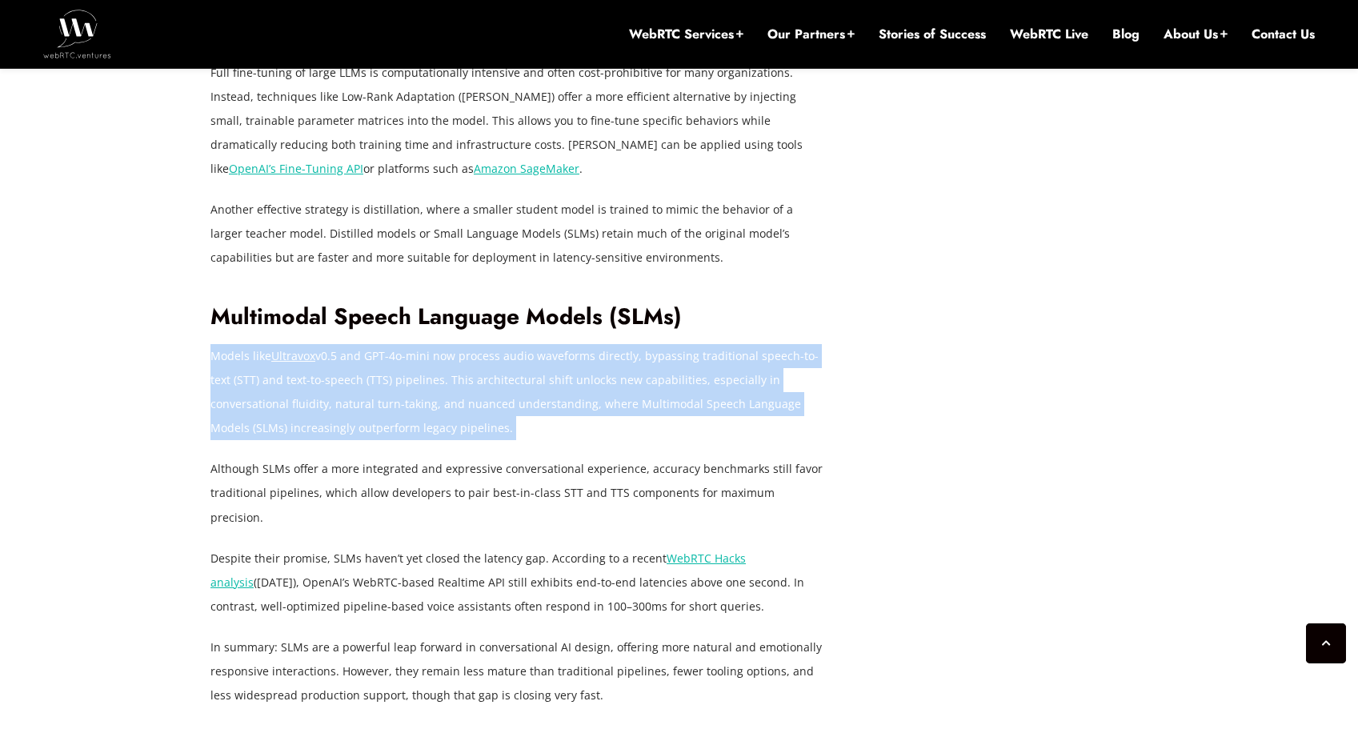
click at [397, 366] on p "Models like Ultravox v0.5 and GPT-4o-mini now process audio waveforms directly,…" at bounding box center [518, 392] width 616 height 96
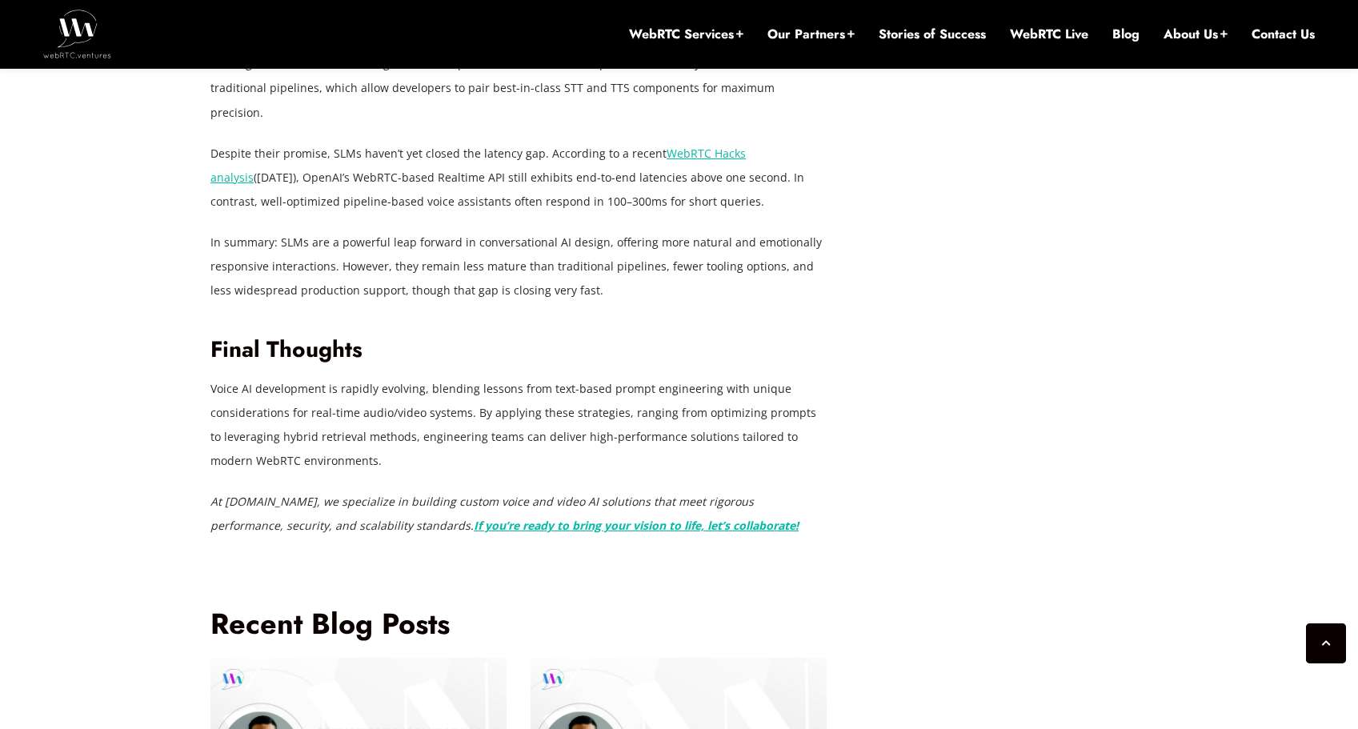
scroll to position [5229, 0]
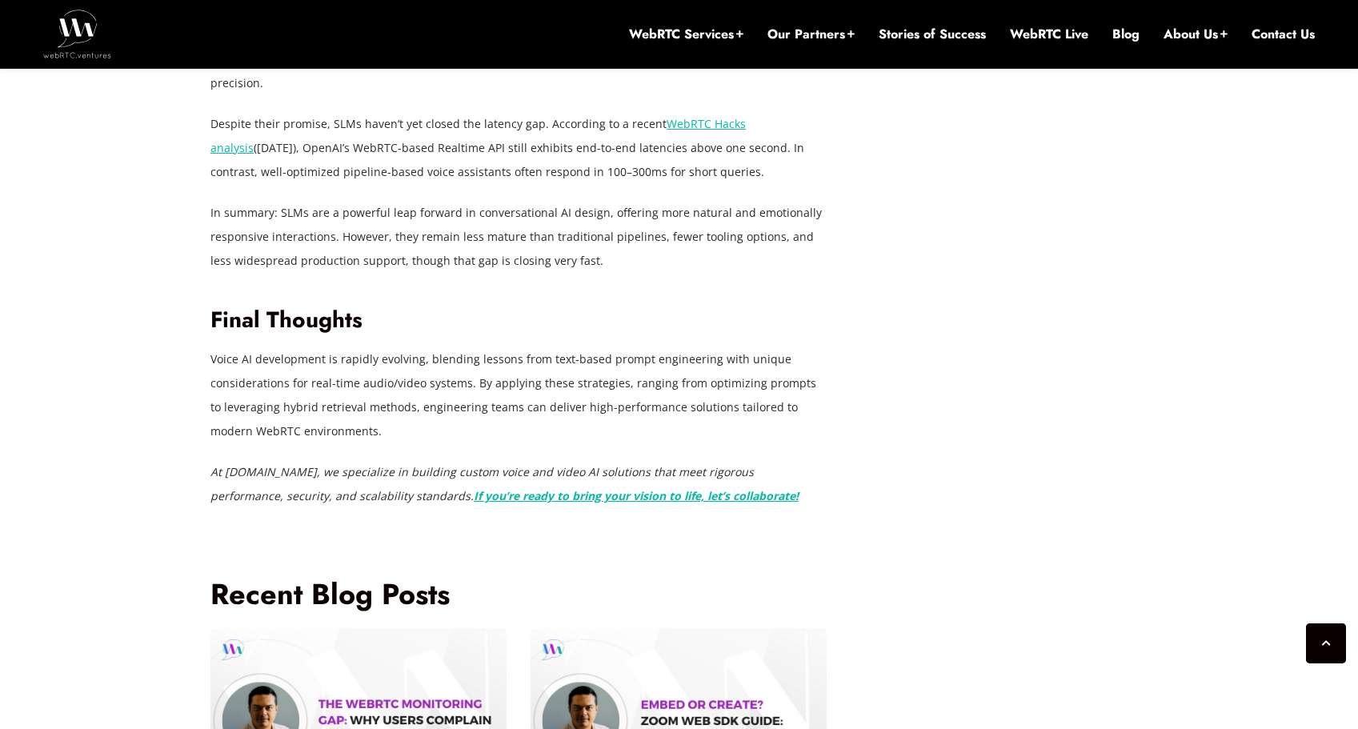
click at [436, 347] on p "Voice AI development is rapidly evolving, blending lessons from text-based prom…" at bounding box center [518, 395] width 616 height 96
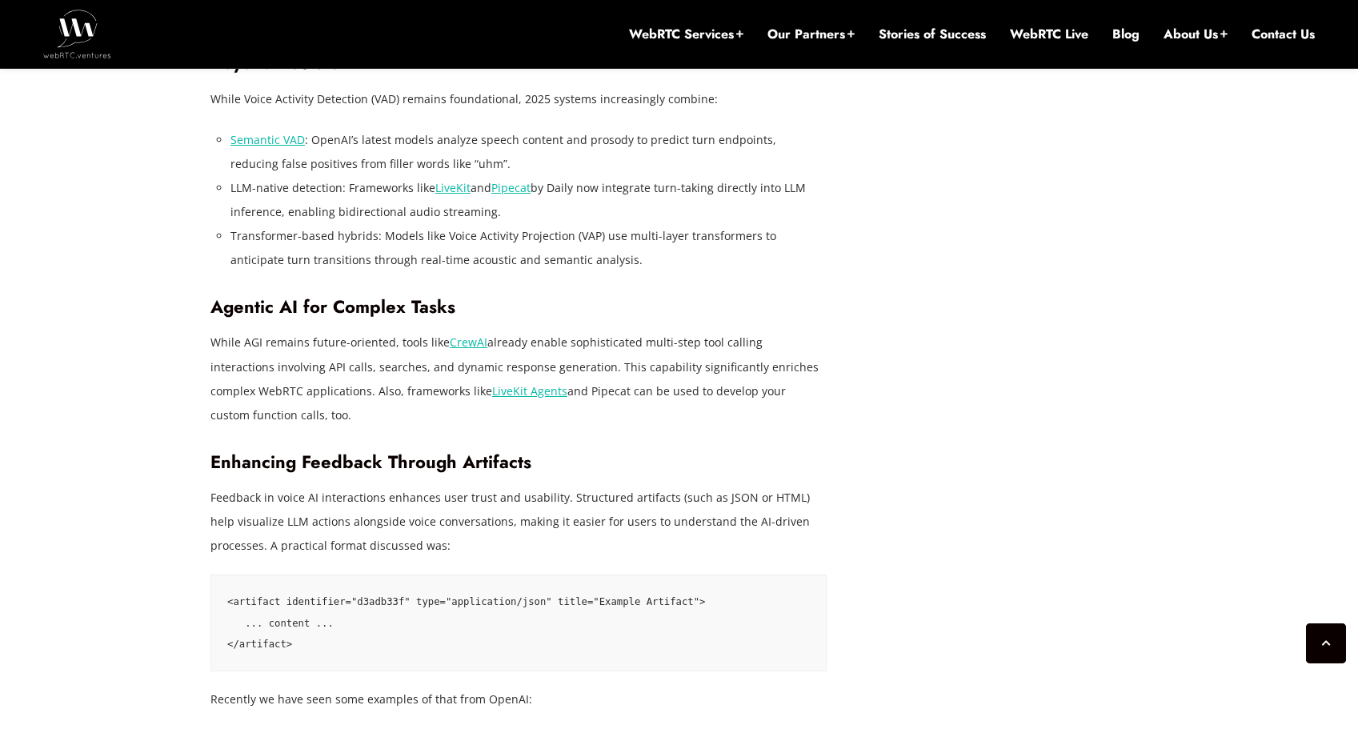
scroll to position [2993, 0]
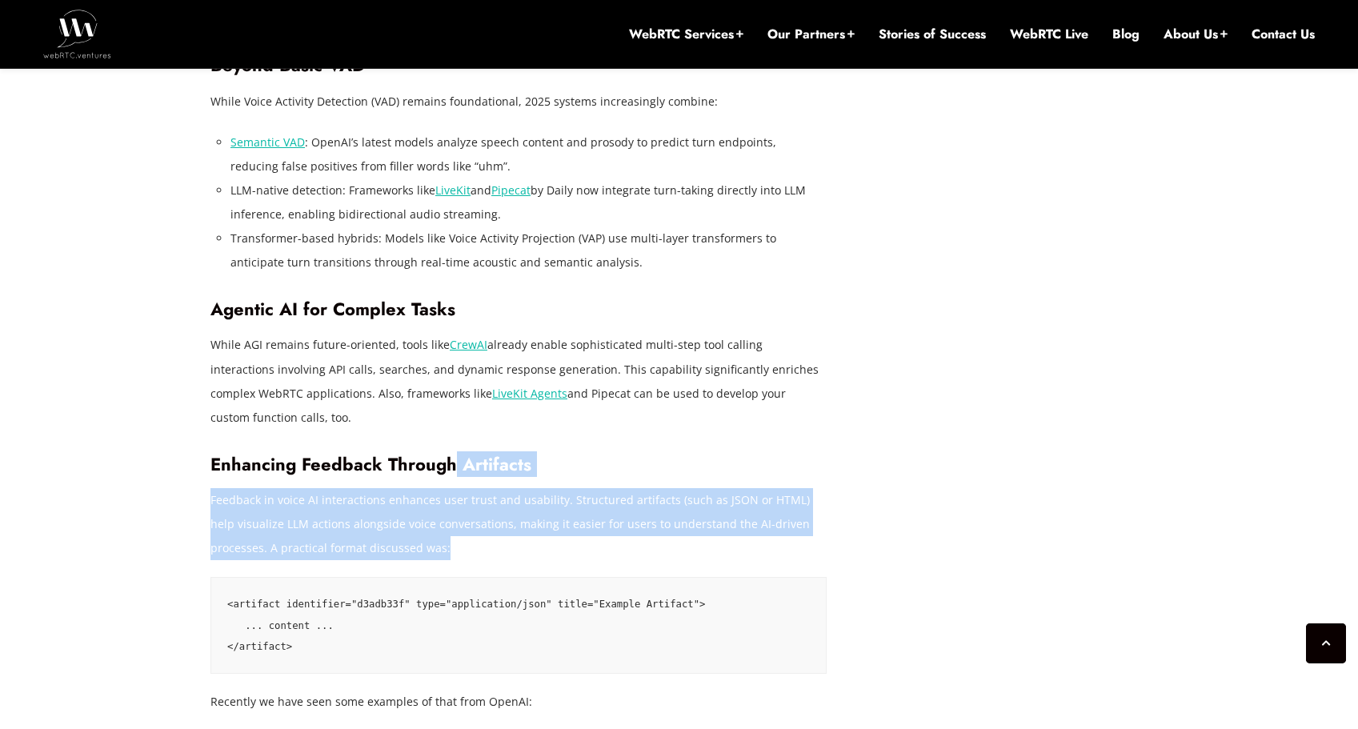
drag, startPoint x: 459, startPoint y: 524, endPoint x: 453, endPoint y: 407, distance: 117.8
click at [453, 407] on div "During a recent onsite gathering of our team at the WebRTC.ventures Panama QA o…" at bounding box center [518, 451] width 616 height 4587
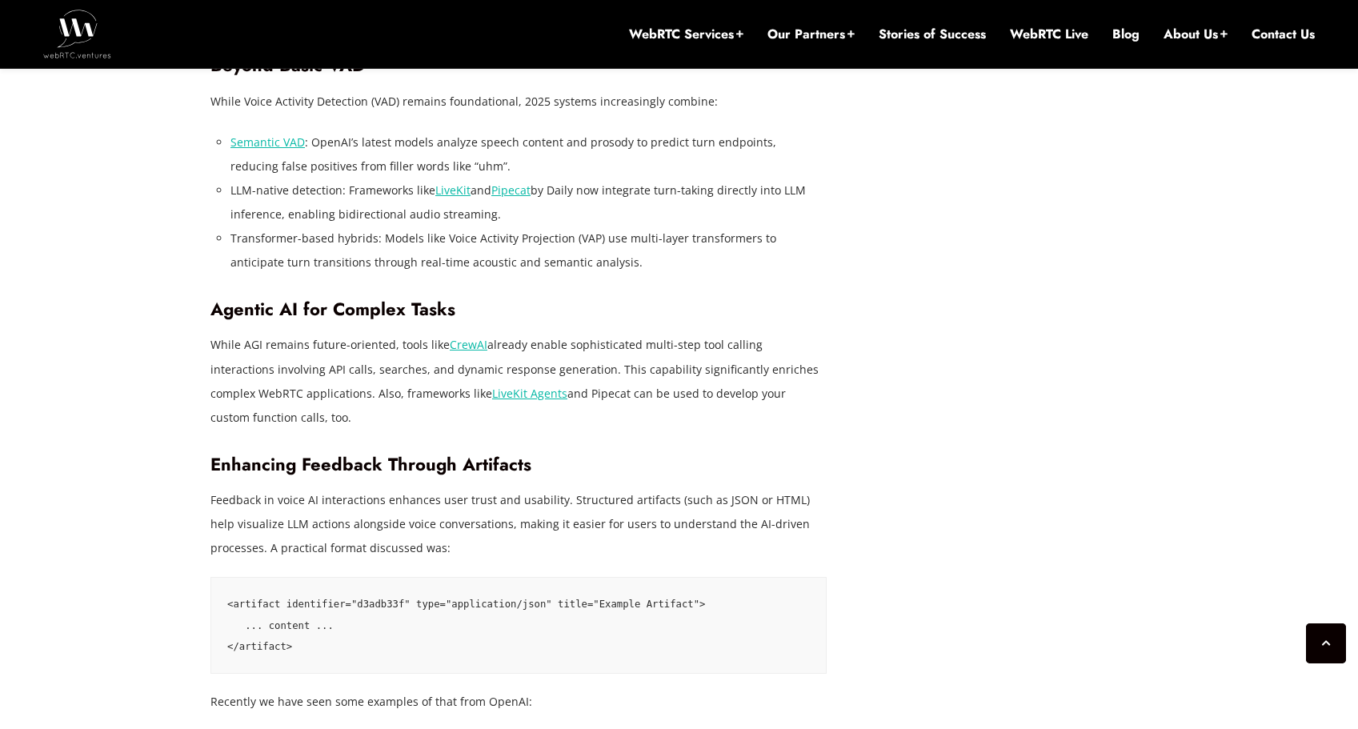
click at [512, 347] on p "While AGI remains future-oriented, tools like CrewAI already enable sophisticat…" at bounding box center [518, 381] width 616 height 96
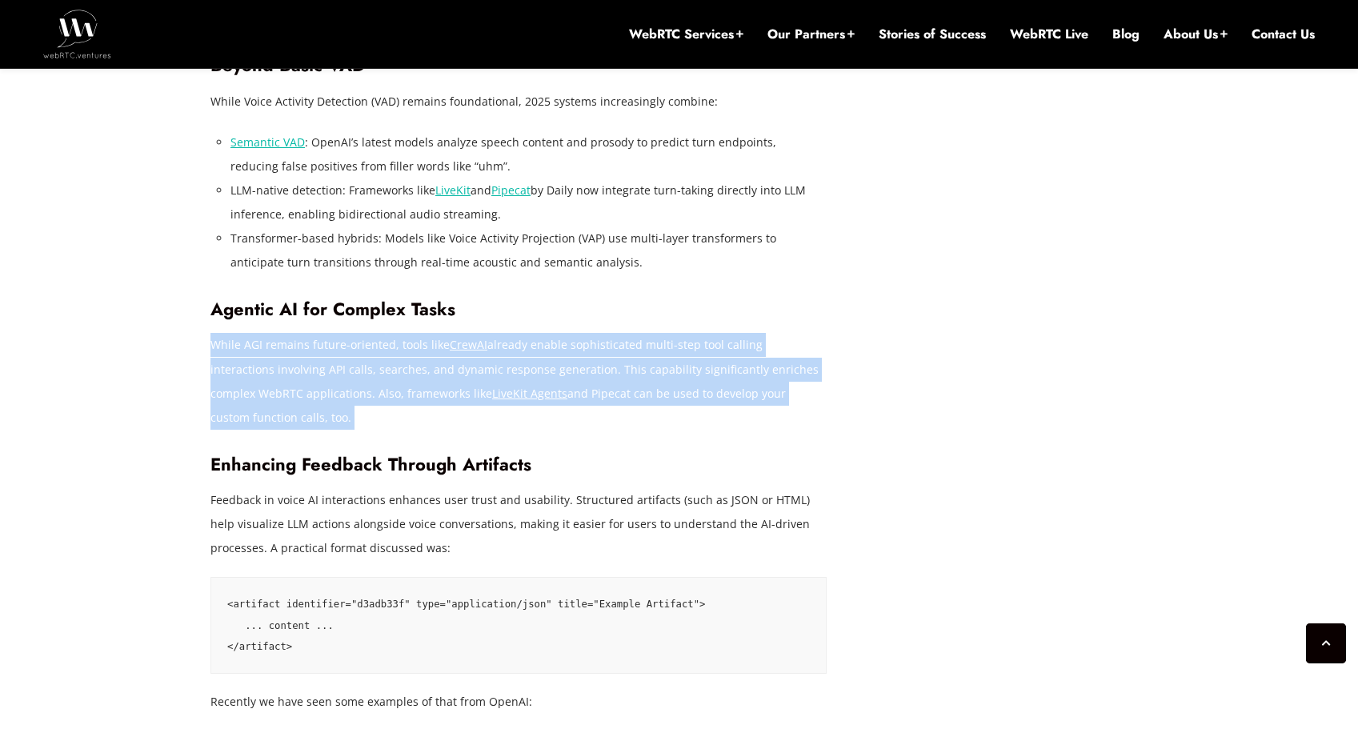
click at [512, 347] on p "While AGI remains future-oriented, tools like CrewAI already enable sophisticat…" at bounding box center [518, 381] width 616 height 96
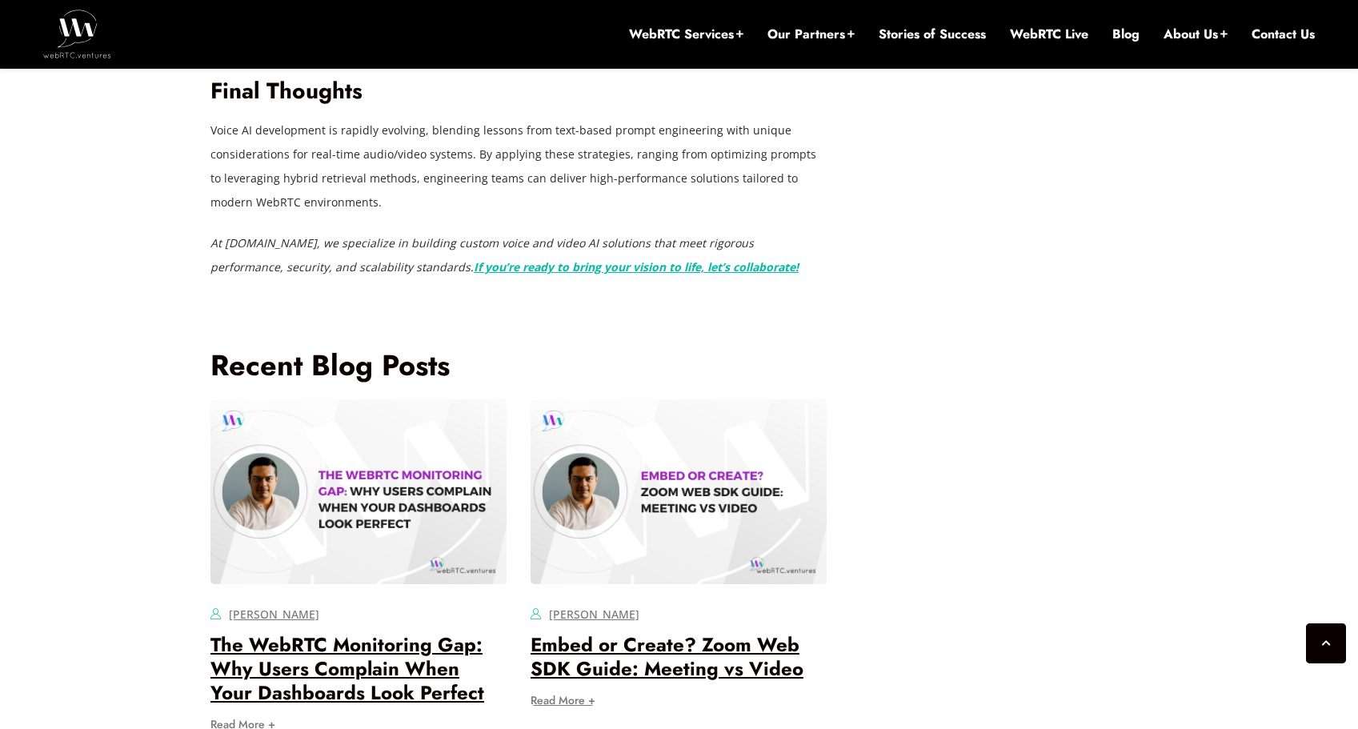
scroll to position [5155, 0]
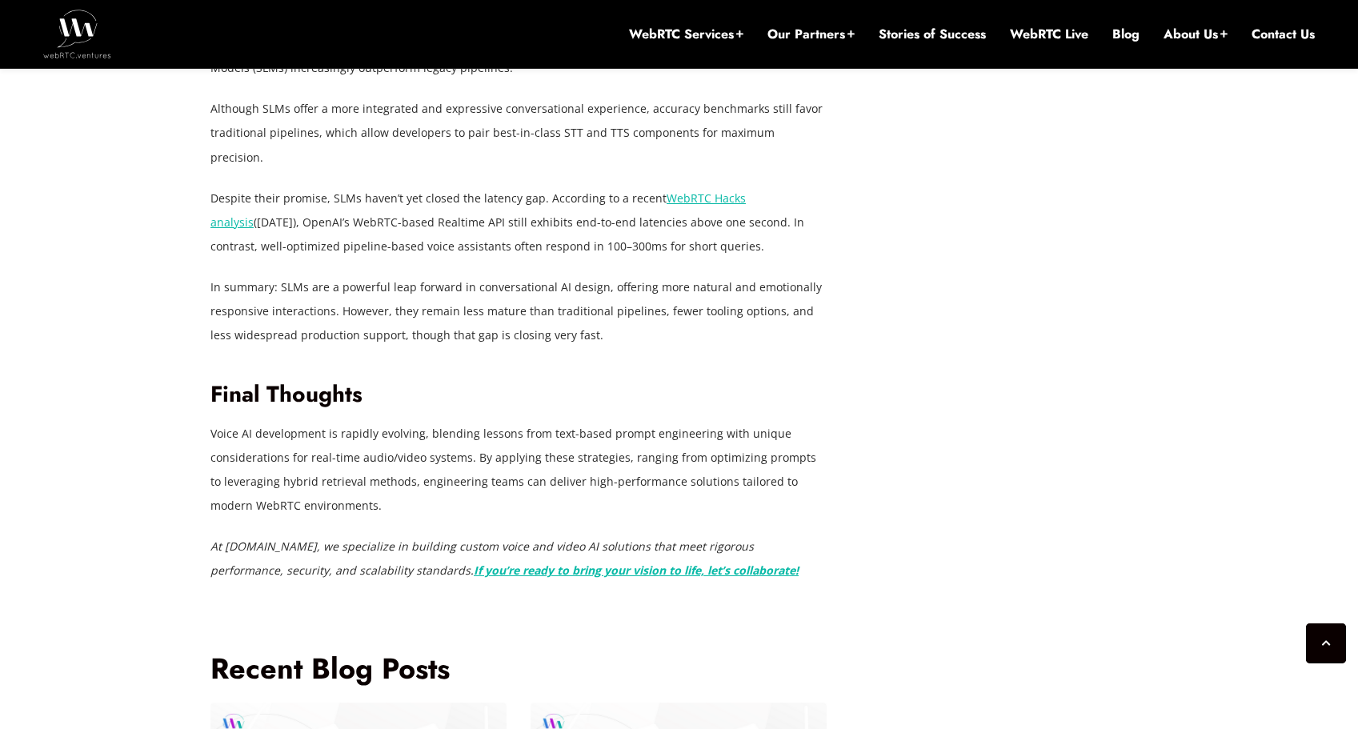
click at [498, 422] on p "Voice AI development is rapidly evolving, blending lessons from text-based prom…" at bounding box center [518, 470] width 616 height 96
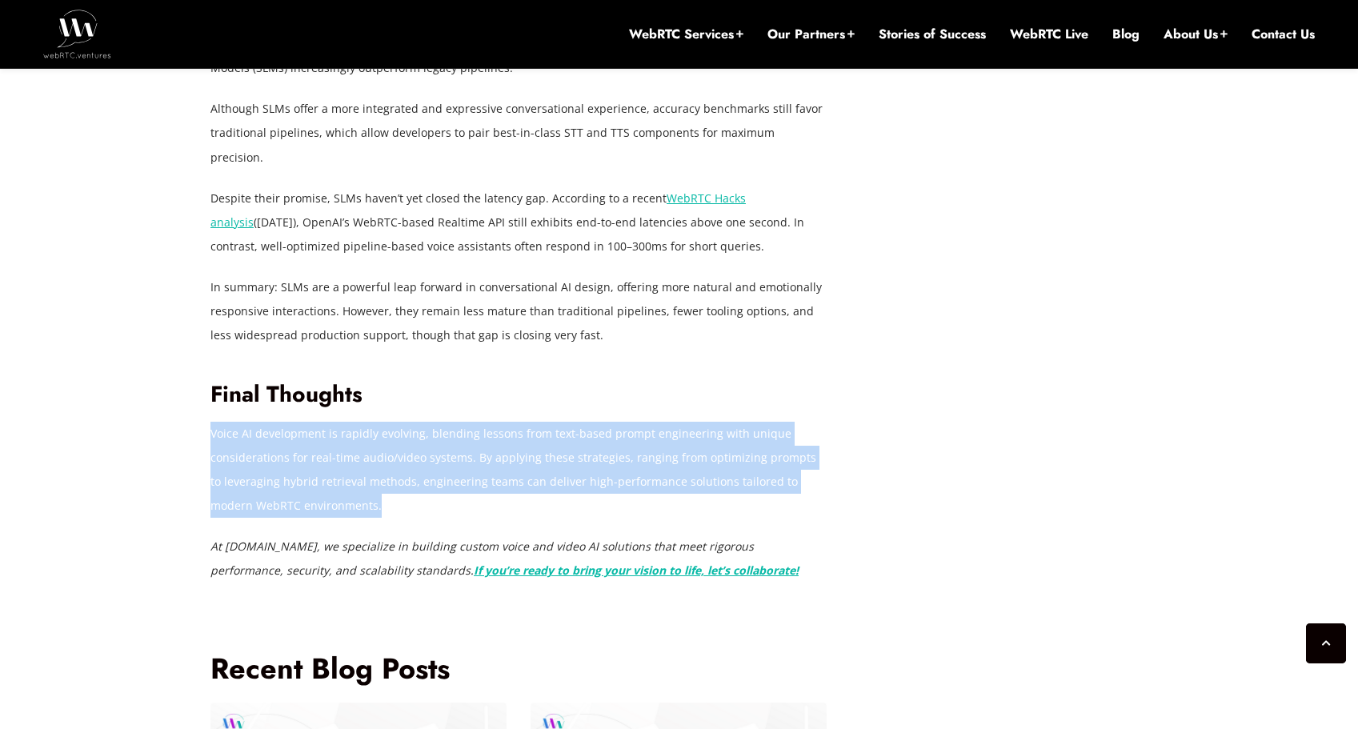
click at [498, 422] on p "Voice AI development is rapidly evolving, blending lessons from text-based prom…" at bounding box center [518, 470] width 616 height 96
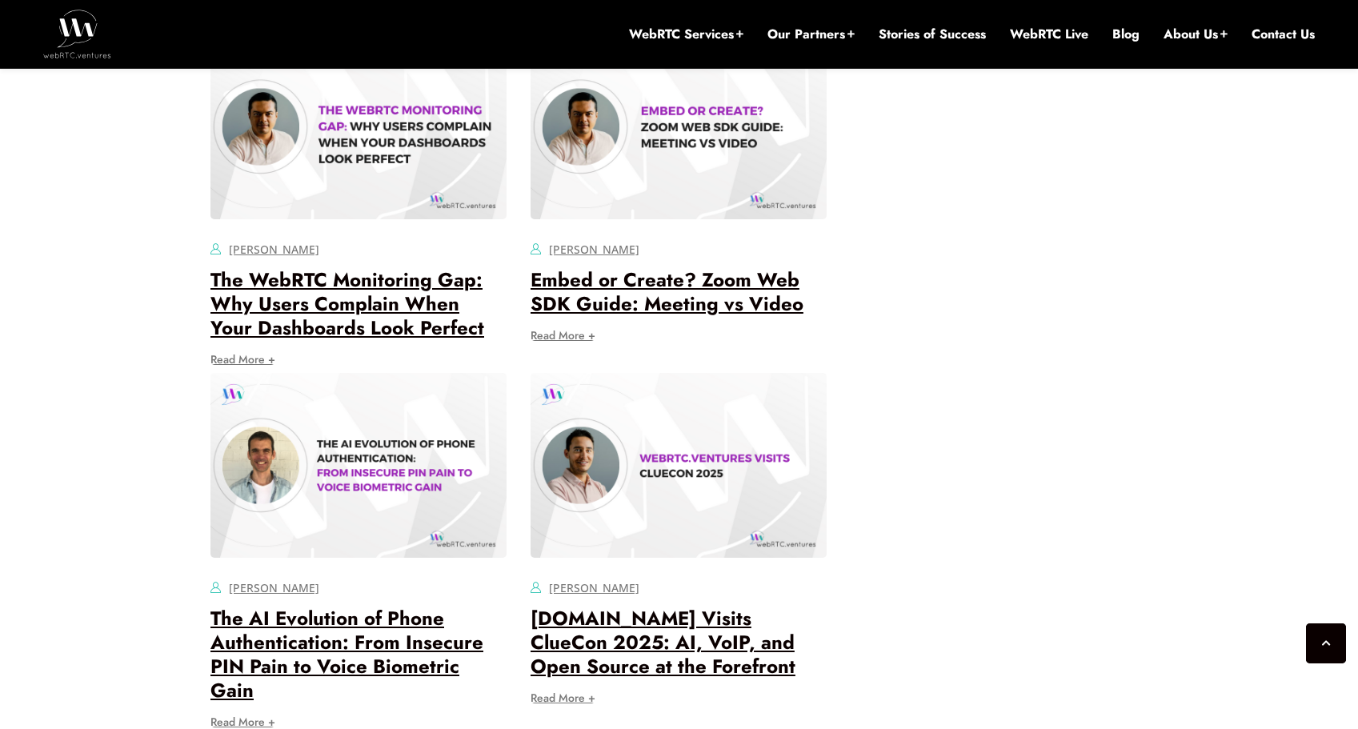
scroll to position [5831, 0]
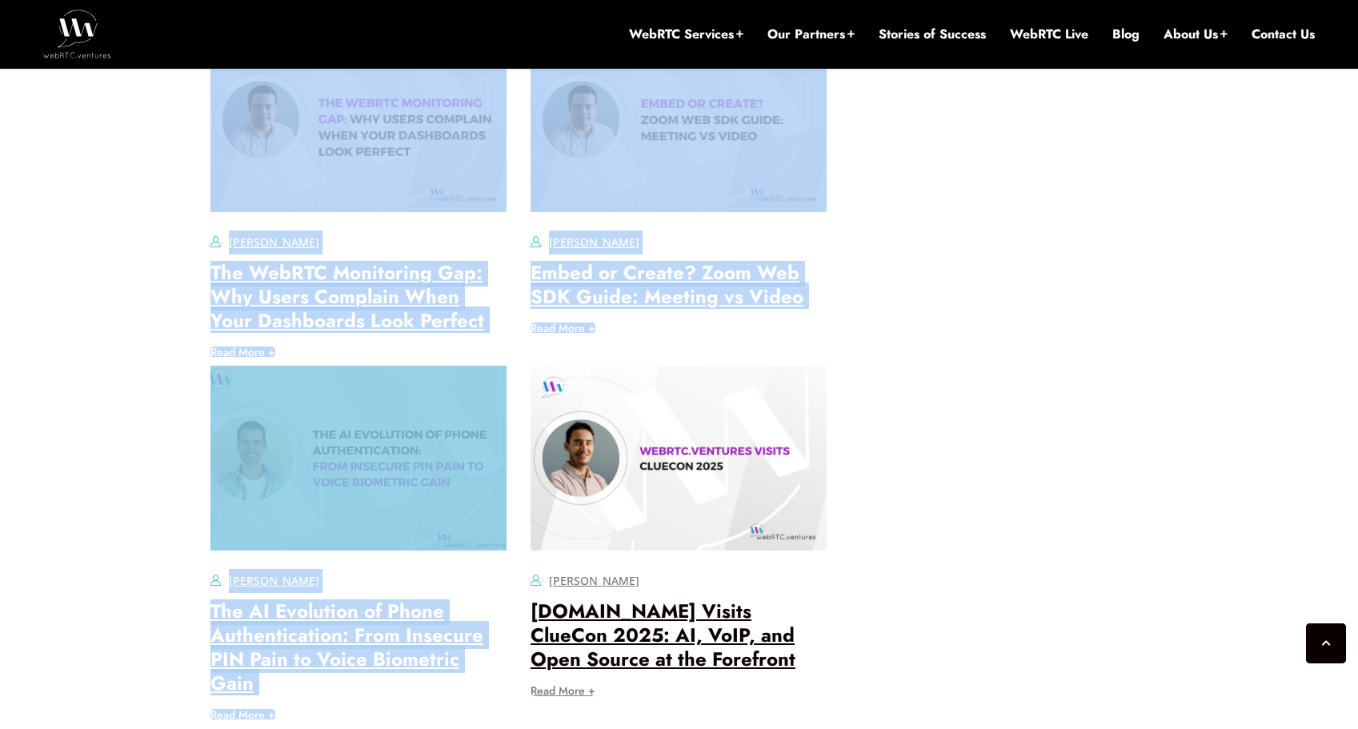
drag, startPoint x: 232, startPoint y: 559, endPoint x: 459, endPoint y: 618, distance: 234.7
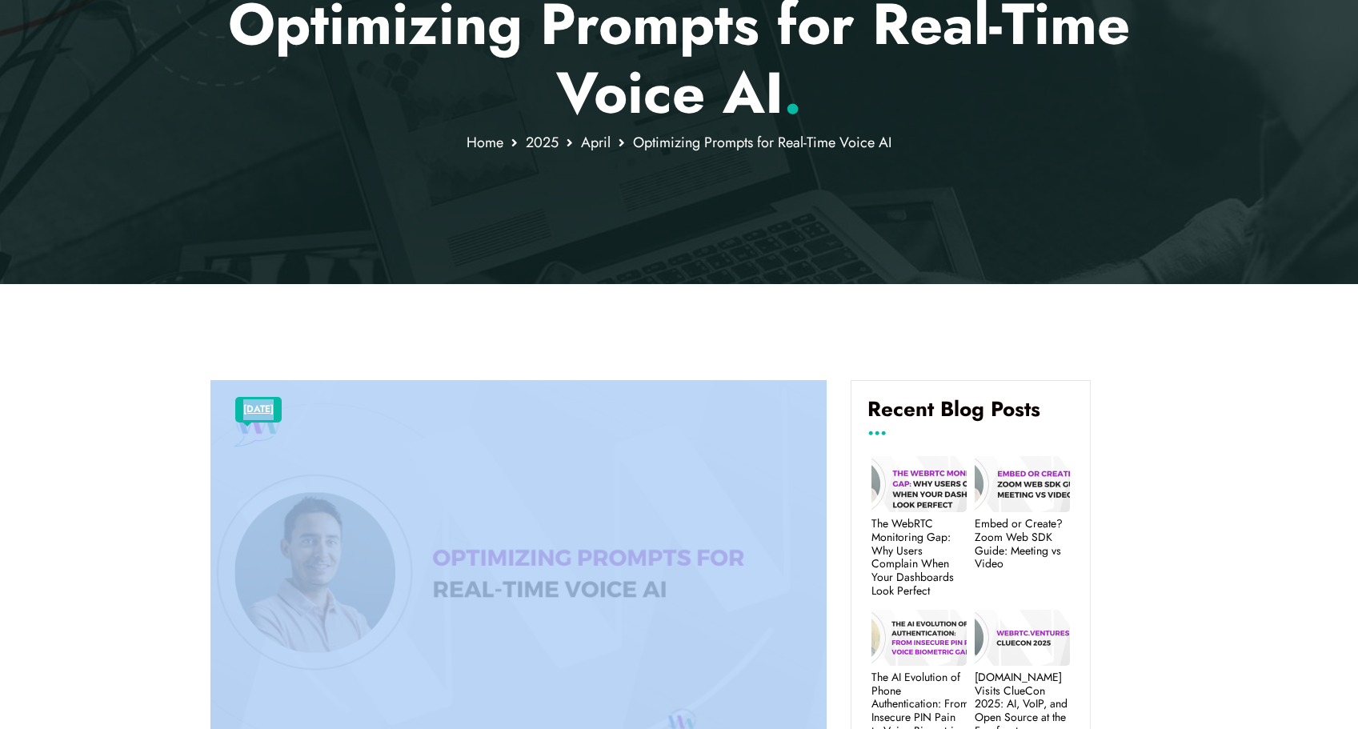
scroll to position [0, 0]
